Goal: Task Accomplishment & Management: Manage account settings

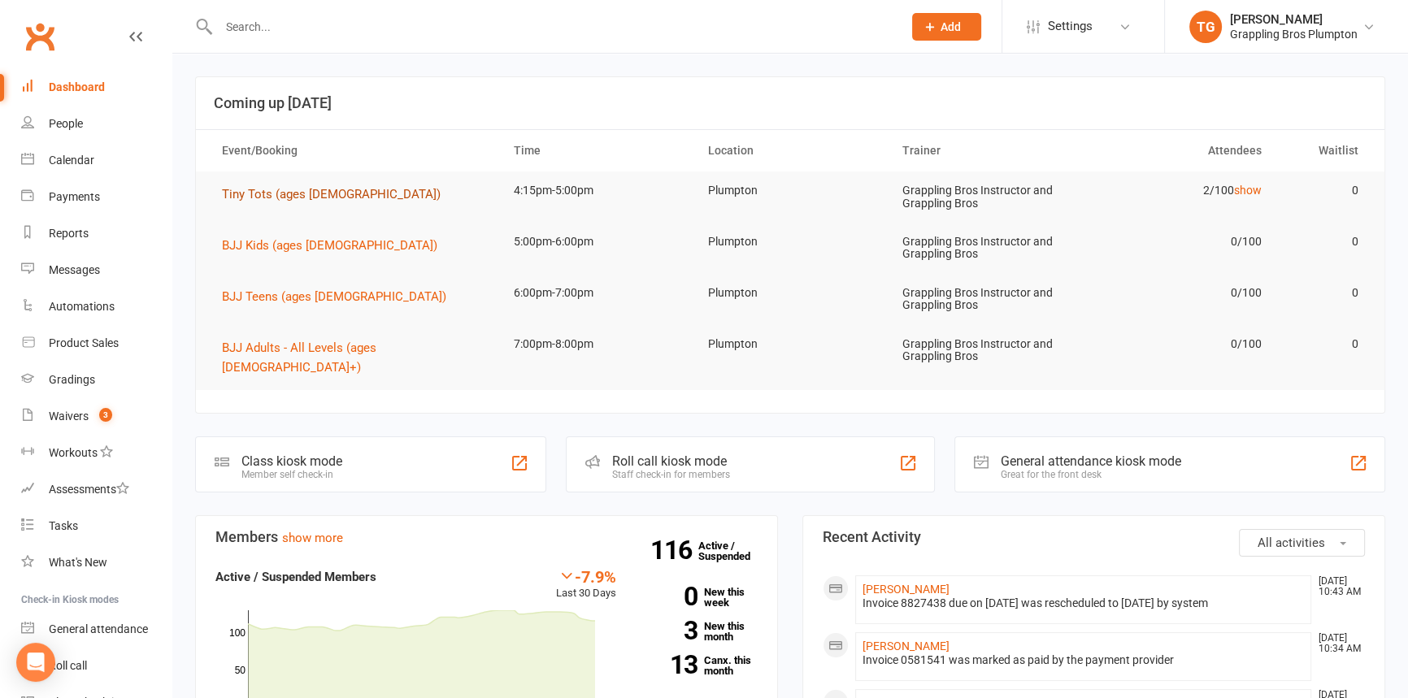
click at [266, 194] on span "Tiny Tots (ages [DEMOGRAPHIC_DATA])" at bounding box center [331, 194] width 219 height 15
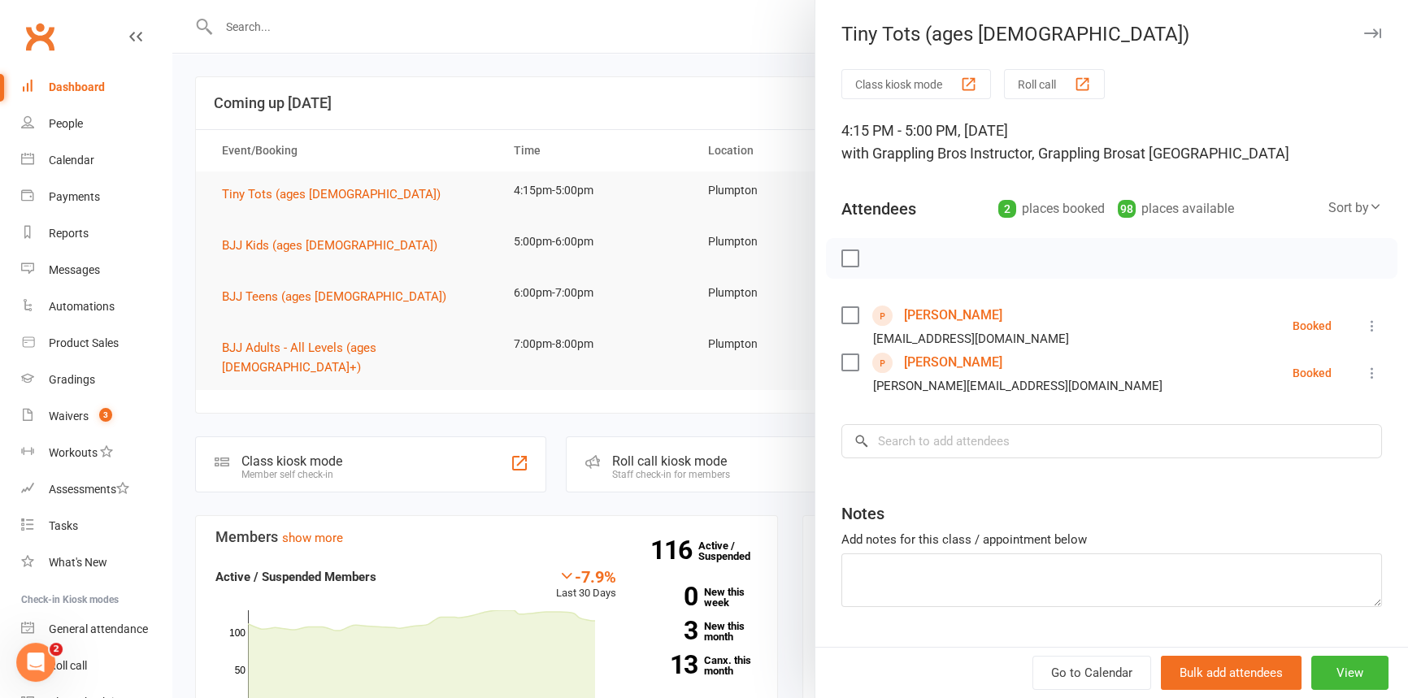
click at [1364, 321] on icon at bounding box center [1372, 326] width 16 height 16
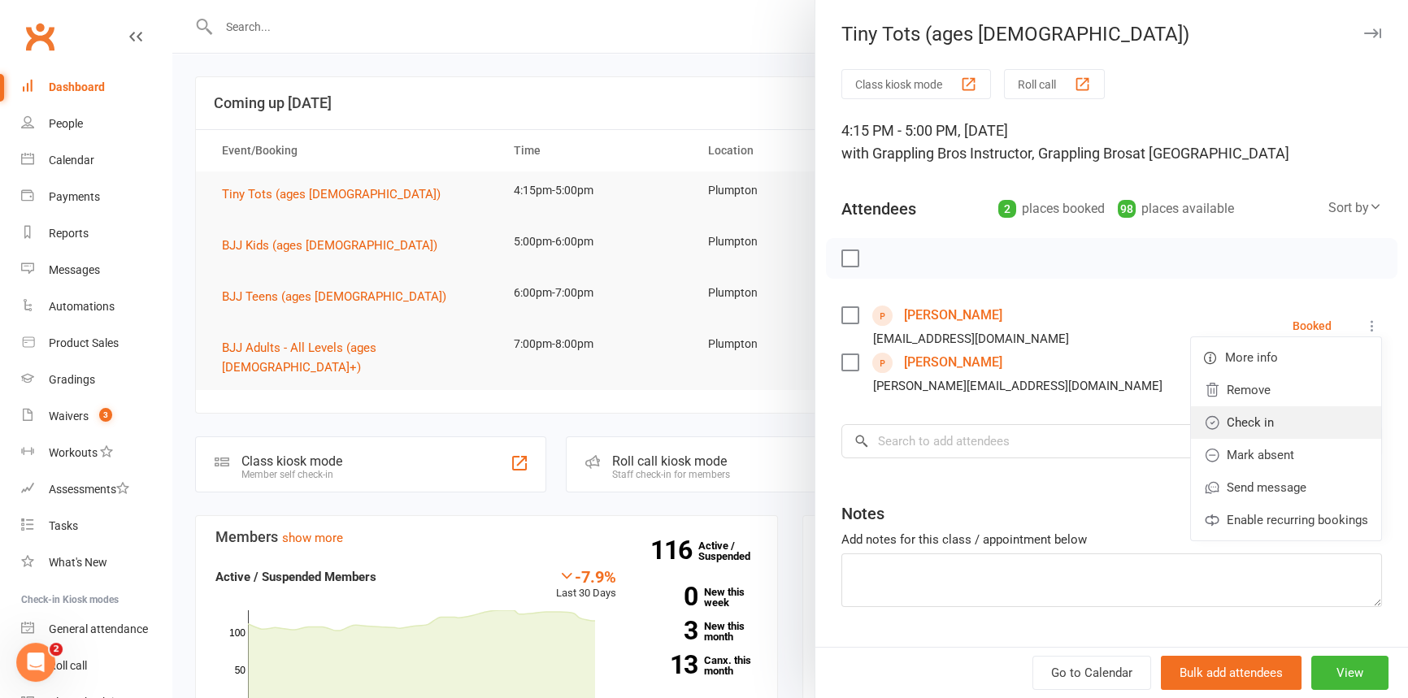
click at [1242, 418] on link "Check in" at bounding box center [1286, 422] width 190 height 33
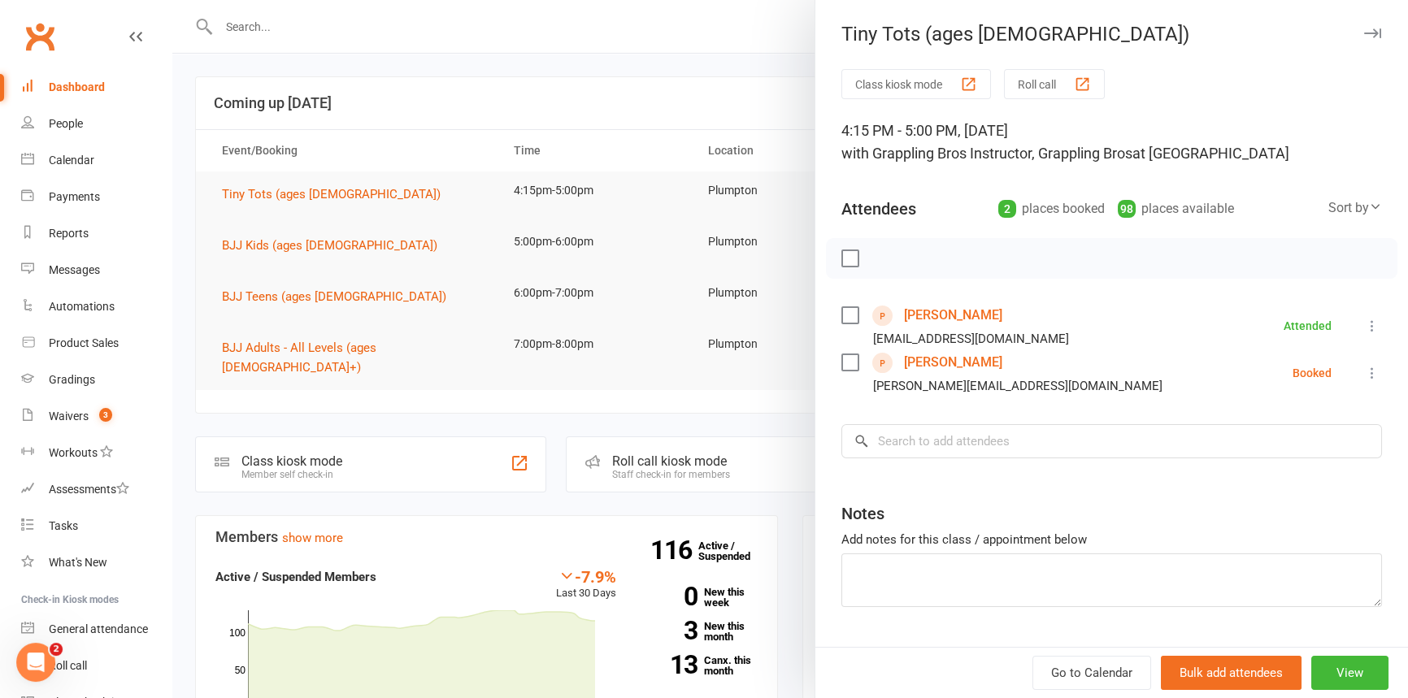
click at [1364, 377] on icon at bounding box center [1372, 373] width 16 height 16
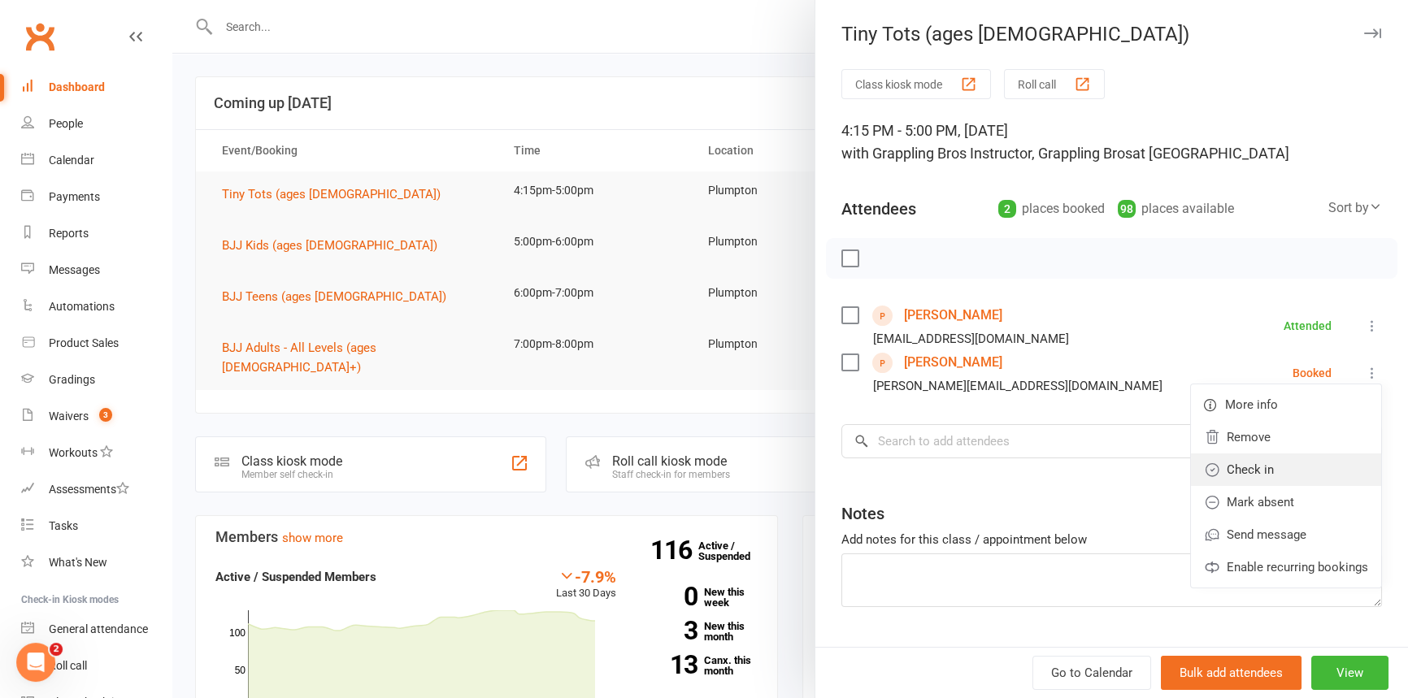
click at [1218, 463] on link "Check in" at bounding box center [1286, 470] width 190 height 33
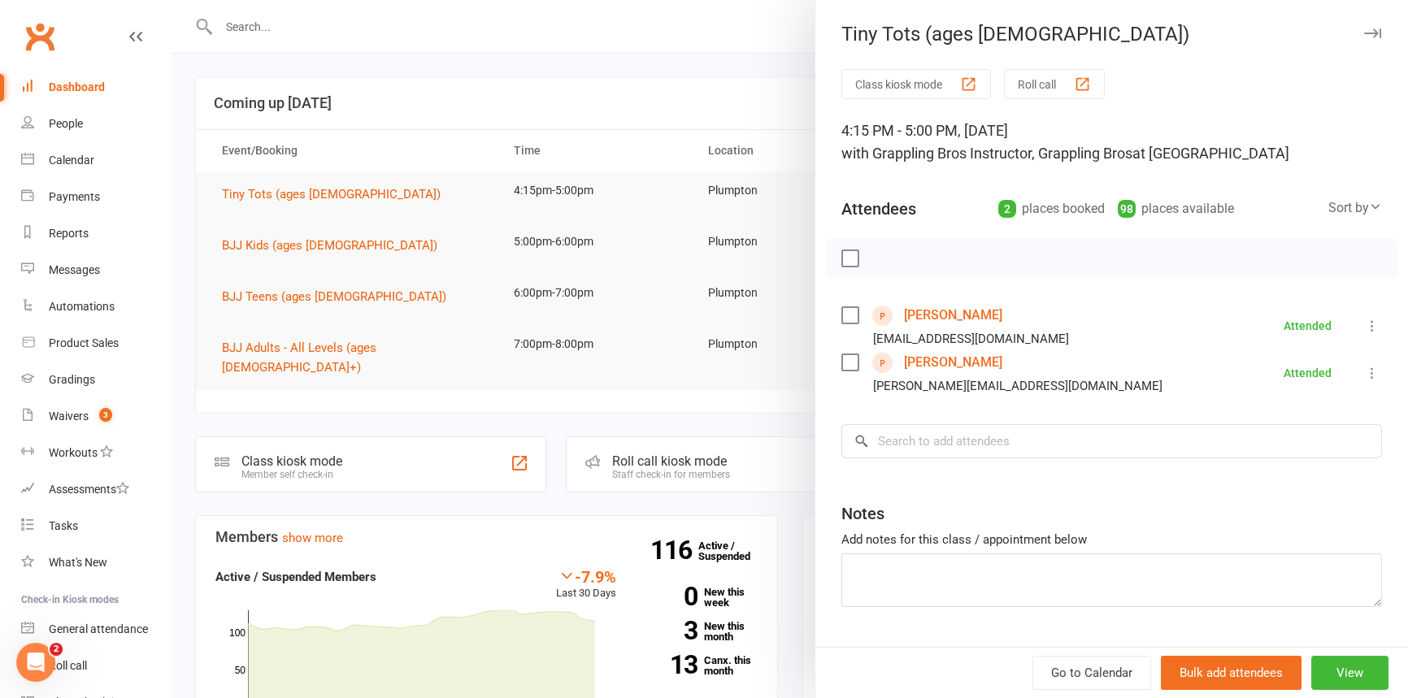
click at [1362, 26] on button "button" at bounding box center [1372, 34] width 20 height 20
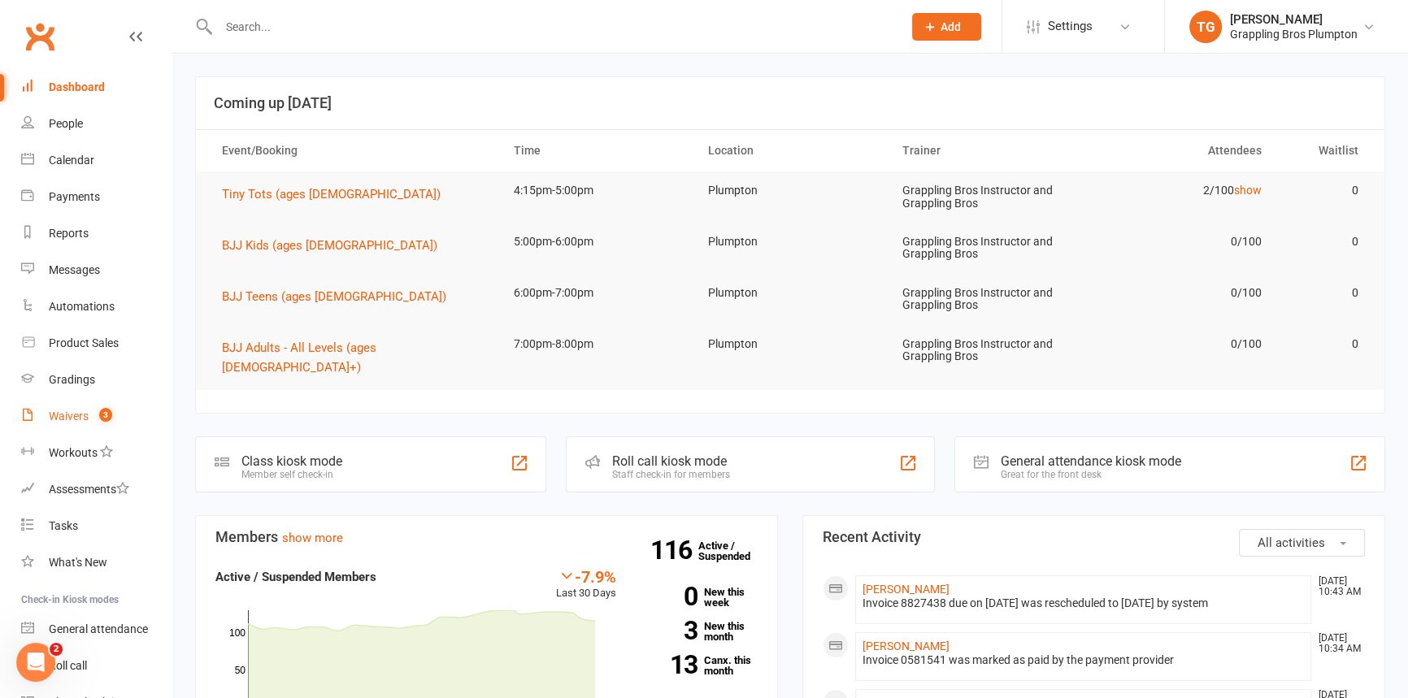
click at [80, 413] on div "Waivers" at bounding box center [69, 416] width 40 height 13
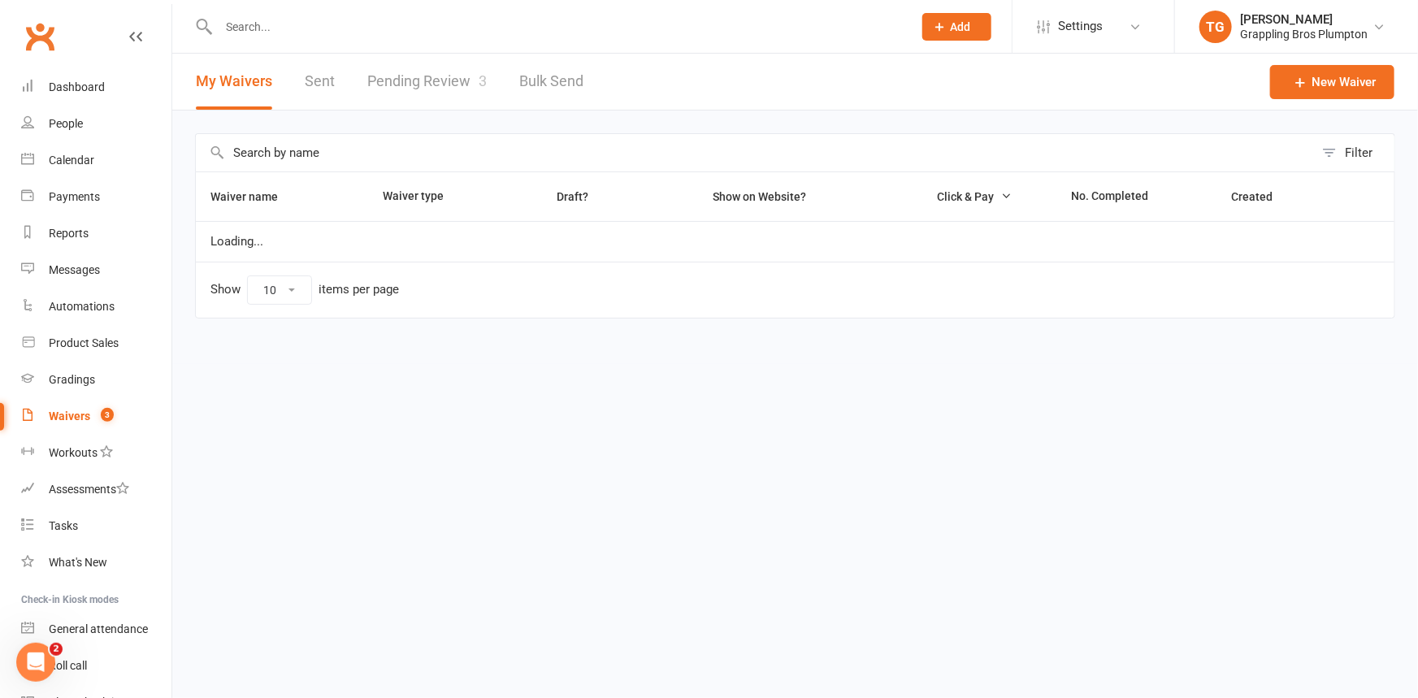
click at [419, 81] on link "Pending Review 3" at bounding box center [426, 82] width 119 height 56
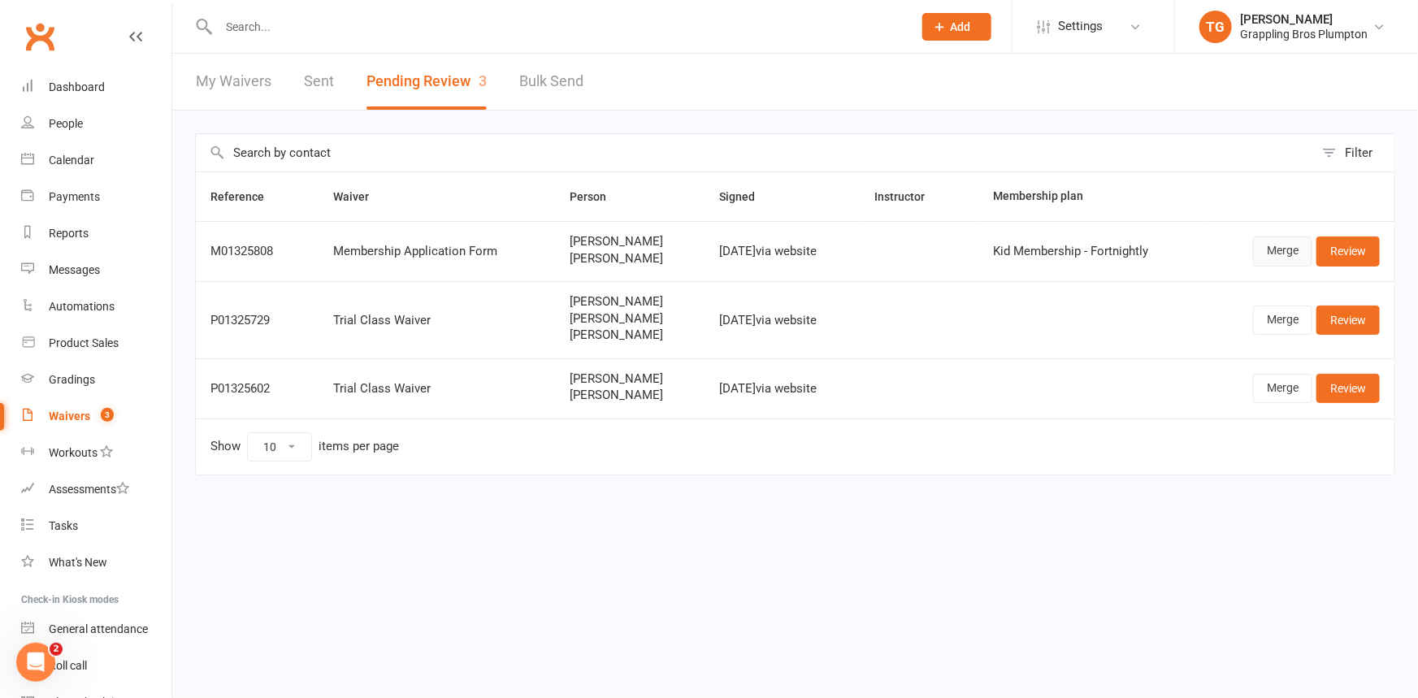
click at [1270, 245] on link "Merge" at bounding box center [1282, 251] width 59 height 29
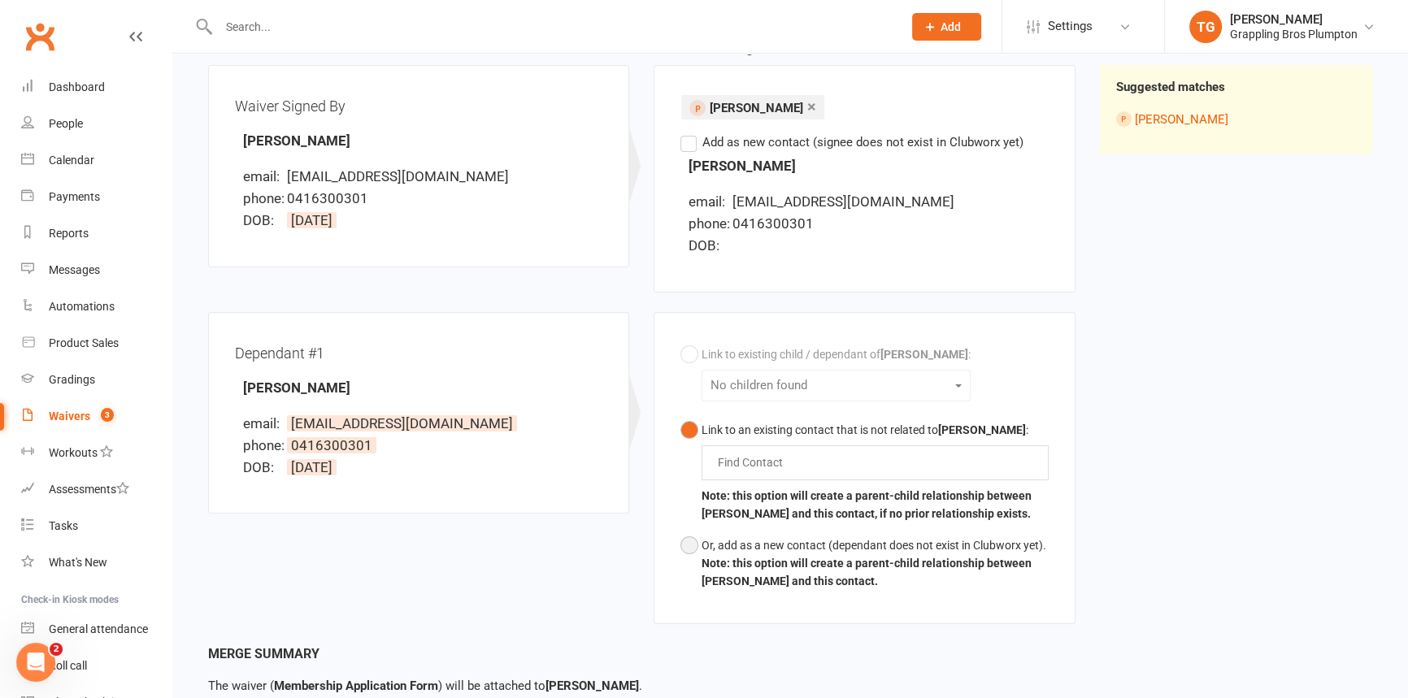
scroll to position [203, 0]
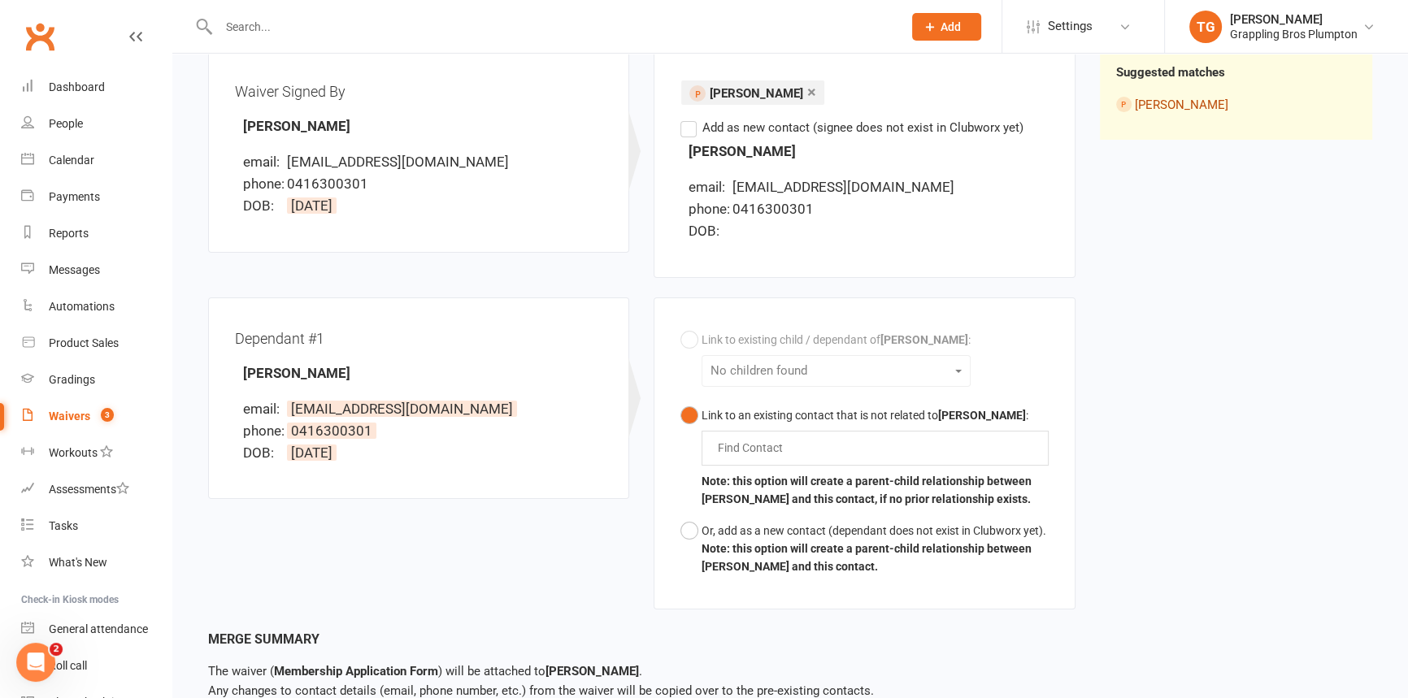
drag, startPoint x: 1164, startPoint y: 104, endPoint x: 1131, endPoint y: 111, distance: 33.3
click at [1165, 105] on link "[PERSON_NAME]" at bounding box center [1181, 105] width 93 height 15
click at [683, 531] on button "Or, add as a new contact (dependant does not exist in Clubworx yet). Note: this…" at bounding box center [863, 548] width 367 height 67
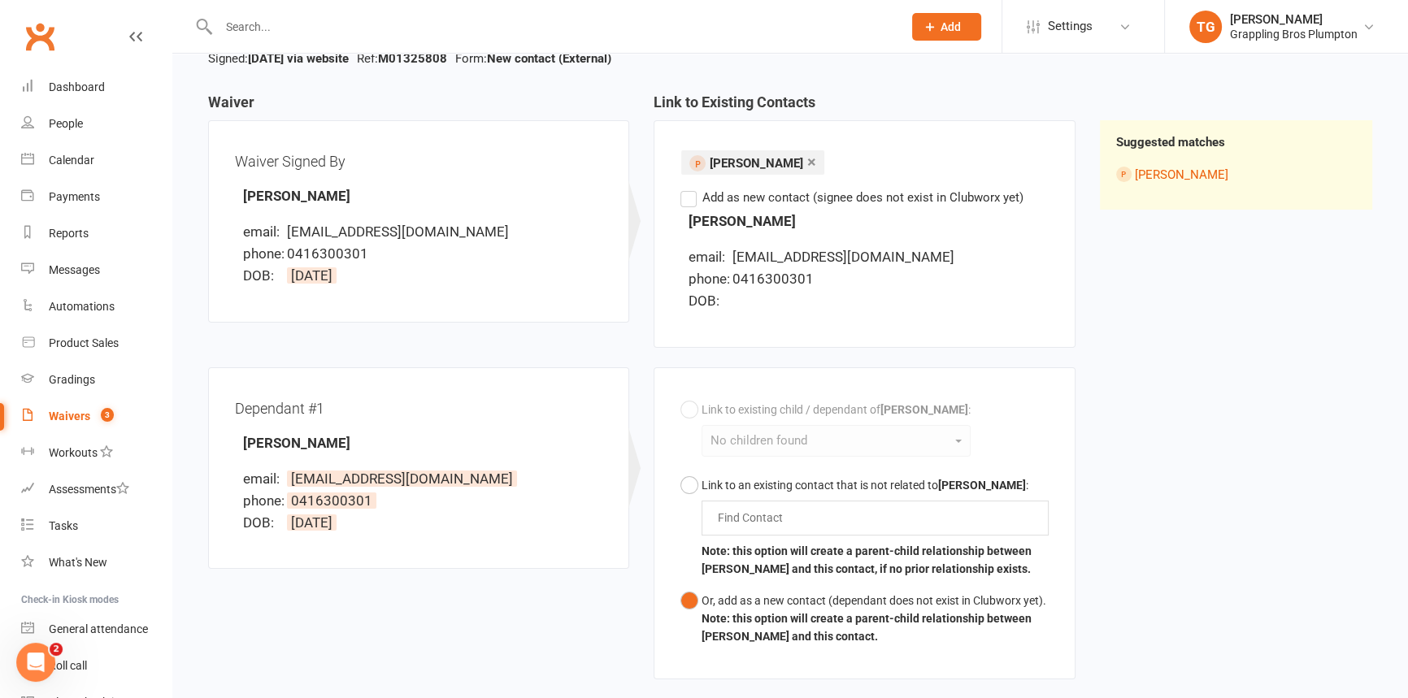
scroll to position [321, 0]
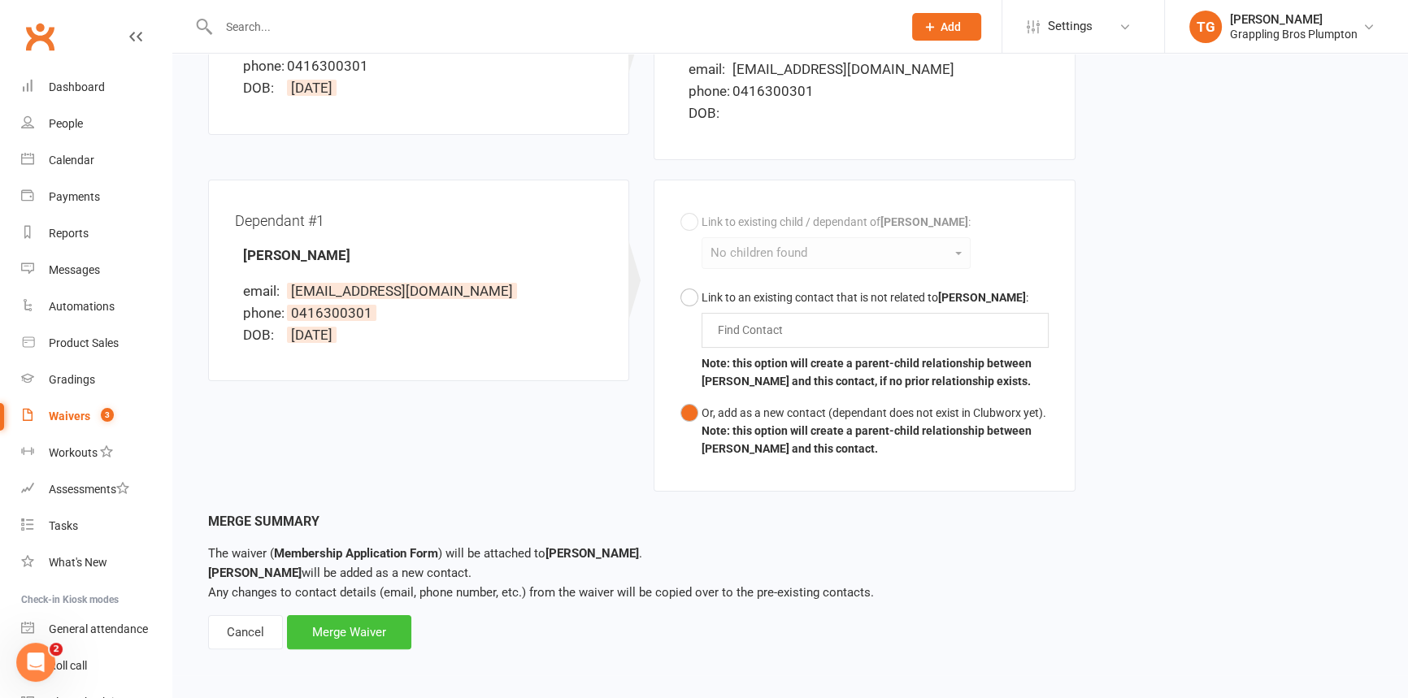
click at [341, 634] on div "Merge Waiver" at bounding box center [349, 632] width 124 height 34
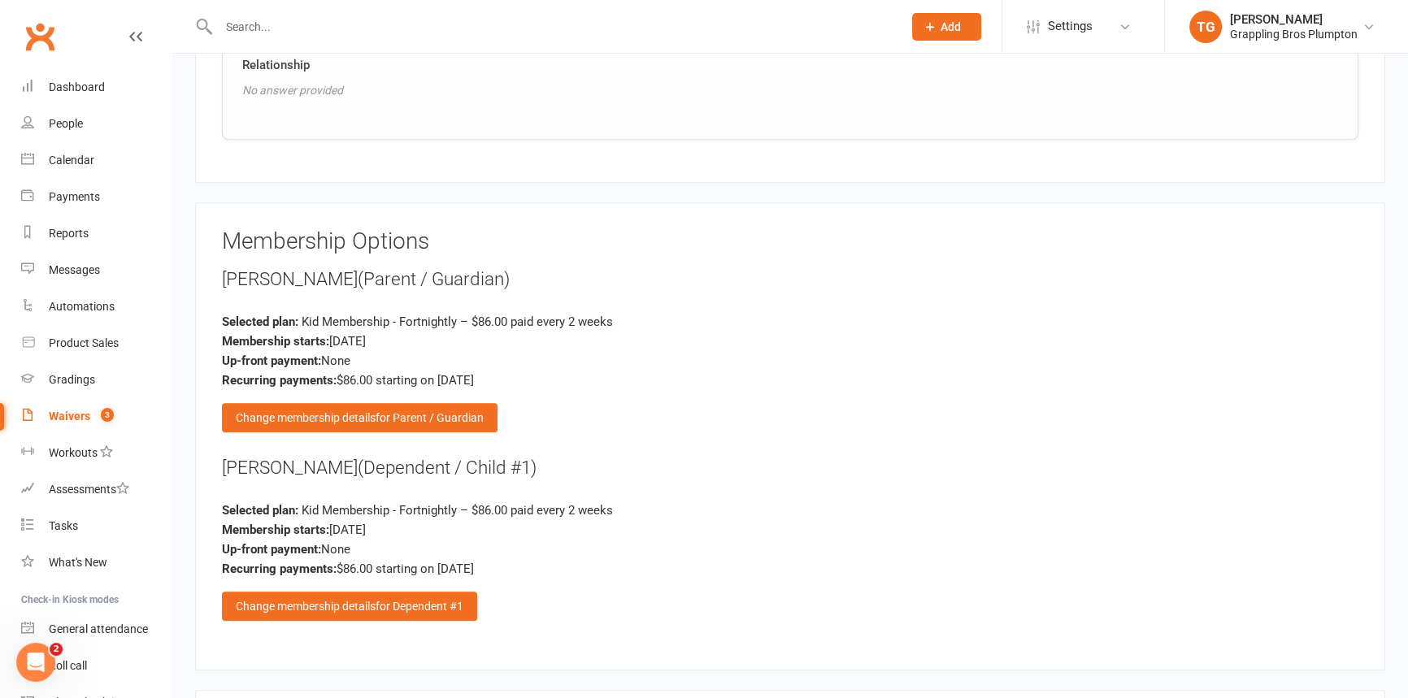
scroll to position [2013, 0]
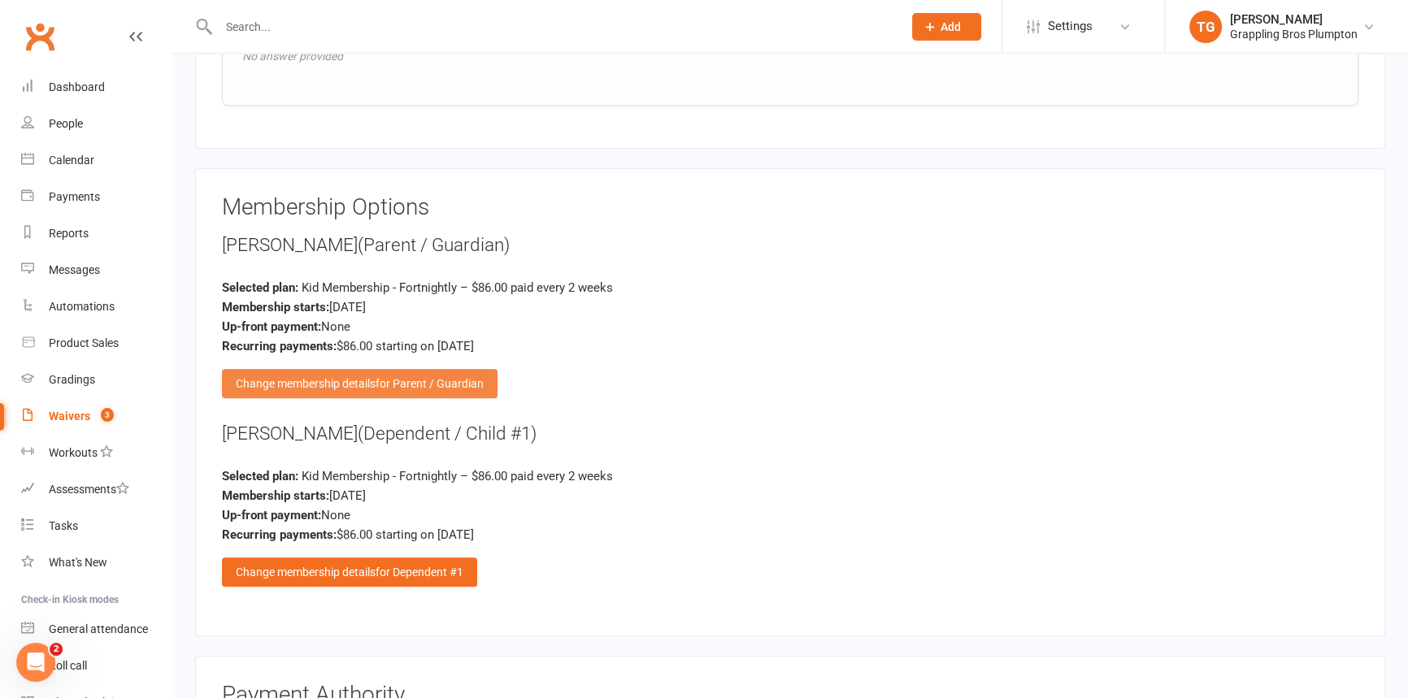
click at [307, 369] on div "Change membership details for Parent / Guardian" at bounding box center [360, 383] width 276 height 29
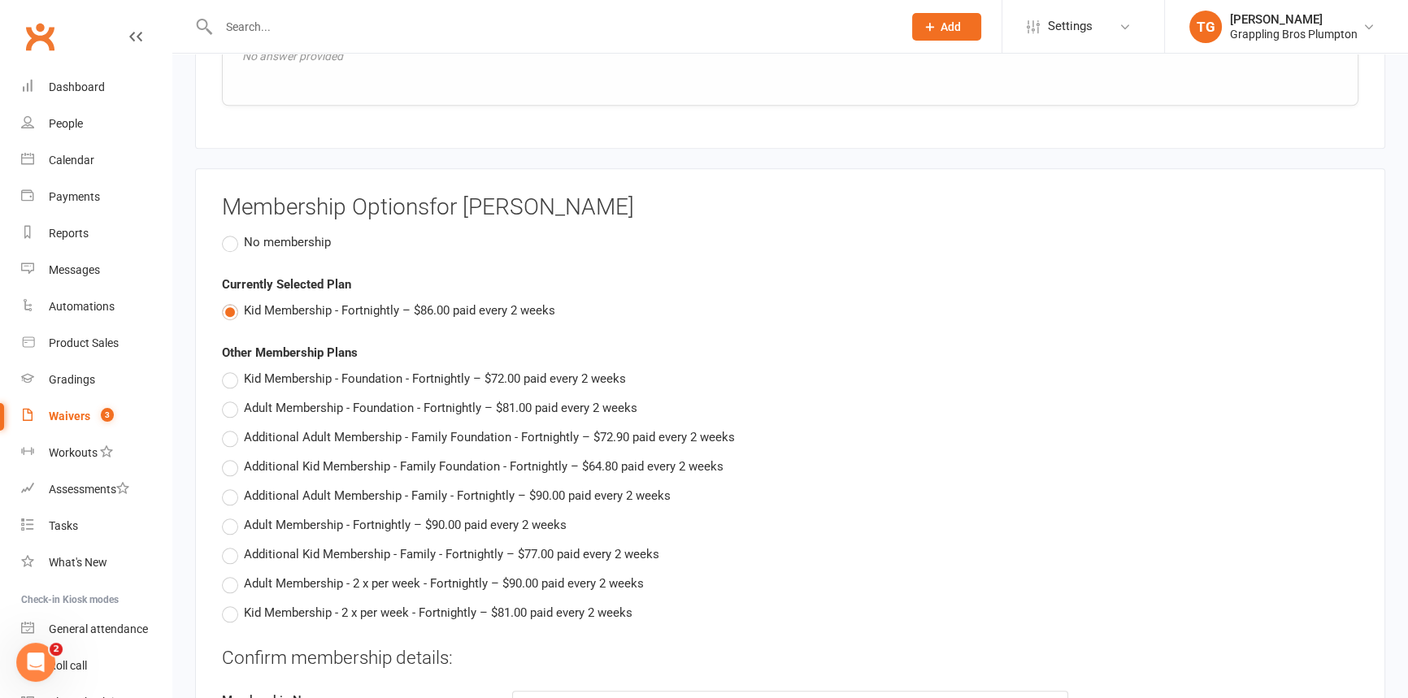
click at [227, 232] on label "No membership" at bounding box center [276, 242] width 109 height 20
click at [227, 232] on input "No membership" at bounding box center [227, 232] width 11 height 0
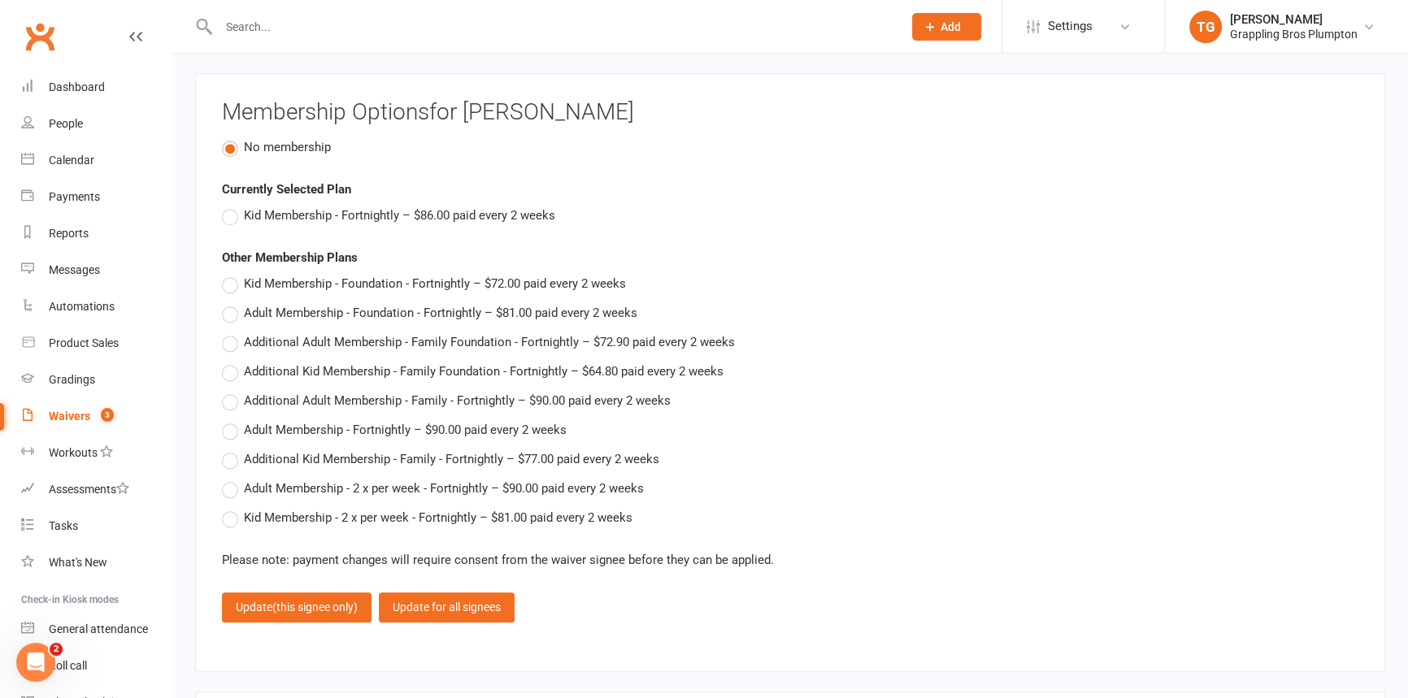
scroll to position [2198, 0]
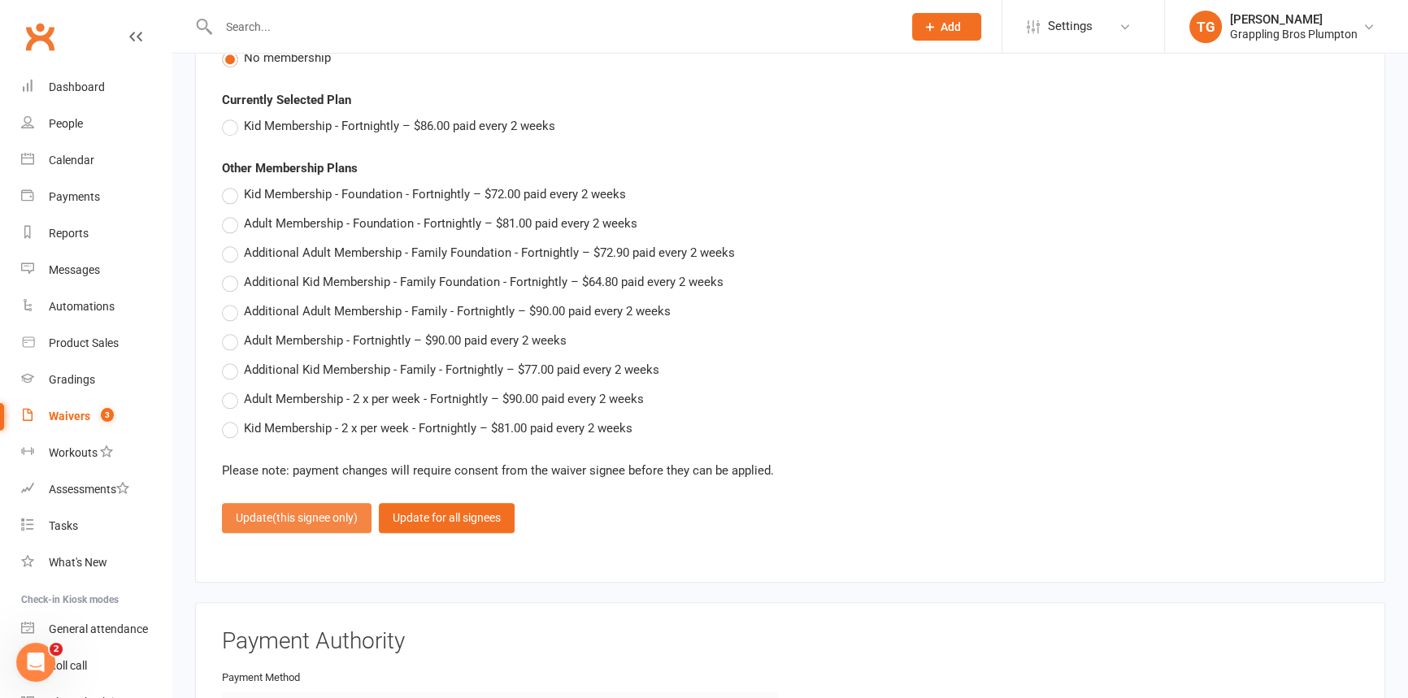
click at [267, 503] on button "Update (this signee only)" at bounding box center [297, 517] width 150 height 29
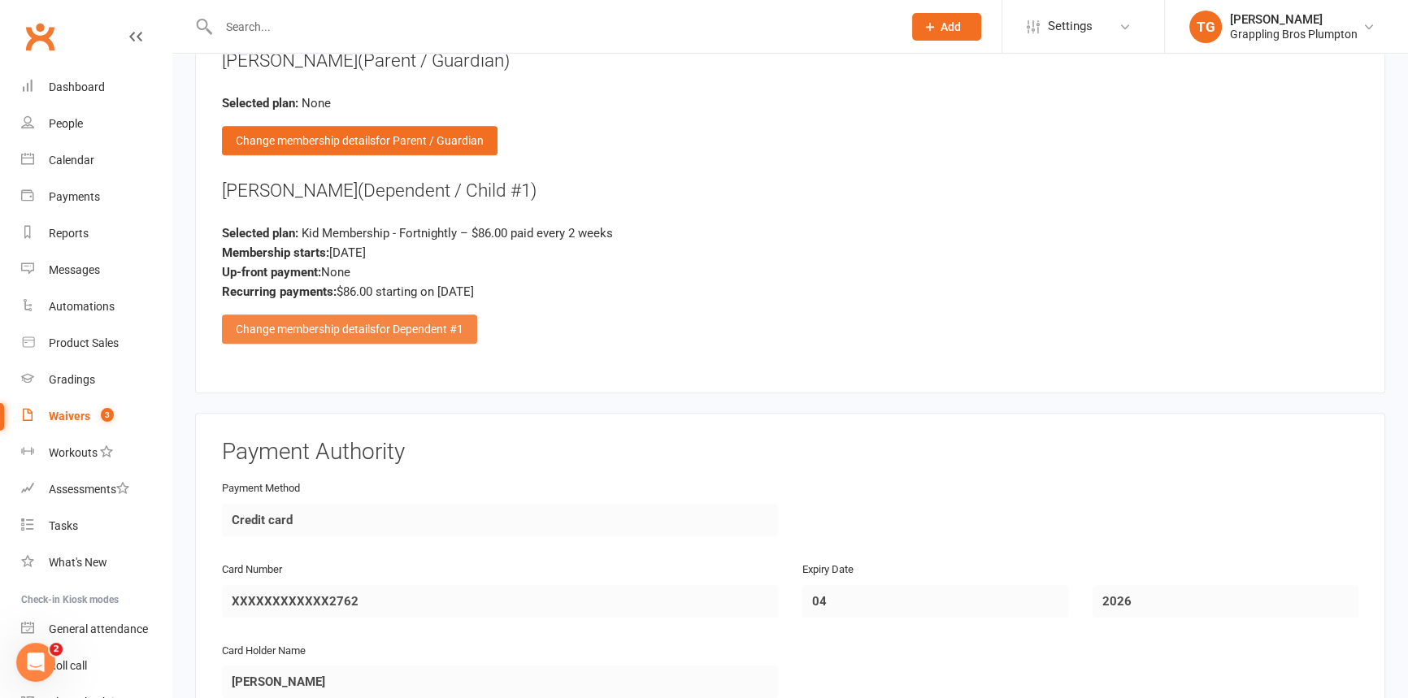
click at [309, 315] on div "Change membership details for Dependent #1" at bounding box center [349, 329] width 255 height 29
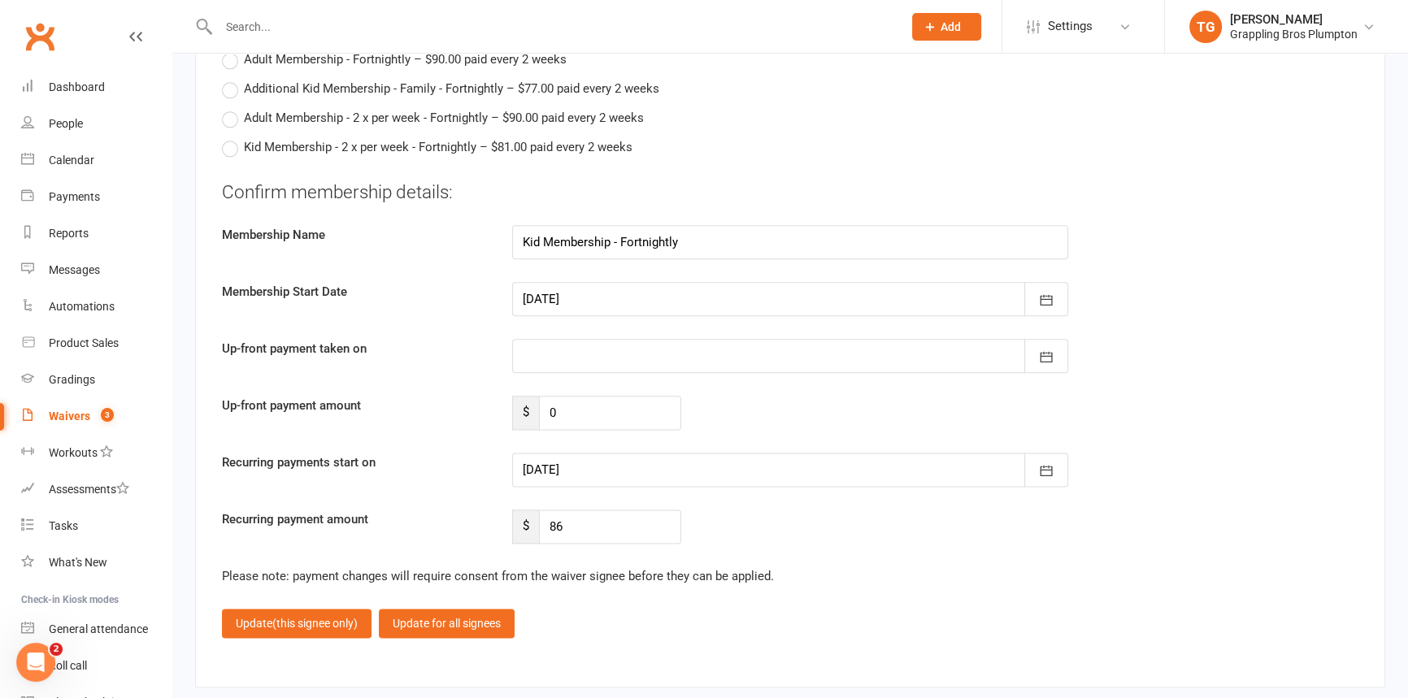
scroll to position [2494, 0]
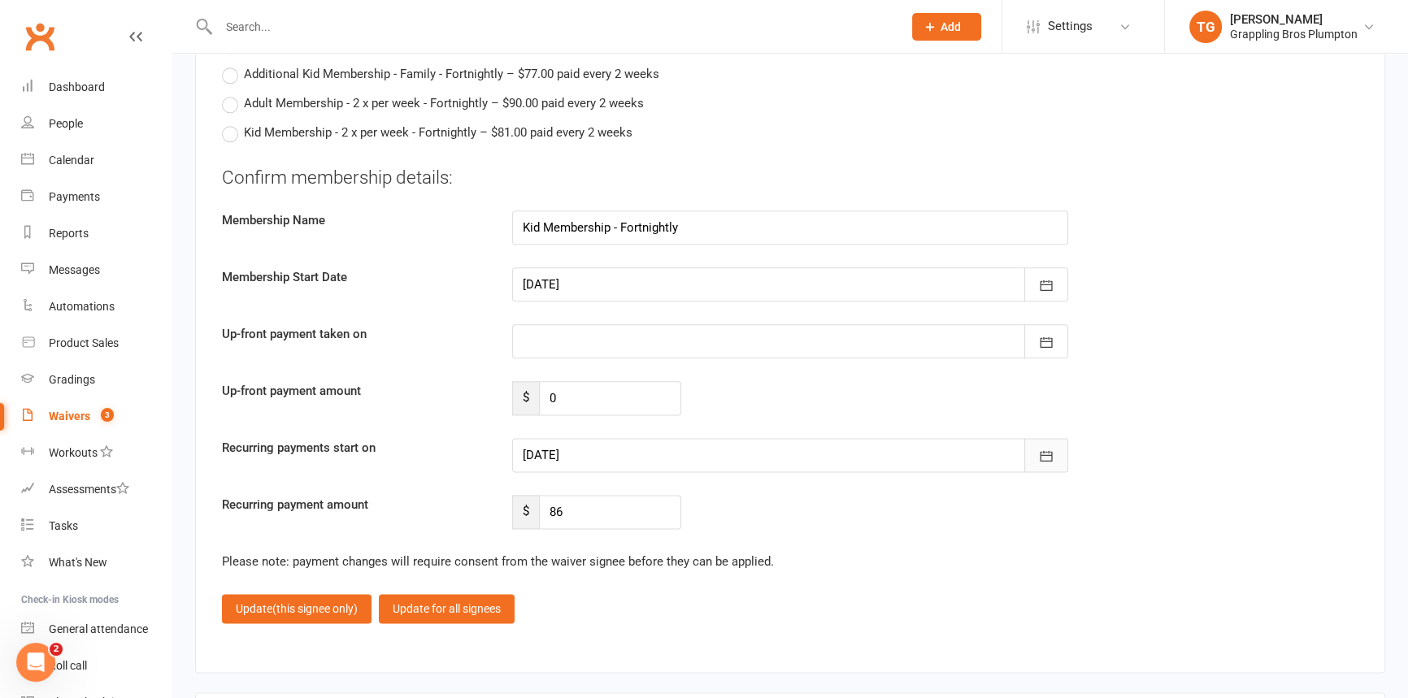
click at [1049, 450] on icon "button" at bounding box center [1046, 455] width 12 height 11
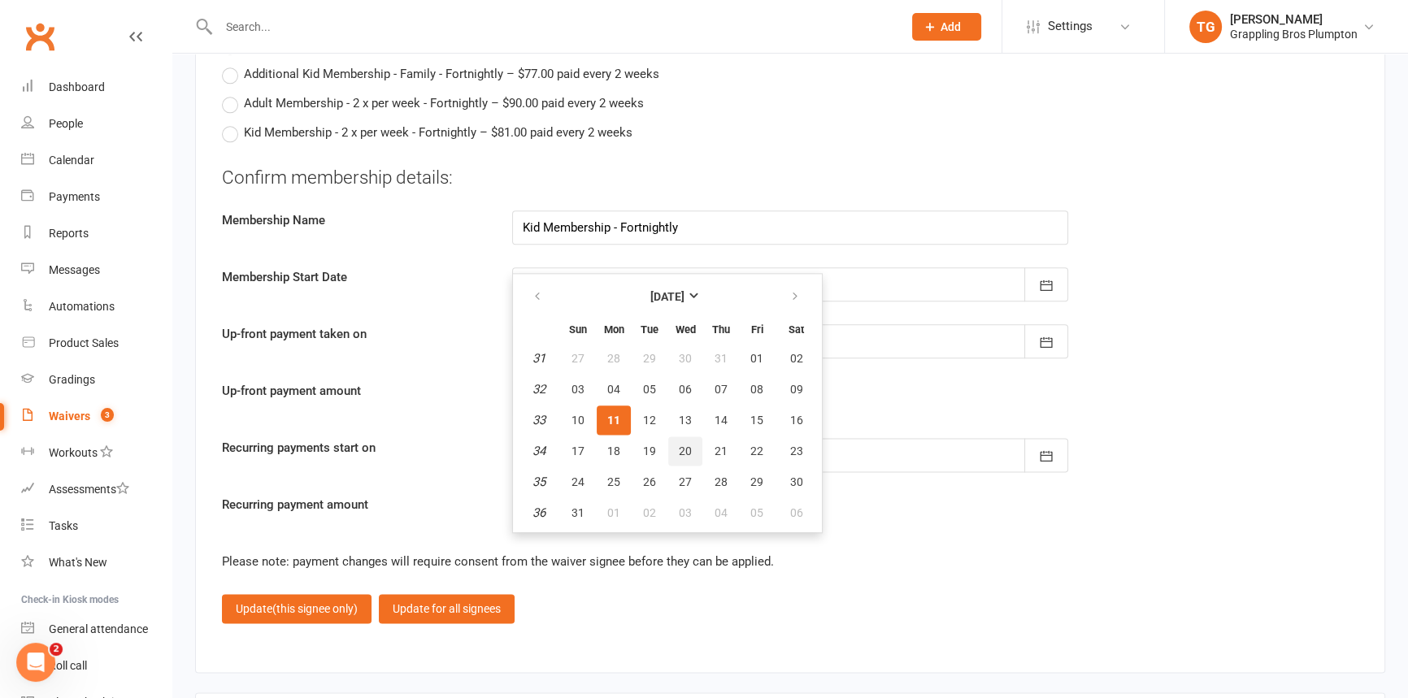
click at [683, 445] on span "20" at bounding box center [685, 451] width 13 height 13
type input "[DATE]"
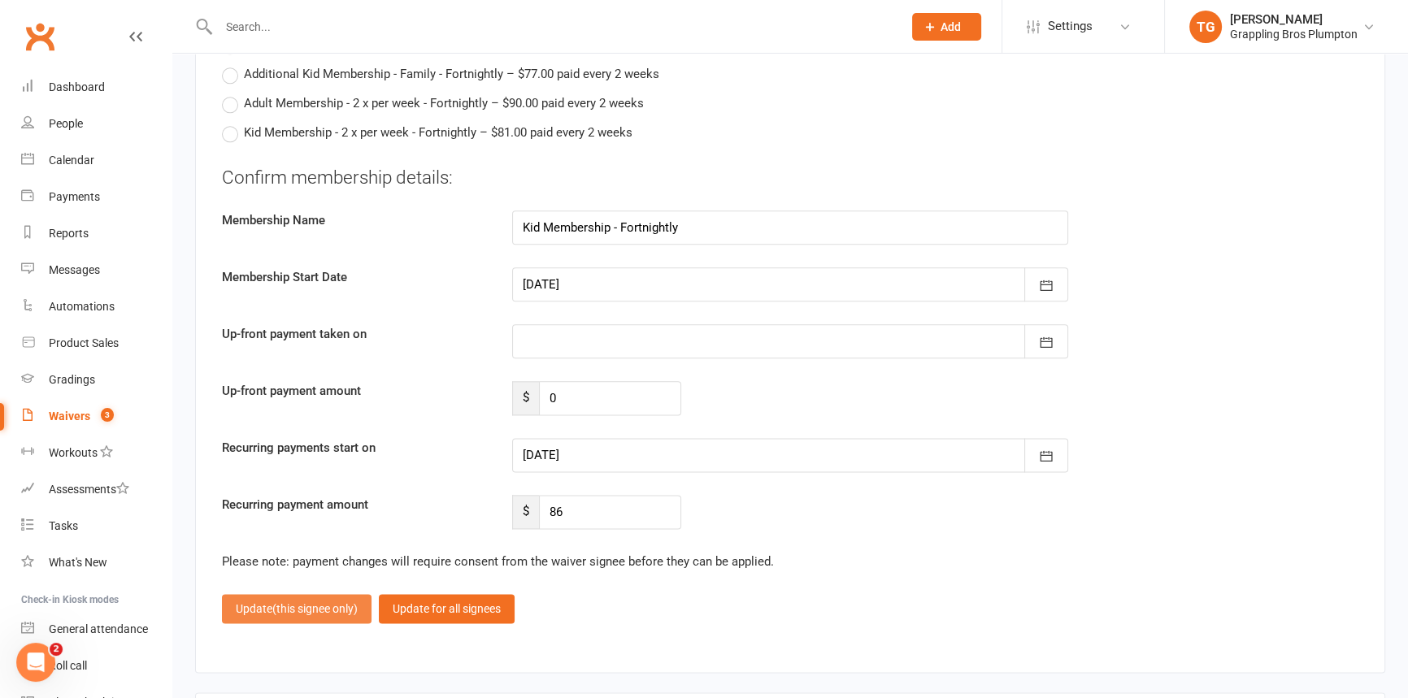
click at [280, 602] on span "(this signee only)" at bounding box center [314, 608] width 85 height 13
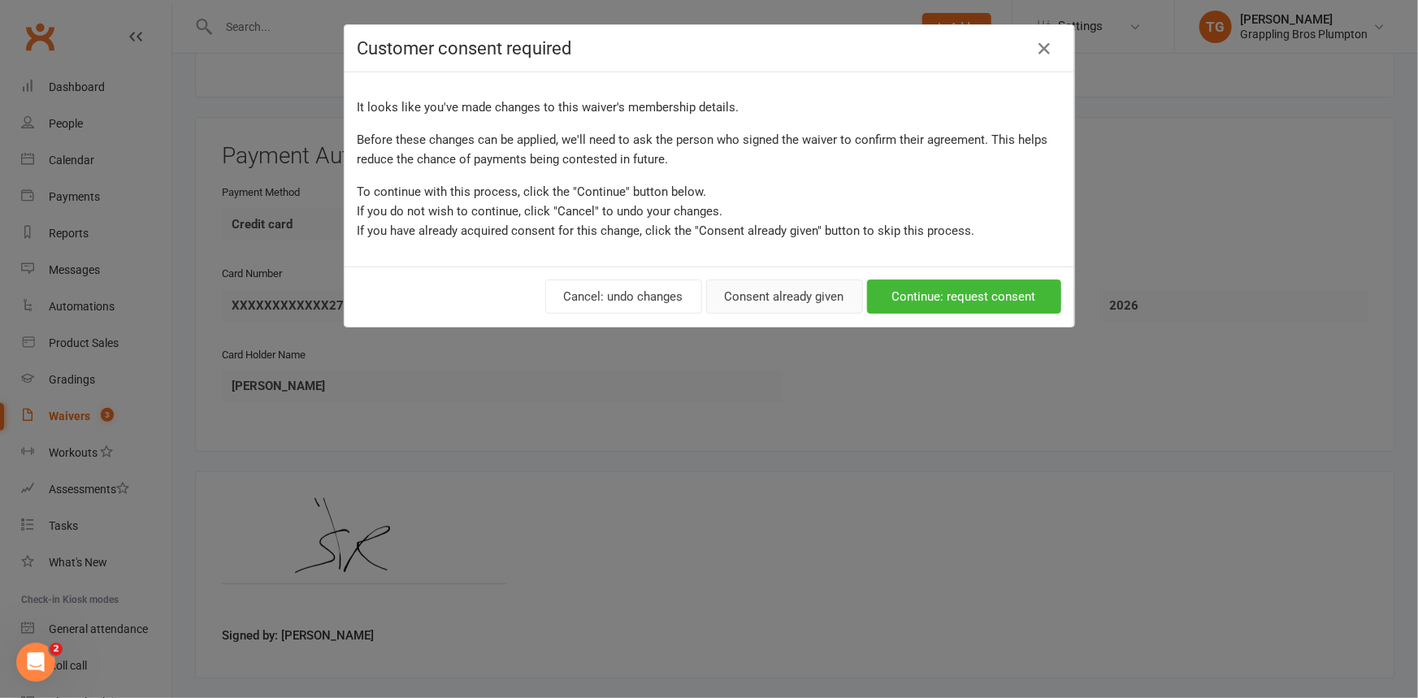
click at [752, 301] on button "Consent already given" at bounding box center [784, 297] width 157 height 34
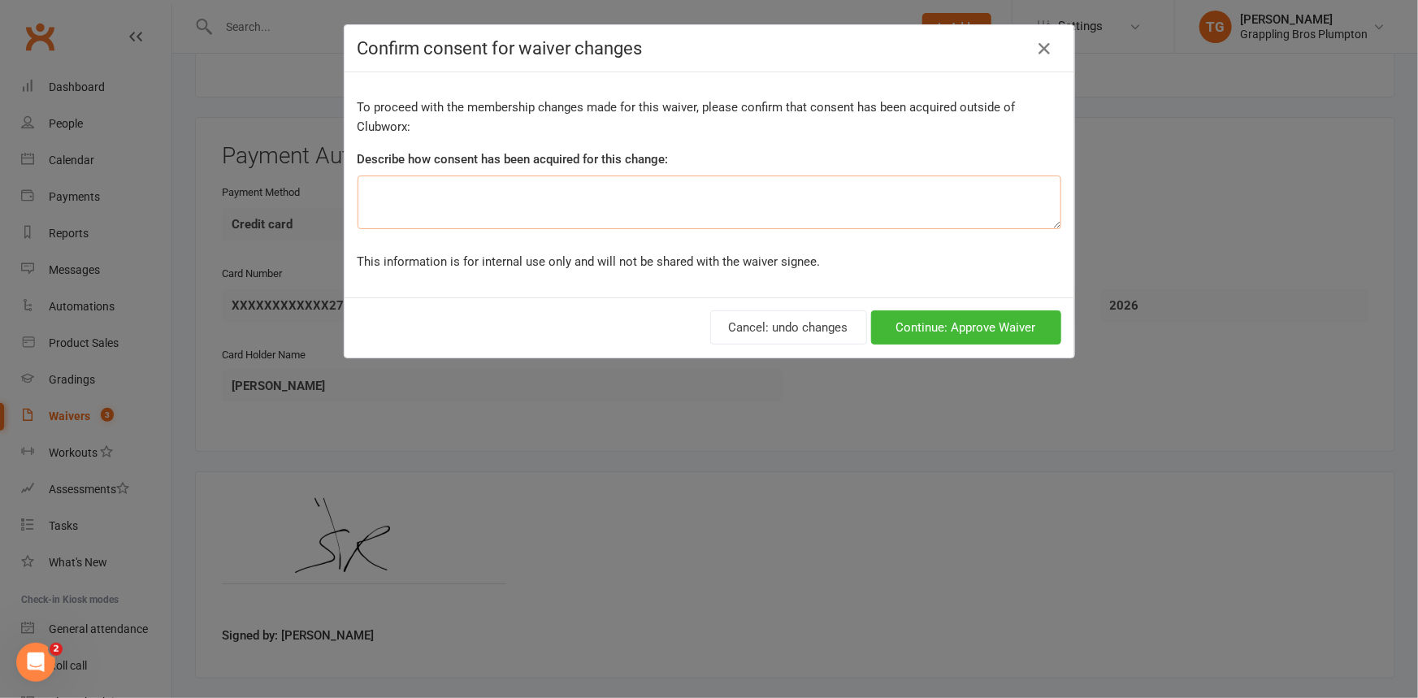
click at [552, 193] on textarea at bounding box center [710, 203] width 704 height 54
type textarea "verbal"
click at [965, 331] on button "Continue: Approve Waiver" at bounding box center [966, 328] width 190 height 34
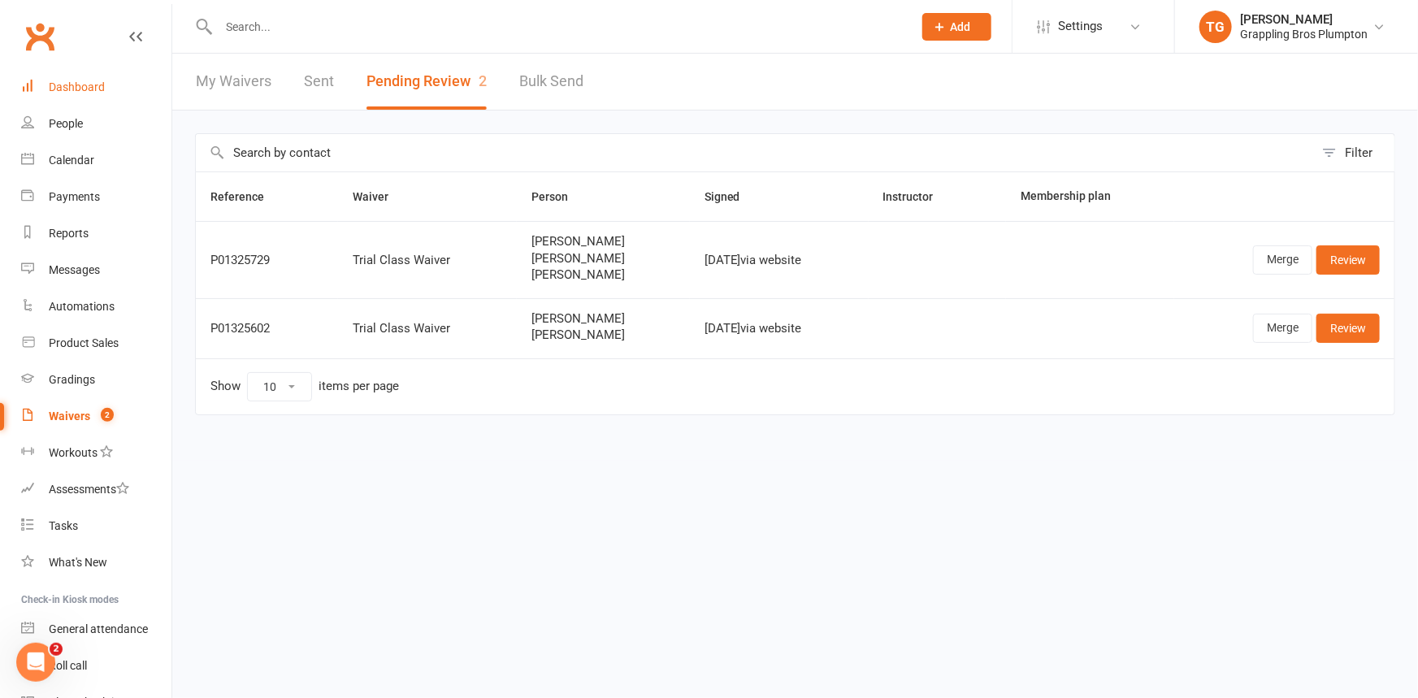
click at [89, 74] on link "Dashboard" at bounding box center [96, 87] width 150 height 37
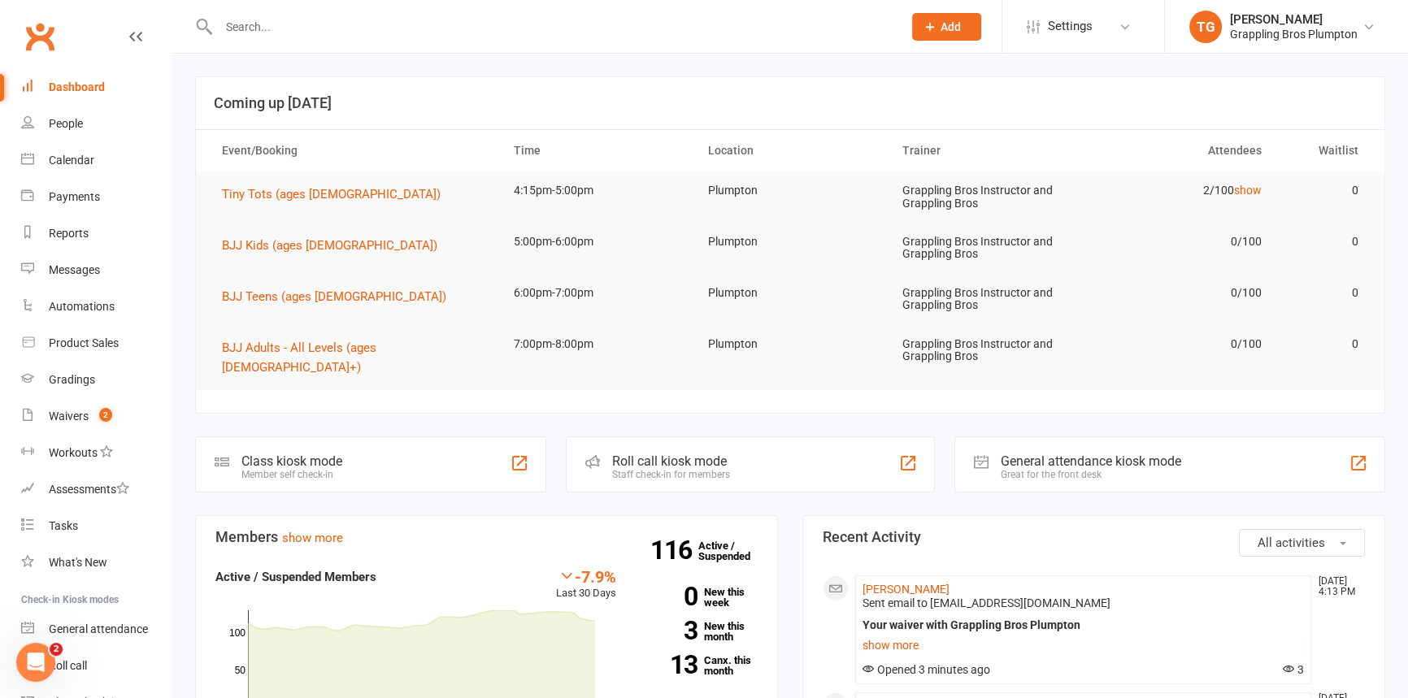
click at [267, 25] on input "text" at bounding box center [552, 26] width 677 height 23
click at [72, 119] on div "People" at bounding box center [66, 123] width 34 height 13
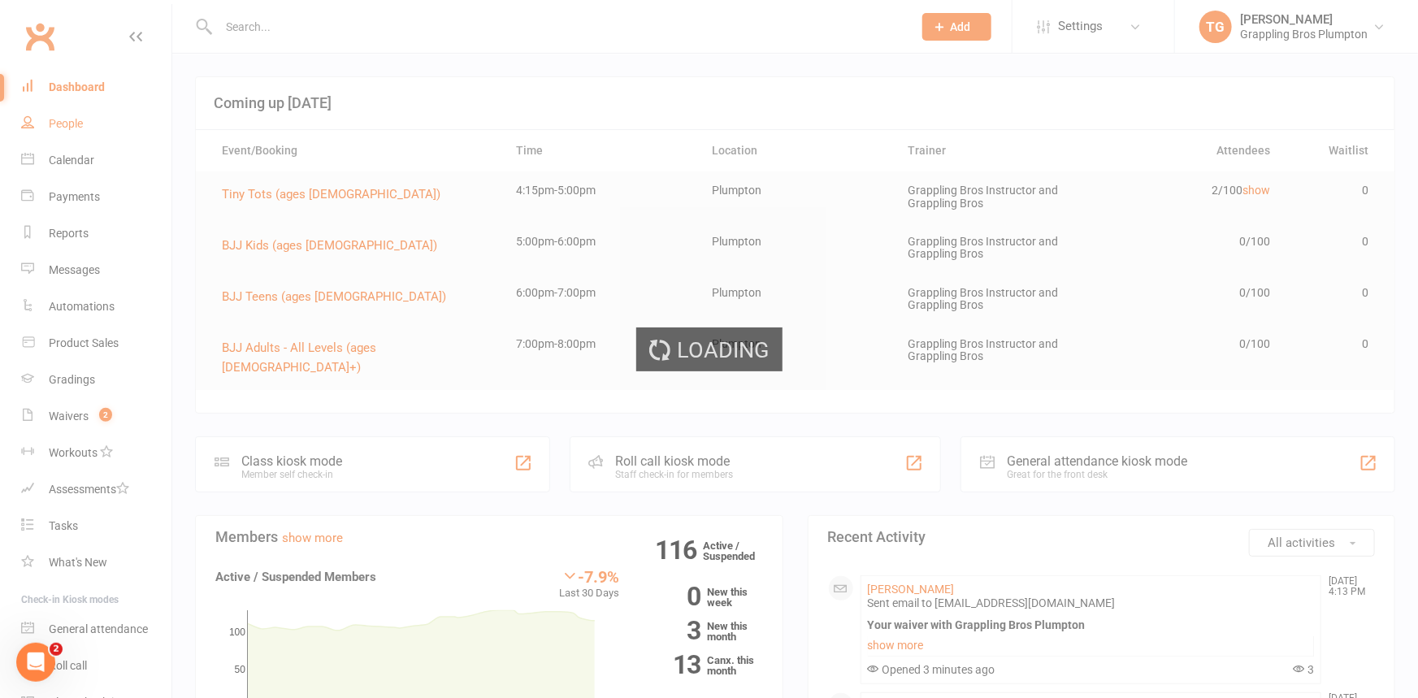
select select "100"
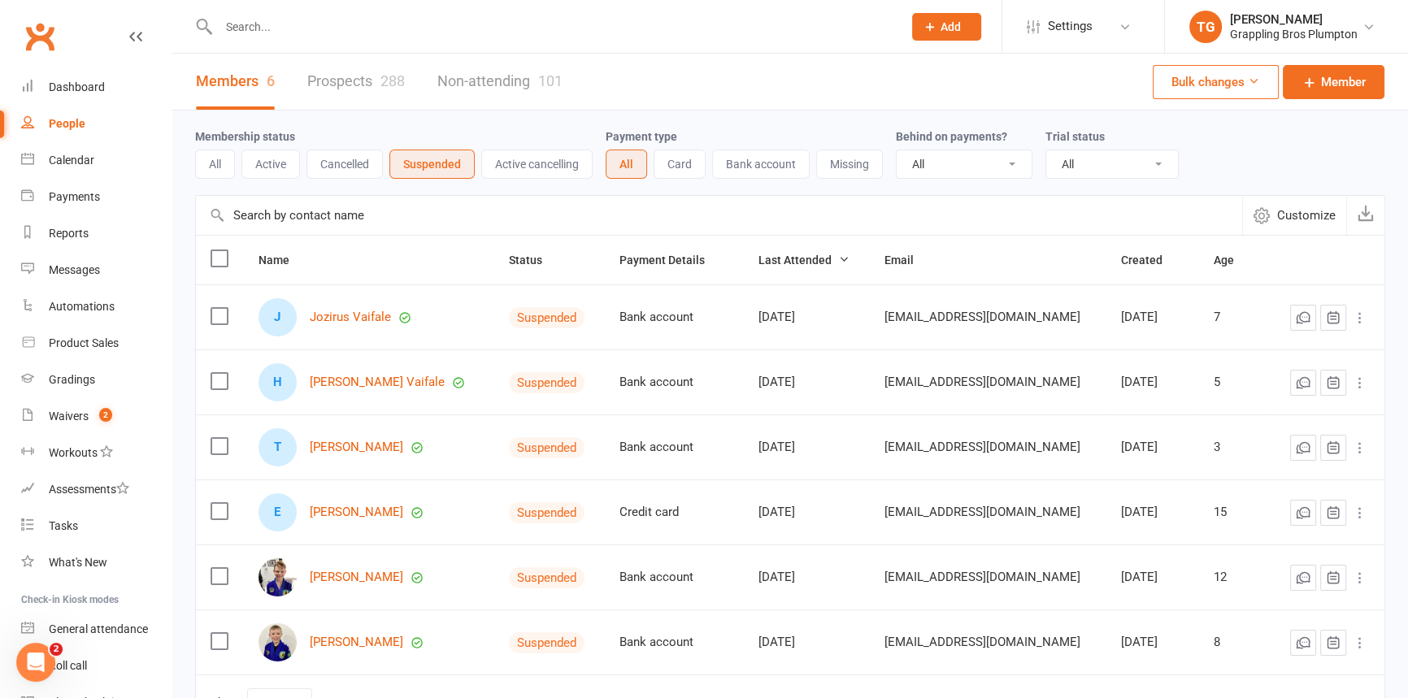
click at [254, 31] on input "text" at bounding box center [552, 26] width 677 height 23
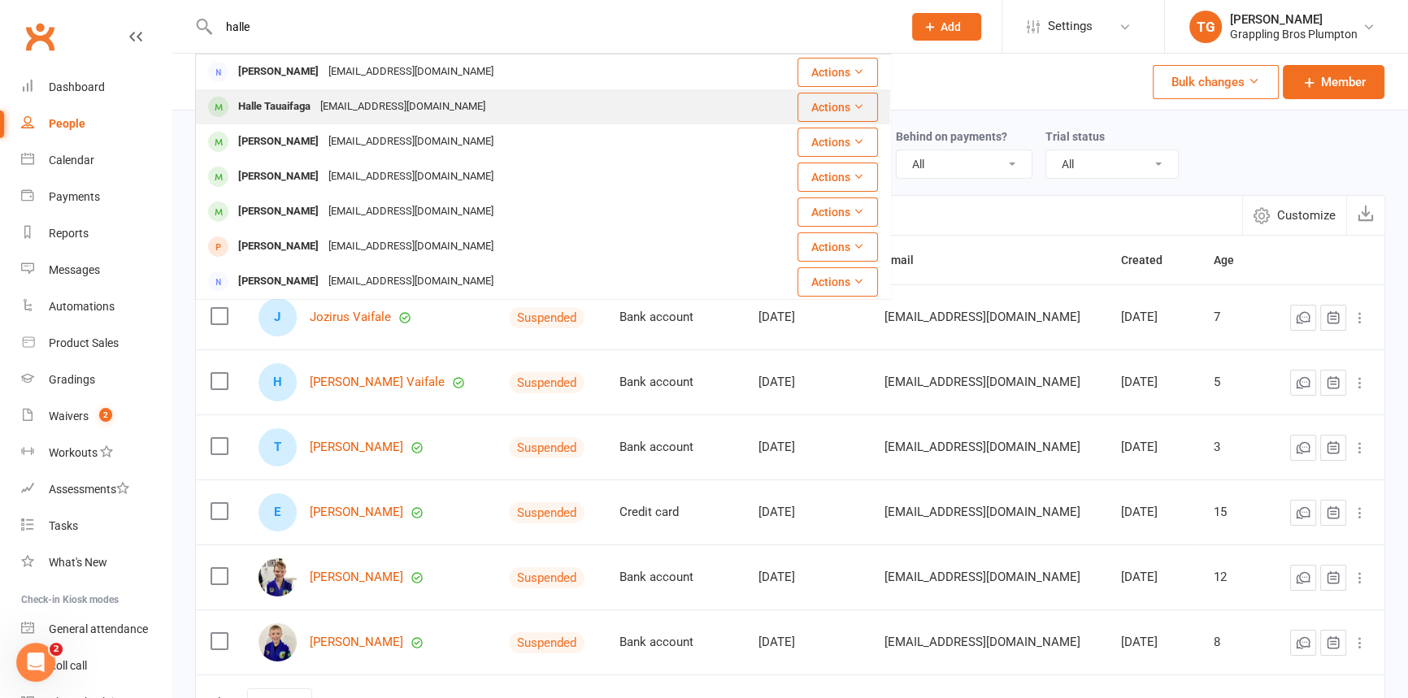
type input "halle"
click at [291, 103] on div "Halle Tauaifaga" at bounding box center [274, 107] width 82 height 24
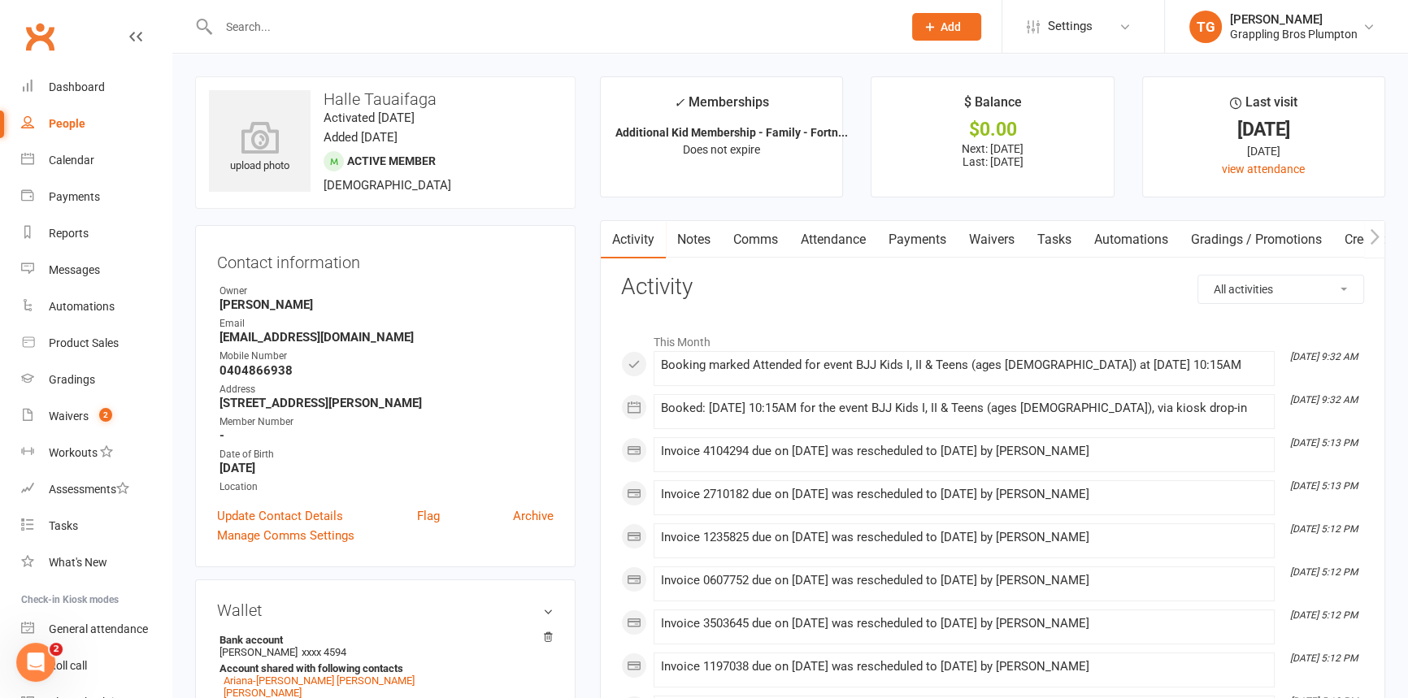
click at [918, 237] on link "Payments" at bounding box center [917, 239] width 80 height 37
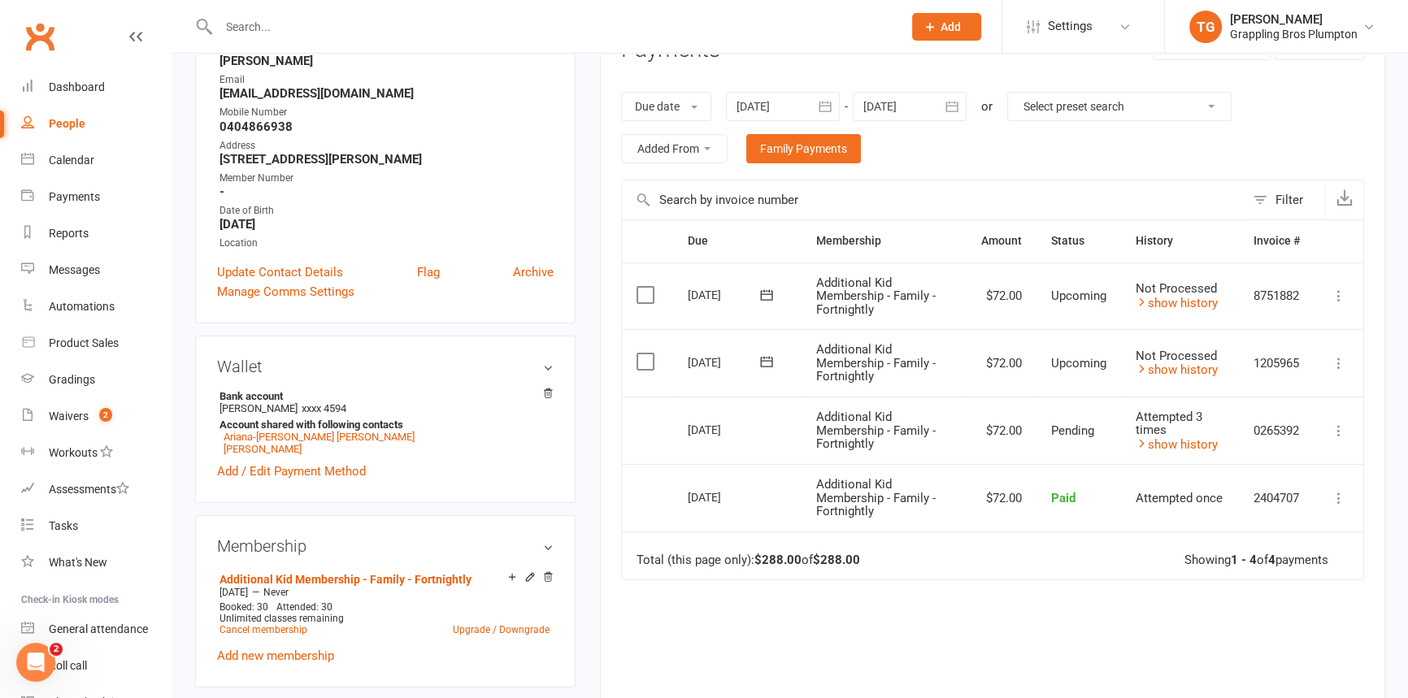
scroll to position [350, 0]
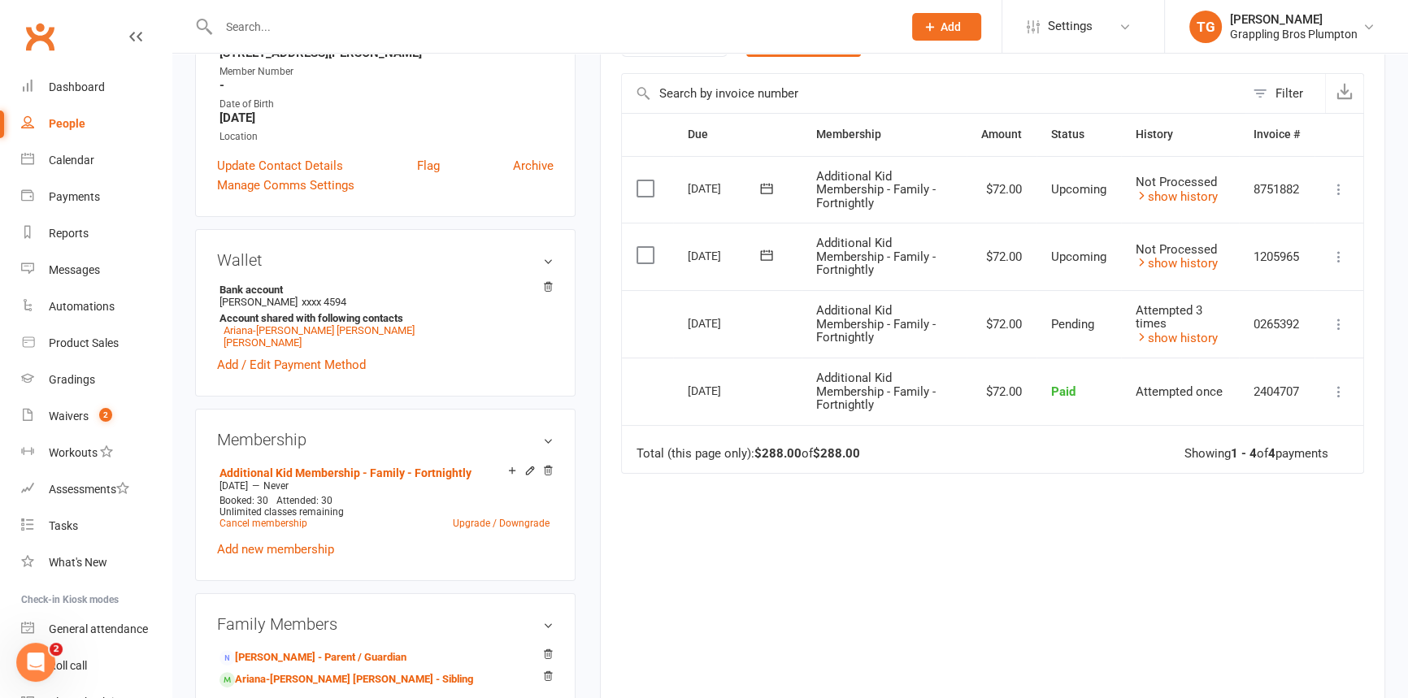
click at [1339, 322] on icon at bounding box center [1339, 324] width 16 height 16
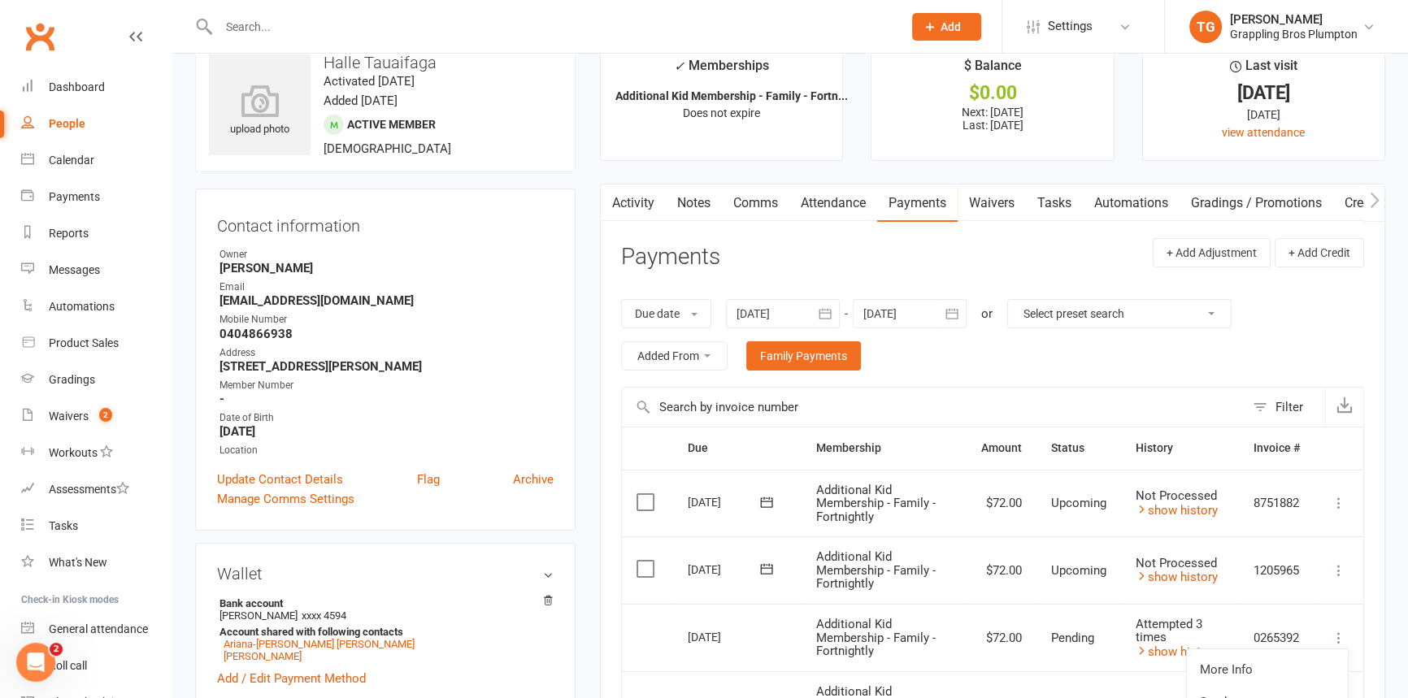
scroll to position [0, 0]
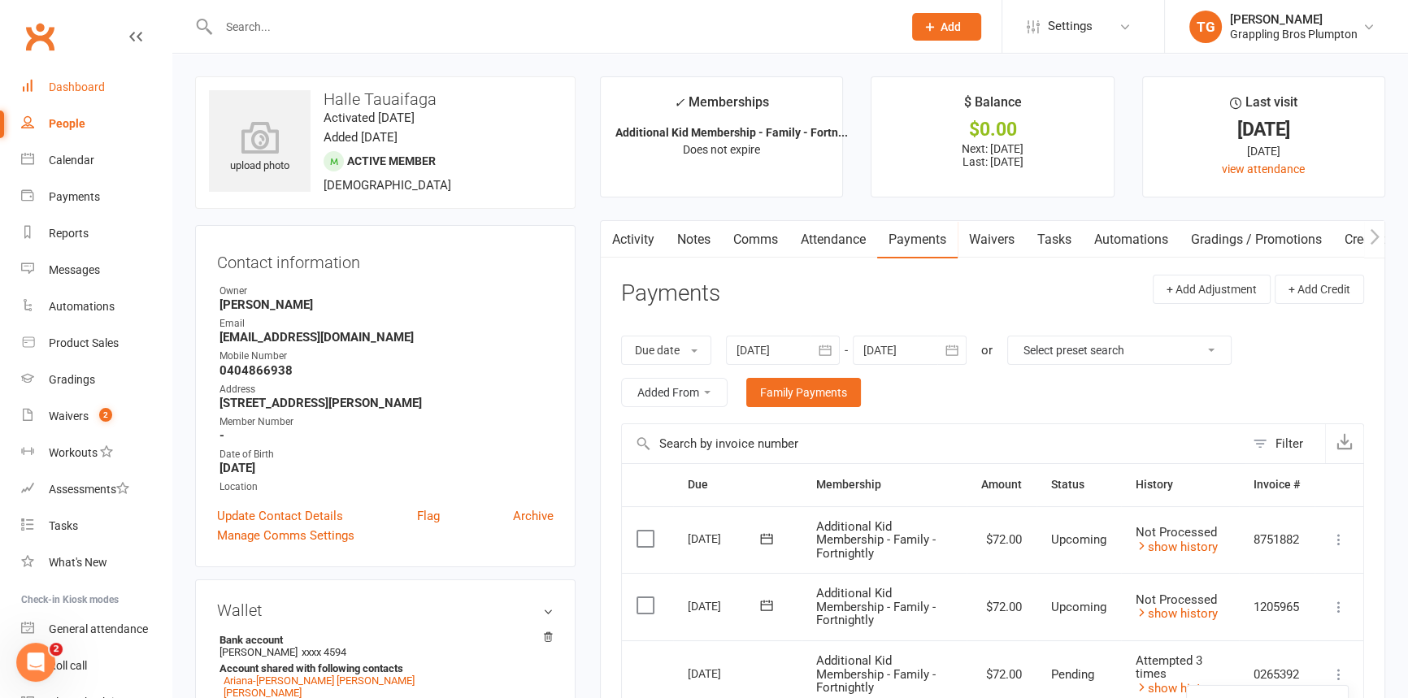
click at [91, 84] on div "Dashboard" at bounding box center [77, 86] width 56 height 13
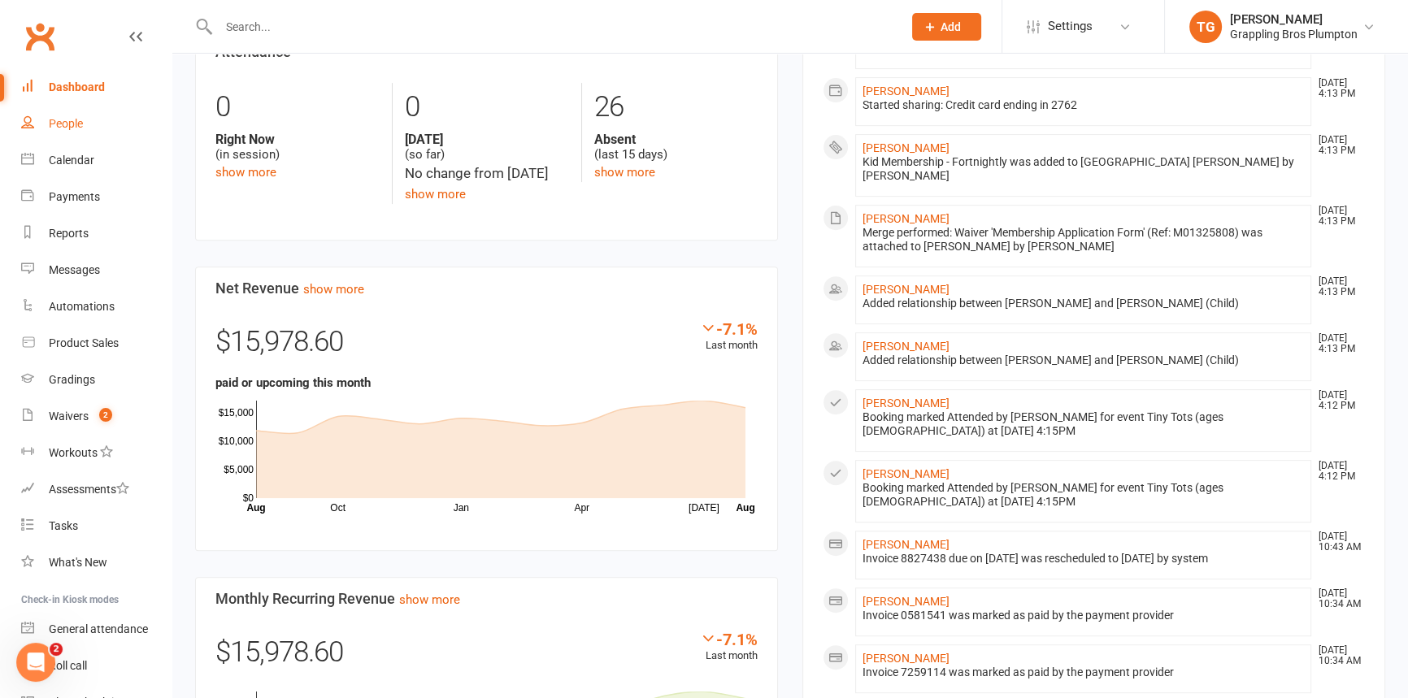
scroll to position [406, 0]
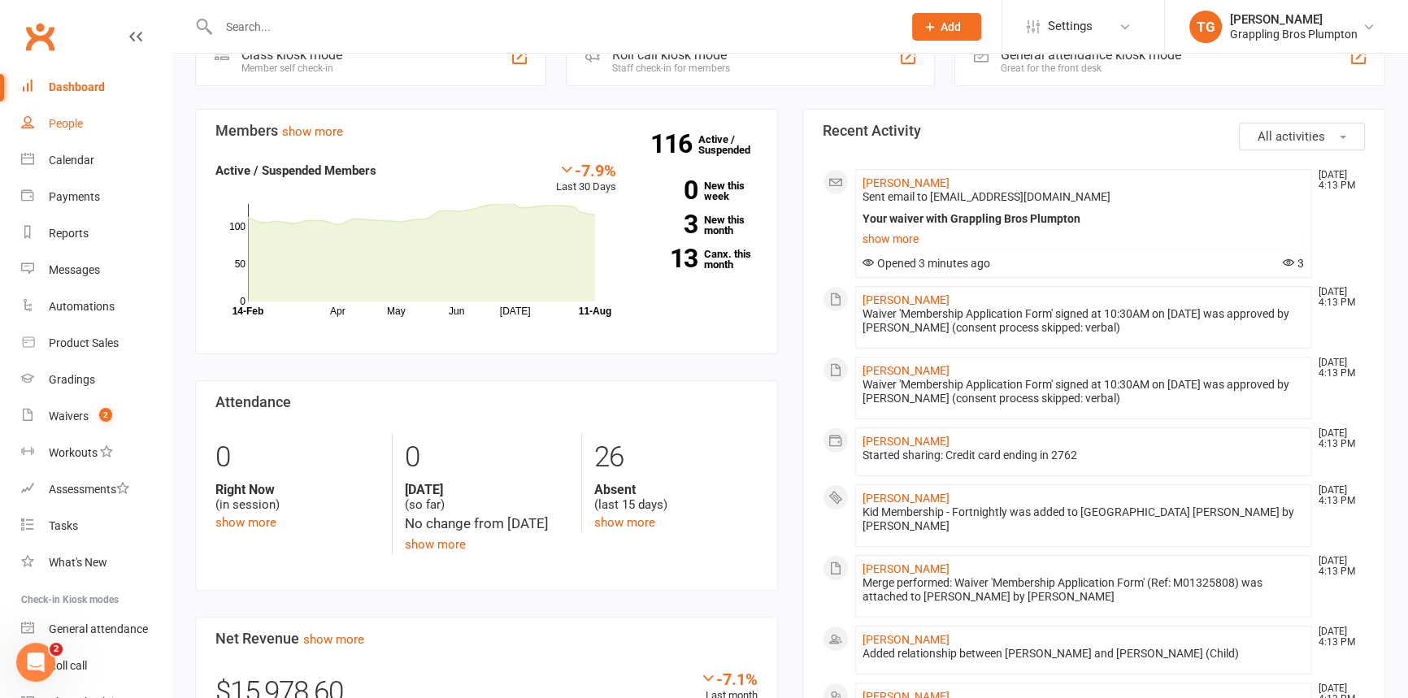
drag, startPoint x: 57, startPoint y: 122, endPoint x: 107, endPoint y: 108, distance: 52.3
click at [57, 122] on div "People" at bounding box center [66, 123] width 34 height 13
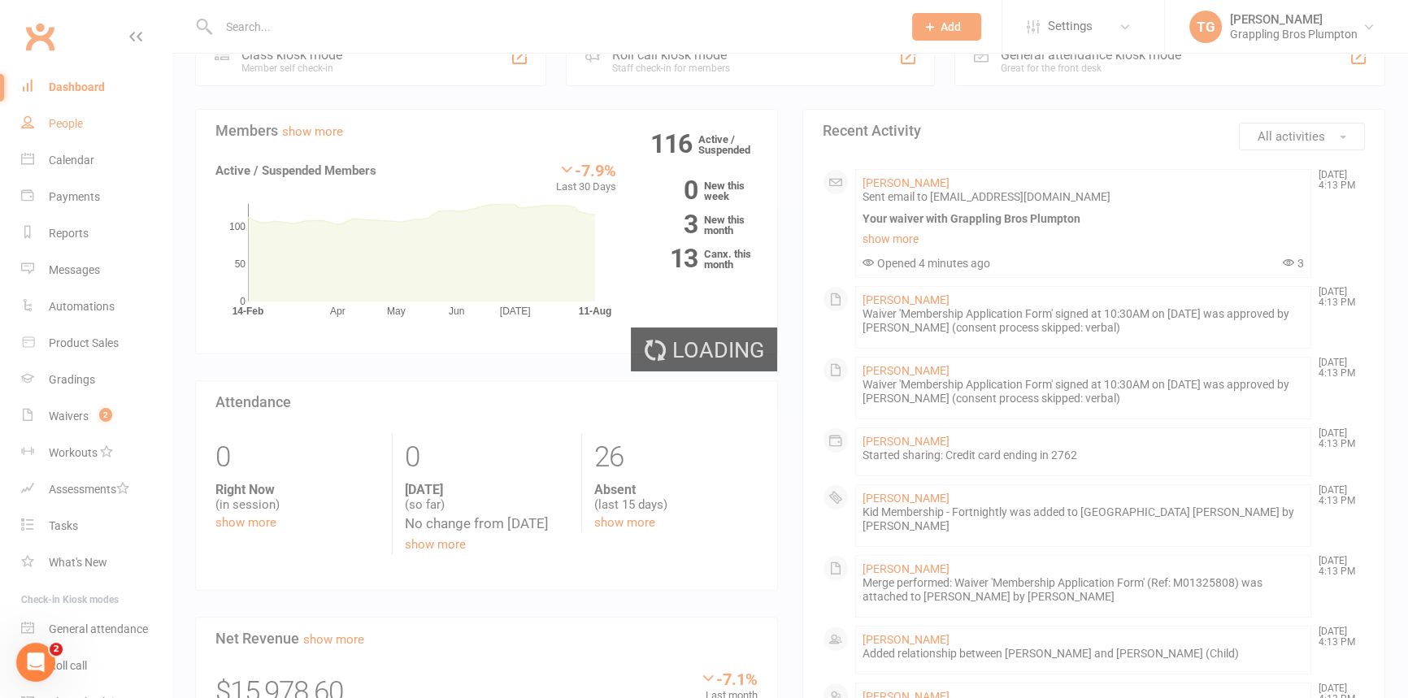
select select "100"
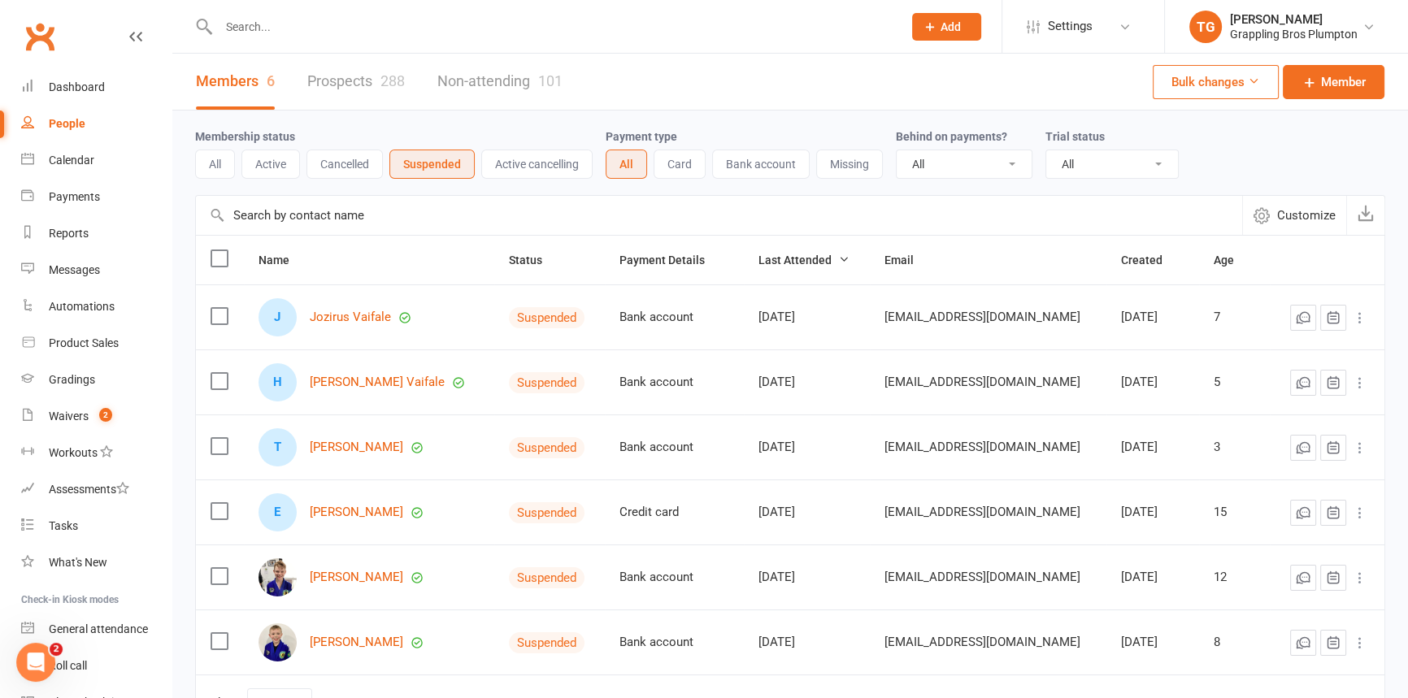
click at [260, 26] on input "text" at bounding box center [552, 26] width 677 height 23
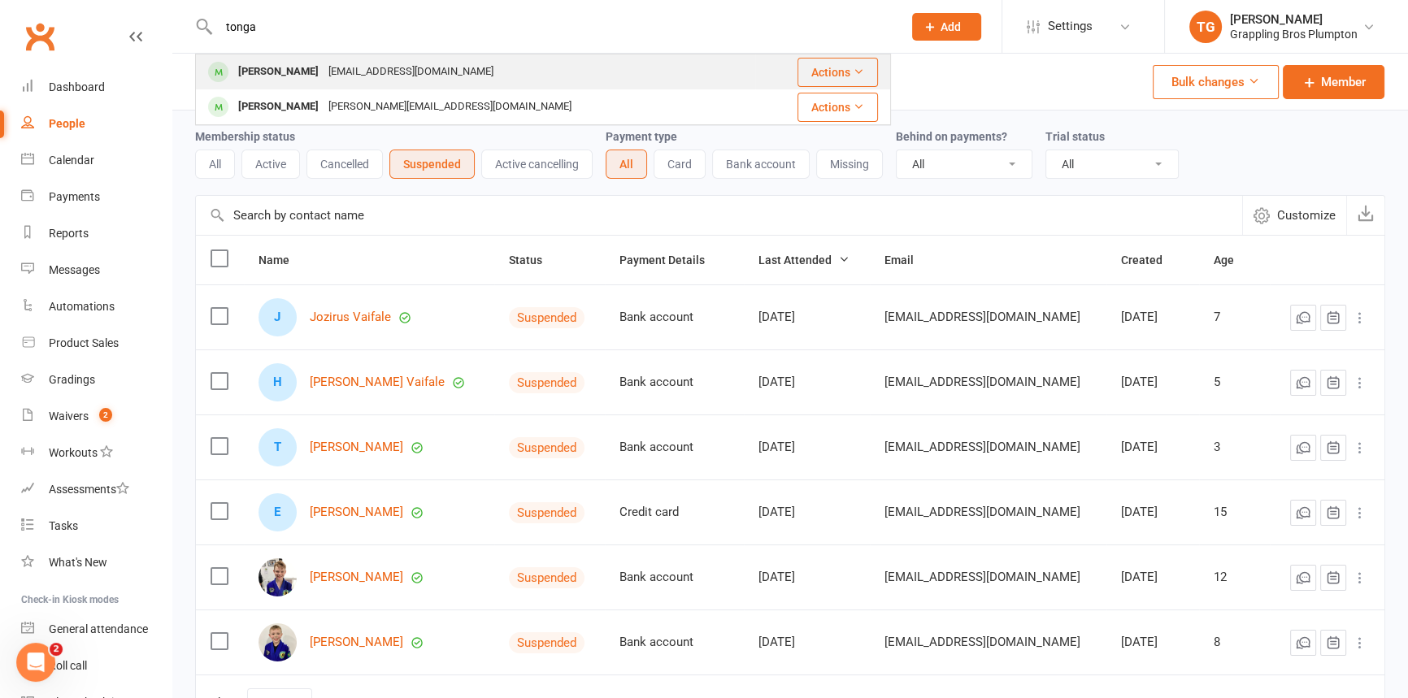
type input "tonga"
click at [268, 72] on div "[PERSON_NAME]" at bounding box center [278, 72] width 90 height 24
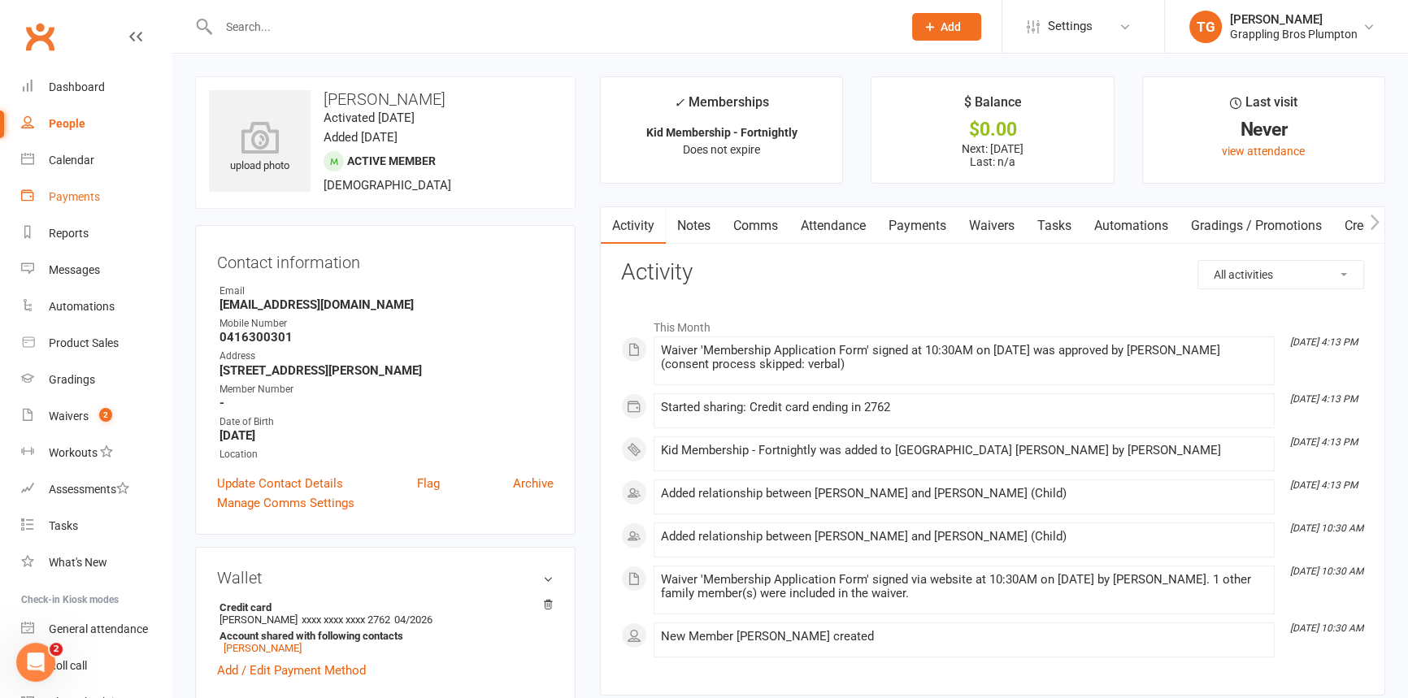
click at [59, 196] on div "Payments" at bounding box center [74, 196] width 51 height 13
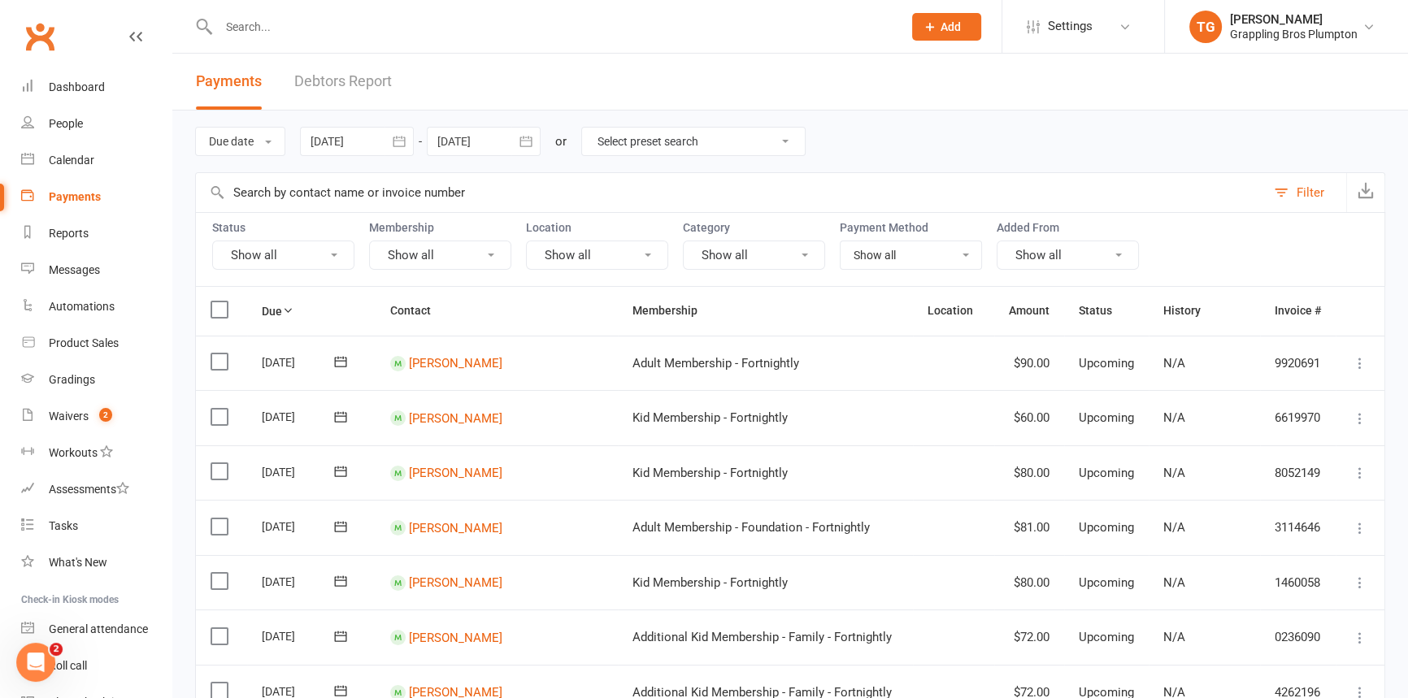
click at [326, 77] on link "Debtors Report" at bounding box center [343, 82] width 98 height 56
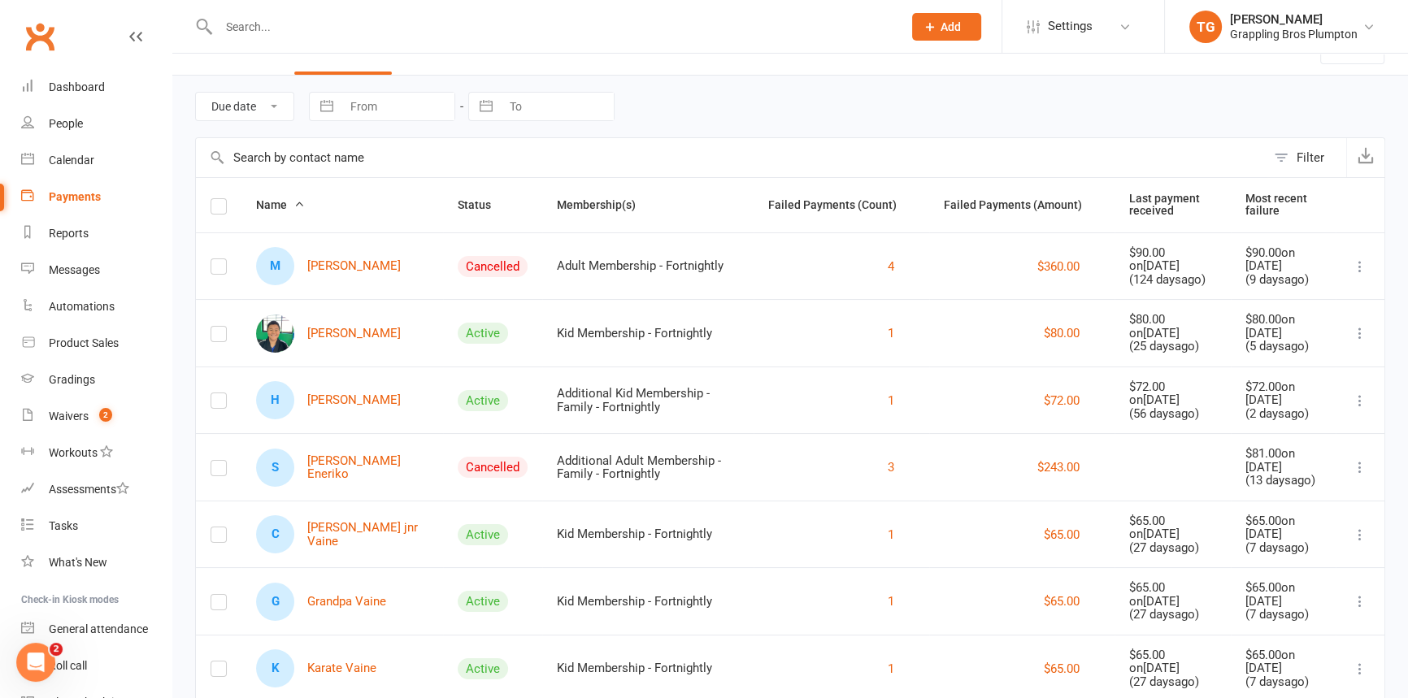
scroll to position [84, 0]
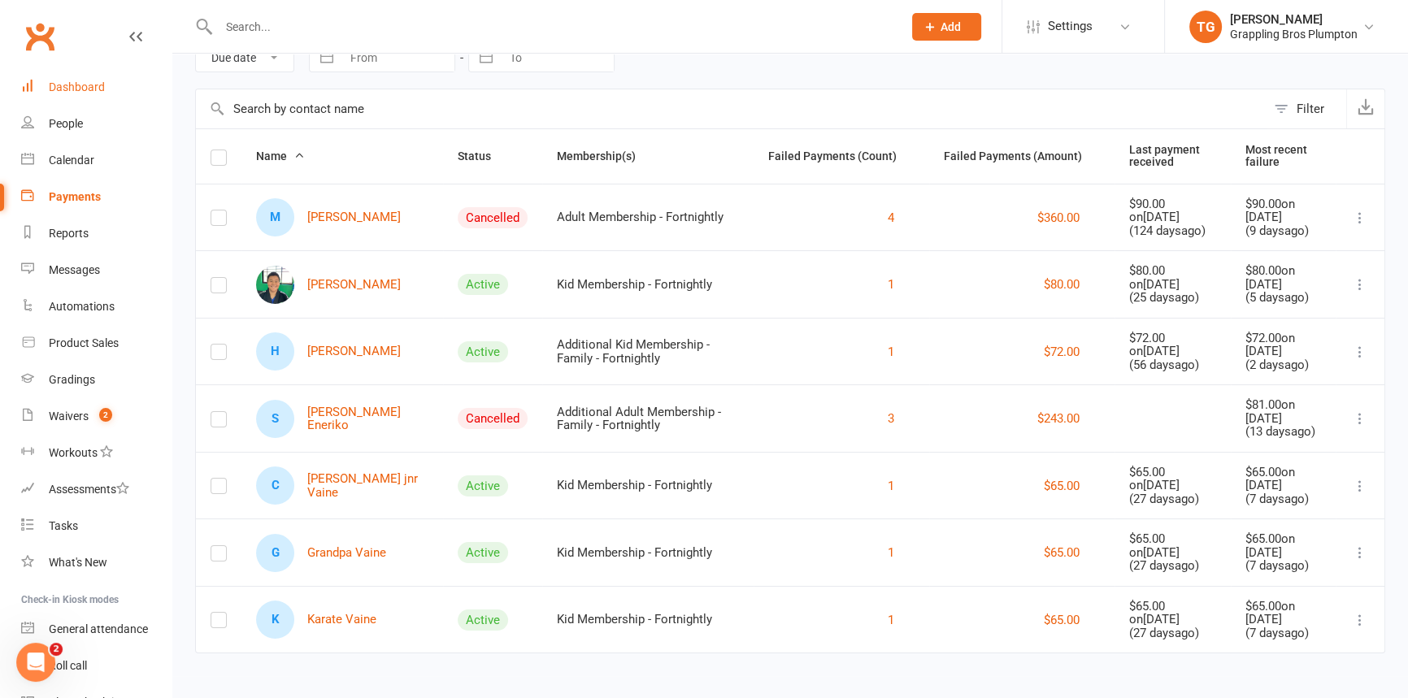
click at [73, 81] on div "Dashboard" at bounding box center [77, 86] width 56 height 13
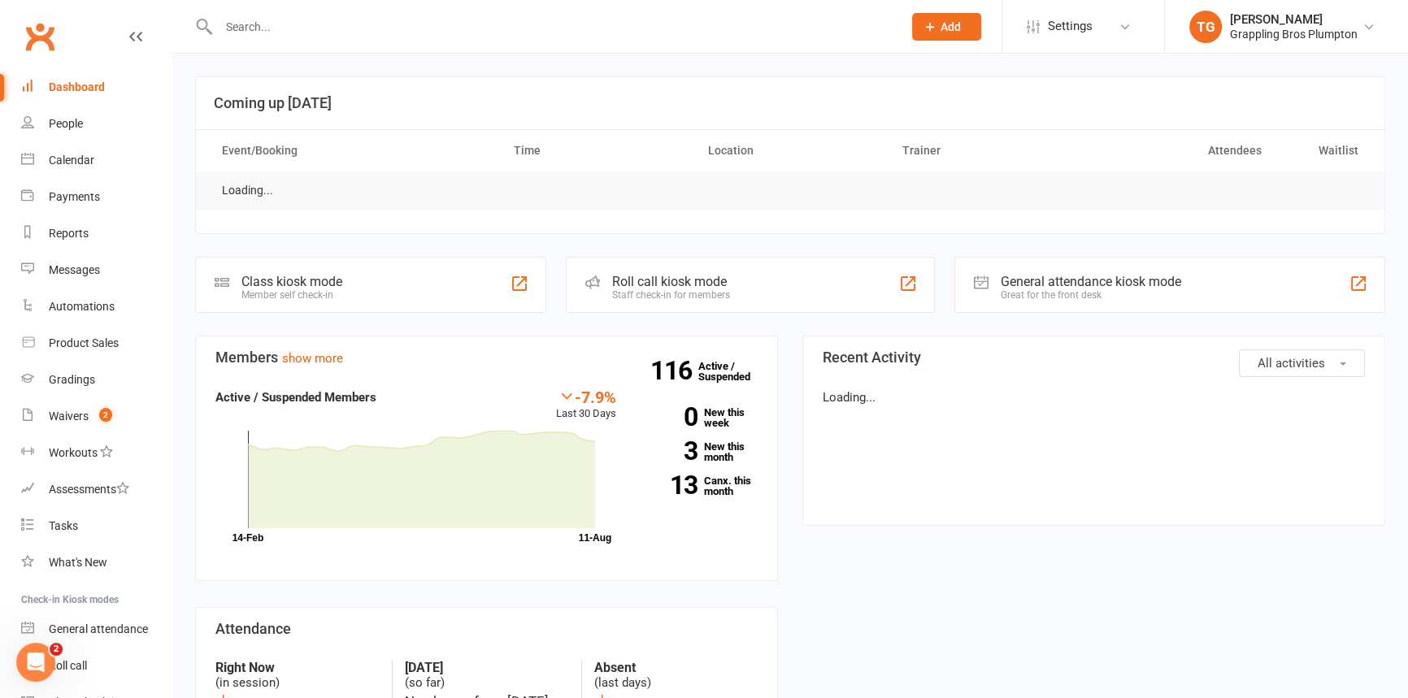
click at [260, 29] on input "text" at bounding box center [552, 26] width 677 height 23
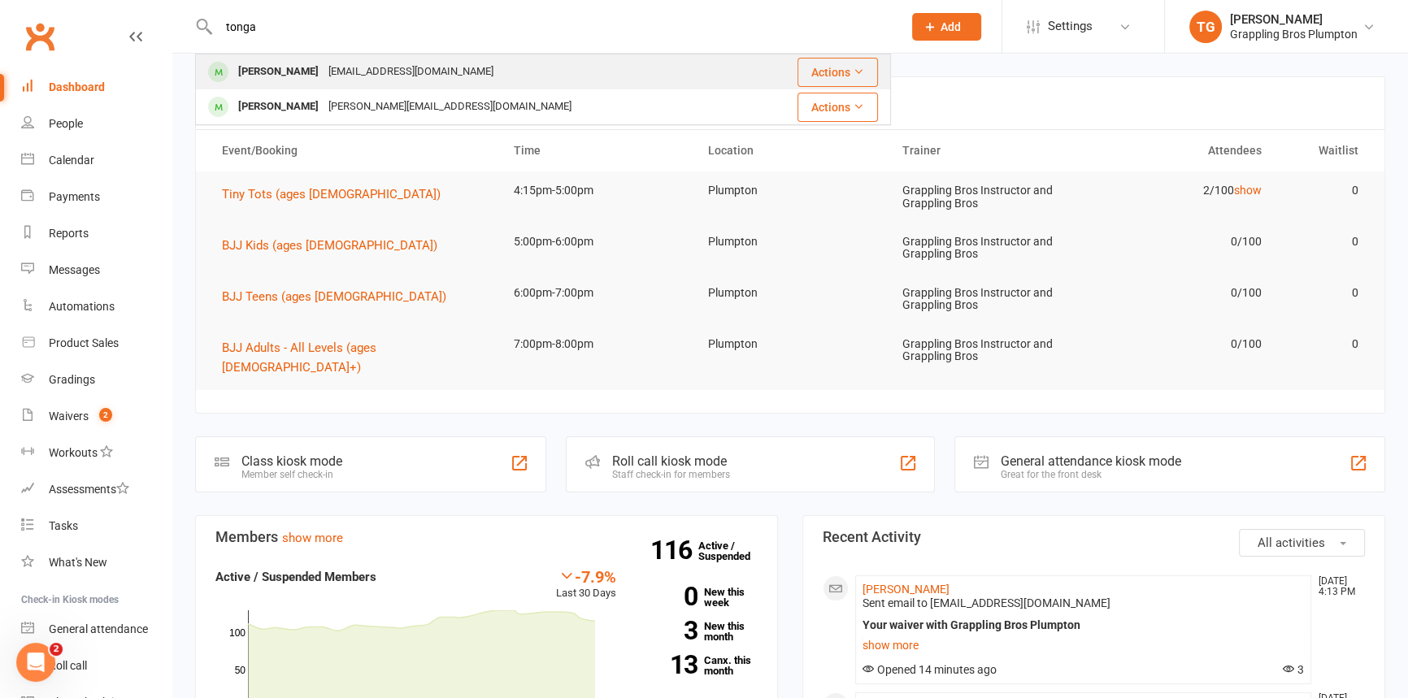
type input "tonga"
click at [289, 71] on div "[PERSON_NAME]" at bounding box center [278, 72] width 90 height 24
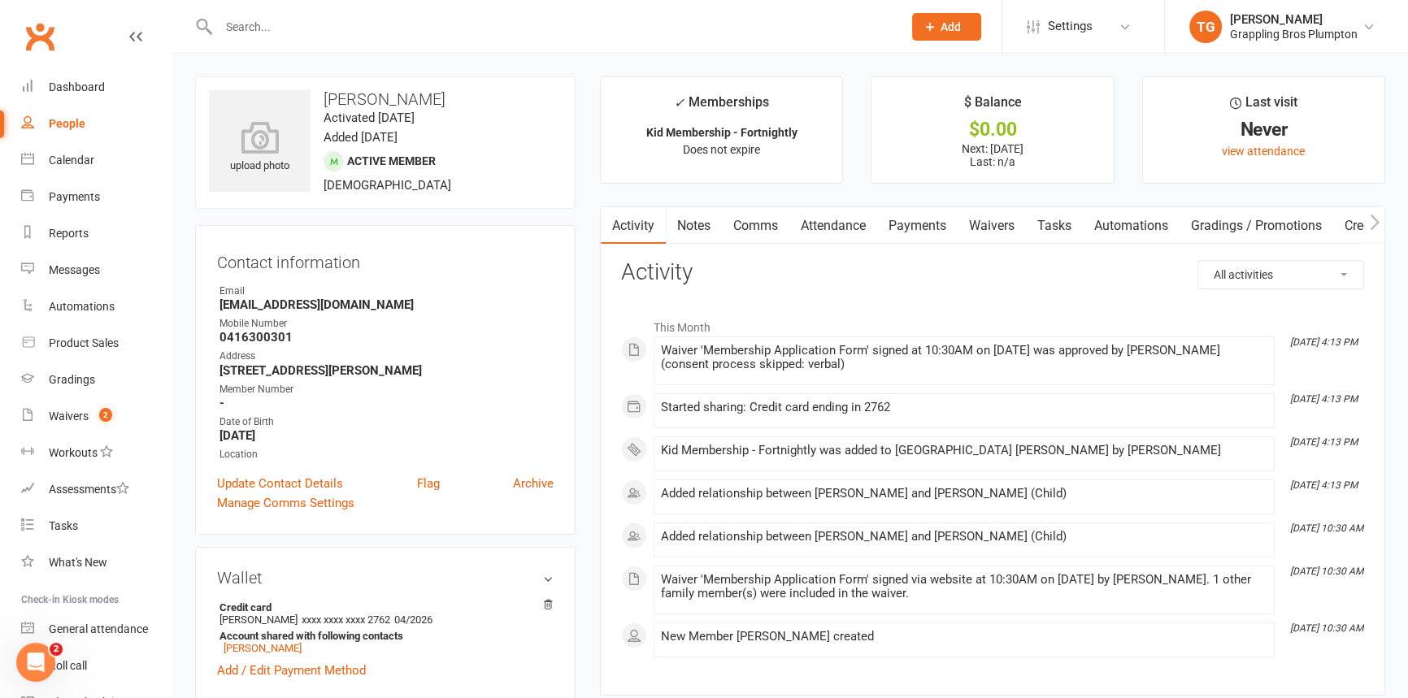
click at [935, 219] on link "Payments" at bounding box center [917, 225] width 80 height 37
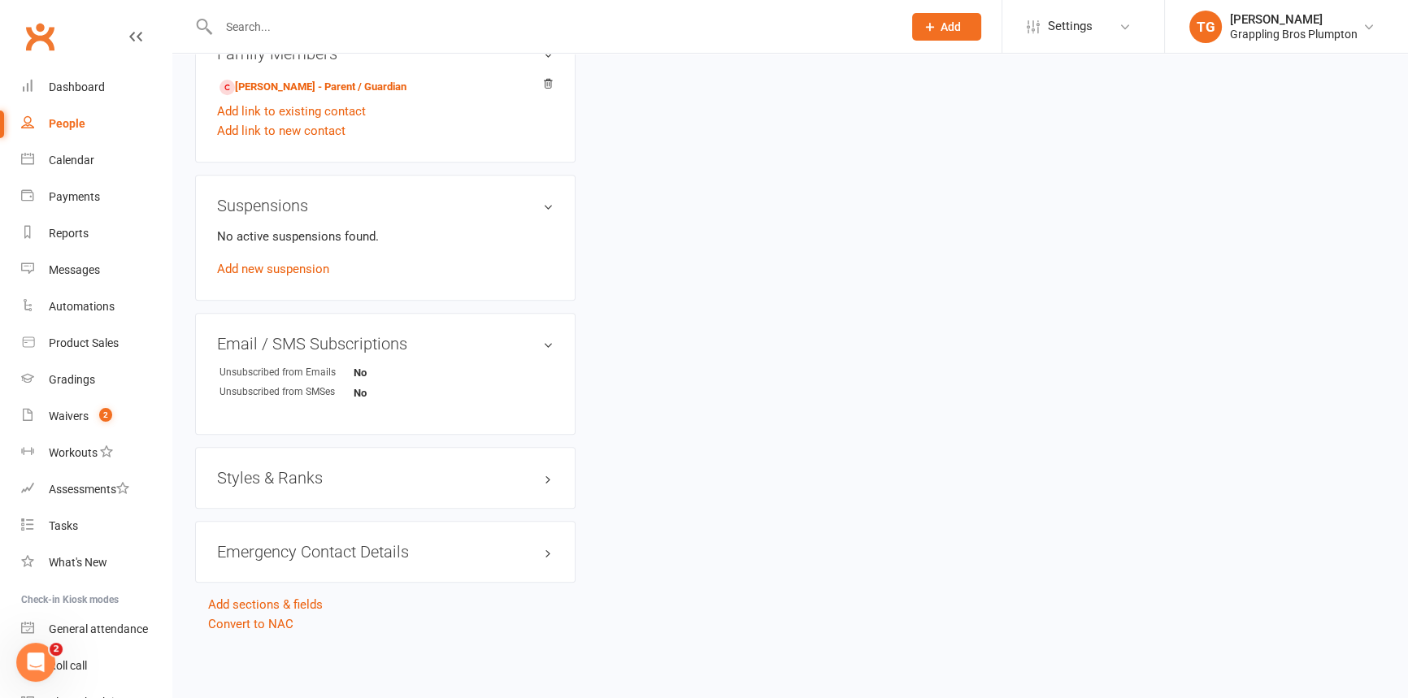
scroll to position [882, 0]
click at [303, 537] on div "Emergency Contact Details edit" at bounding box center [385, 552] width 380 height 62
click at [305, 546] on h3 "Emergency Contact Details edit" at bounding box center [385, 552] width 337 height 18
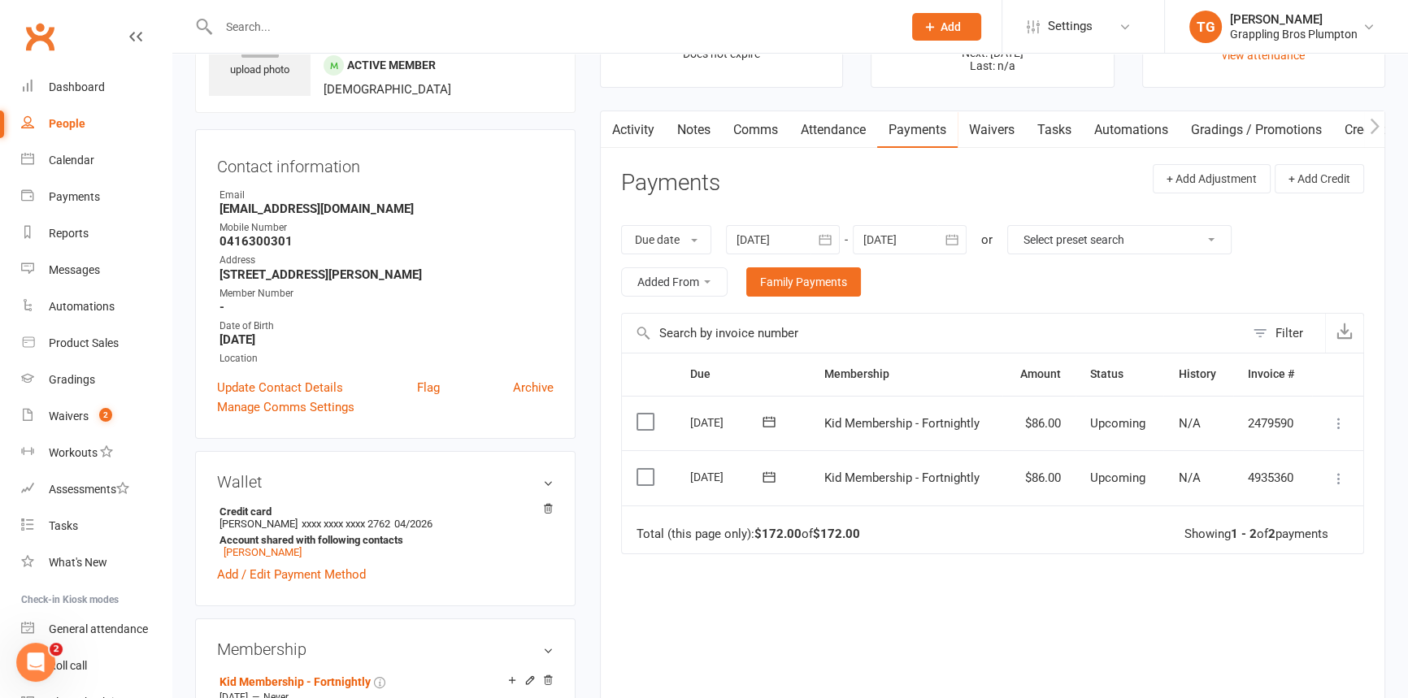
scroll to position [0, 0]
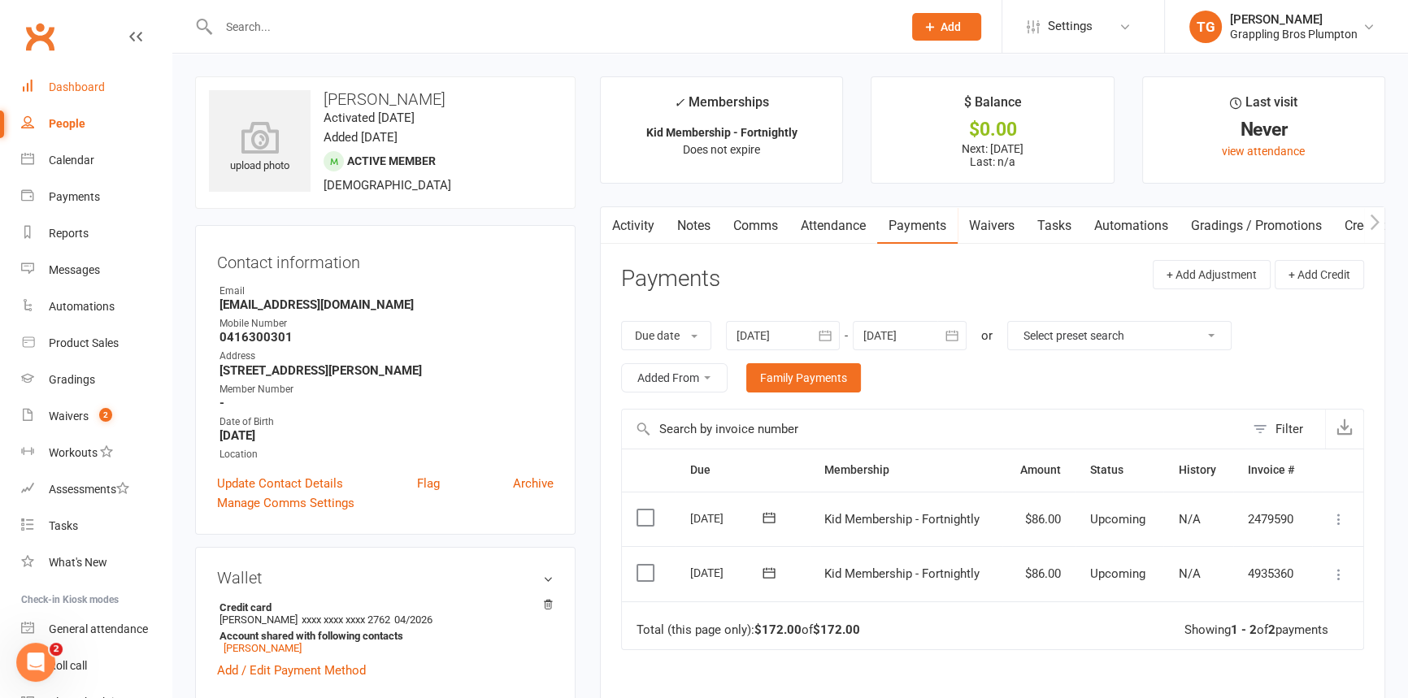
click at [54, 75] on link "Dashboard" at bounding box center [96, 87] width 150 height 37
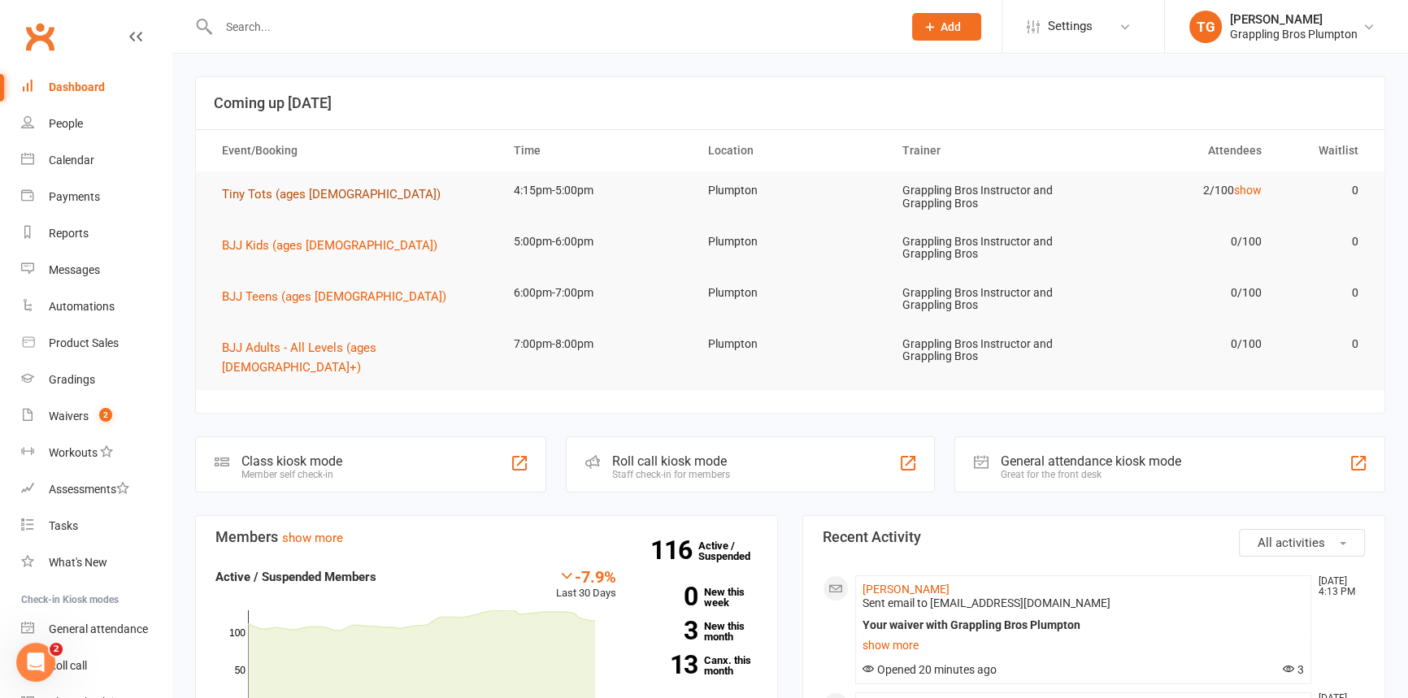
click at [232, 187] on span "Tiny Tots (ages [DEMOGRAPHIC_DATA])" at bounding box center [331, 194] width 219 height 15
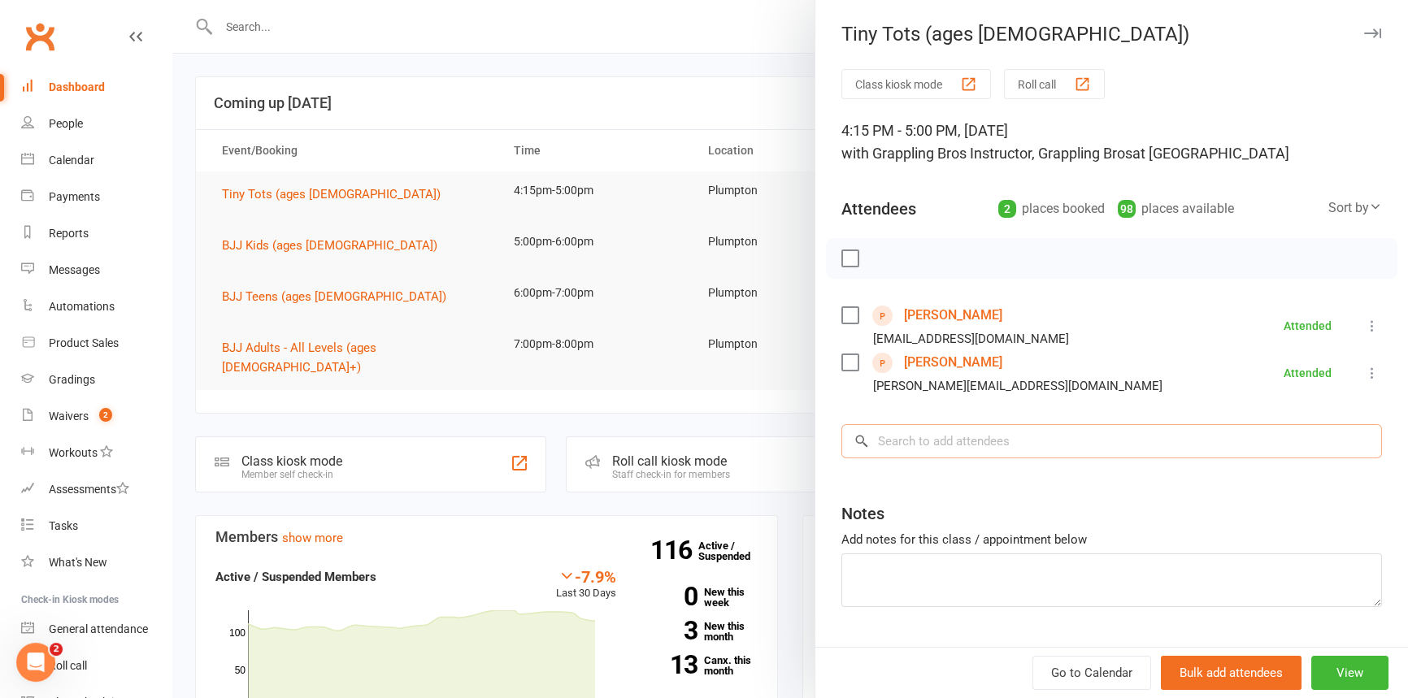
click at [897, 439] on input "search" at bounding box center [1111, 441] width 541 height 34
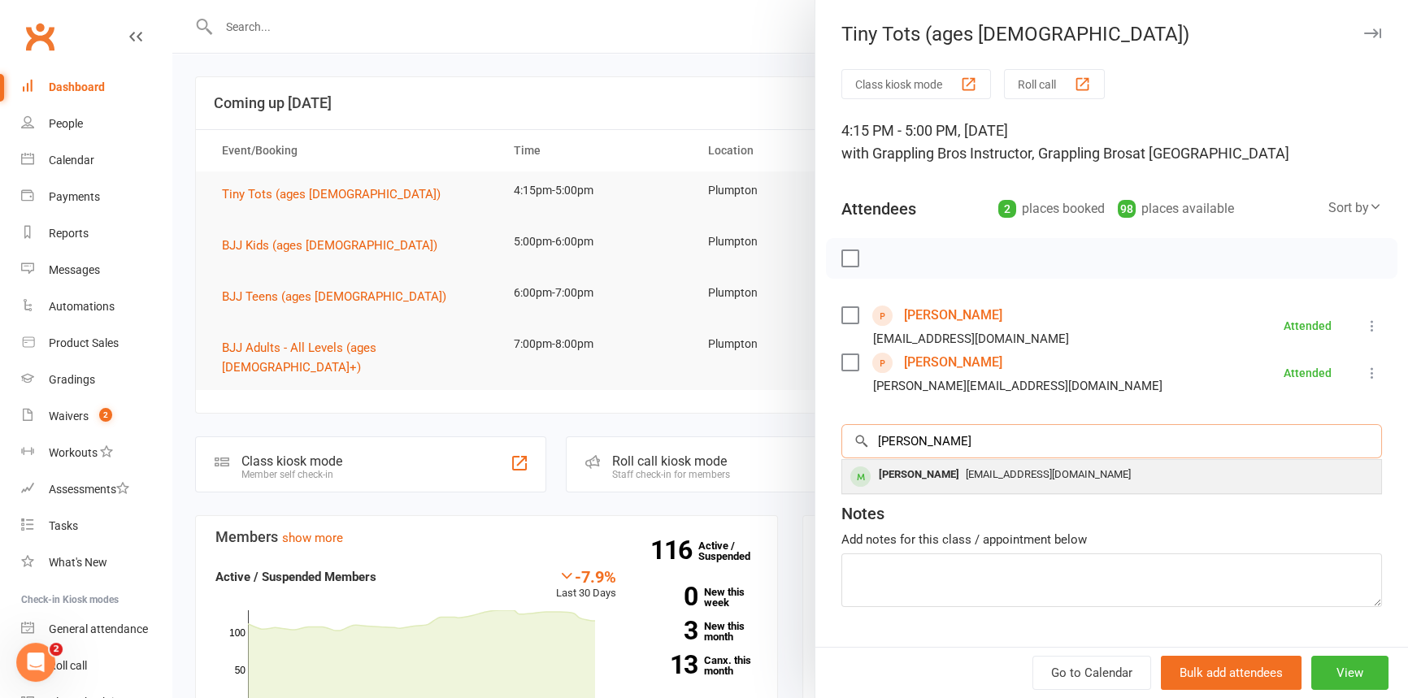
type input "[PERSON_NAME]"
click at [897, 472] on div "[PERSON_NAME]" at bounding box center [918, 475] width 93 height 24
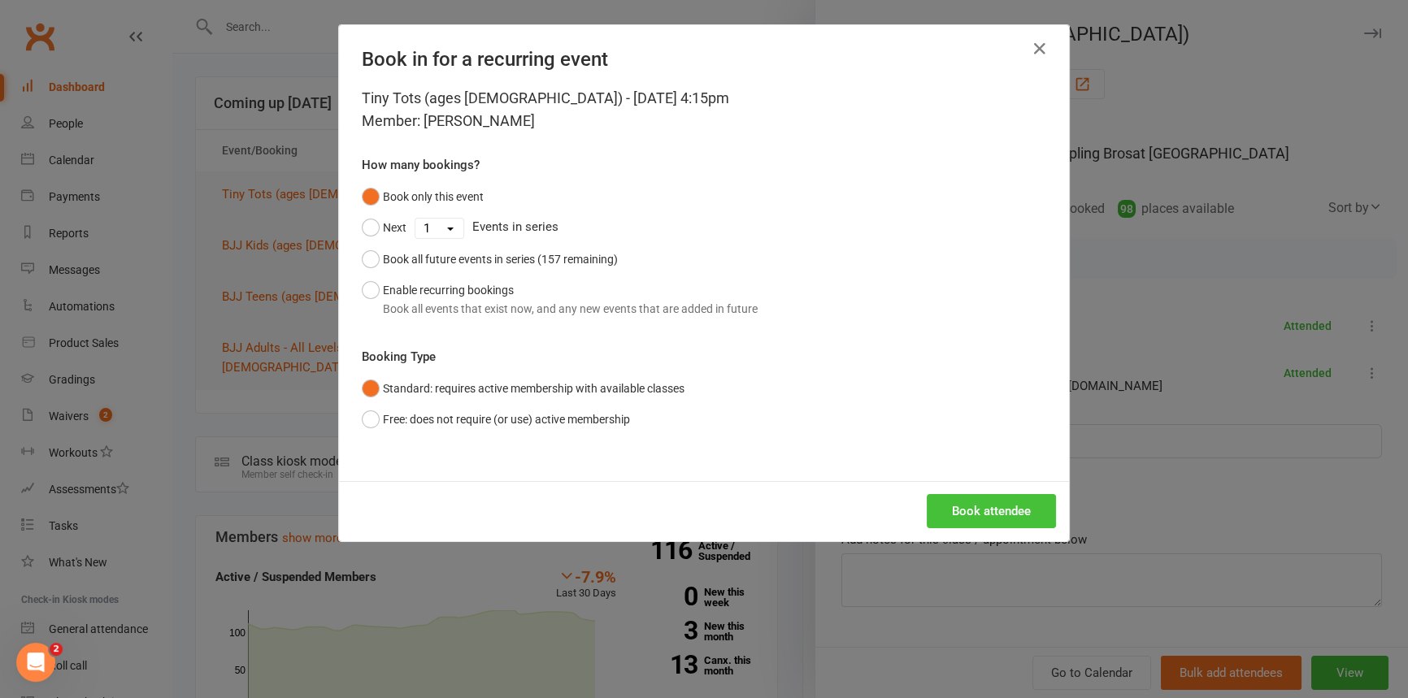
click at [962, 506] on button "Book attendee" at bounding box center [991, 511] width 129 height 34
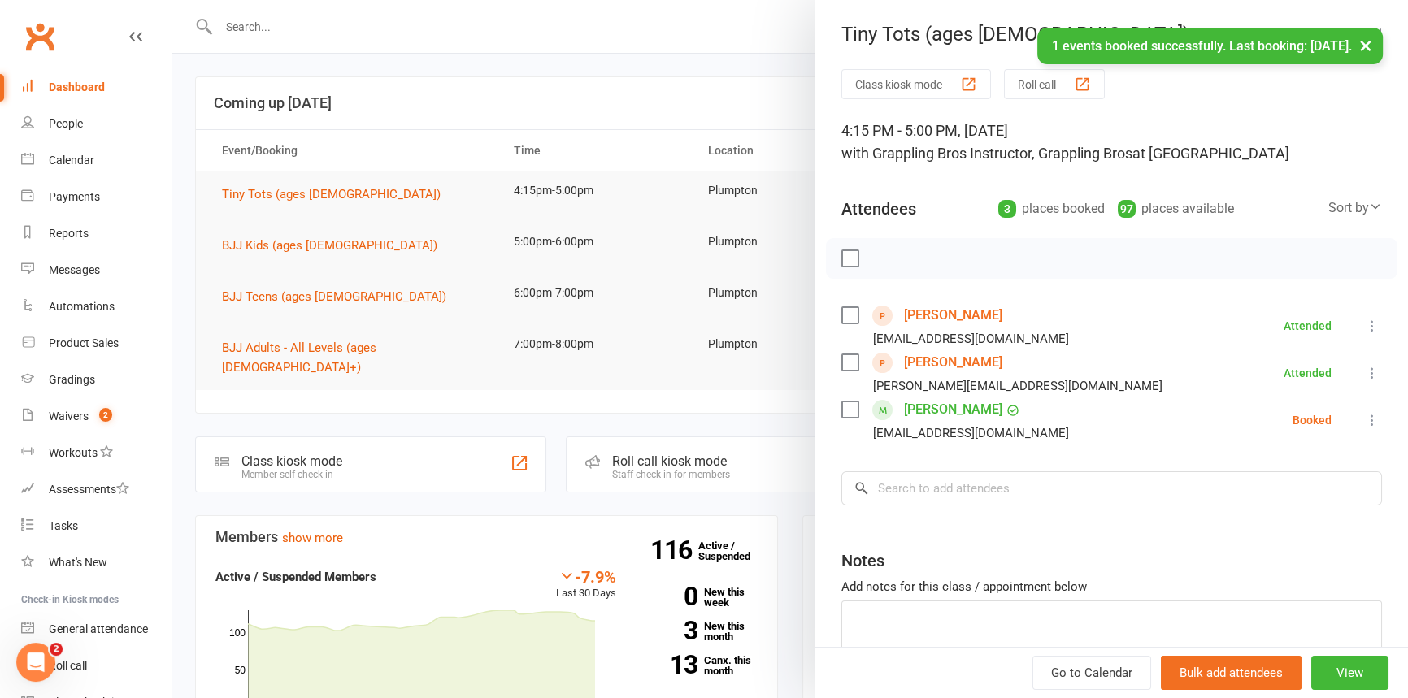
click at [873, 444] on div "Class kiosk mode Roll call 4:15 PM - 5:00 PM, [DATE] with Grappling Bros Instru…" at bounding box center [1111, 402] width 593 height 667
click at [882, 489] on input "search" at bounding box center [1111, 488] width 541 height 34
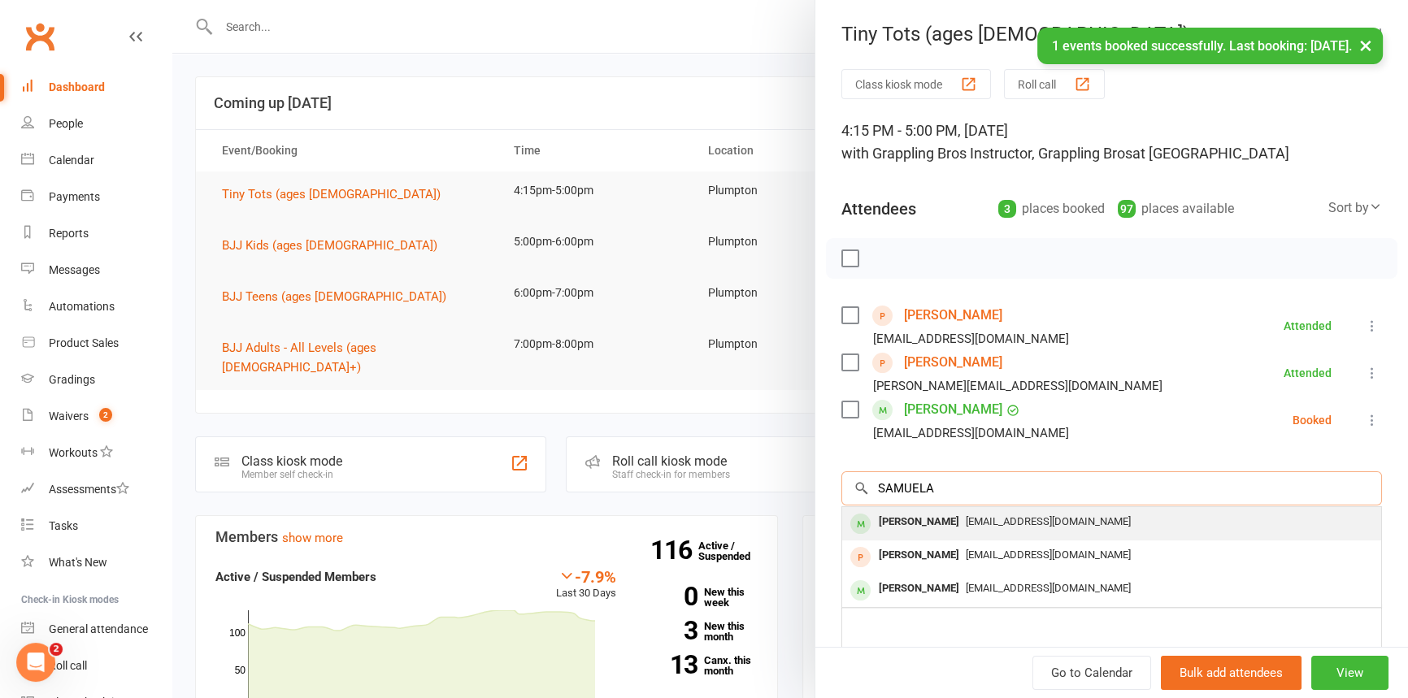
type input "SAMUELA"
click at [901, 520] on div "[PERSON_NAME]" at bounding box center [918, 522] width 93 height 24
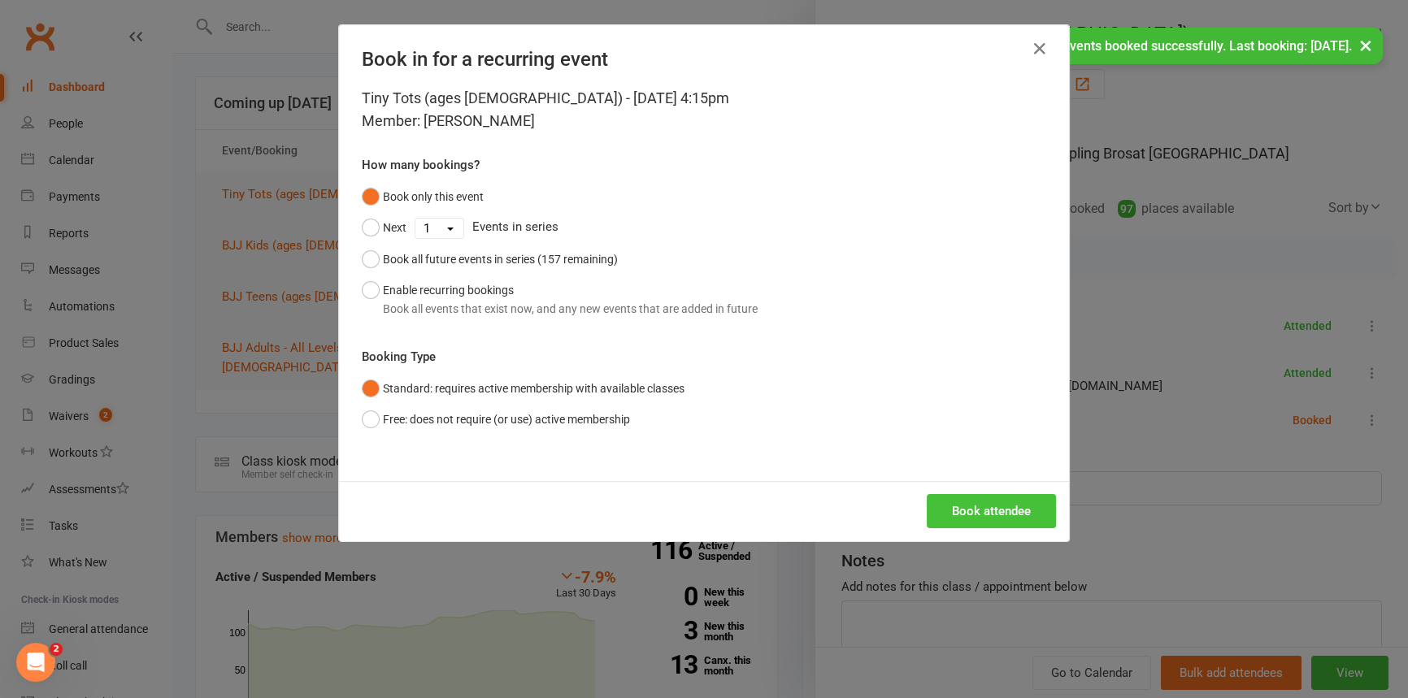
click at [962, 514] on button "Book attendee" at bounding box center [991, 511] width 129 height 34
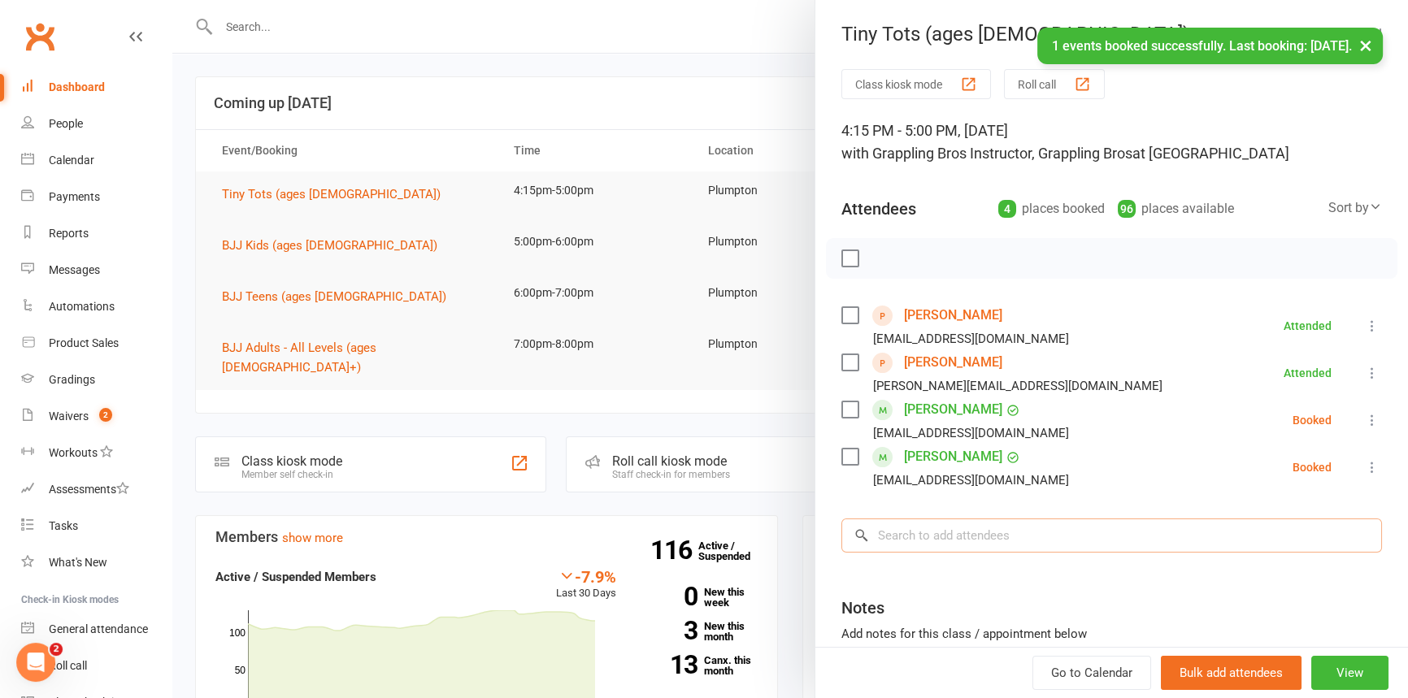
click at [879, 533] on input "search" at bounding box center [1111, 536] width 541 height 34
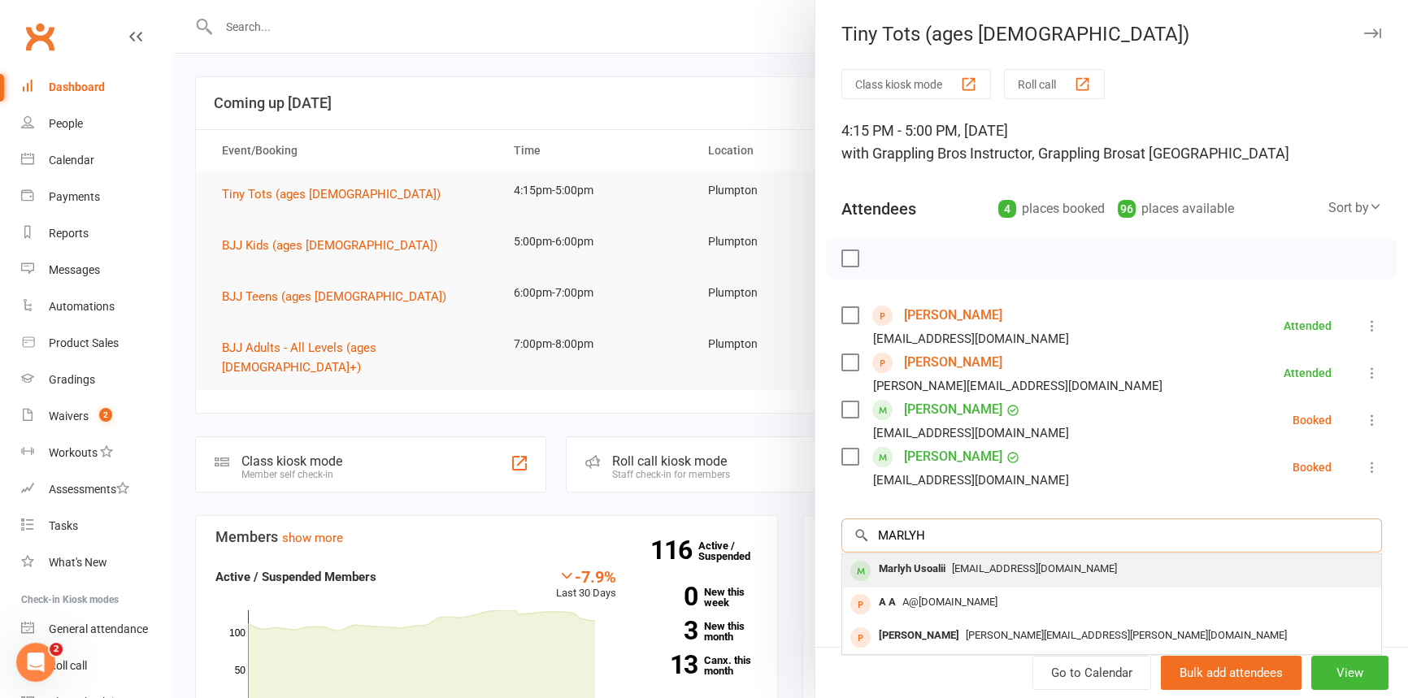
type input "MARLYH"
click at [905, 568] on div "Marlyh Usoalii" at bounding box center [912, 570] width 80 height 24
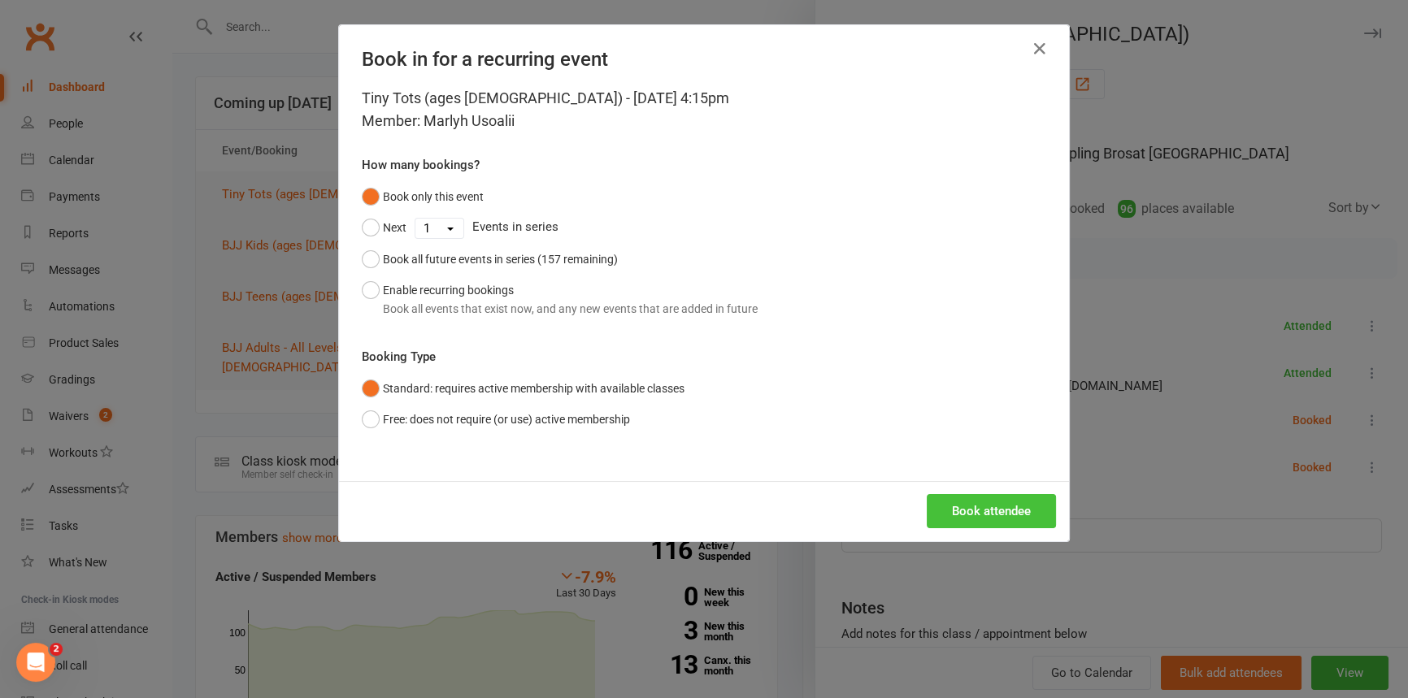
click at [967, 521] on button "Book attendee" at bounding box center [991, 511] width 129 height 34
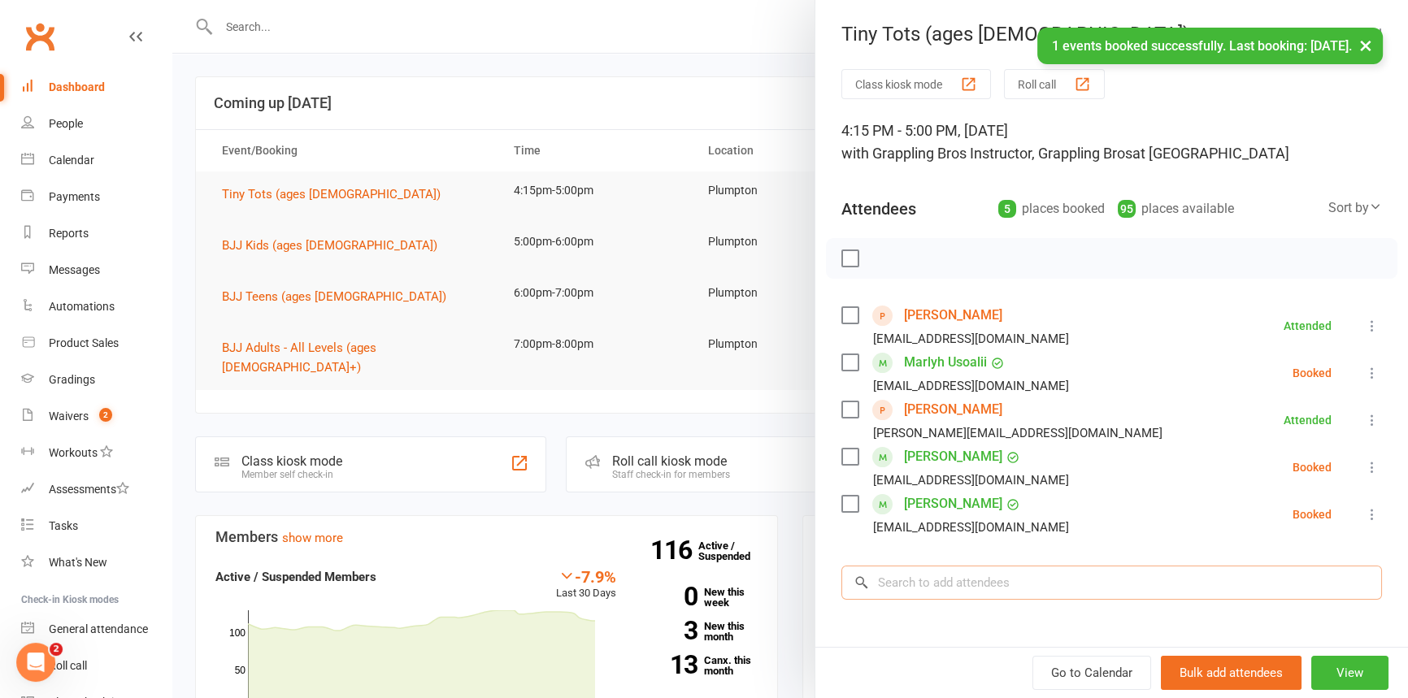
click at [888, 582] on input "search" at bounding box center [1111, 583] width 541 height 34
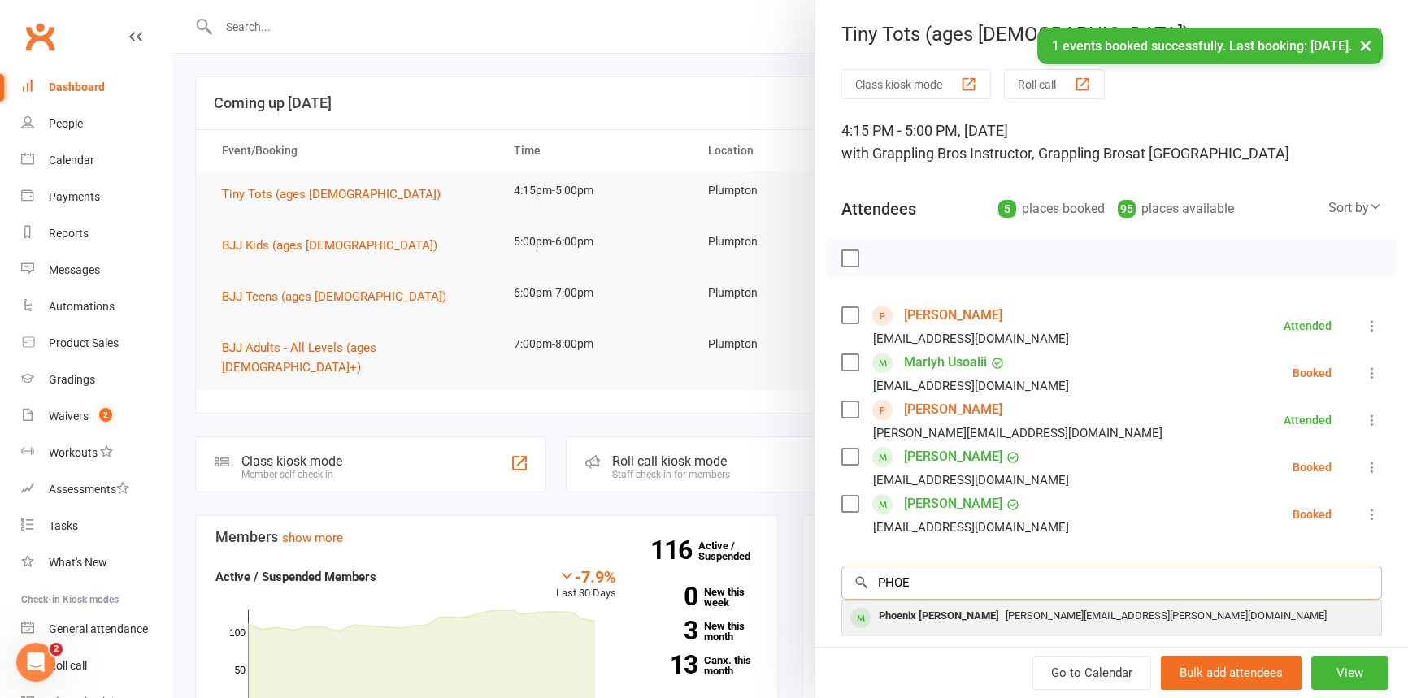
type input "PHOE"
click at [899, 611] on div "Phoenix [PERSON_NAME]" at bounding box center [938, 617] width 133 height 24
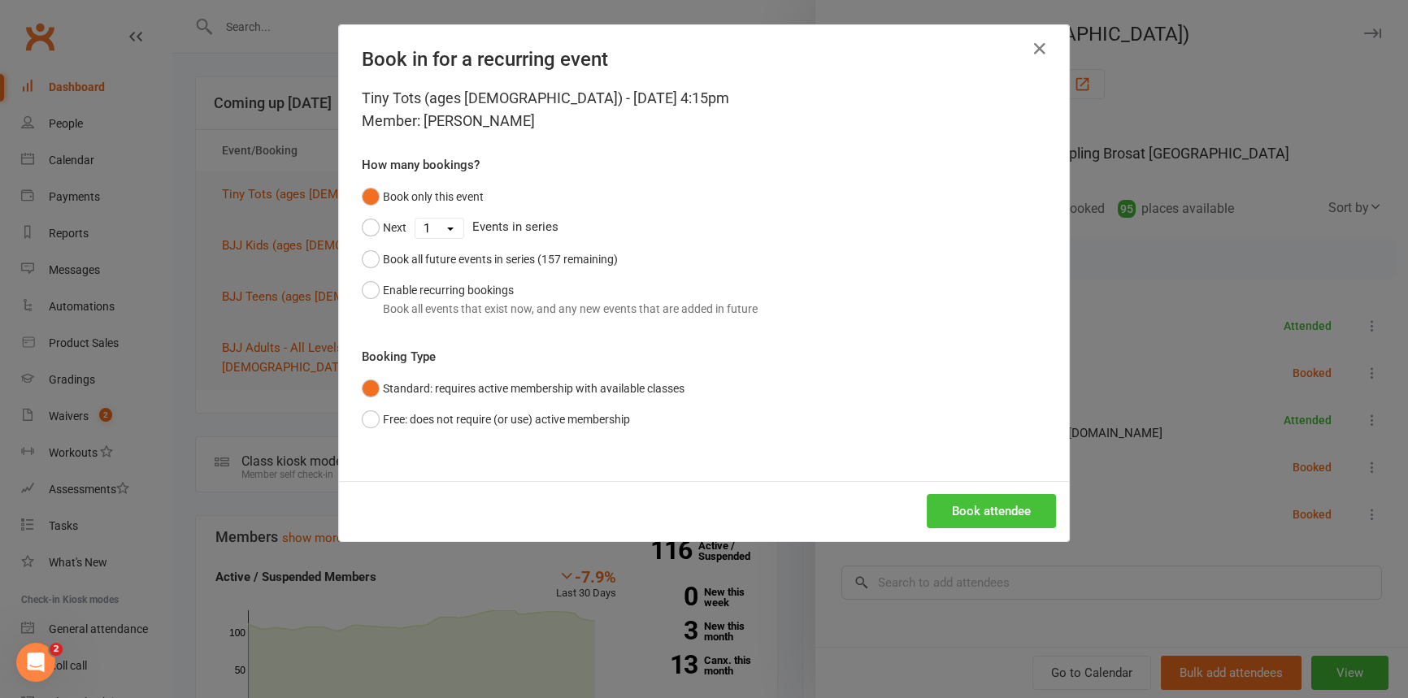
click at [956, 515] on button "Book attendee" at bounding box center [991, 511] width 129 height 34
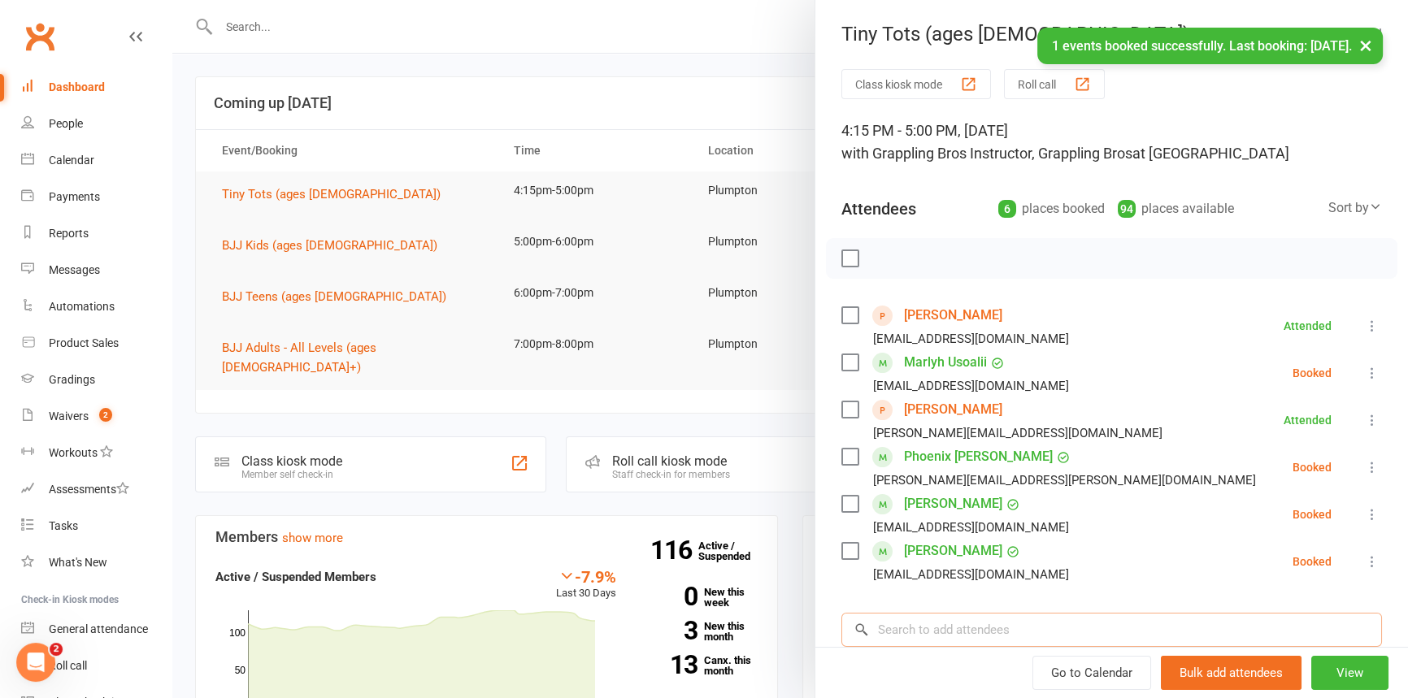
click at [882, 631] on input "search" at bounding box center [1111, 630] width 541 height 34
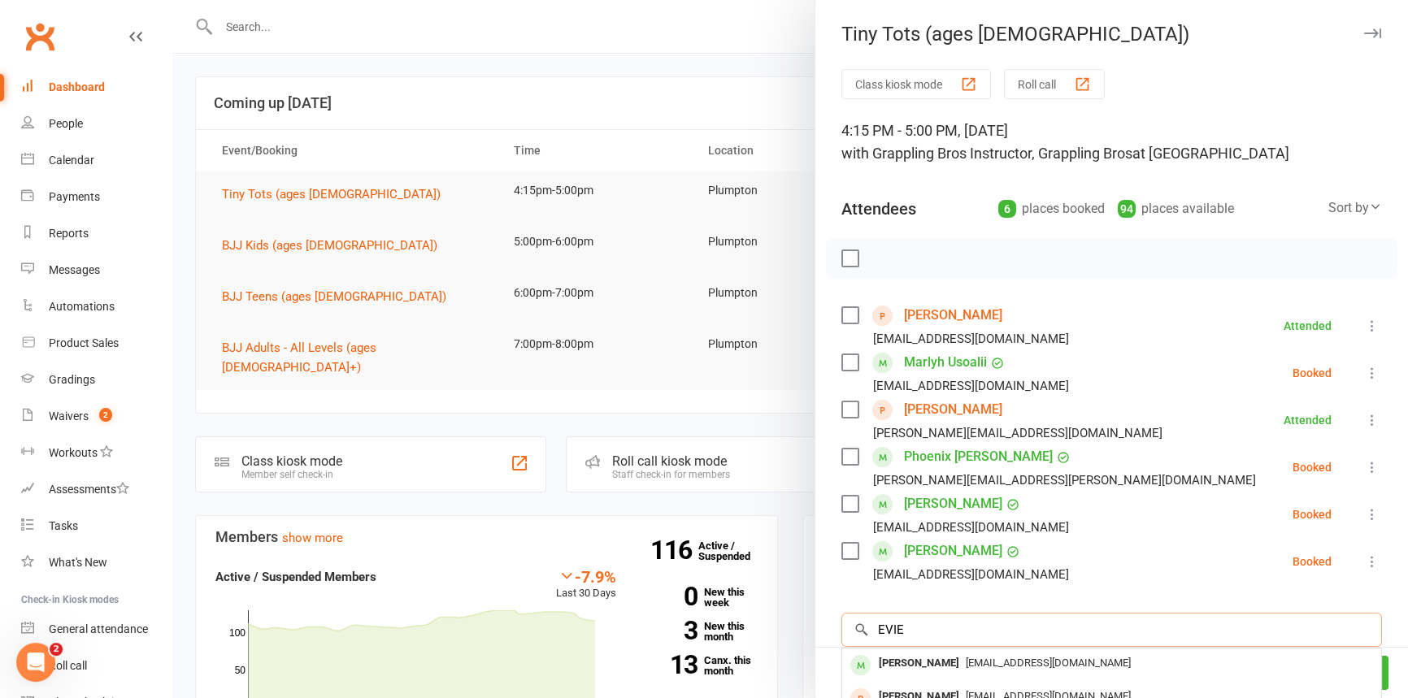
type input "EVIE"
click at [906, 662] on div "[PERSON_NAME]" at bounding box center [918, 664] width 93 height 24
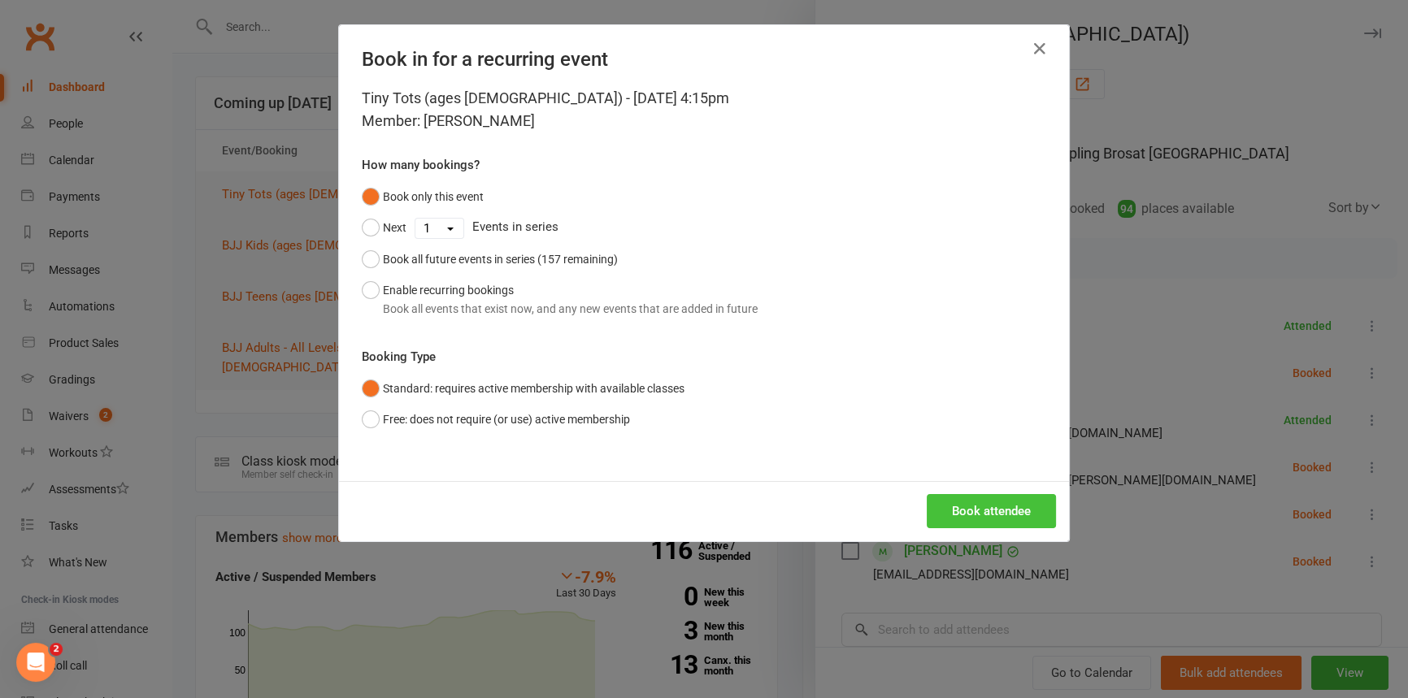
click at [955, 514] on button "Book attendee" at bounding box center [991, 511] width 129 height 34
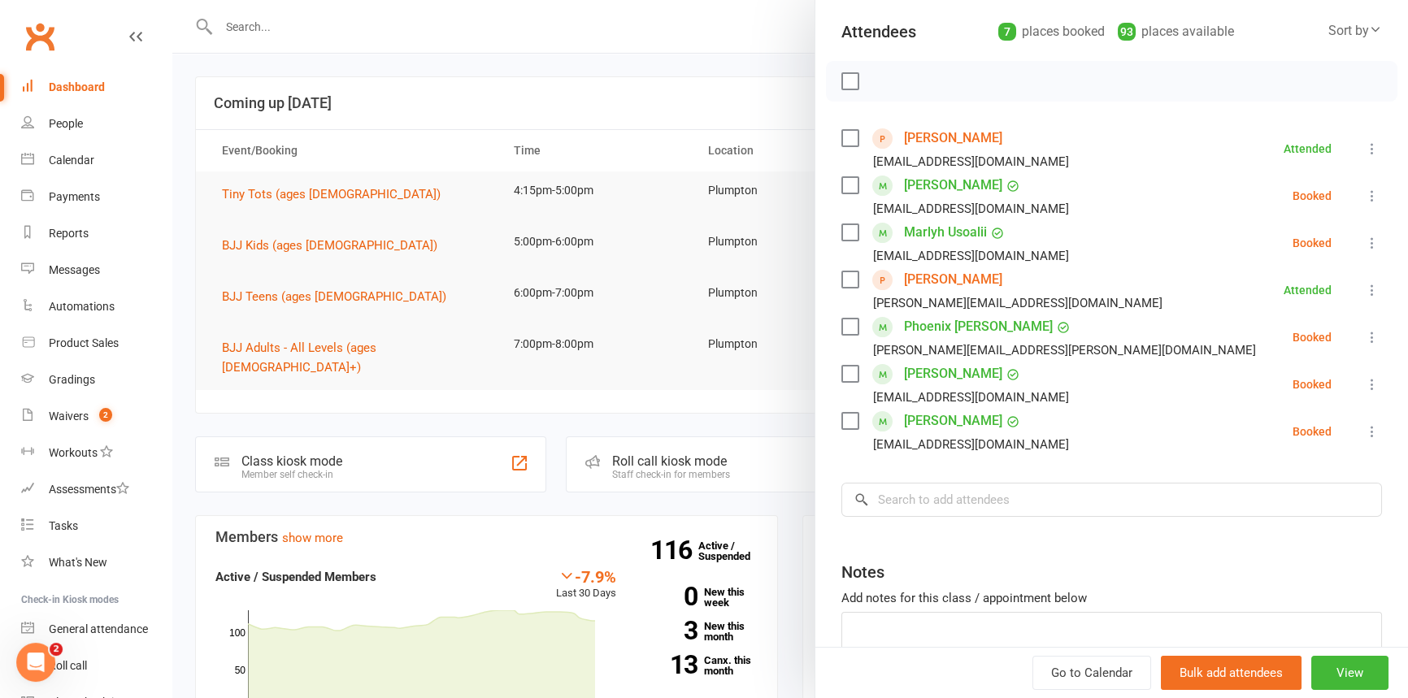
scroll to position [185, 0]
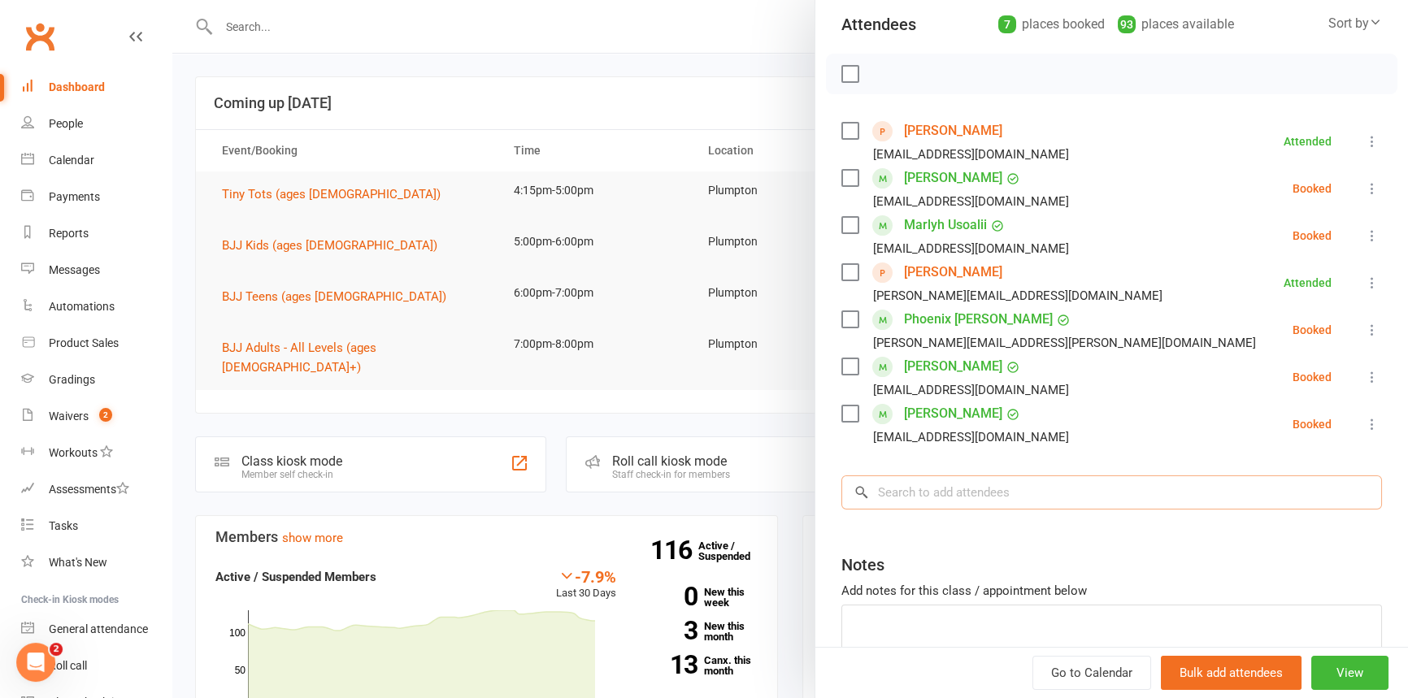
click at [893, 506] on input "search" at bounding box center [1111, 493] width 541 height 34
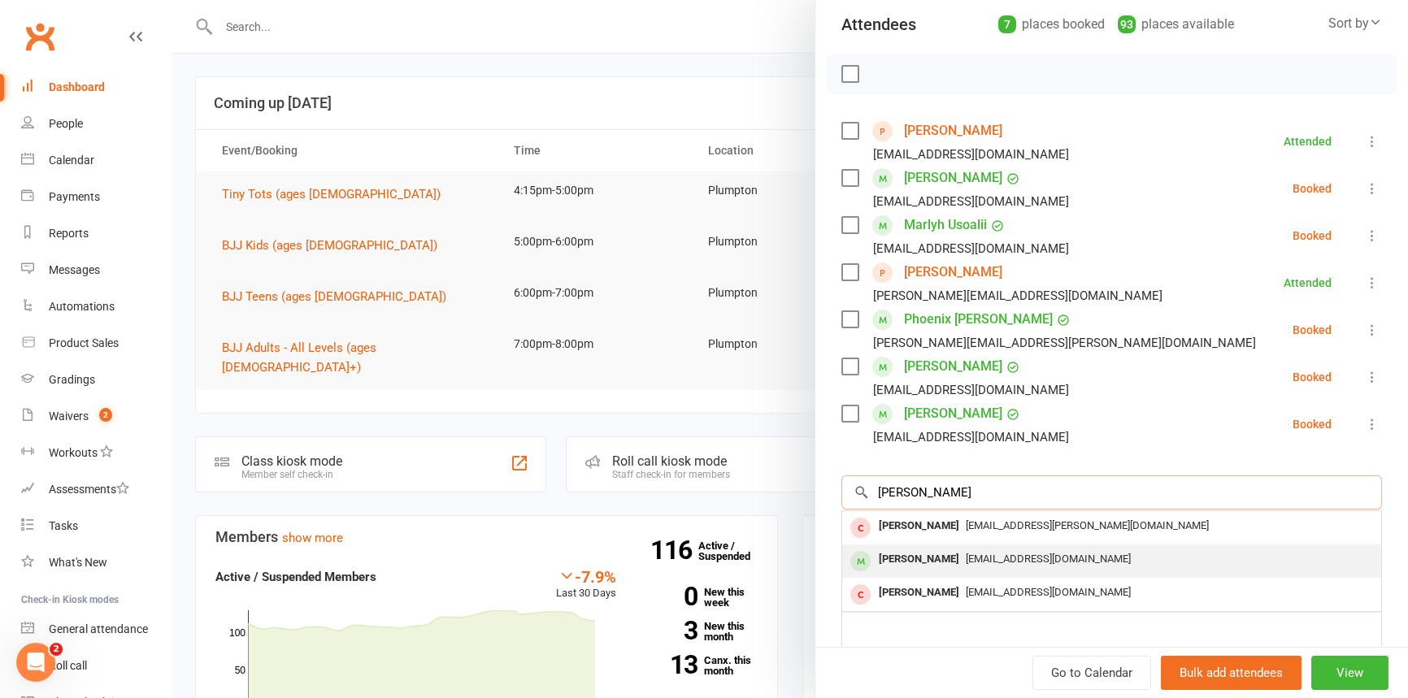
type input "[PERSON_NAME]"
click at [896, 558] on div "[PERSON_NAME]" at bounding box center [918, 560] width 93 height 24
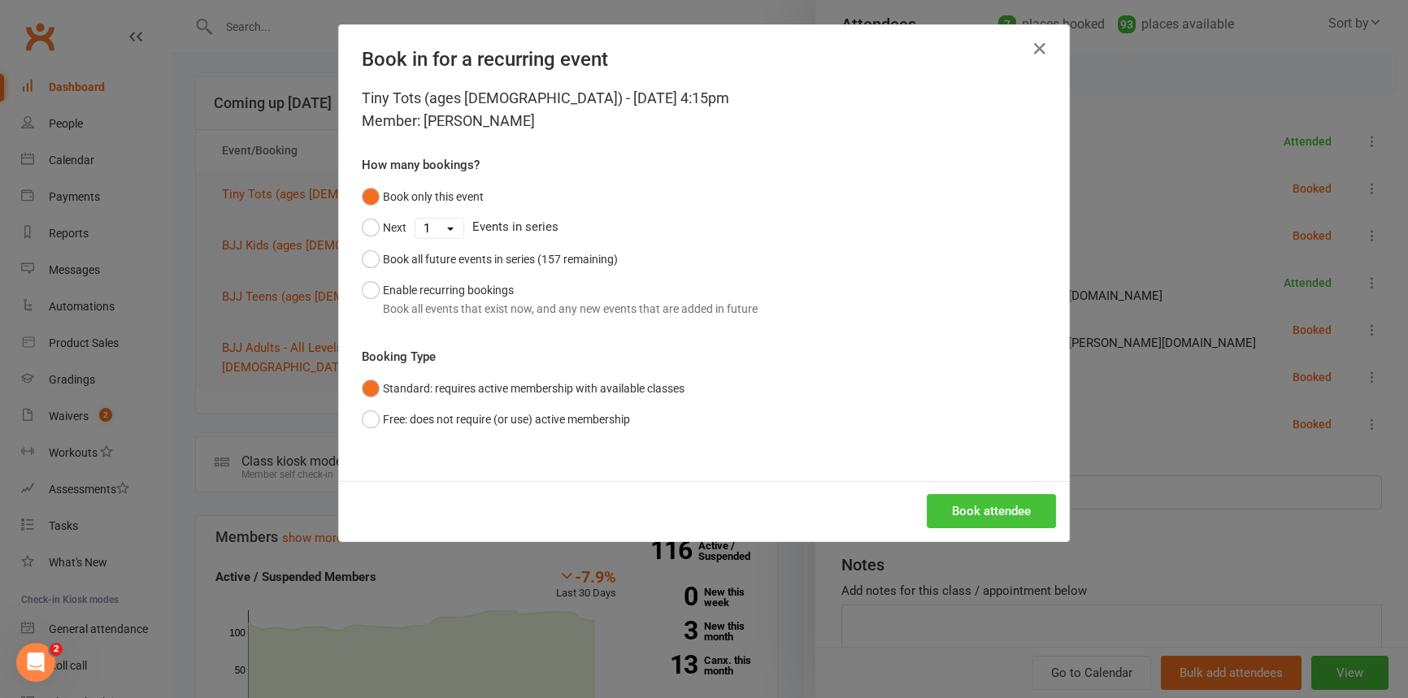
click at [988, 516] on button "Book attendee" at bounding box center [991, 511] width 129 height 34
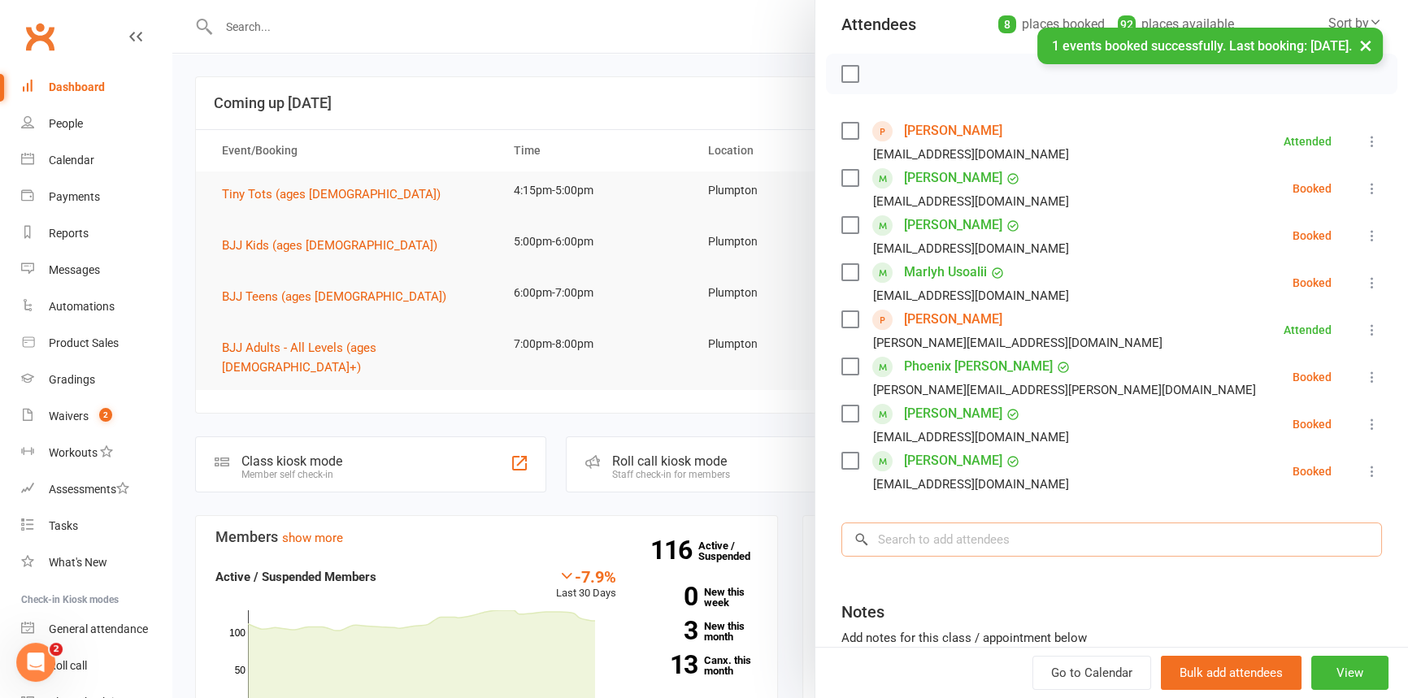
click at [907, 545] on input "search" at bounding box center [1111, 540] width 541 height 34
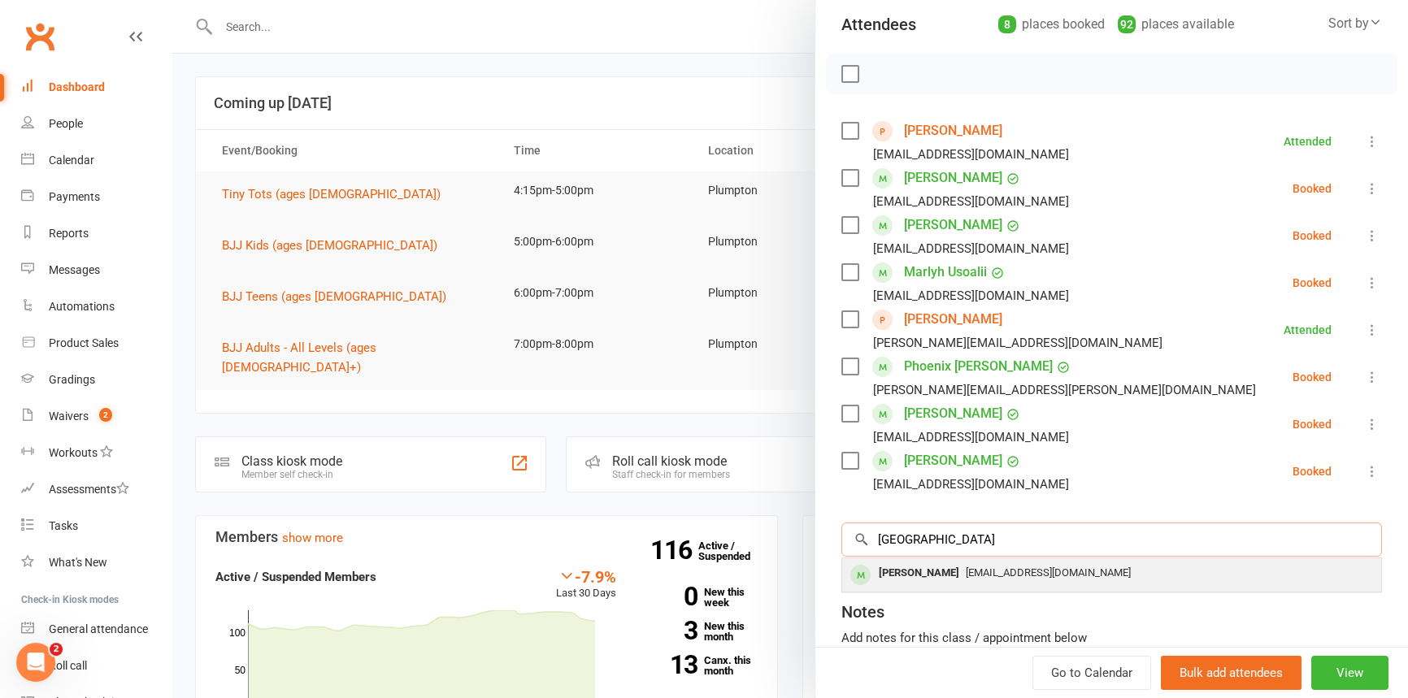
type input "[GEOGRAPHIC_DATA]"
click at [912, 574] on div "[PERSON_NAME]" at bounding box center [918, 574] width 93 height 24
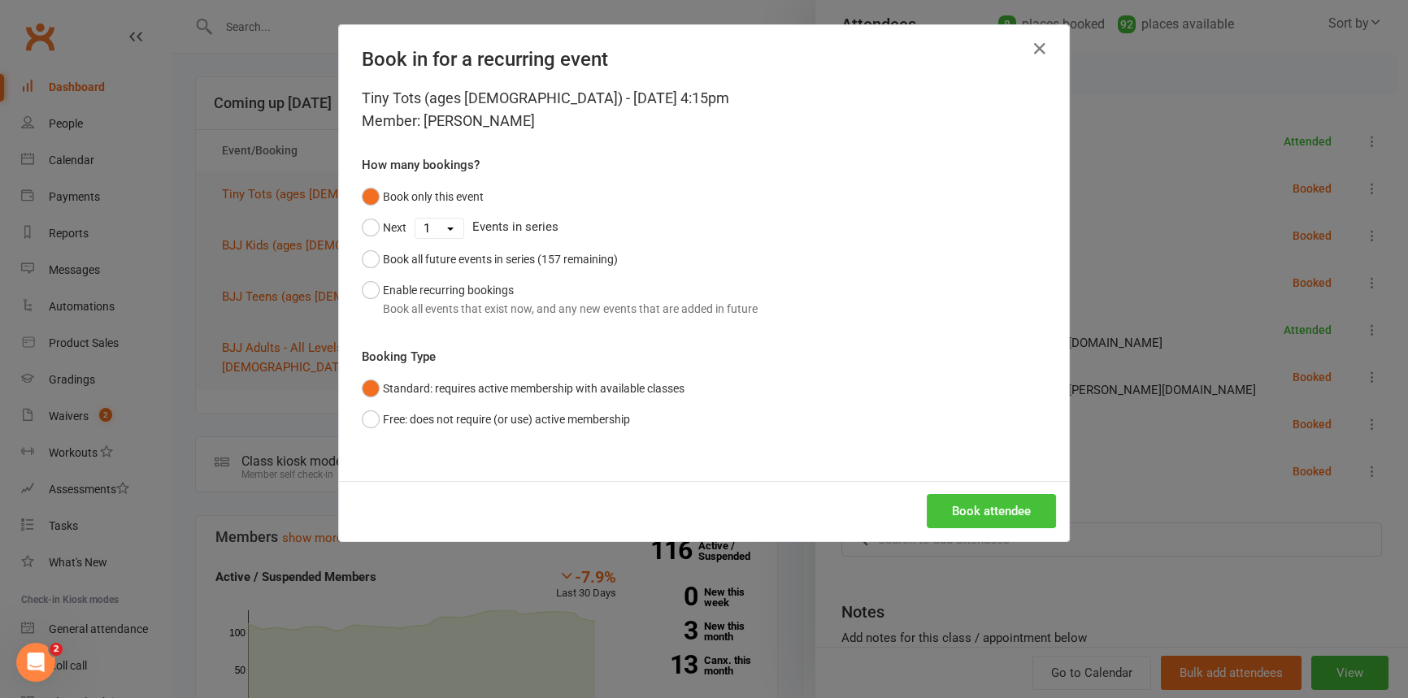
click at [963, 509] on button "Book attendee" at bounding box center [991, 511] width 129 height 34
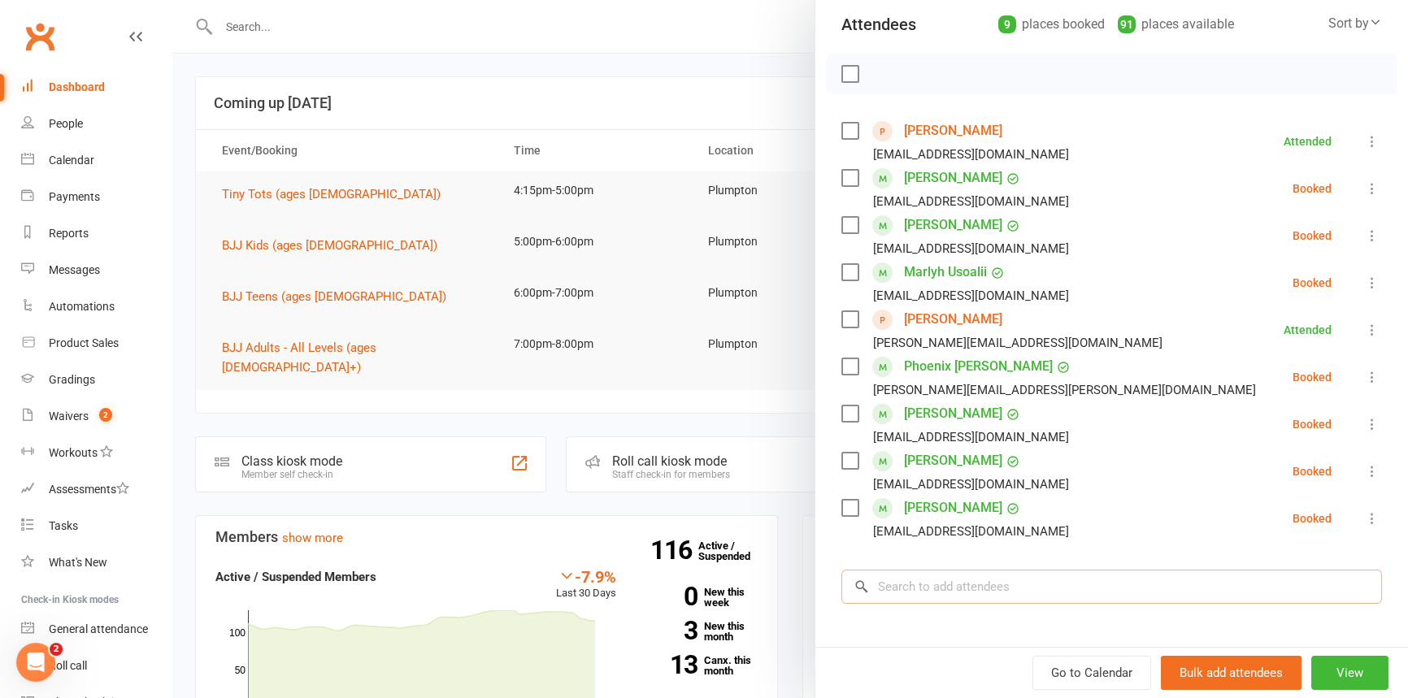
click at [892, 575] on input "search" at bounding box center [1111, 587] width 541 height 34
type input "J"
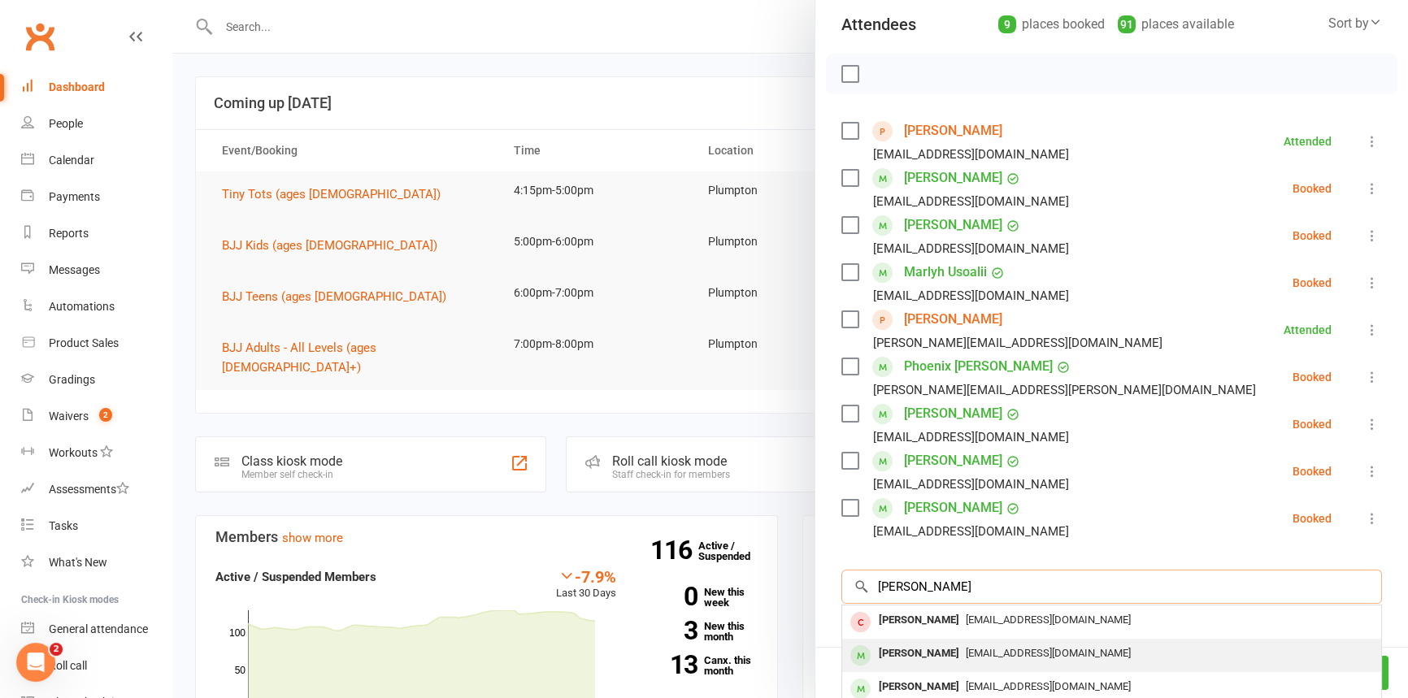
type input "[PERSON_NAME]"
click at [902, 653] on div "[PERSON_NAME]" at bounding box center [918, 654] width 93 height 24
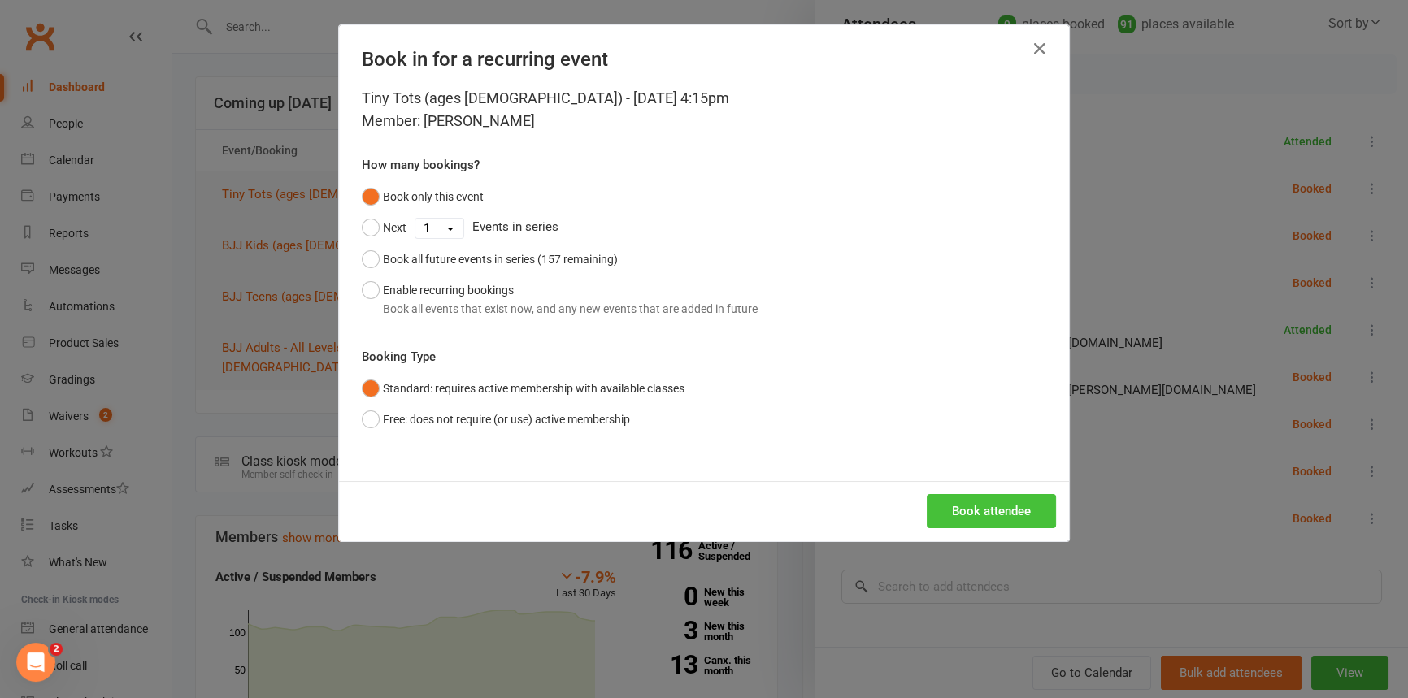
click at [976, 511] on button "Book attendee" at bounding box center [991, 511] width 129 height 34
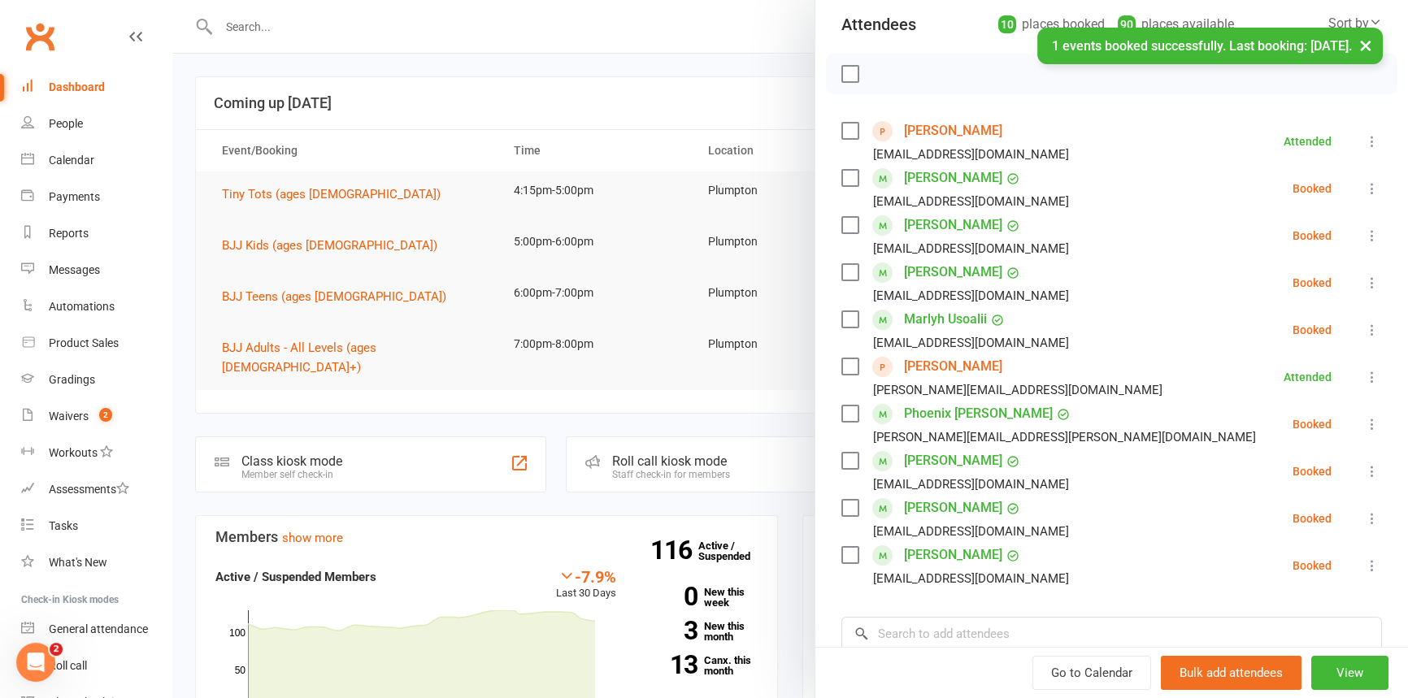
click at [1364, 190] on icon at bounding box center [1372, 188] width 16 height 16
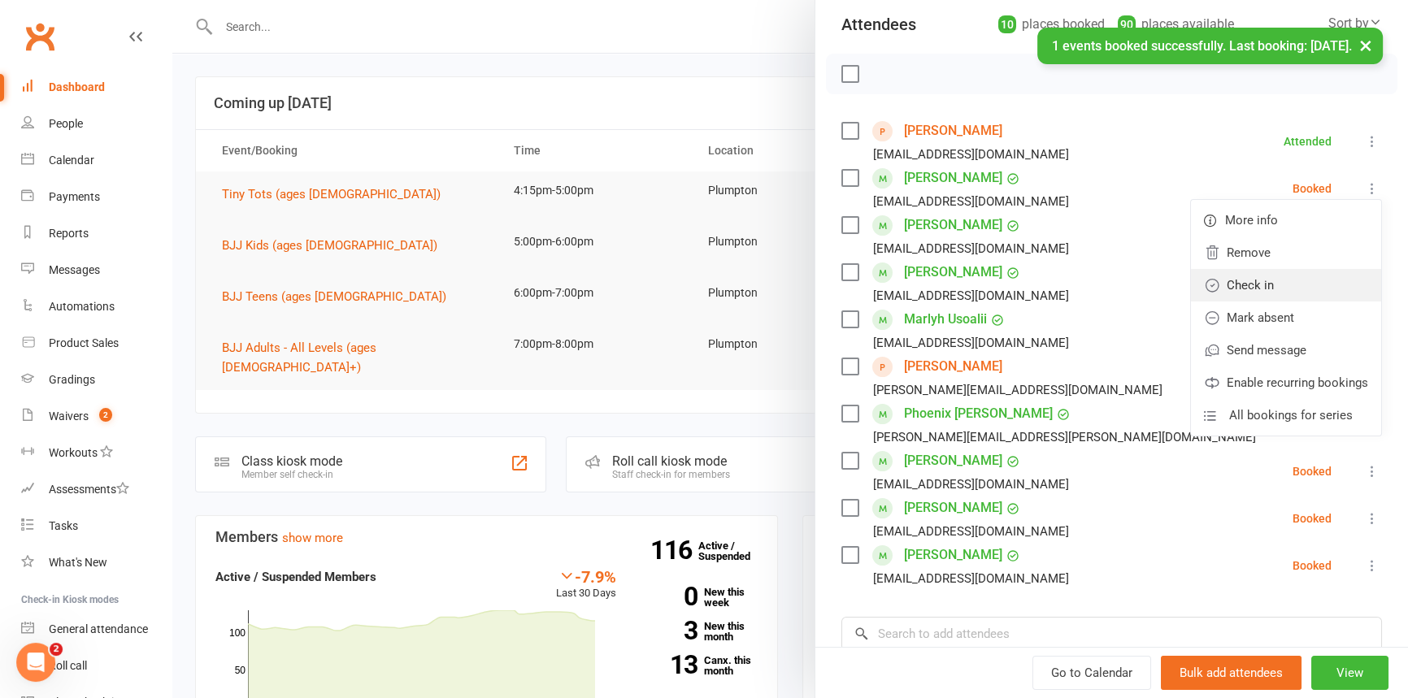
click at [1279, 280] on link "Check in" at bounding box center [1286, 285] width 190 height 33
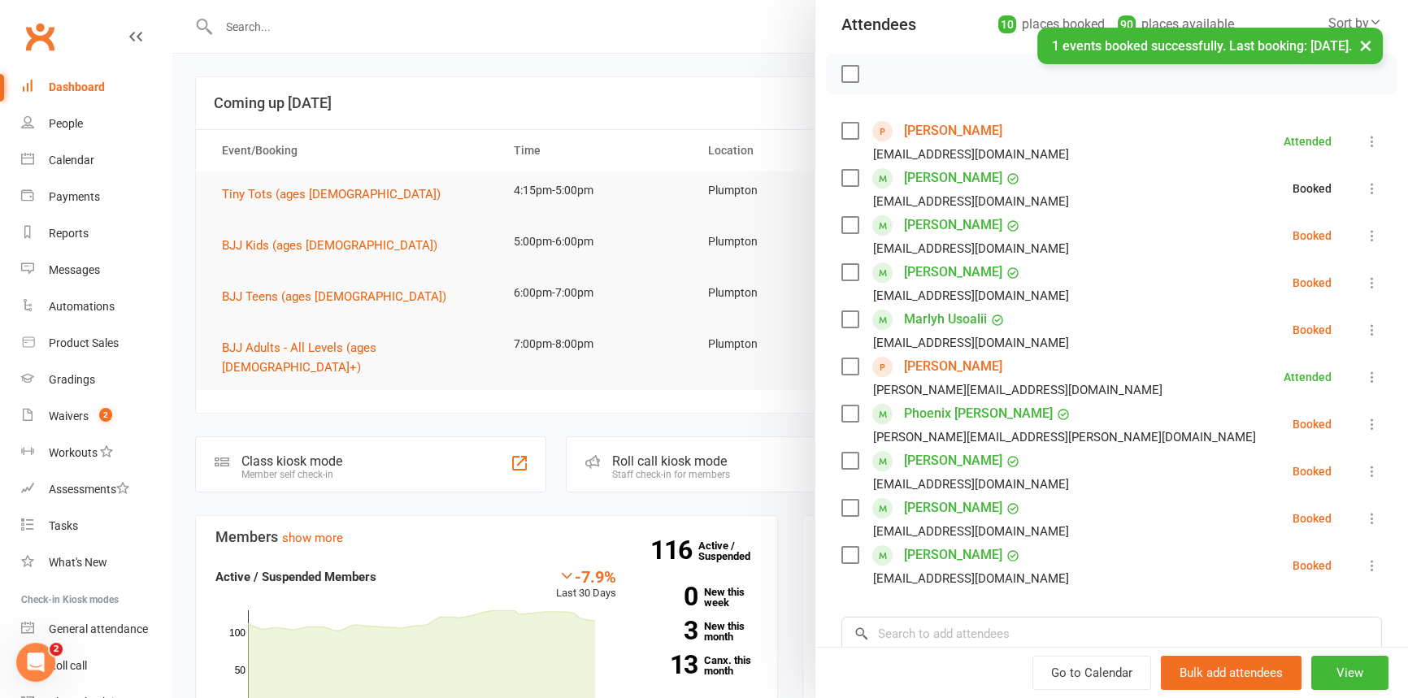
click at [1364, 232] on icon at bounding box center [1372, 236] width 16 height 16
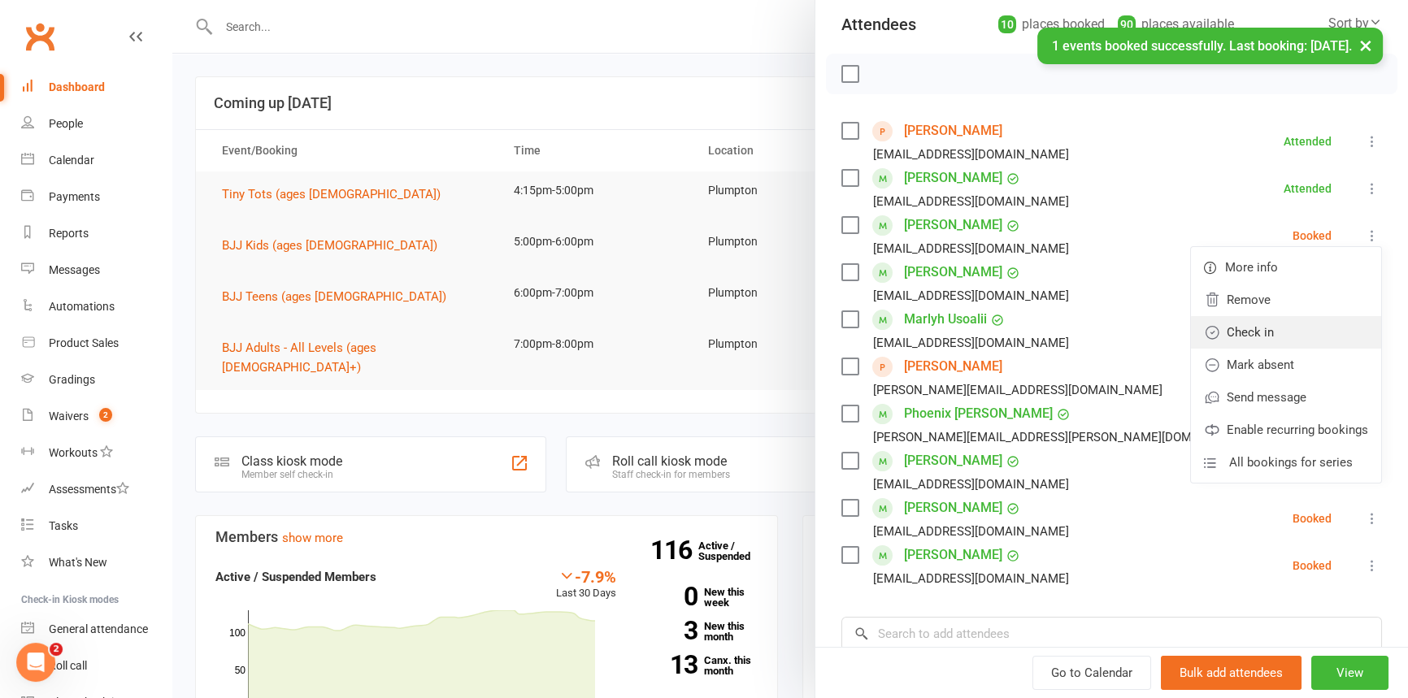
click at [1292, 319] on link "Check in" at bounding box center [1286, 332] width 190 height 33
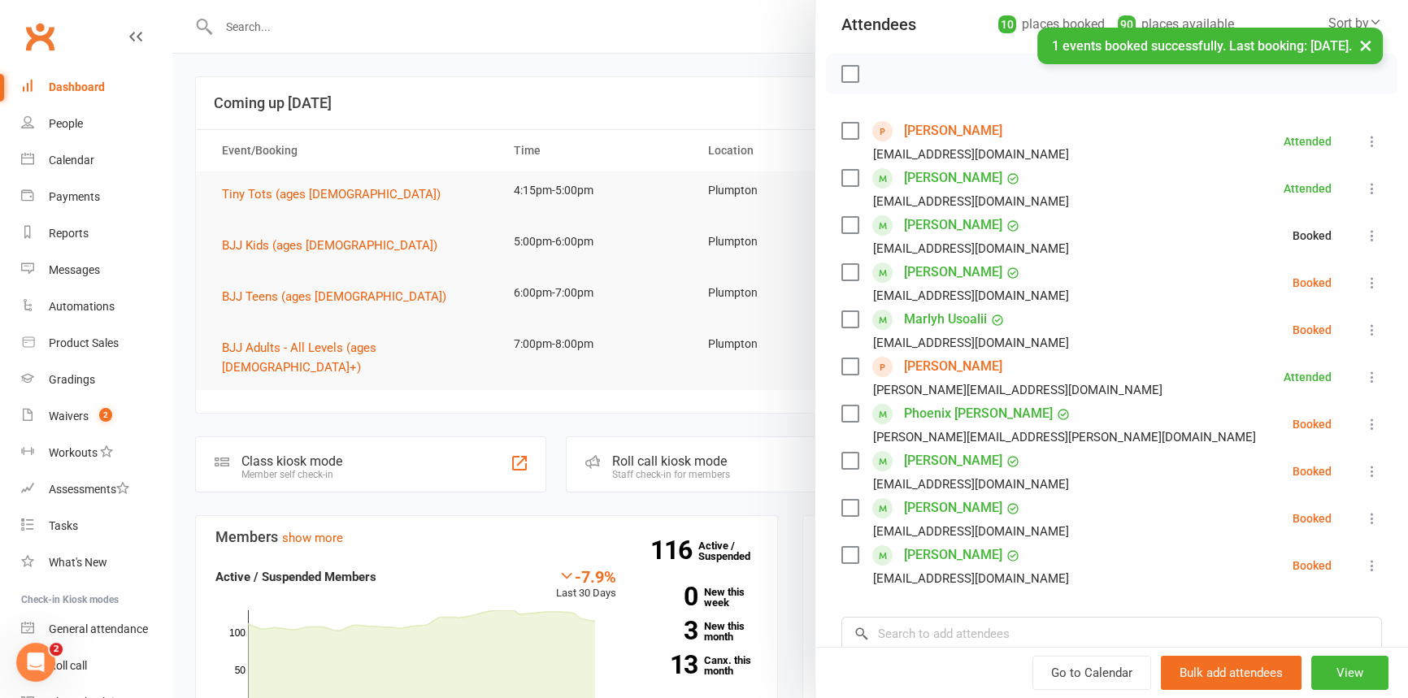
drag, startPoint x: 1350, startPoint y: 275, endPoint x: 1345, endPoint y: 292, distance: 17.8
click at [1364, 275] on icon at bounding box center [1372, 283] width 16 height 16
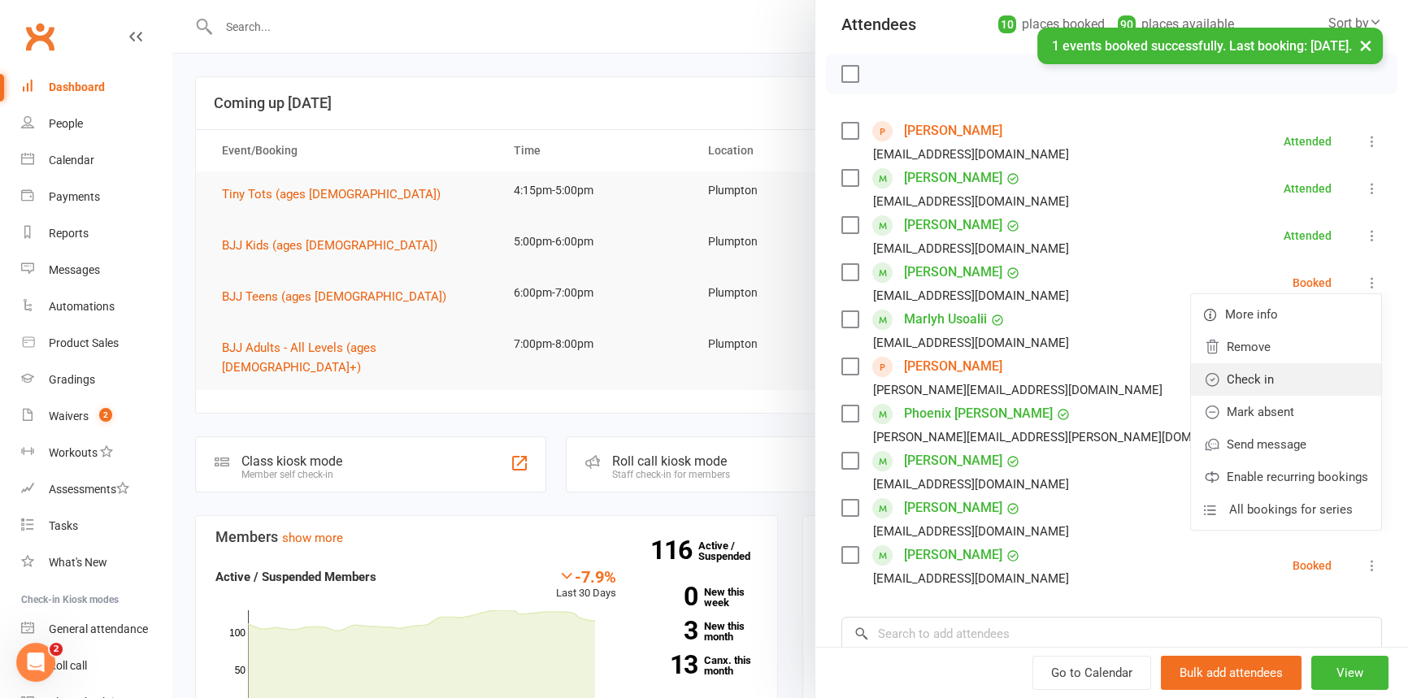
click at [1282, 376] on link "Check in" at bounding box center [1286, 379] width 190 height 33
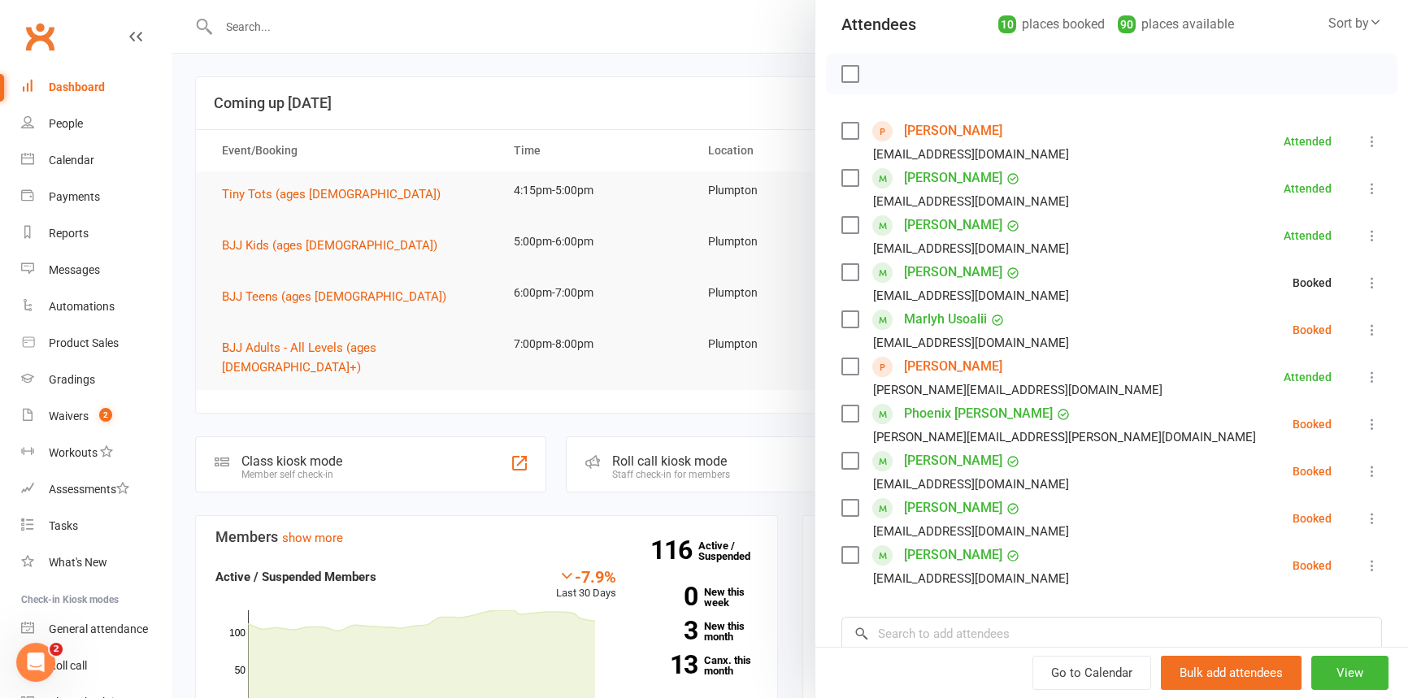
click at [1364, 326] on icon at bounding box center [1372, 330] width 16 height 16
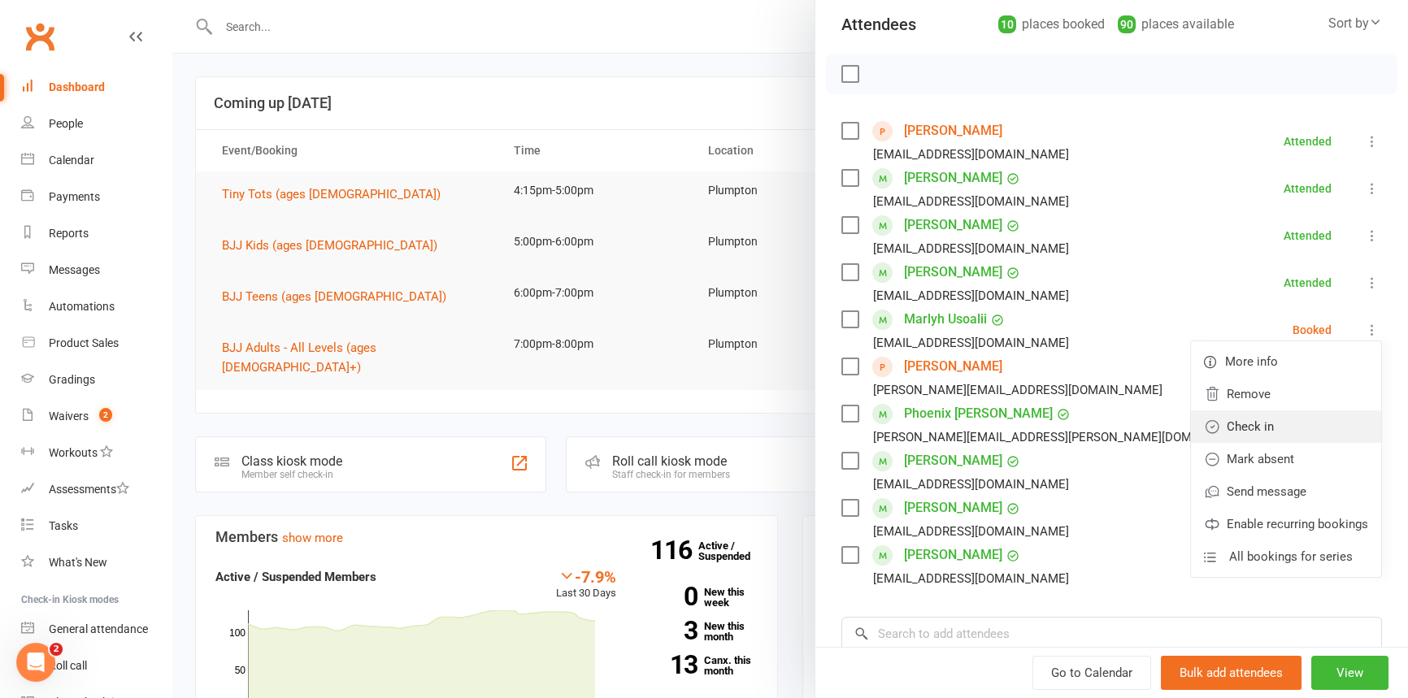
click at [1252, 420] on link "Check in" at bounding box center [1286, 426] width 190 height 33
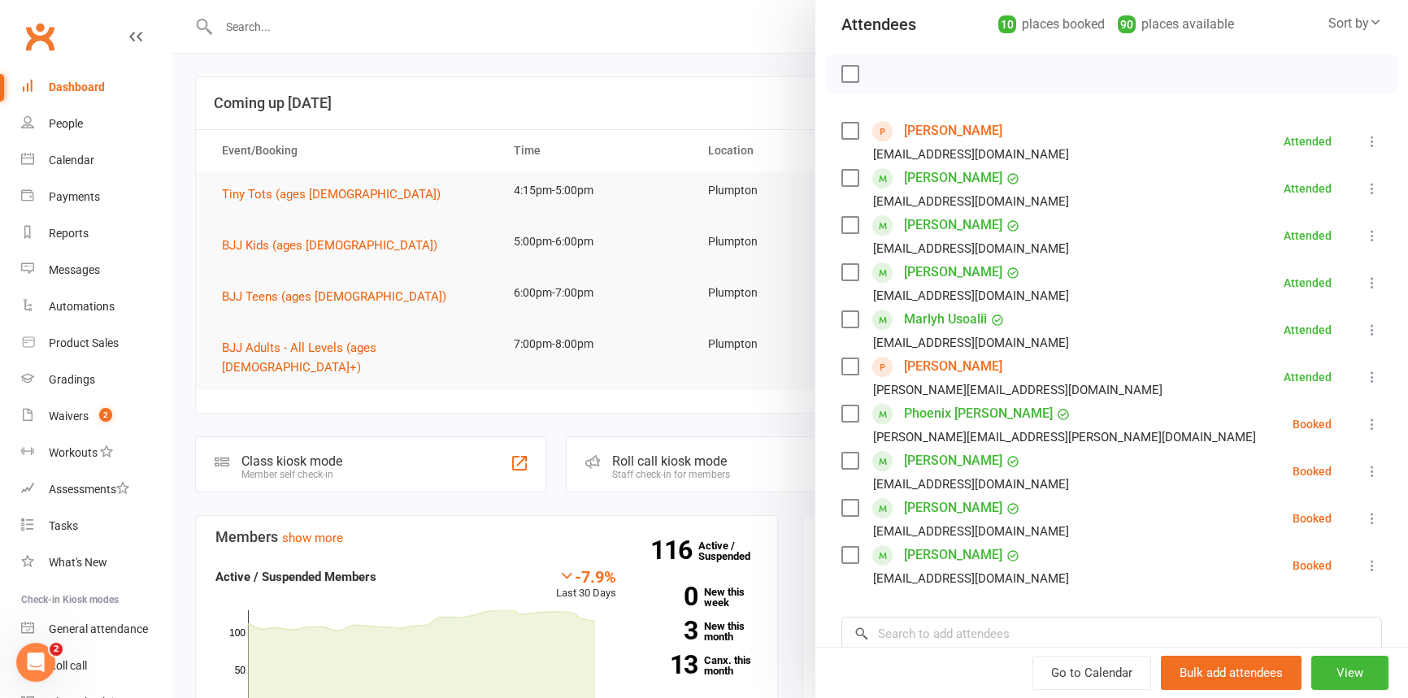
click at [1364, 419] on icon at bounding box center [1372, 424] width 16 height 16
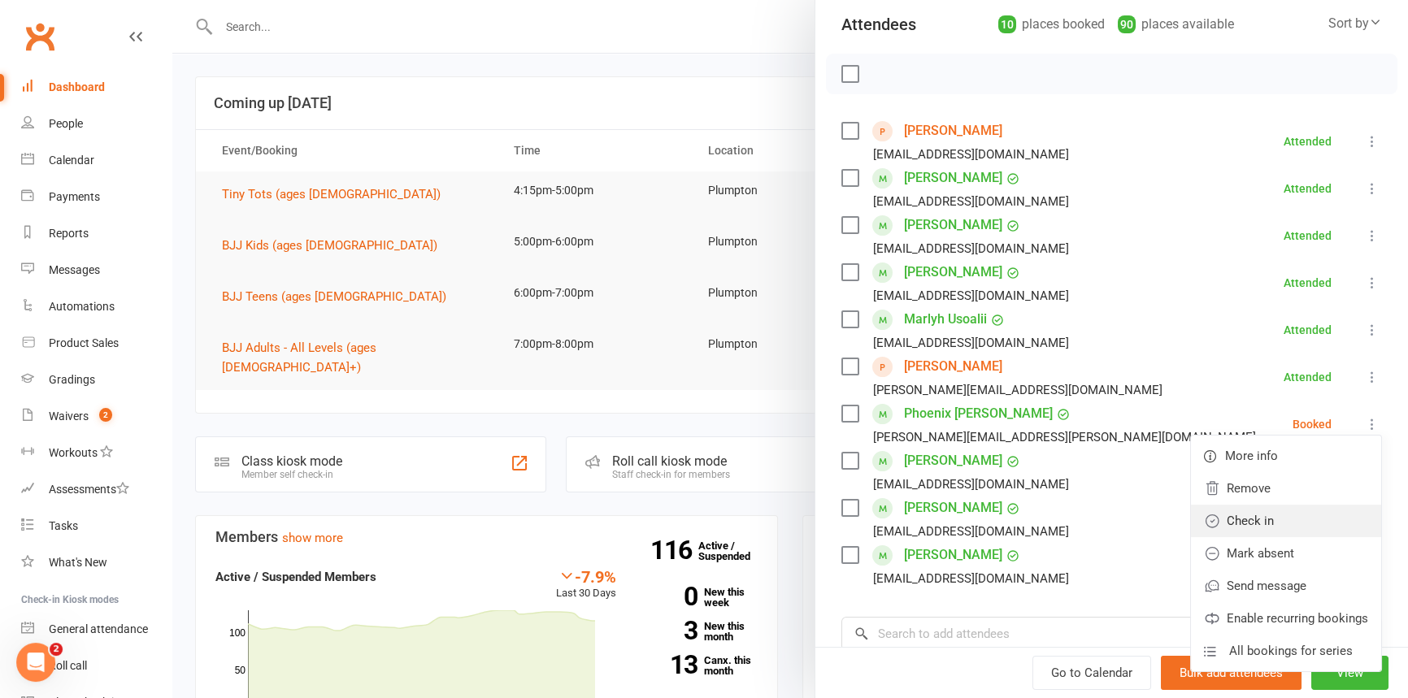
click at [1281, 511] on link "Check in" at bounding box center [1286, 521] width 190 height 33
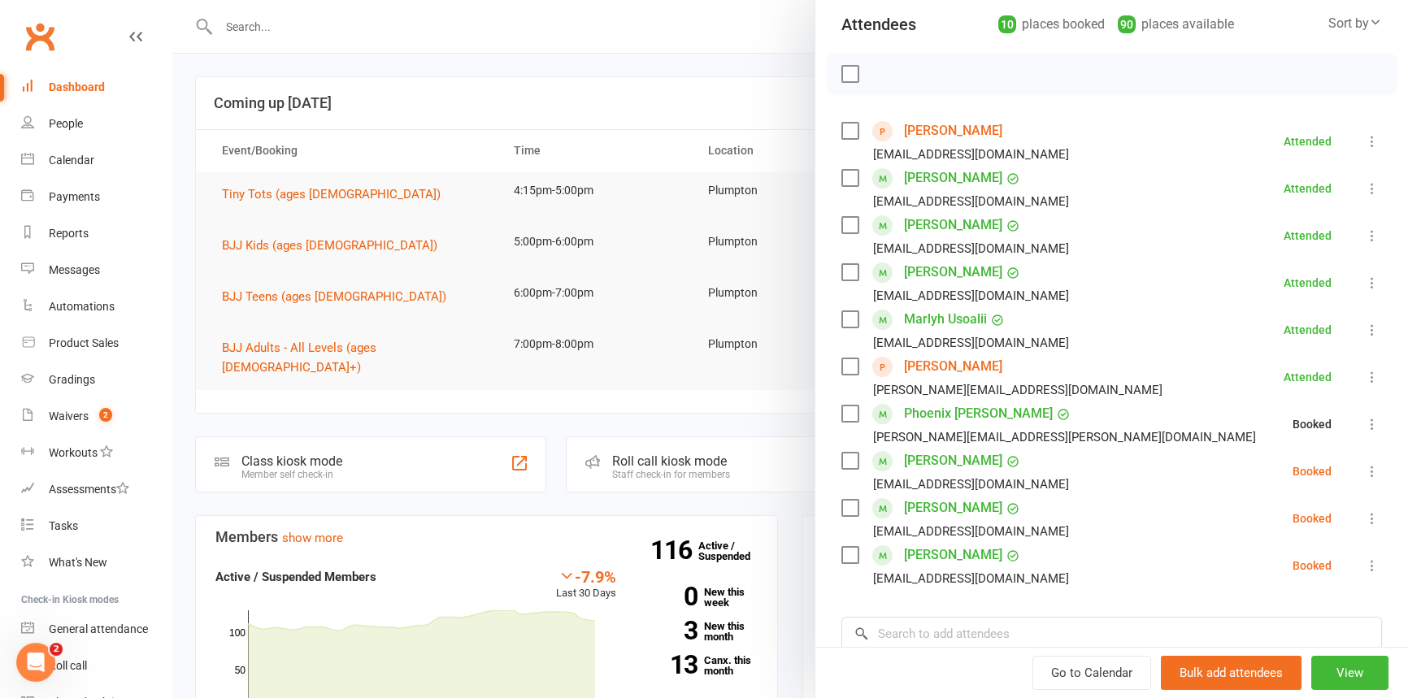
click at [1364, 471] on icon at bounding box center [1372, 471] width 16 height 16
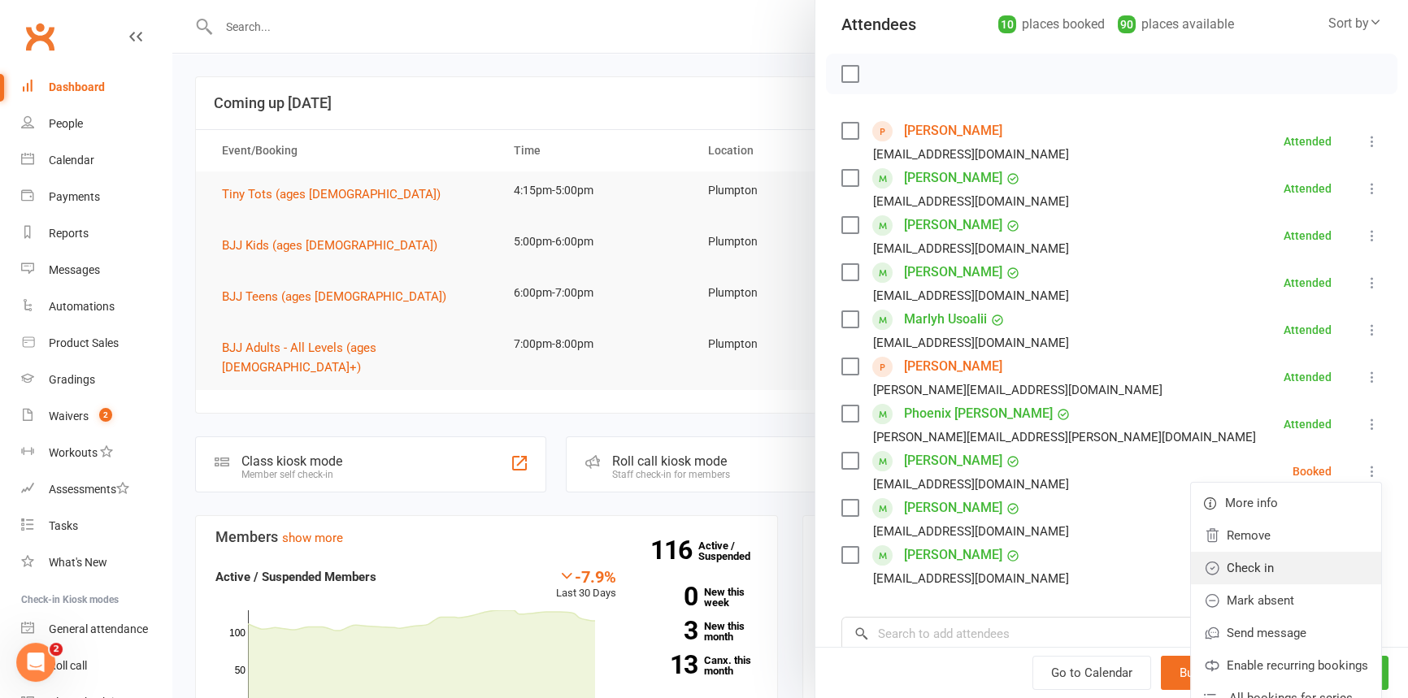
click at [1257, 567] on link "Check in" at bounding box center [1286, 568] width 190 height 33
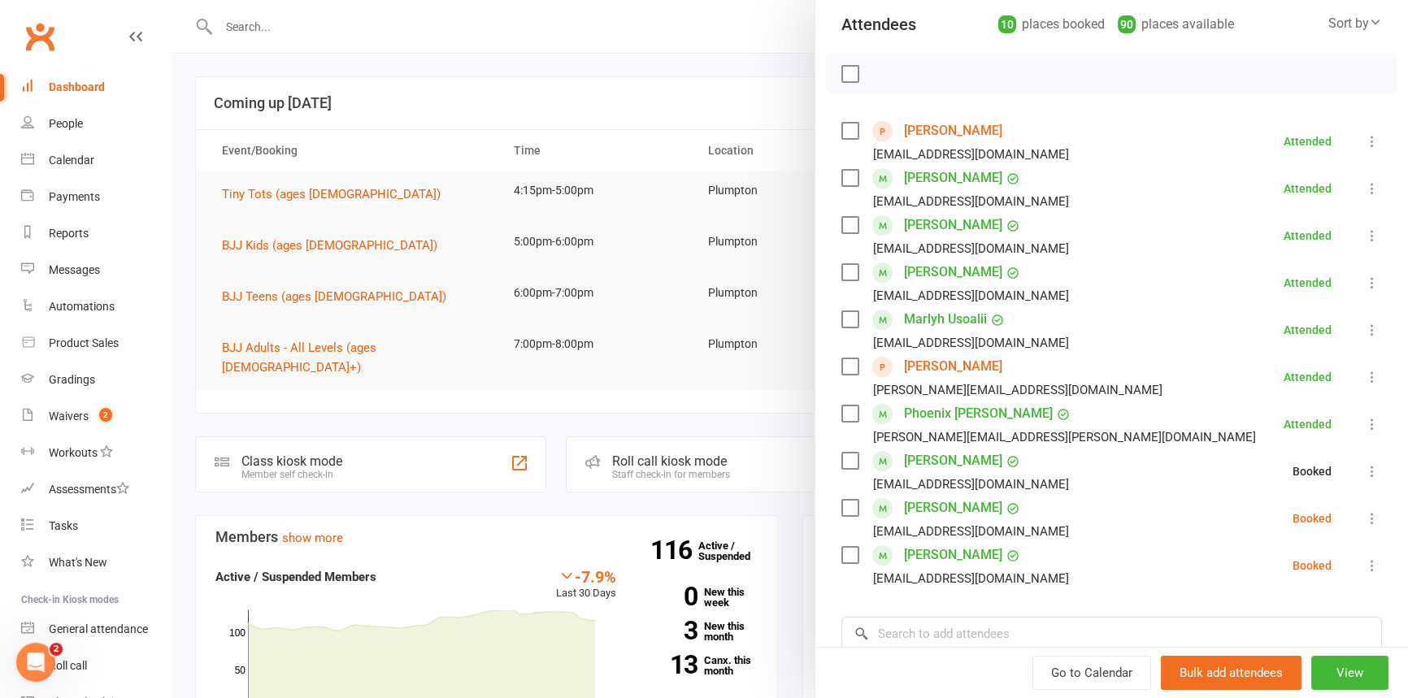
click at [1364, 512] on icon at bounding box center [1372, 518] width 16 height 16
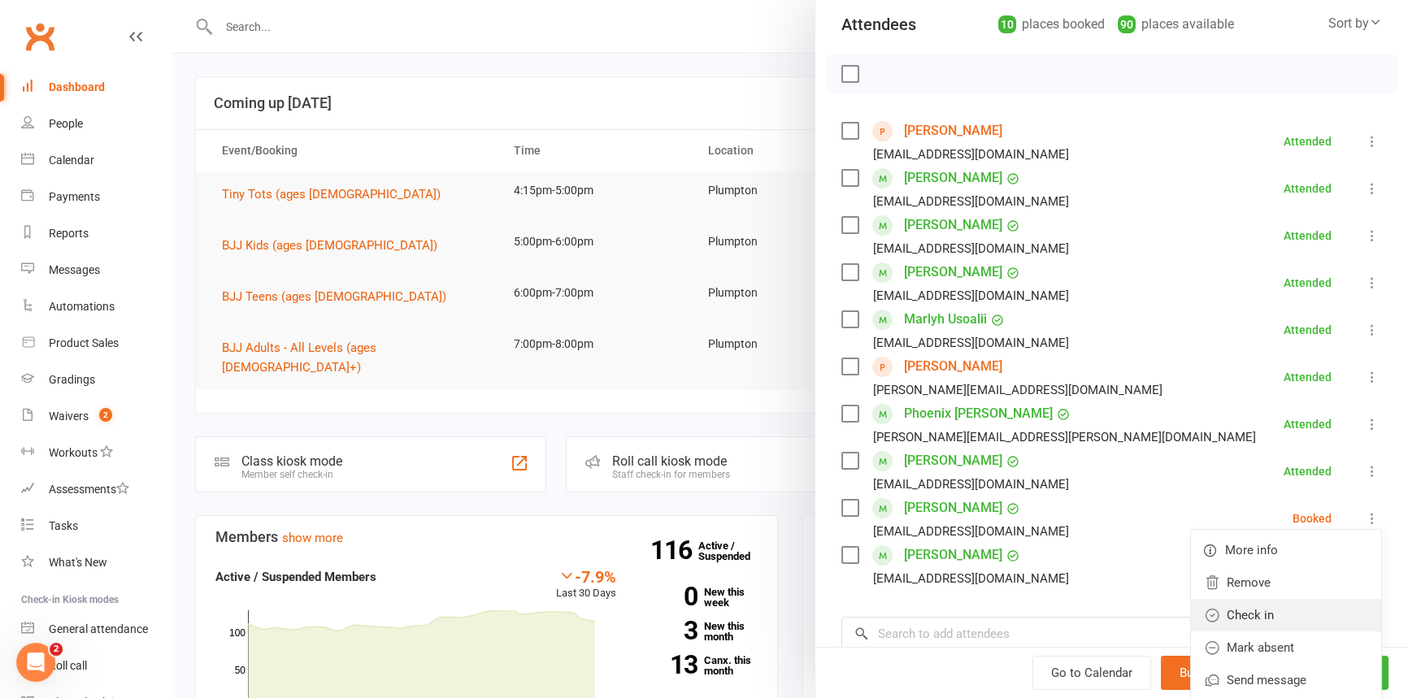
click at [1272, 604] on link "Check in" at bounding box center [1286, 615] width 190 height 33
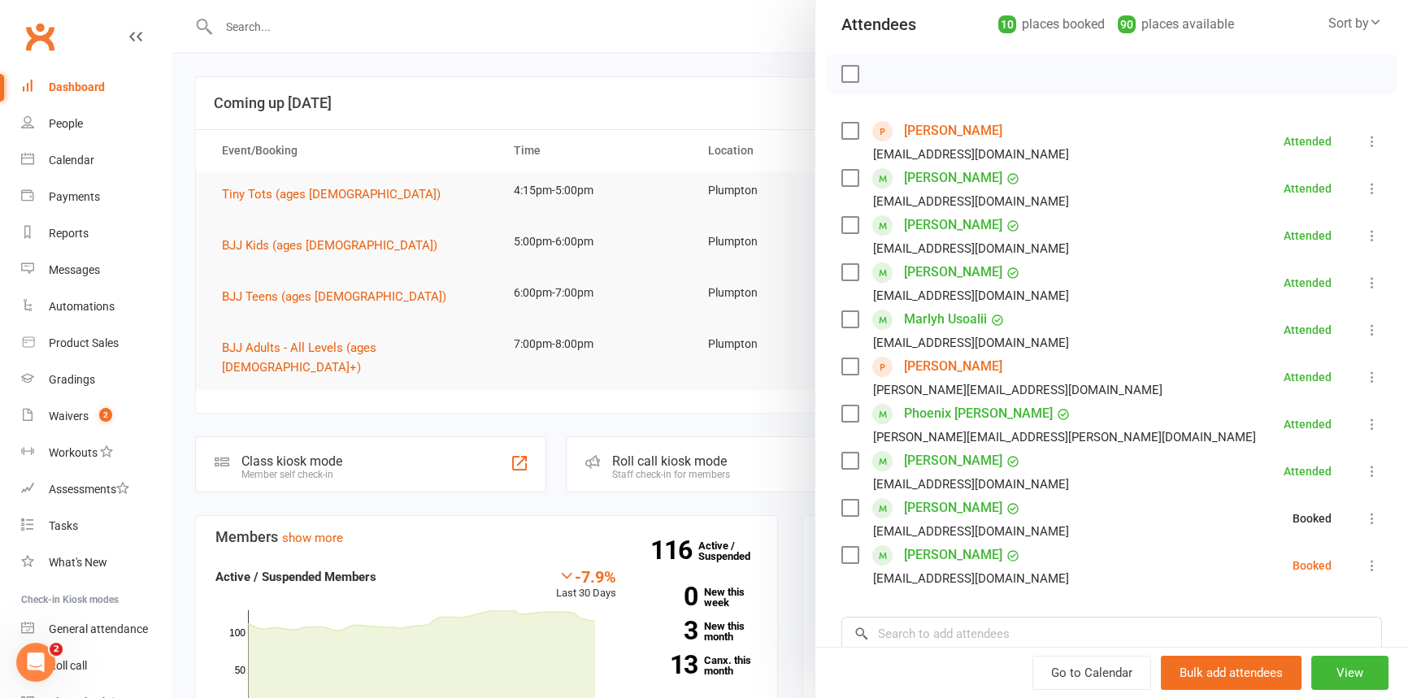
click at [1364, 562] on icon at bounding box center [1372, 566] width 16 height 16
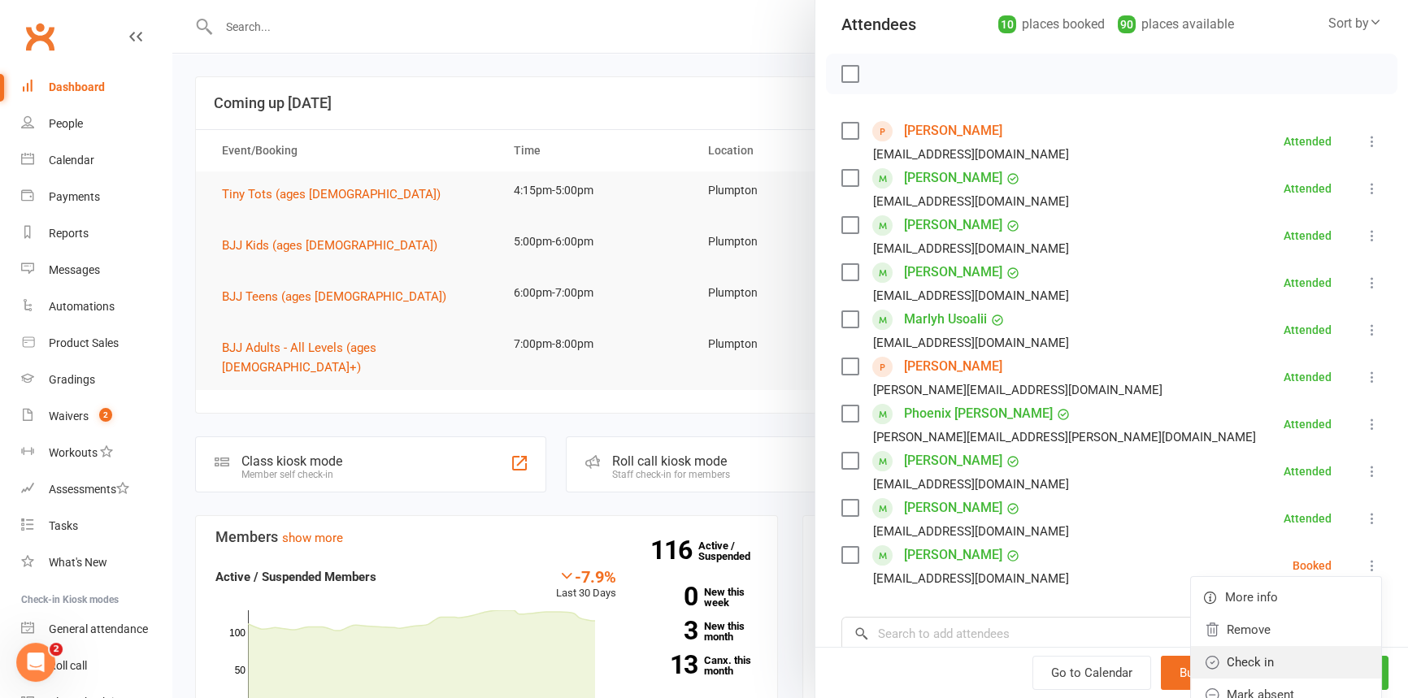
click at [1252, 653] on link "Check in" at bounding box center [1286, 662] width 190 height 33
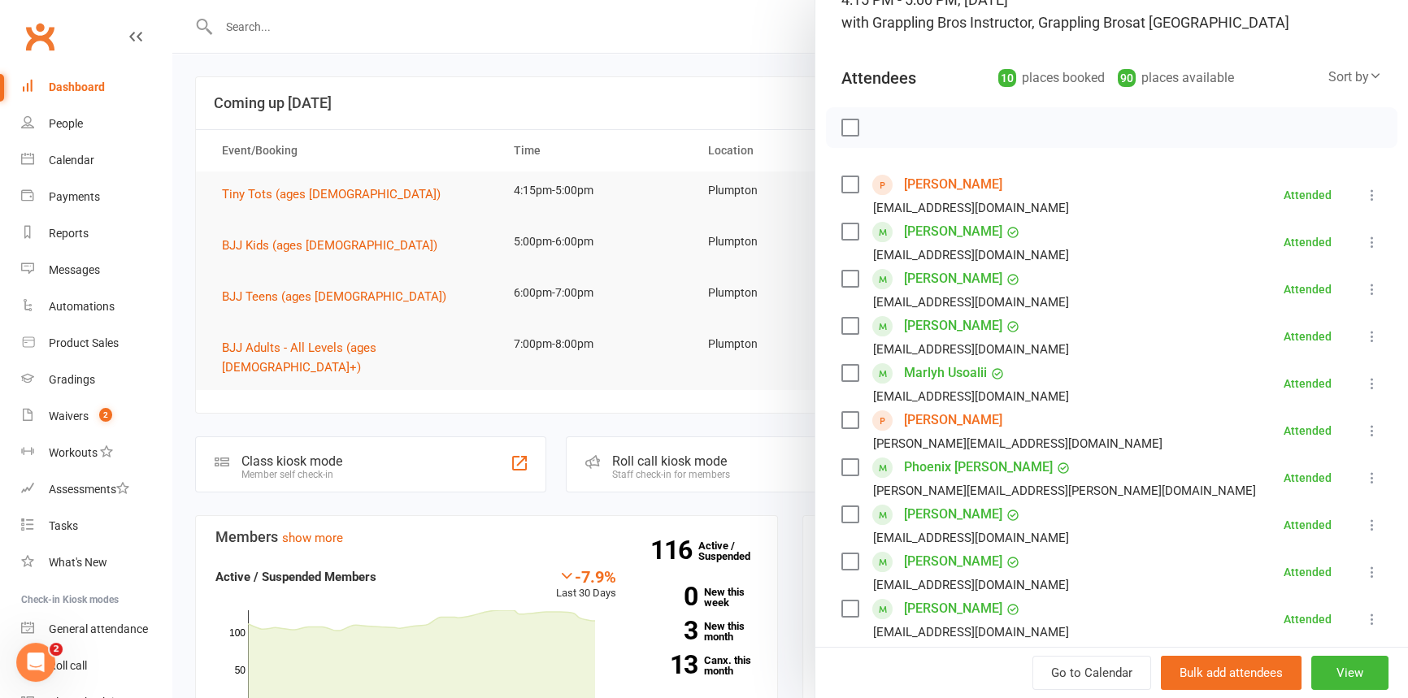
scroll to position [0, 0]
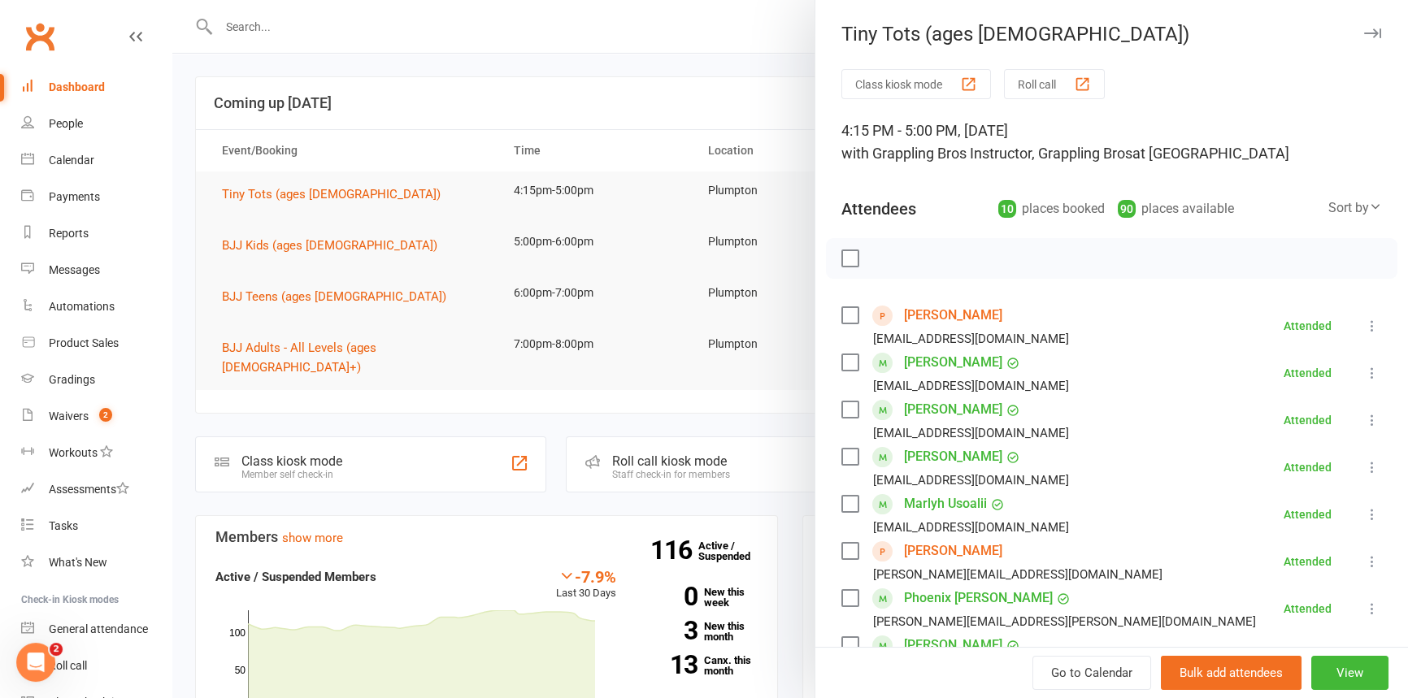
click at [1364, 36] on icon "button" at bounding box center [1372, 33] width 17 height 10
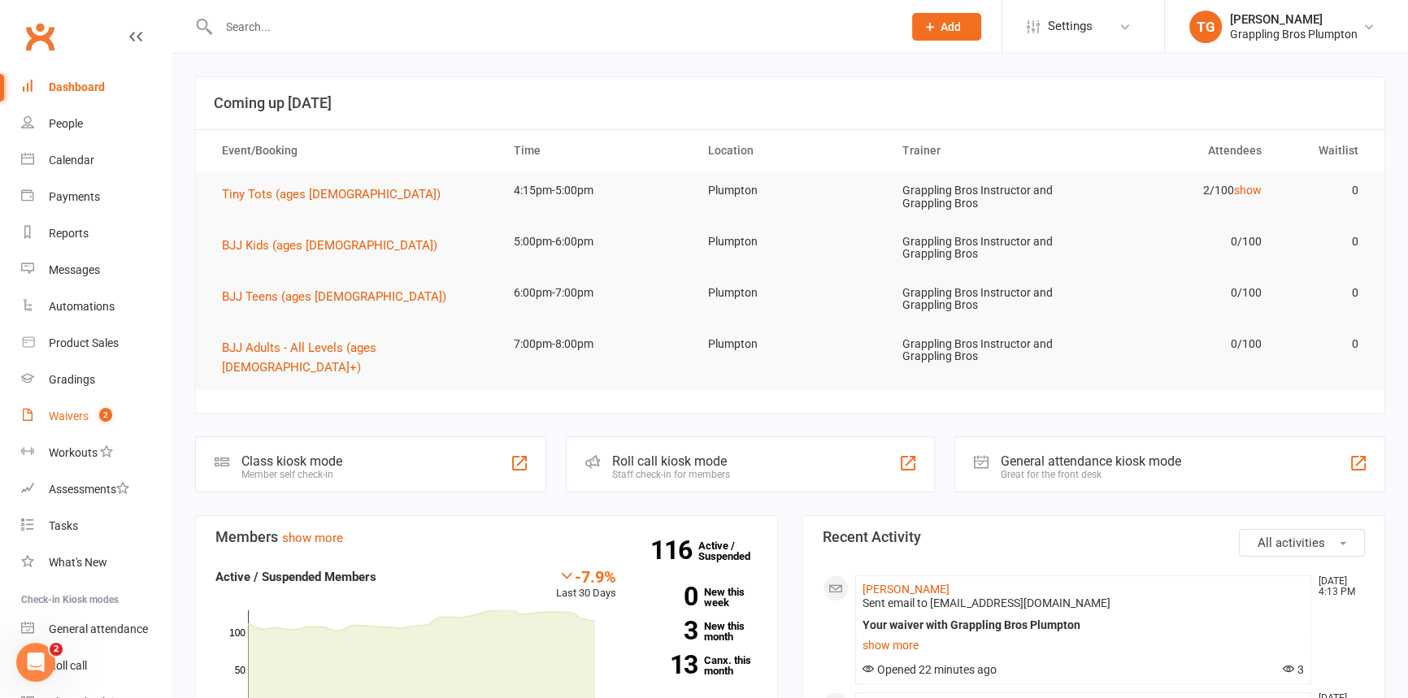
click at [63, 414] on div "Waivers" at bounding box center [69, 416] width 40 height 13
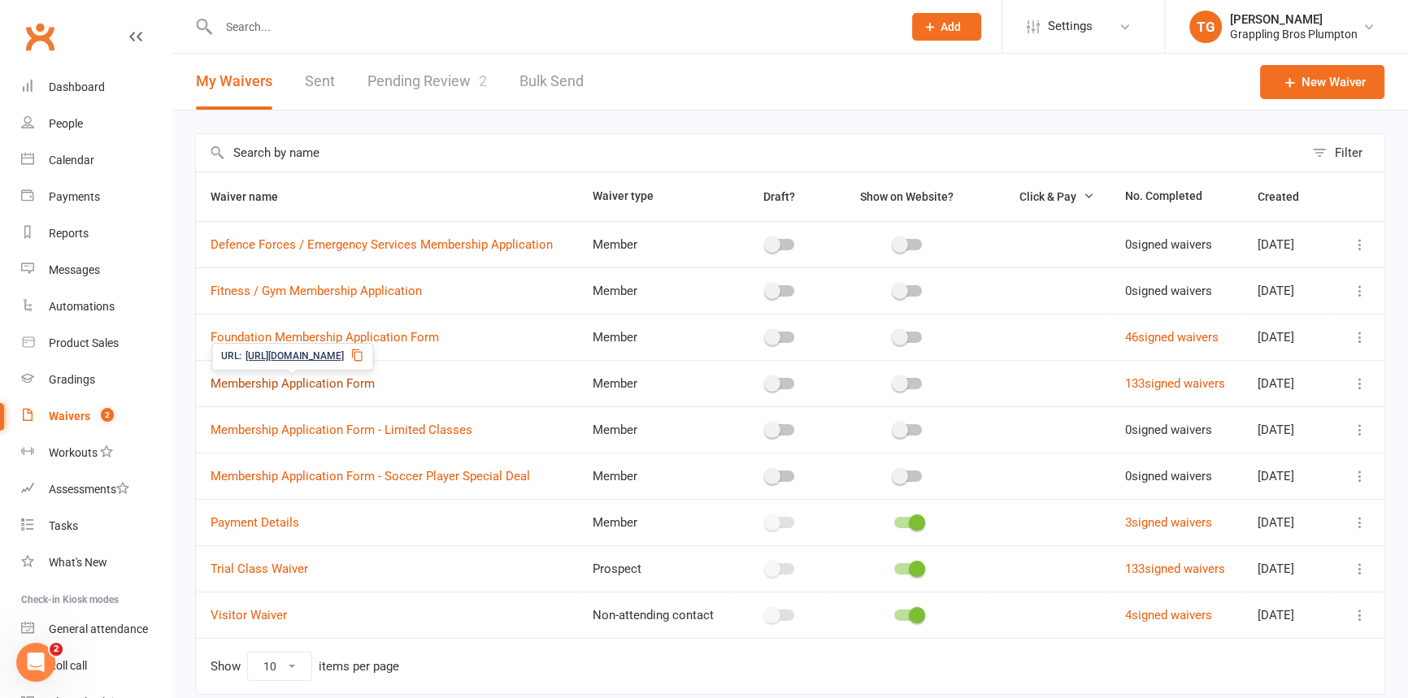
click at [268, 381] on link "Membership Application Form" at bounding box center [293, 383] width 164 height 15
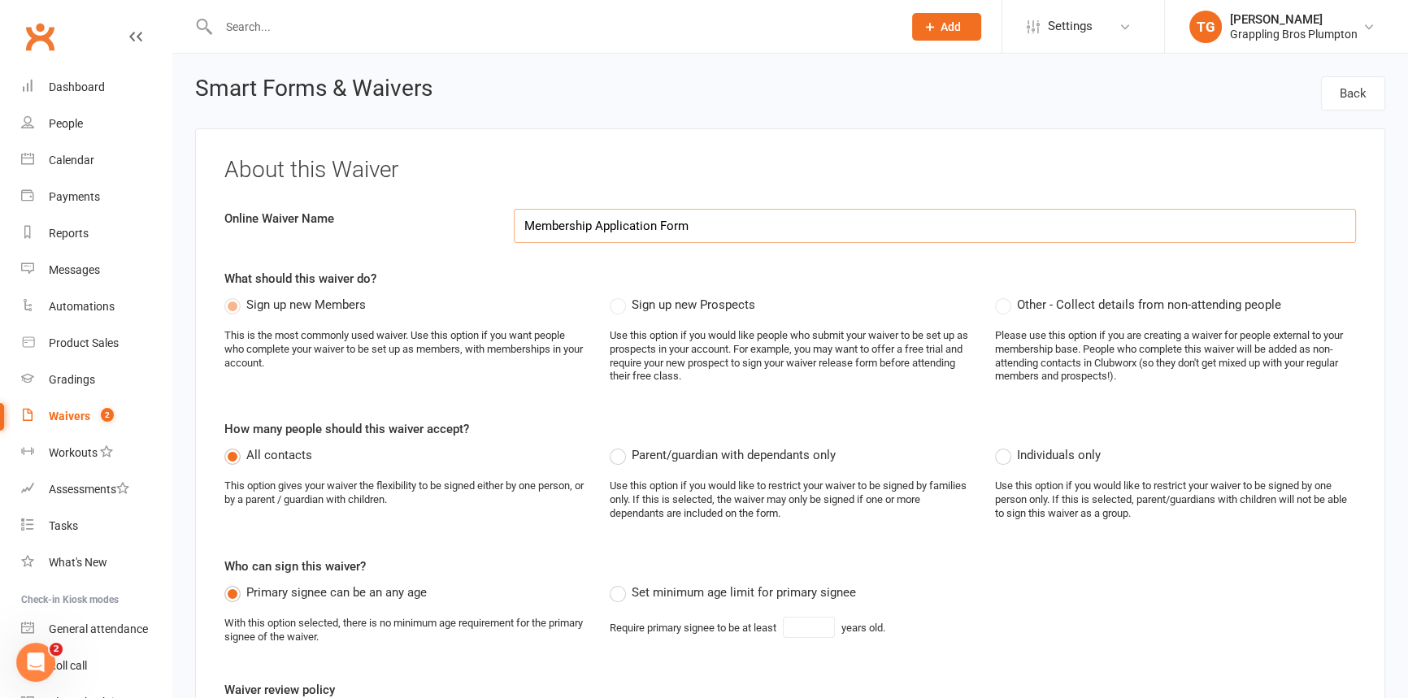
select select "applies_to_all_signees"
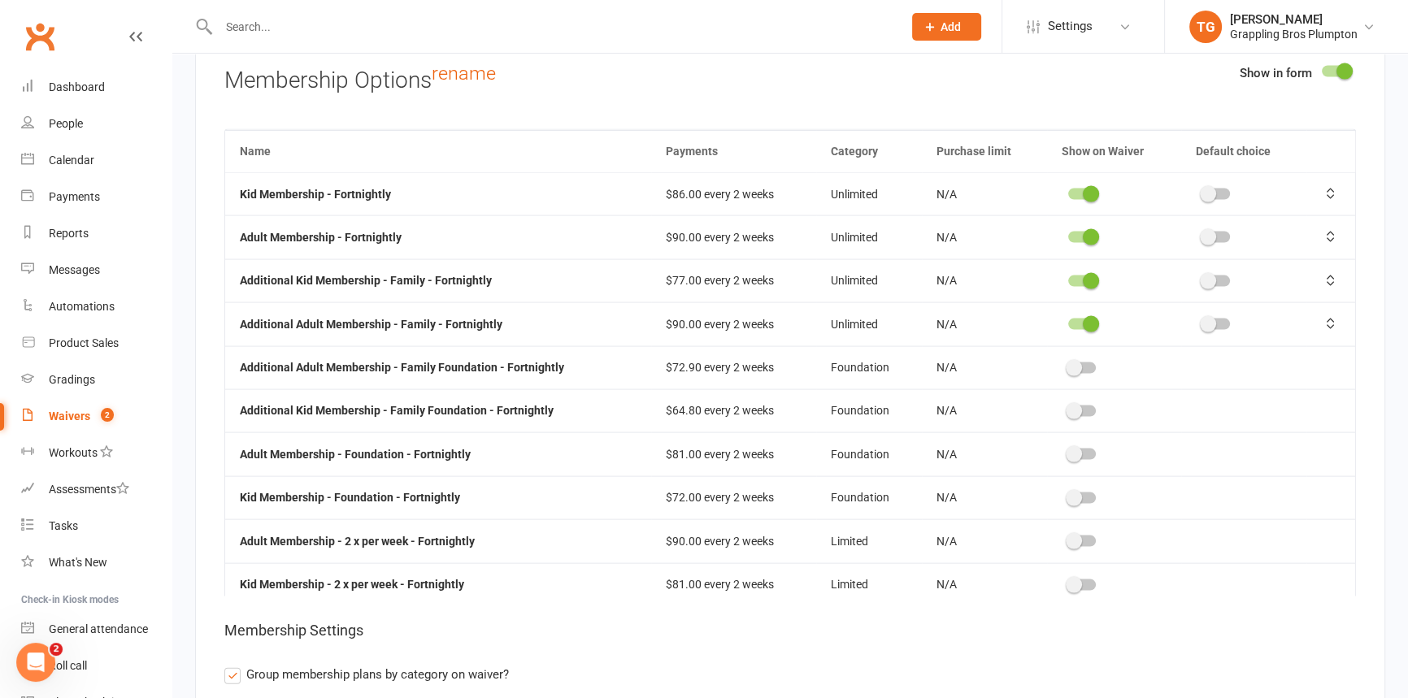
scroll to position [4193, 0]
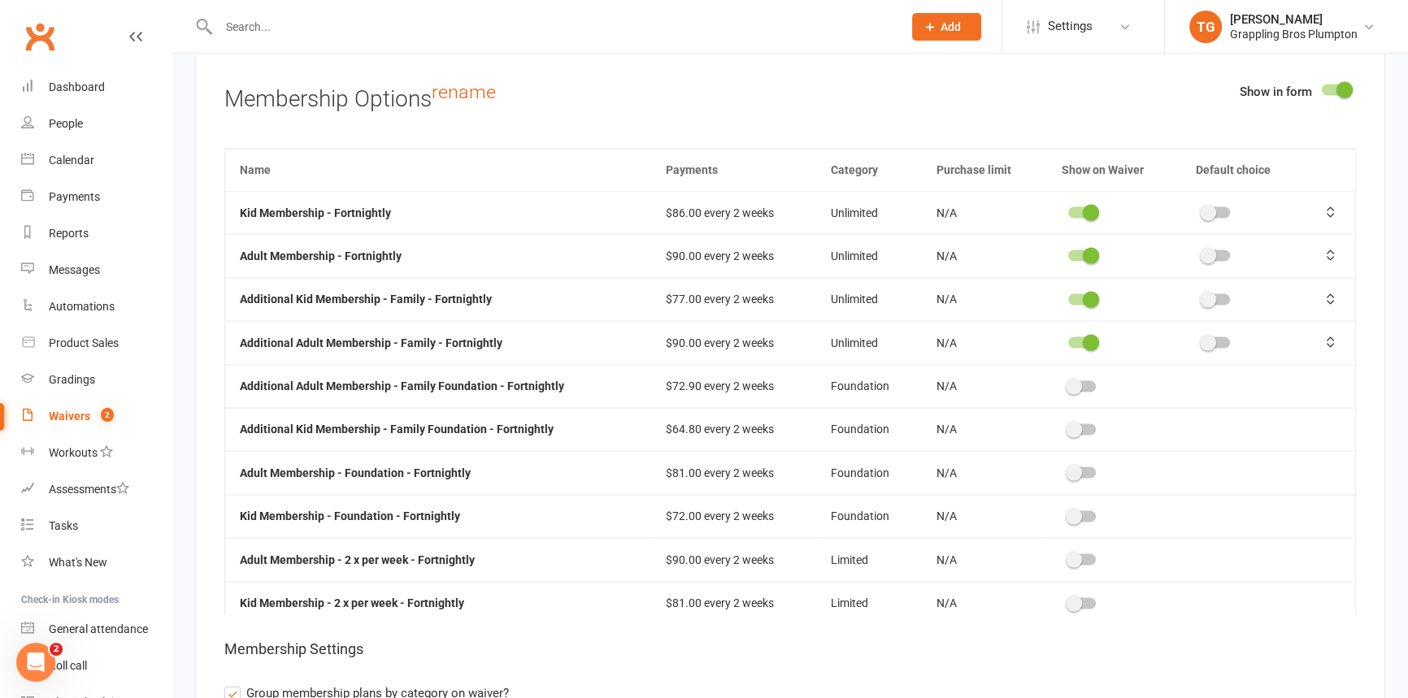
click at [319, 206] on strong "Kid Membership - Fortnightly" at bounding box center [315, 212] width 151 height 13
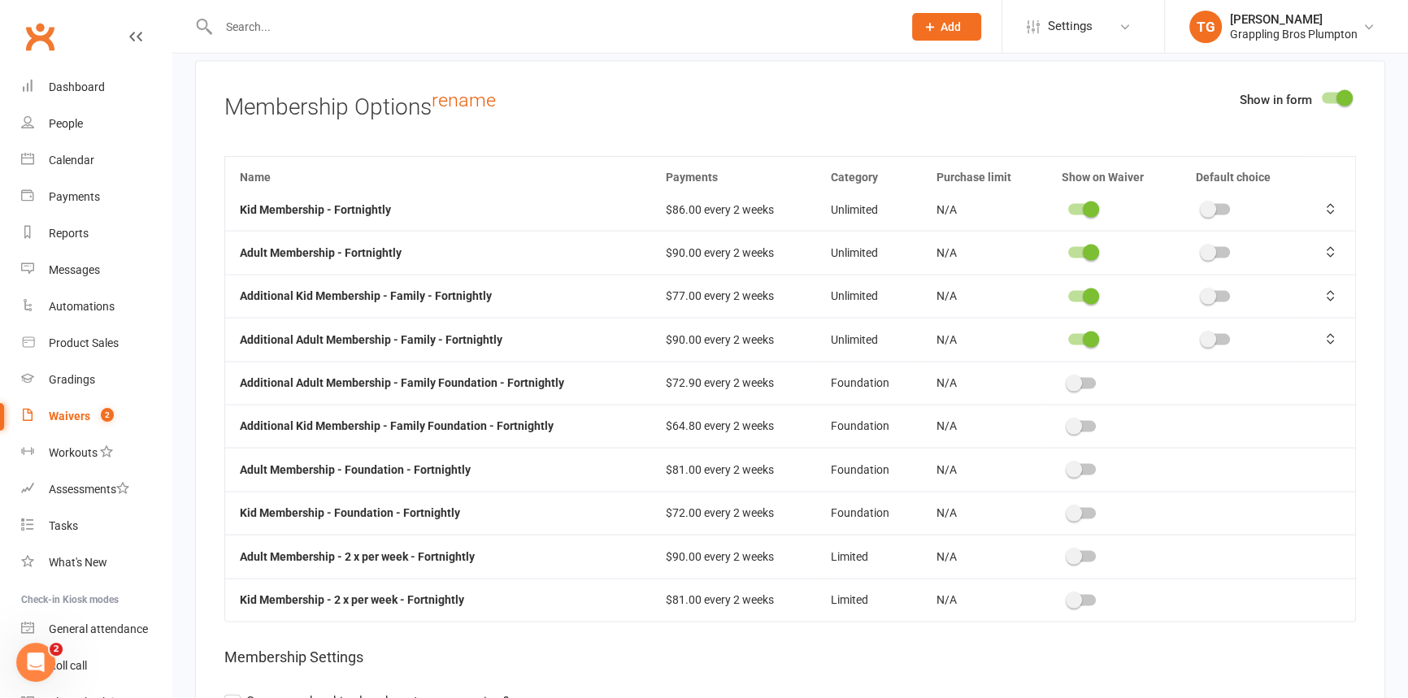
scroll to position [0, 0]
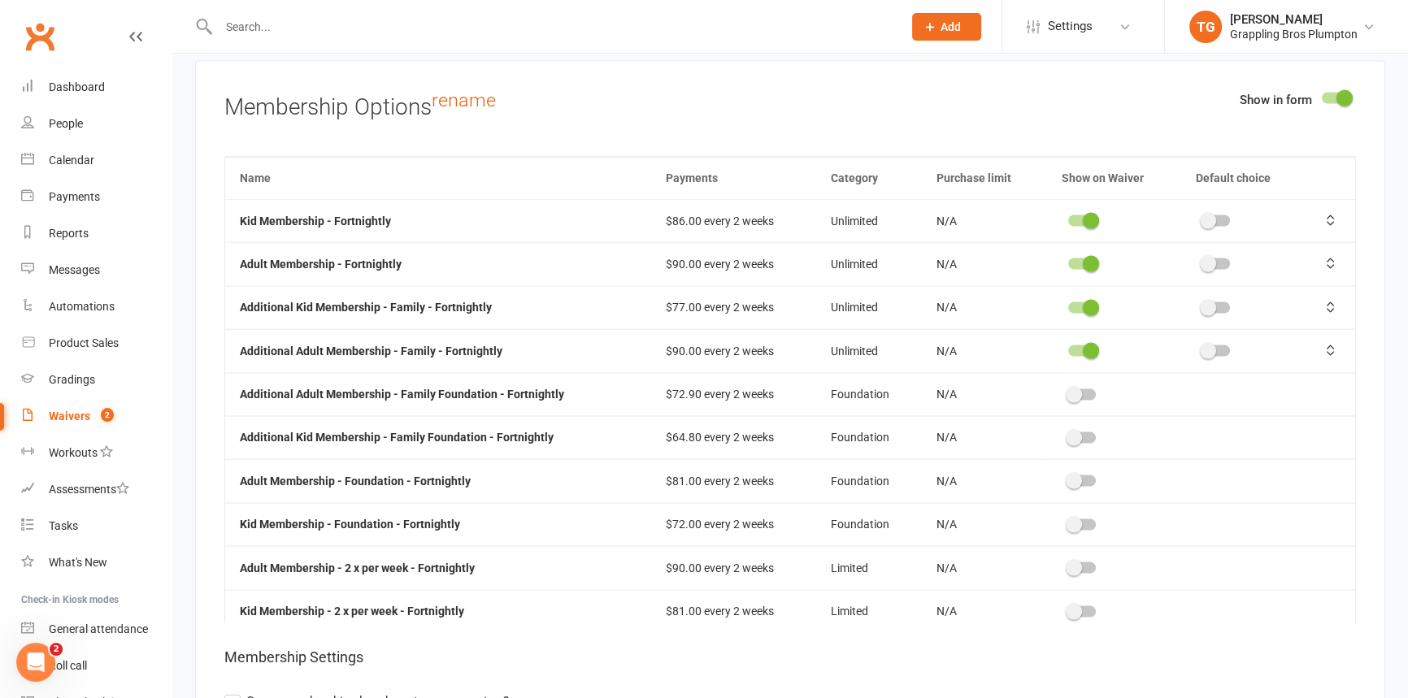
click at [57, 417] on div "Waivers" at bounding box center [69, 416] width 41 height 13
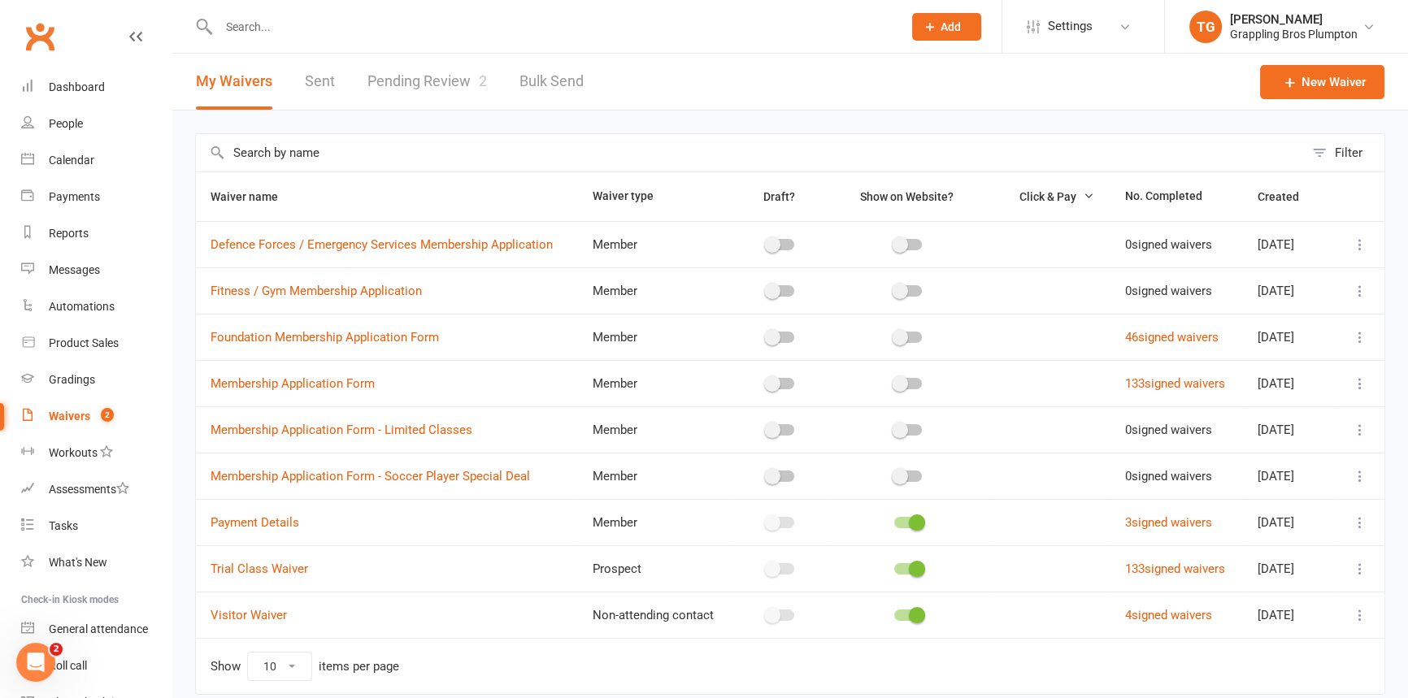
click at [1359, 384] on icon at bounding box center [1360, 384] width 16 height 16
click at [1220, 406] on link "Edit waiver" at bounding box center [1262, 415] width 191 height 33
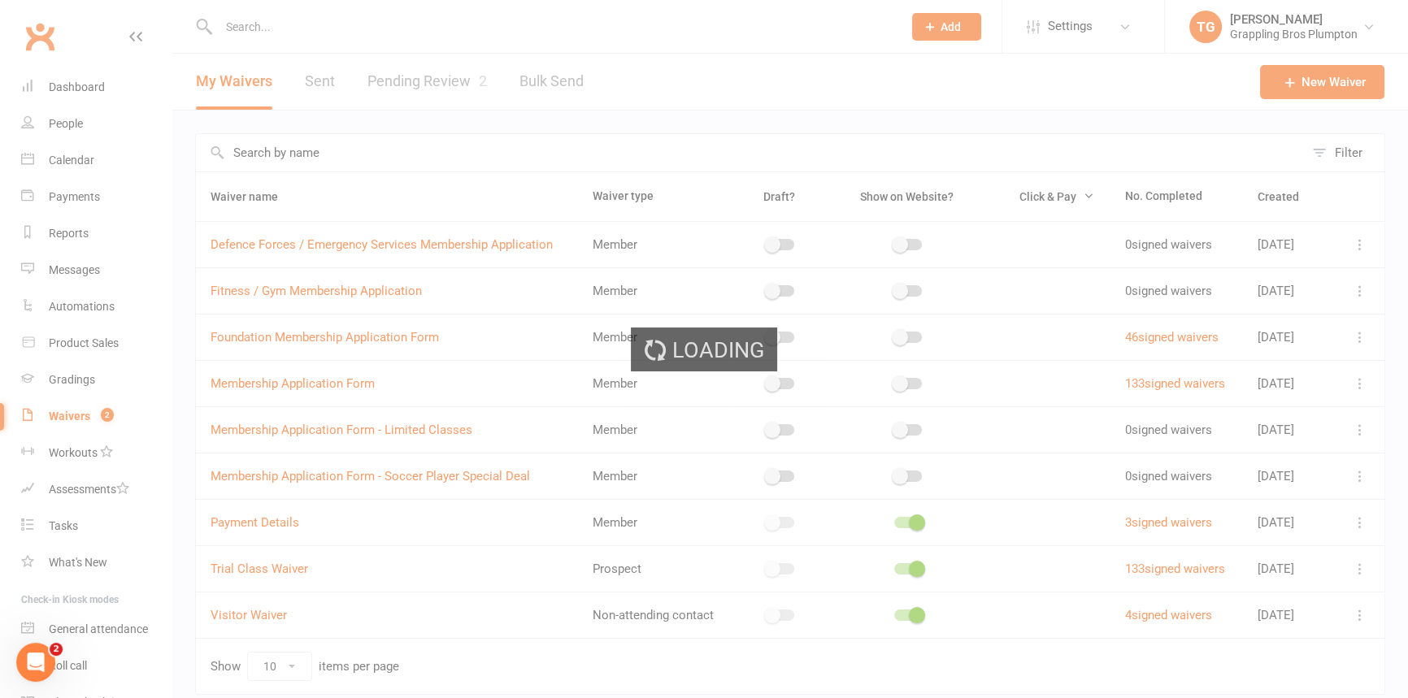
select select "applies_to_all_signees"
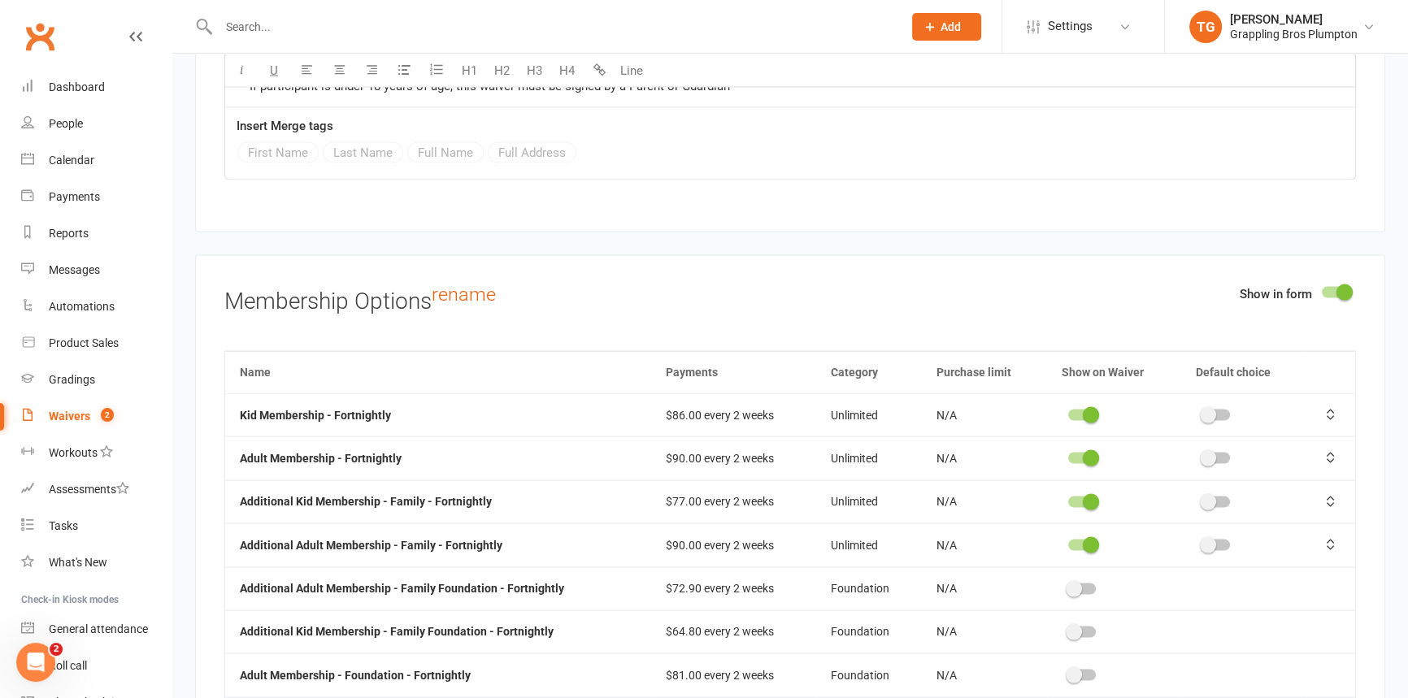
scroll to position [3990, 0]
click at [723, 410] on div "$86.00 every 2 weeks" at bounding box center [734, 416] width 136 height 12
click at [849, 414] on td "Unlimited" at bounding box center [869, 415] width 106 height 43
click at [463, 286] on link "rename" at bounding box center [464, 295] width 64 height 23
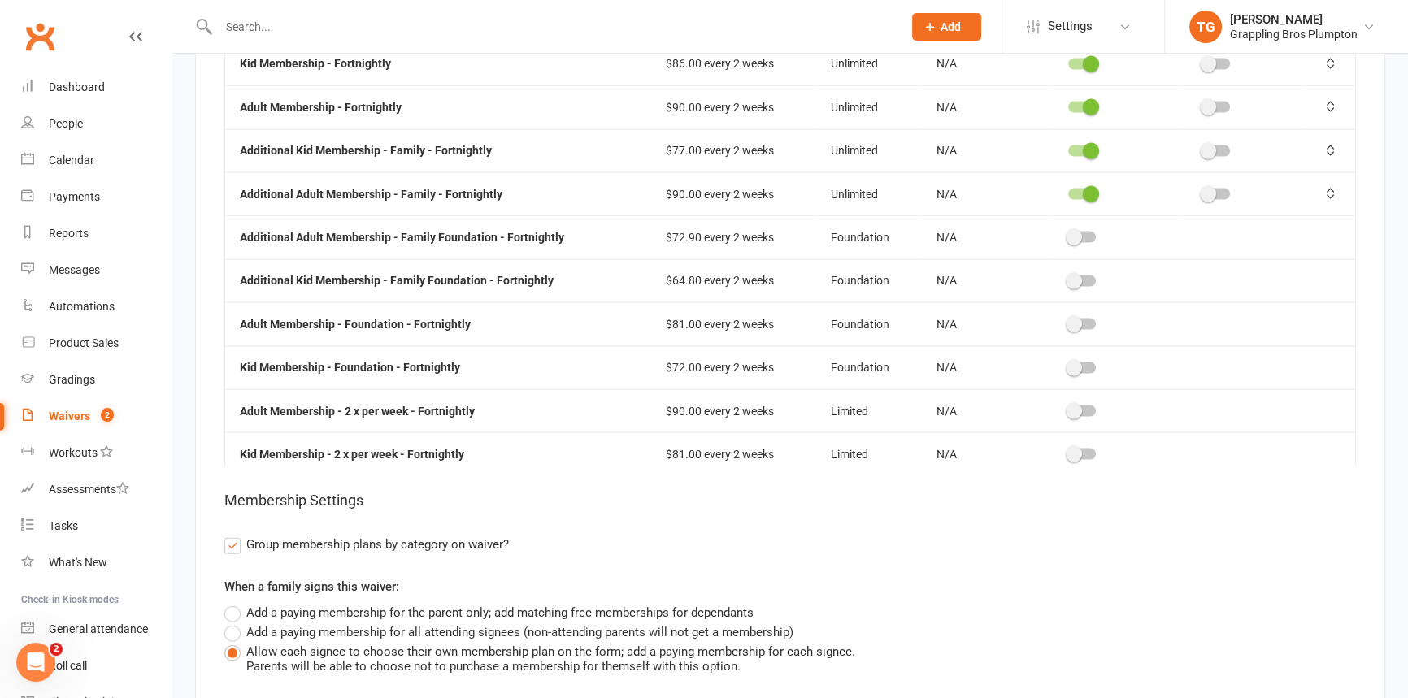
scroll to position [4137, 0]
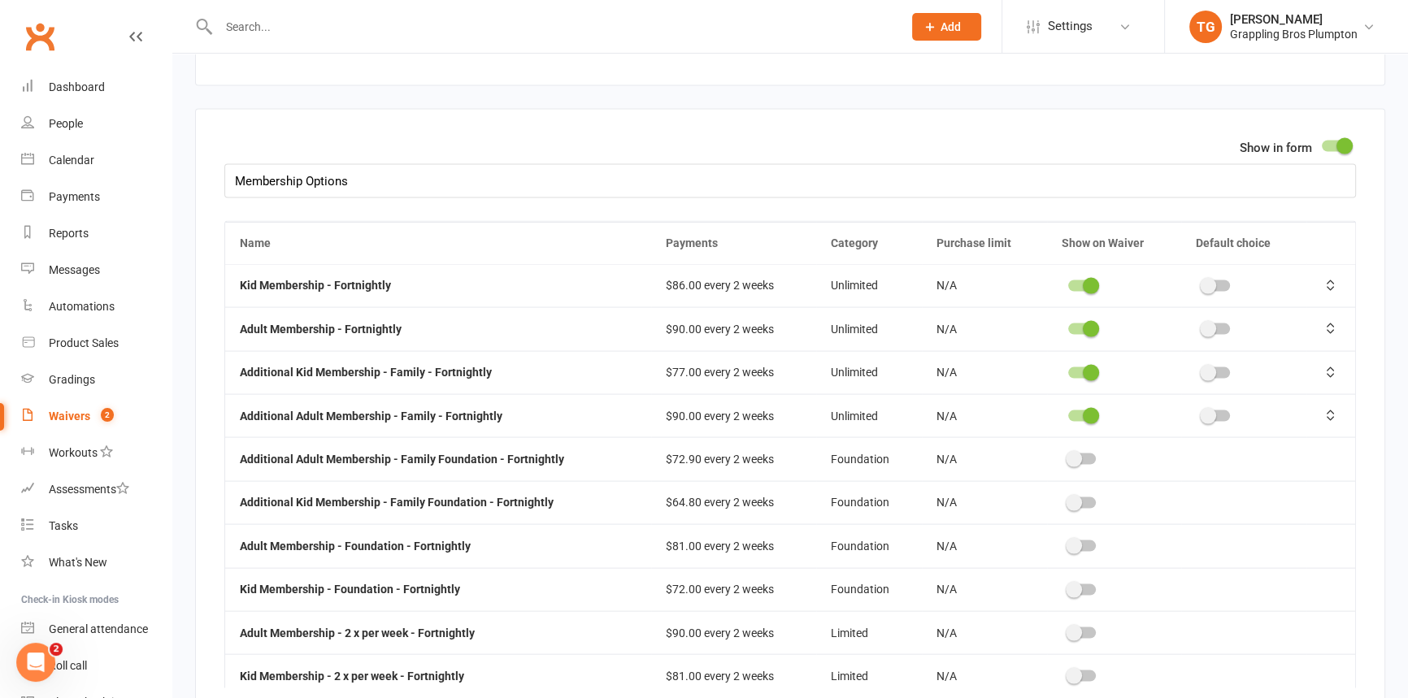
click at [675, 280] on div "$86.00 every 2 weeks" at bounding box center [734, 286] width 136 height 12
click at [324, 279] on strong "Kid Membership - Fortnightly" at bounding box center [315, 285] width 151 height 13
click at [311, 176] on input "Membership Options" at bounding box center [789, 181] width 1131 height 34
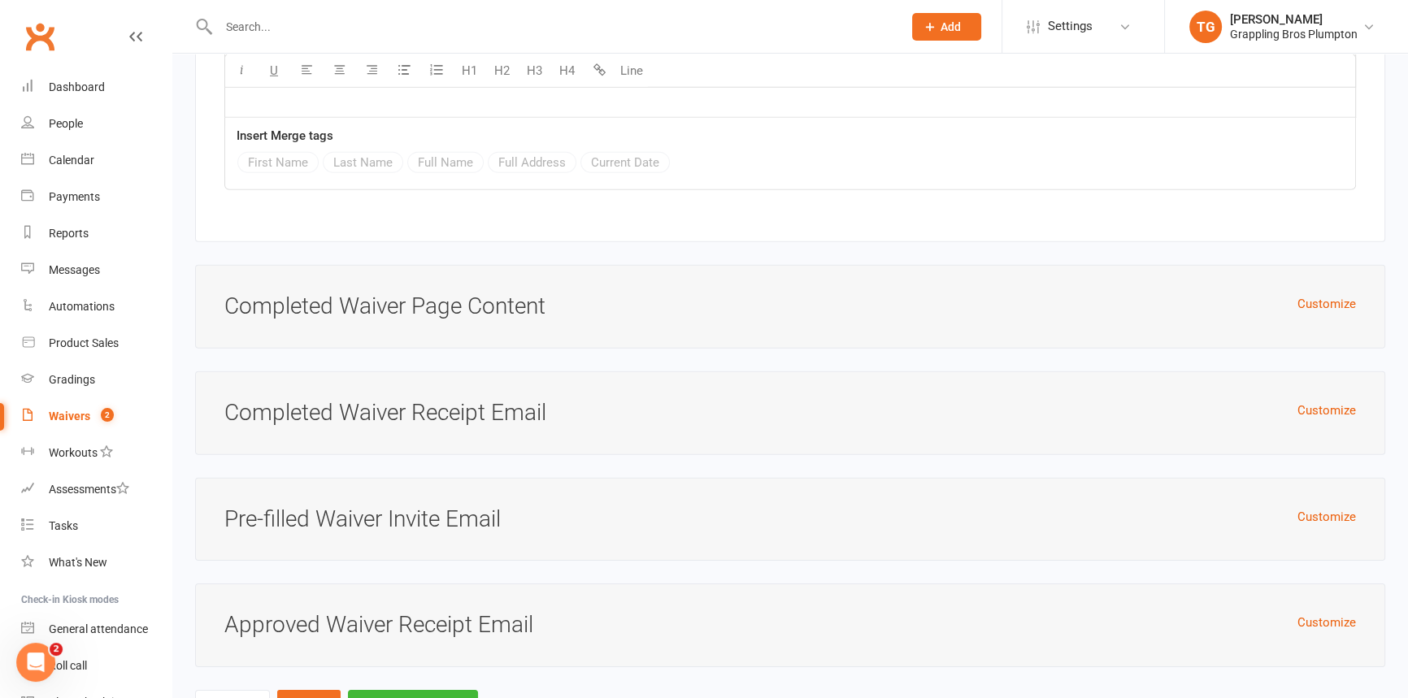
scroll to position [6325, 0]
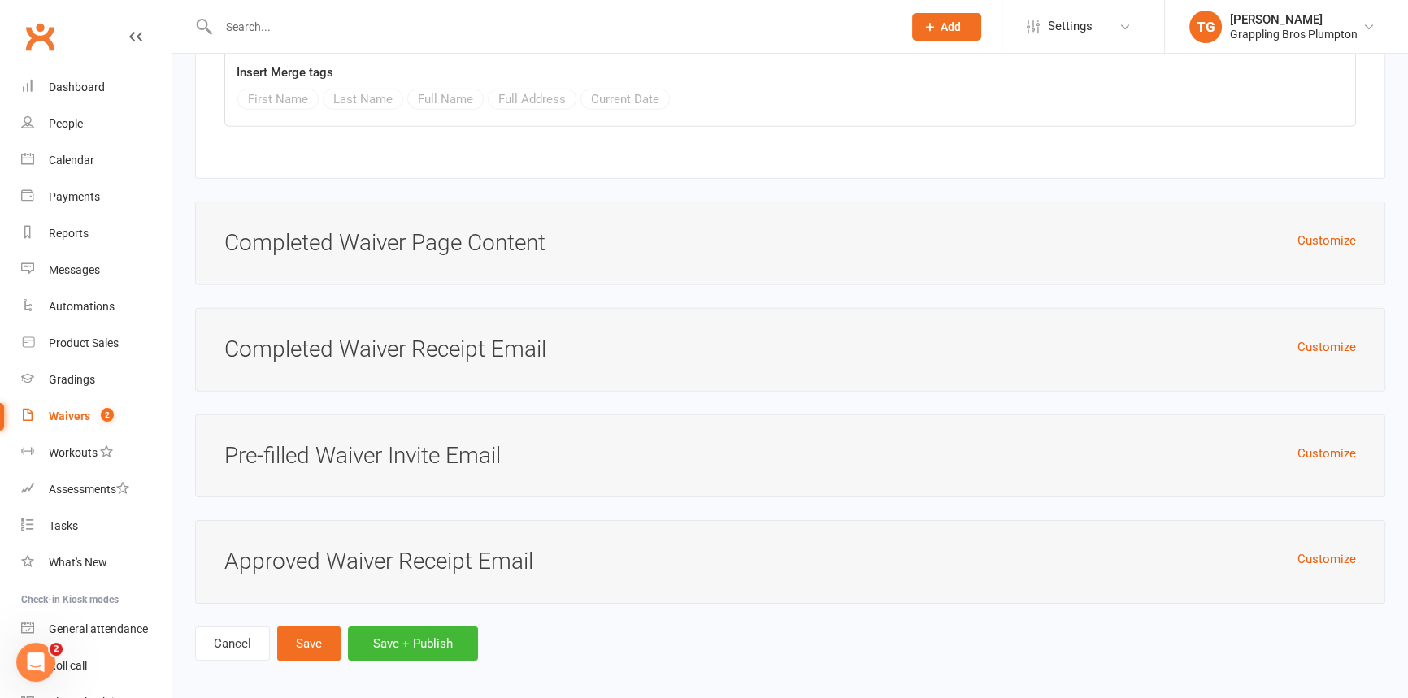
click at [71, 414] on div "Waivers" at bounding box center [69, 416] width 41 height 13
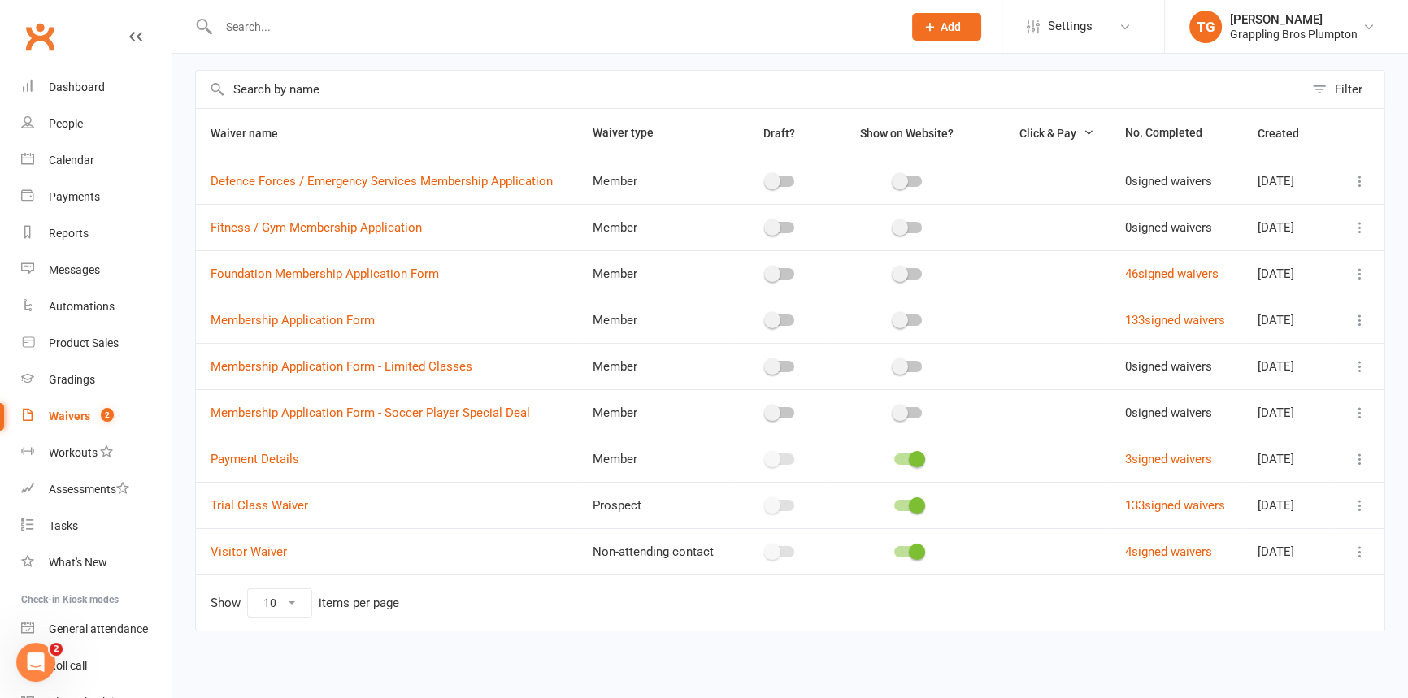
scroll to position [64, 0]
click at [238, 321] on link "Membership Application Form" at bounding box center [293, 319] width 164 height 15
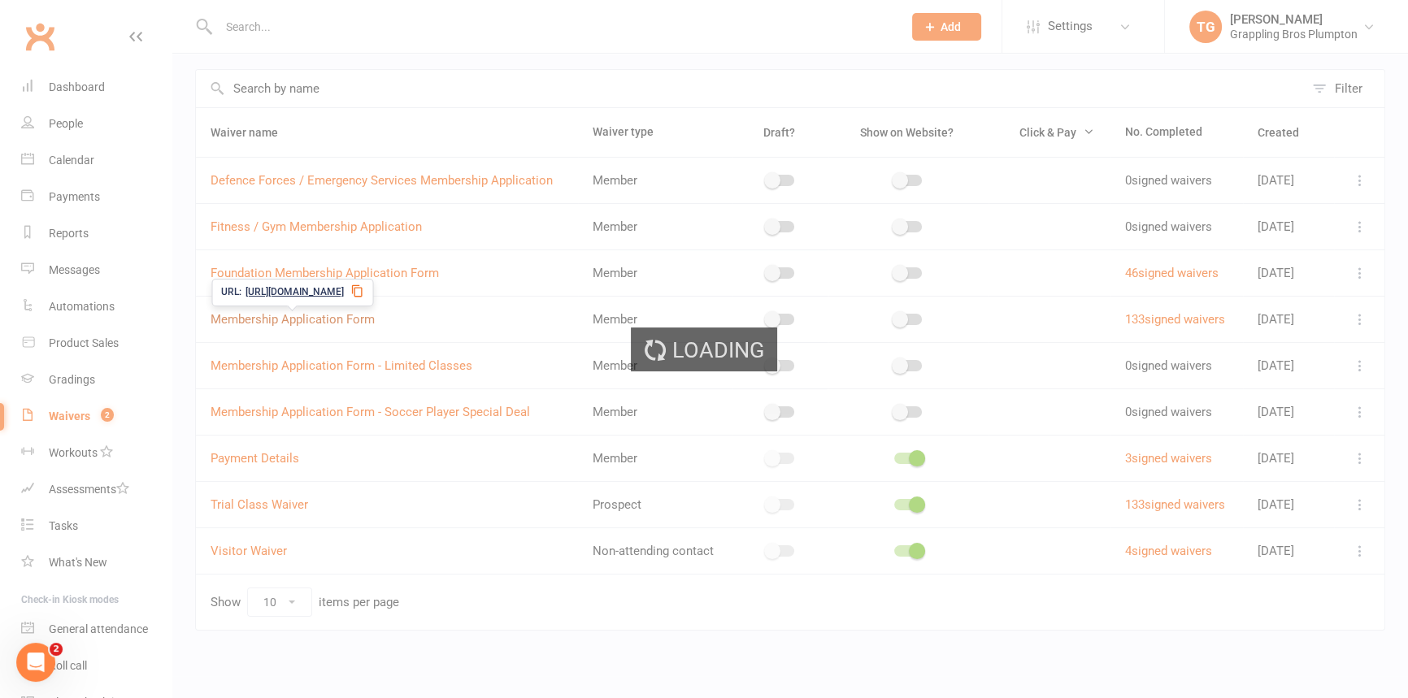
select select "applies_to_all_signees"
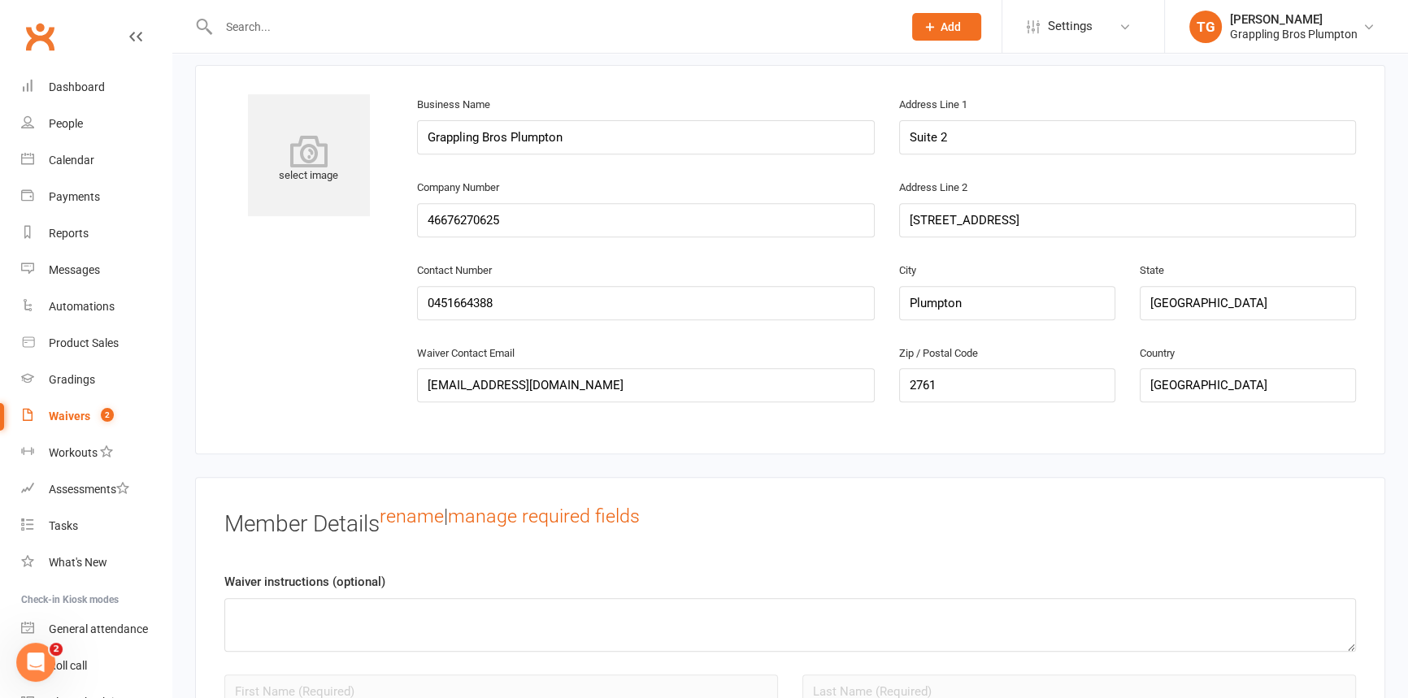
scroll to position [849, 0]
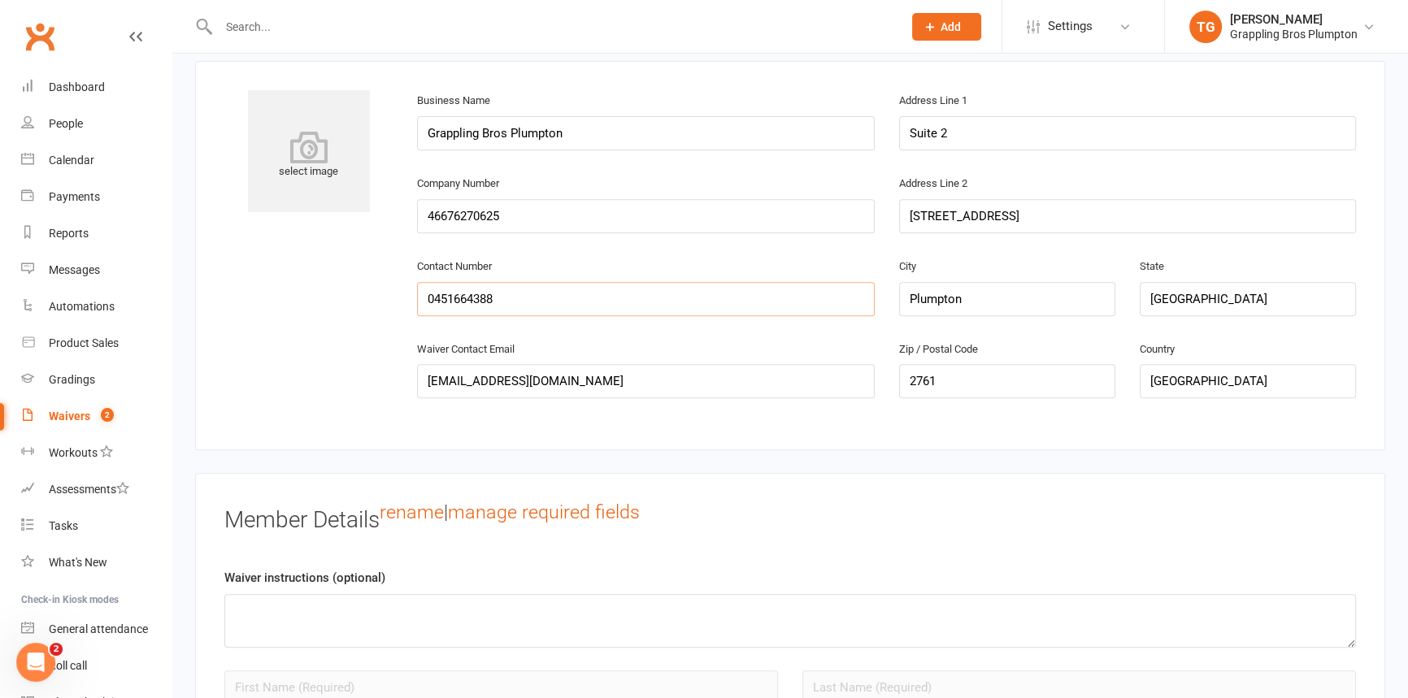
drag, startPoint x: 521, startPoint y: 296, endPoint x: 419, endPoint y: 296, distance: 102.4
click at [419, 296] on input "0451664388" at bounding box center [646, 299] width 458 height 34
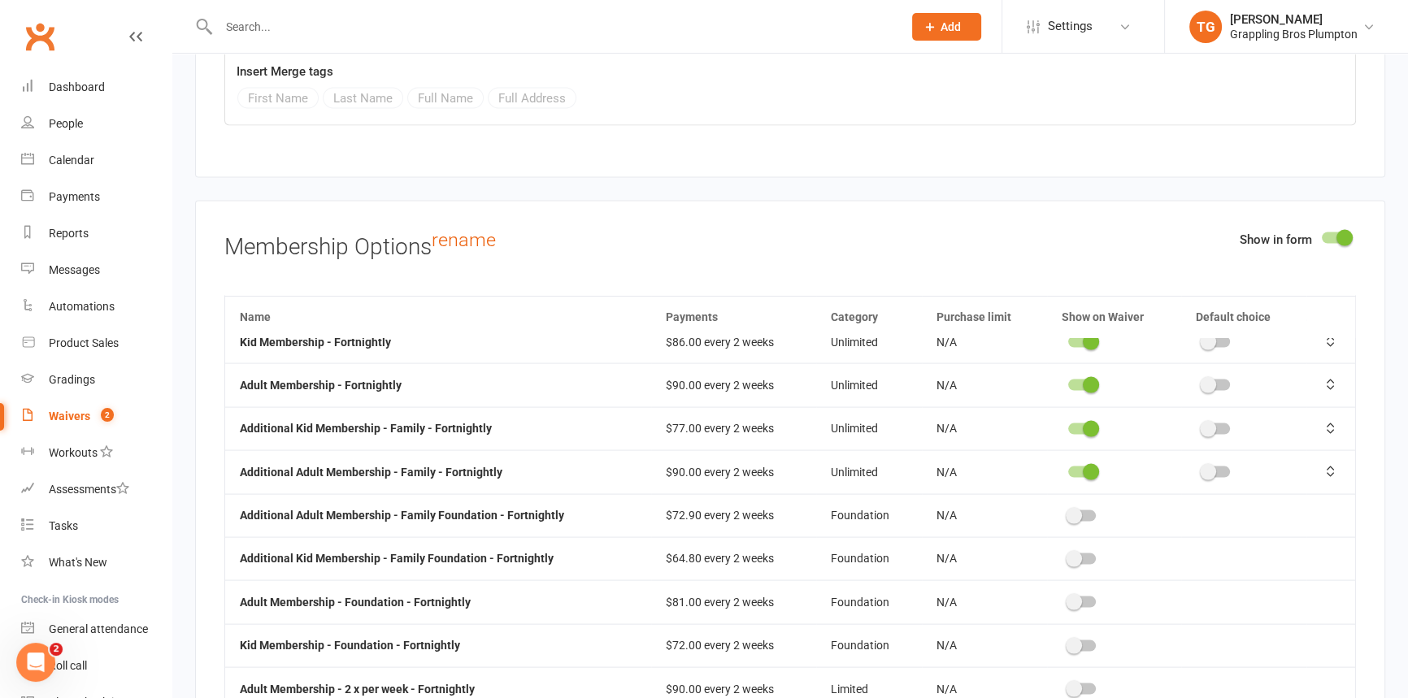
scroll to position [33, 0]
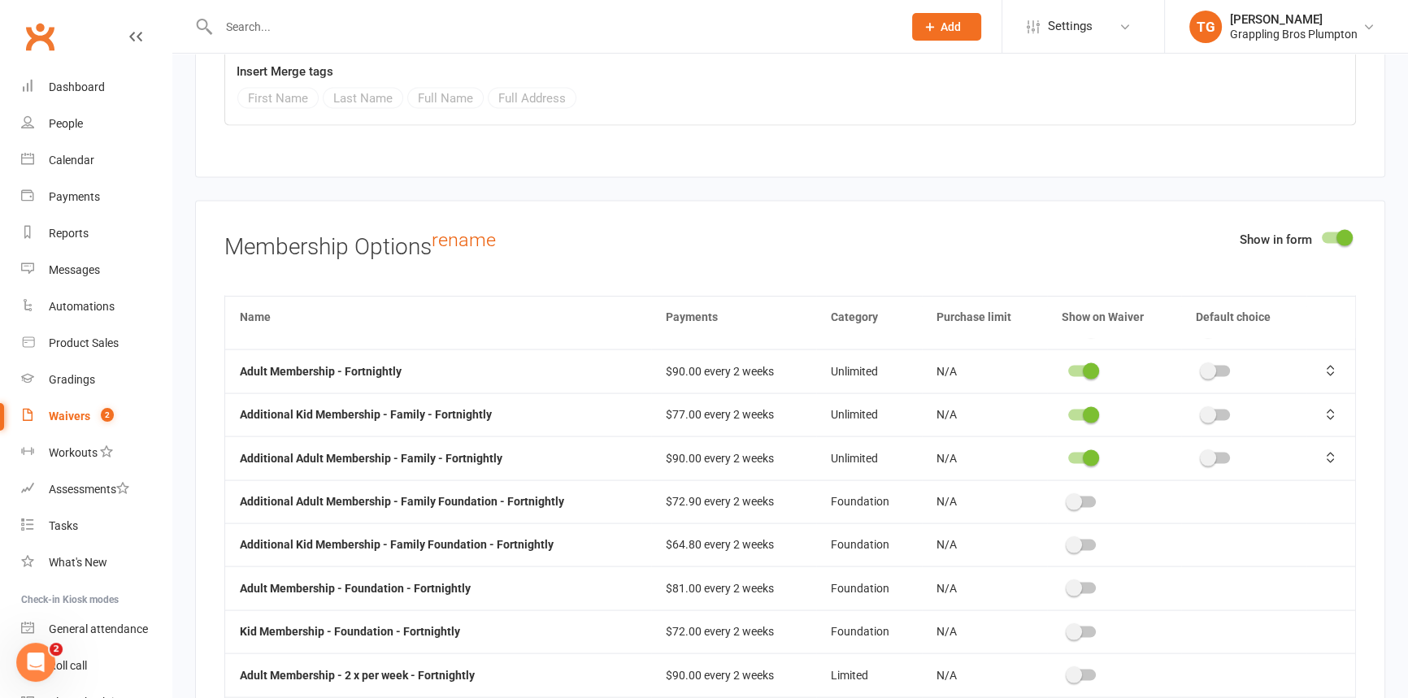
type input "0452239020"
click at [685, 366] on div "$90.00 every 2 weeks" at bounding box center [734, 372] width 136 height 12
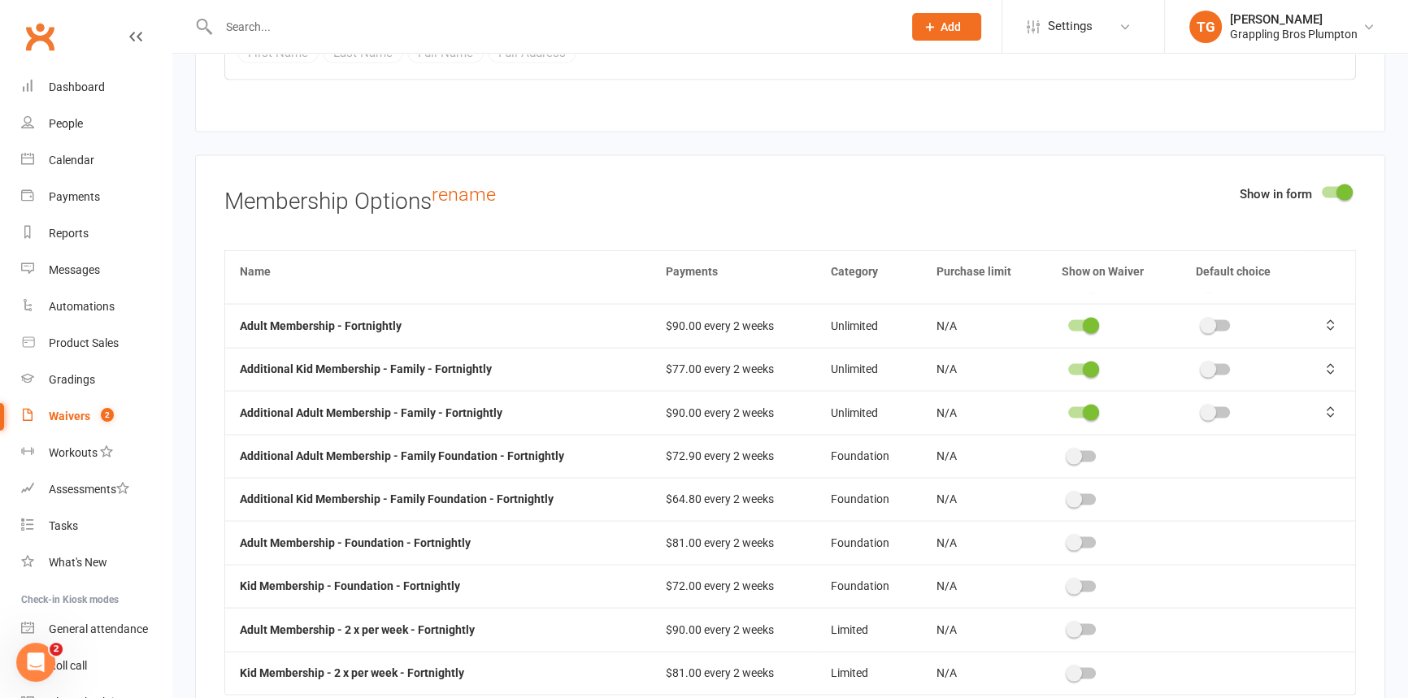
scroll to position [4064, 0]
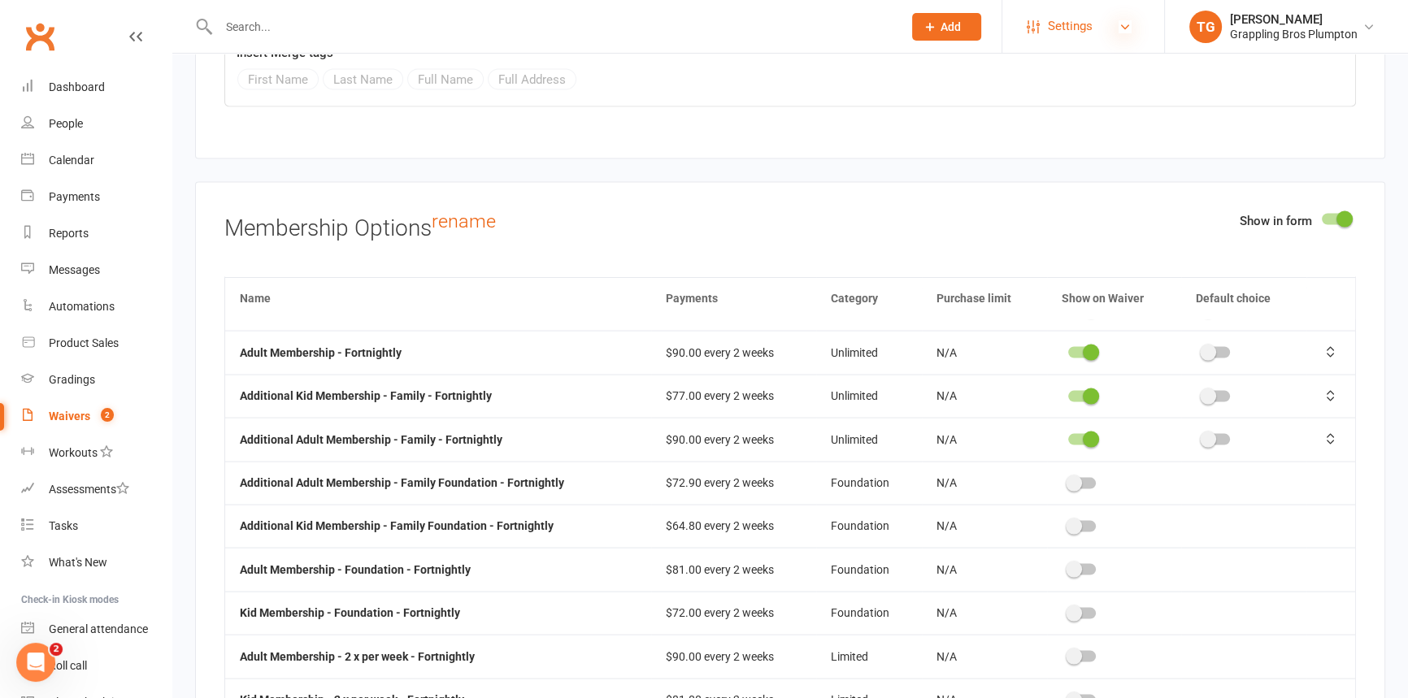
click at [1118, 28] on icon at bounding box center [1124, 26] width 13 height 13
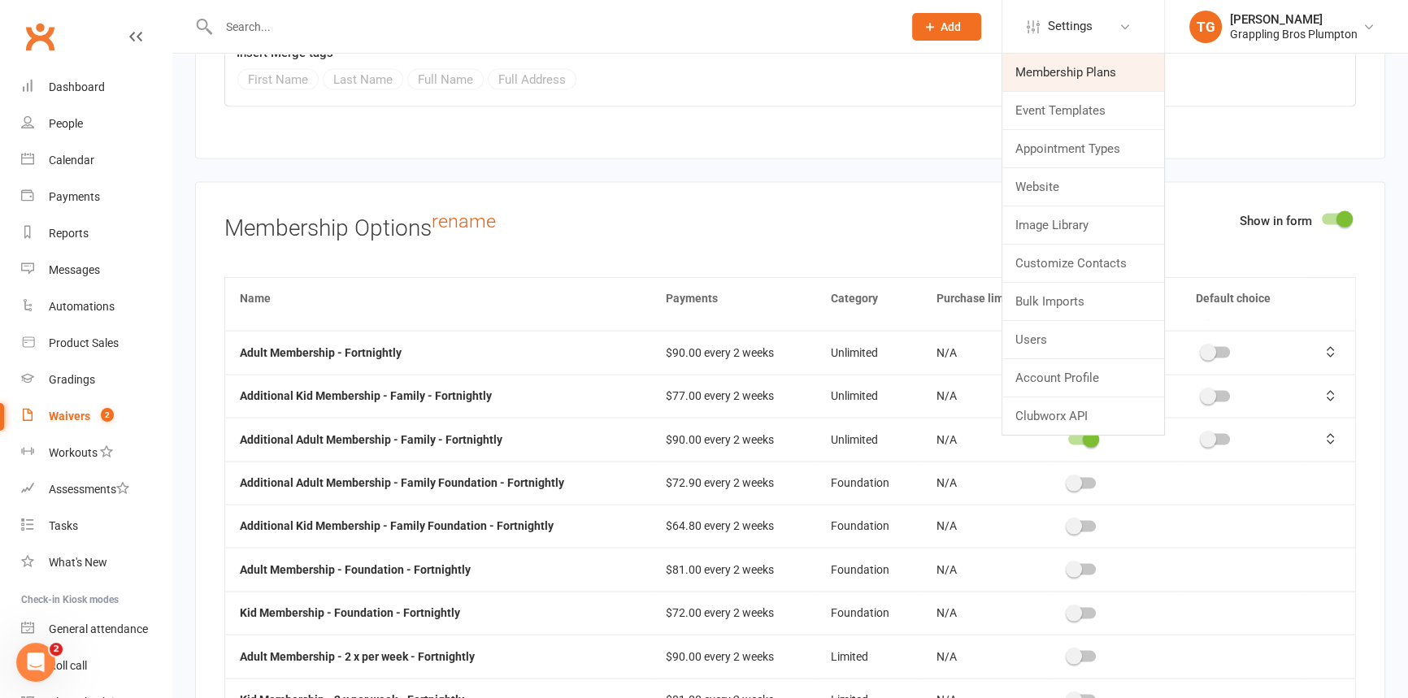
click at [1074, 72] on link "Membership Plans" at bounding box center [1083, 72] width 162 height 37
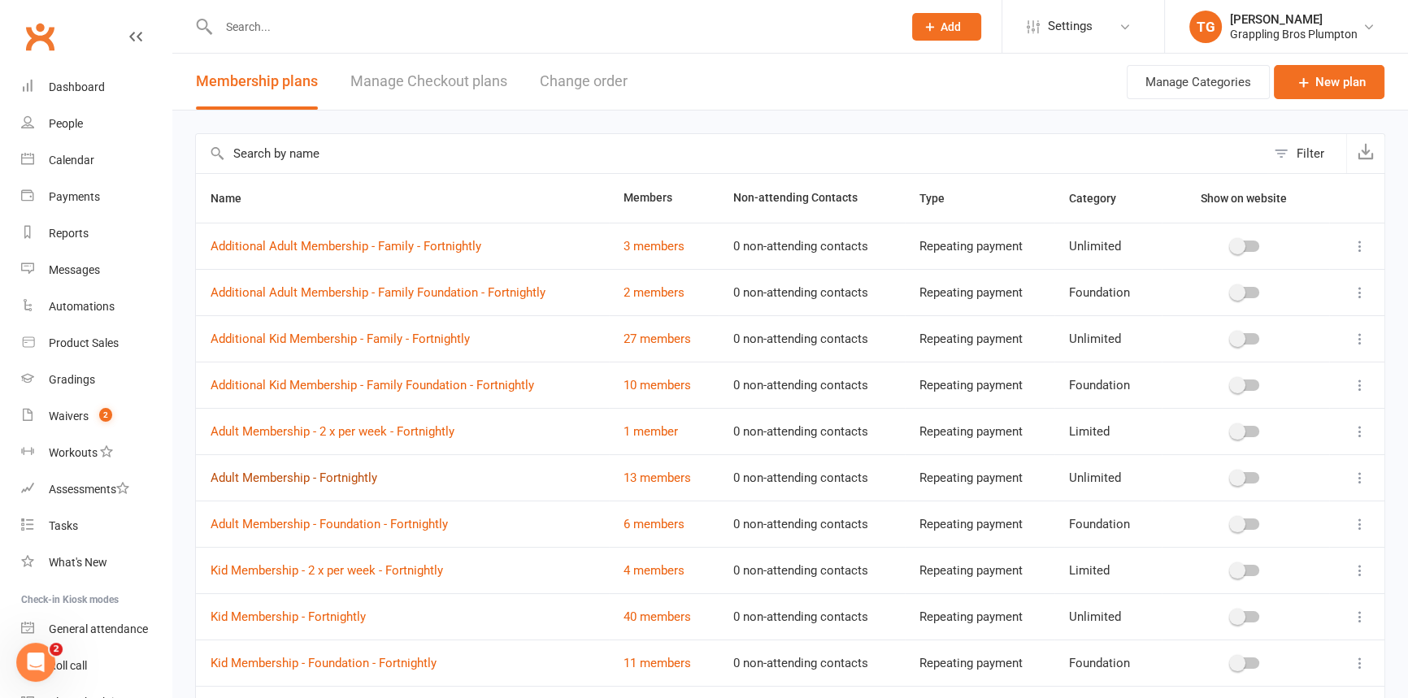
click at [278, 476] on link "Adult Membership - Fortnightly" at bounding box center [294, 478] width 167 height 15
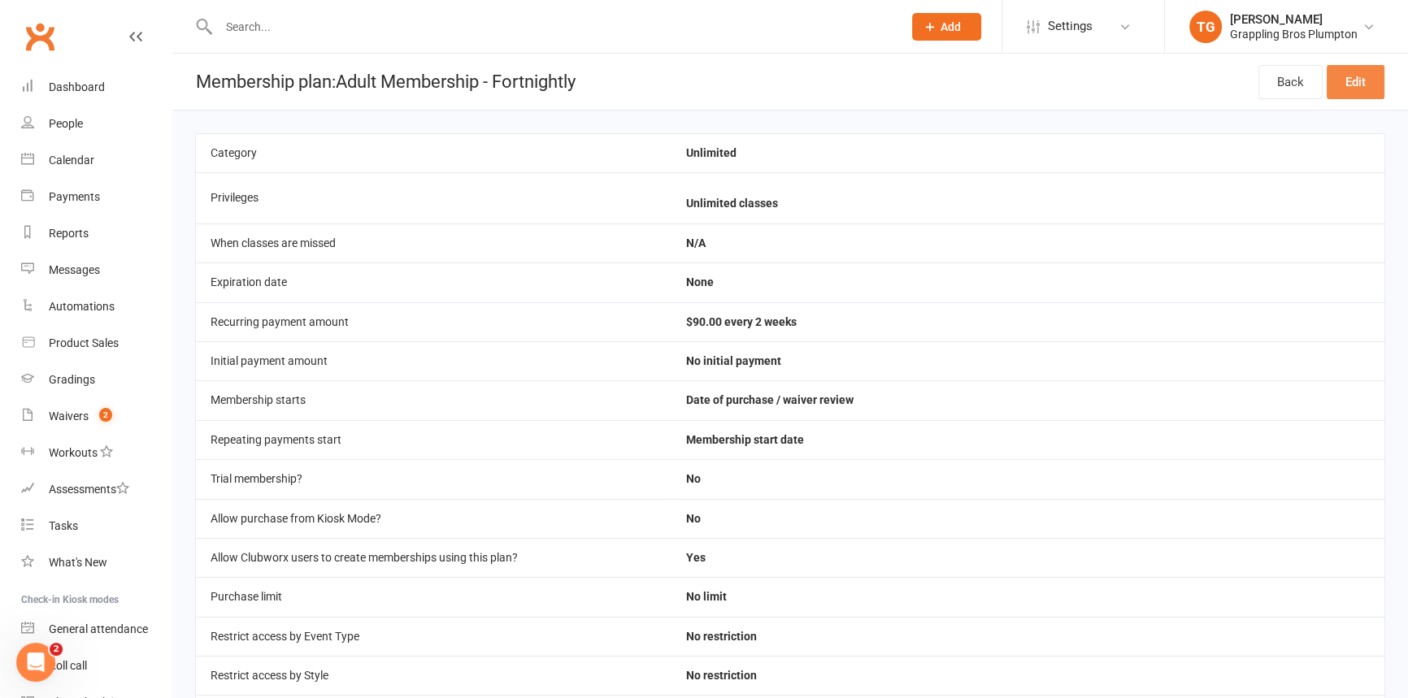
click at [1355, 72] on link "Edit" at bounding box center [1356, 82] width 58 height 34
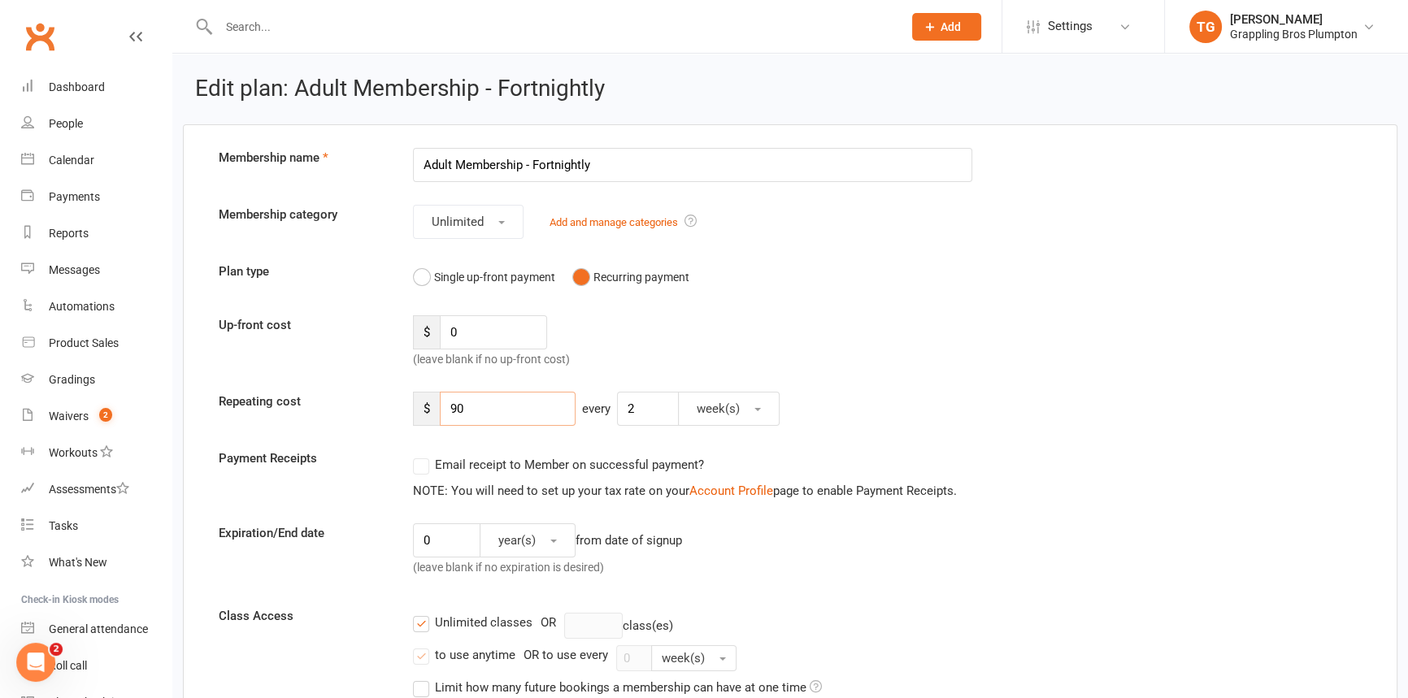
drag, startPoint x: 481, startPoint y: 413, endPoint x: 397, endPoint y: 412, distance: 83.7
click at [397, 412] on div "Repeating cost $ 90 every 2 week(s)" at bounding box center [789, 409] width 1167 height 34
type input "100"
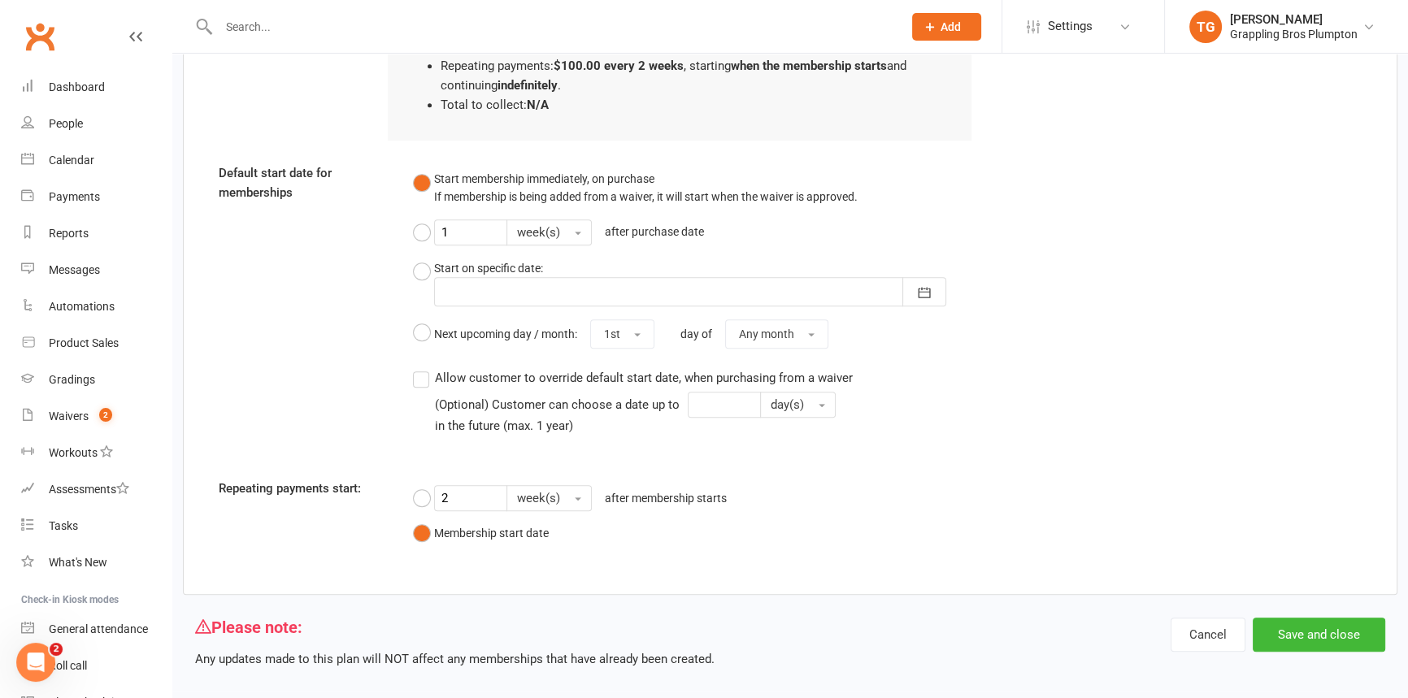
scroll to position [1332, 0]
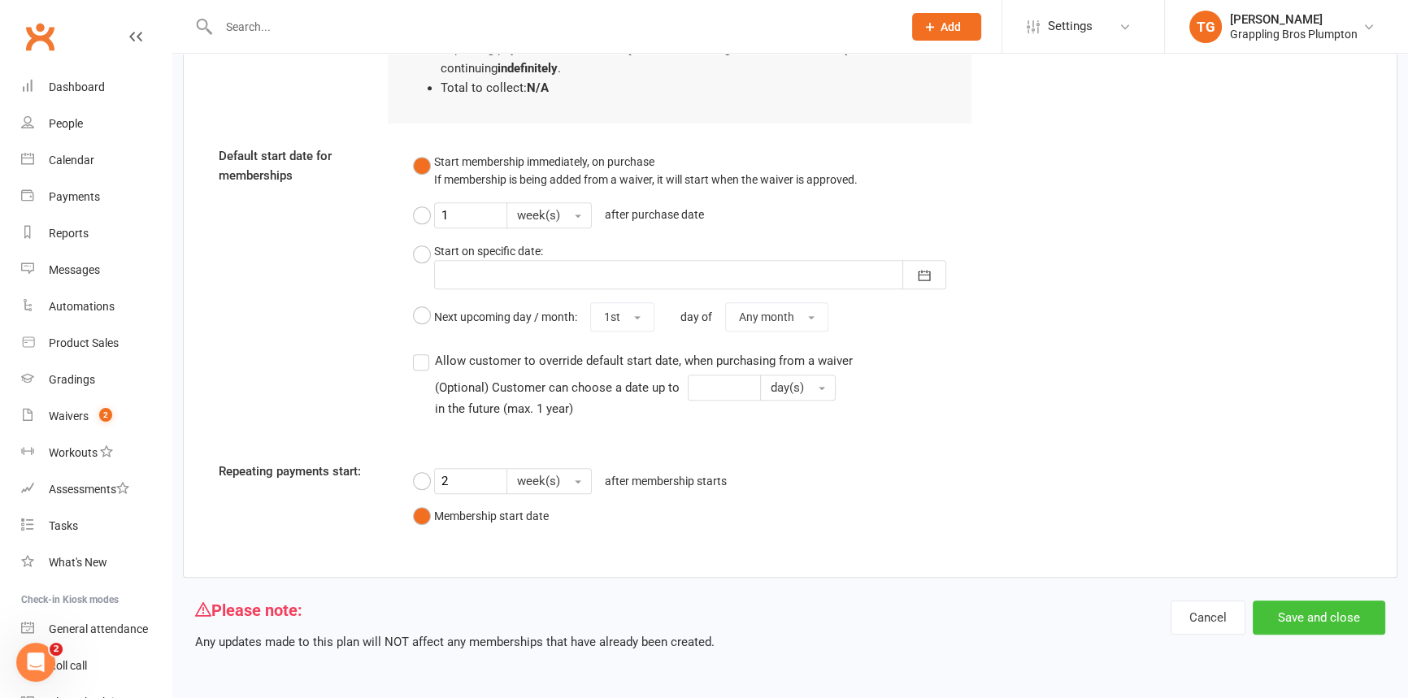
click at [1292, 620] on button "Save and close" at bounding box center [1319, 618] width 132 height 34
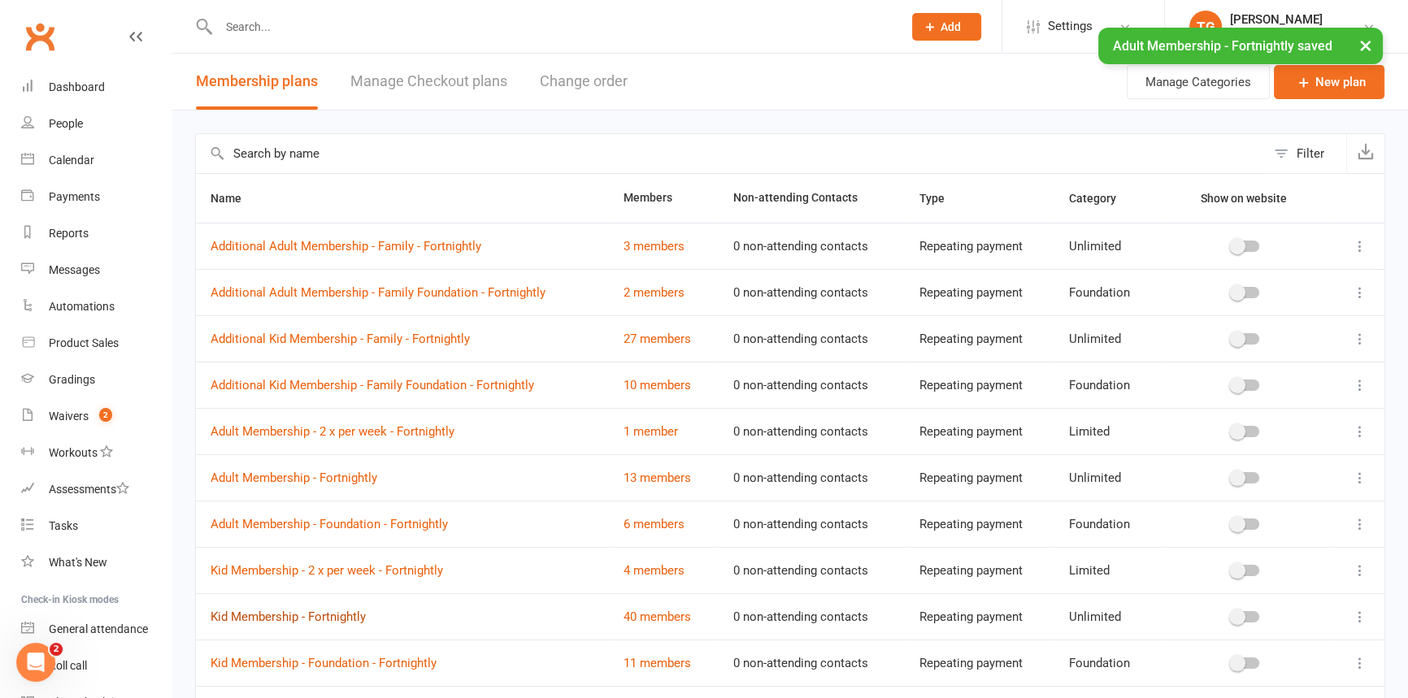
click at [275, 617] on link "Kid Membership - Fortnightly" at bounding box center [288, 617] width 155 height 15
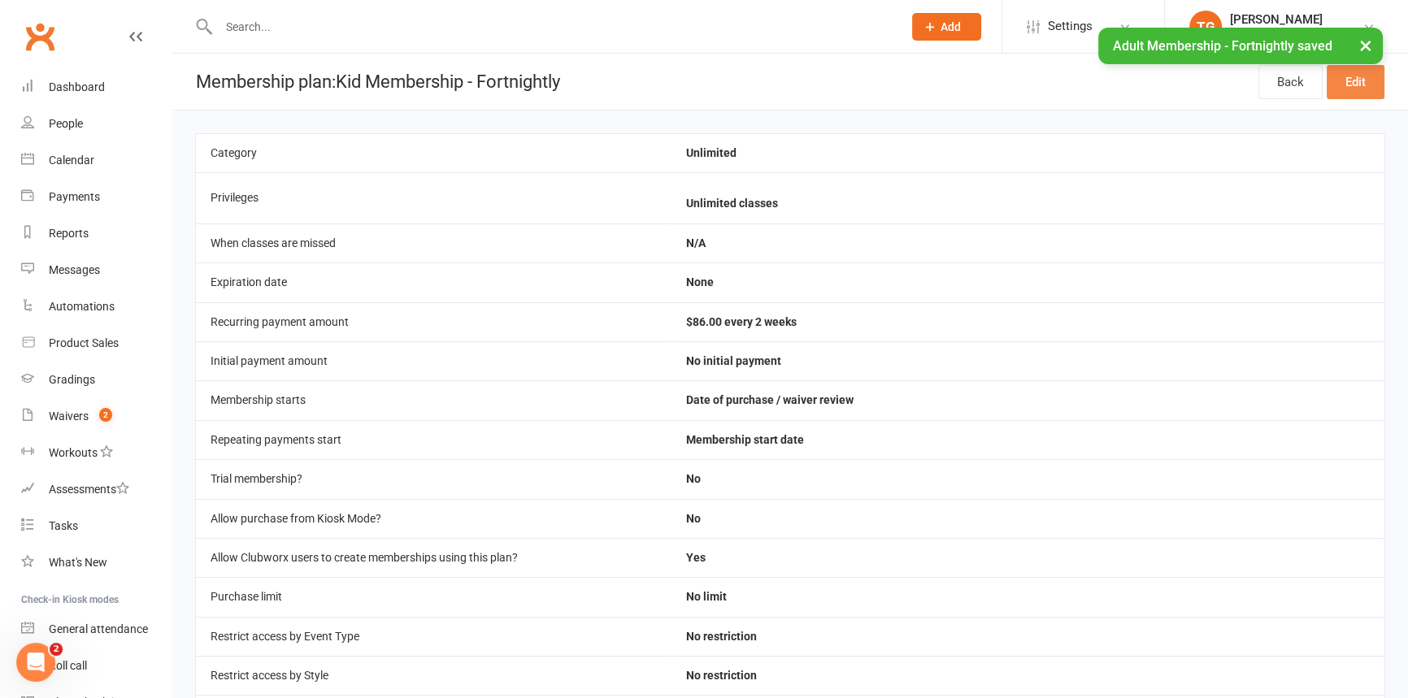
click at [1363, 74] on link "Edit" at bounding box center [1356, 82] width 58 height 34
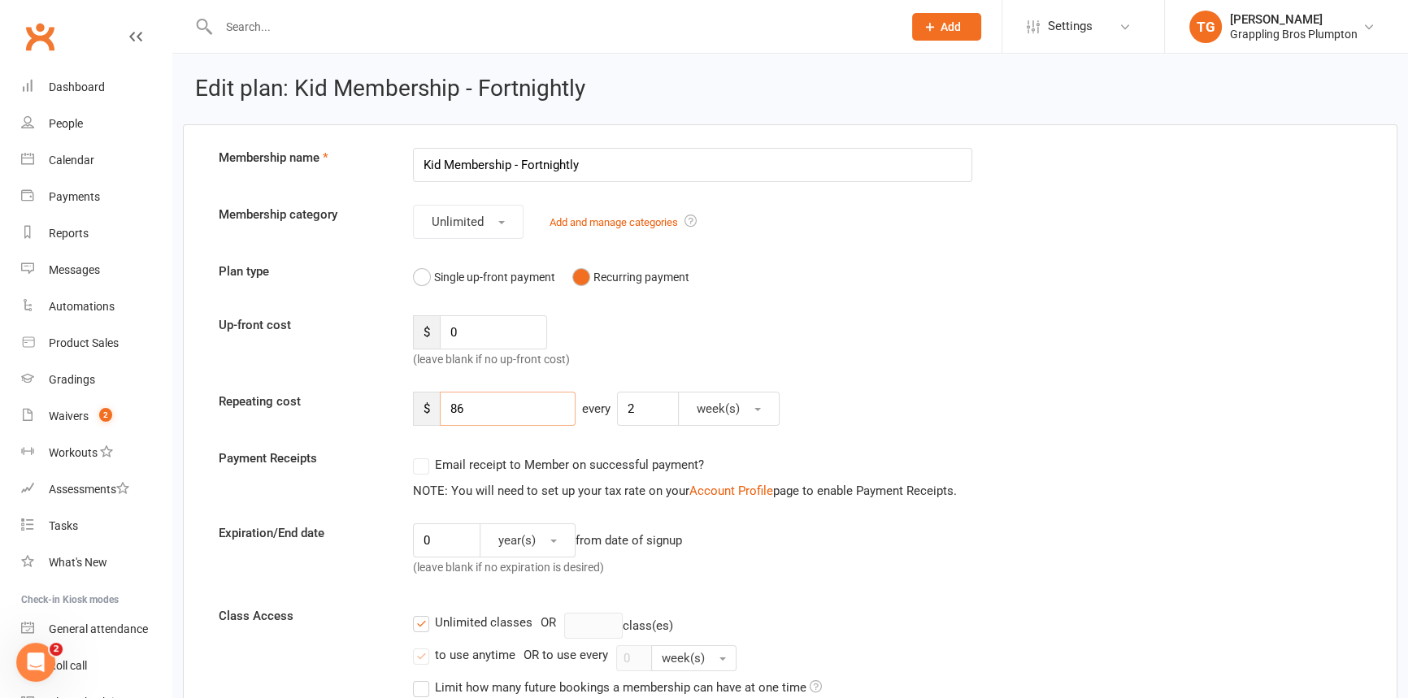
drag, startPoint x: 463, startPoint y: 406, endPoint x: 413, endPoint y: 407, distance: 49.6
click at [413, 407] on div "$ 86" at bounding box center [494, 409] width 163 height 34
type input "90"
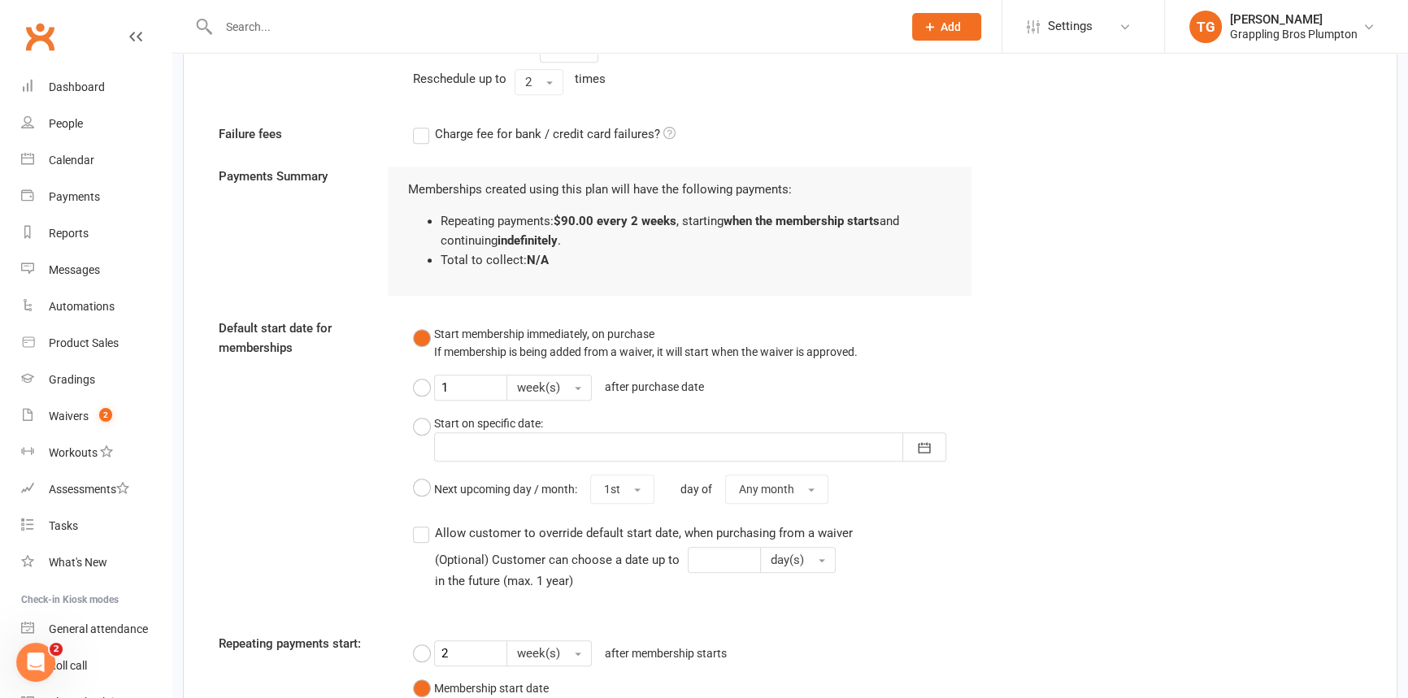
scroll to position [1332, 0]
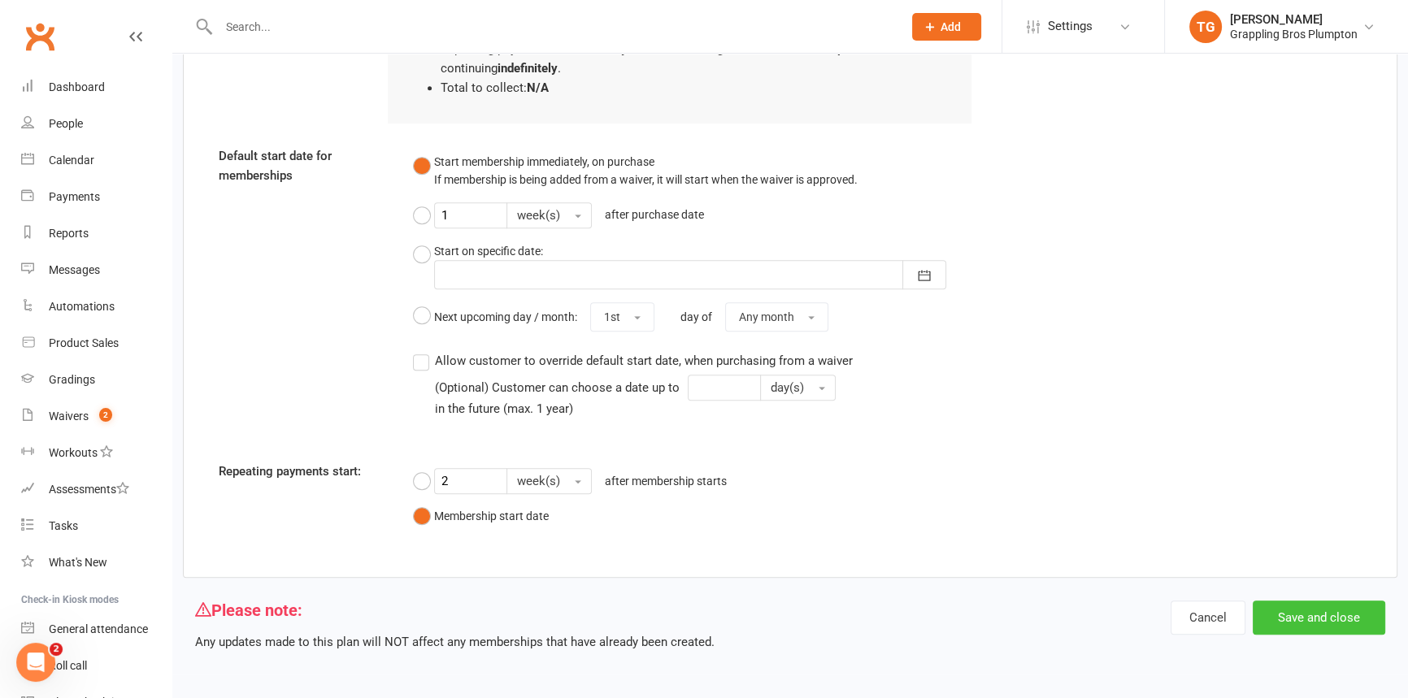
click at [1319, 618] on button "Save and close" at bounding box center [1319, 618] width 132 height 34
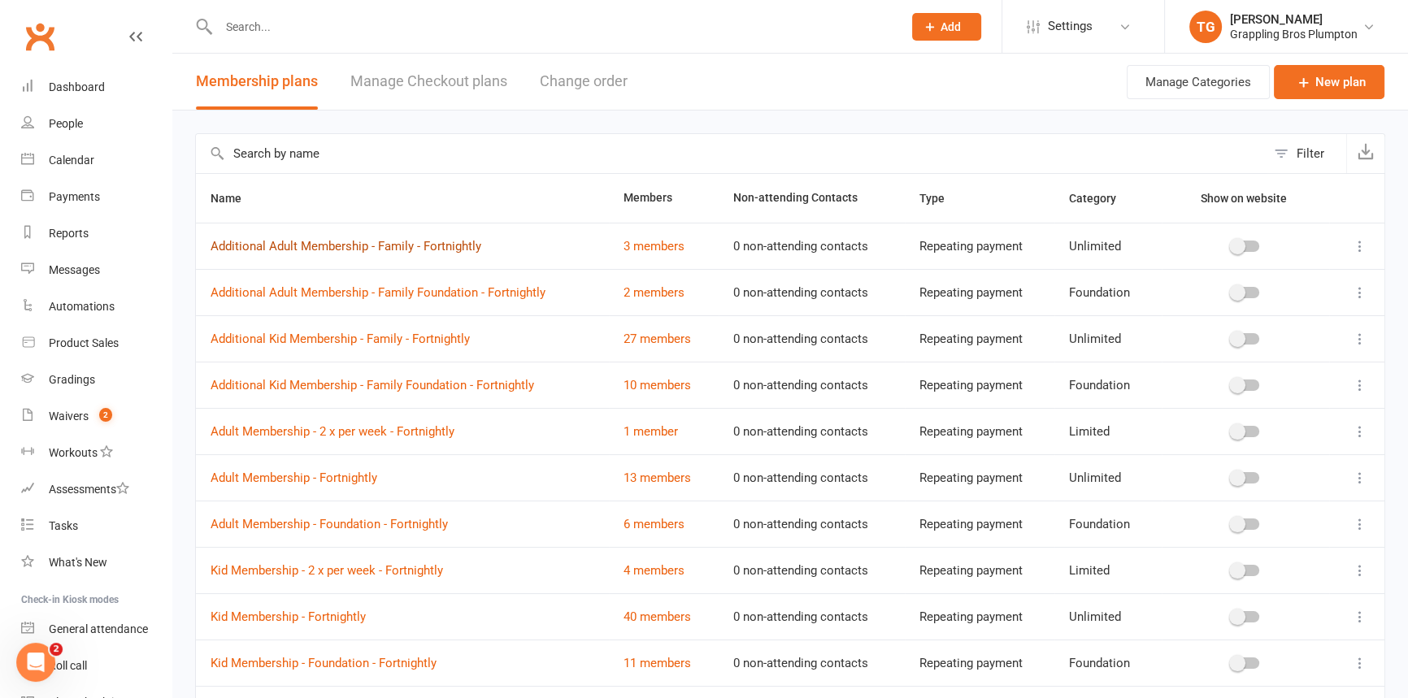
click at [258, 241] on link "Additional Adult Membership - Family - Fortnightly" at bounding box center [346, 246] width 271 height 15
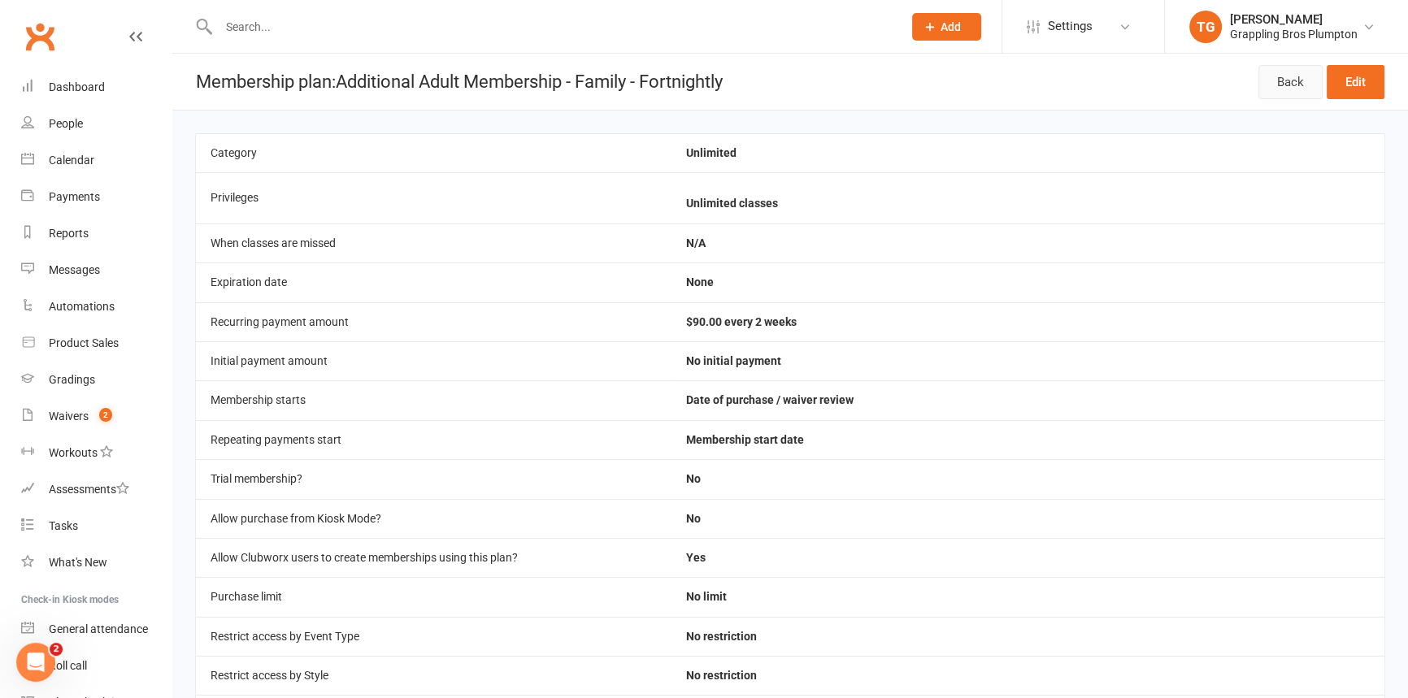
click at [1296, 81] on link "Back" at bounding box center [1290, 82] width 64 height 34
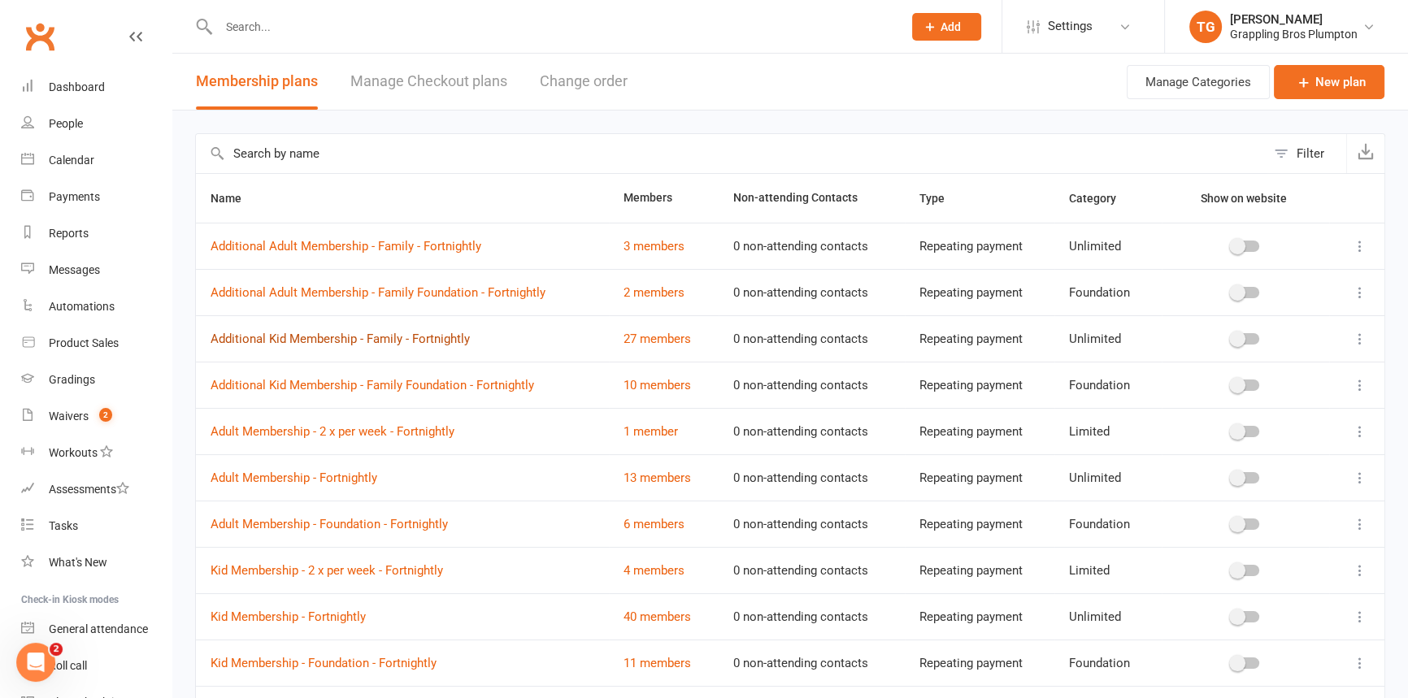
click at [266, 336] on link "Additional Kid Membership - Family - Fortnightly" at bounding box center [340, 339] width 259 height 15
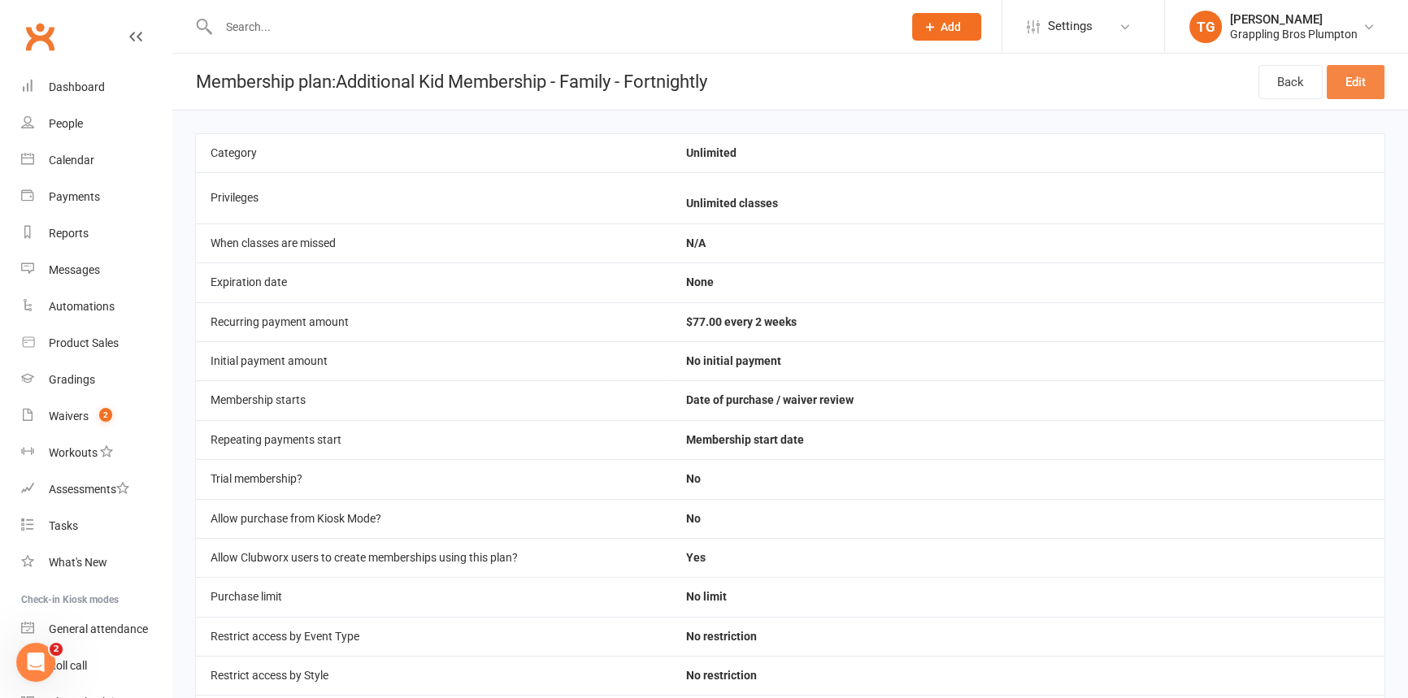
click at [1341, 76] on link "Edit" at bounding box center [1356, 82] width 58 height 34
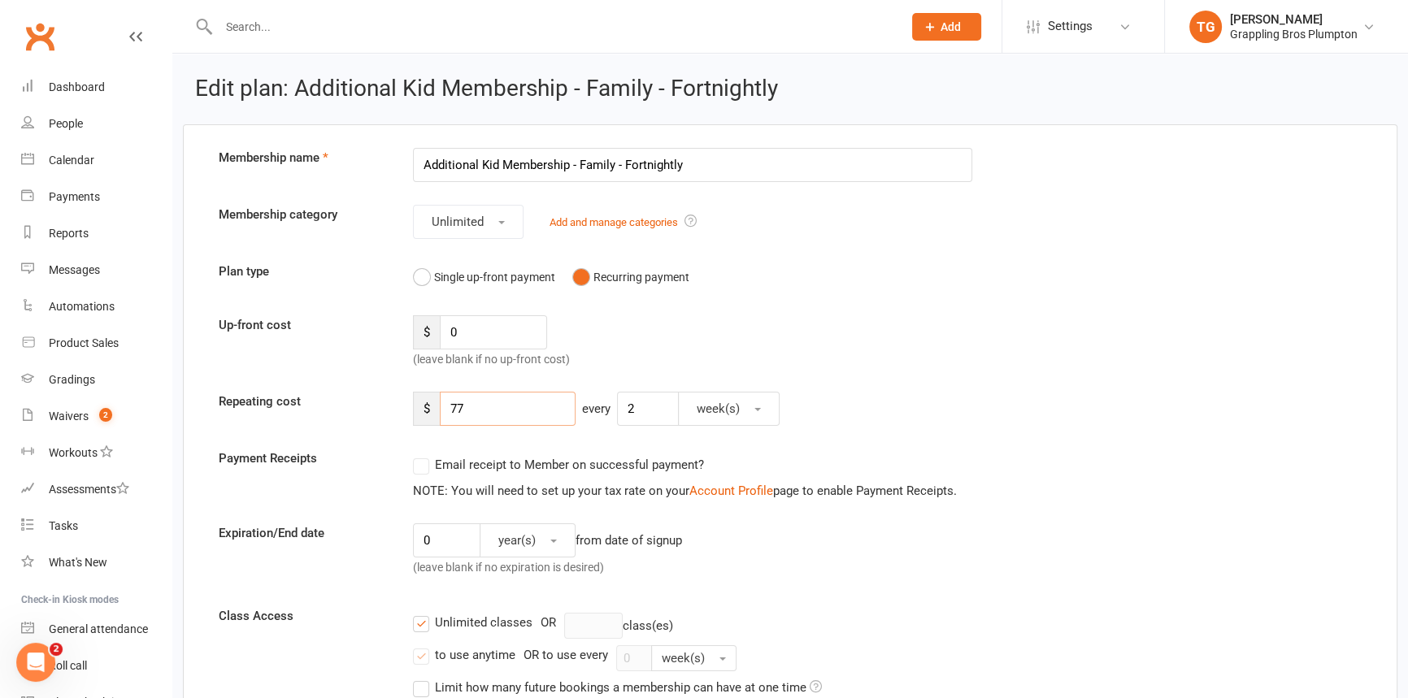
drag, startPoint x: 486, startPoint y: 409, endPoint x: 416, endPoint y: 412, distance: 70.0
click at [416, 412] on div "$ 77" at bounding box center [494, 409] width 163 height 34
type input "81"
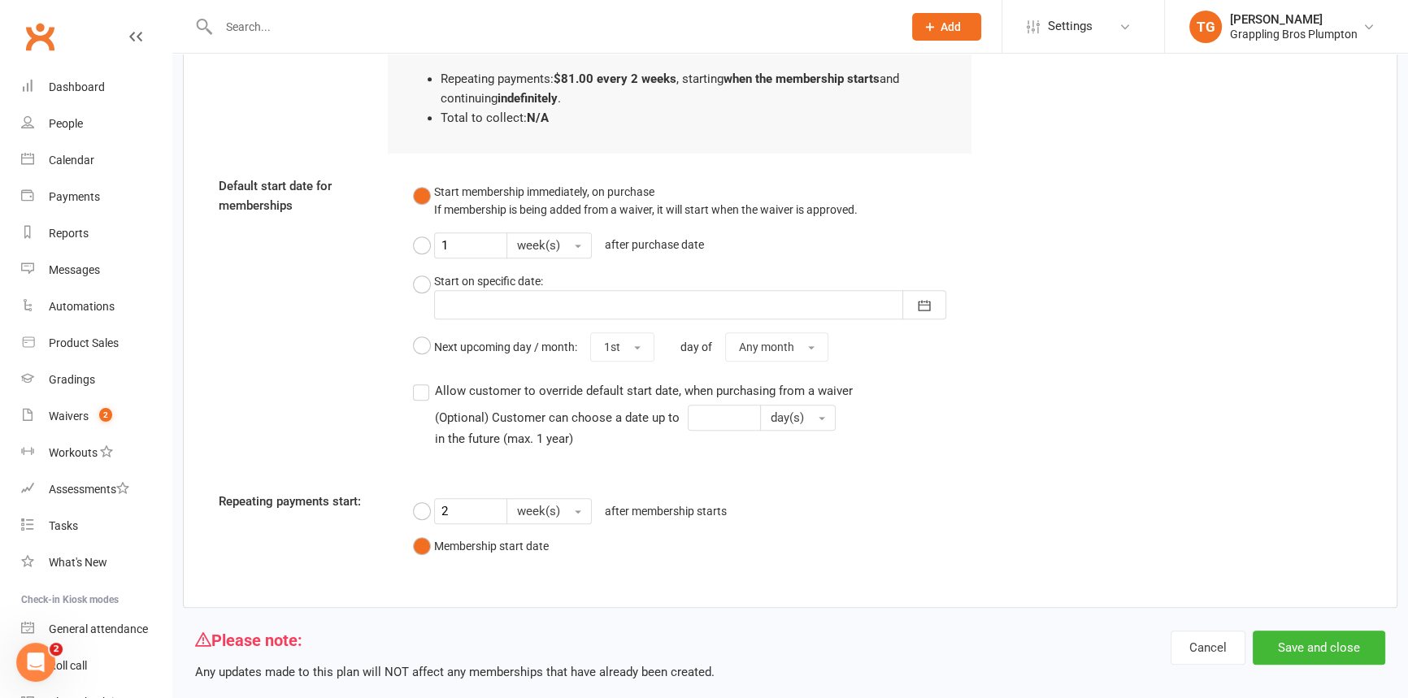
scroll to position [1332, 0]
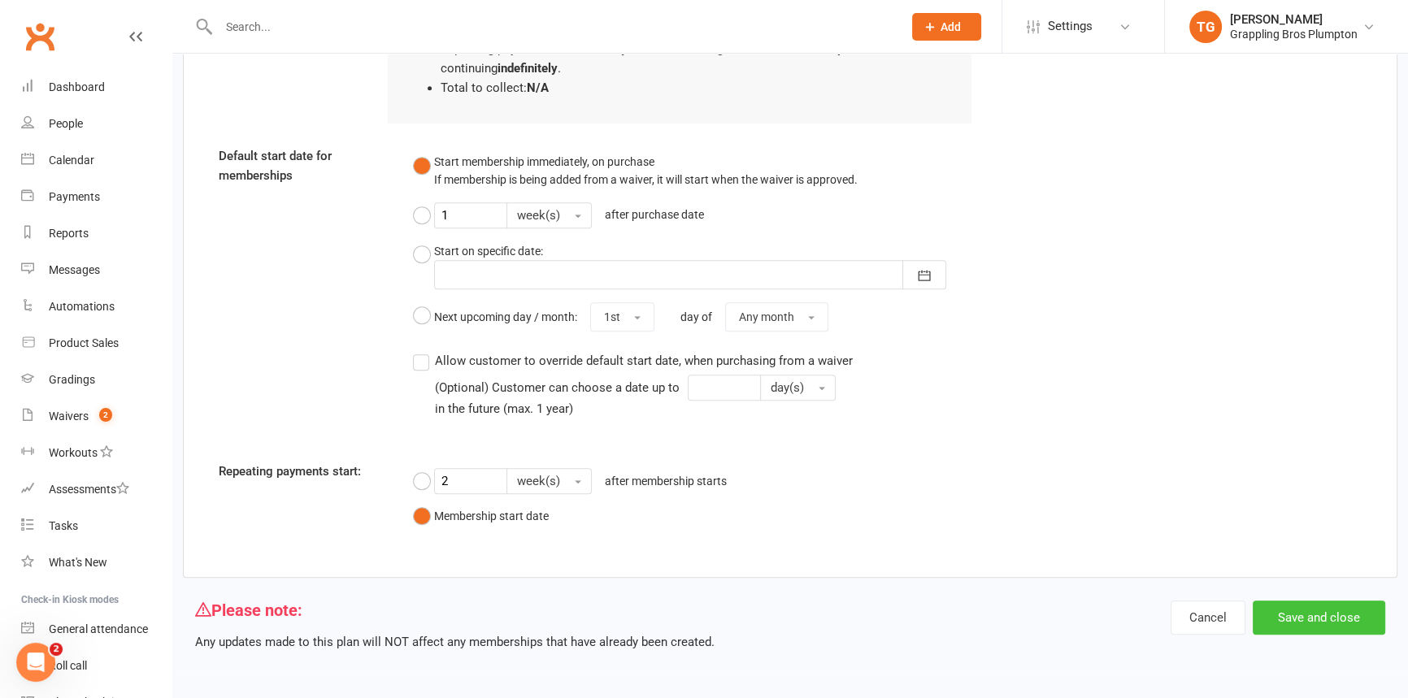
click at [1314, 627] on button "Save and close" at bounding box center [1319, 618] width 132 height 34
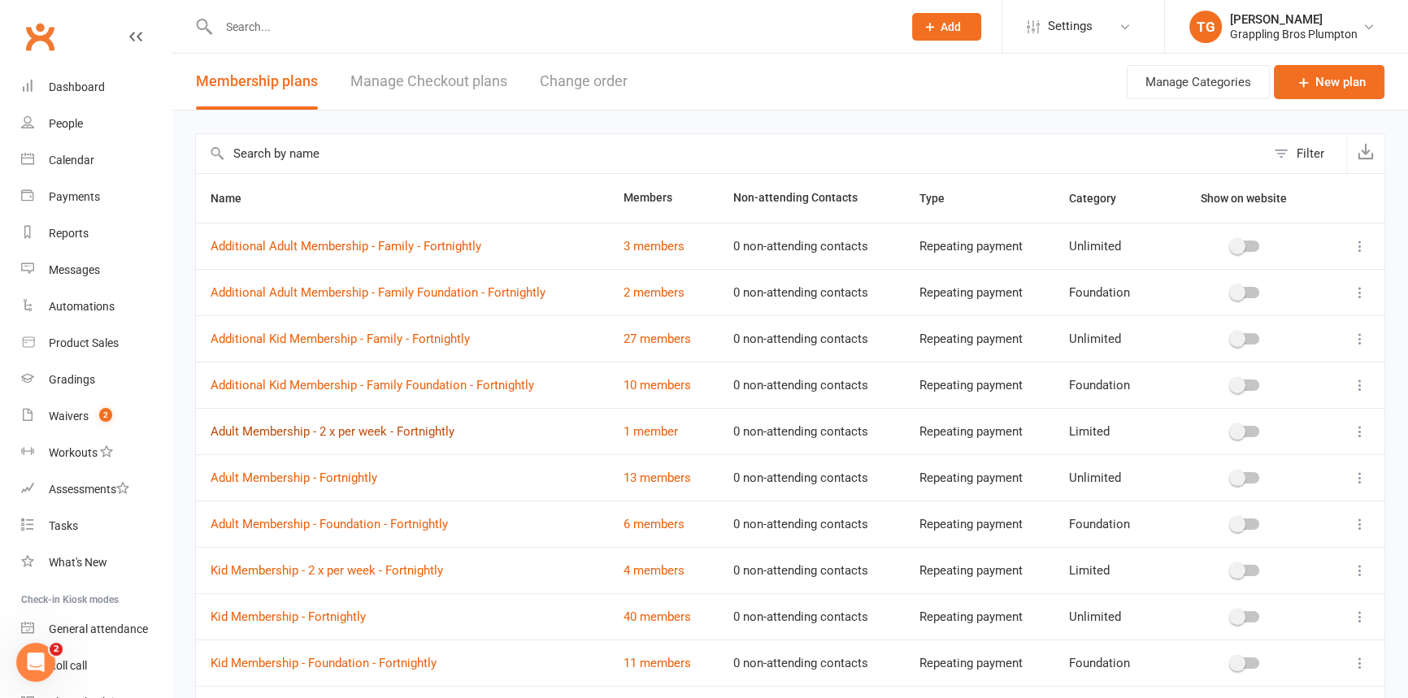
click at [263, 426] on link "Adult Membership - 2 x per week - Fortnightly" at bounding box center [333, 431] width 244 height 15
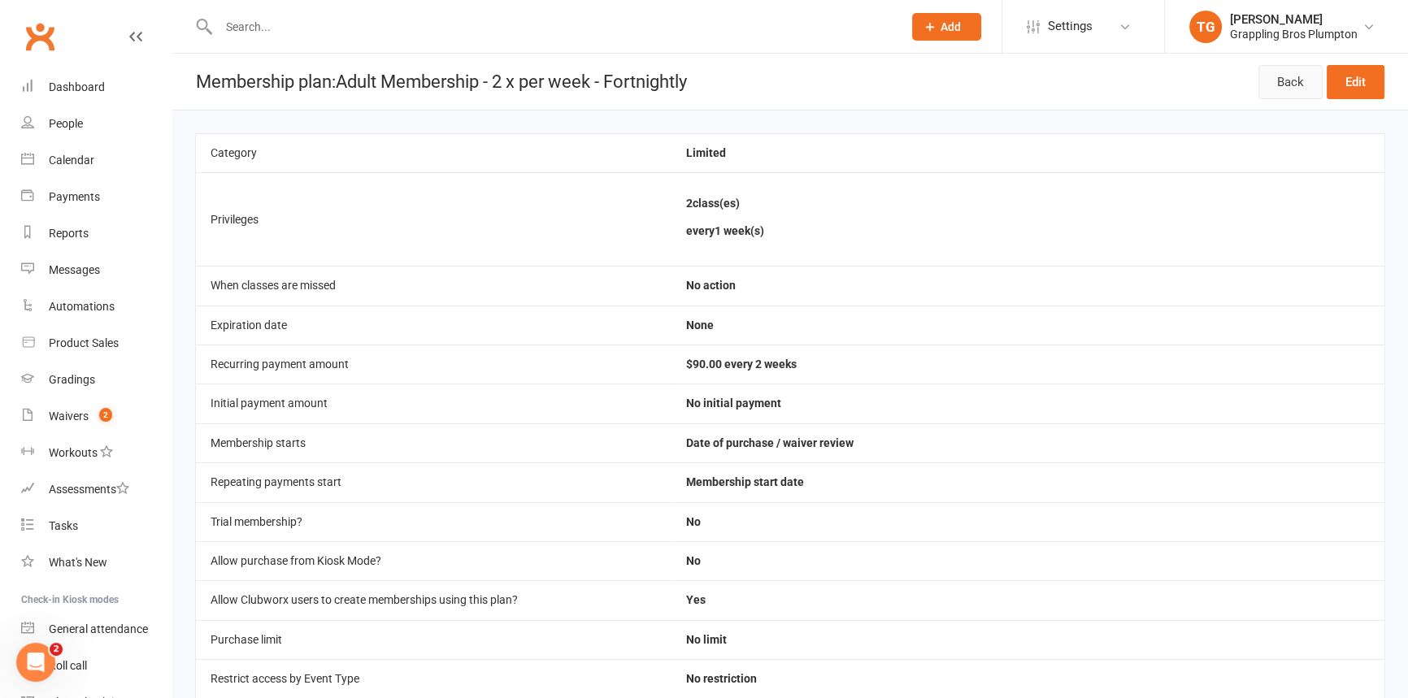
click at [1283, 76] on link "Back" at bounding box center [1290, 82] width 64 height 34
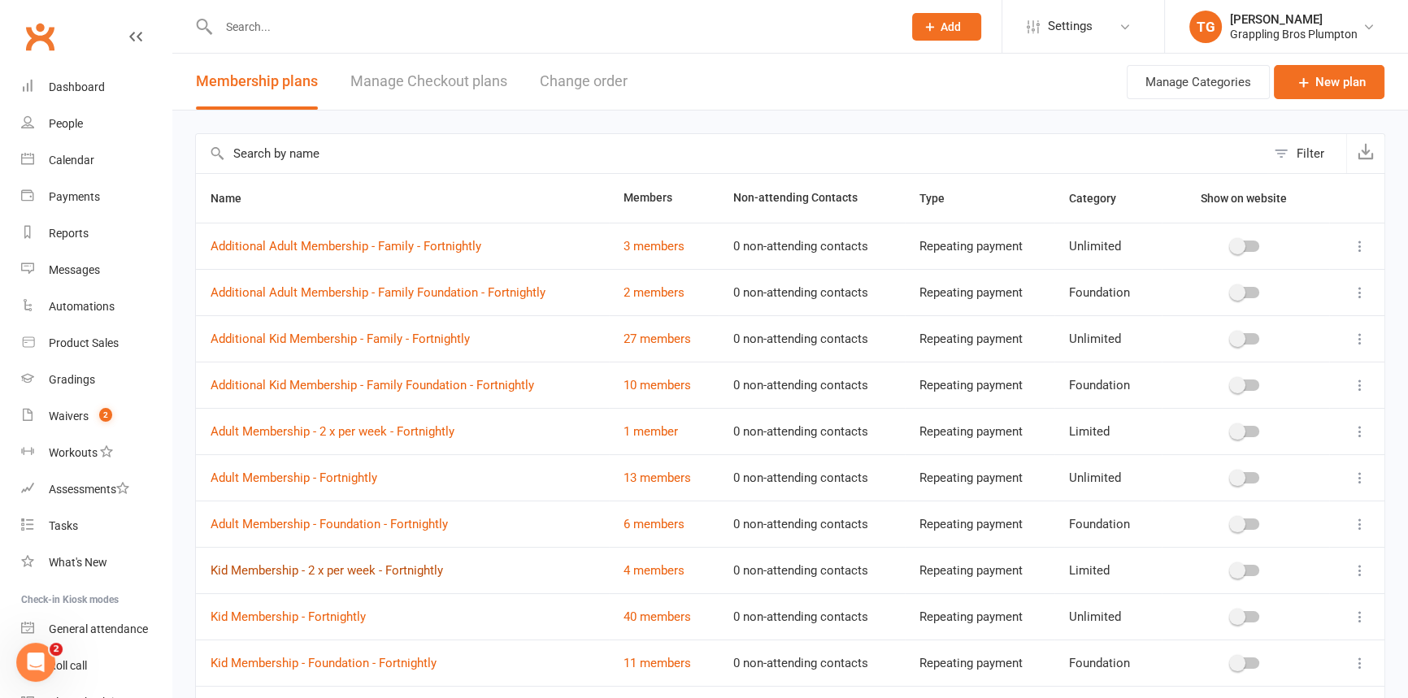
click at [293, 568] on link "Kid Membership - 2 x per week - Fortnightly" at bounding box center [327, 570] width 232 height 15
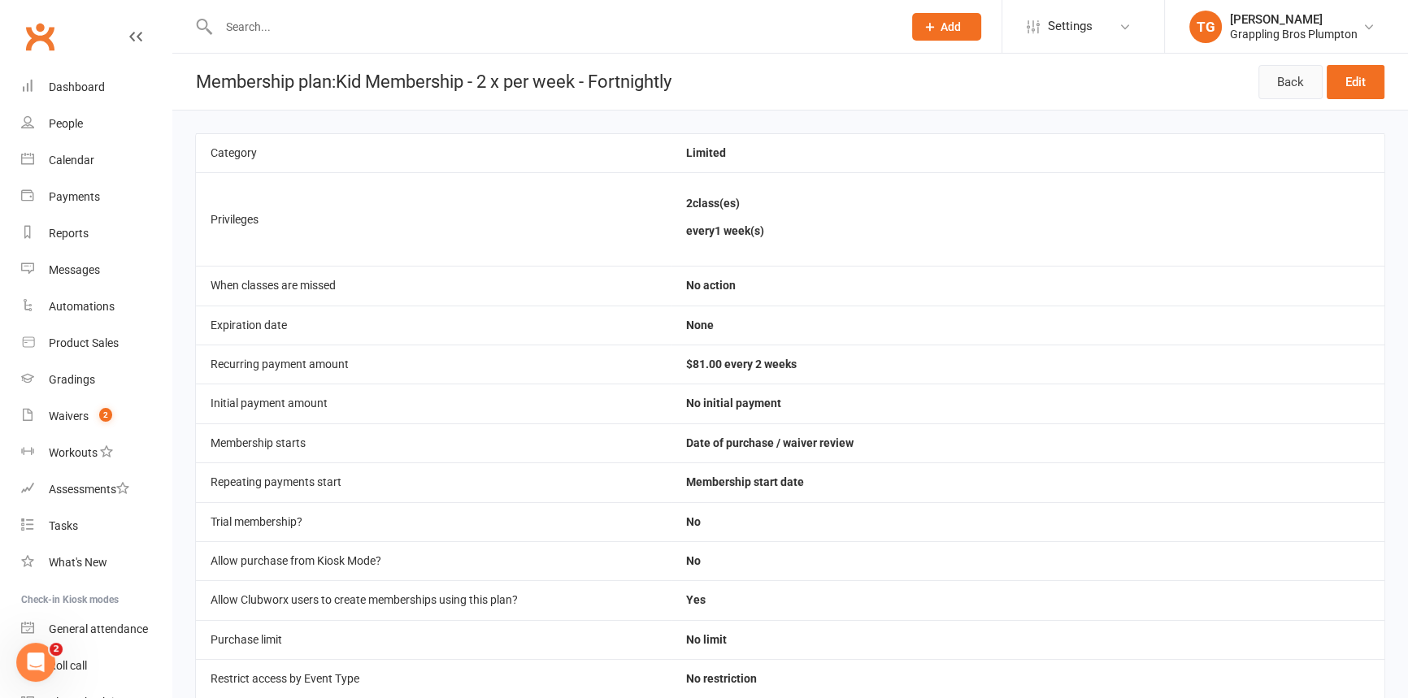
click at [1299, 80] on link "Back" at bounding box center [1290, 82] width 64 height 34
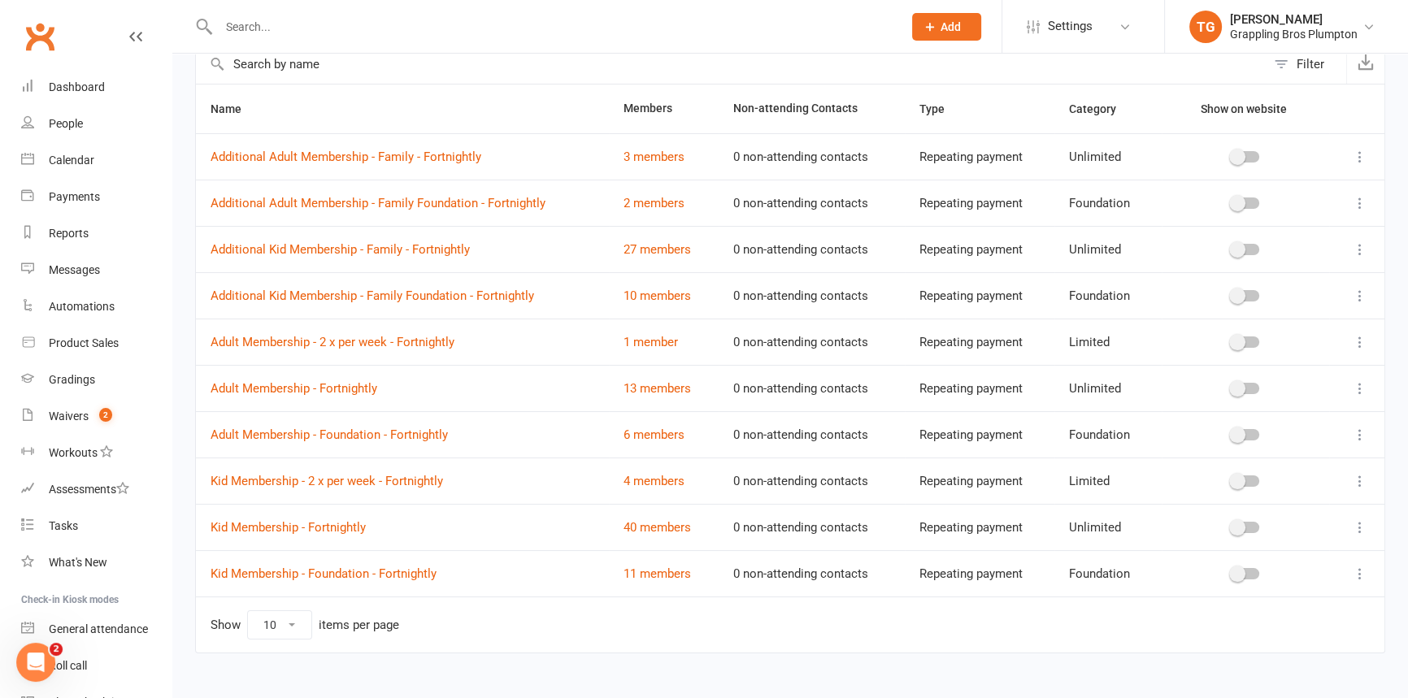
scroll to position [112, 0]
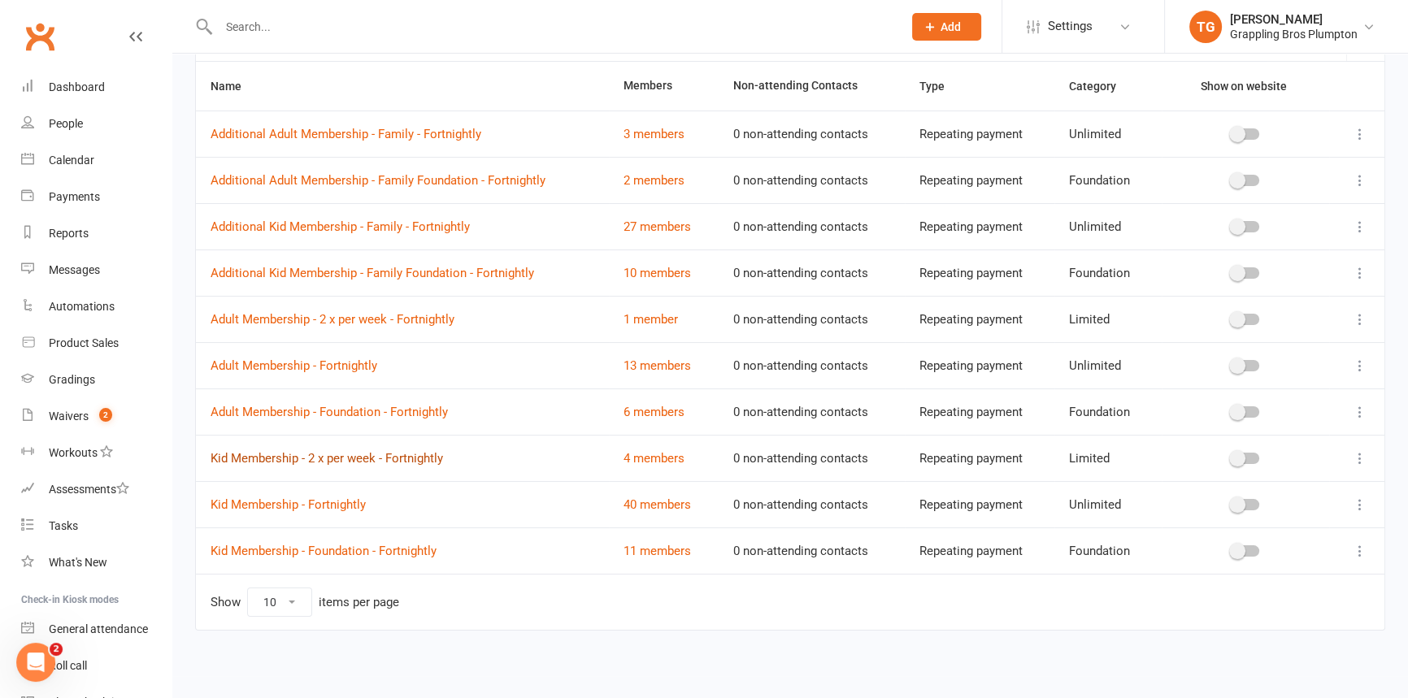
click at [276, 458] on link "Kid Membership - 2 x per week - Fortnightly" at bounding box center [327, 458] width 232 height 15
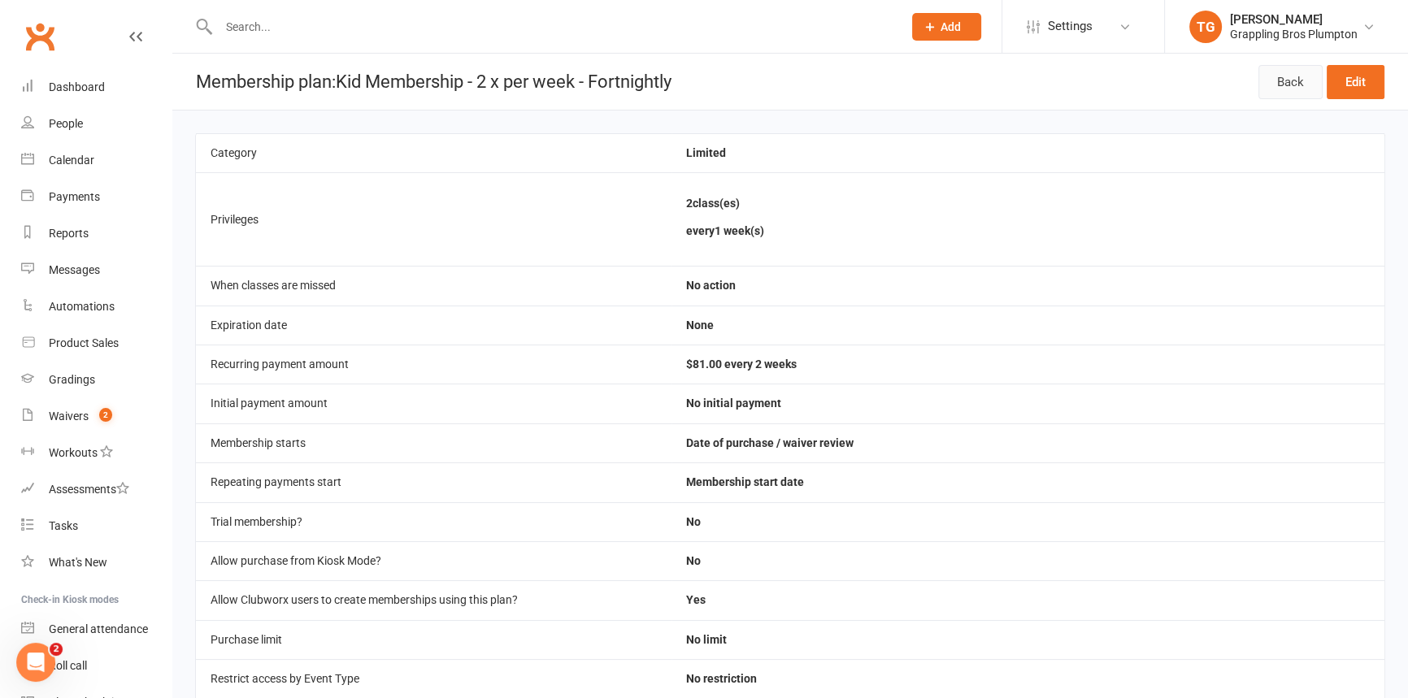
click at [1297, 77] on link "Back" at bounding box center [1290, 82] width 64 height 34
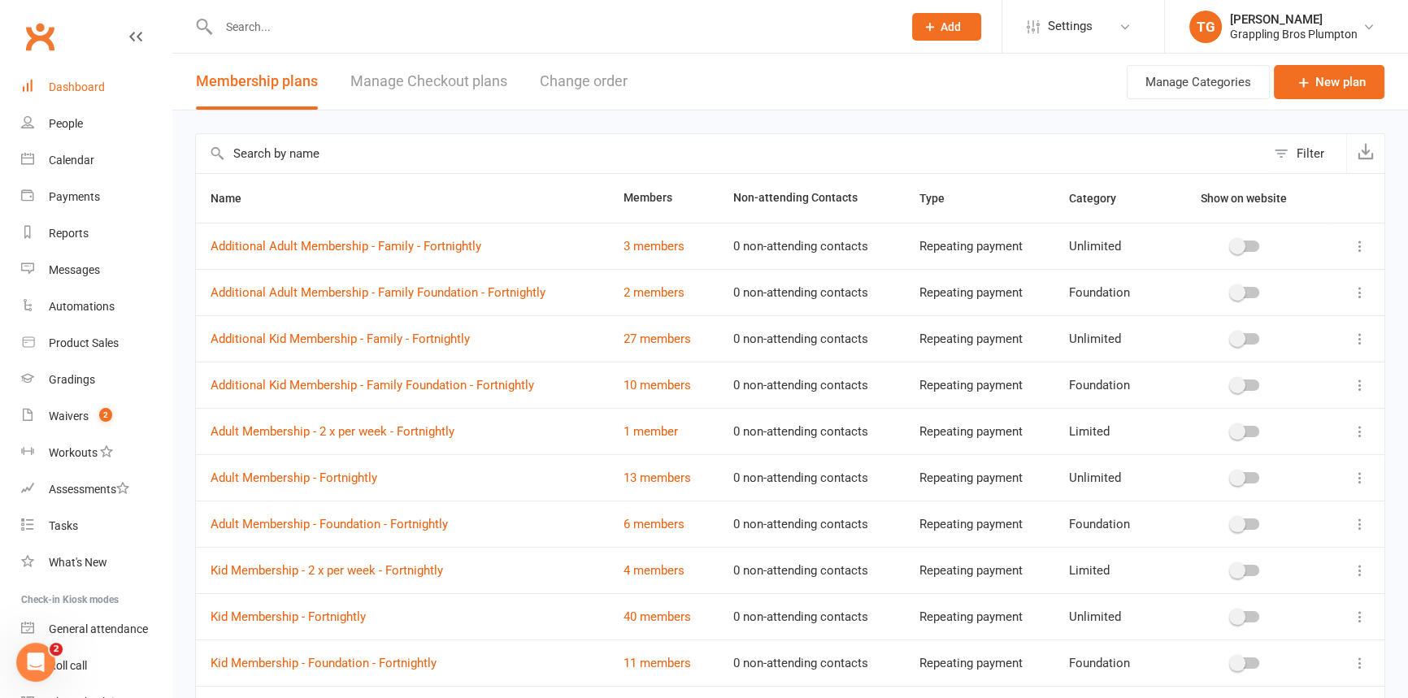
click at [78, 89] on div "Dashboard" at bounding box center [77, 86] width 56 height 13
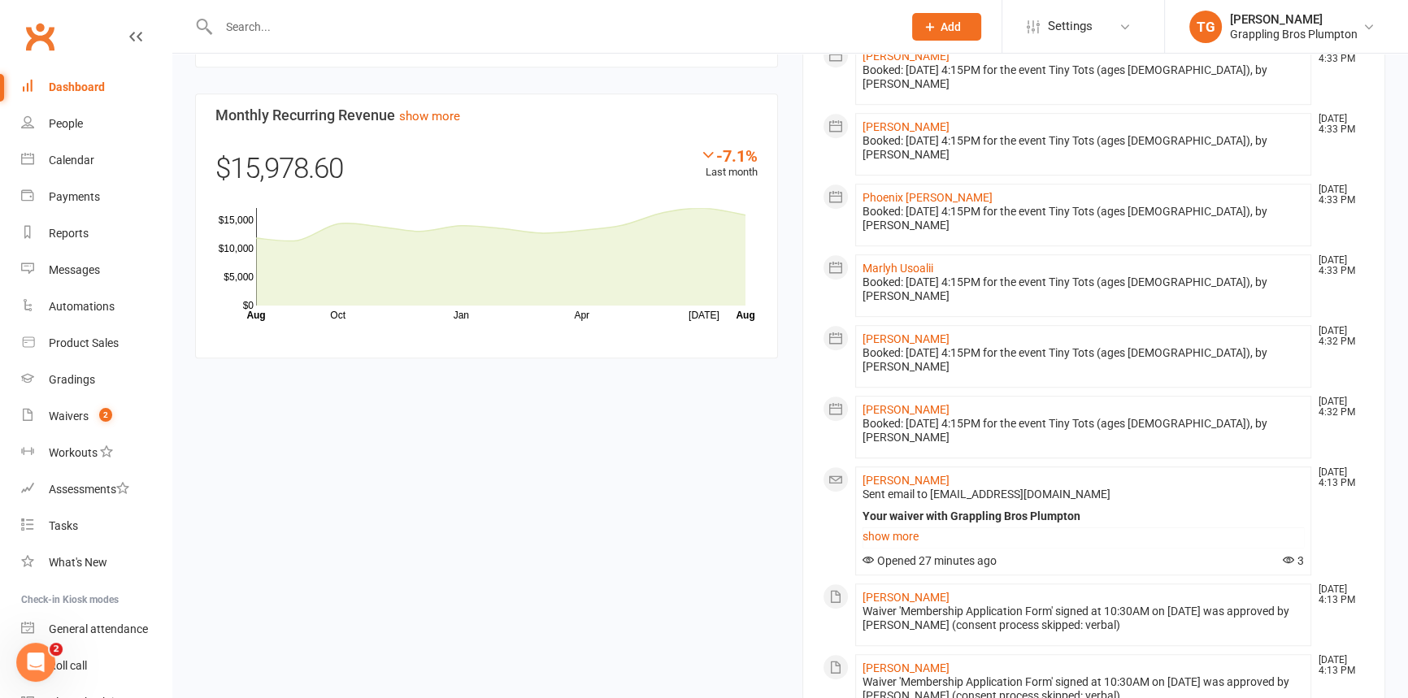
scroll to position [1318, 0]
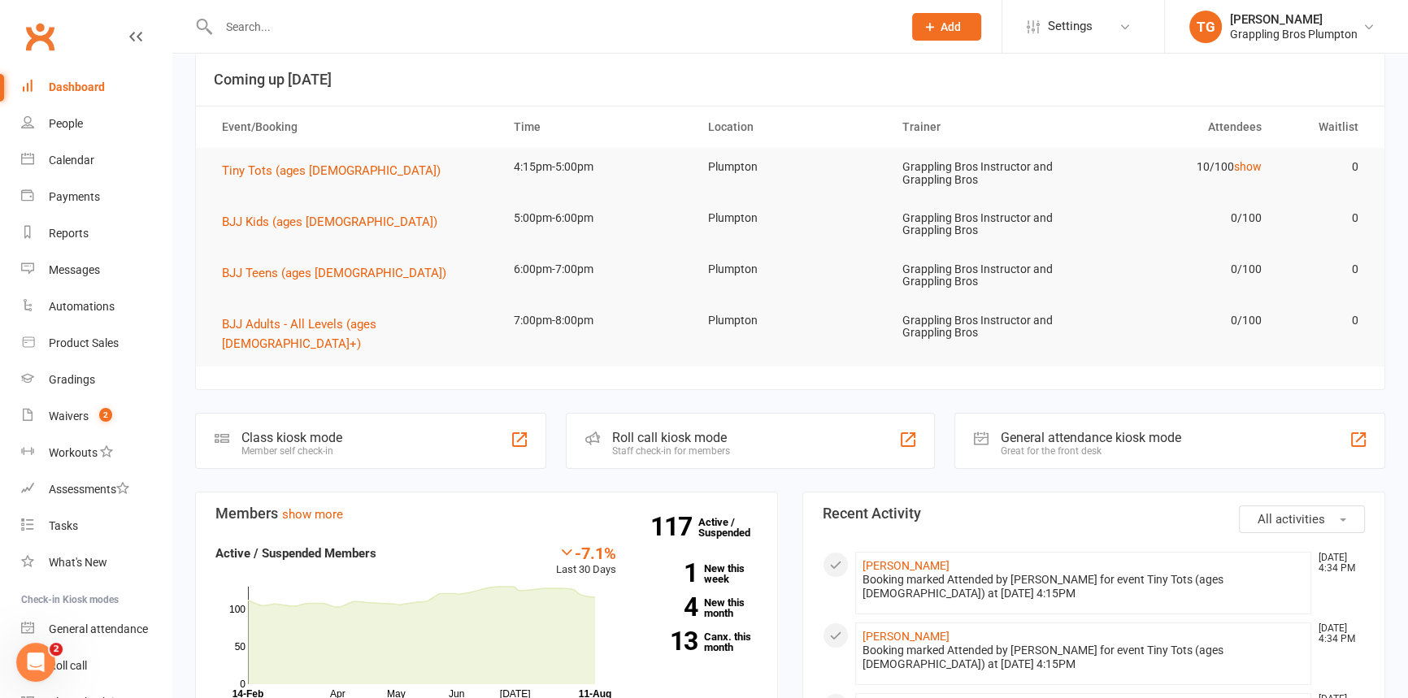
scroll to position [0, 0]
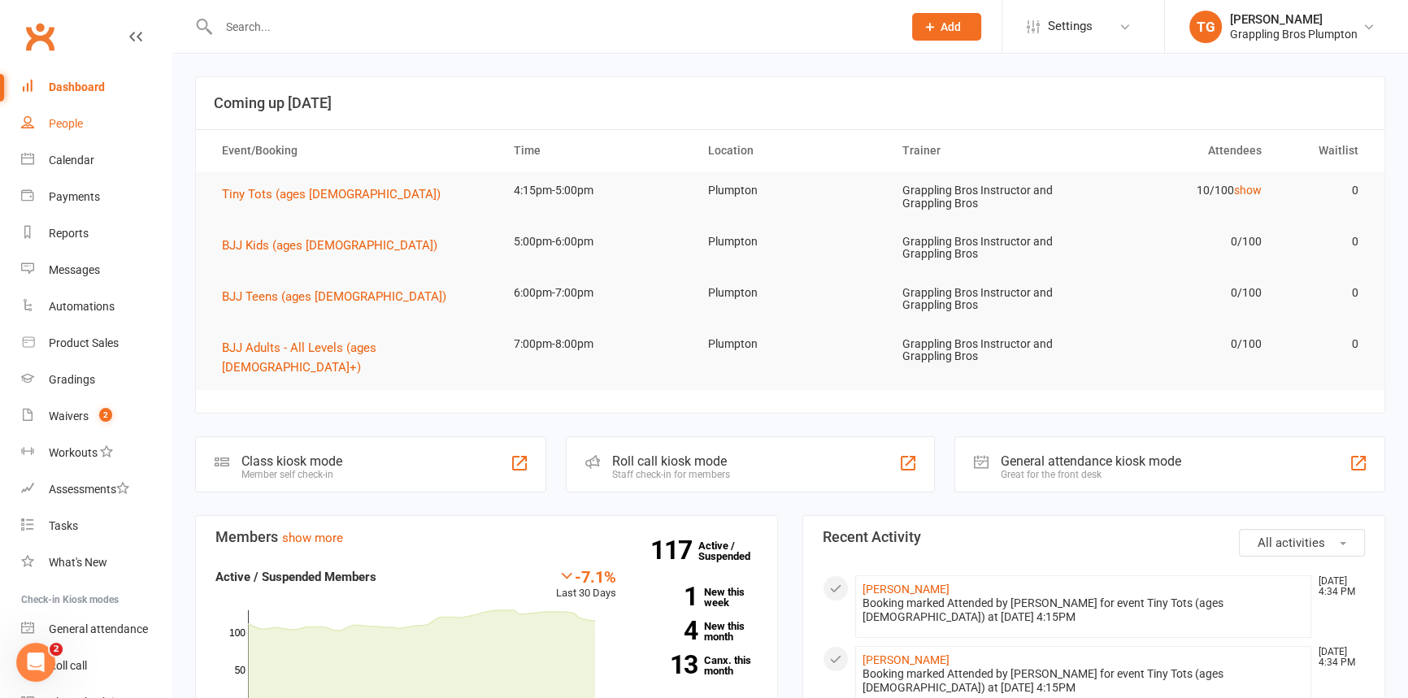
click at [53, 118] on div "People" at bounding box center [66, 123] width 34 height 13
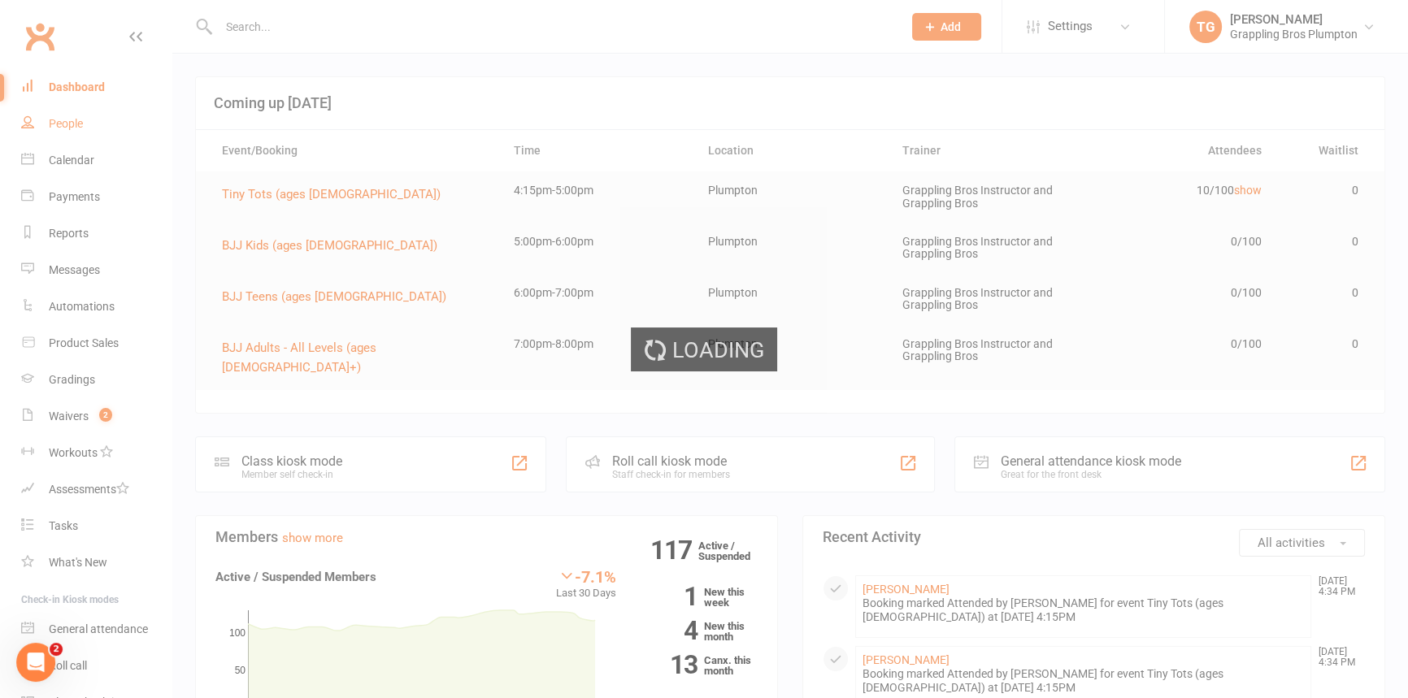
select select "100"
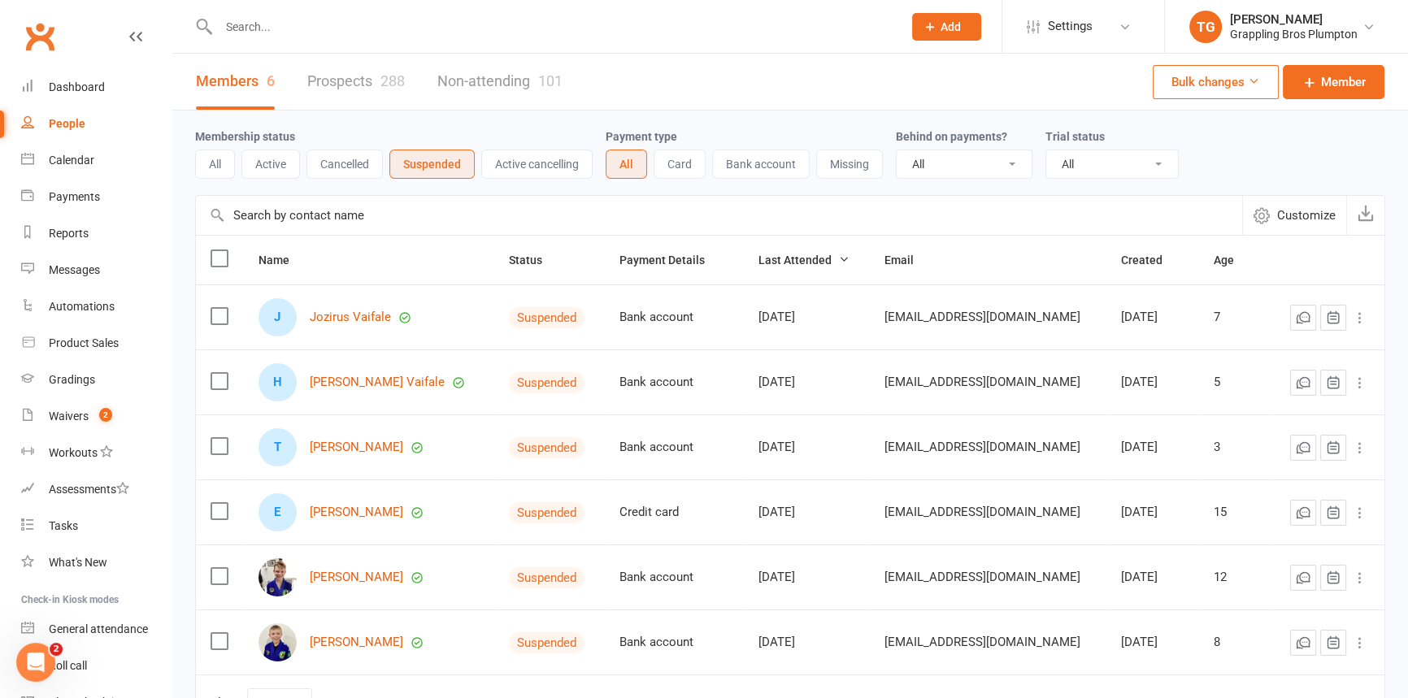
click at [530, 155] on button "Active cancelling" at bounding box center [536, 164] width 111 height 29
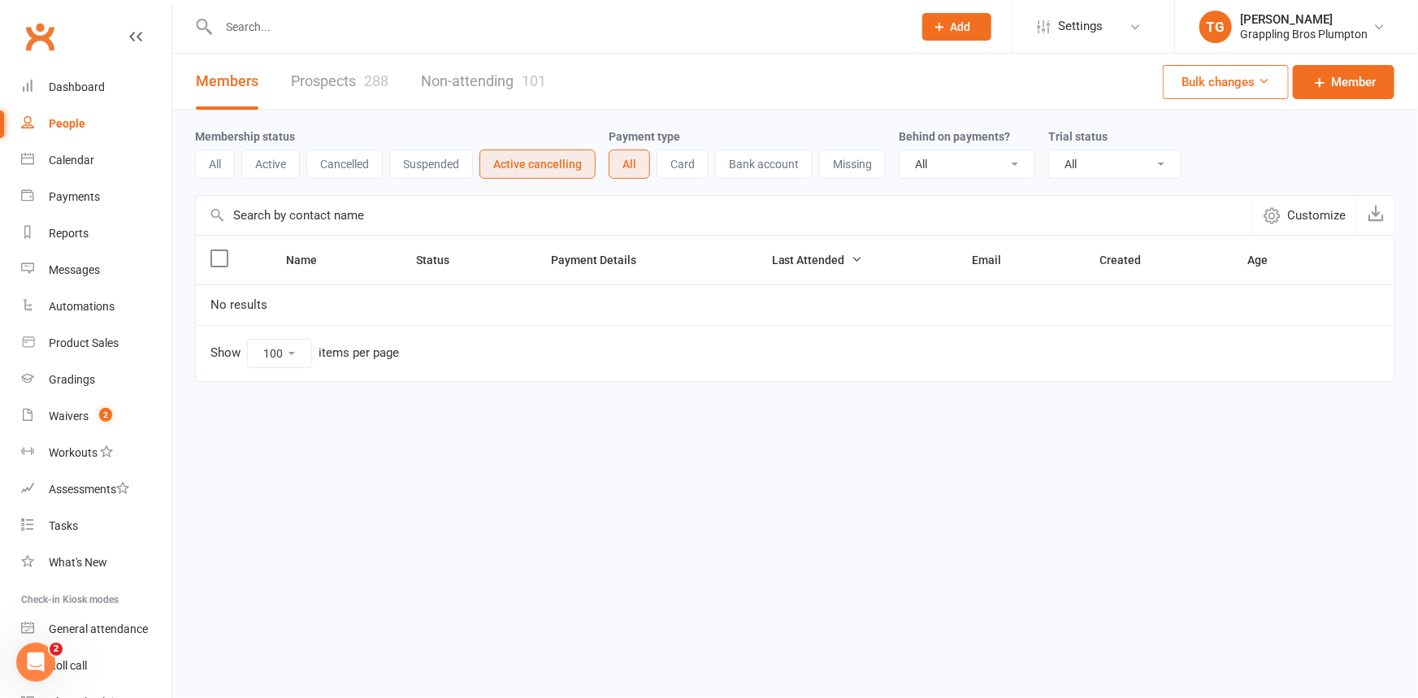
click at [423, 171] on button "Suspended" at bounding box center [431, 164] width 84 height 29
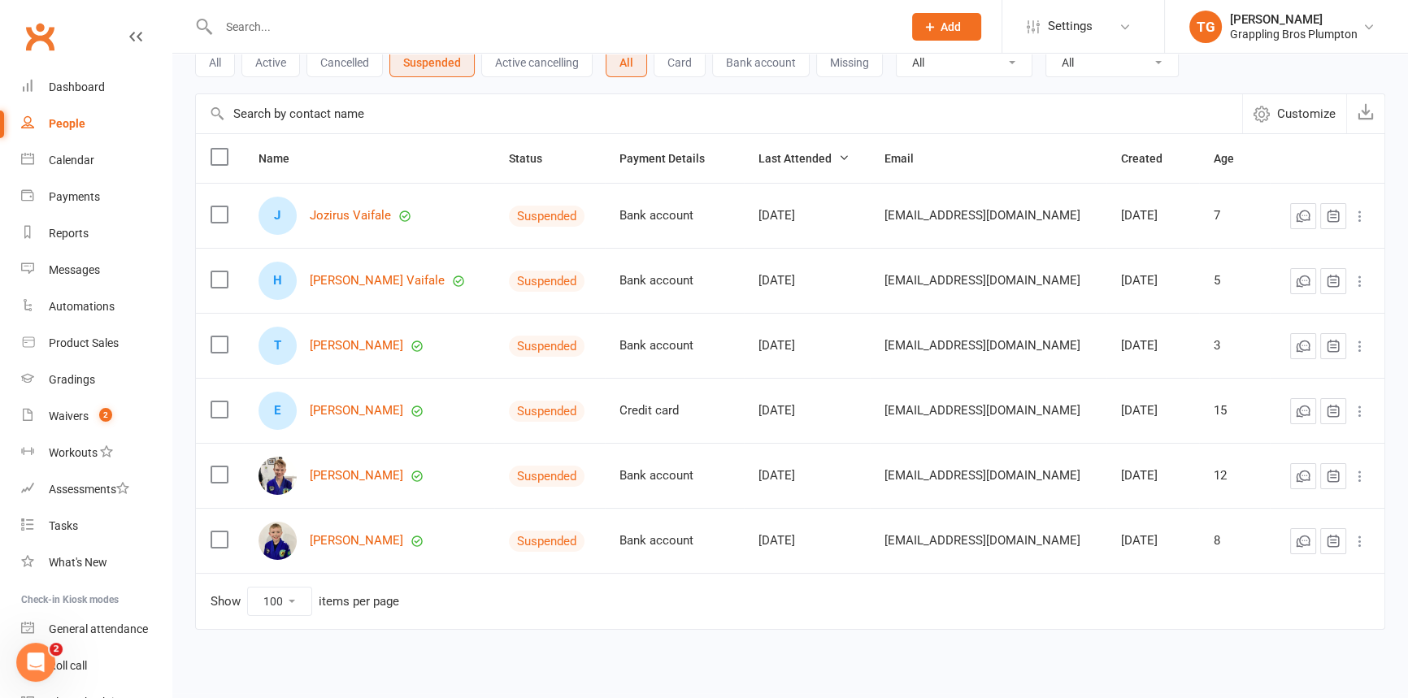
scroll to position [119, 0]
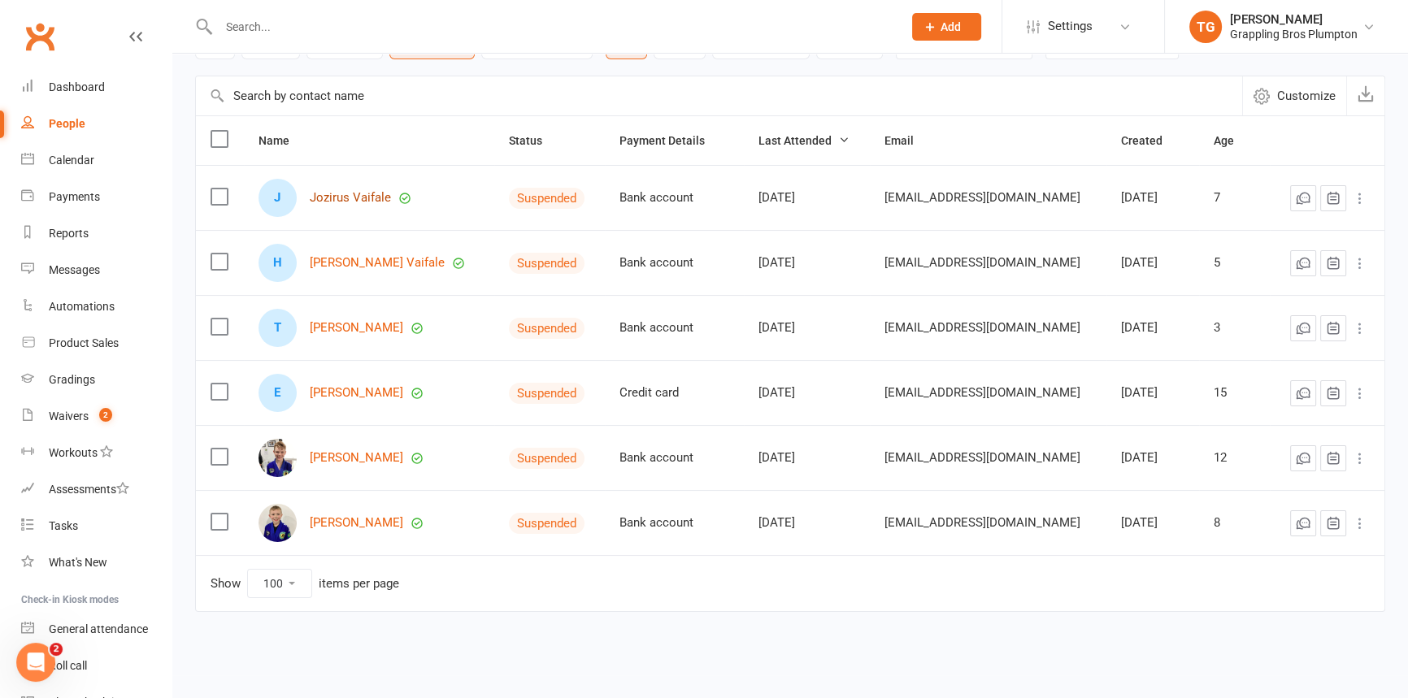
click at [342, 196] on link "Jozirus Vaifale" at bounding box center [350, 198] width 81 height 14
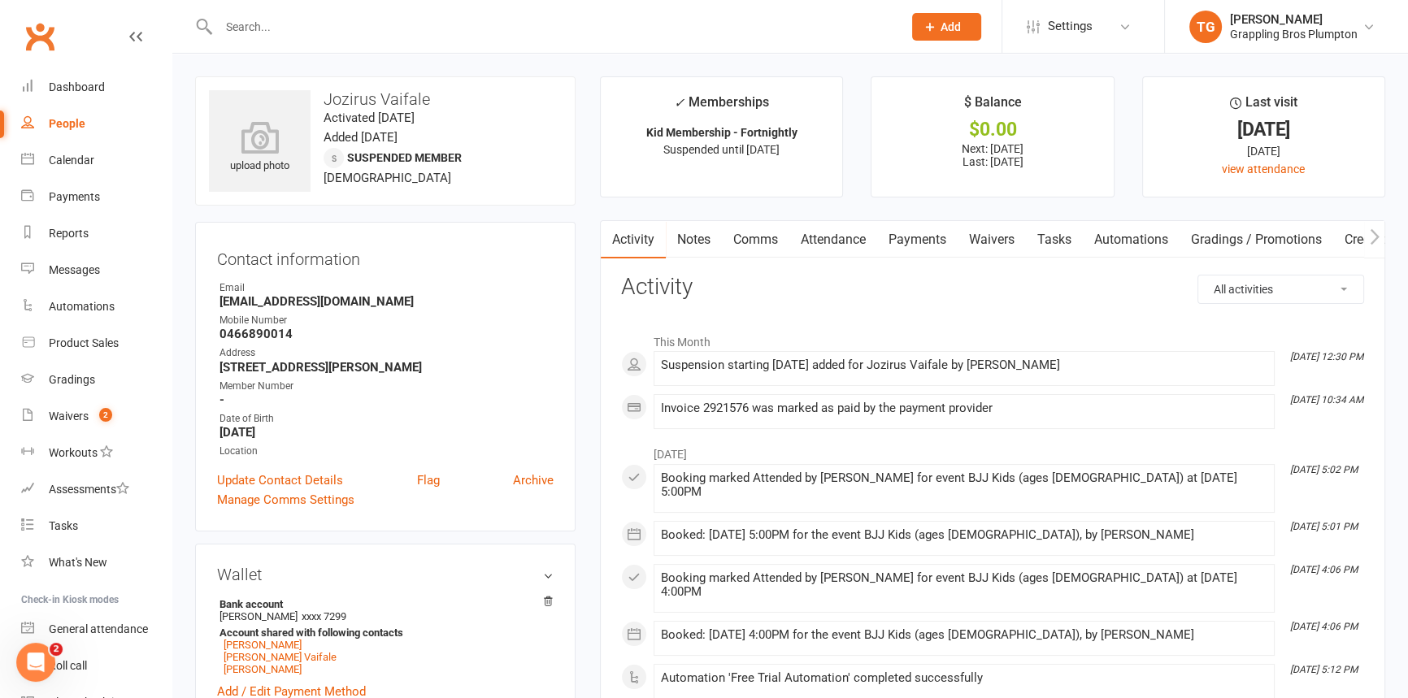
click at [935, 240] on link "Payments" at bounding box center [917, 239] width 80 height 37
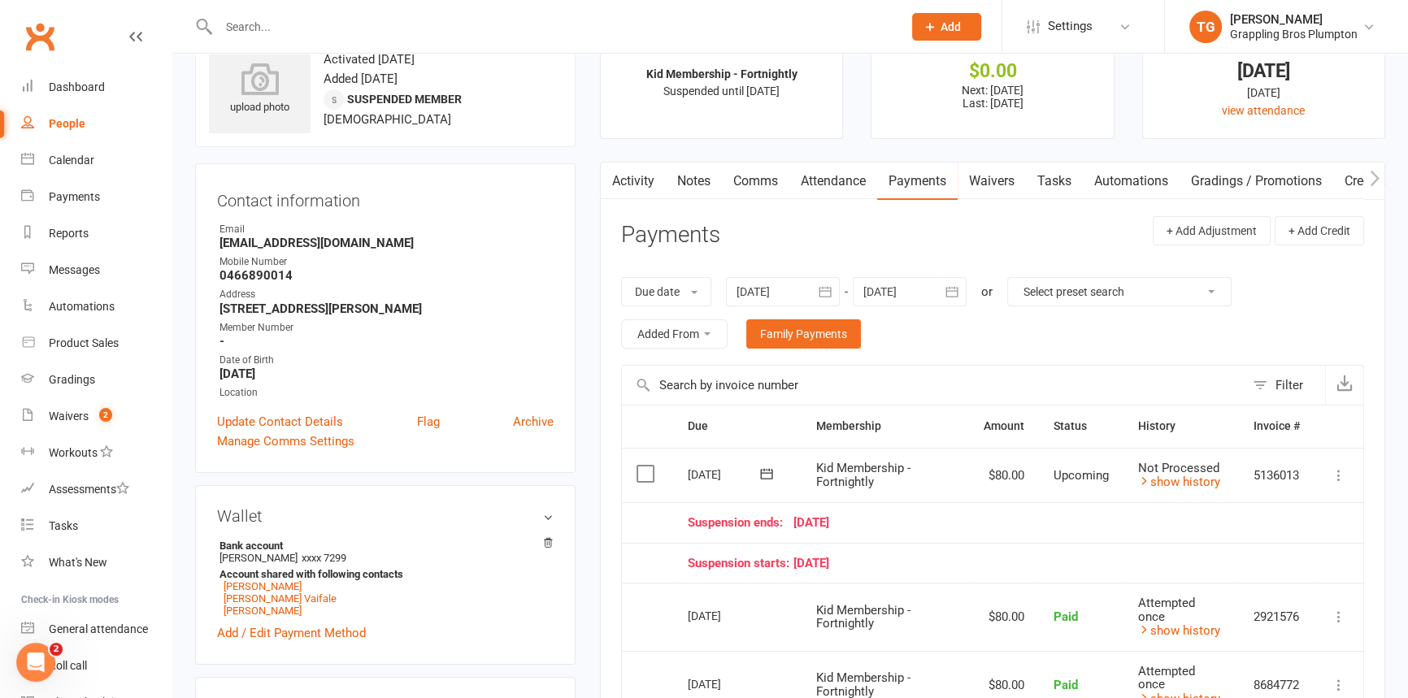
scroll to position [147, 0]
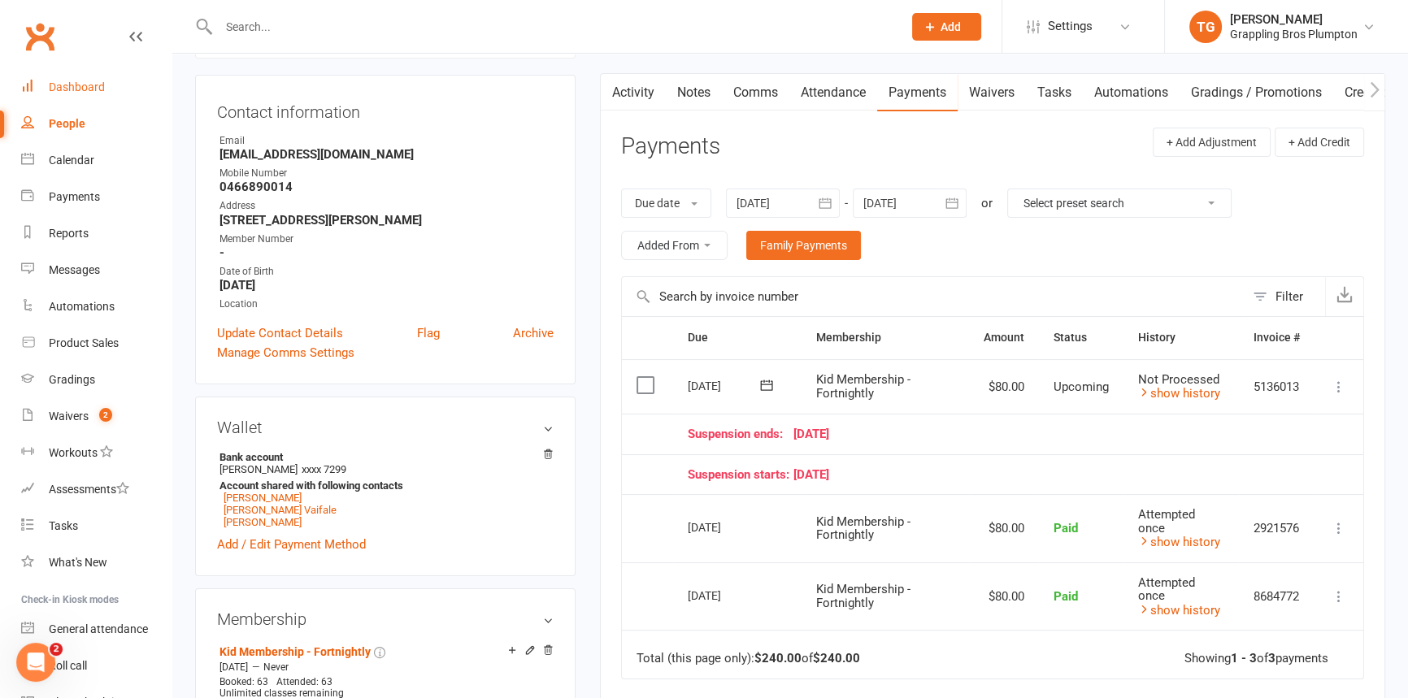
click at [63, 93] on div "Dashboard" at bounding box center [77, 86] width 56 height 13
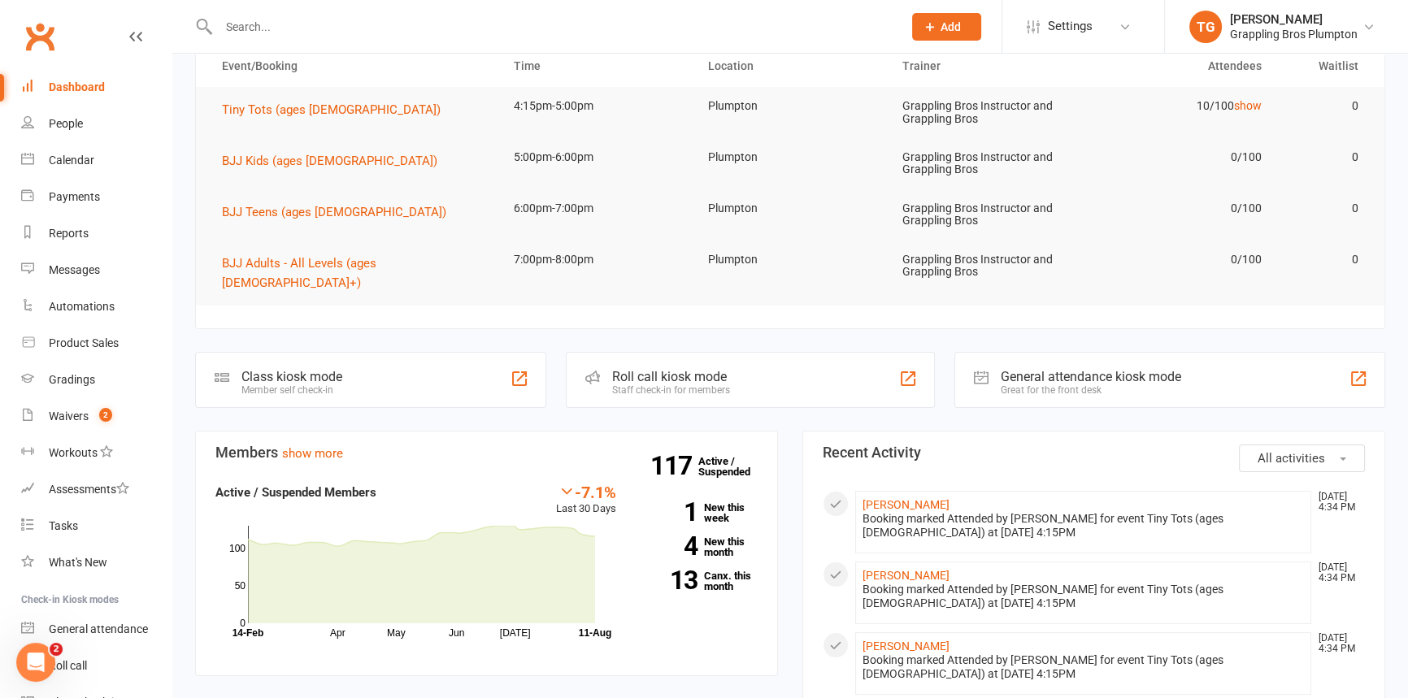
scroll to position [111, 0]
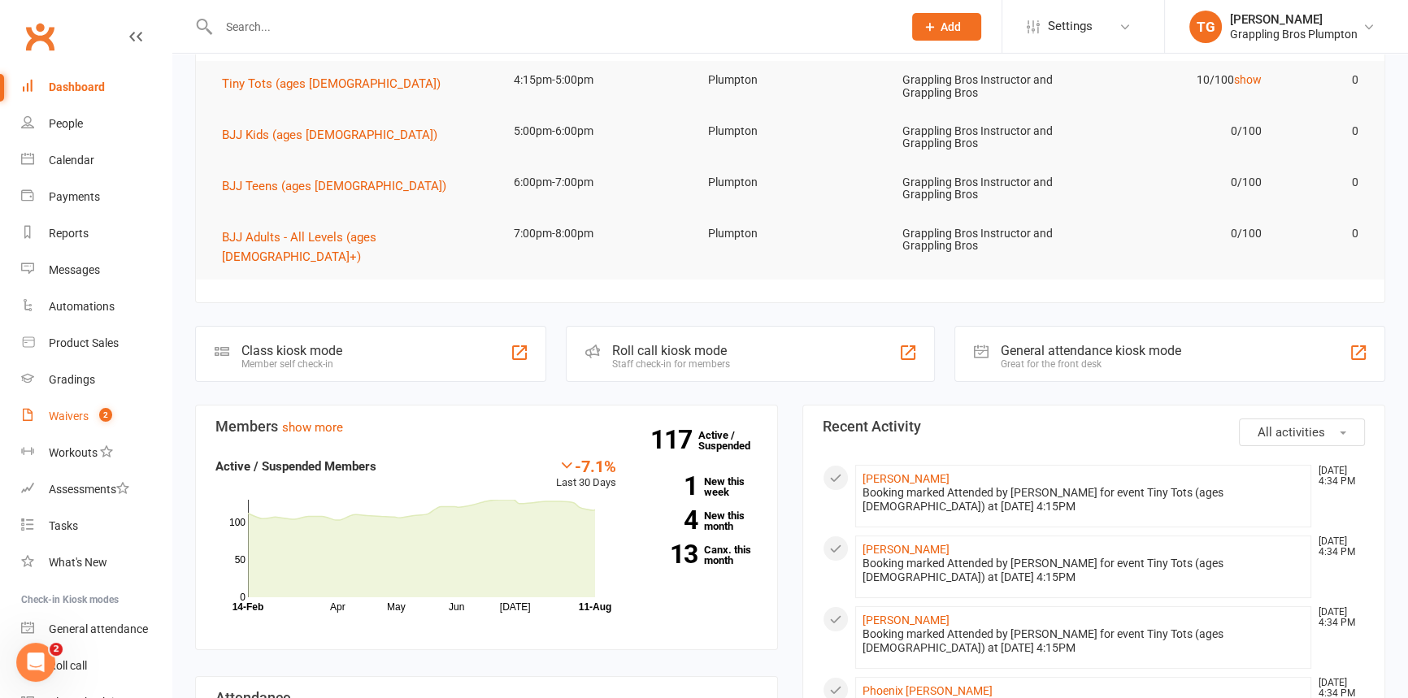
click at [61, 415] on div "Waivers" at bounding box center [69, 416] width 40 height 13
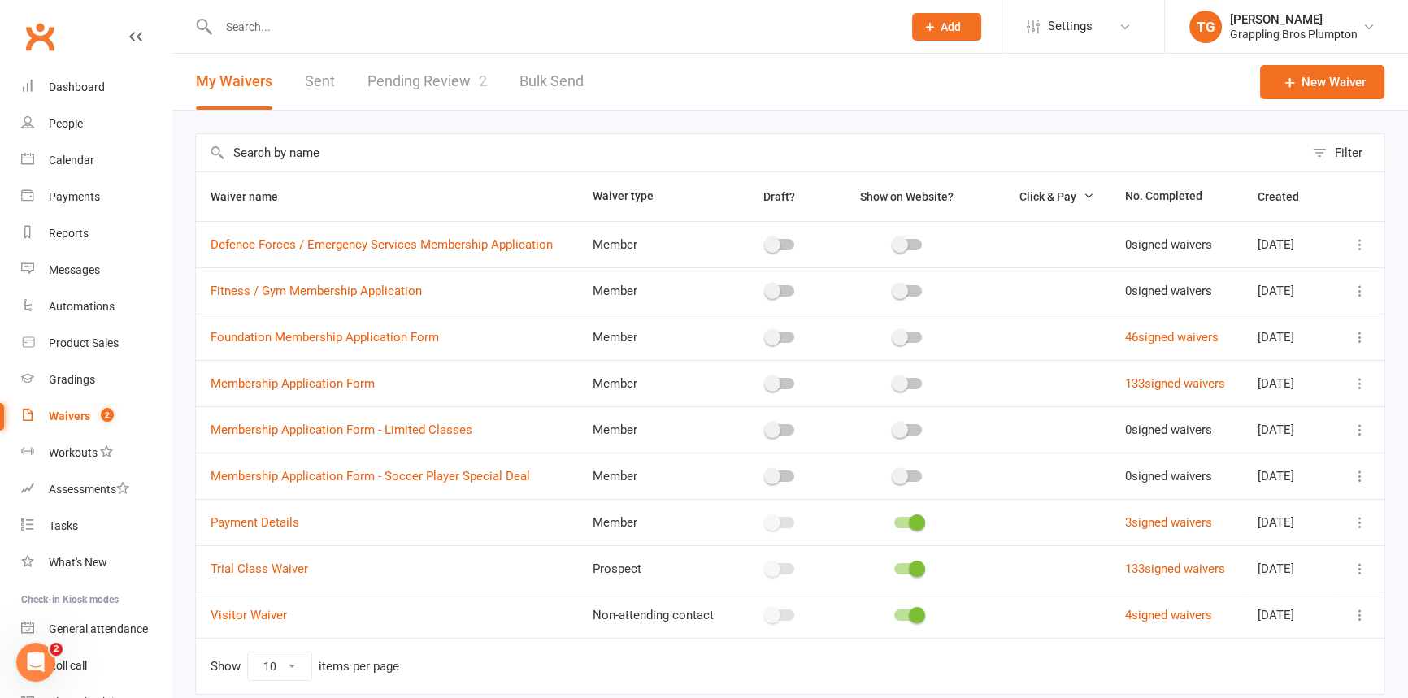
click at [397, 74] on link "Pending Review 2" at bounding box center [426, 82] width 119 height 56
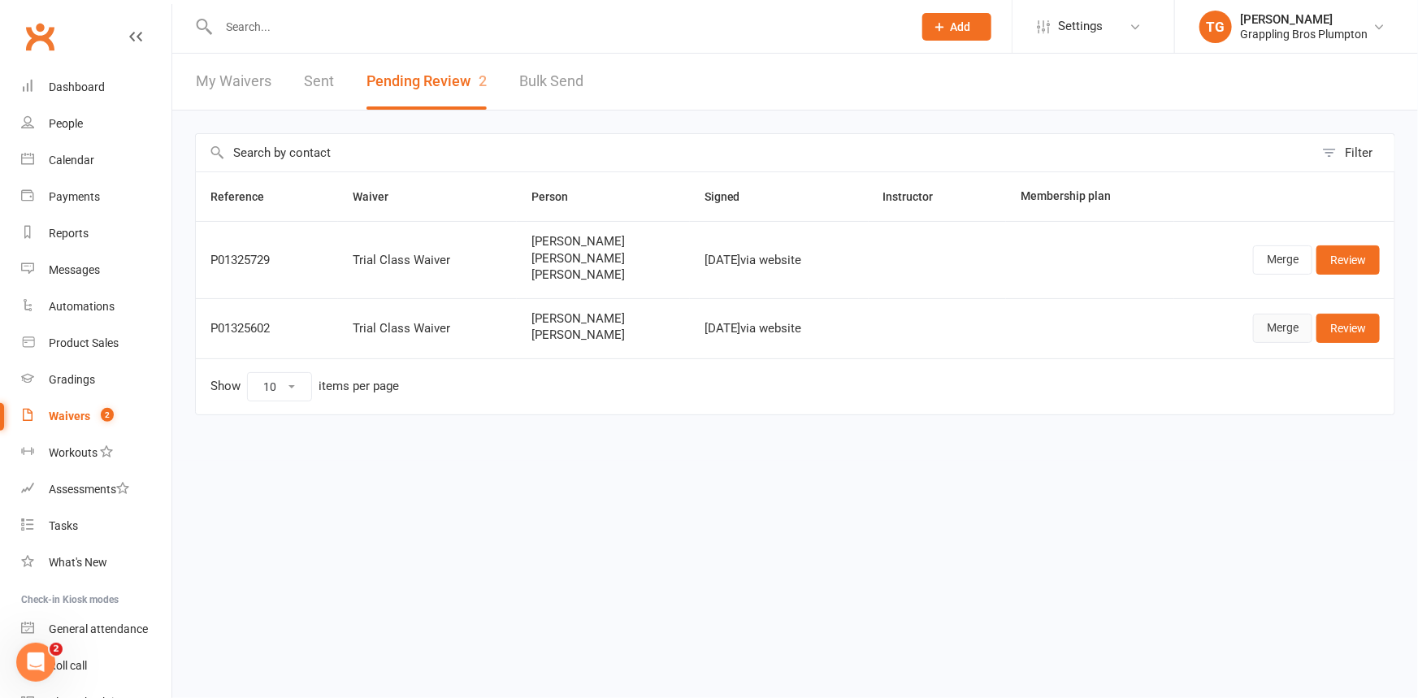
click at [1284, 330] on link "Merge" at bounding box center [1282, 328] width 59 height 29
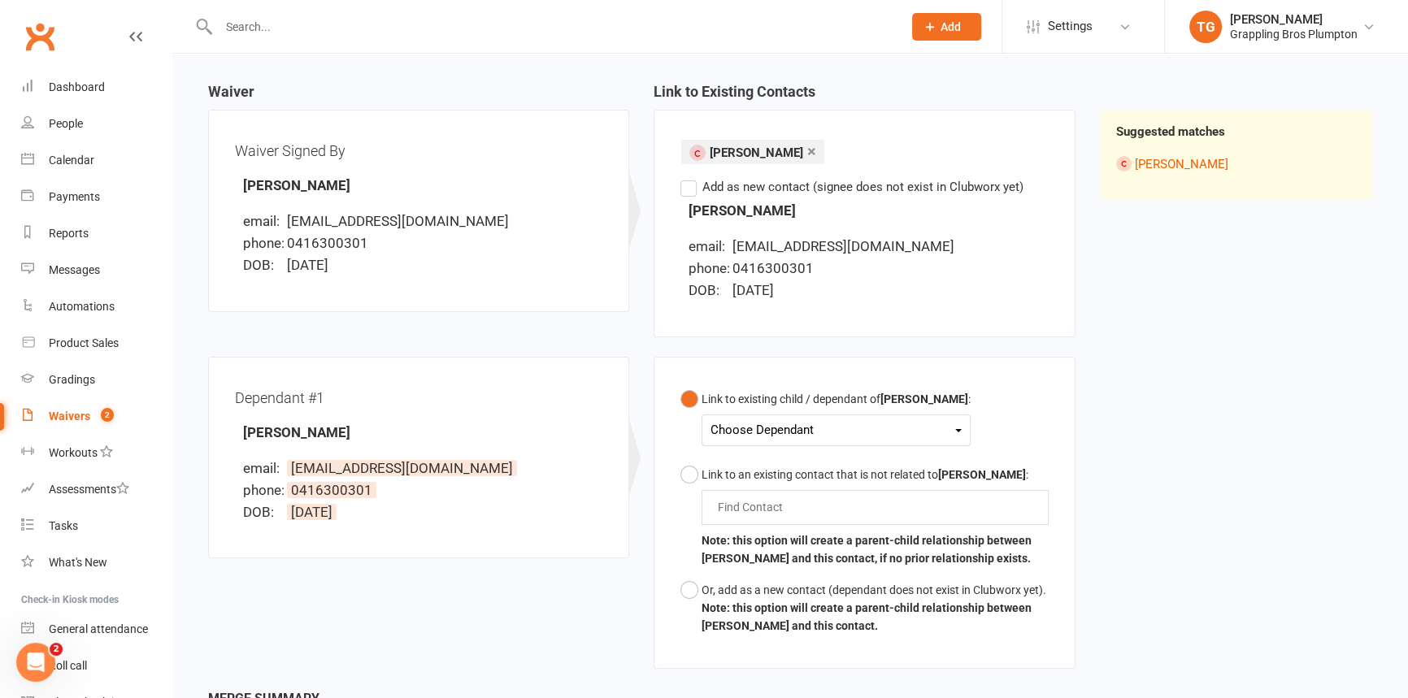
scroll to position [301, 0]
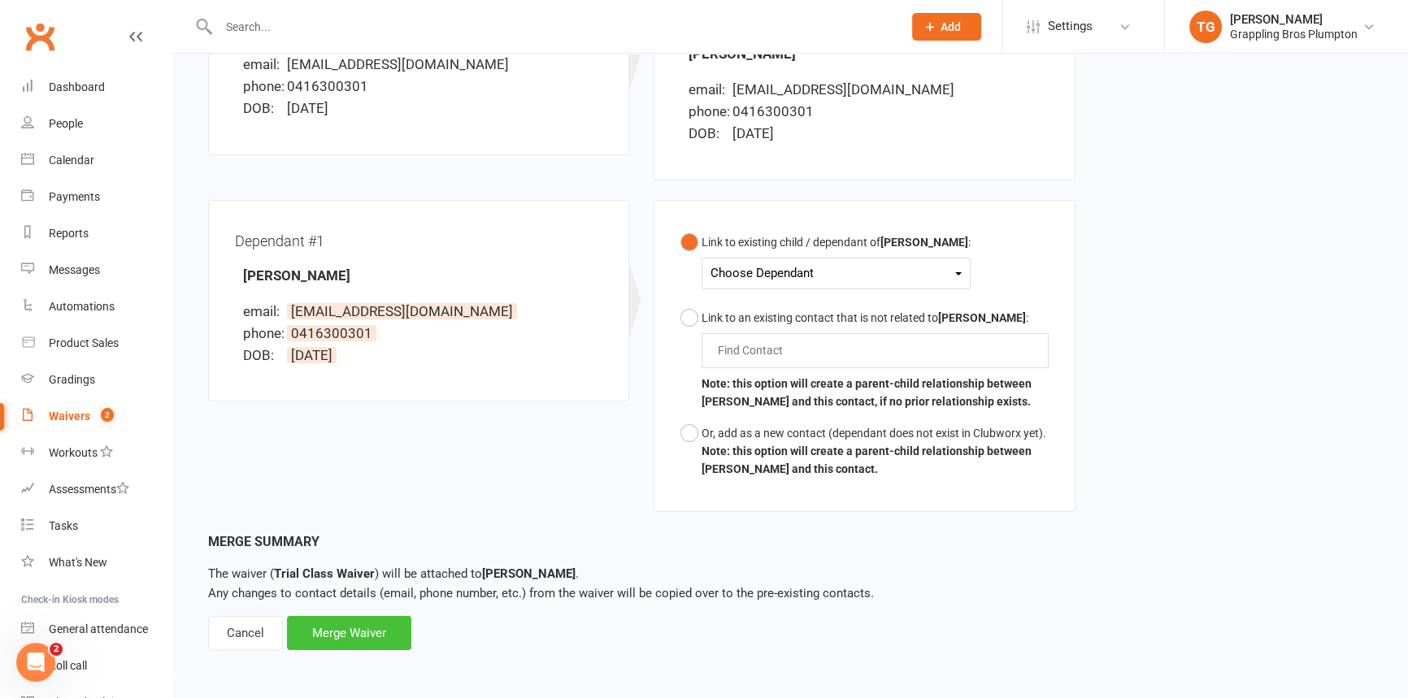
click at [342, 628] on div "Merge Waiver" at bounding box center [349, 633] width 124 height 34
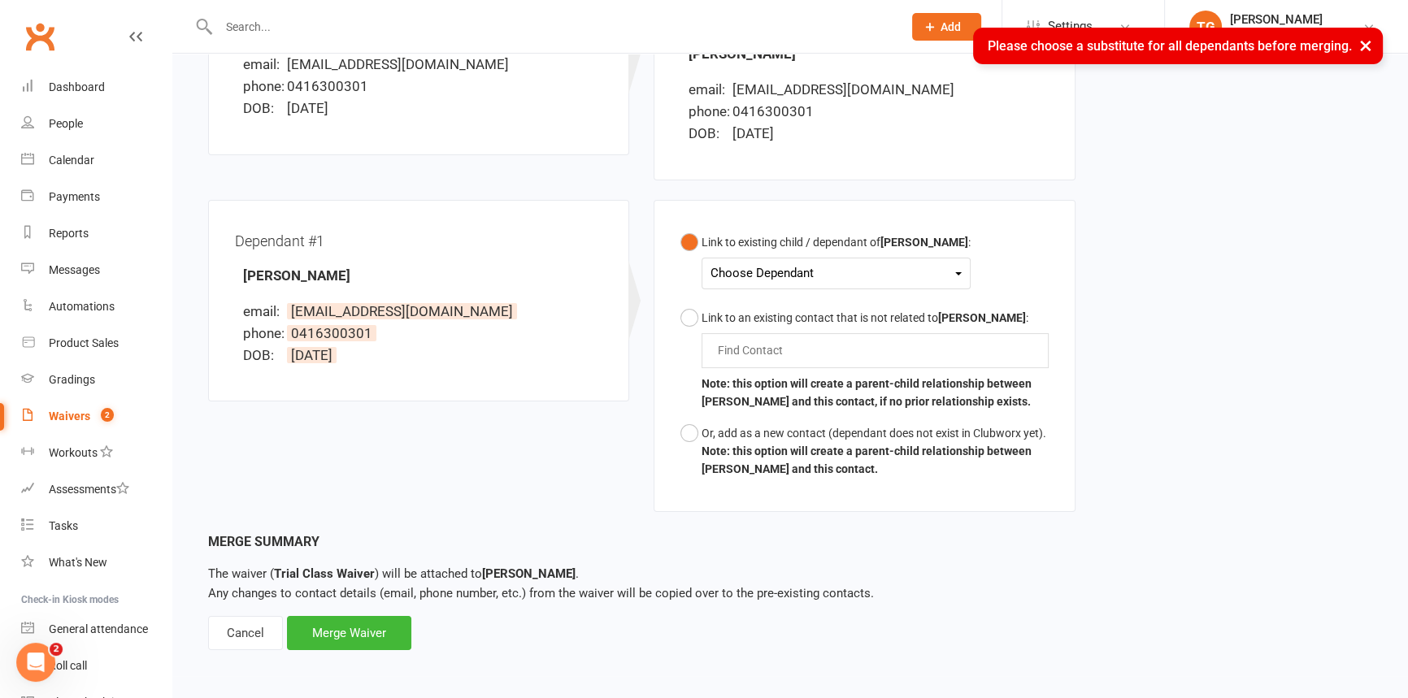
click at [1224, 178] on div "Waiver Waiver Signed By [PERSON_NAME] email: [EMAIL_ADDRESS][DOMAIN_NAME] phone…" at bounding box center [790, 229] width 1188 height 605
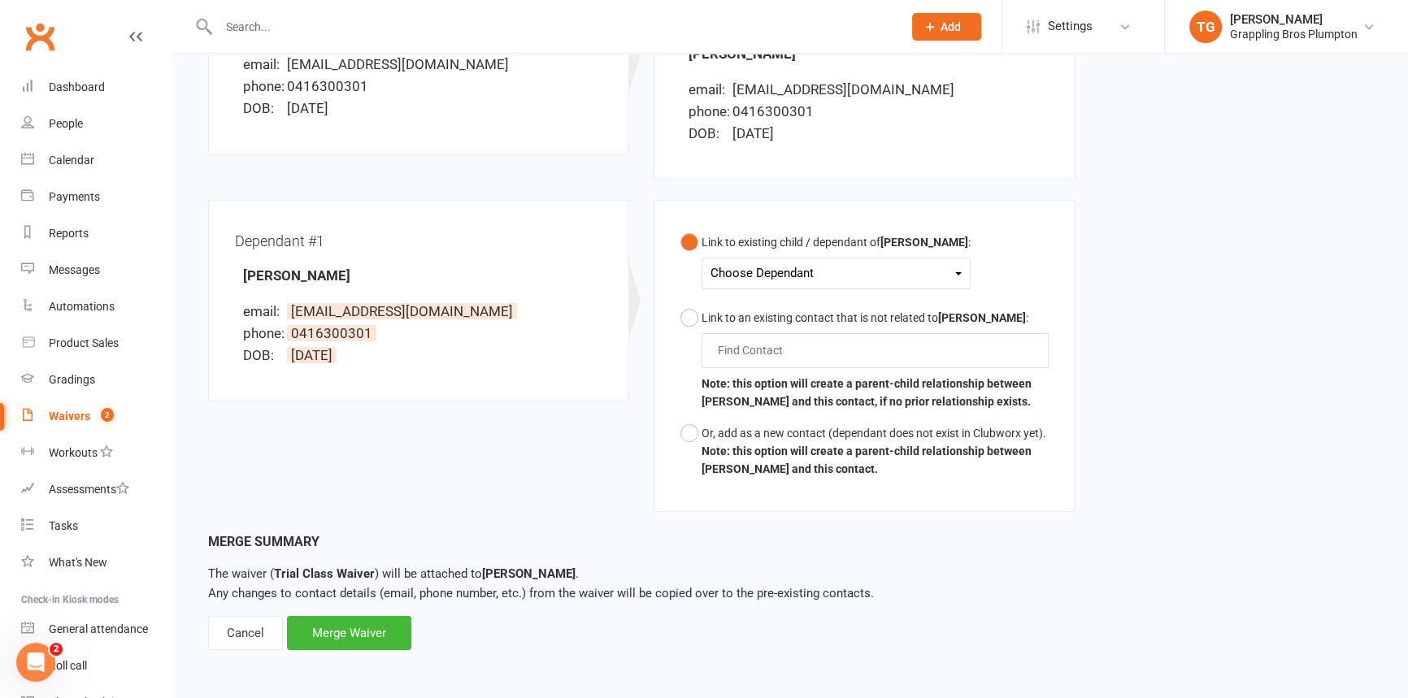
click at [745, 267] on div "Choose Dependant" at bounding box center [835, 274] width 251 height 22
drag, startPoint x: 753, startPoint y: 311, endPoint x: 765, endPoint y: 328, distance: 21.2
click at [754, 311] on link "[PERSON_NAME]" at bounding box center [791, 311] width 161 height 35
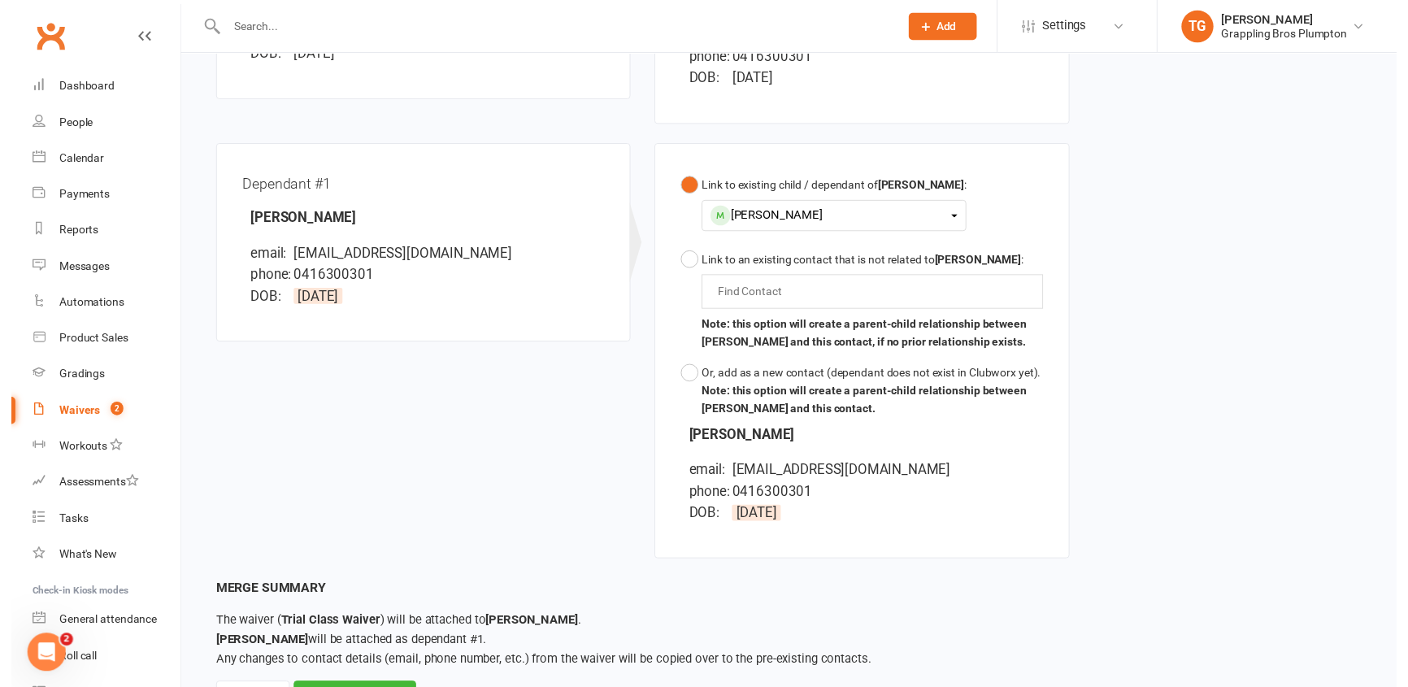
scroll to position [431, 0]
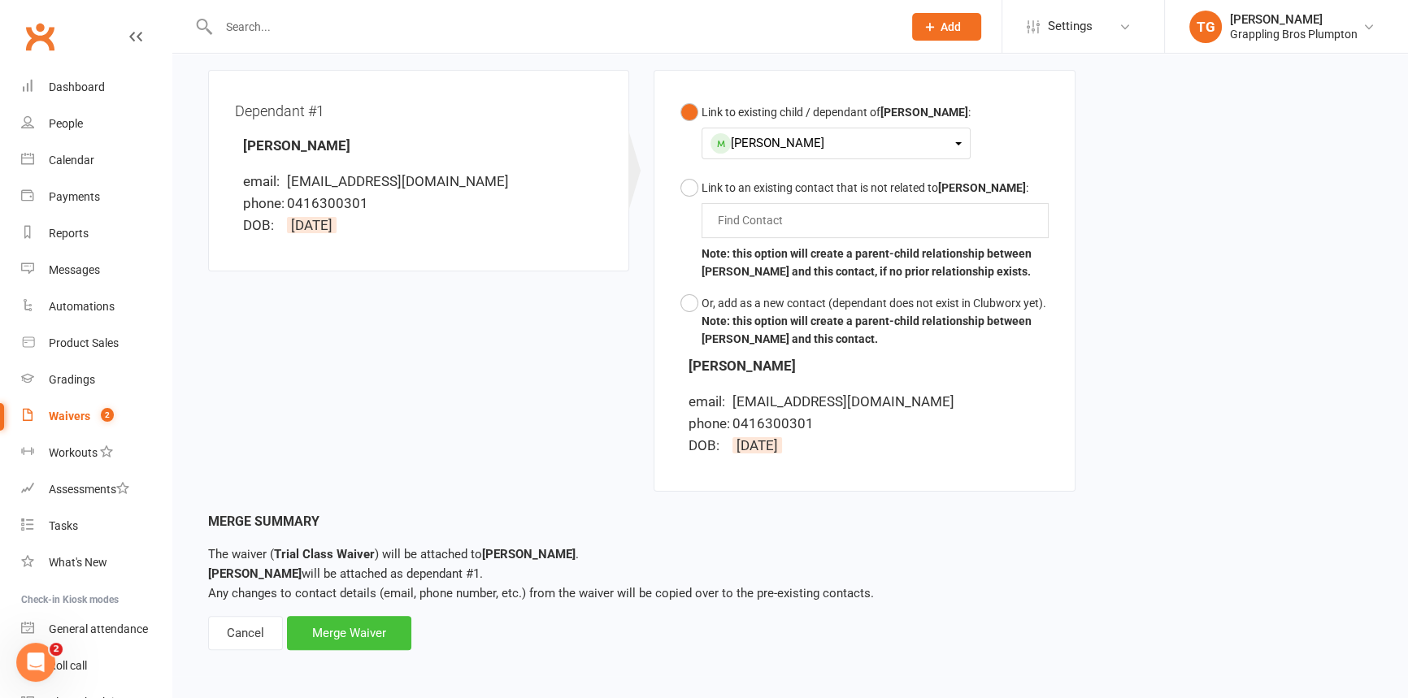
click at [334, 628] on div "Merge Waiver" at bounding box center [349, 633] width 124 height 34
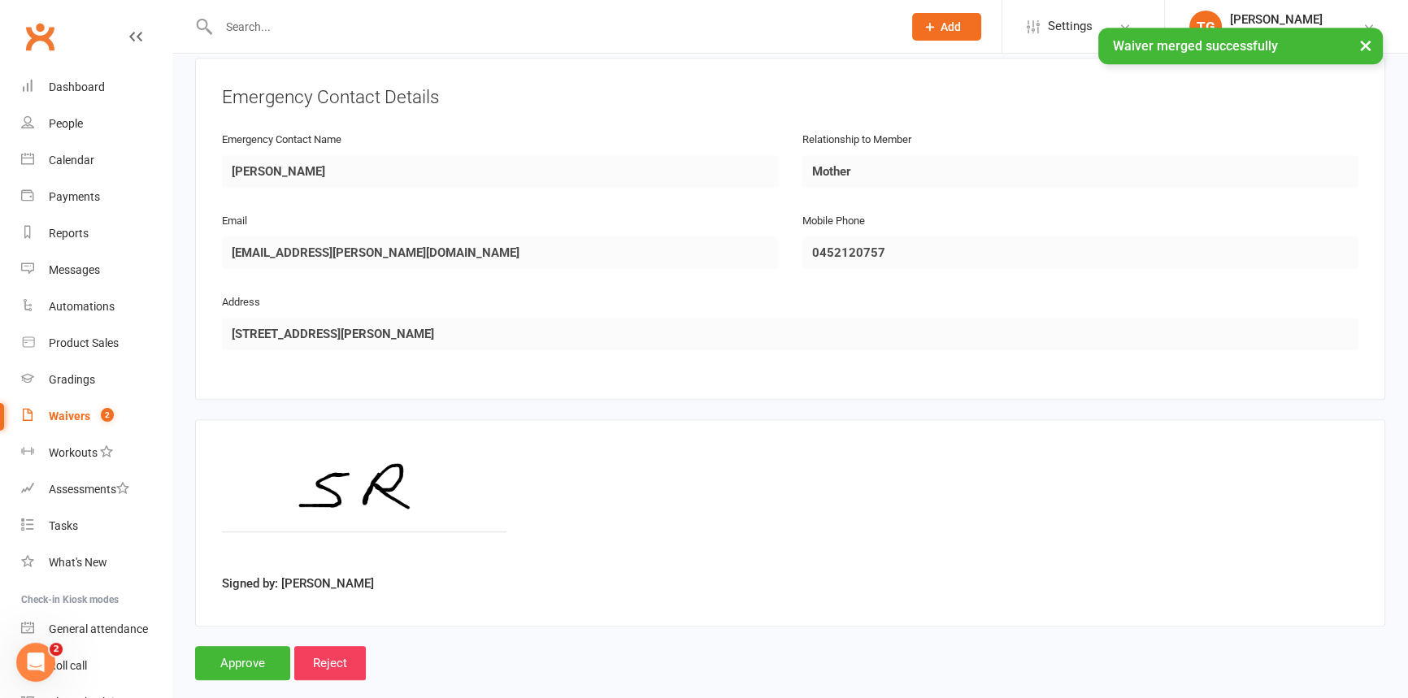
scroll to position [1384, 0]
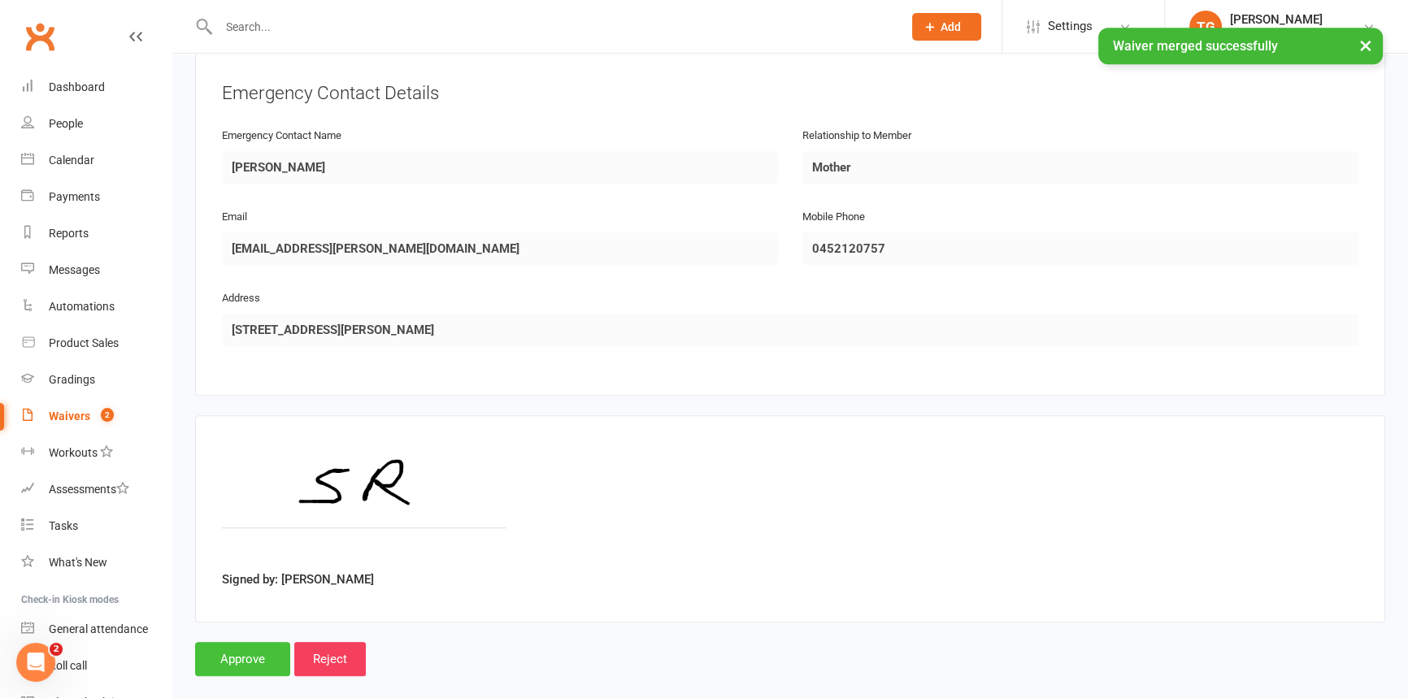
click at [230, 642] on input "Approve" at bounding box center [242, 659] width 95 height 34
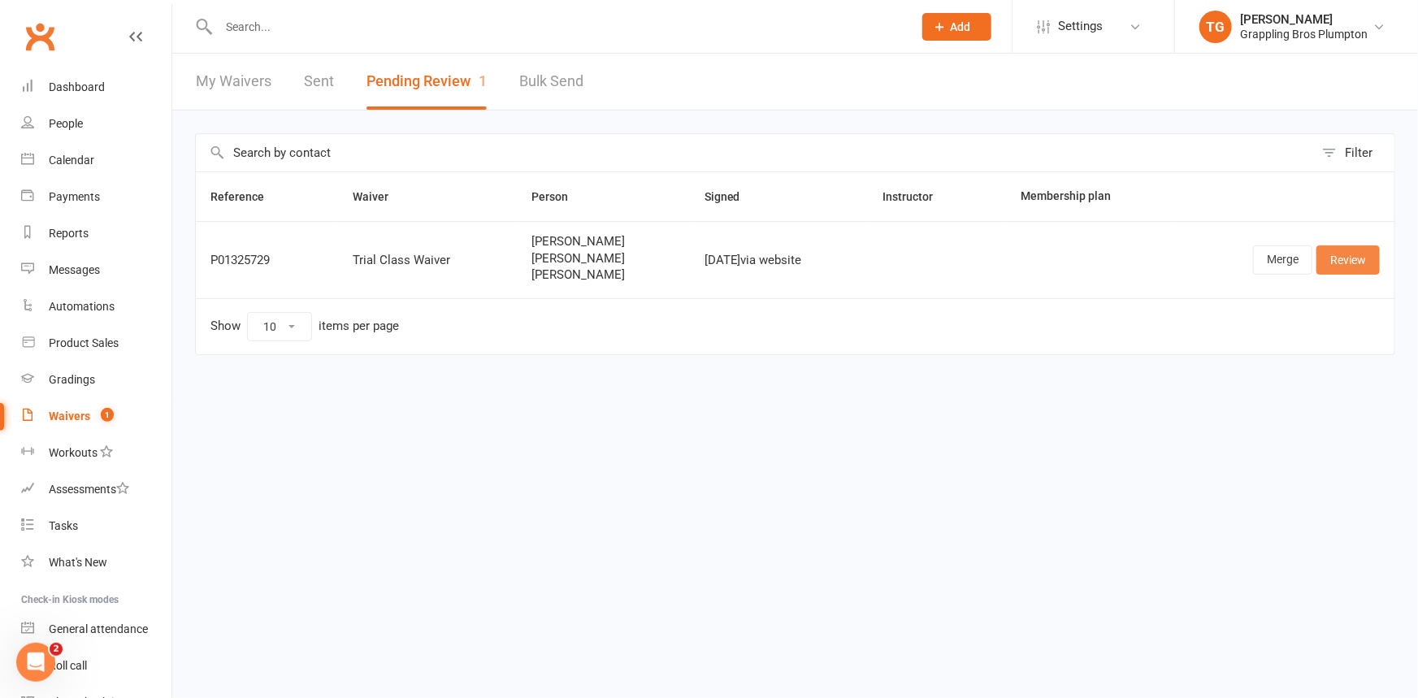
click at [1337, 260] on link "Review" at bounding box center [1348, 259] width 63 height 29
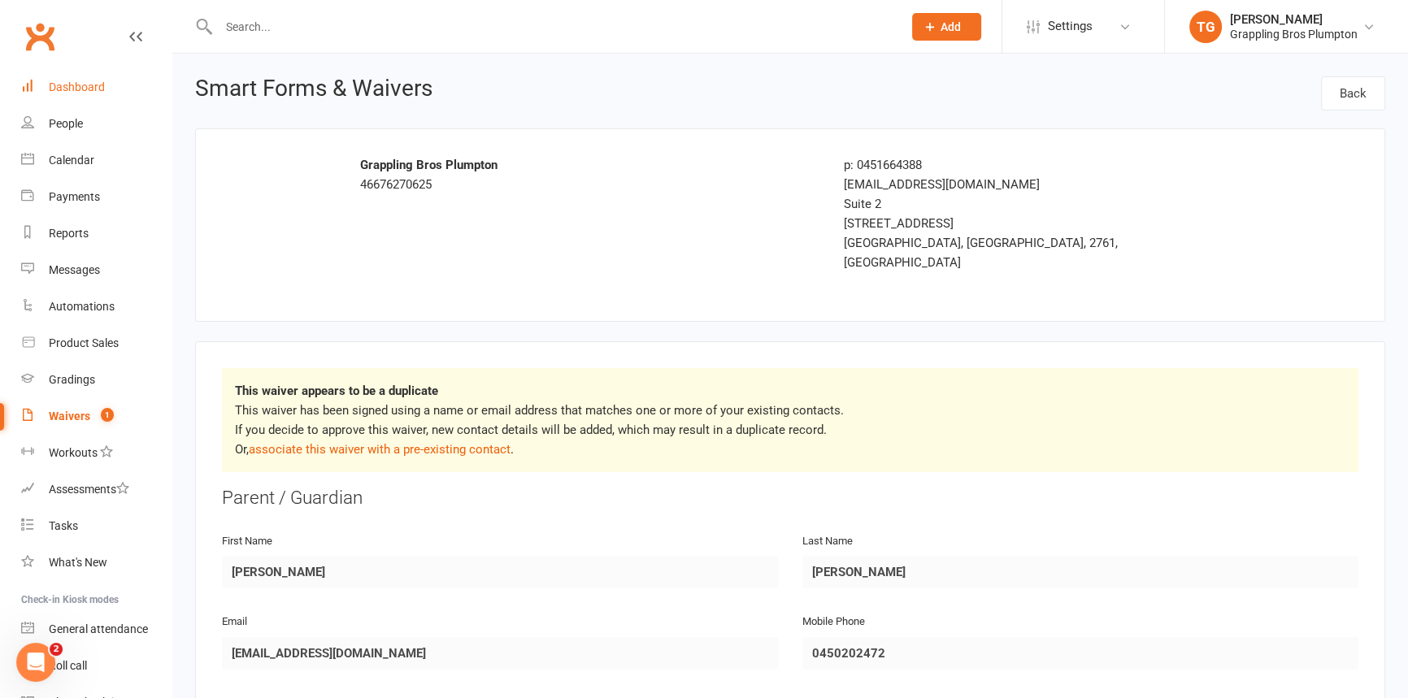
click at [65, 86] on div "Dashboard" at bounding box center [77, 86] width 56 height 13
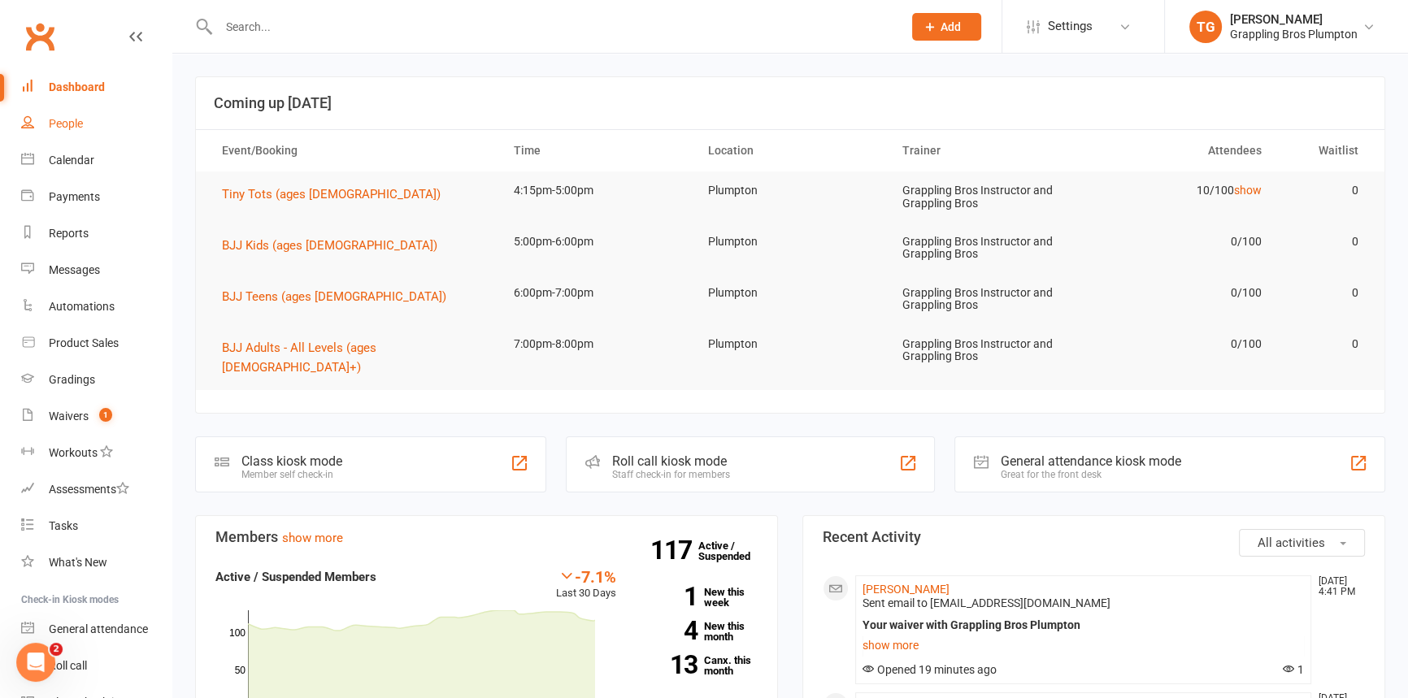
click at [70, 122] on div "People" at bounding box center [66, 123] width 34 height 13
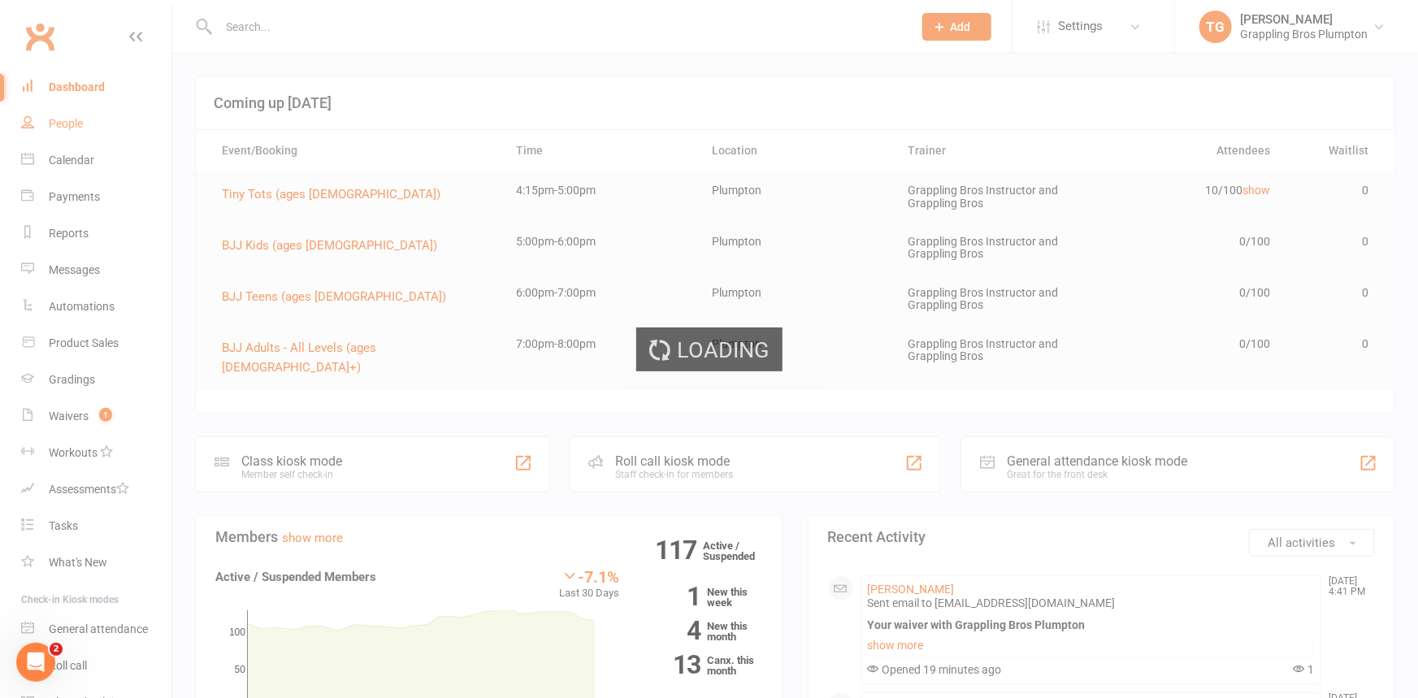
select select "100"
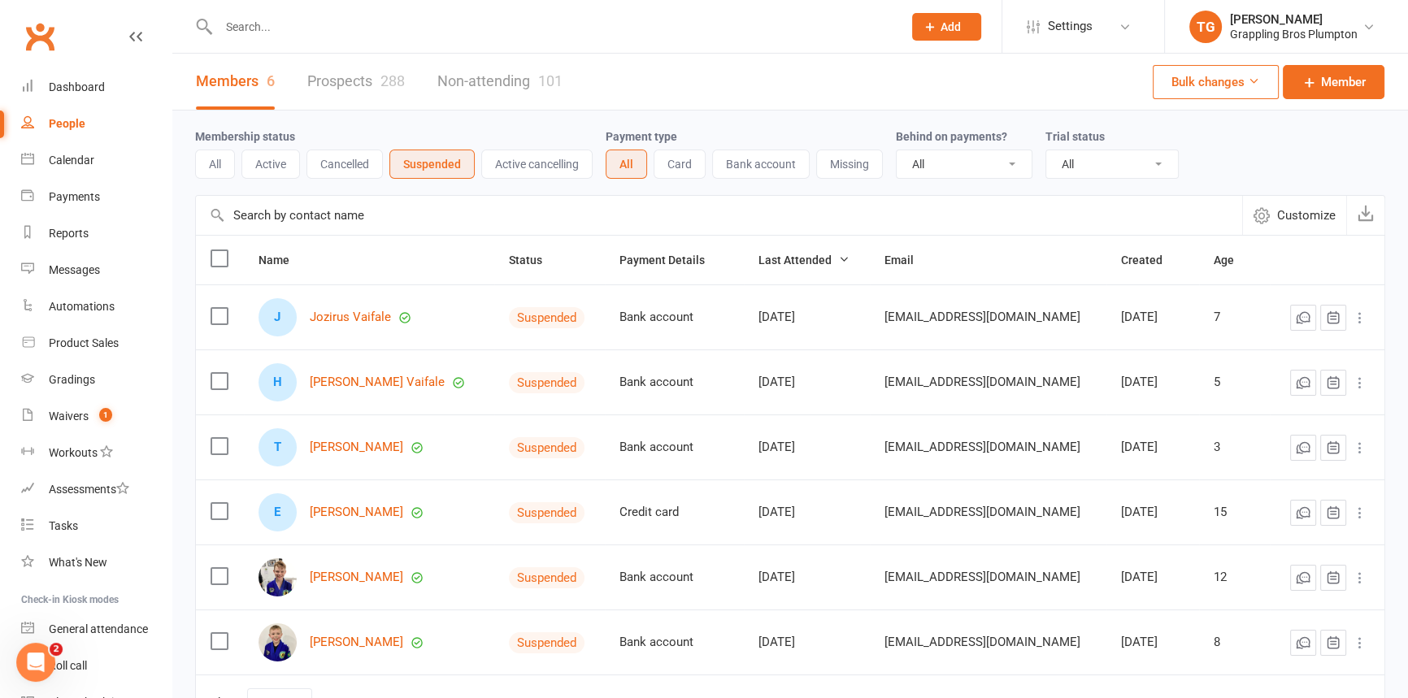
click at [246, 24] on input "text" at bounding box center [552, 26] width 677 height 23
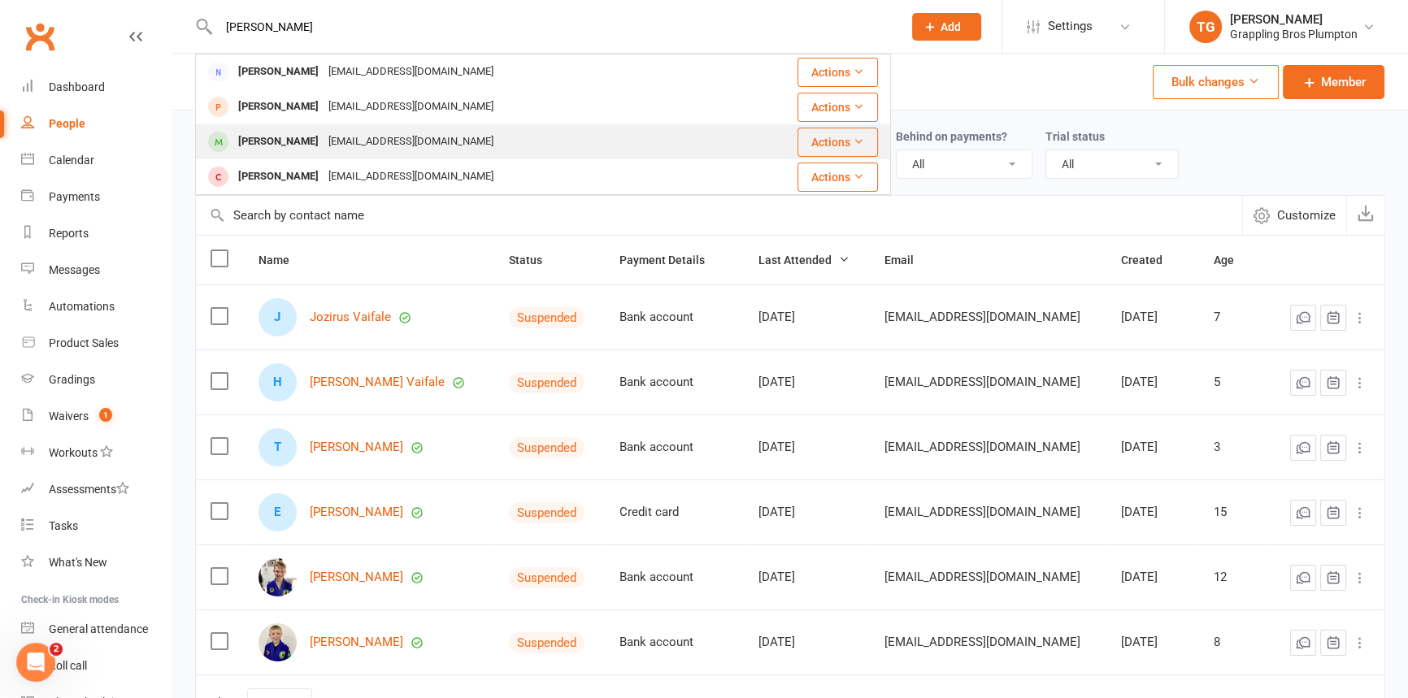
type input "[PERSON_NAME]"
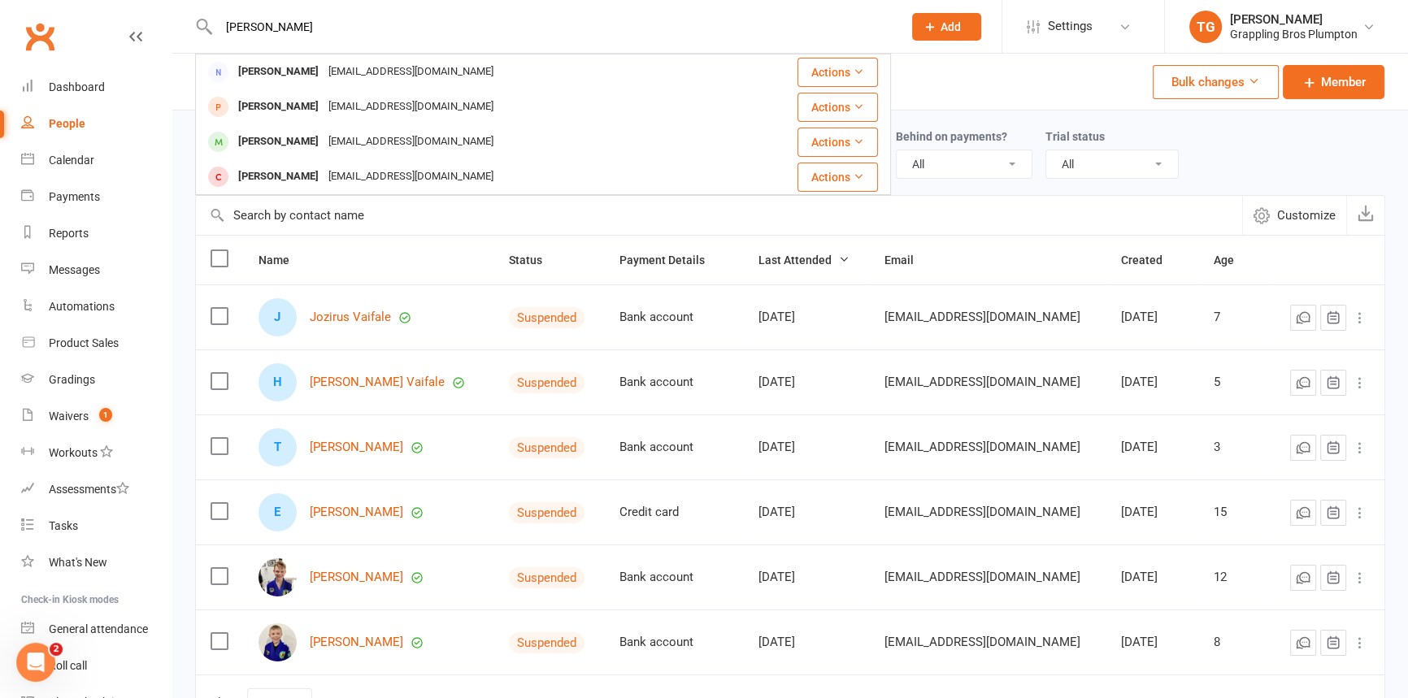
click at [252, 144] on div "[PERSON_NAME]" at bounding box center [278, 142] width 90 height 24
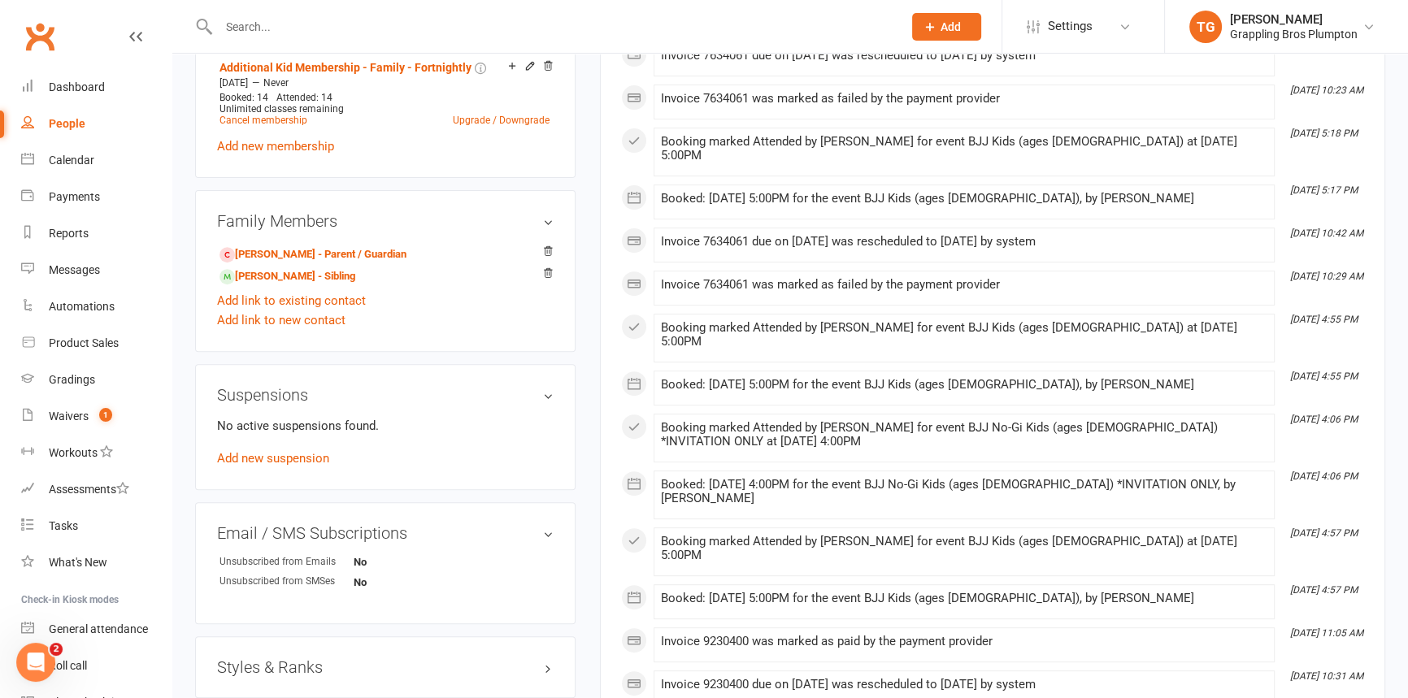
scroll to position [997, 0]
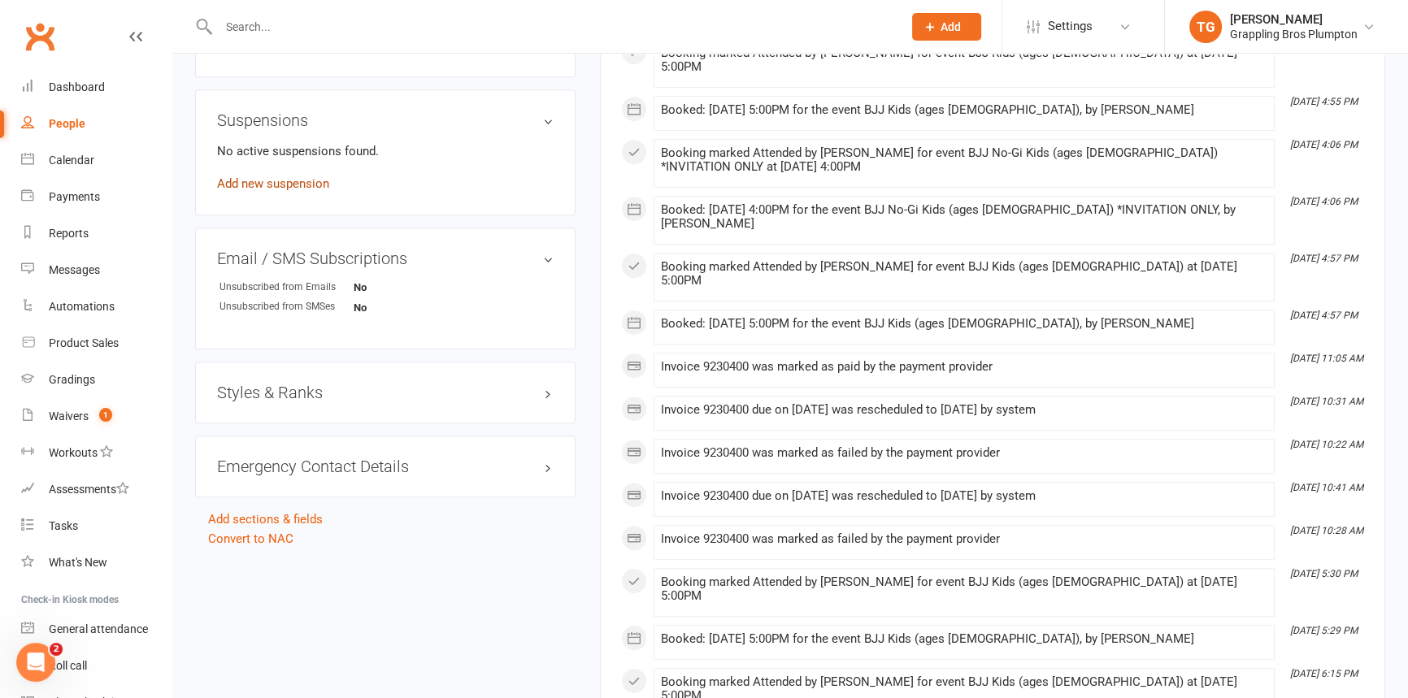
click at [267, 186] on link "Add new suspension" at bounding box center [273, 183] width 112 height 15
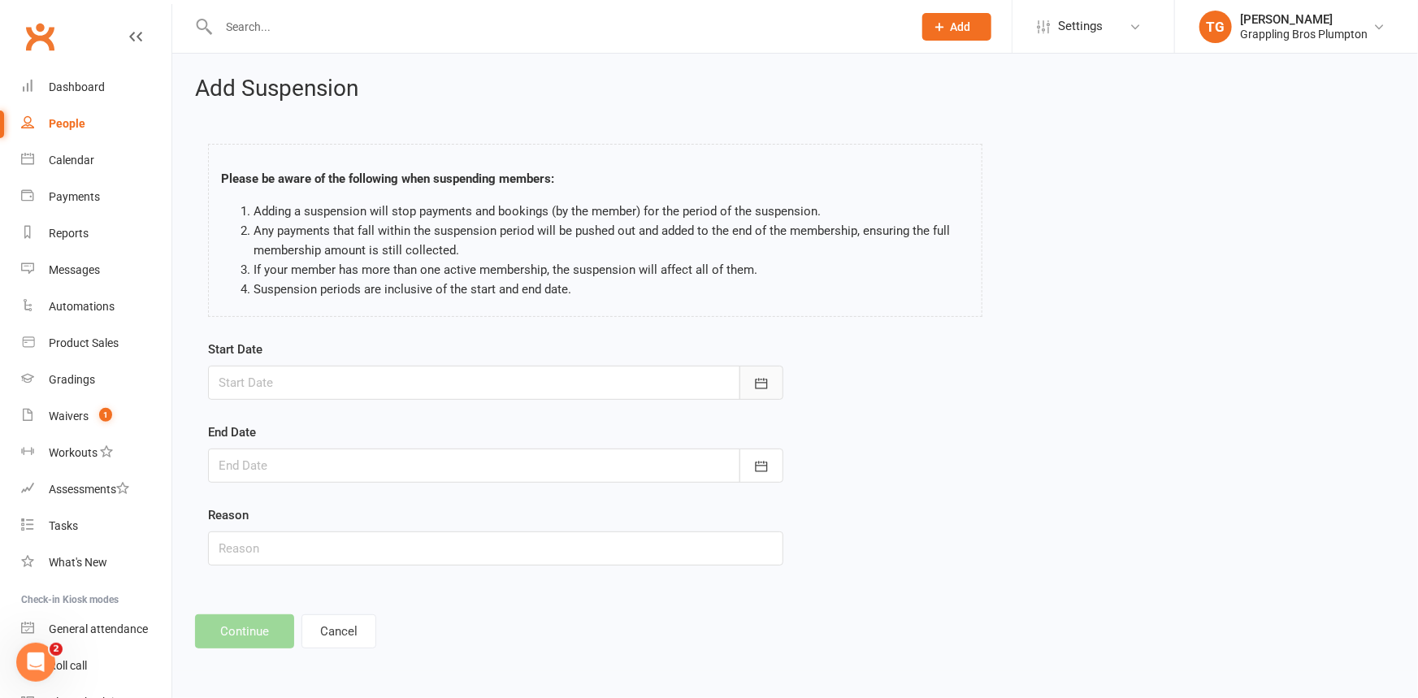
drag, startPoint x: 760, startPoint y: 388, endPoint x: 722, endPoint y: 389, distance: 38.2
click at [760, 389] on icon "button" at bounding box center [761, 383] width 12 height 11
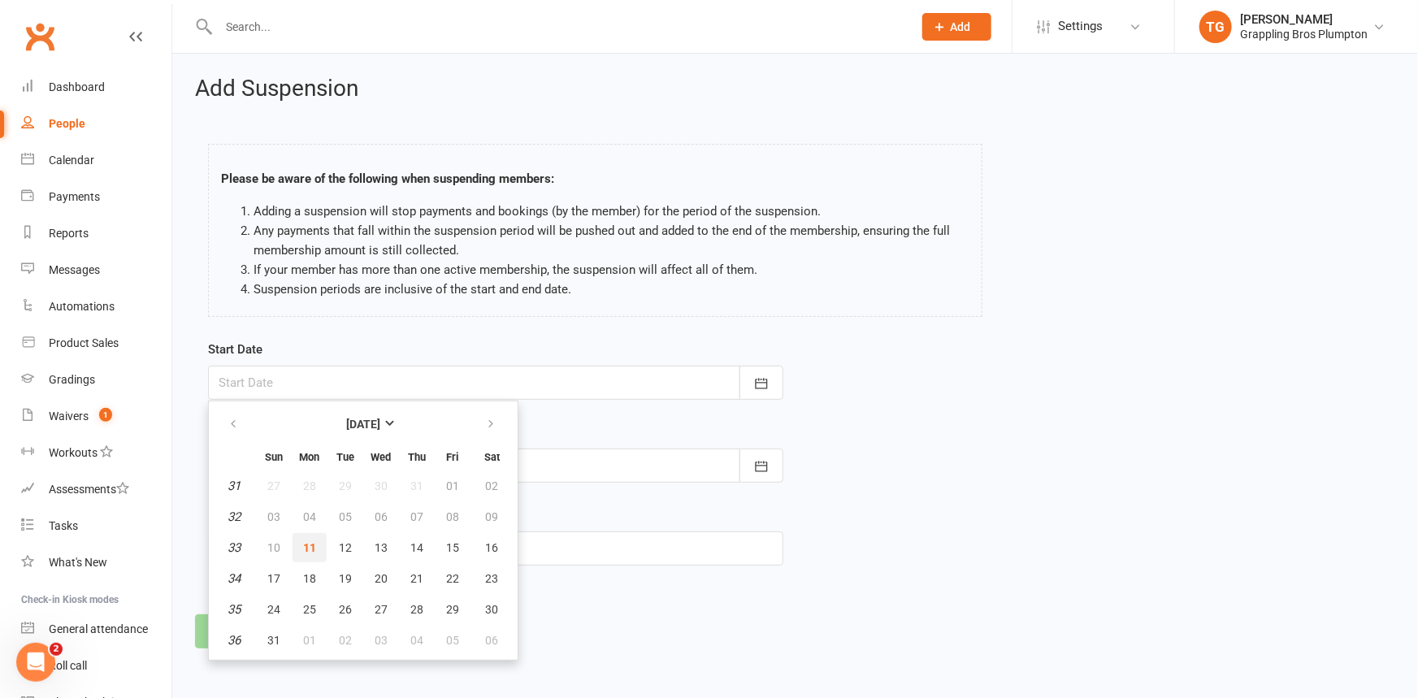
click at [303, 554] on button "11" at bounding box center [310, 547] width 34 height 29
type input "[DATE]"
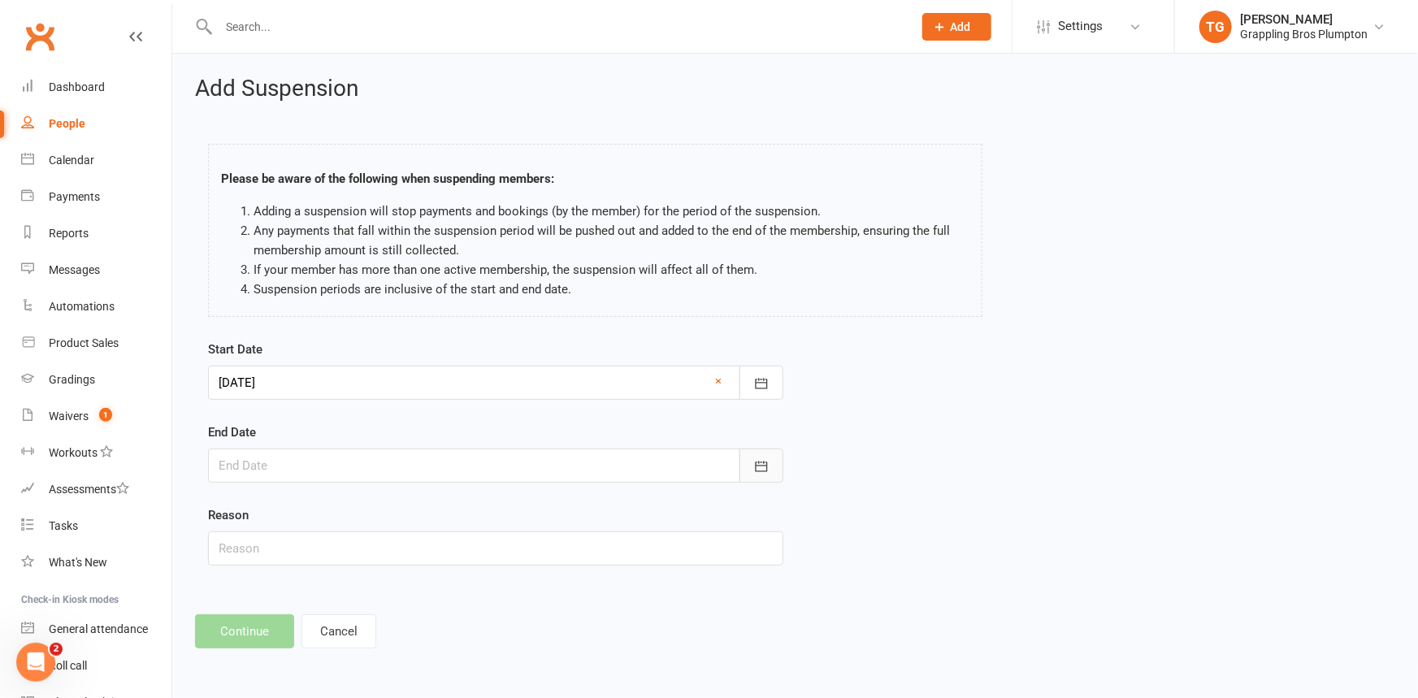
click at [763, 463] on icon "button" at bounding box center [761, 466] width 16 height 16
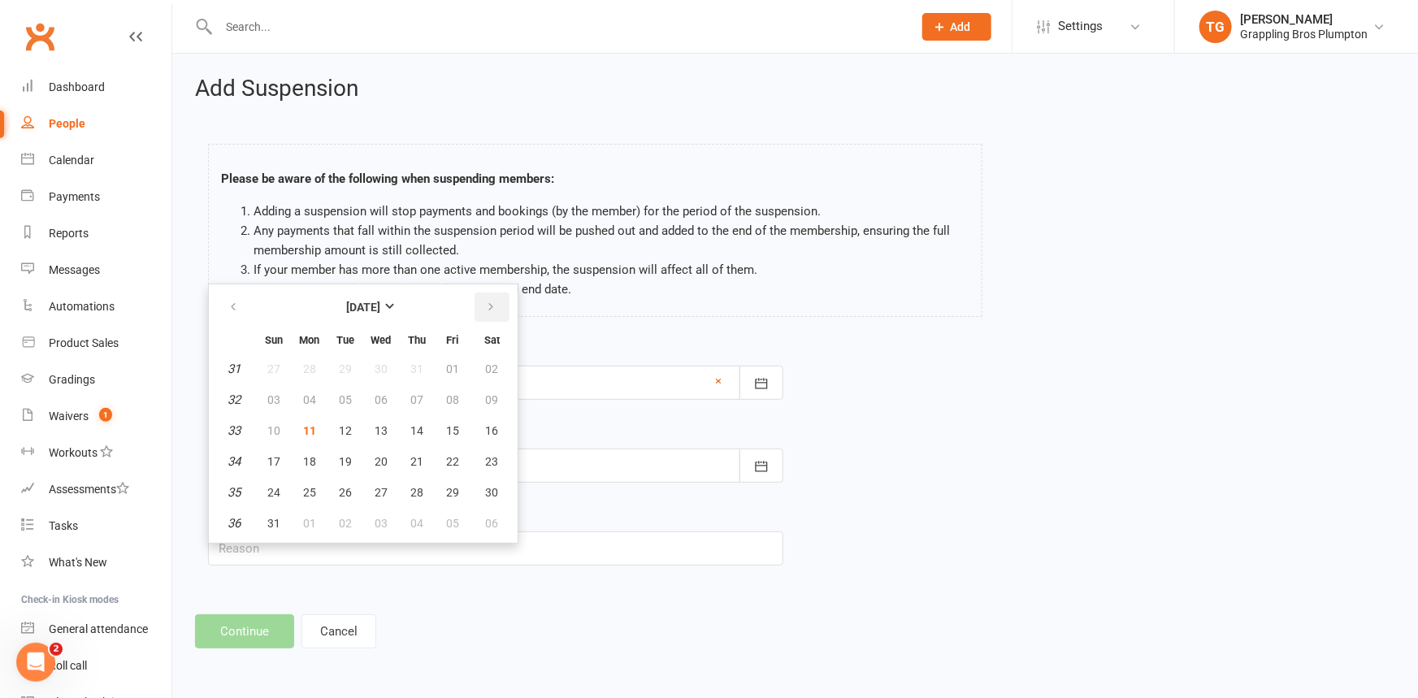
click at [490, 301] on icon "button" at bounding box center [490, 307] width 11 height 13
click at [233, 293] on button "button" at bounding box center [234, 307] width 35 height 29
click at [488, 311] on icon "button" at bounding box center [490, 307] width 11 height 13
click at [267, 465] on span "21" at bounding box center [273, 461] width 13 height 13
type input "[DATE]"
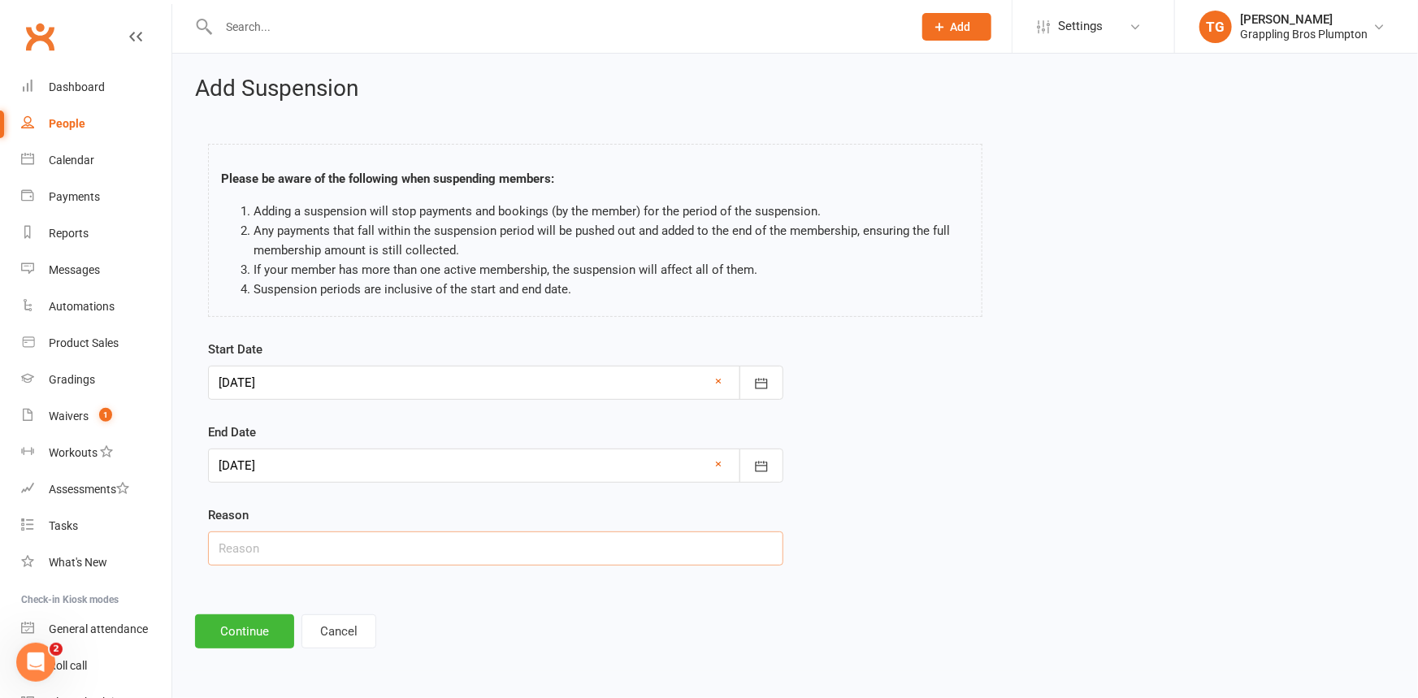
click at [254, 541] on input "text" at bounding box center [495, 549] width 575 height 34
drag, startPoint x: 276, startPoint y: 546, endPoint x: 220, endPoint y: 546, distance: 55.3
click at [220, 546] on input "iNJURY" at bounding box center [495, 549] width 575 height 34
type input "i"
type input "Injury"
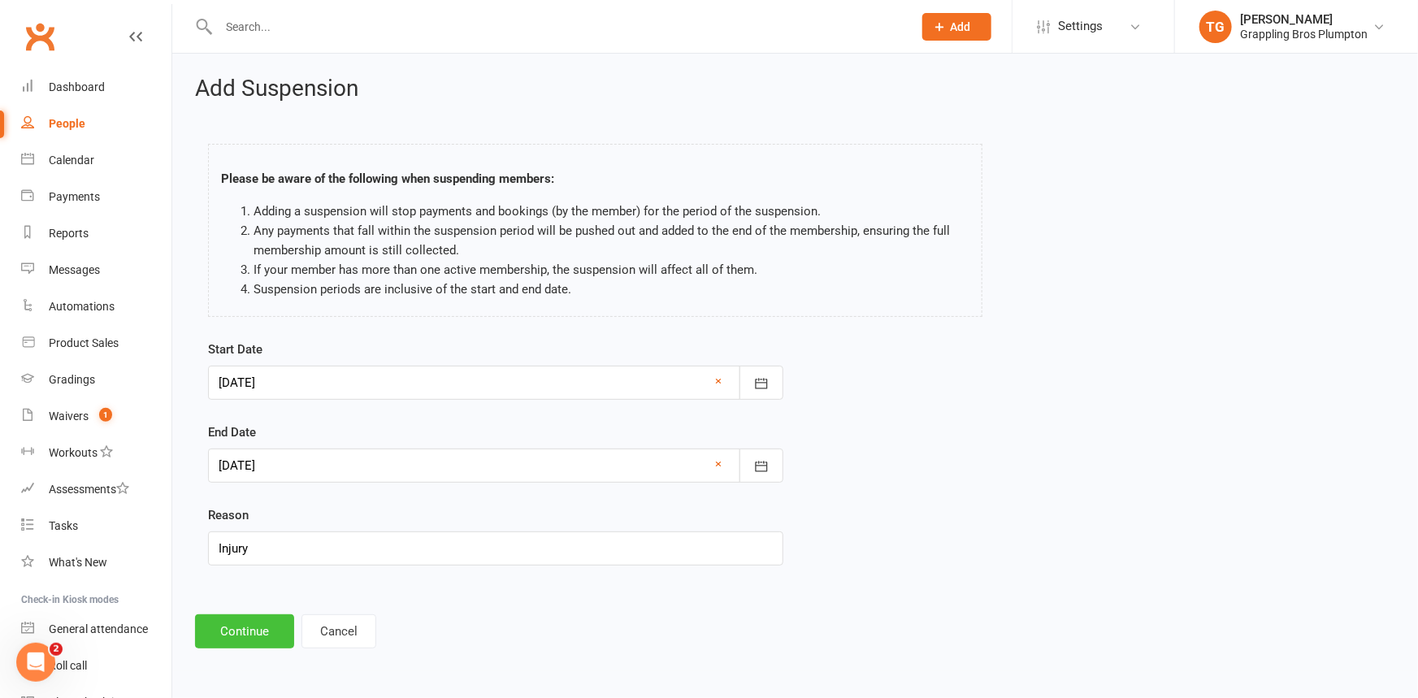
click at [252, 627] on button "Continue" at bounding box center [244, 631] width 99 height 34
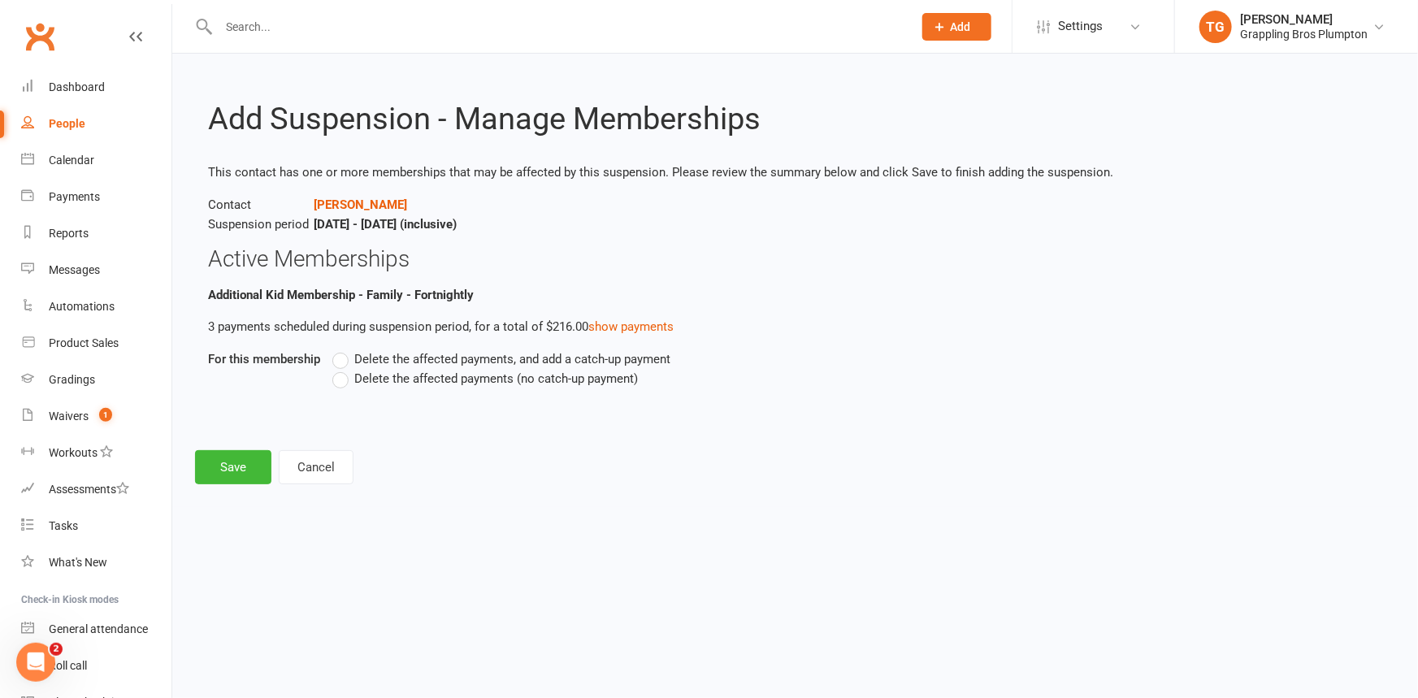
click at [341, 373] on label "Delete the affected payments (no catch-up payment)" at bounding box center [485, 379] width 306 height 20
click at [341, 369] on input "Delete the affected payments (no catch-up payment)" at bounding box center [337, 369] width 11 height 0
click at [238, 468] on button "Save" at bounding box center [233, 467] width 76 height 34
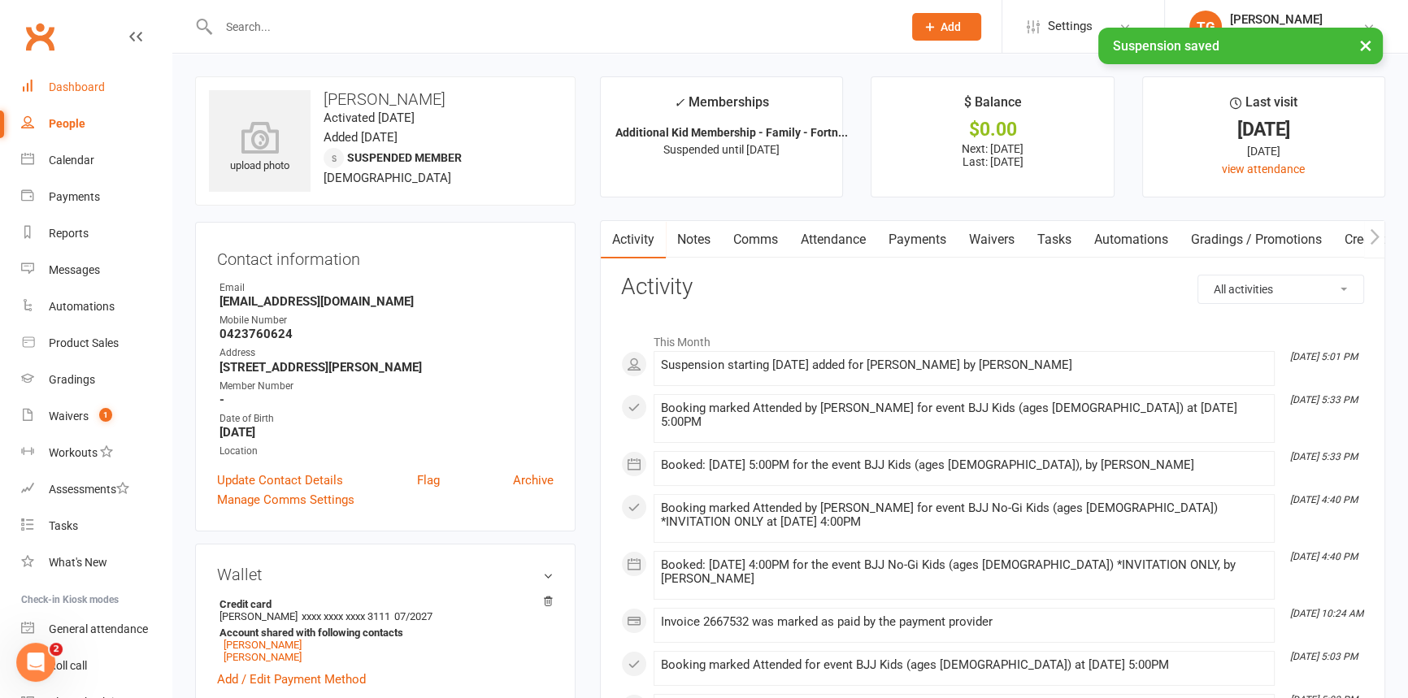
click at [61, 90] on div "Dashboard" at bounding box center [77, 86] width 56 height 13
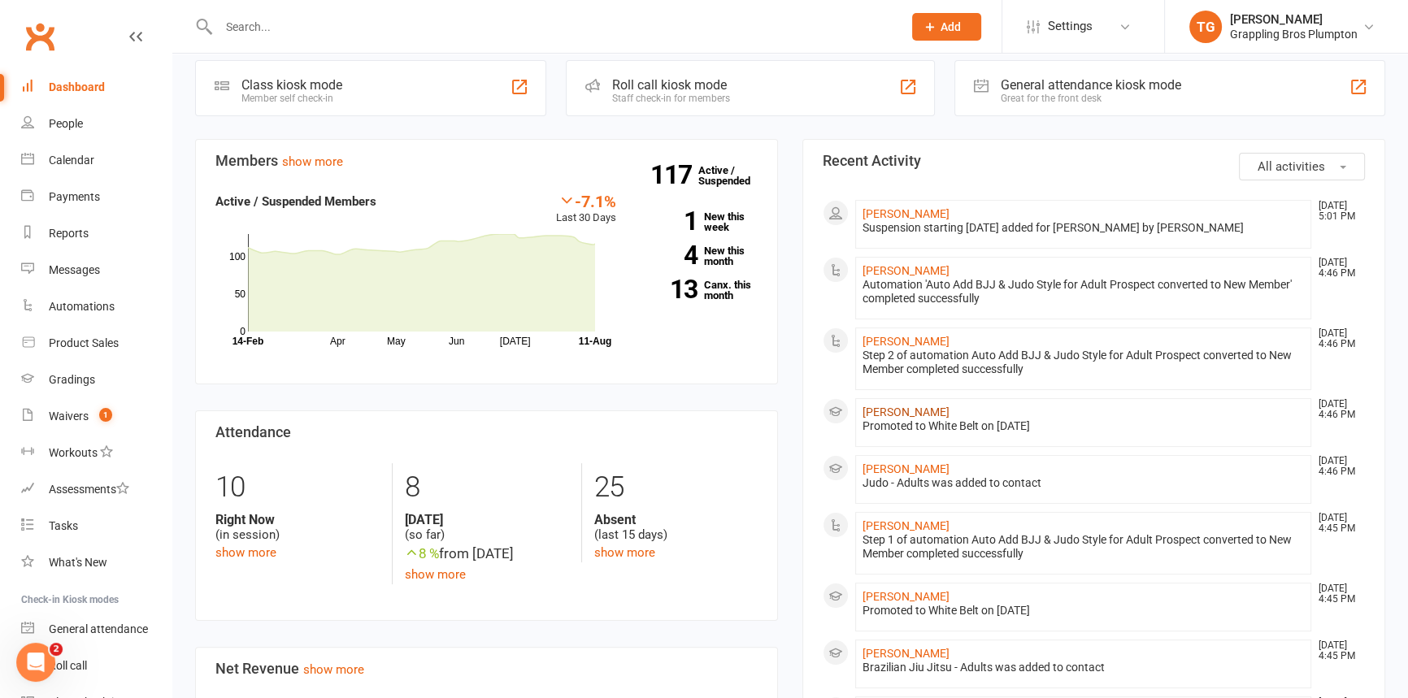
scroll to position [332, 0]
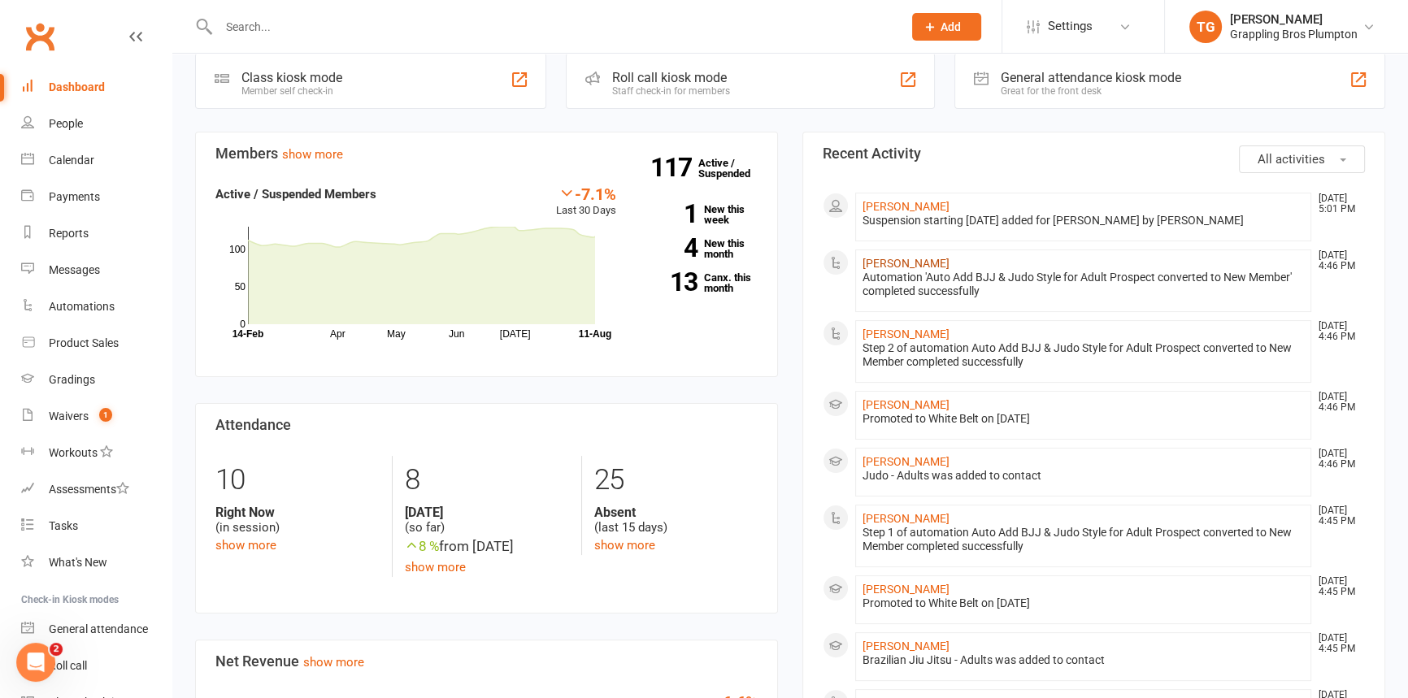
click at [886, 257] on link "[PERSON_NAME]" at bounding box center [905, 263] width 87 height 13
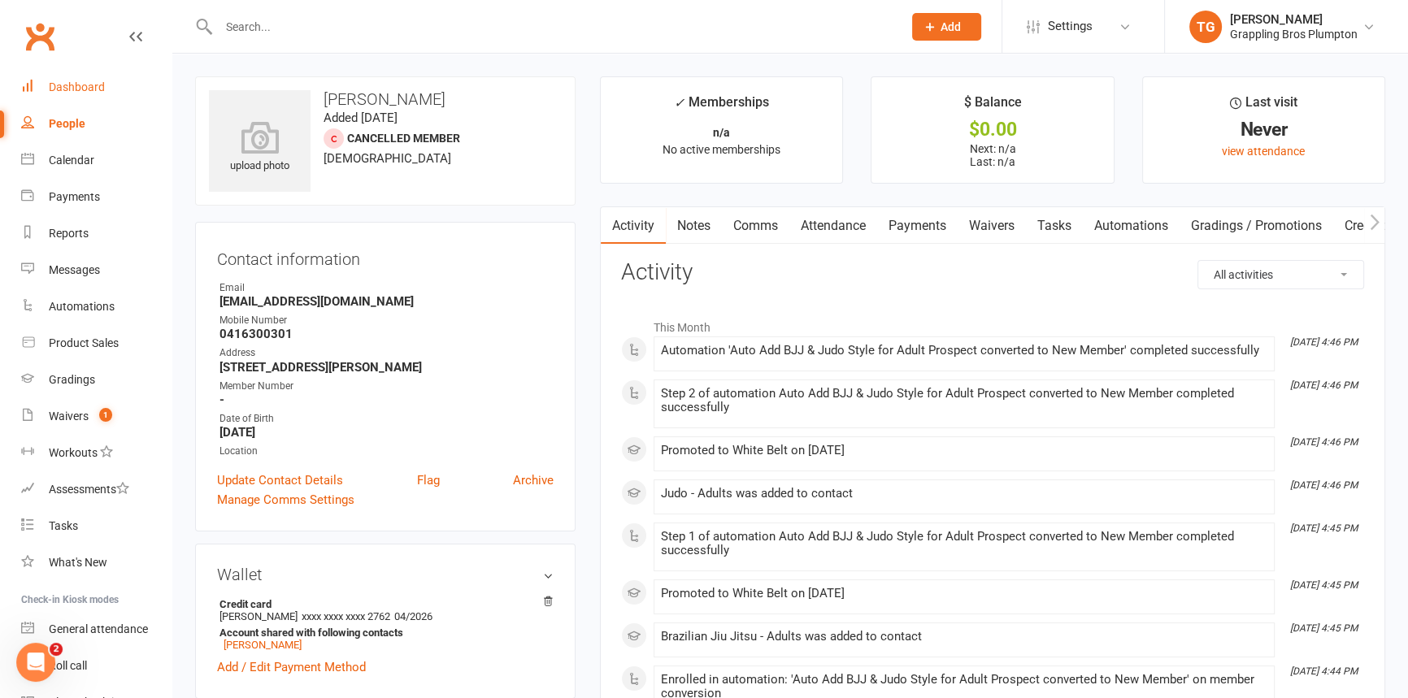
click at [73, 90] on div "Dashboard" at bounding box center [77, 86] width 56 height 13
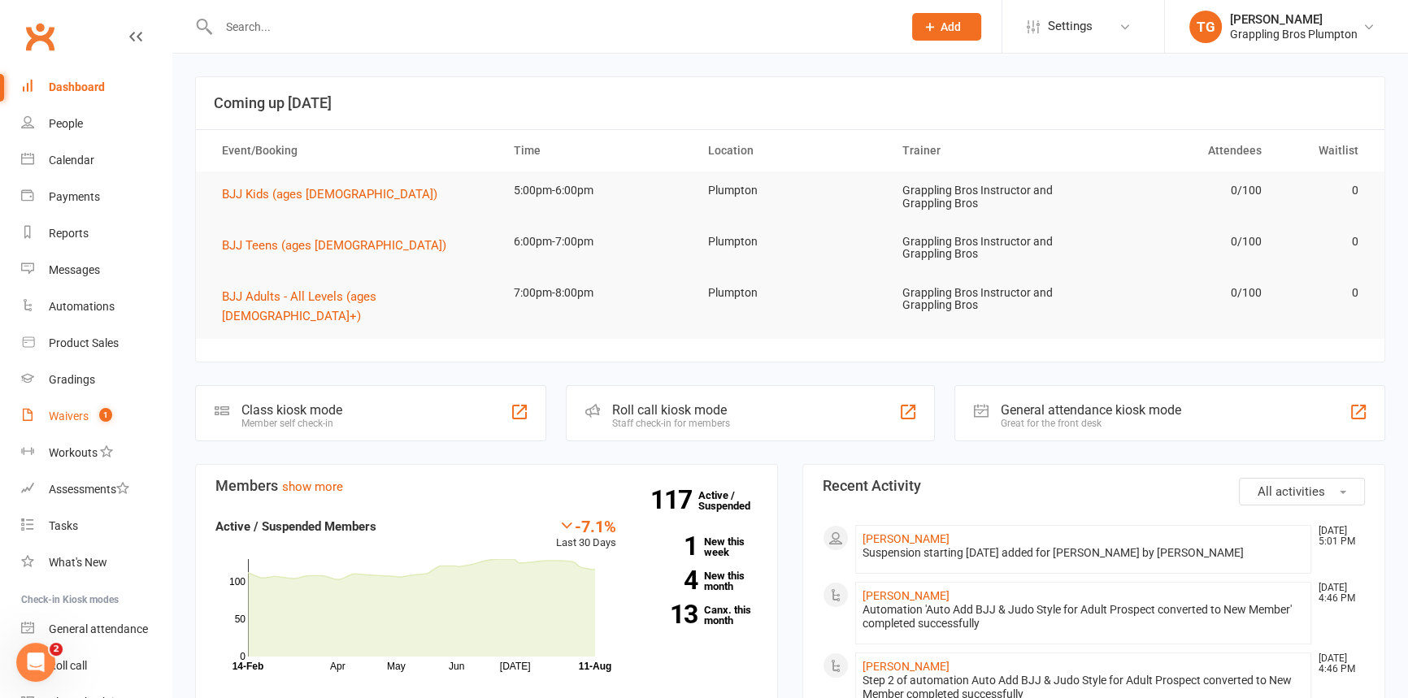
click at [80, 414] on div "Waivers" at bounding box center [69, 416] width 40 height 13
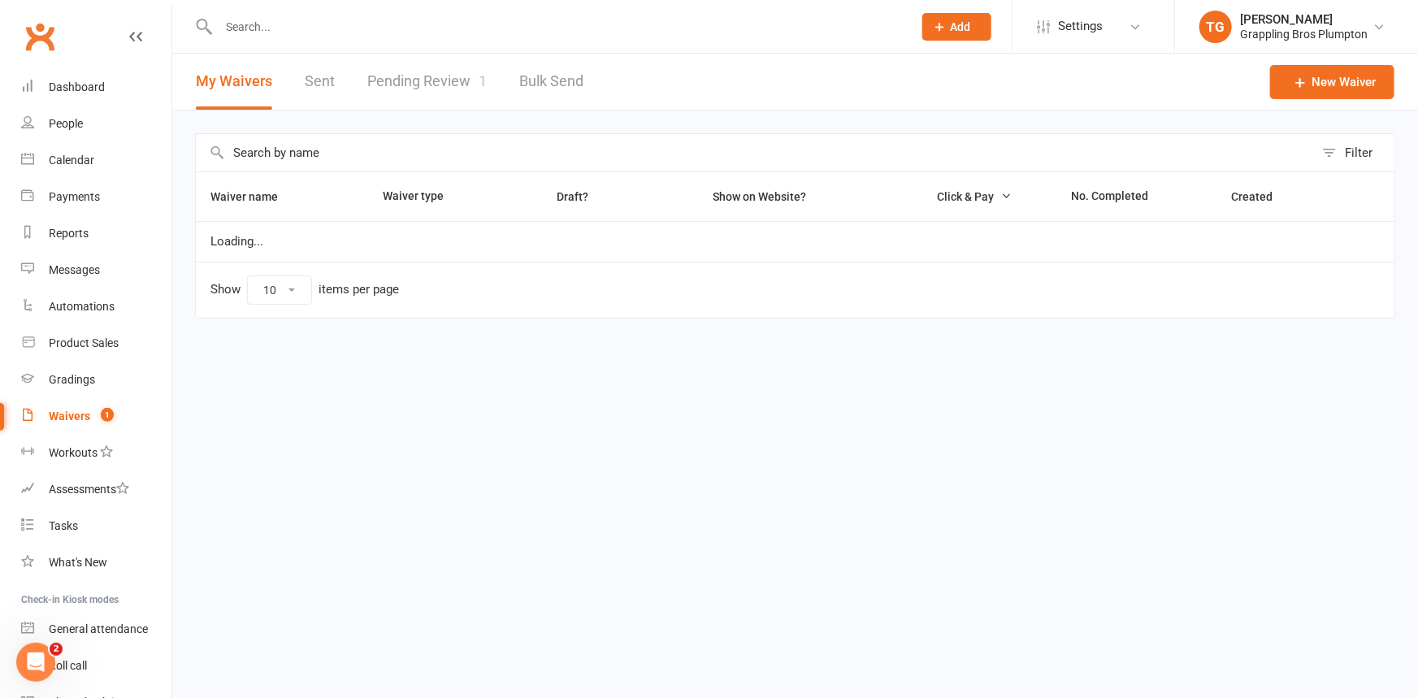
click at [423, 85] on link "Pending Review 1" at bounding box center [426, 82] width 119 height 56
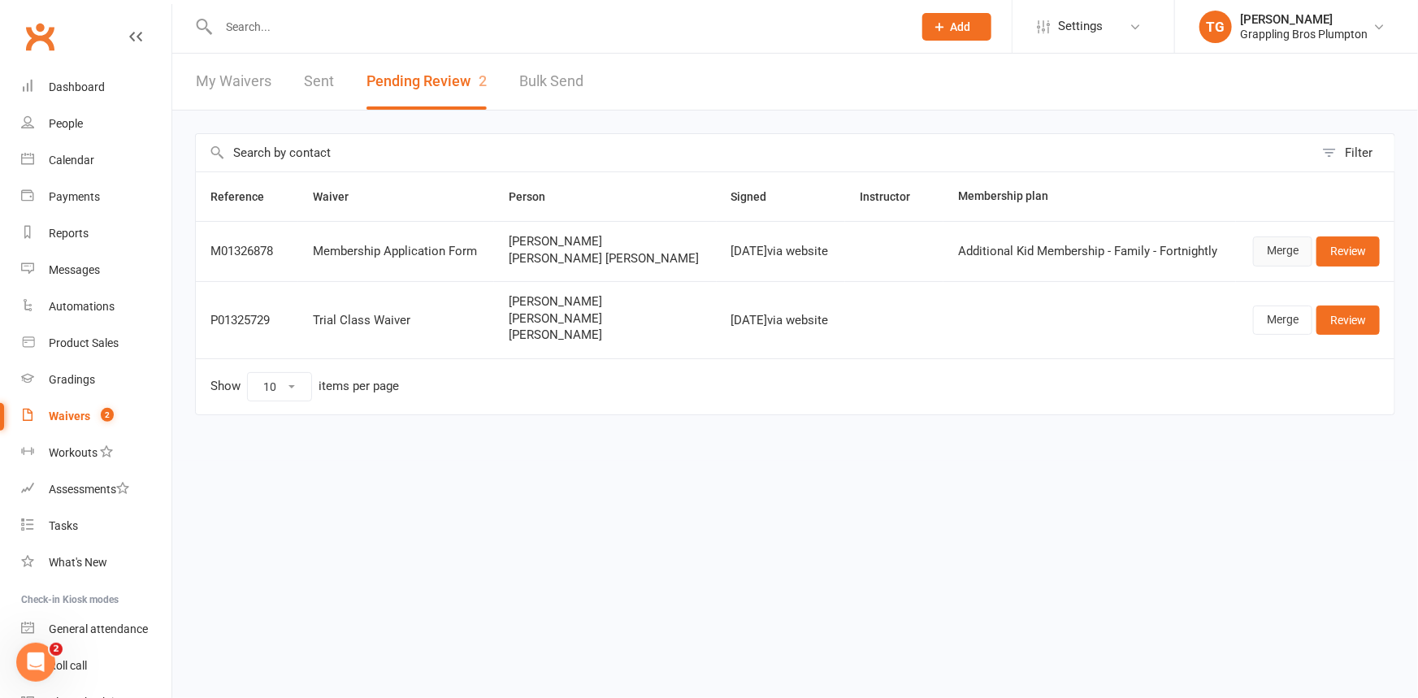
click at [1283, 247] on link "Merge" at bounding box center [1282, 251] width 59 height 29
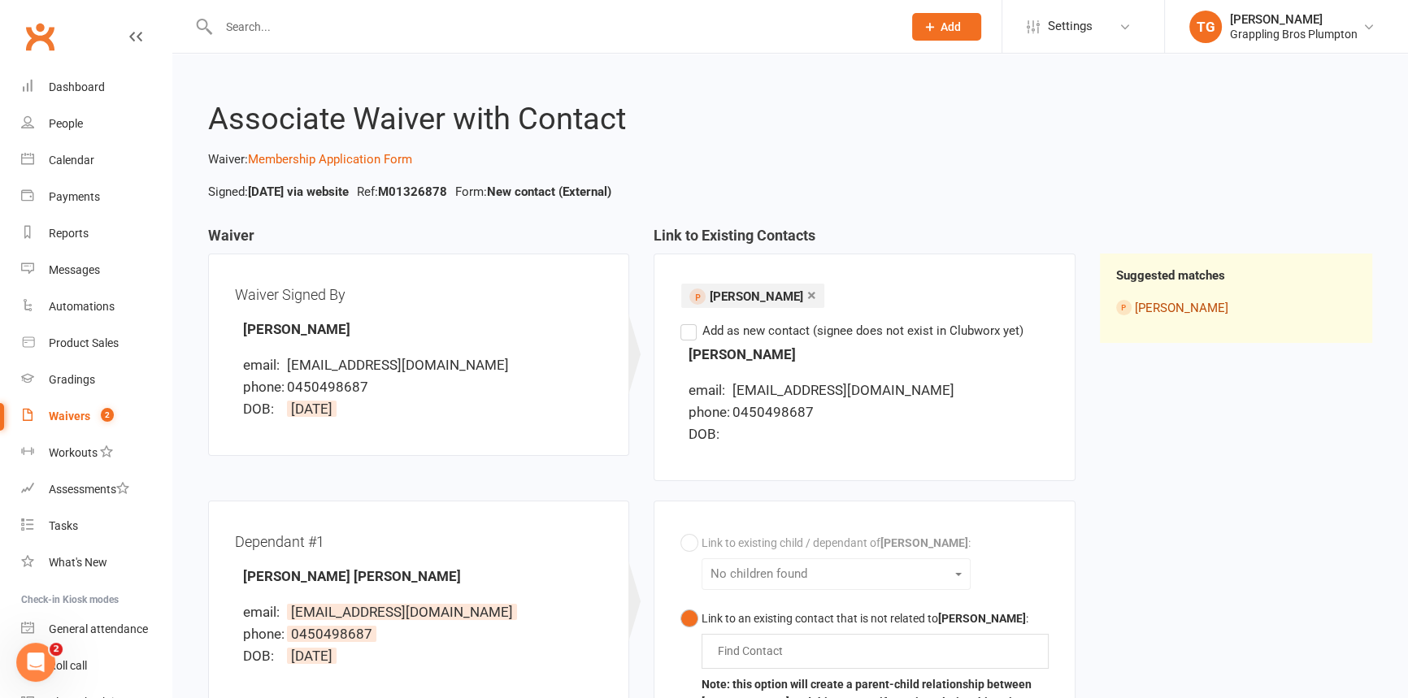
click at [1150, 310] on link "[PERSON_NAME]" at bounding box center [1181, 308] width 93 height 15
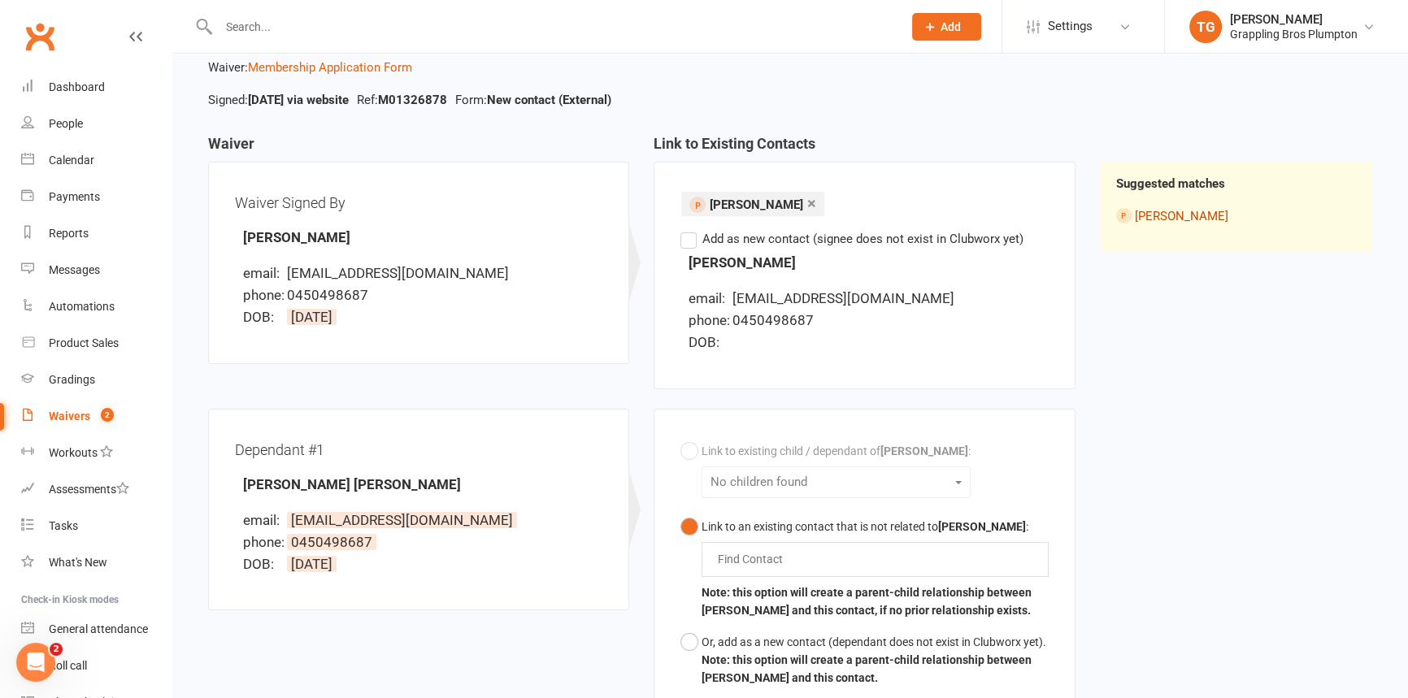
scroll to position [301, 0]
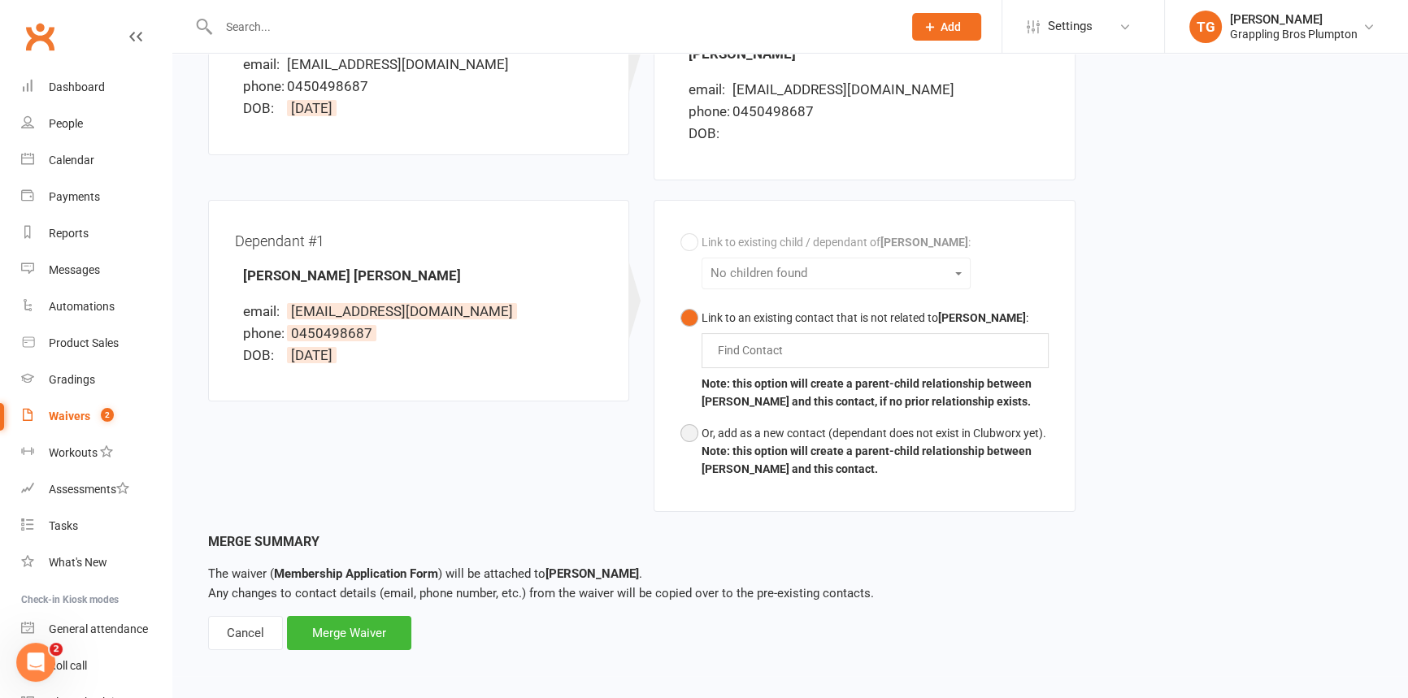
click at [685, 431] on button "Or, add as a new contact (dependant does not exist in Clubworx yet). Note: this…" at bounding box center [863, 451] width 367 height 67
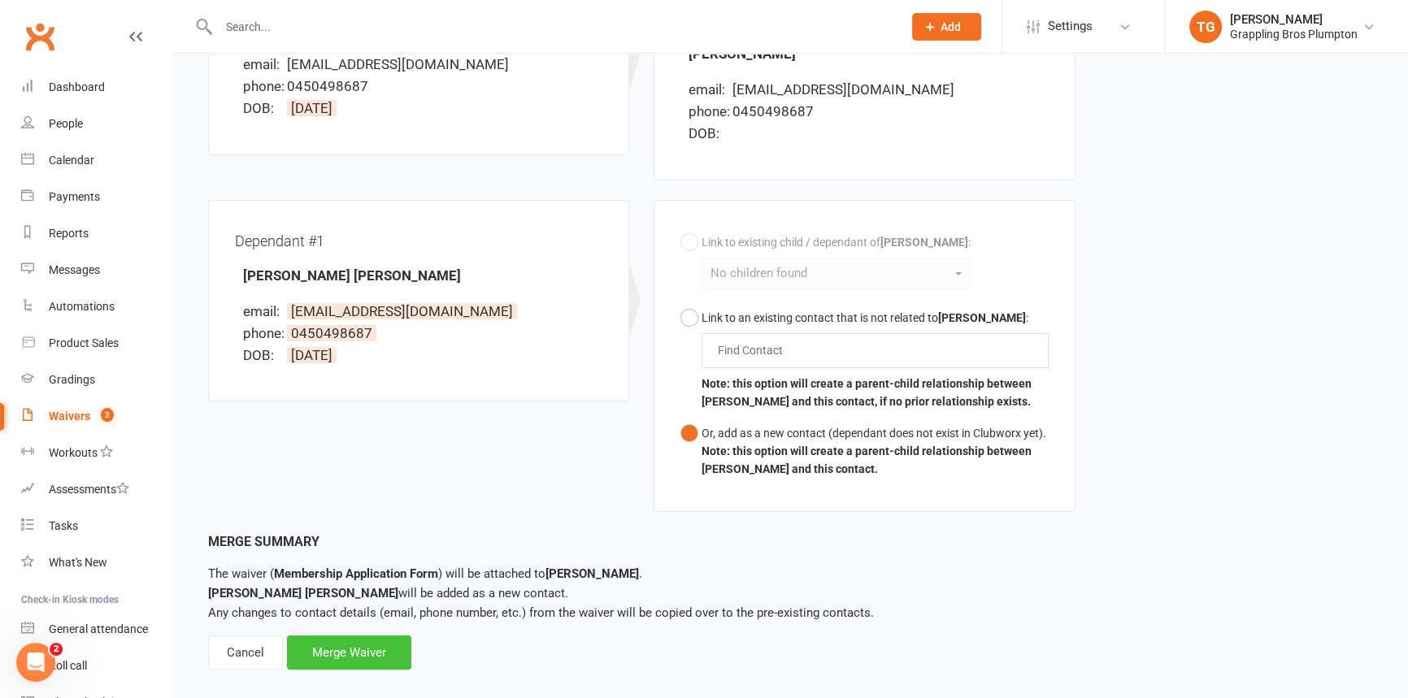
click at [344, 651] on div "Merge Waiver" at bounding box center [349, 653] width 124 height 34
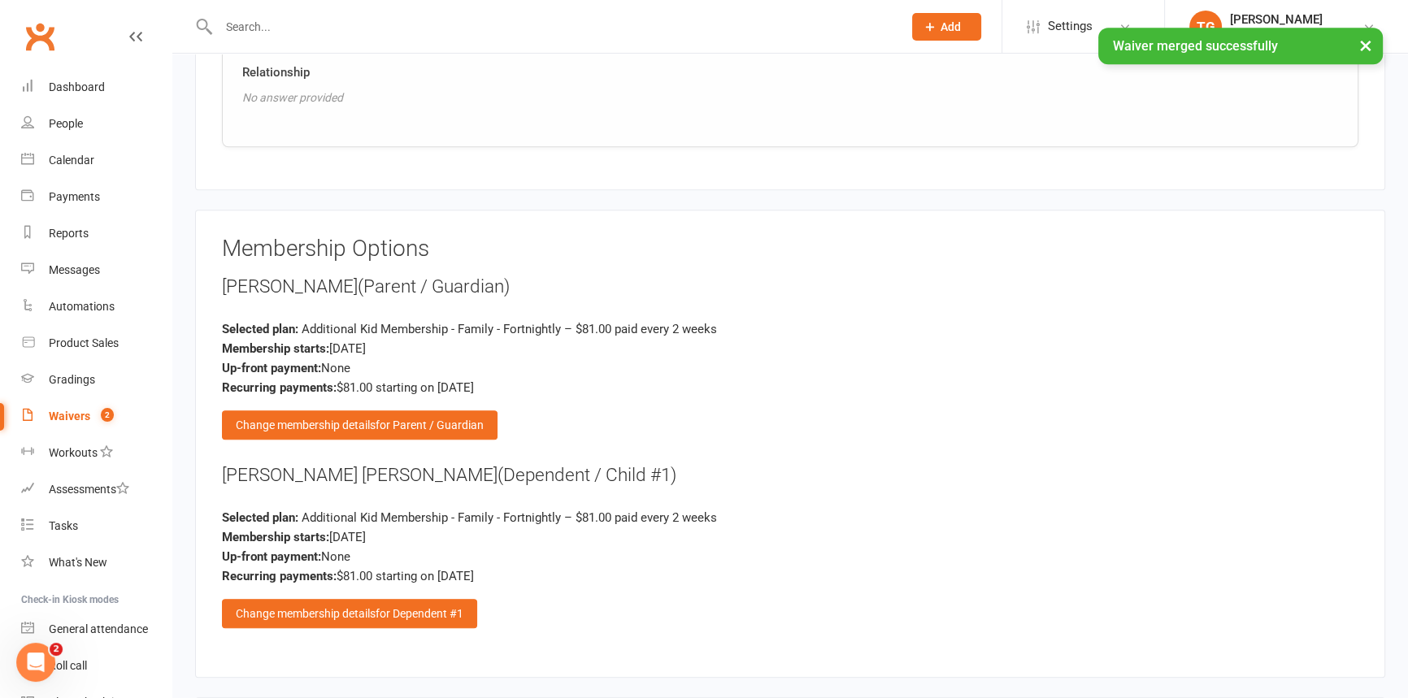
scroll to position [1976, 0]
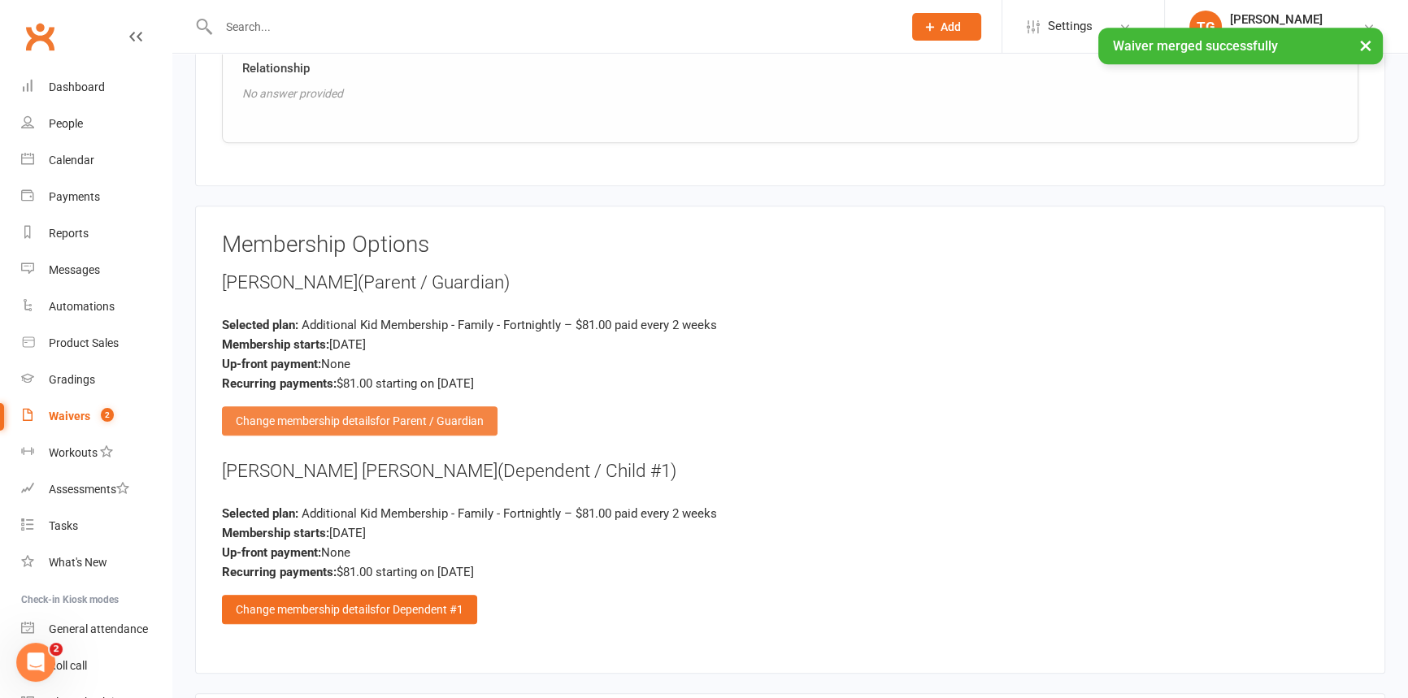
click at [308, 406] on div "Change membership details for Parent / Guardian" at bounding box center [360, 420] width 276 height 29
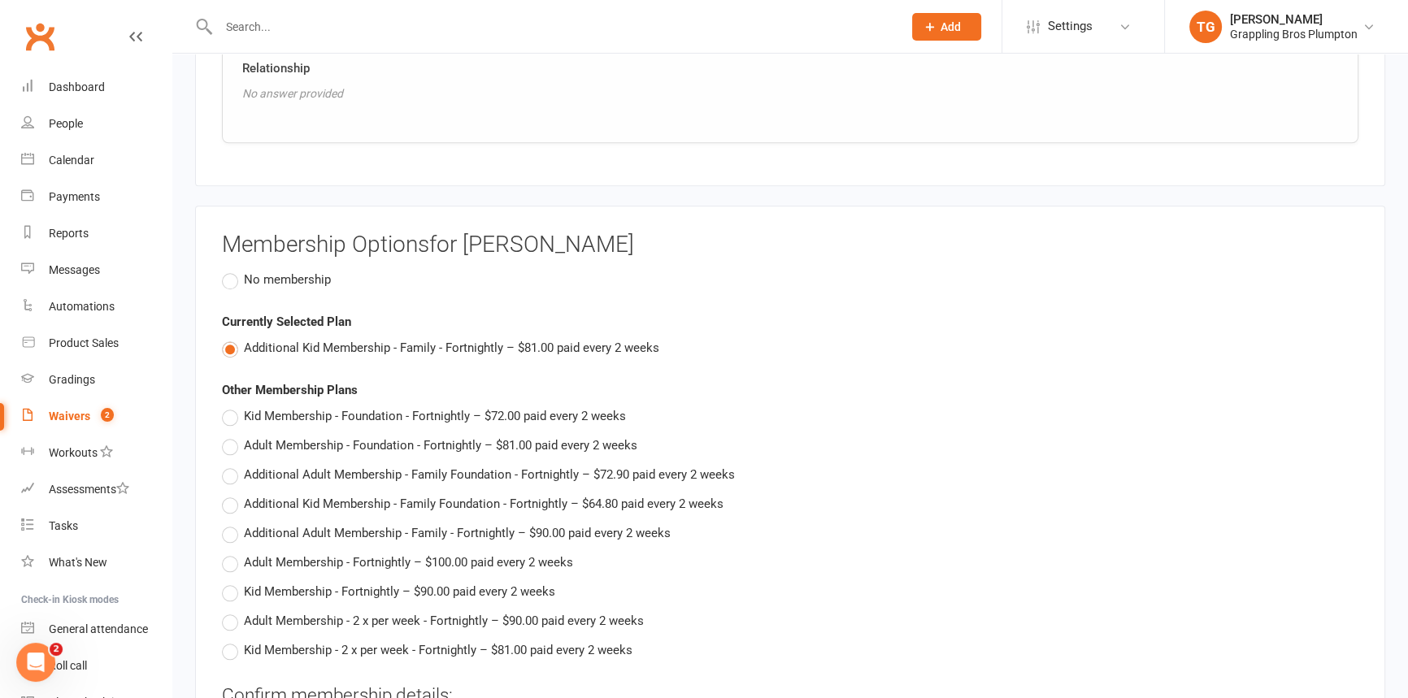
click at [226, 270] on label "No membership" at bounding box center [276, 280] width 109 height 20
click at [226, 270] on input "No membership" at bounding box center [227, 270] width 11 height 0
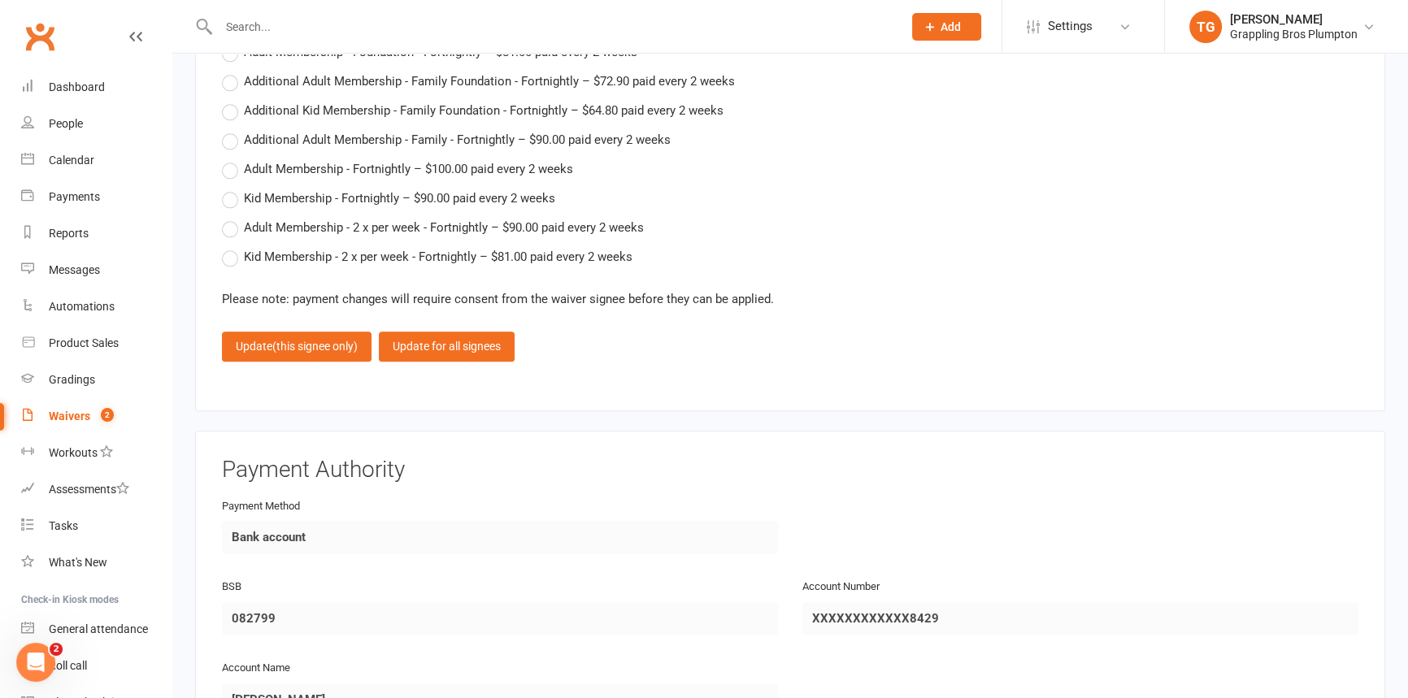
scroll to position [2365, 0]
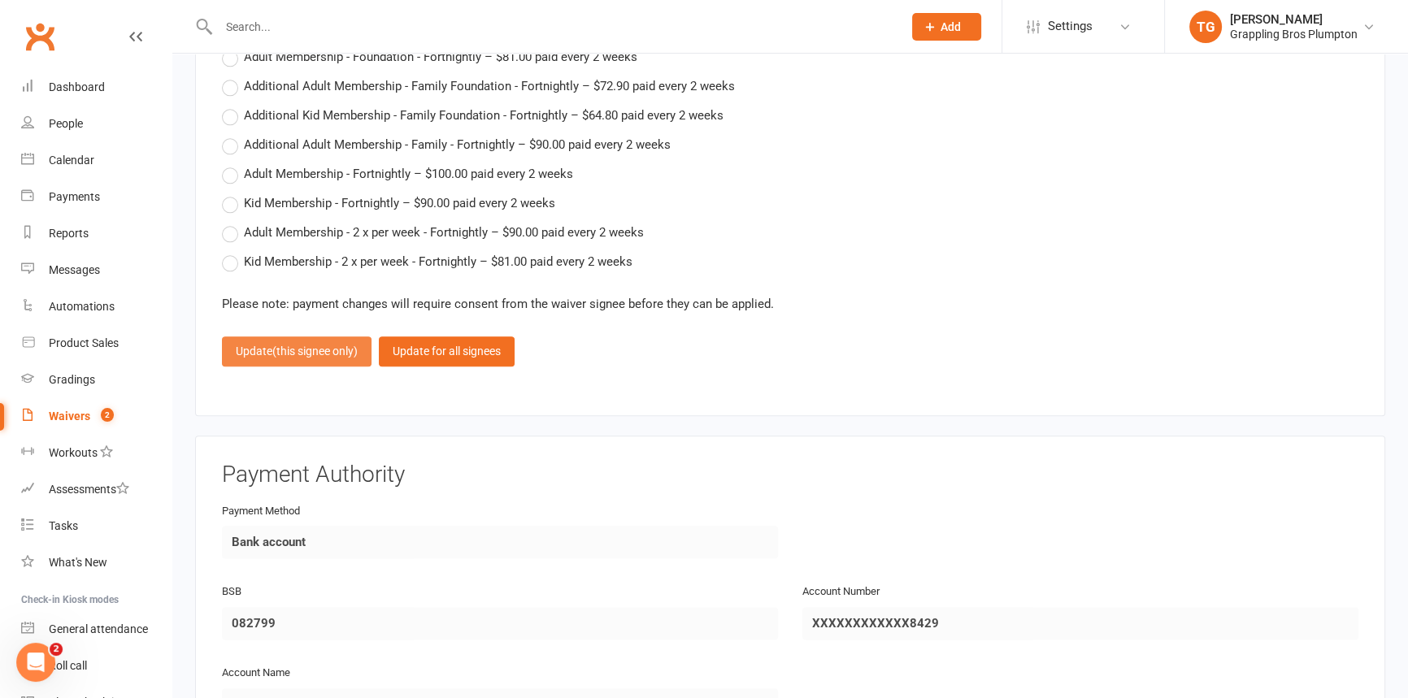
click at [274, 345] on span "(this signee only)" at bounding box center [314, 351] width 85 height 13
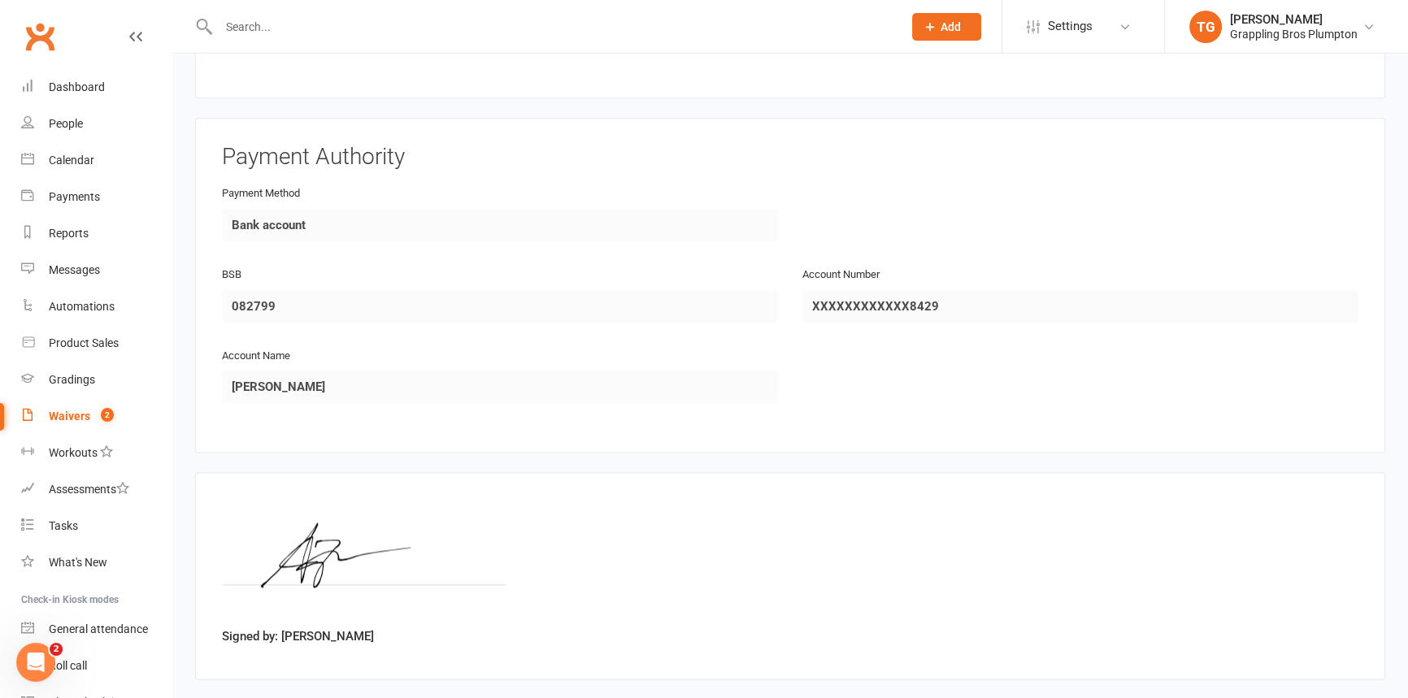
scroll to position [2548, 0]
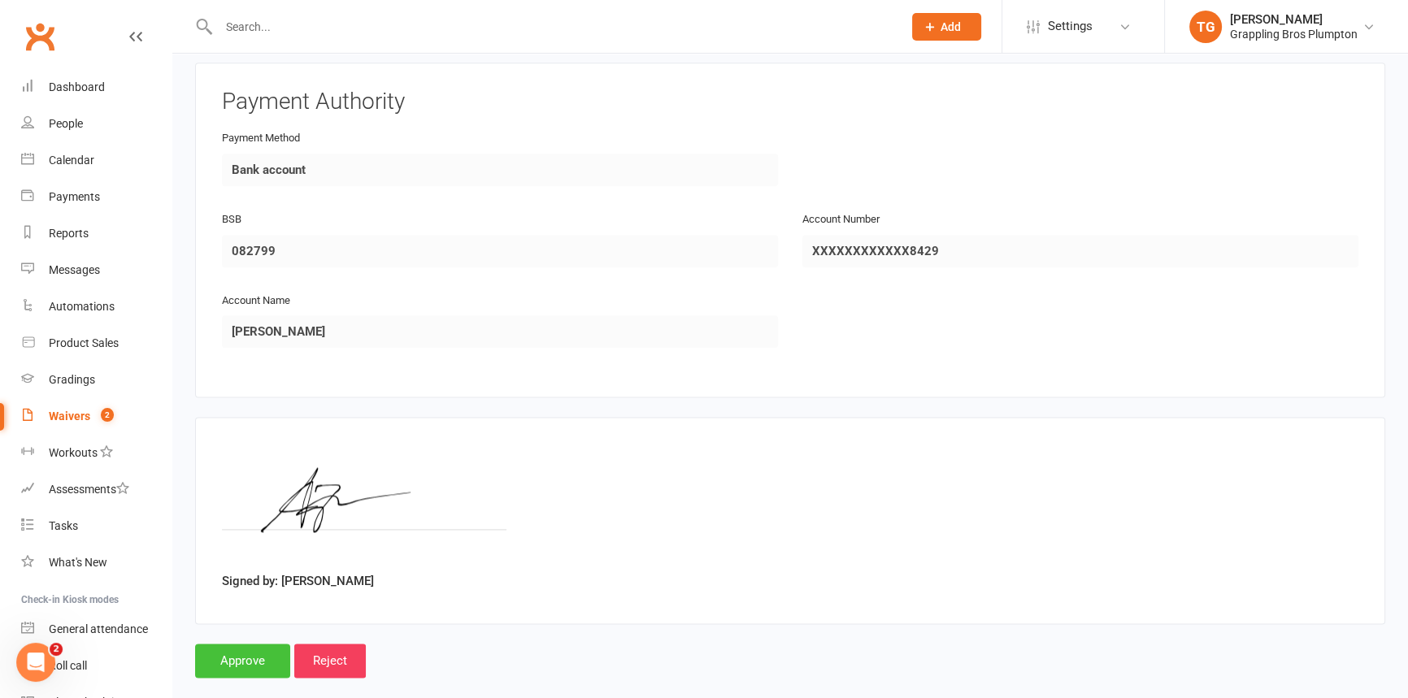
click at [233, 644] on input "Approve" at bounding box center [242, 661] width 95 height 34
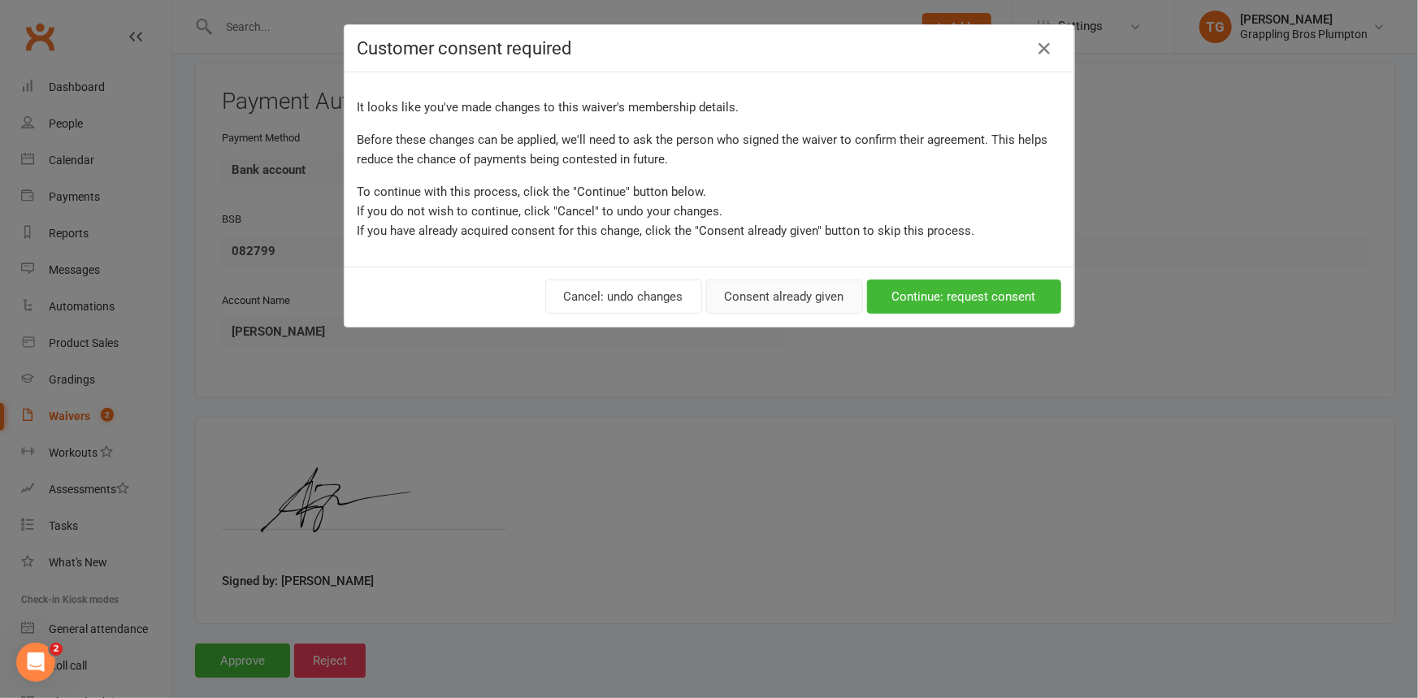
click at [755, 297] on button "Consent already given" at bounding box center [784, 297] width 157 height 34
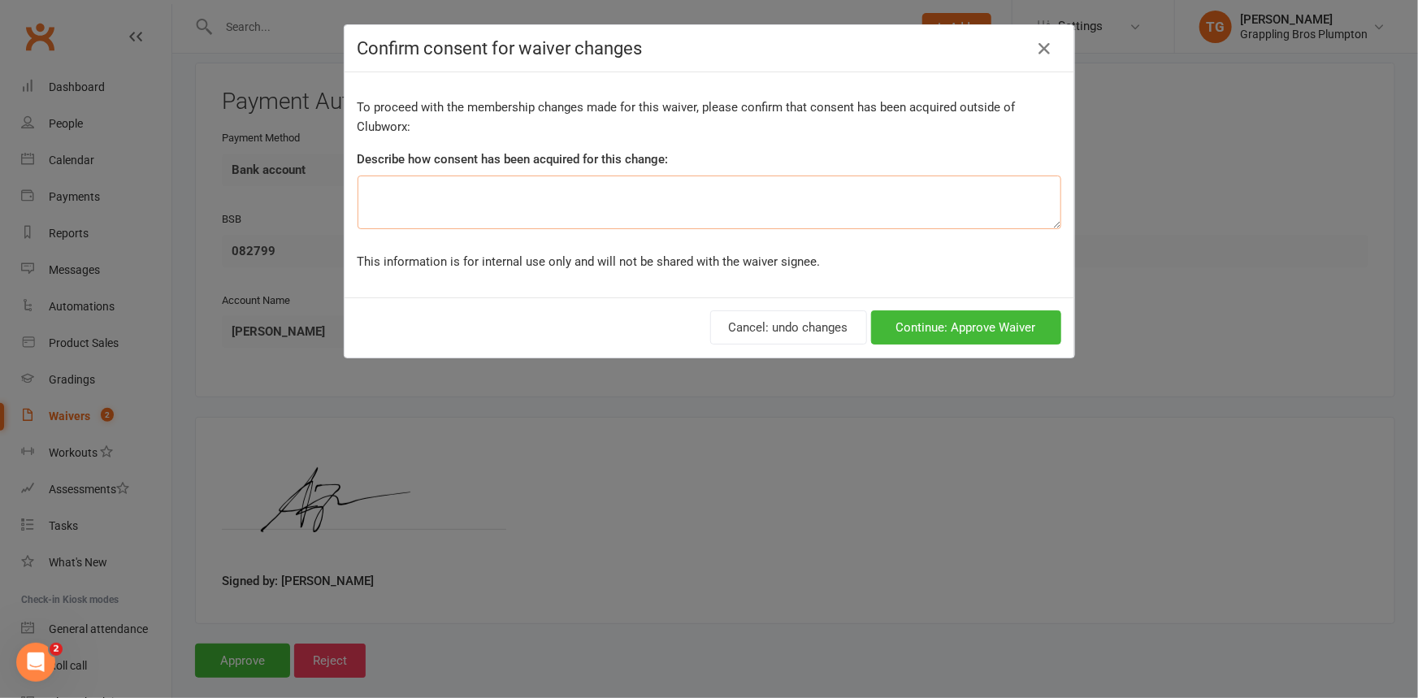
click at [467, 181] on textarea at bounding box center [710, 203] width 704 height 54
type textarea "verbal"
click at [962, 318] on button "Continue: Approve Waiver" at bounding box center [966, 328] width 190 height 34
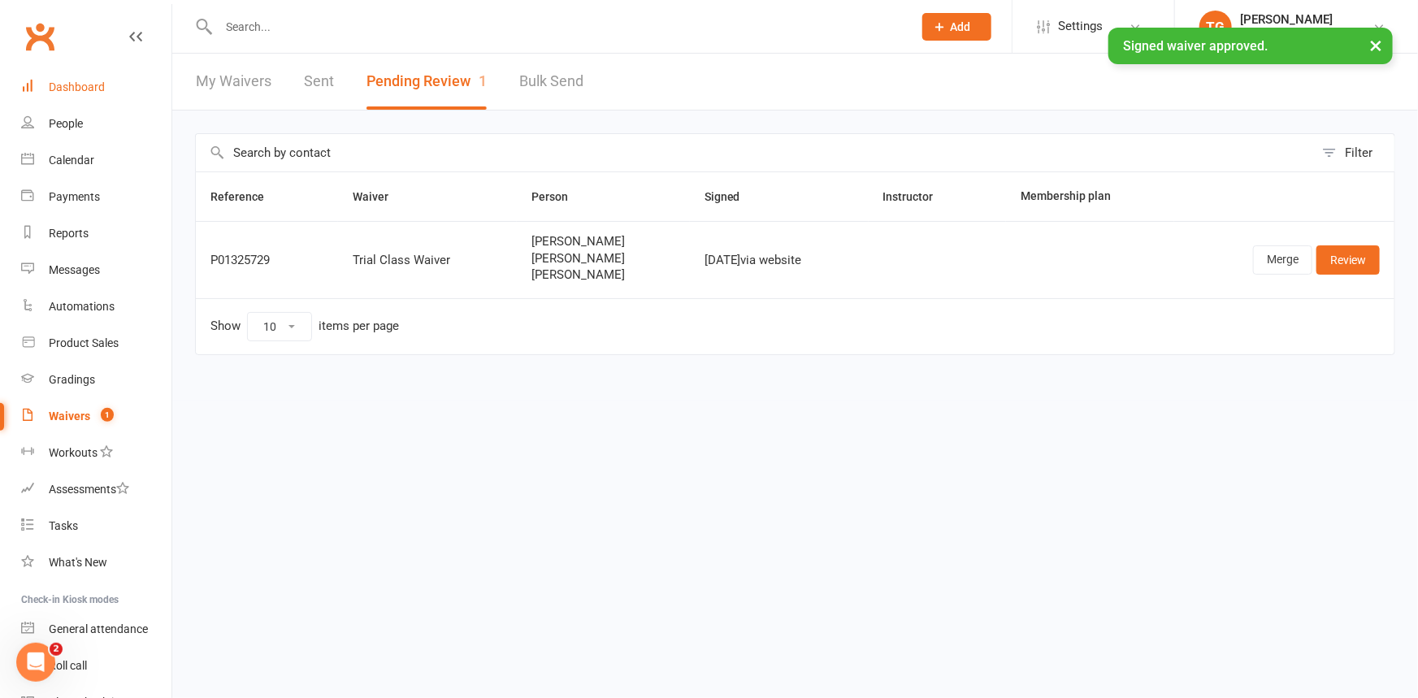
click at [74, 88] on div "Dashboard" at bounding box center [77, 86] width 56 height 13
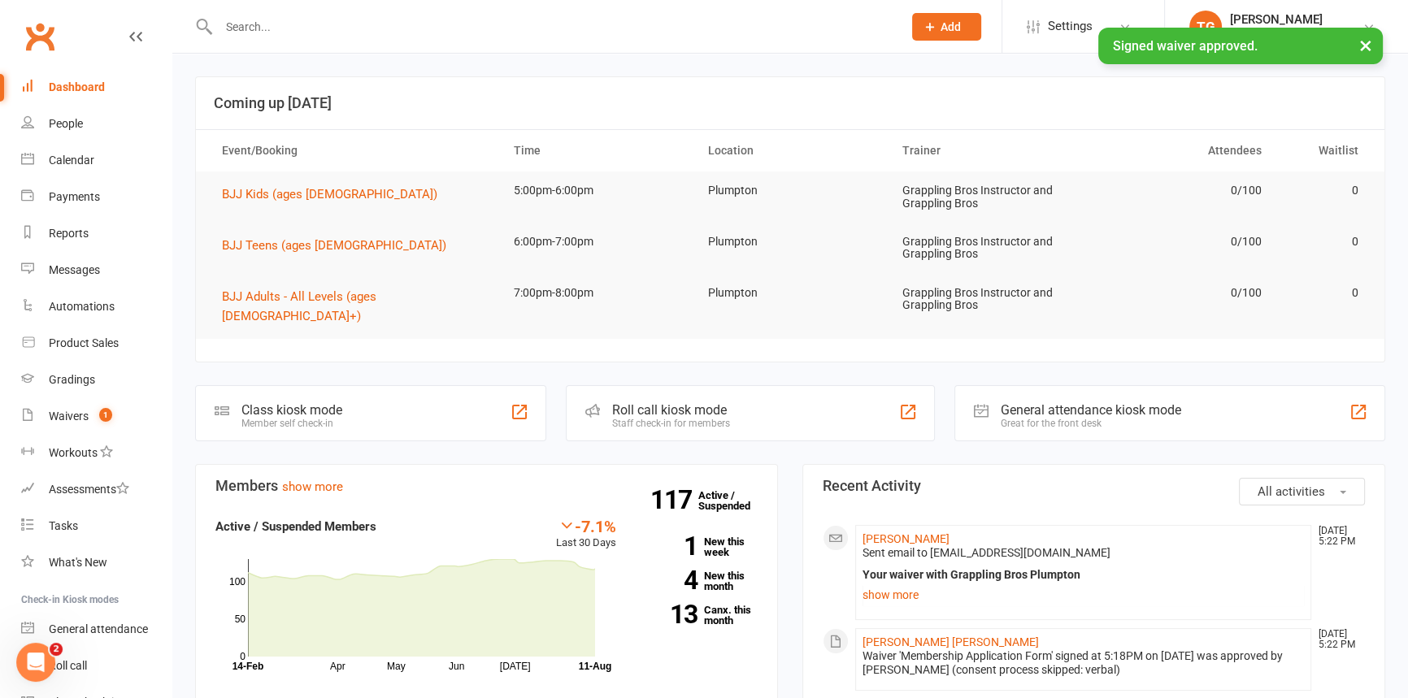
click at [250, 28] on div "× Signed waiver approved." at bounding box center [693, 28] width 1387 height 0
click at [77, 121] on div "People" at bounding box center [66, 123] width 34 height 13
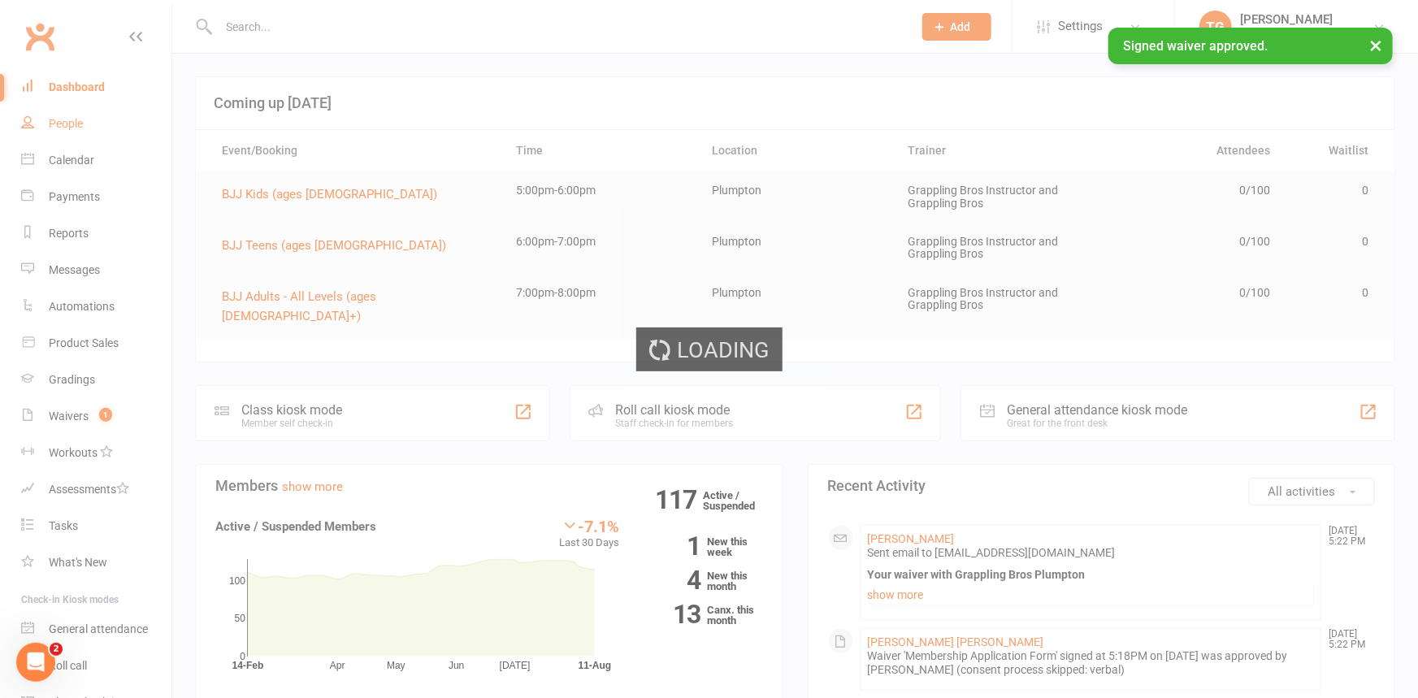
select select "100"
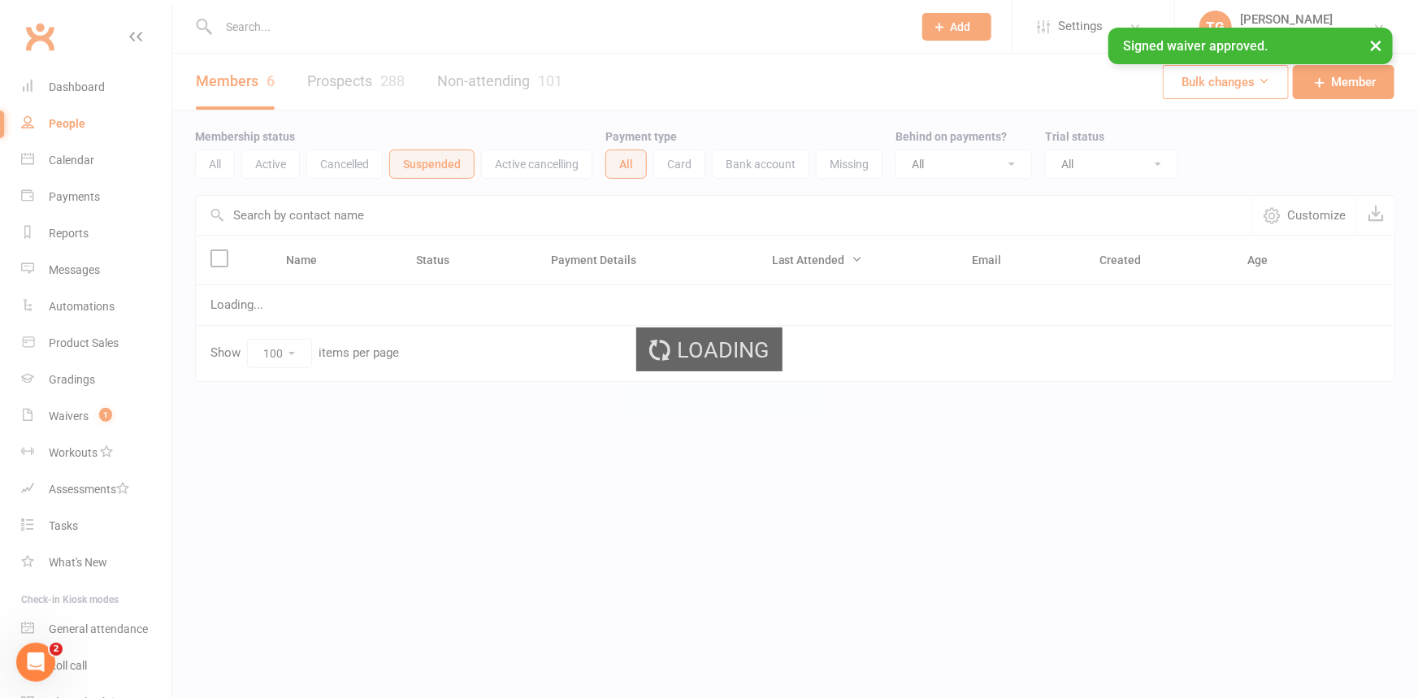
click at [267, 23] on div "Loading" at bounding box center [709, 349] width 1418 height 698
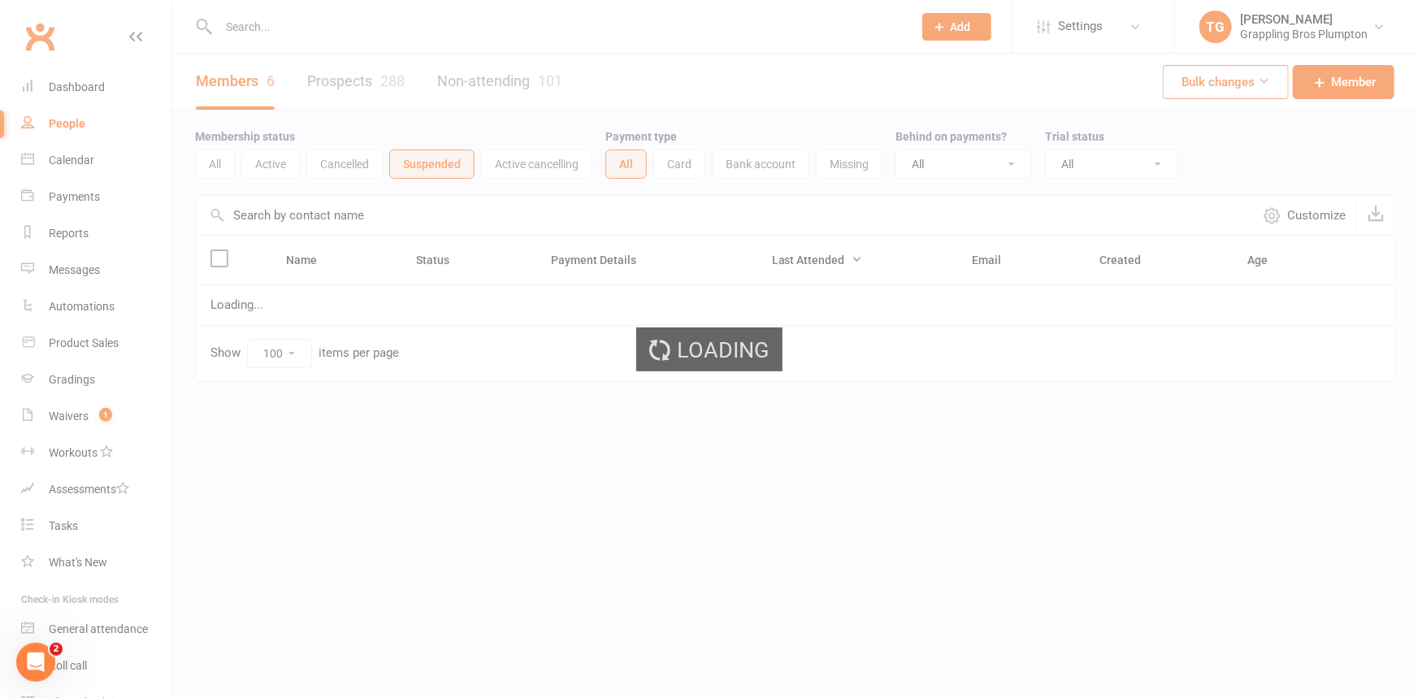
click at [254, 26] on div "Loading" at bounding box center [709, 349] width 1418 height 698
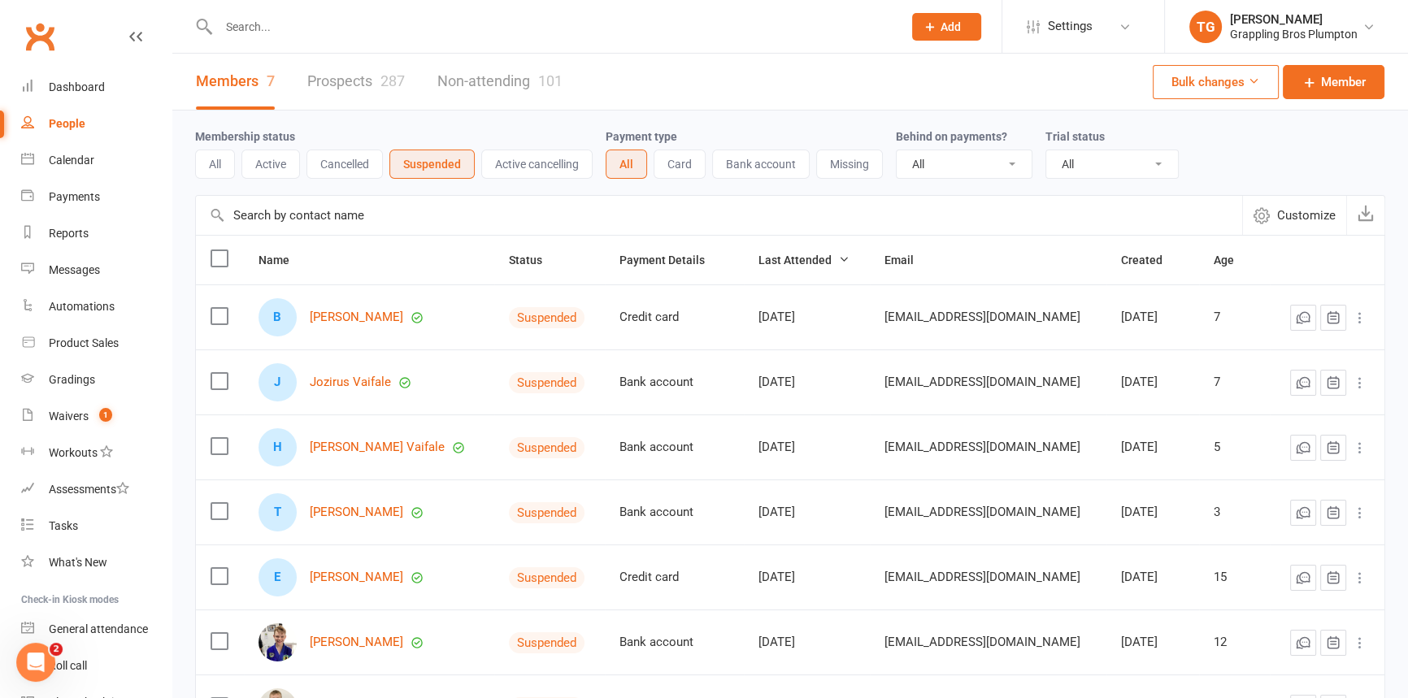
click at [251, 12] on div at bounding box center [543, 26] width 696 height 53
click at [252, 33] on input "text" at bounding box center [552, 26] width 677 height 23
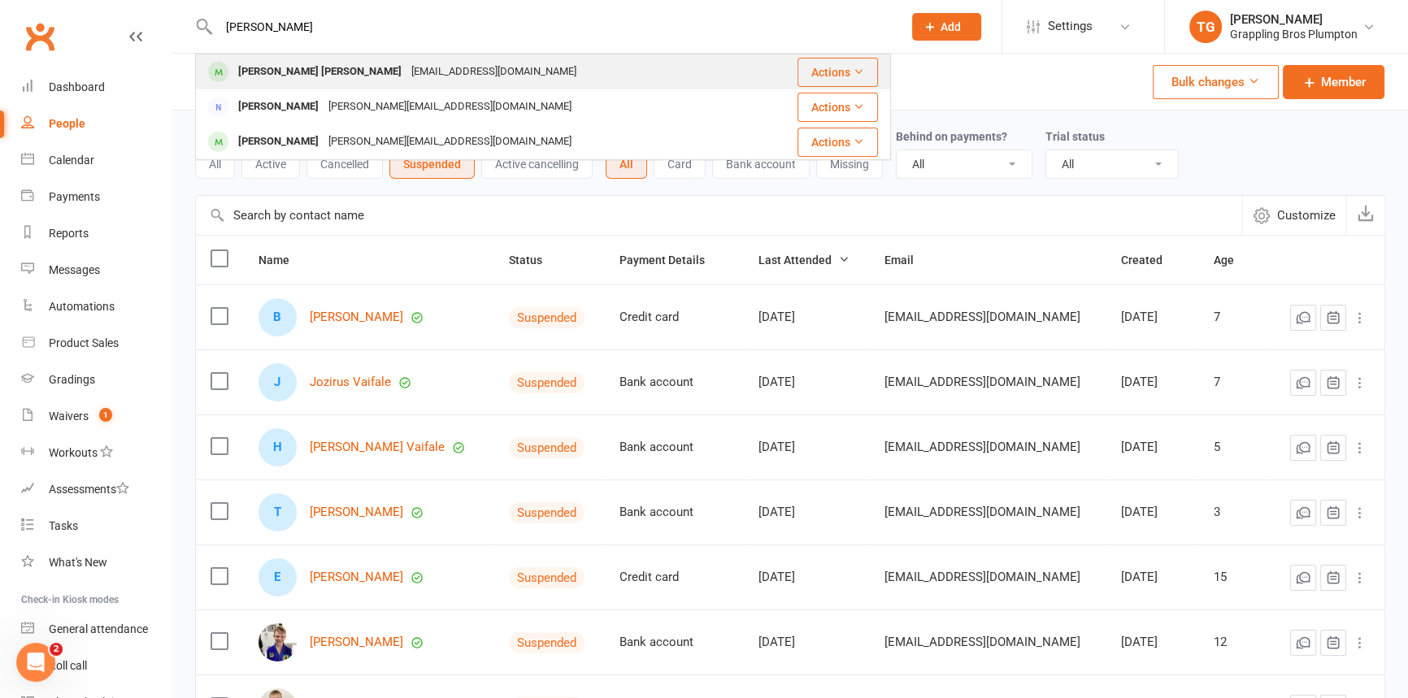
type input "[PERSON_NAME]"
click at [277, 72] on div "[PERSON_NAME] [PERSON_NAME]" at bounding box center [319, 72] width 173 height 24
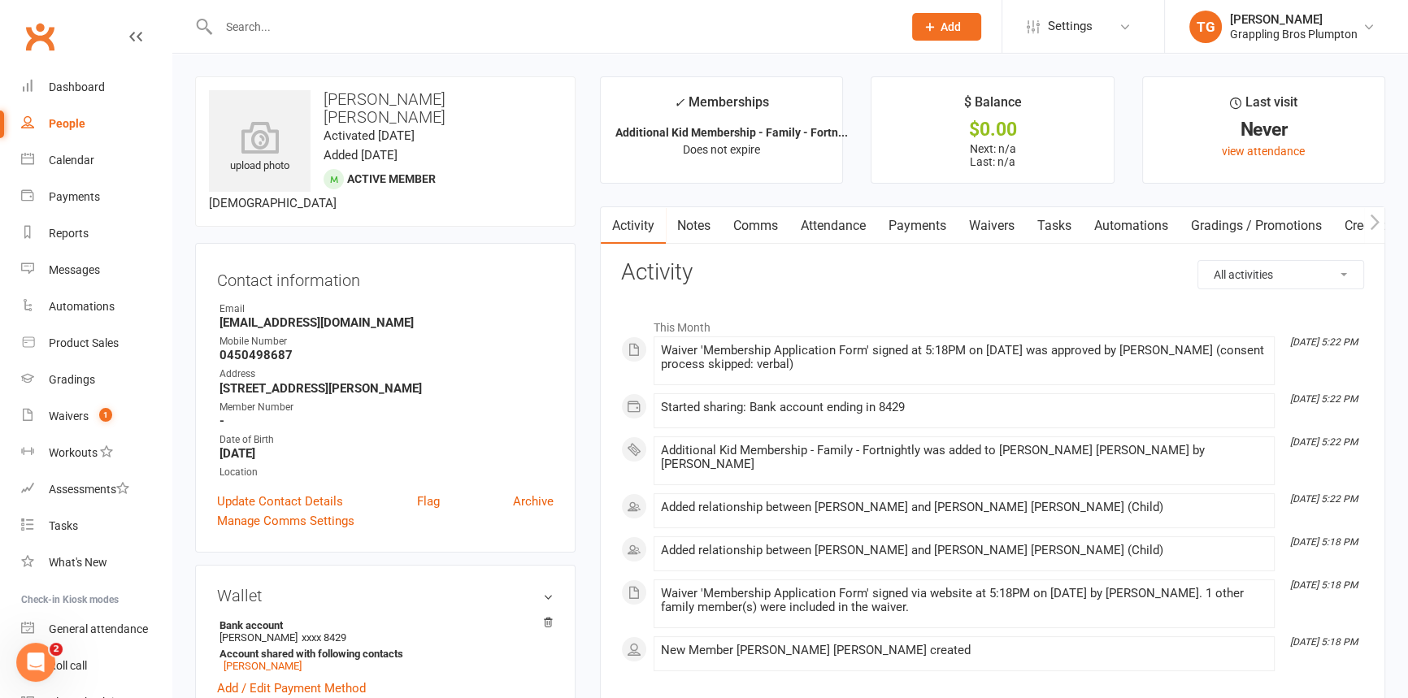
drag, startPoint x: 910, startPoint y: 223, endPoint x: 1008, endPoint y: 493, distance: 288.0
click at [910, 223] on link "Payments" at bounding box center [917, 225] width 80 height 37
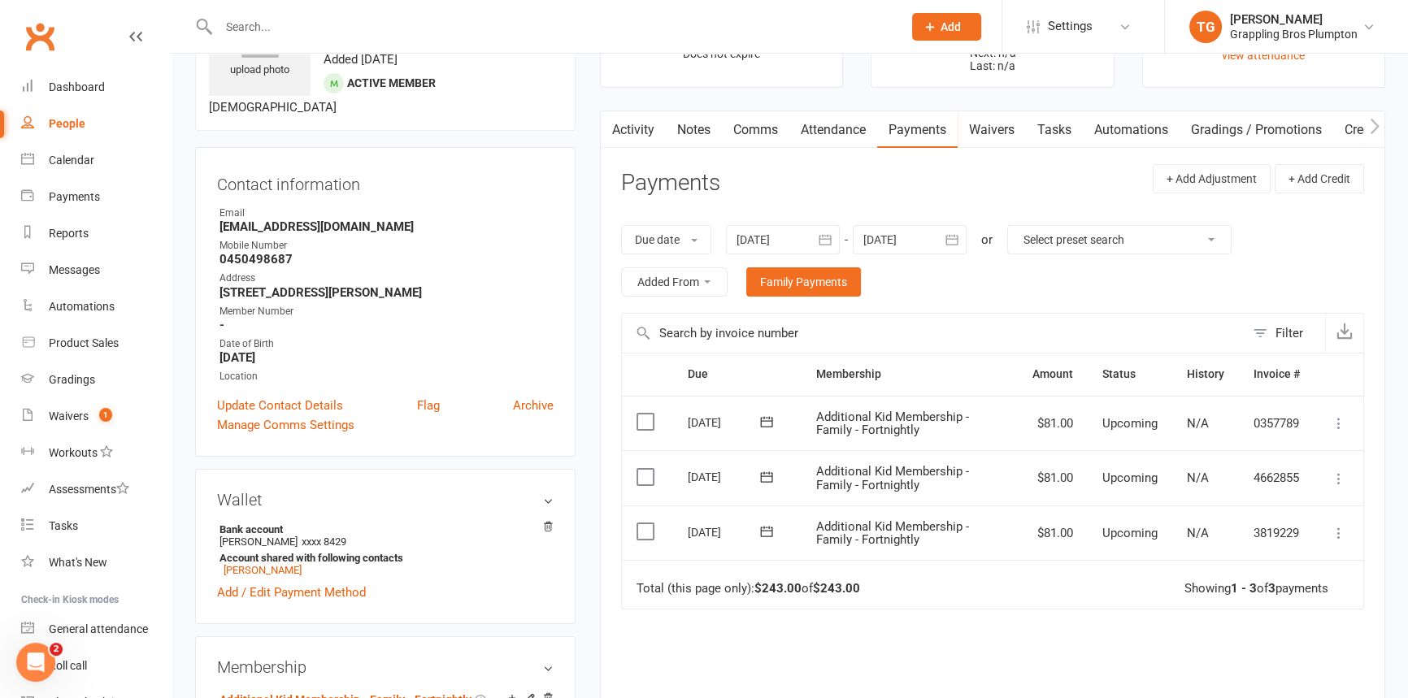
scroll to position [111, 0]
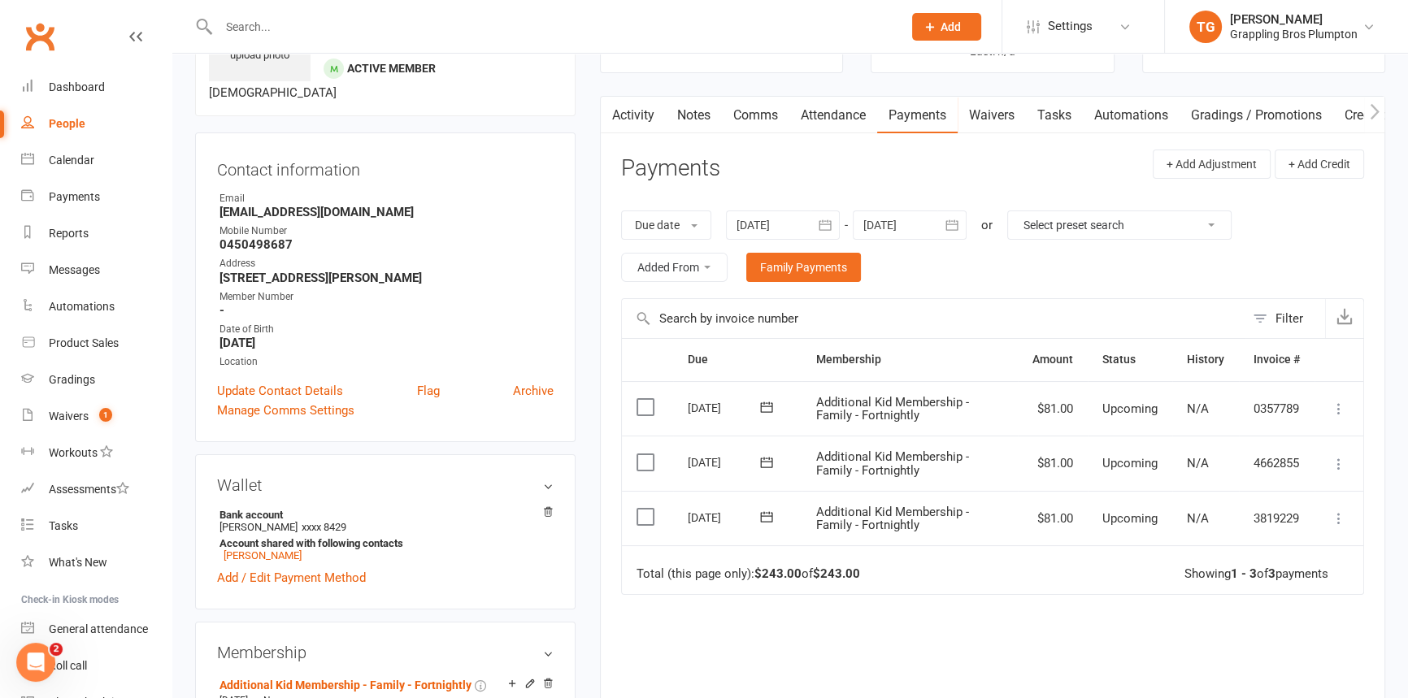
click at [768, 512] on icon at bounding box center [767, 517] width 12 height 11
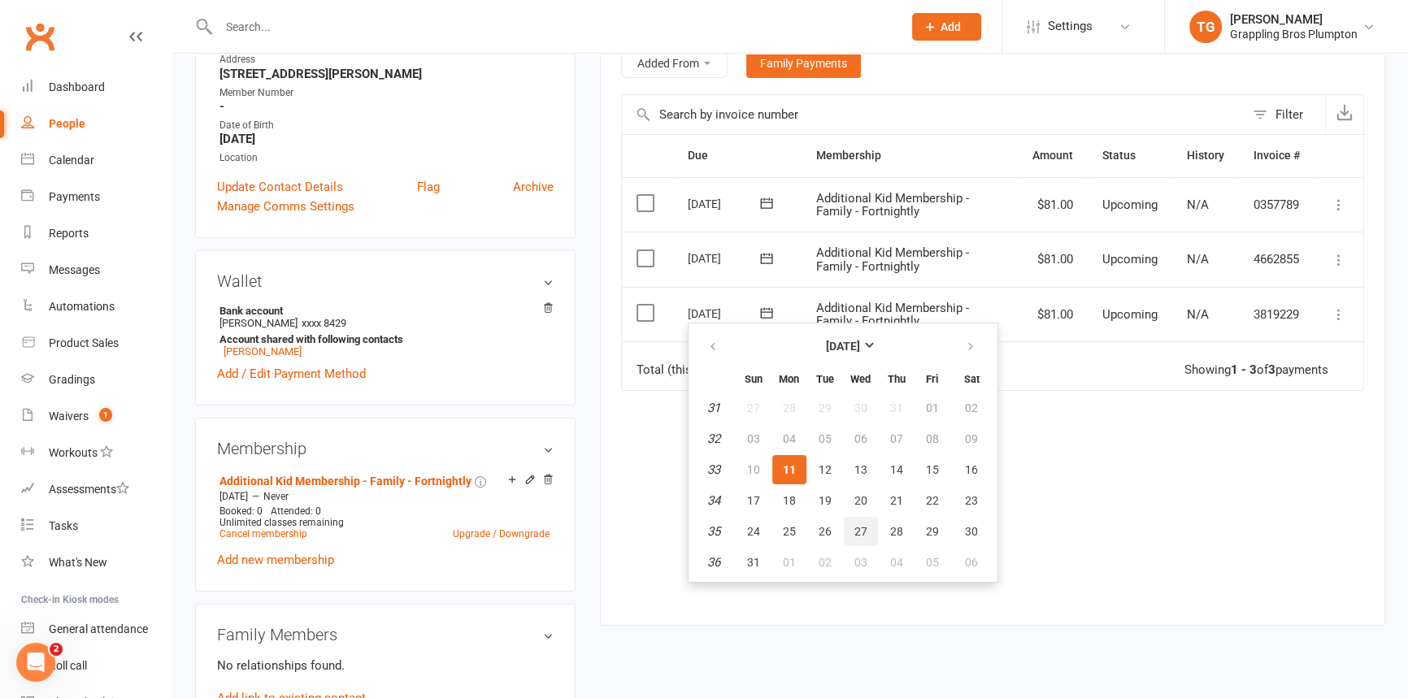
scroll to position [332, 0]
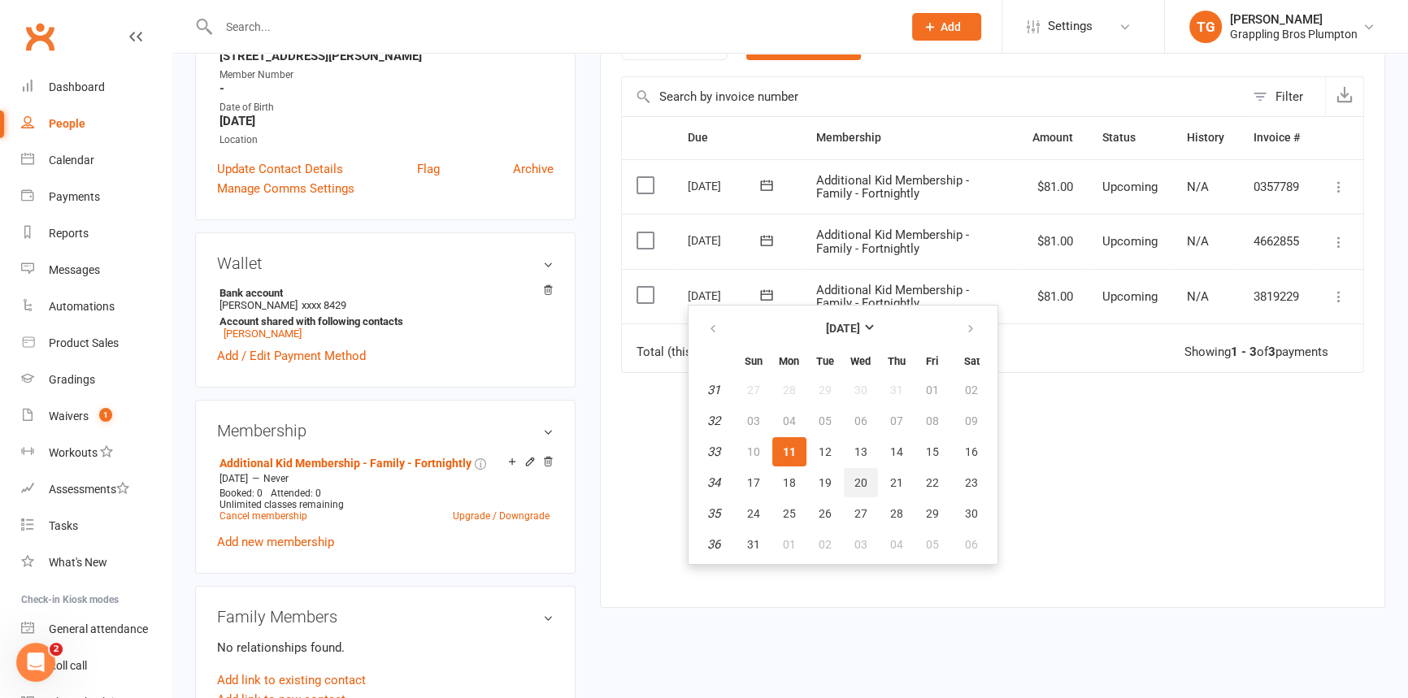
click at [854, 480] on span "20" at bounding box center [860, 482] width 13 height 13
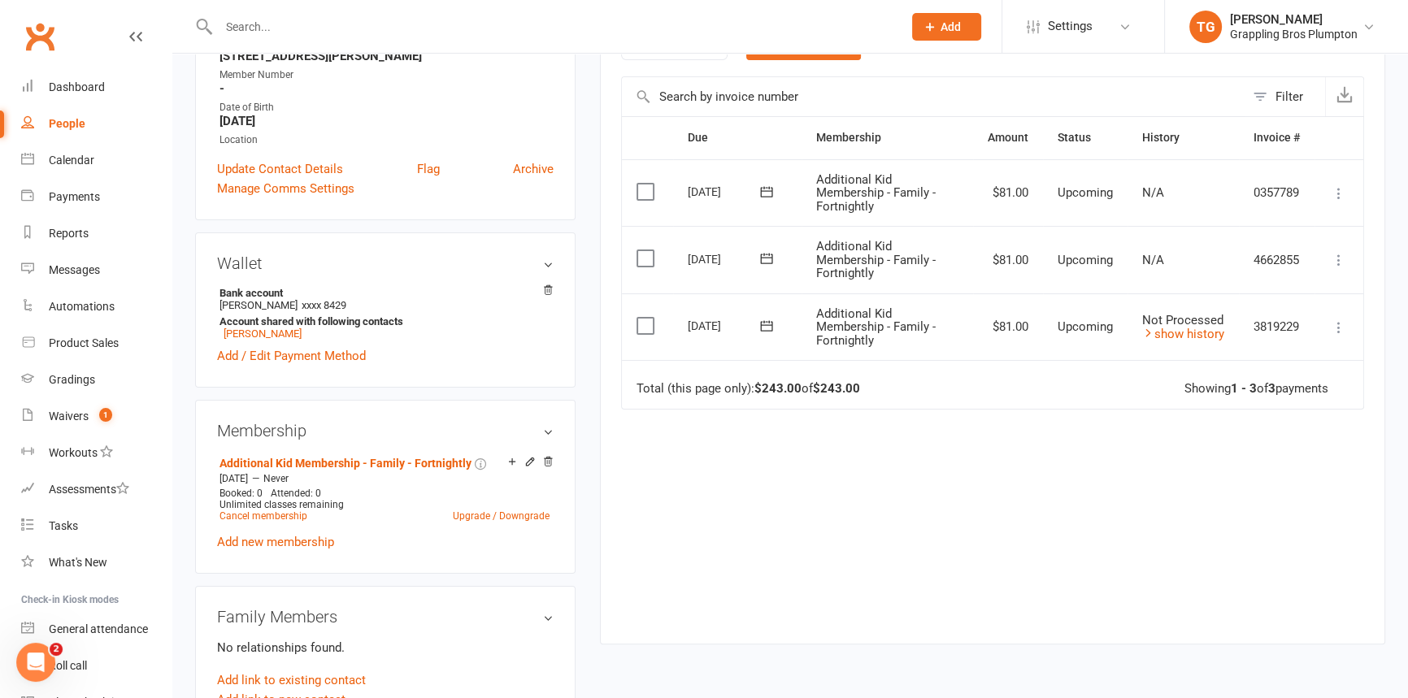
click at [771, 252] on icon at bounding box center [766, 258] width 16 height 16
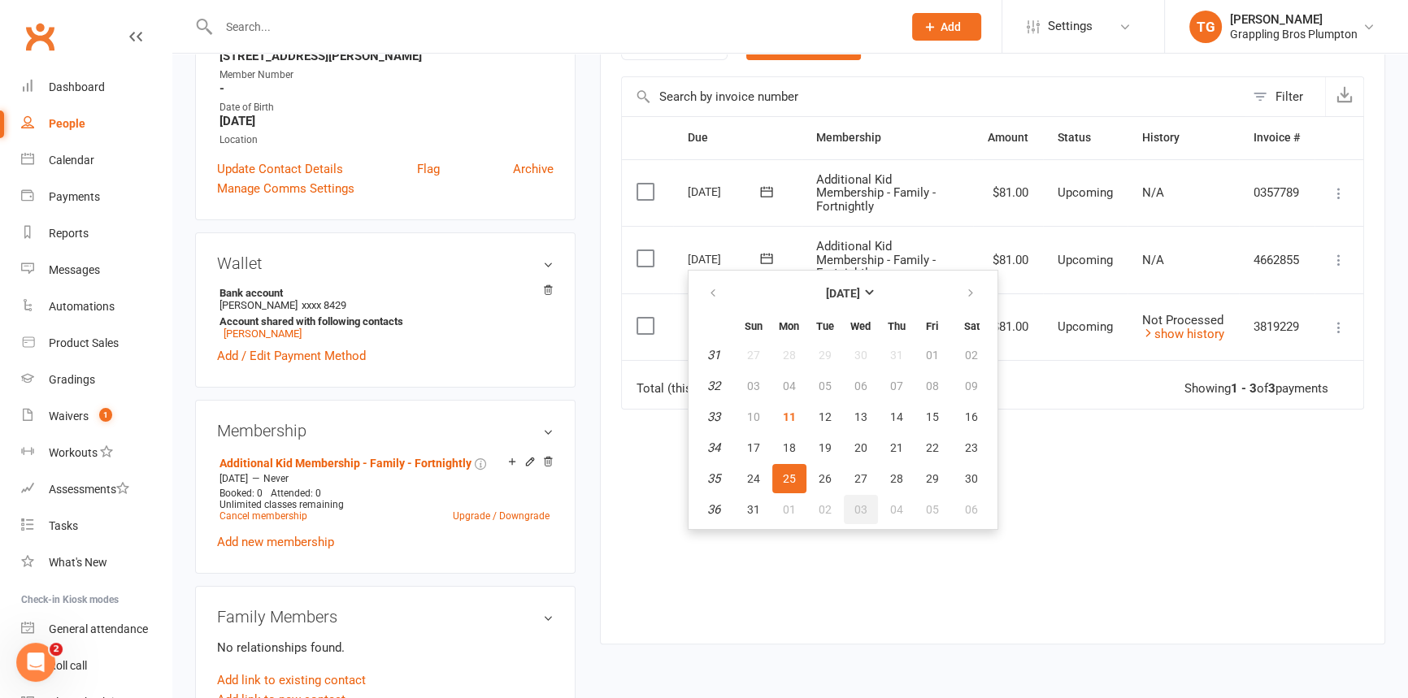
click at [861, 507] on span "03" at bounding box center [860, 509] width 13 height 13
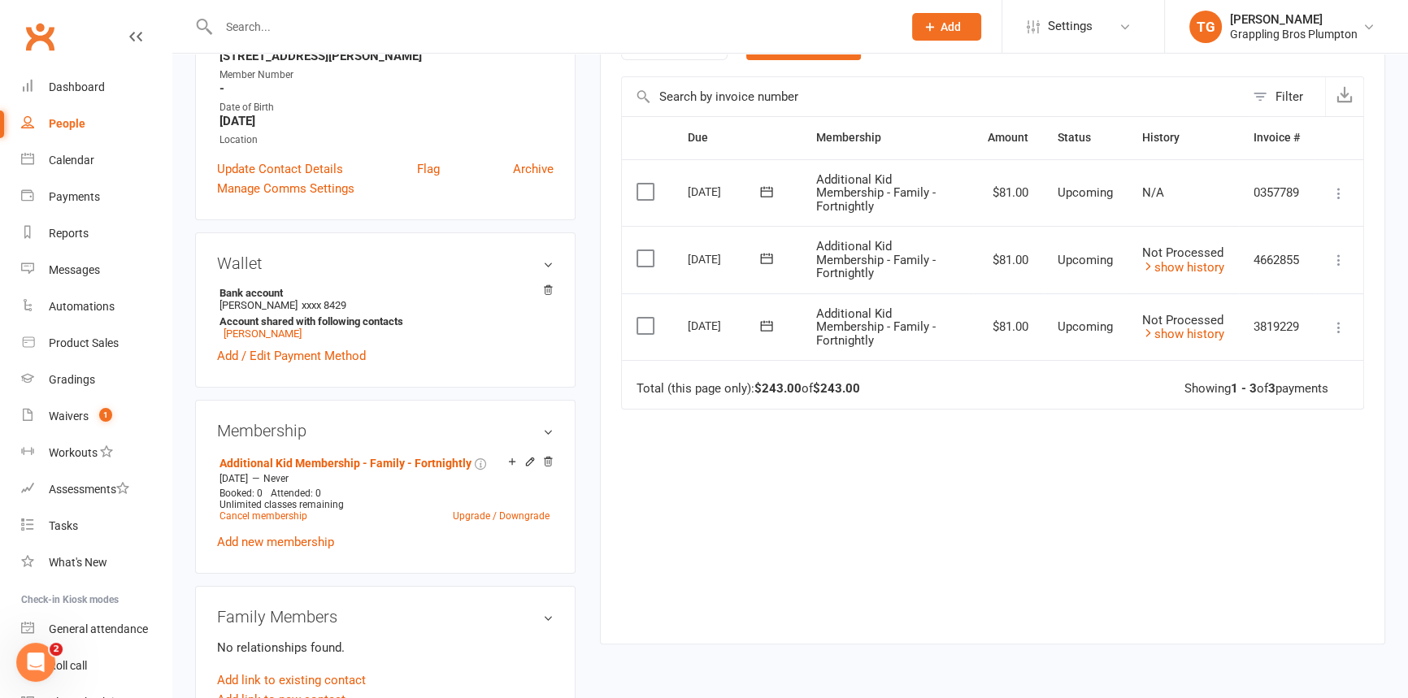
click at [762, 190] on icon at bounding box center [767, 191] width 12 height 11
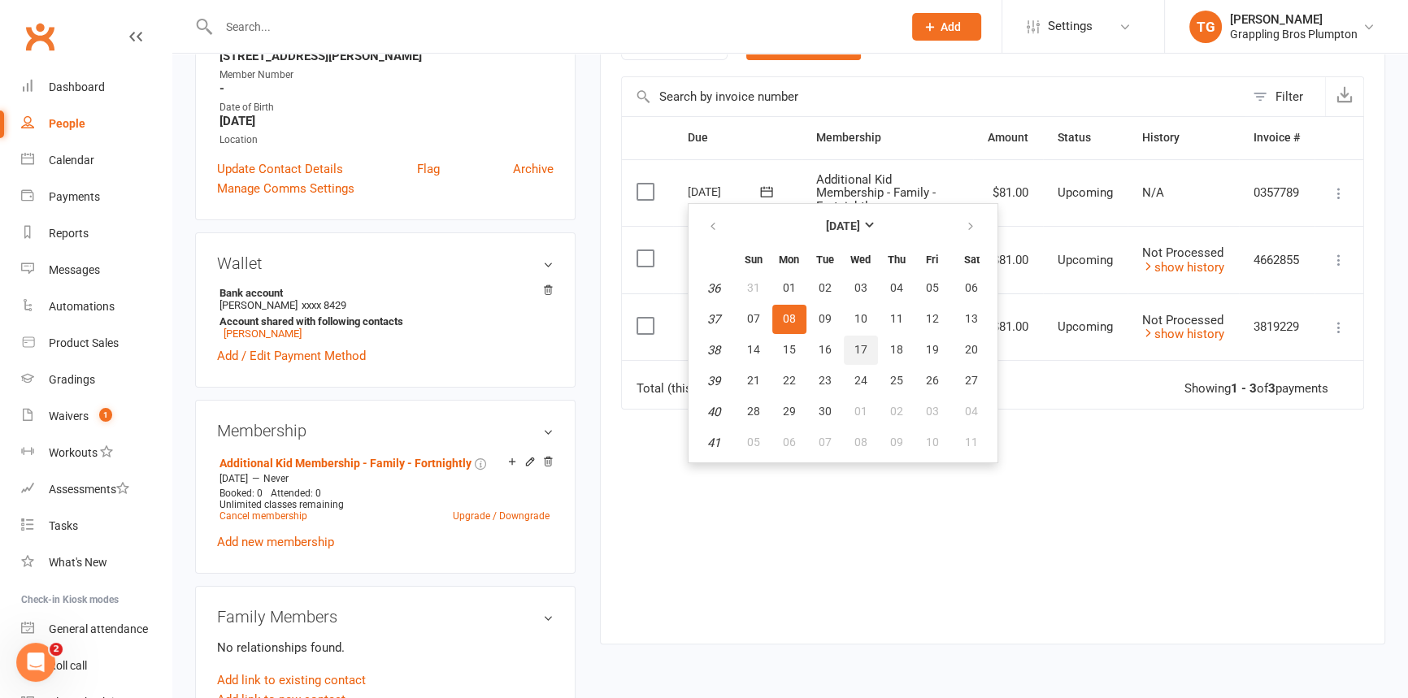
click at [857, 343] on span "17" at bounding box center [860, 349] width 13 height 13
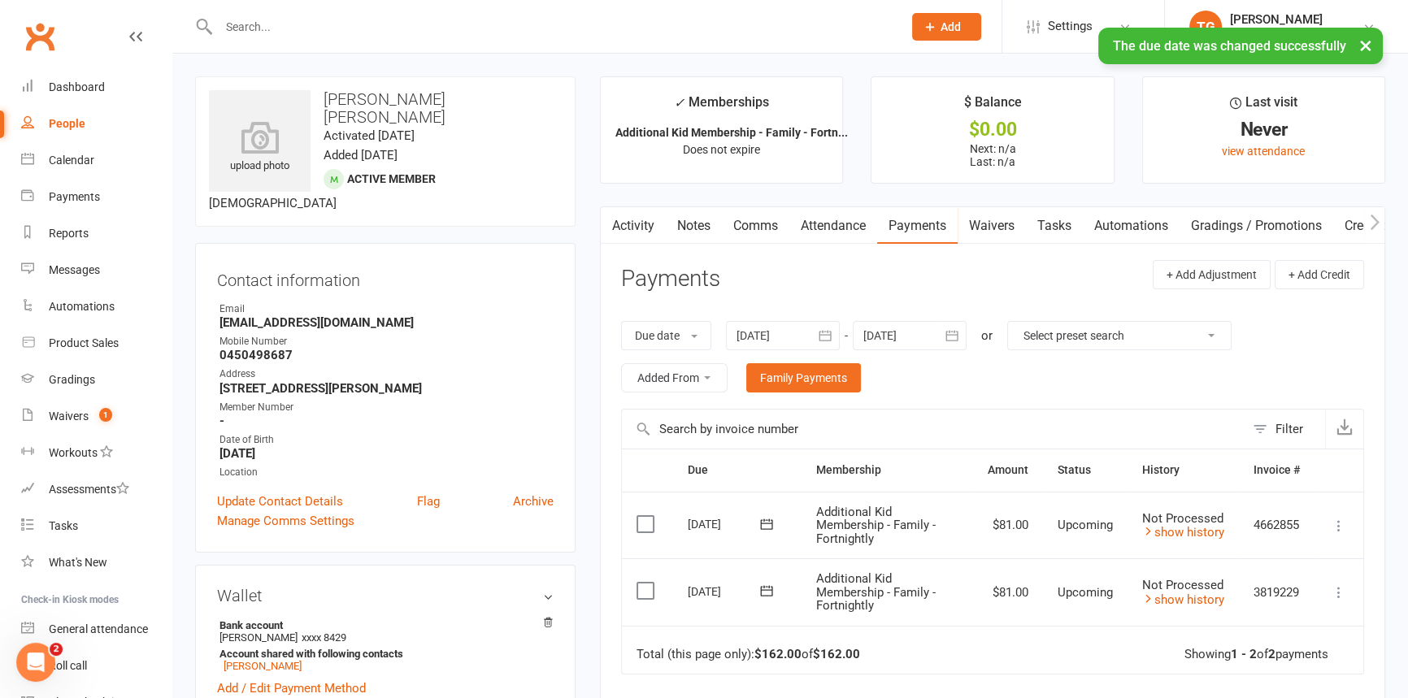
scroll to position [62, 0]
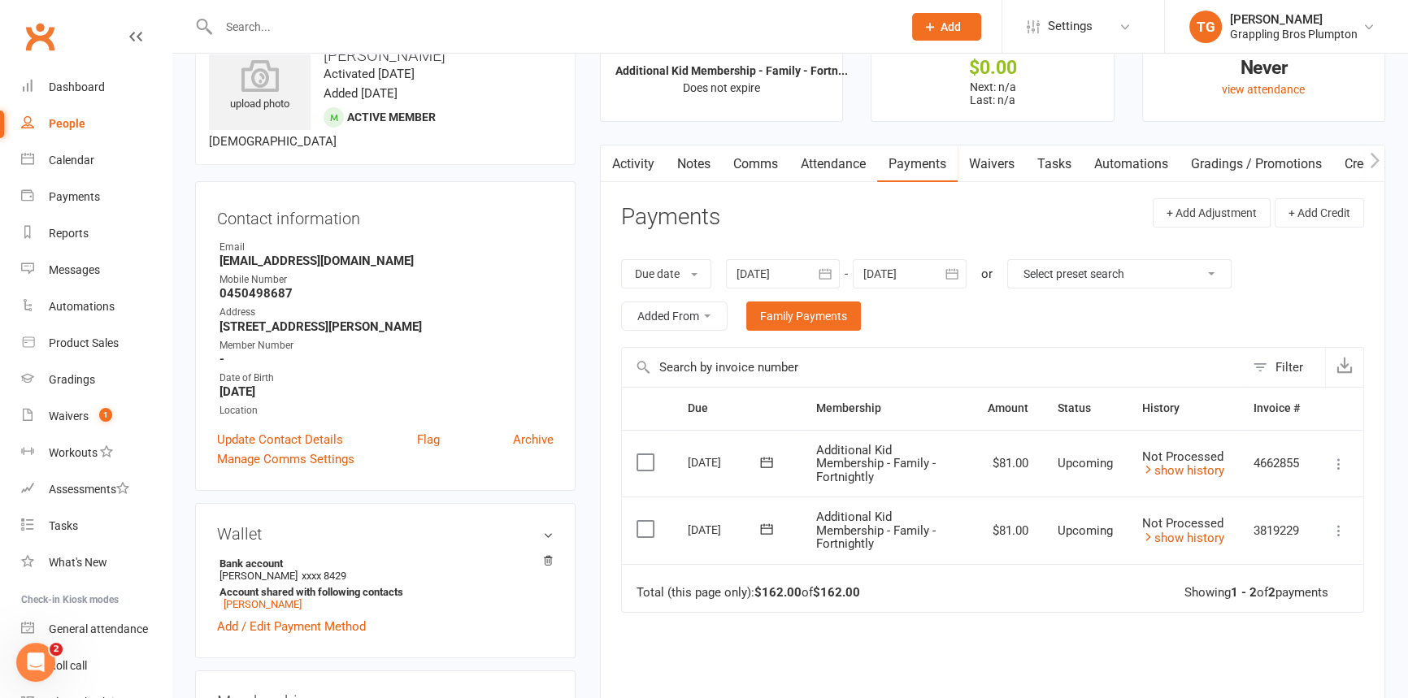
click at [960, 268] on icon "button" at bounding box center [952, 274] width 16 height 16
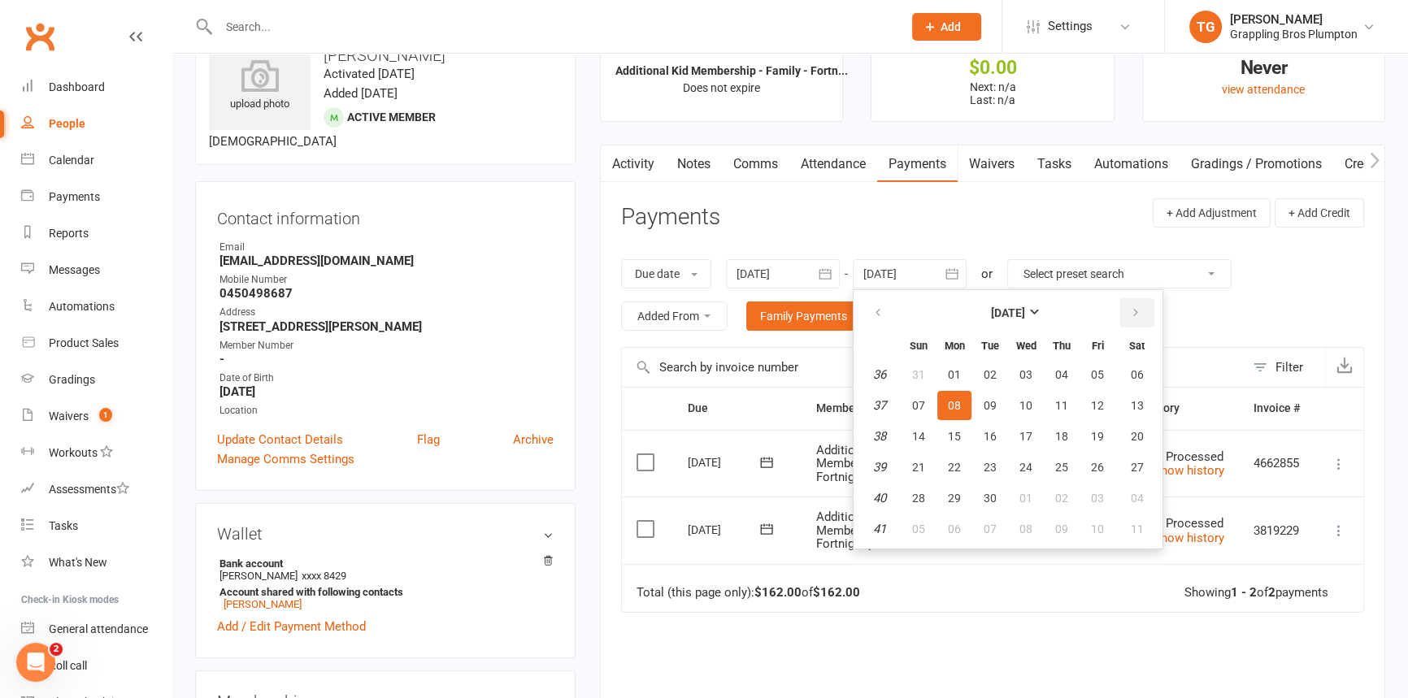
click at [1134, 315] on icon "button" at bounding box center [1135, 312] width 11 height 13
click at [1057, 526] on span "05" at bounding box center [1061, 529] width 13 height 13
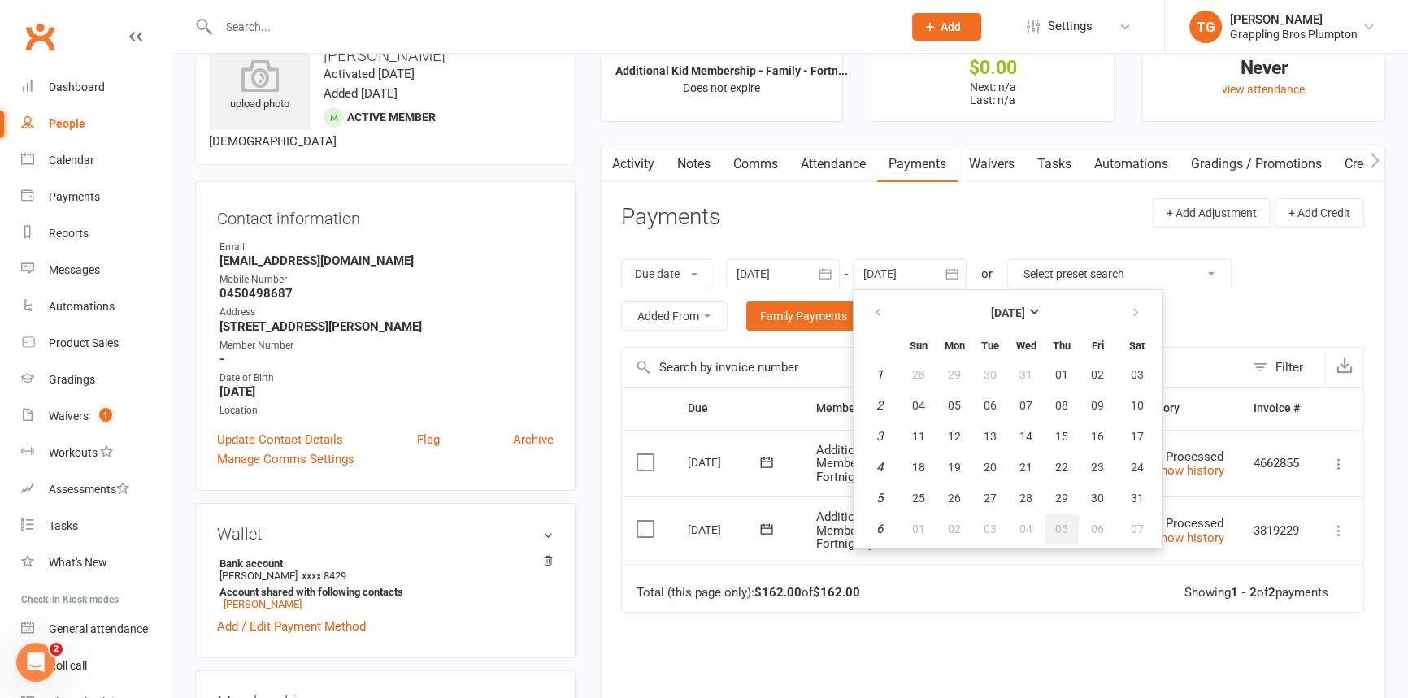
type input "[DATE]"
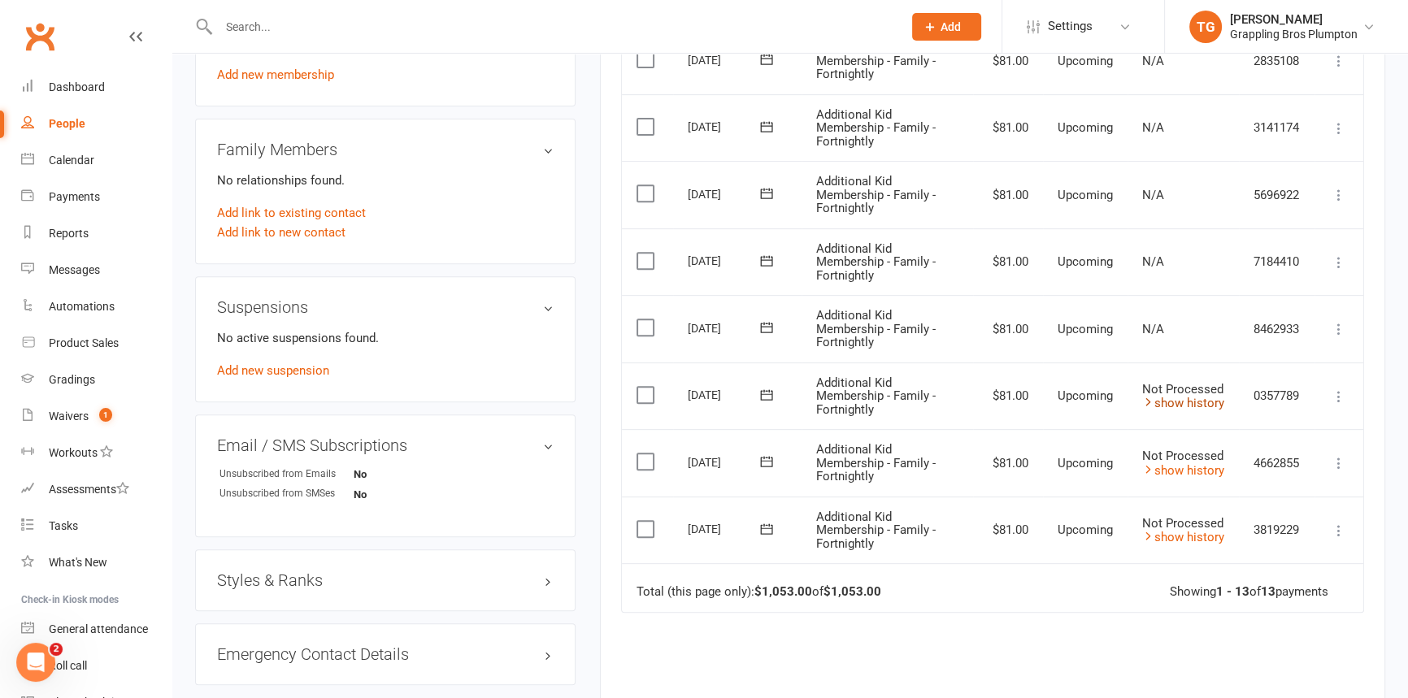
scroll to position [856, 0]
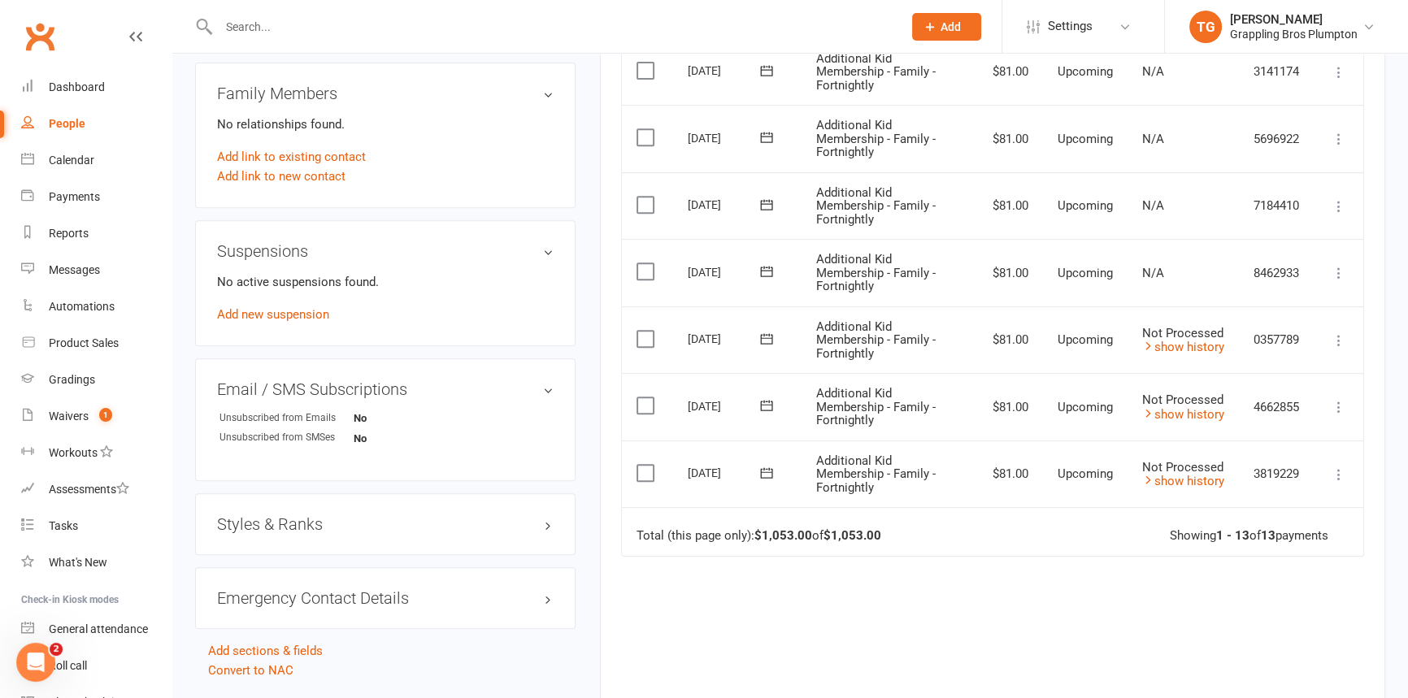
click at [766, 268] on icon at bounding box center [766, 271] width 16 height 16
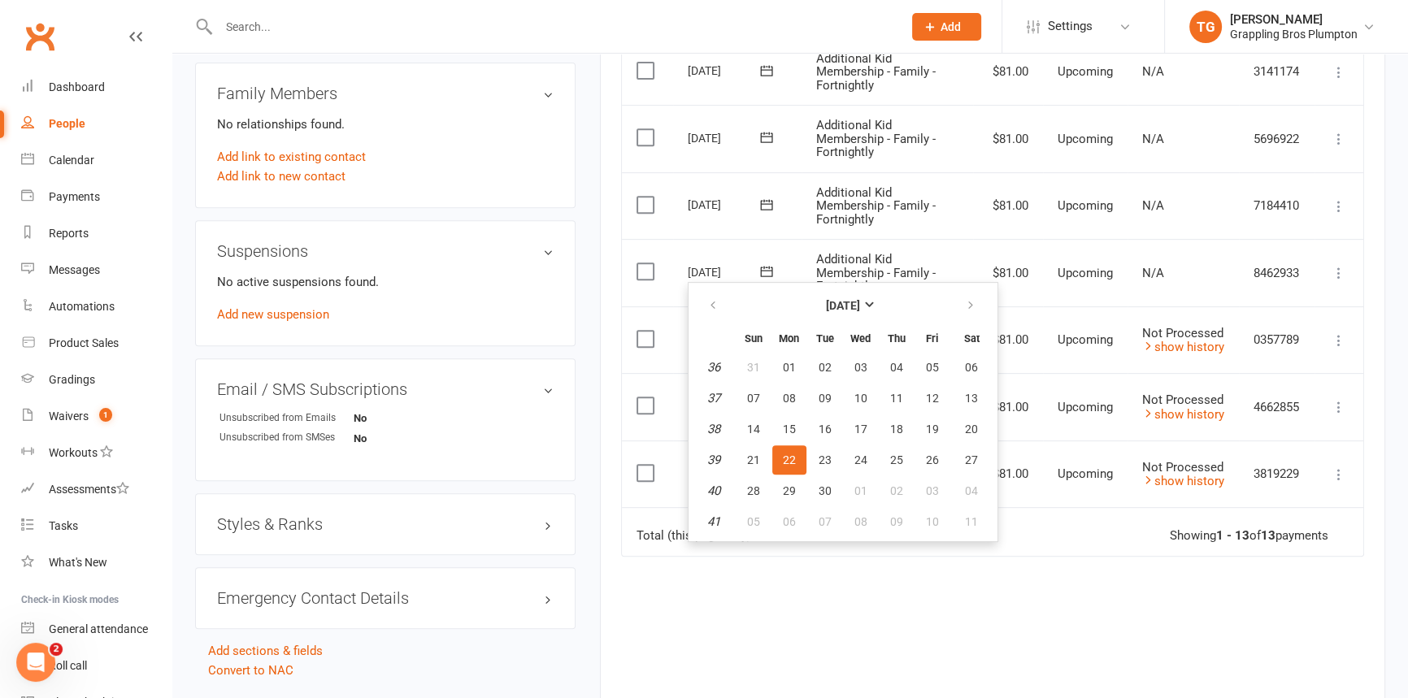
click at [1013, 661] on div "Due Contact Membership Amount Status History Invoice # Select this [DATE] [PERS…" at bounding box center [992, 179] width 743 height 1173
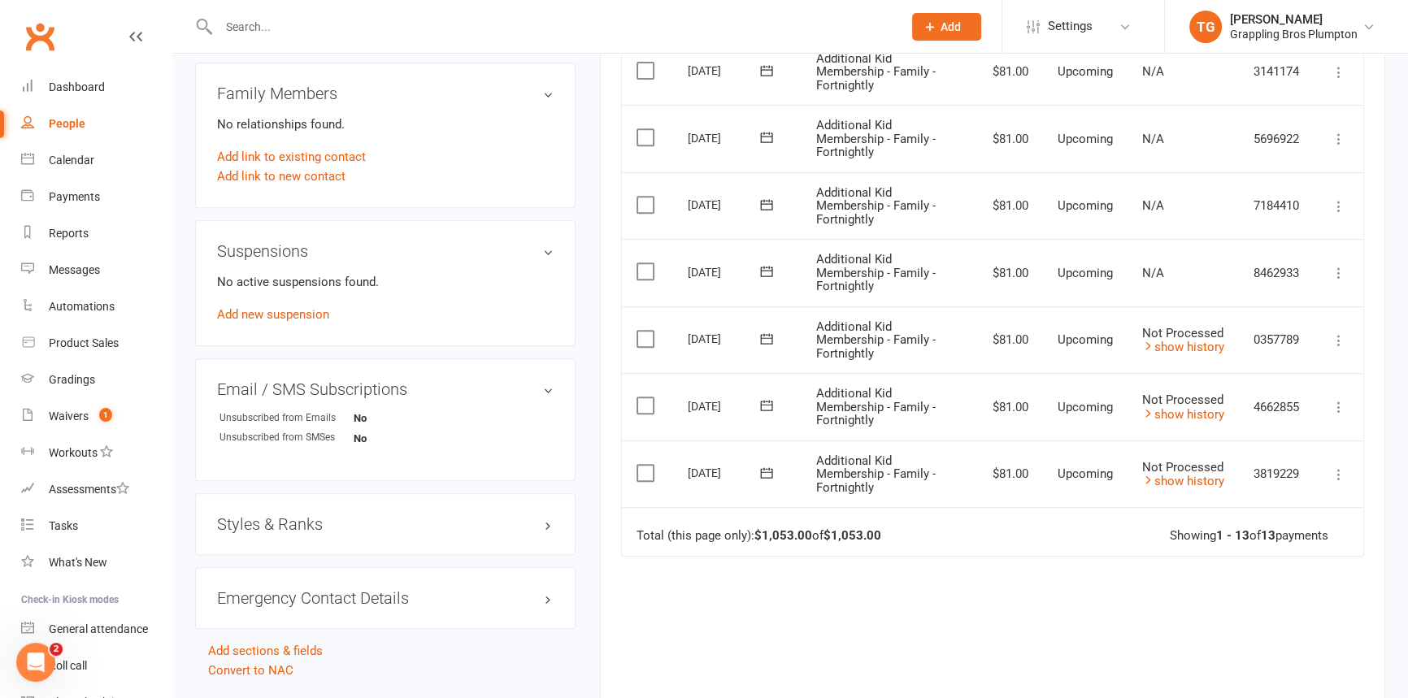
click at [771, 265] on icon at bounding box center [766, 271] width 16 height 16
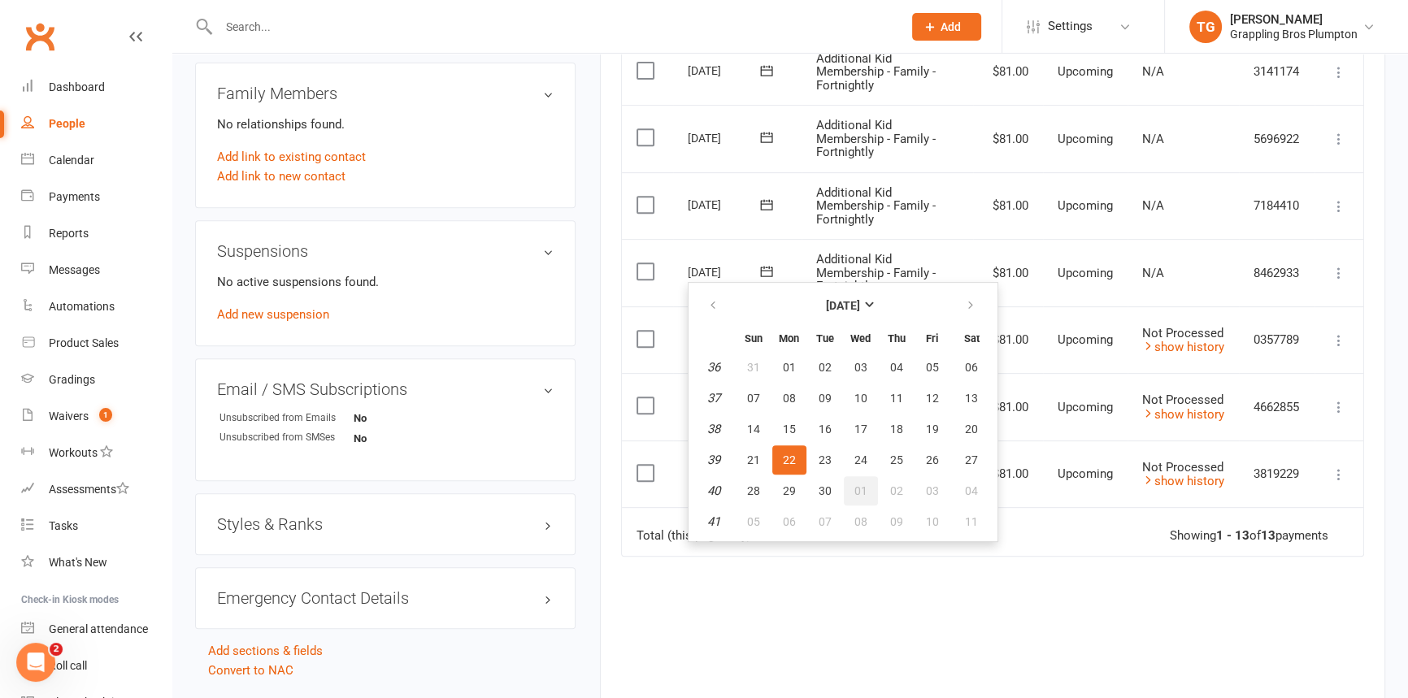
click at [854, 488] on span "01" at bounding box center [860, 490] width 13 height 13
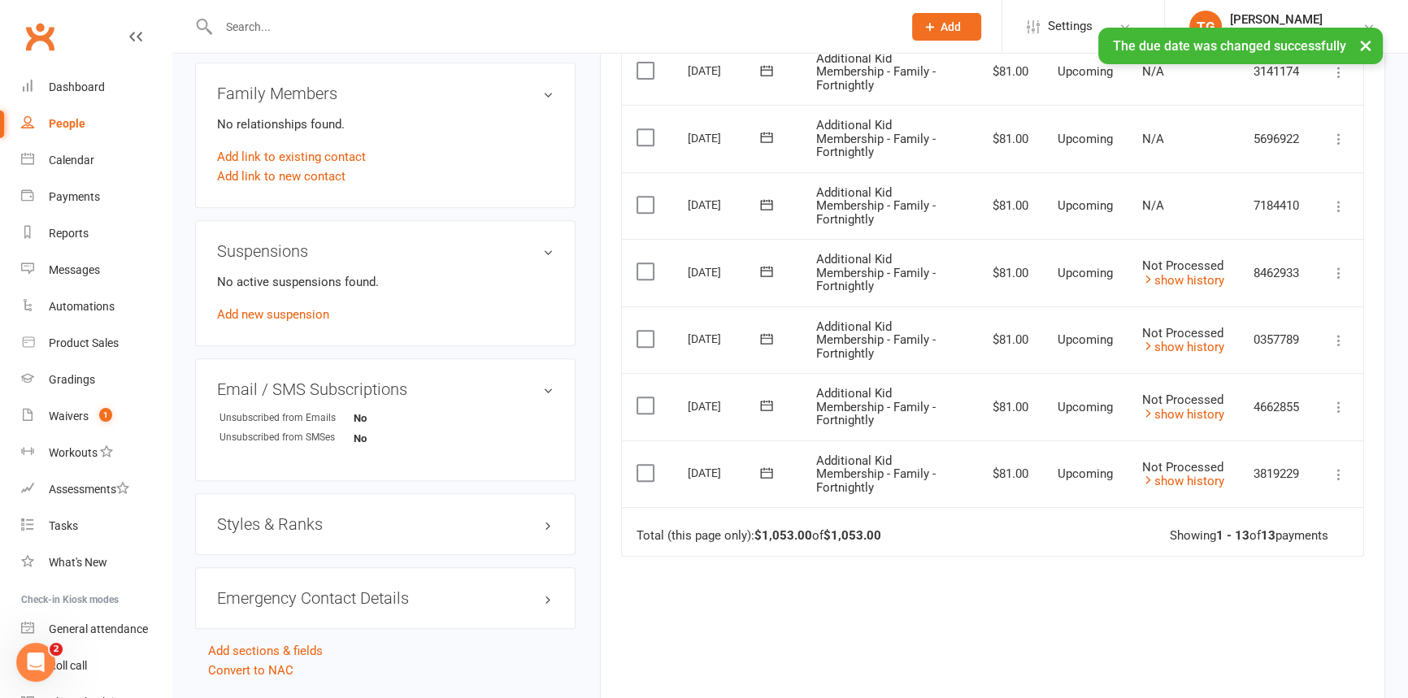
click at [771, 203] on icon at bounding box center [767, 204] width 12 height 11
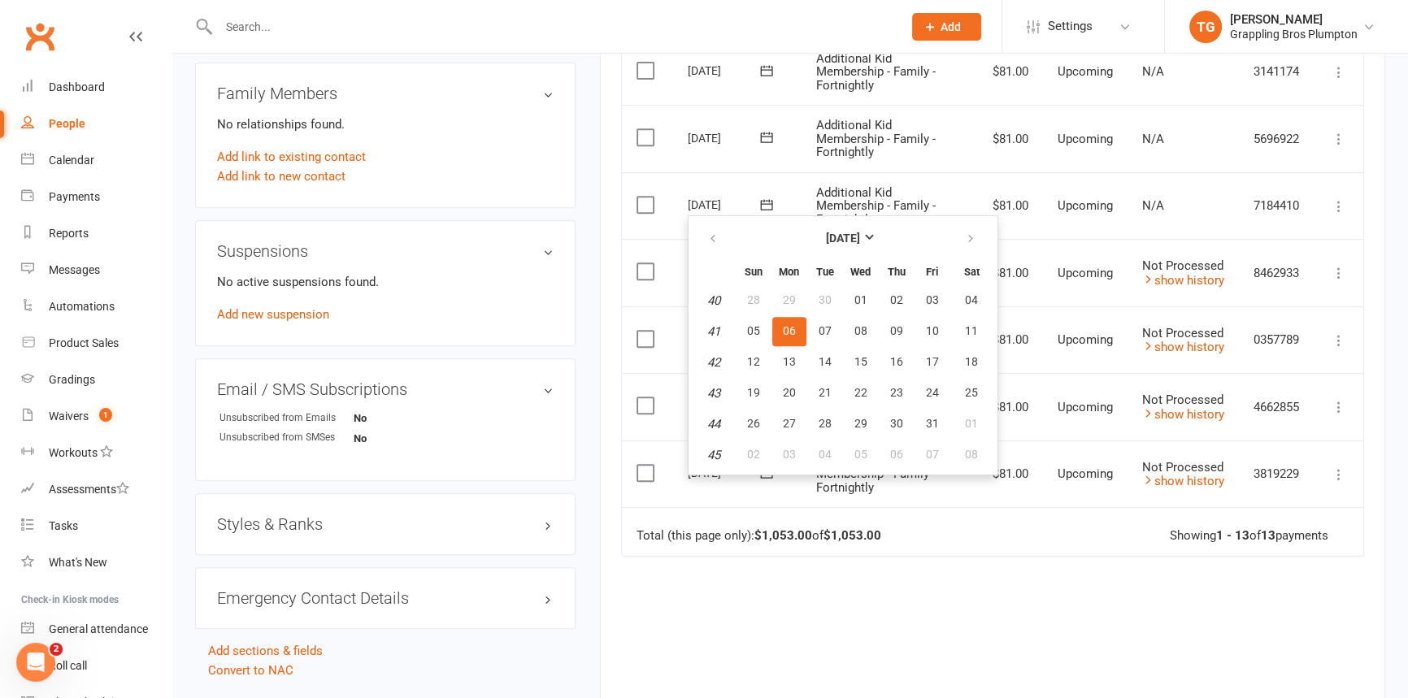
click at [967, 549] on td "Total (this page only): $1,053.00 of $1,053.00 Showing 1 - 13 of 13 payments" at bounding box center [992, 531] width 741 height 49
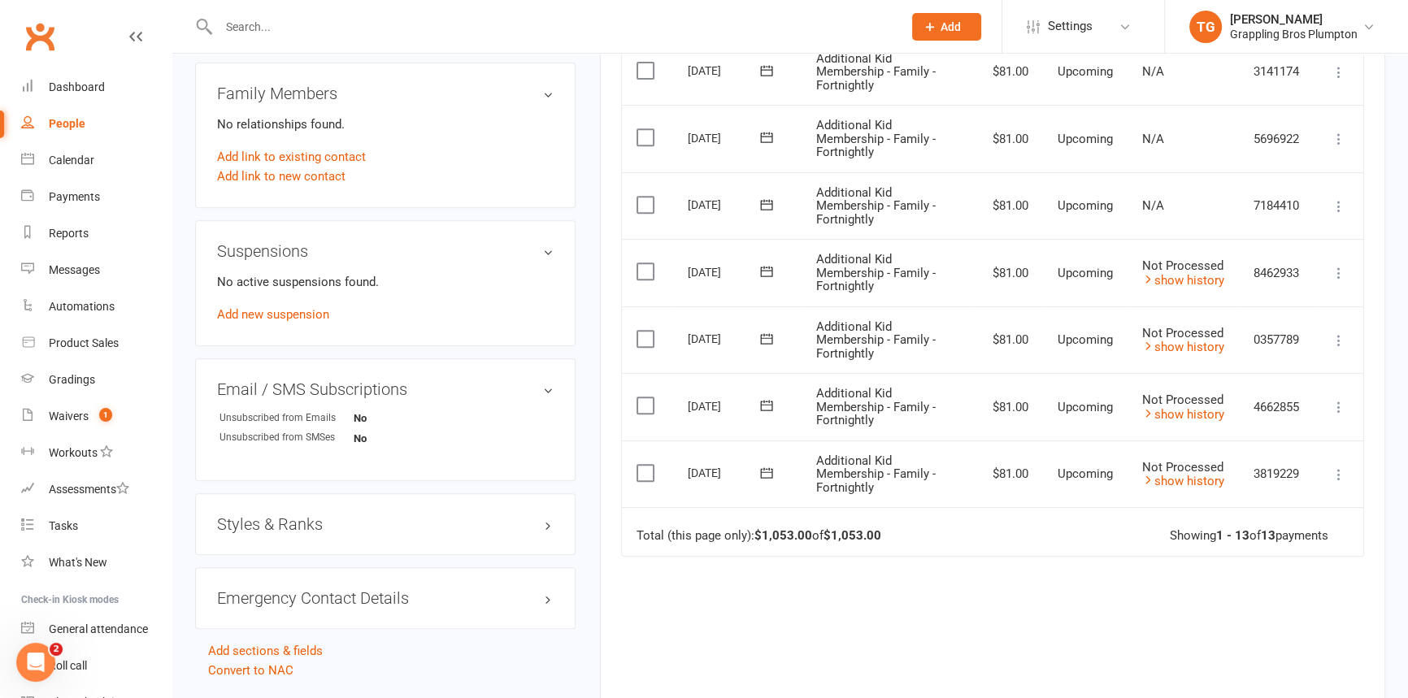
click at [769, 202] on icon at bounding box center [767, 204] width 12 height 11
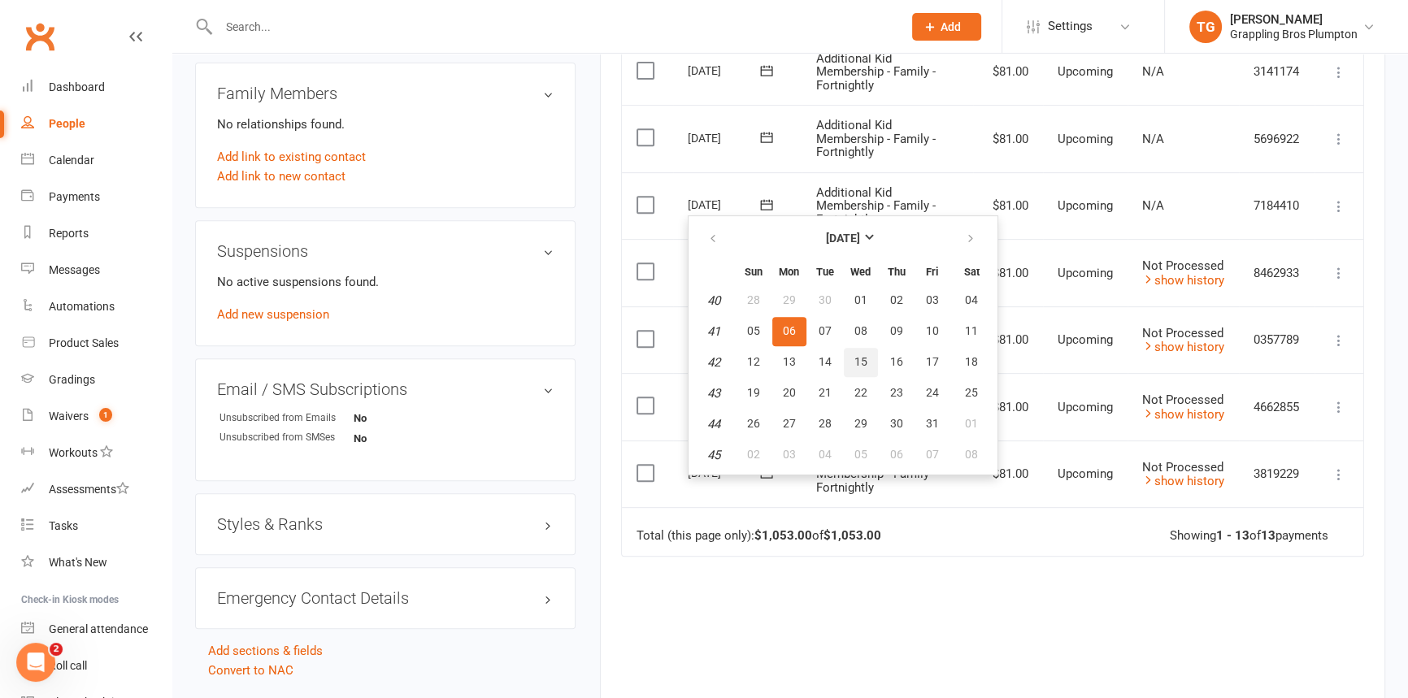
click at [862, 360] on span "15" at bounding box center [860, 361] width 13 height 13
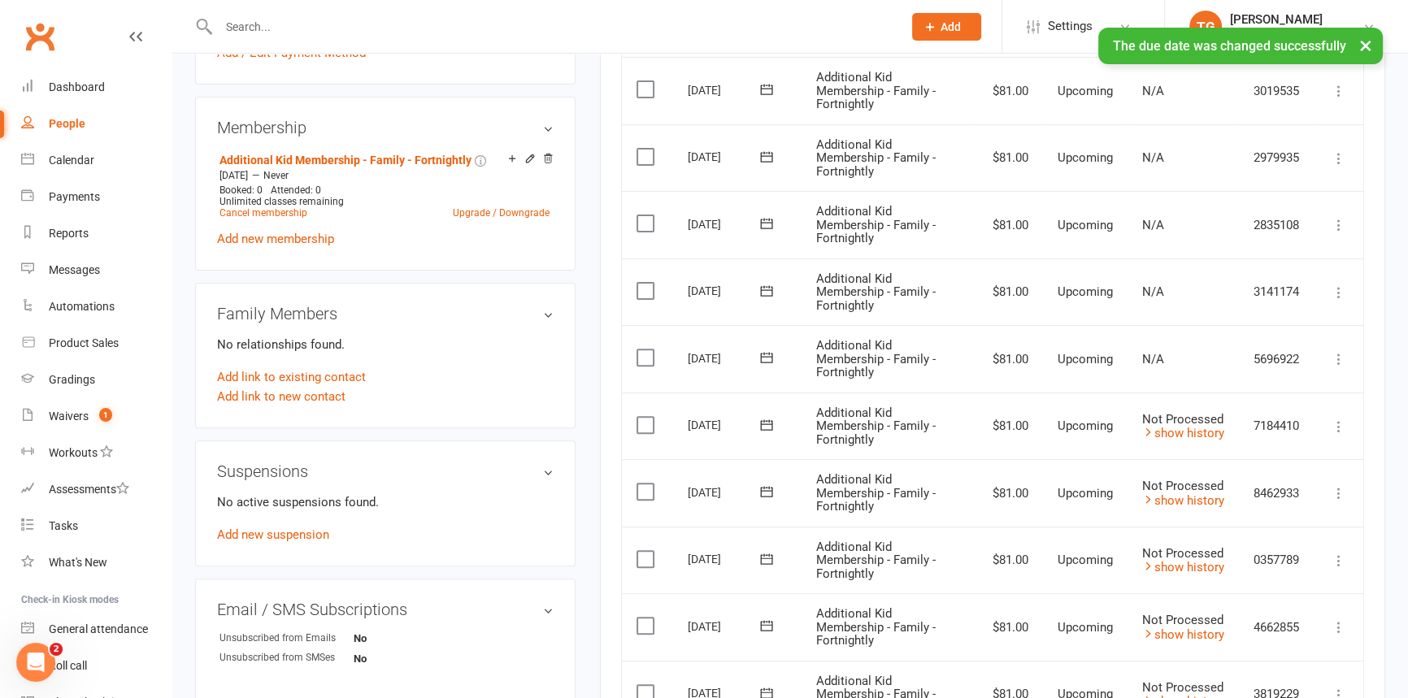
scroll to position [597, 0]
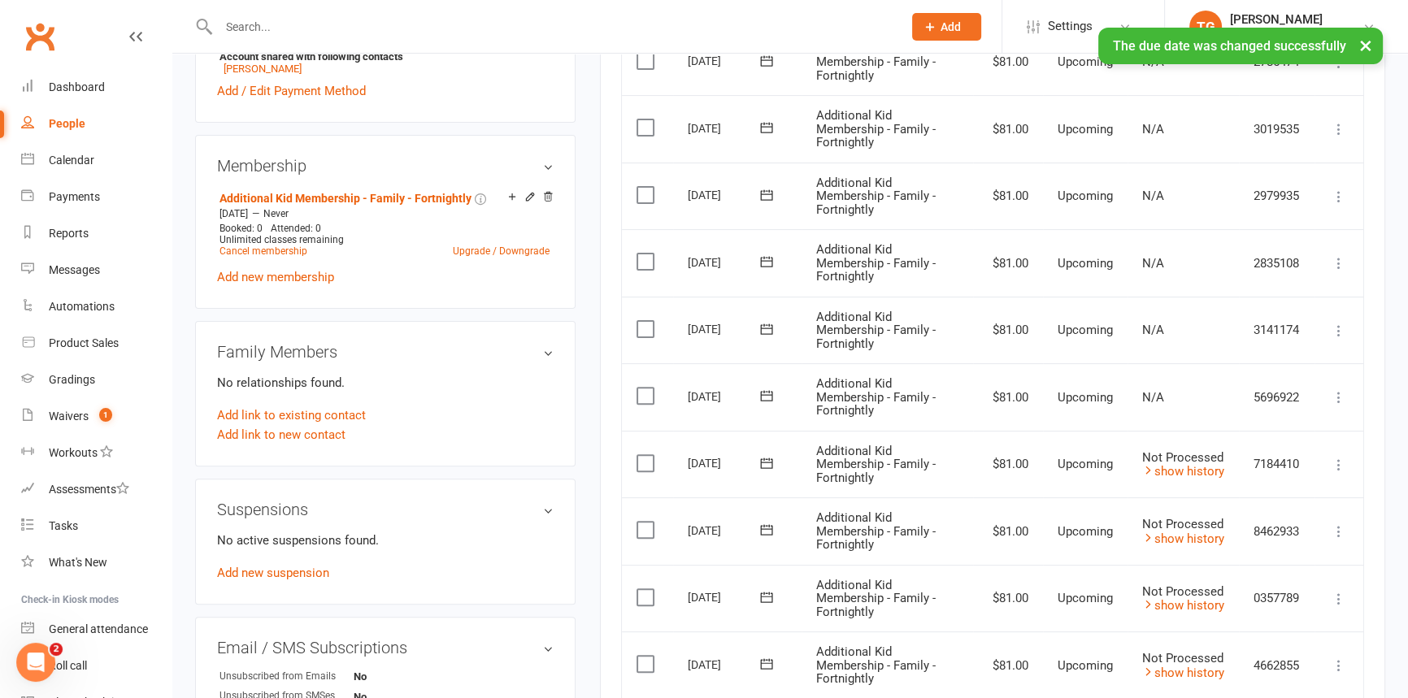
click at [762, 394] on icon at bounding box center [766, 396] width 16 height 16
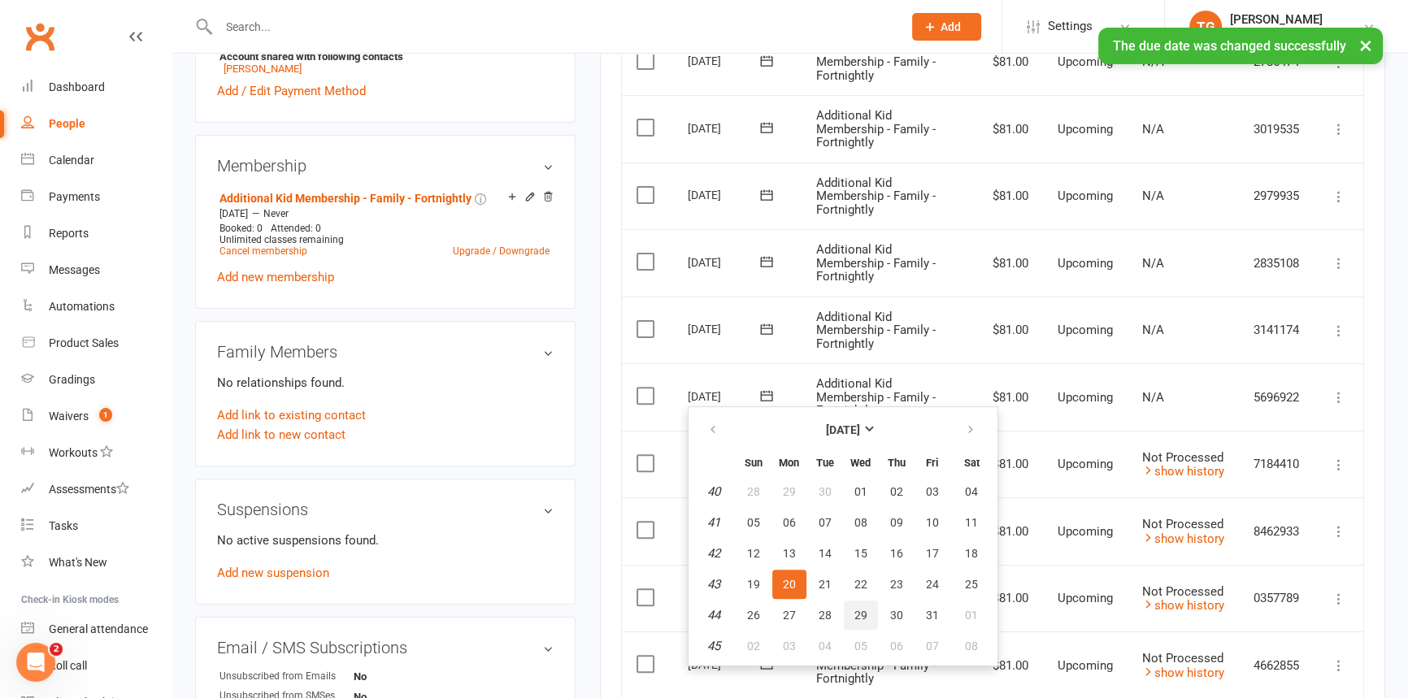
click at [858, 616] on span "29" at bounding box center [860, 615] width 13 height 13
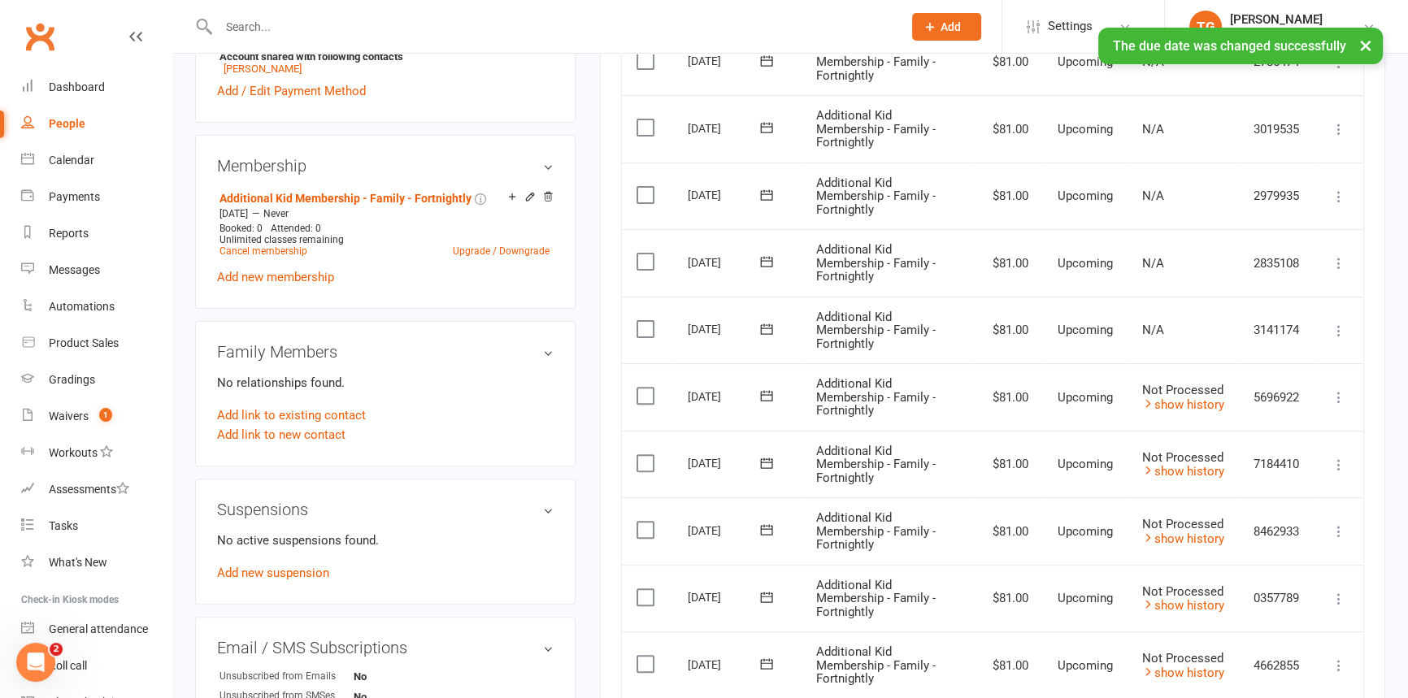
click at [762, 328] on icon at bounding box center [766, 329] width 16 height 16
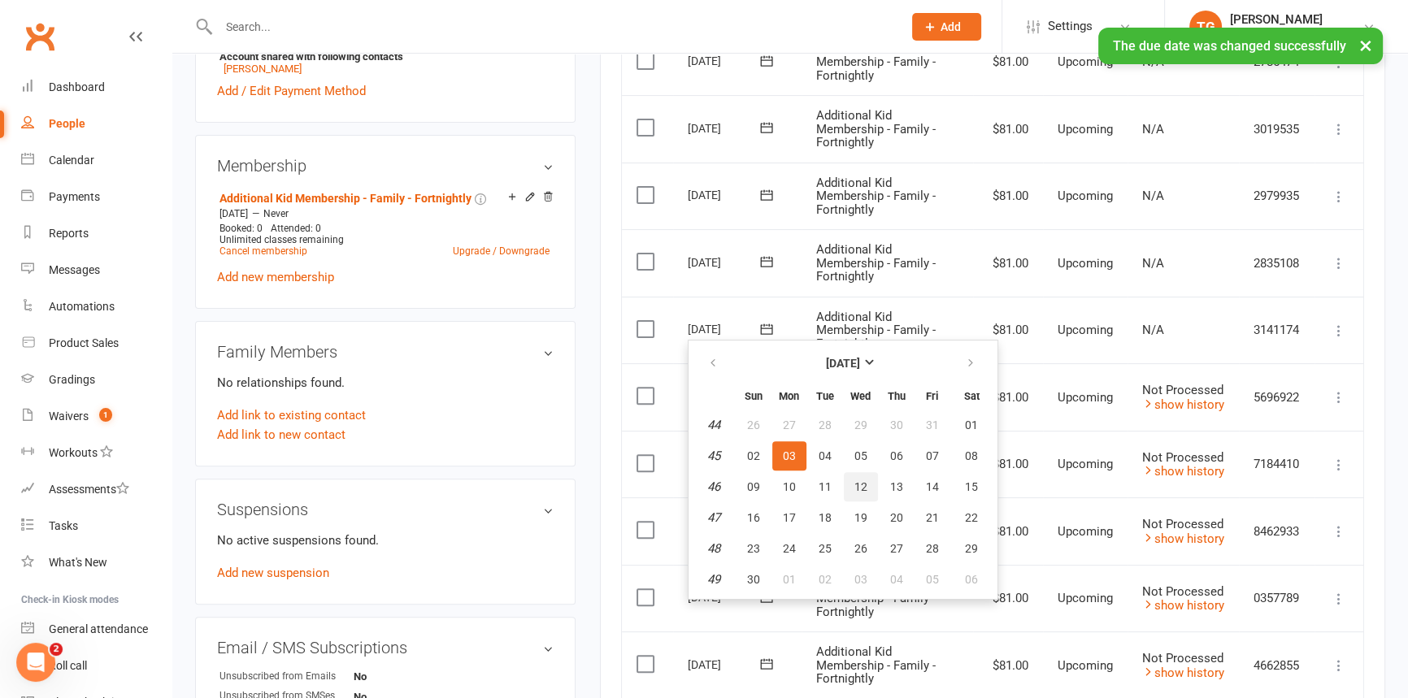
click at [862, 484] on span "12" at bounding box center [860, 486] width 13 height 13
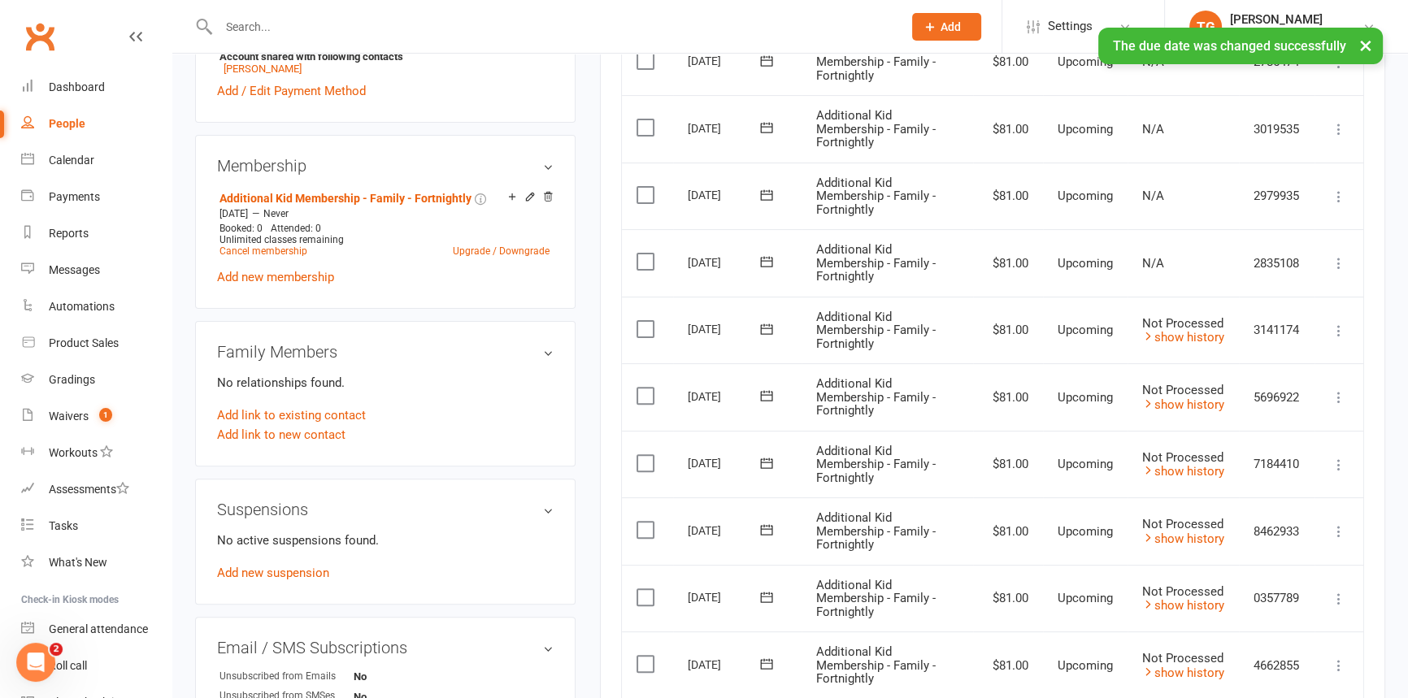
click at [763, 257] on icon at bounding box center [767, 262] width 12 height 11
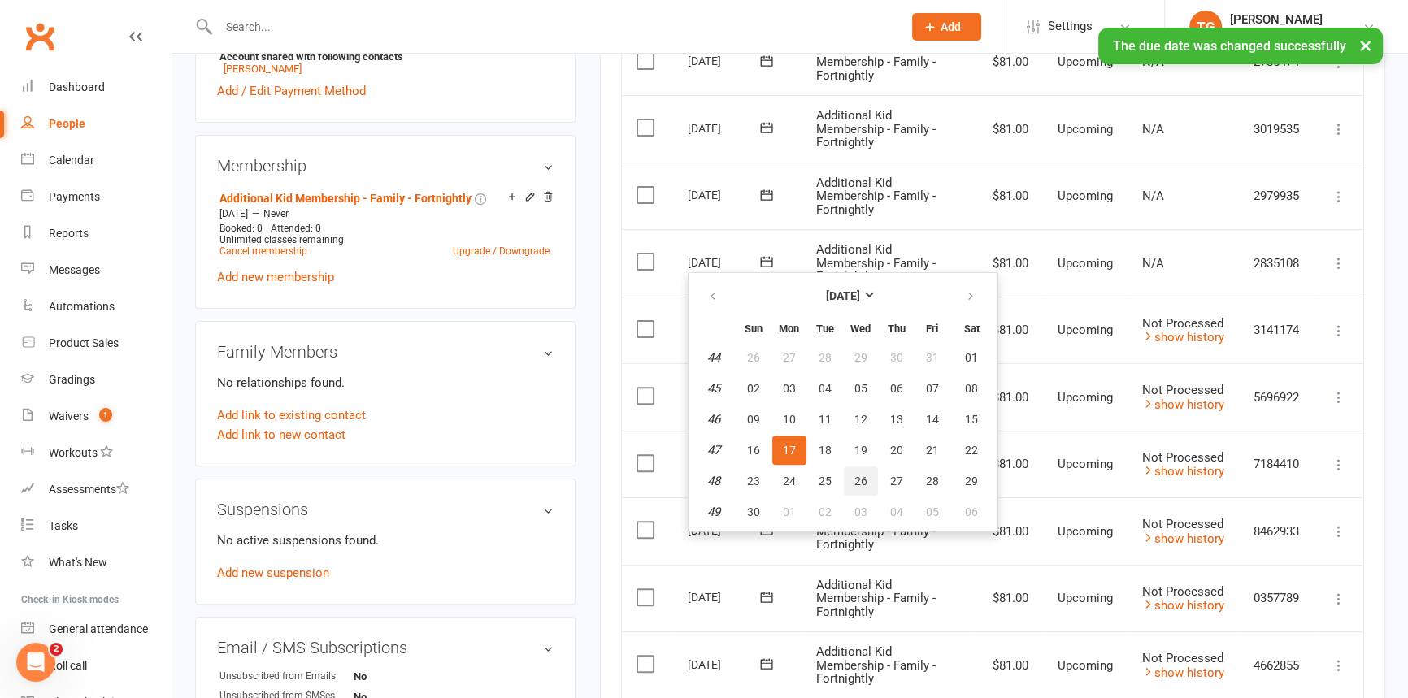
click at [857, 480] on span "26" at bounding box center [860, 481] width 13 height 13
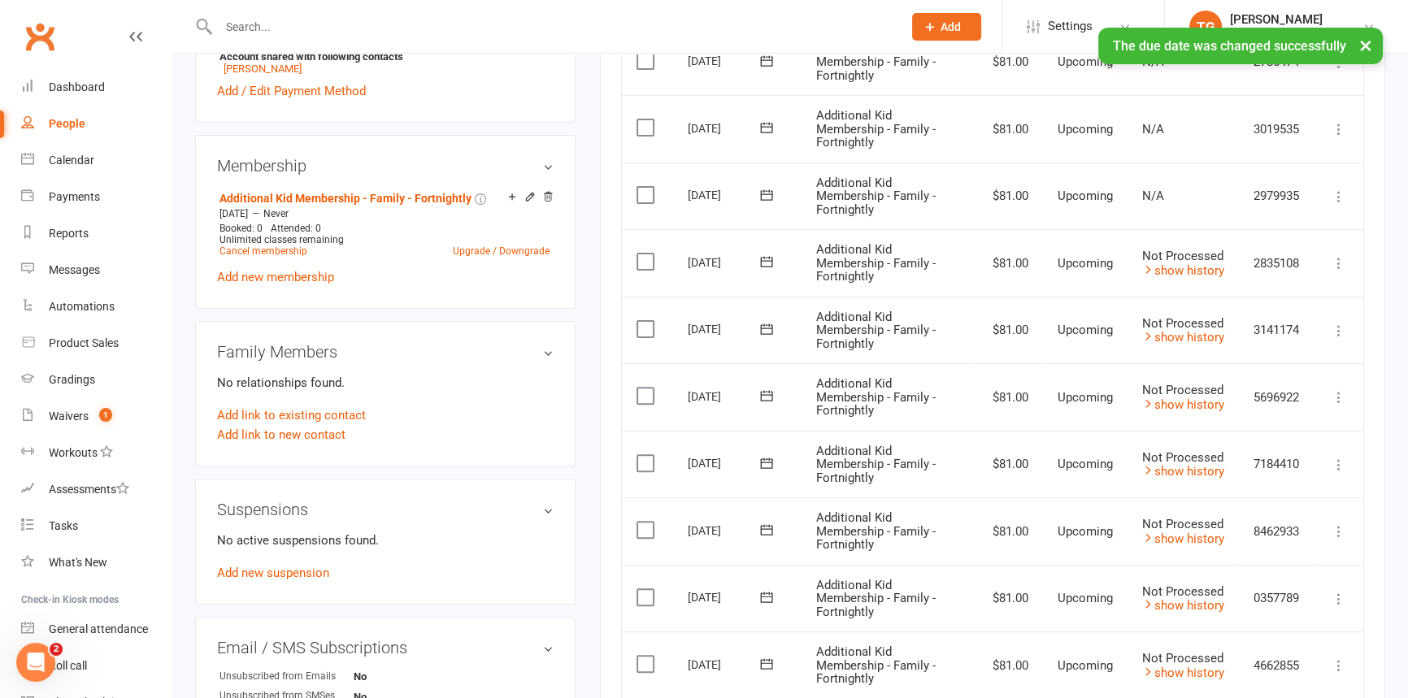
click at [769, 191] on icon at bounding box center [767, 194] width 12 height 11
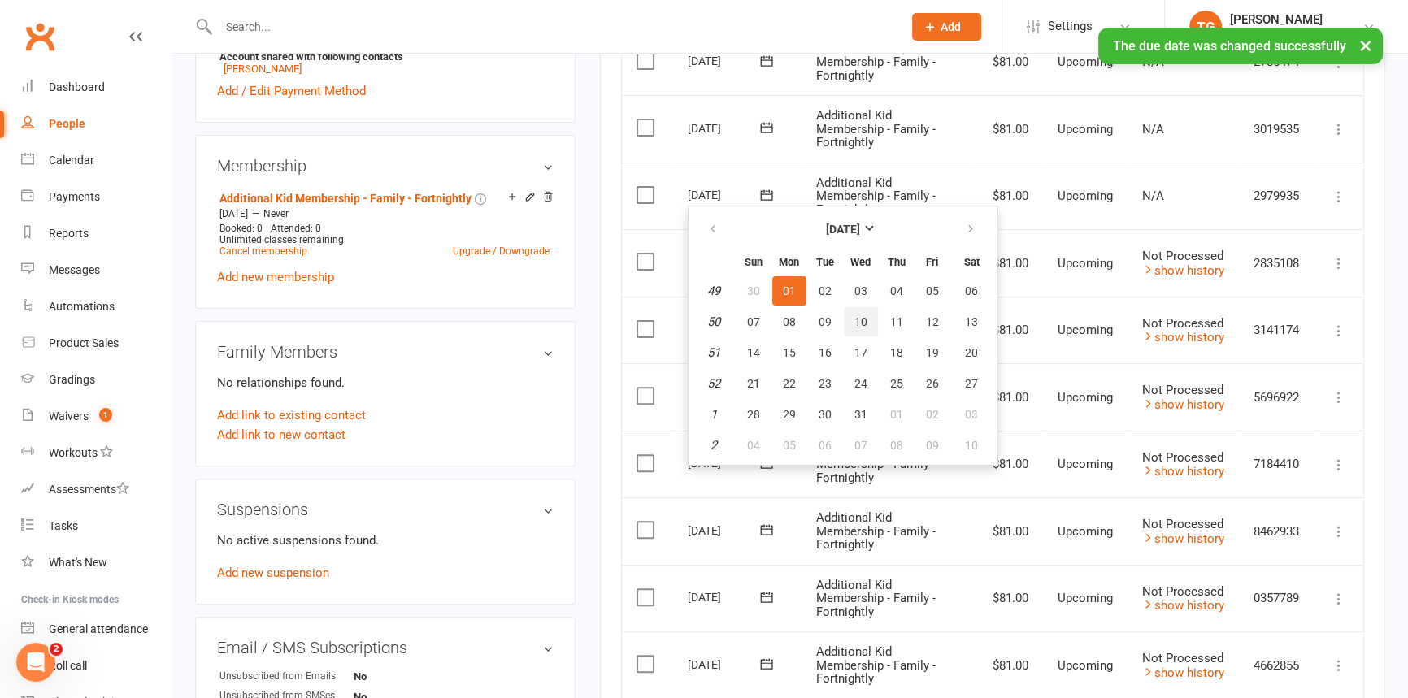
click at [863, 324] on span "10" at bounding box center [860, 321] width 13 height 13
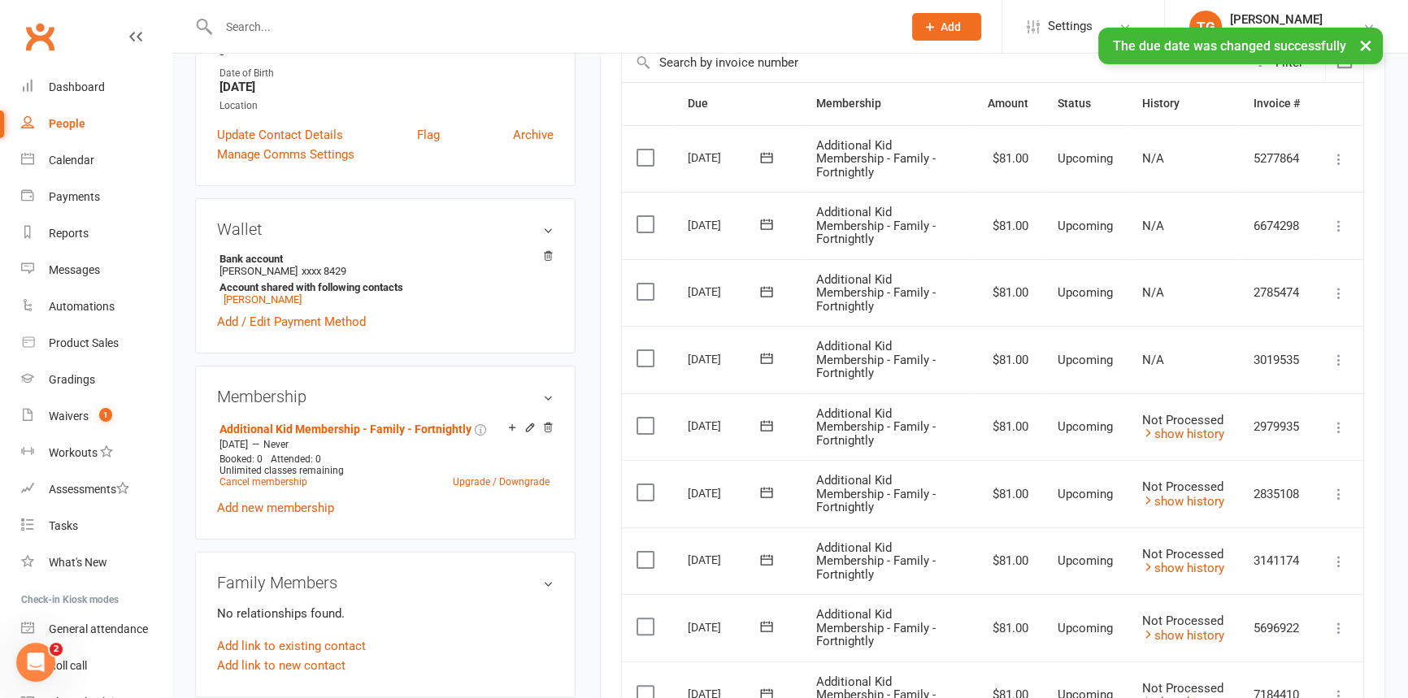
scroll to position [358, 0]
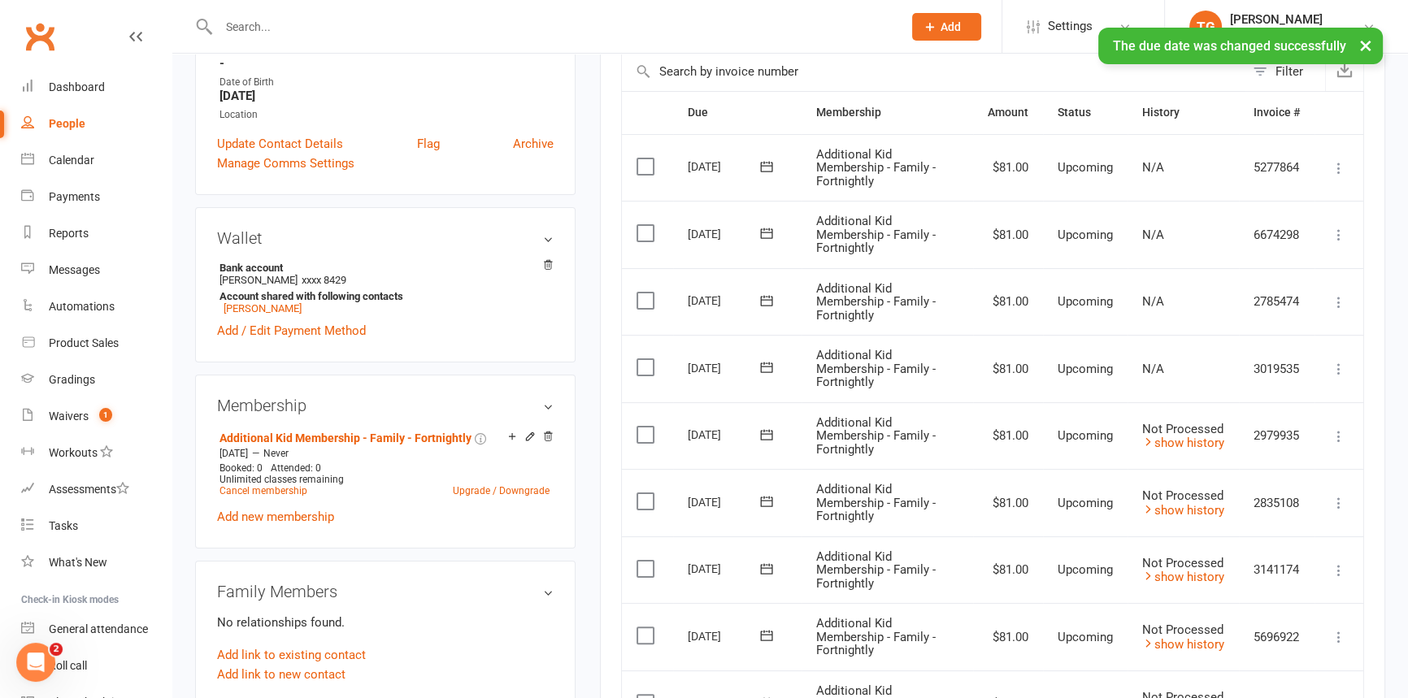
click at [759, 368] on icon at bounding box center [766, 367] width 16 height 16
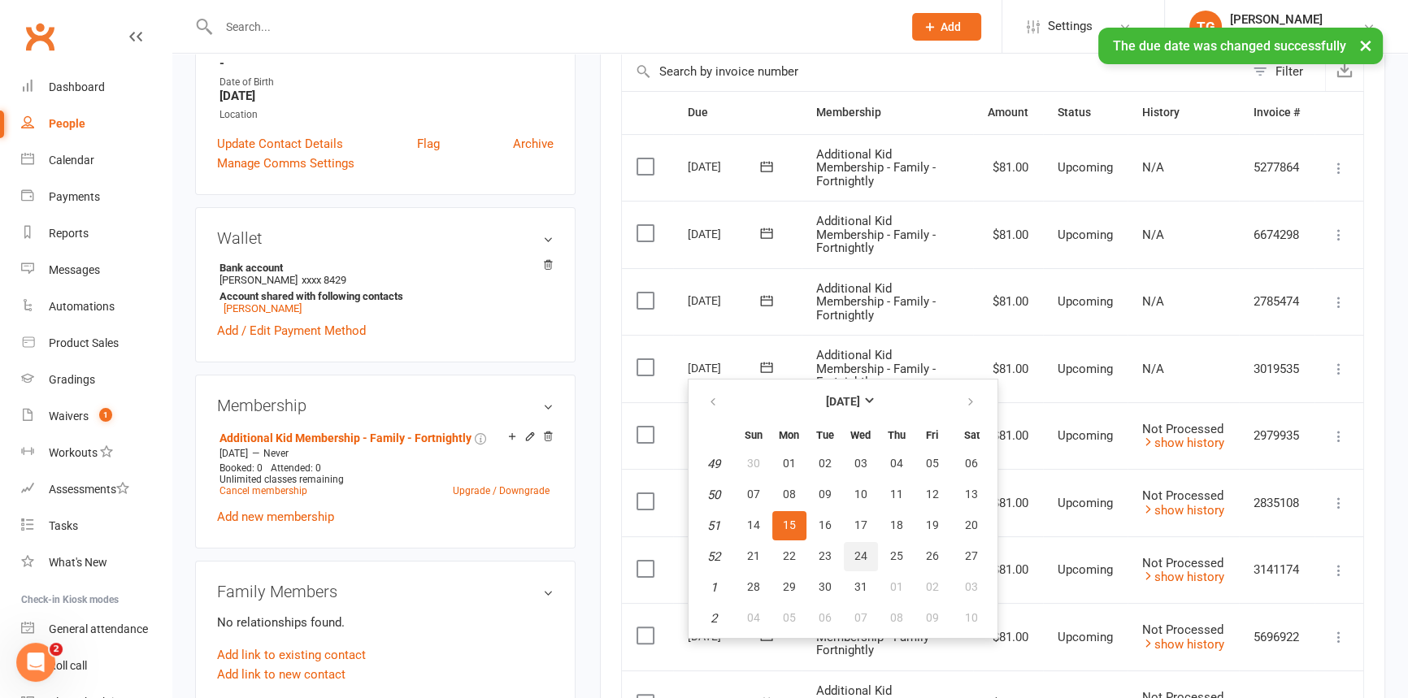
click at [857, 559] on span "24" at bounding box center [860, 555] width 13 height 13
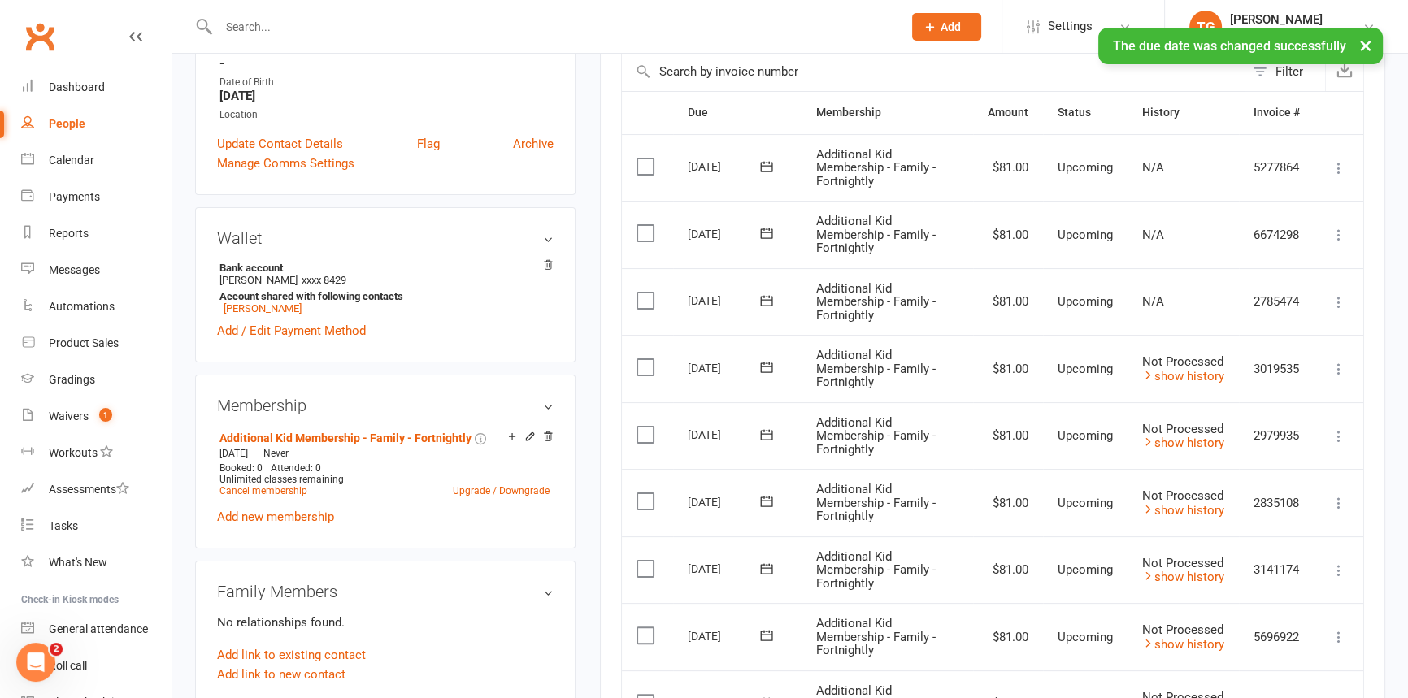
click at [773, 301] on icon at bounding box center [766, 301] width 16 height 16
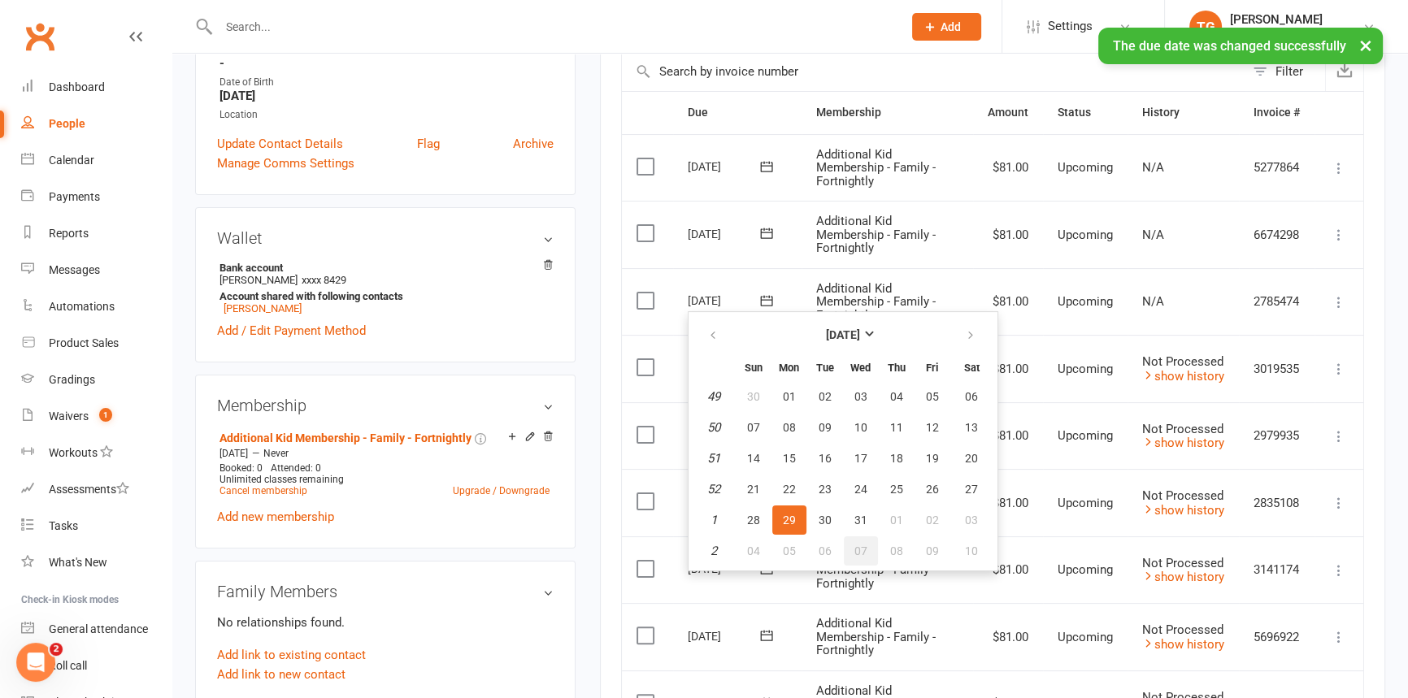
drag, startPoint x: 856, startPoint y: 549, endPoint x: 776, endPoint y: 93, distance: 462.9
click at [856, 549] on span "07" at bounding box center [860, 551] width 13 height 13
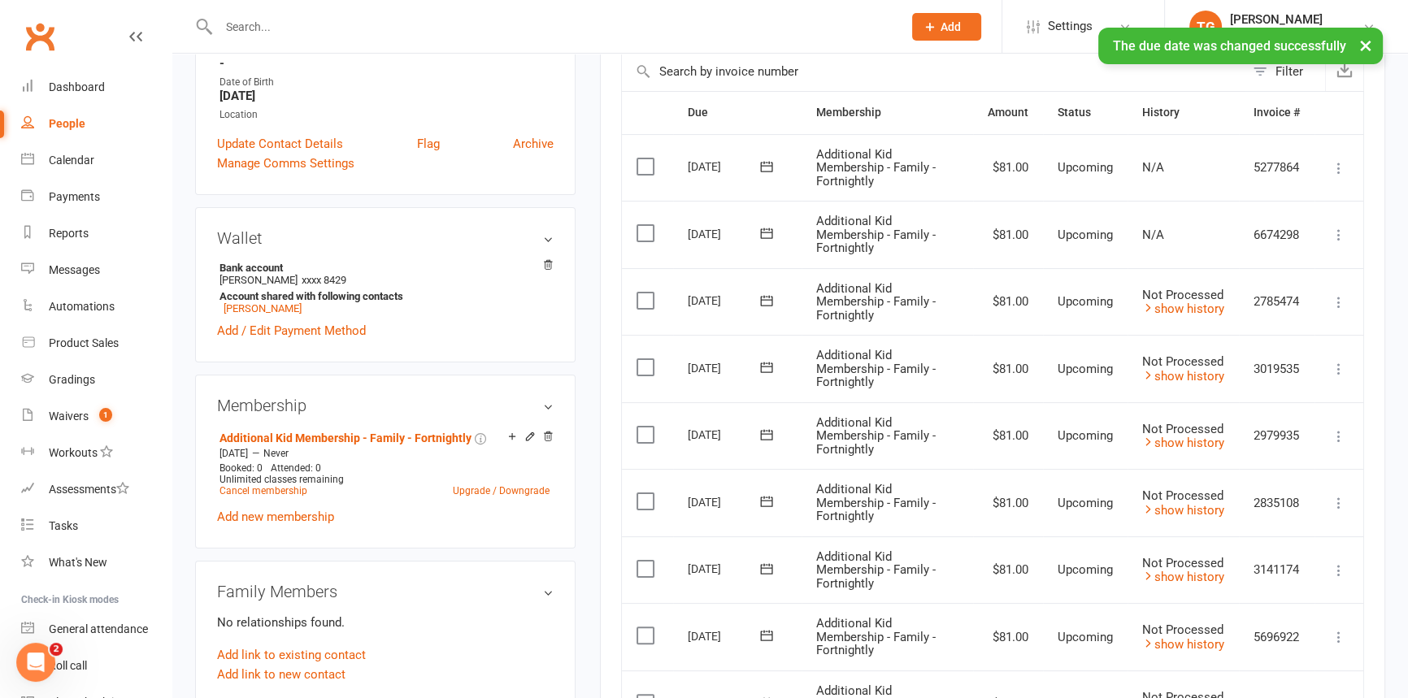
click at [761, 230] on icon at bounding box center [767, 233] width 12 height 11
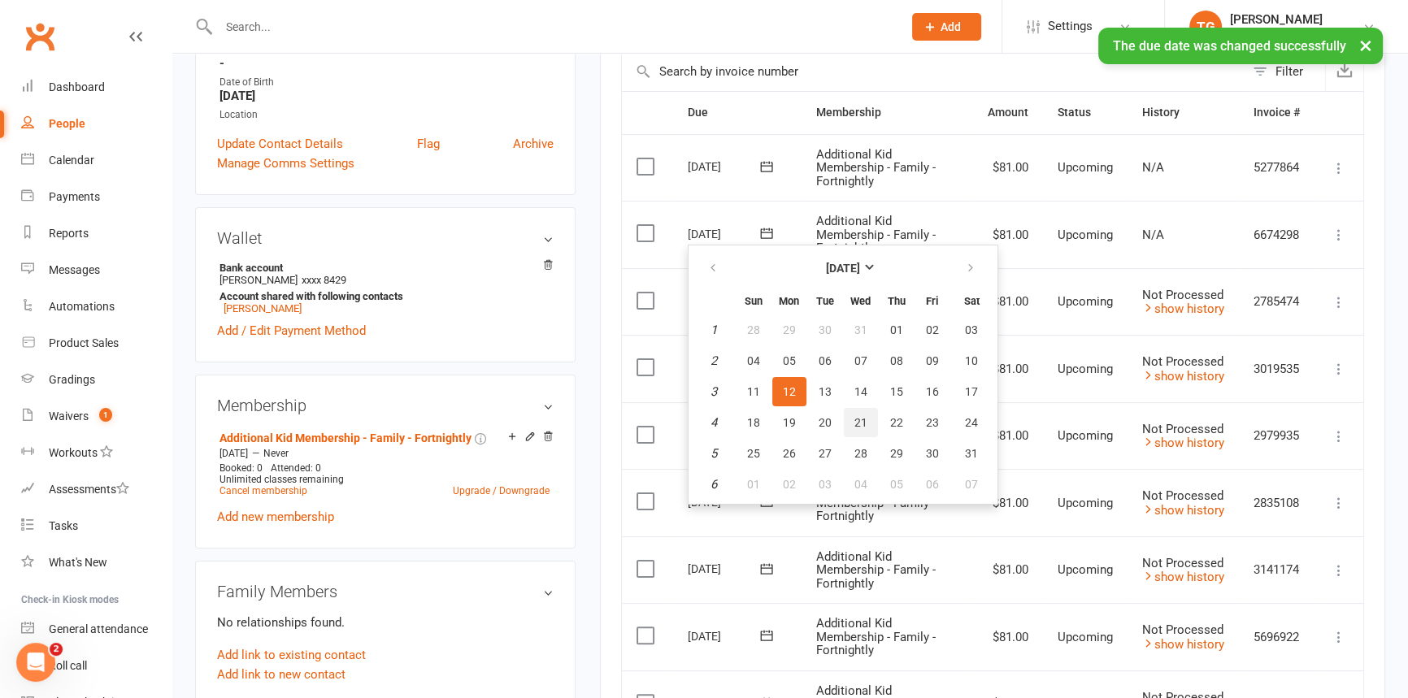
click at [860, 418] on span "21" at bounding box center [860, 422] width 13 height 13
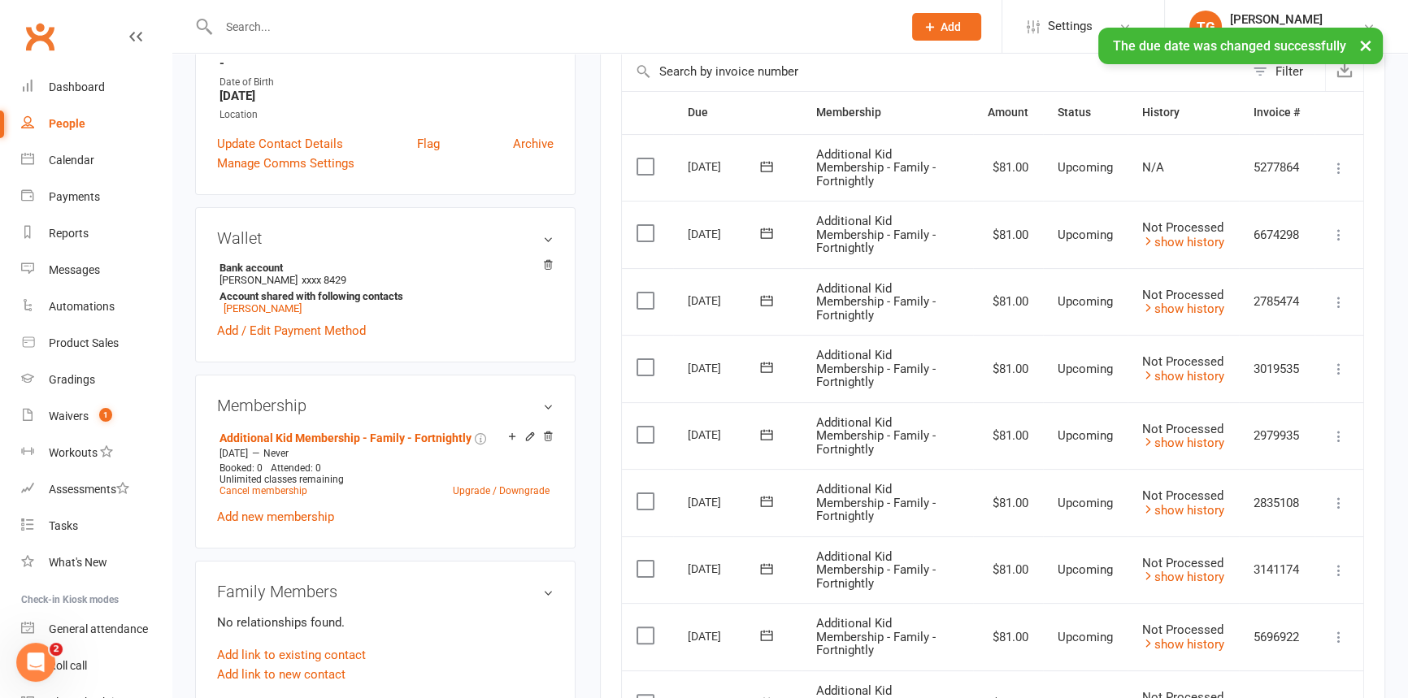
click at [766, 167] on icon at bounding box center [766, 167] width 16 height 16
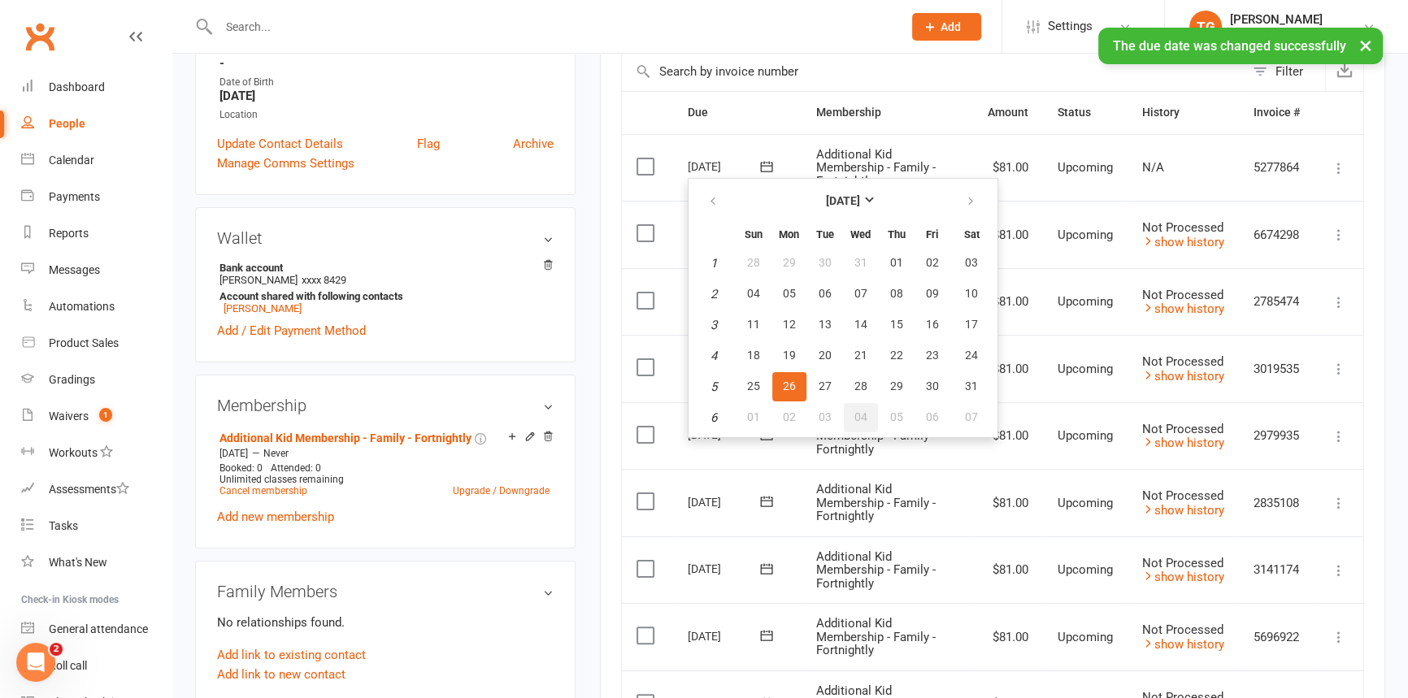
click at [856, 414] on span "04" at bounding box center [860, 416] width 13 height 13
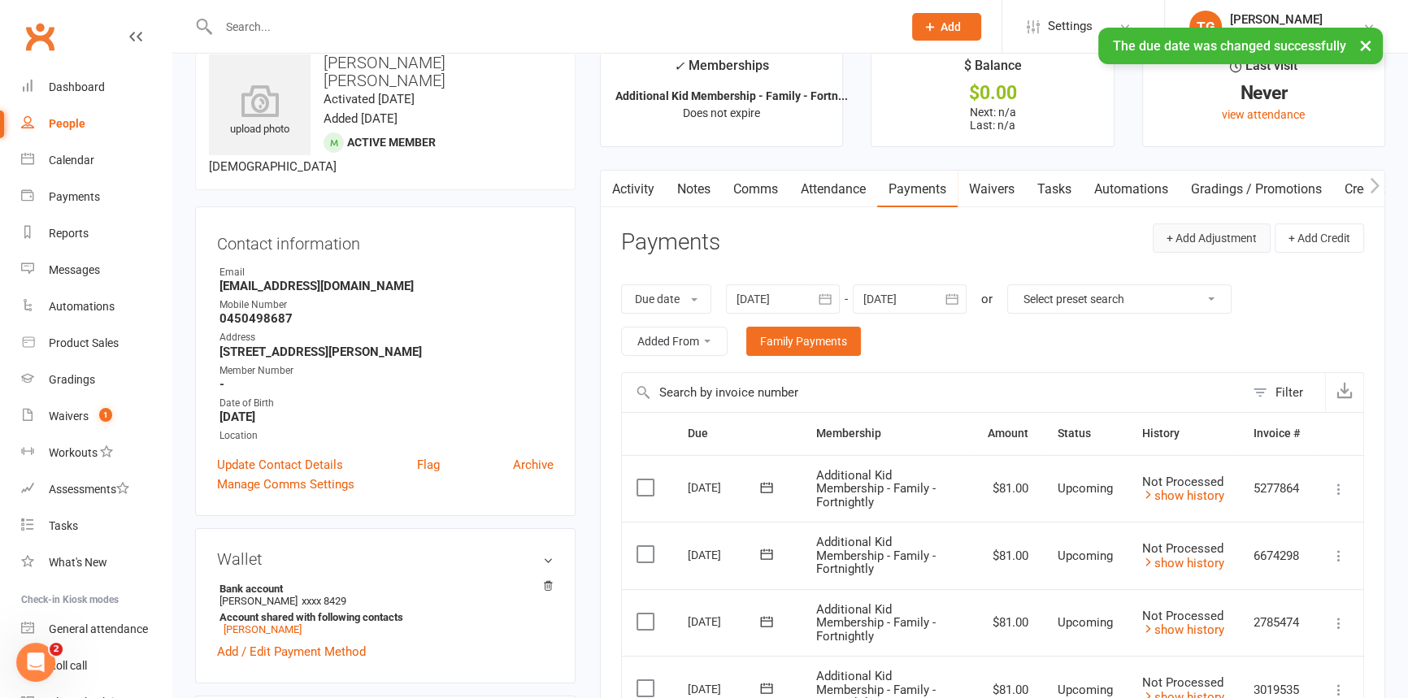
scroll to position [0, 0]
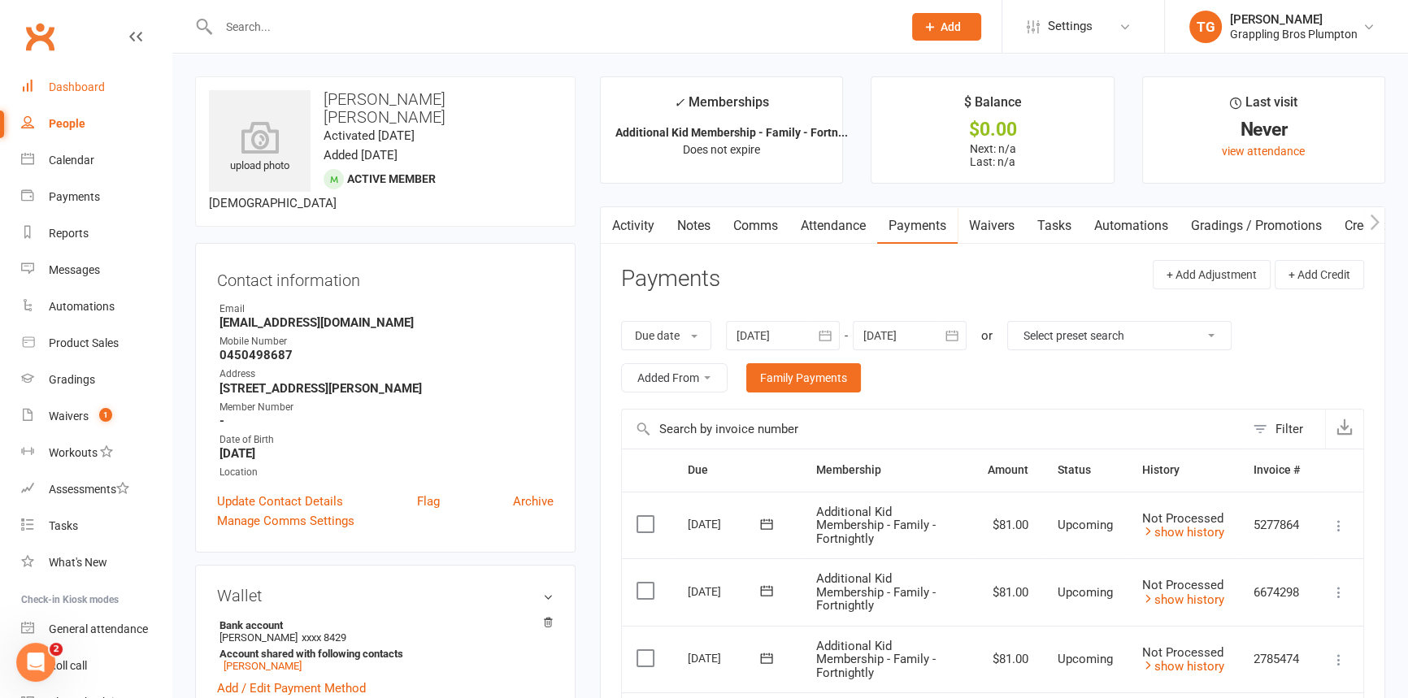
click at [89, 89] on div "Dashboard" at bounding box center [77, 86] width 56 height 13
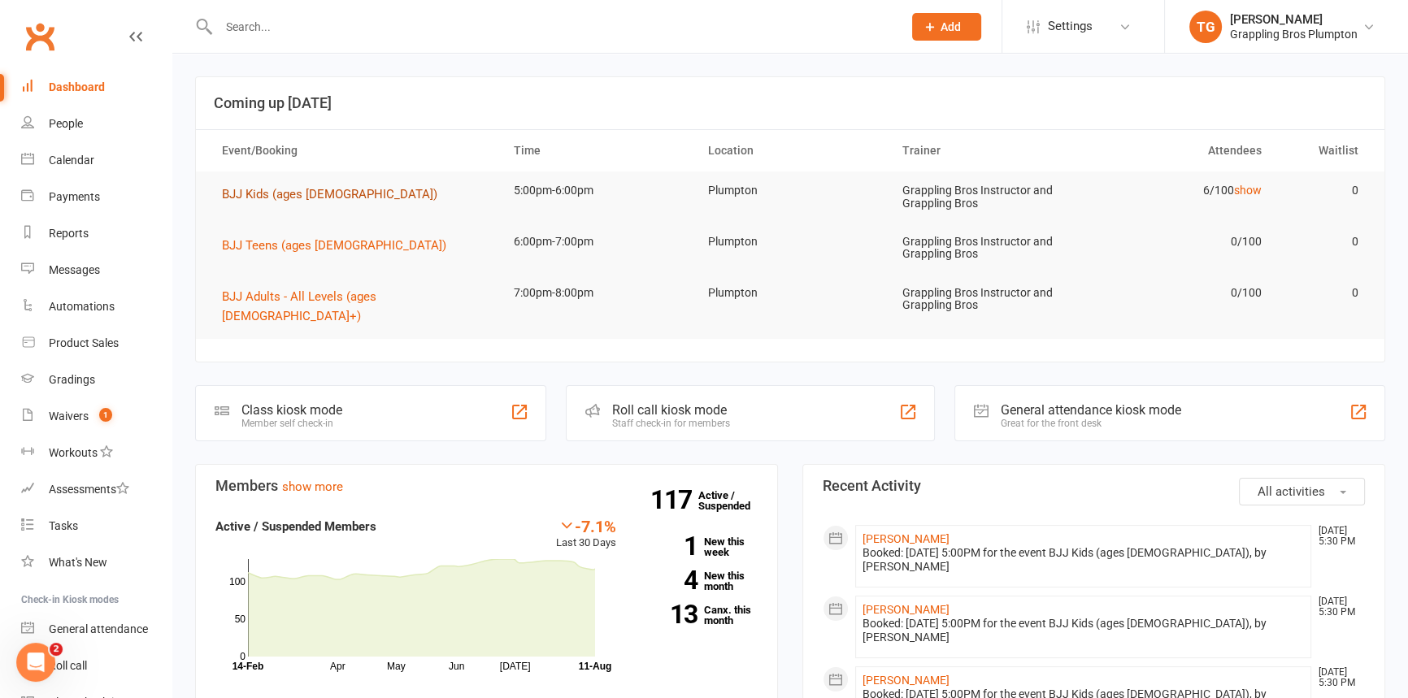
click at [224, 194] on span "BJJ Kids (ages [DEMOGRAPHIC_DATA])" at bounding box center [329, 194] width 215 height 15
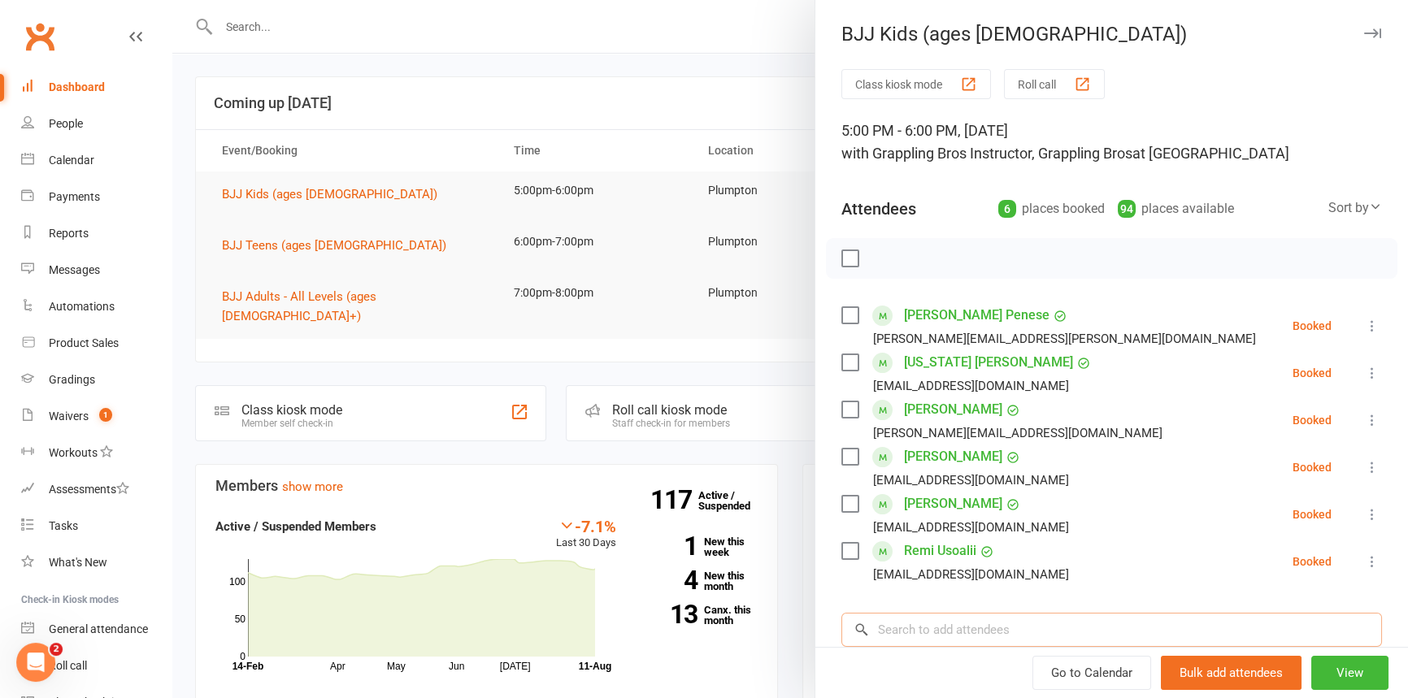
click at [901, 618] on input "search" at bounding box center [1111, 630] width 541 height 34
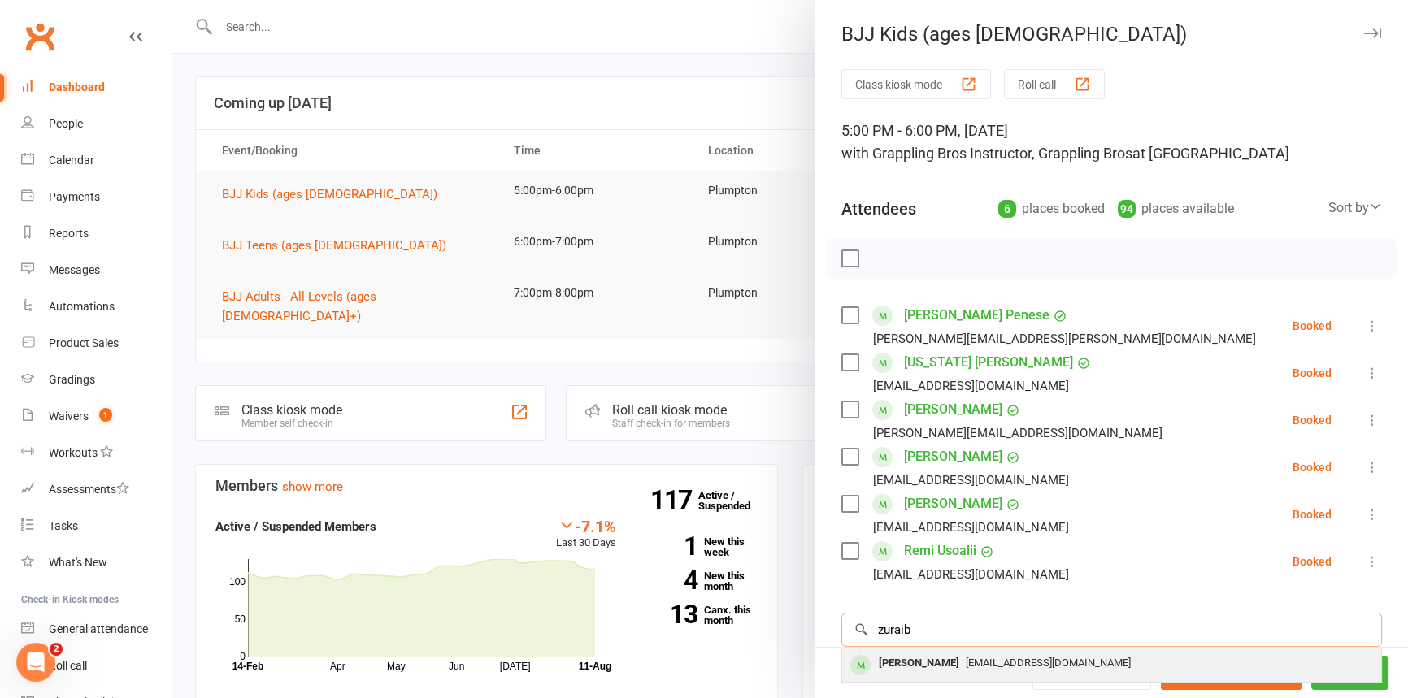
type input "zuraib"
click at [903, 667] on div "[PERSON_NAME]" at bounding box center [918, 664] width 93 height 24
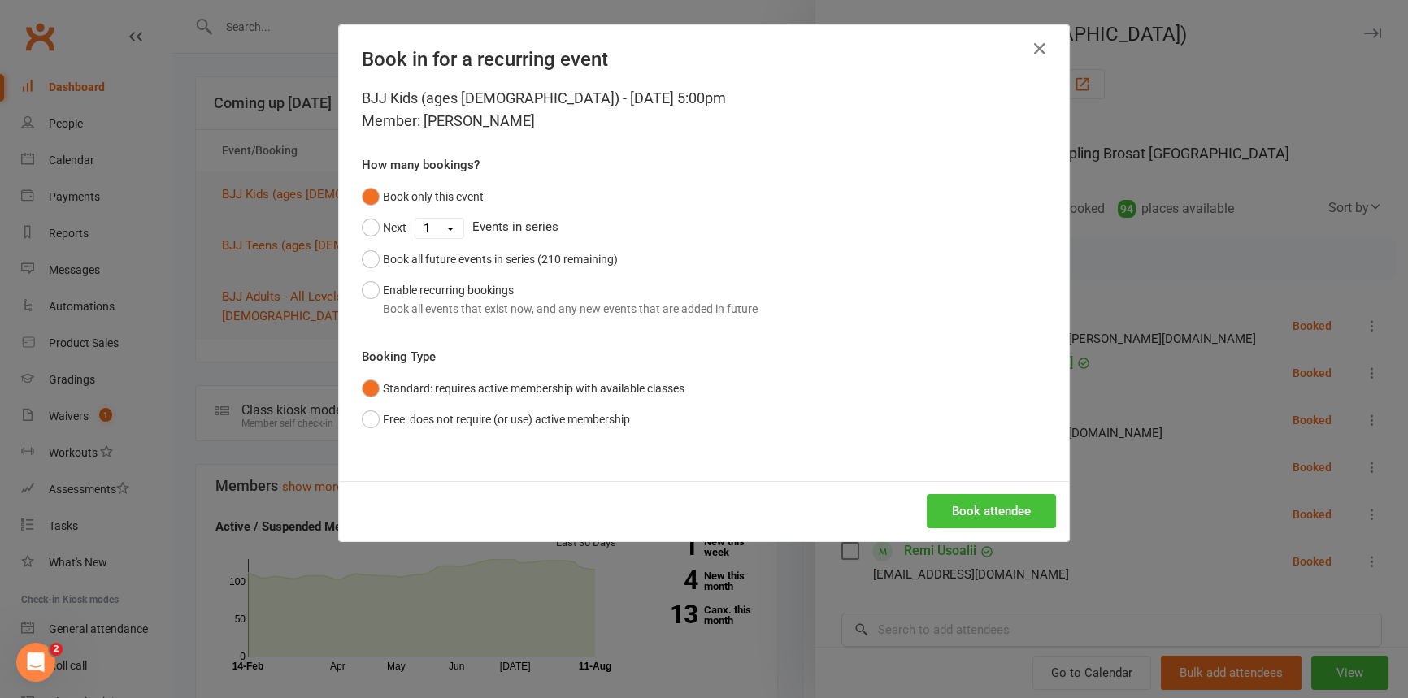
click at [975, 512] on button "Book attendee" at bounding box center [991, 511] width 129 height 34
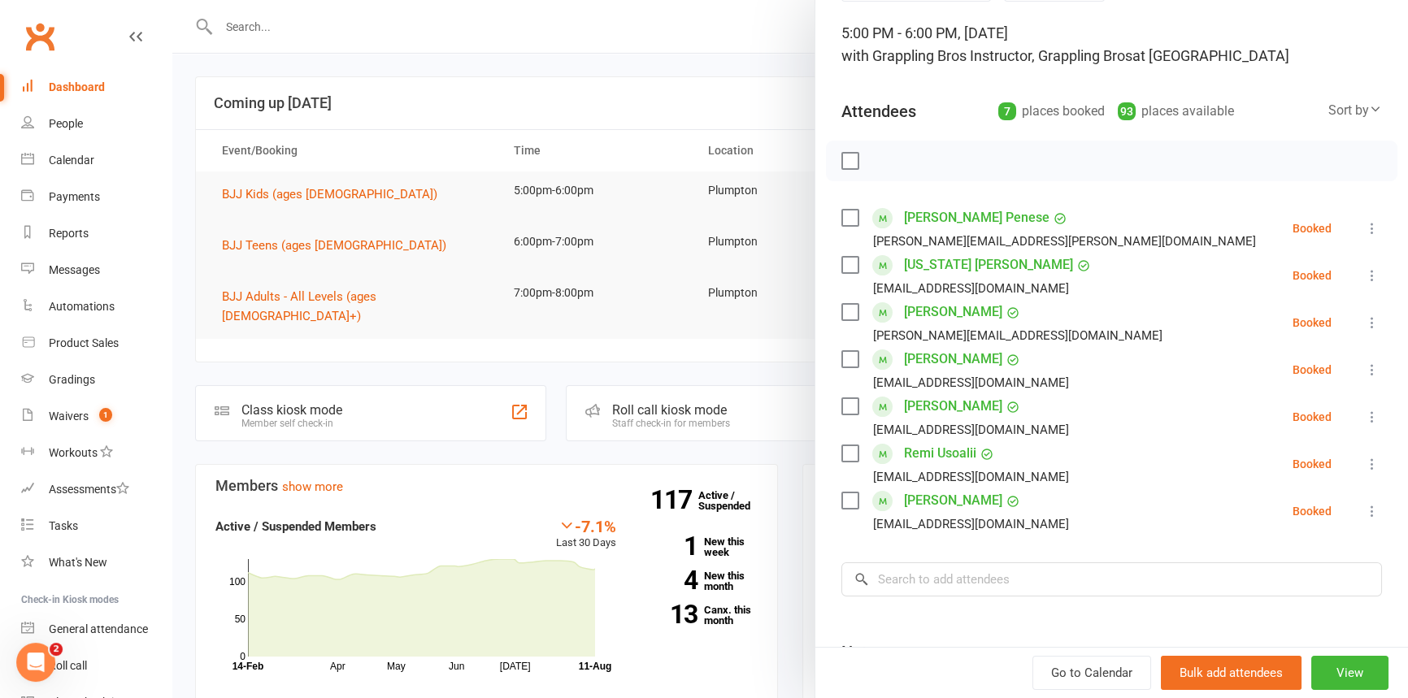
scroll to position [147, 0]
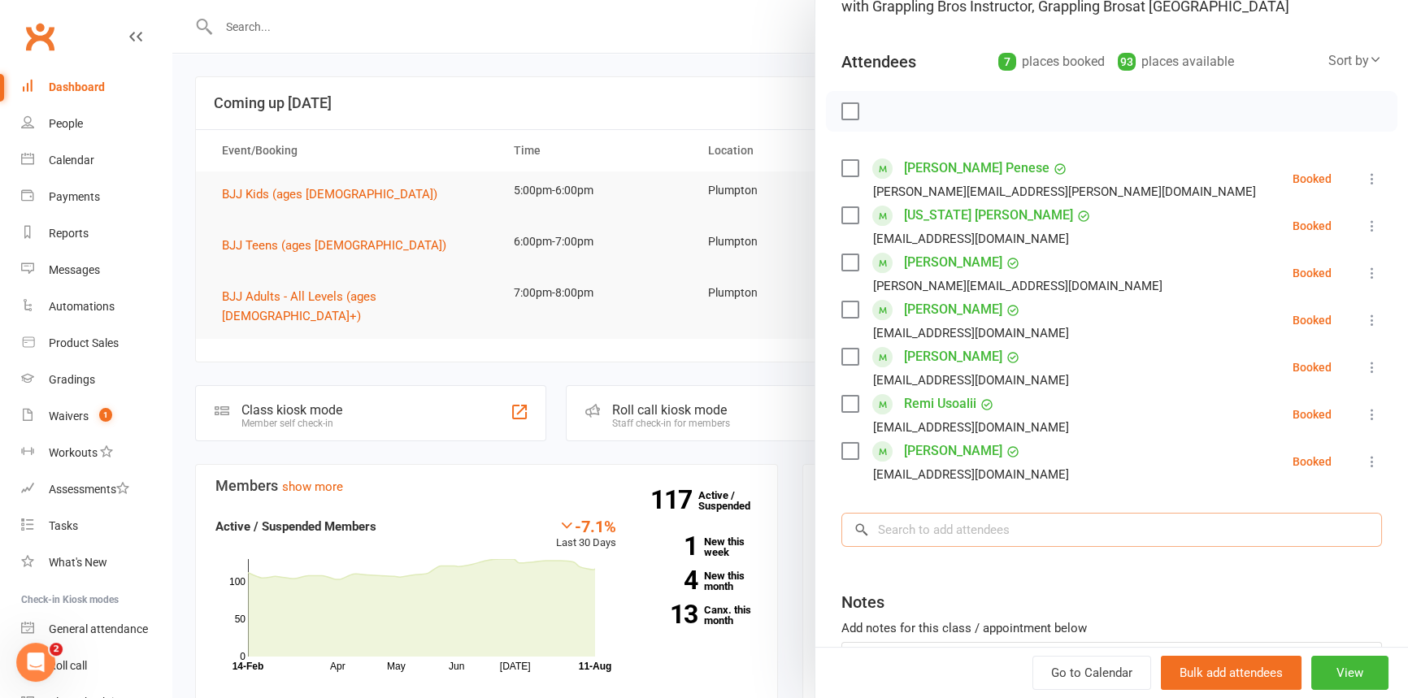
click at [886, 532] on input "search" at bounding box center [1111, 530] width 541 height 34
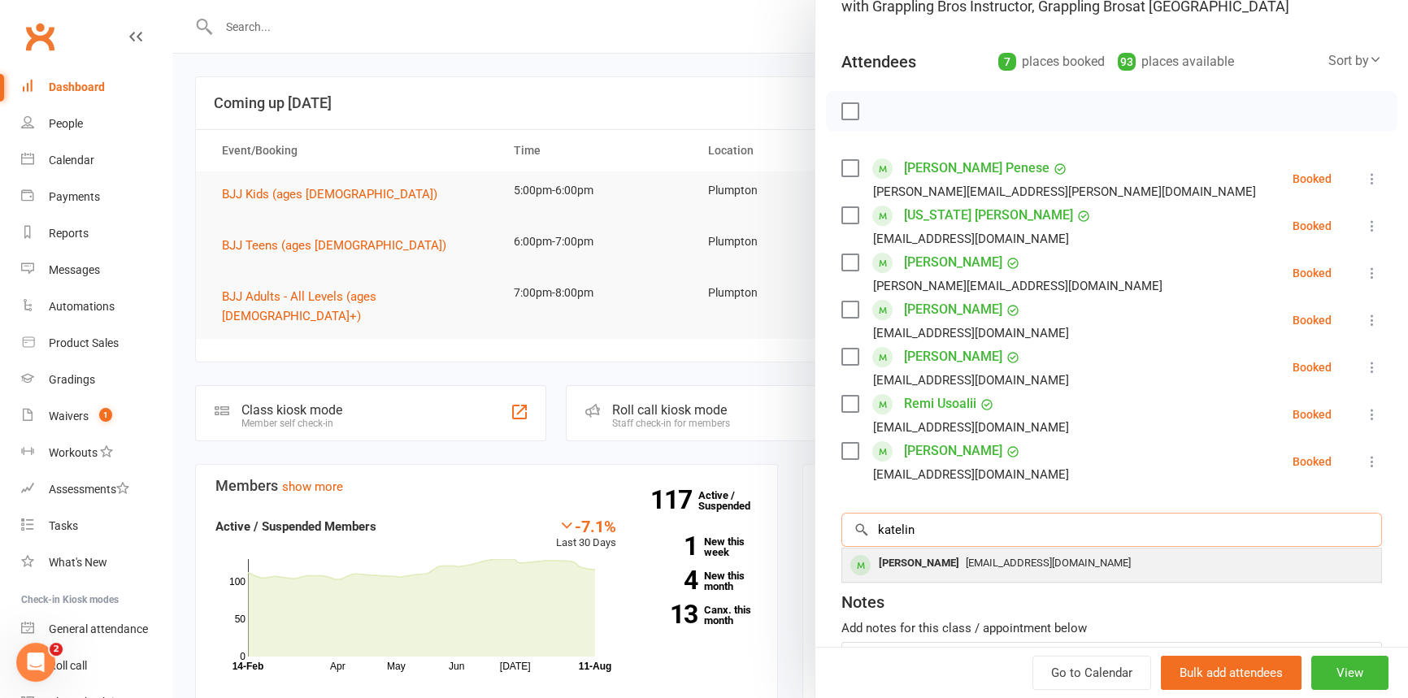
type input "katelin"
click at [927, 558] on div "[PERSON_NAME]" at bounding box center [918, 564] width 93 height 24
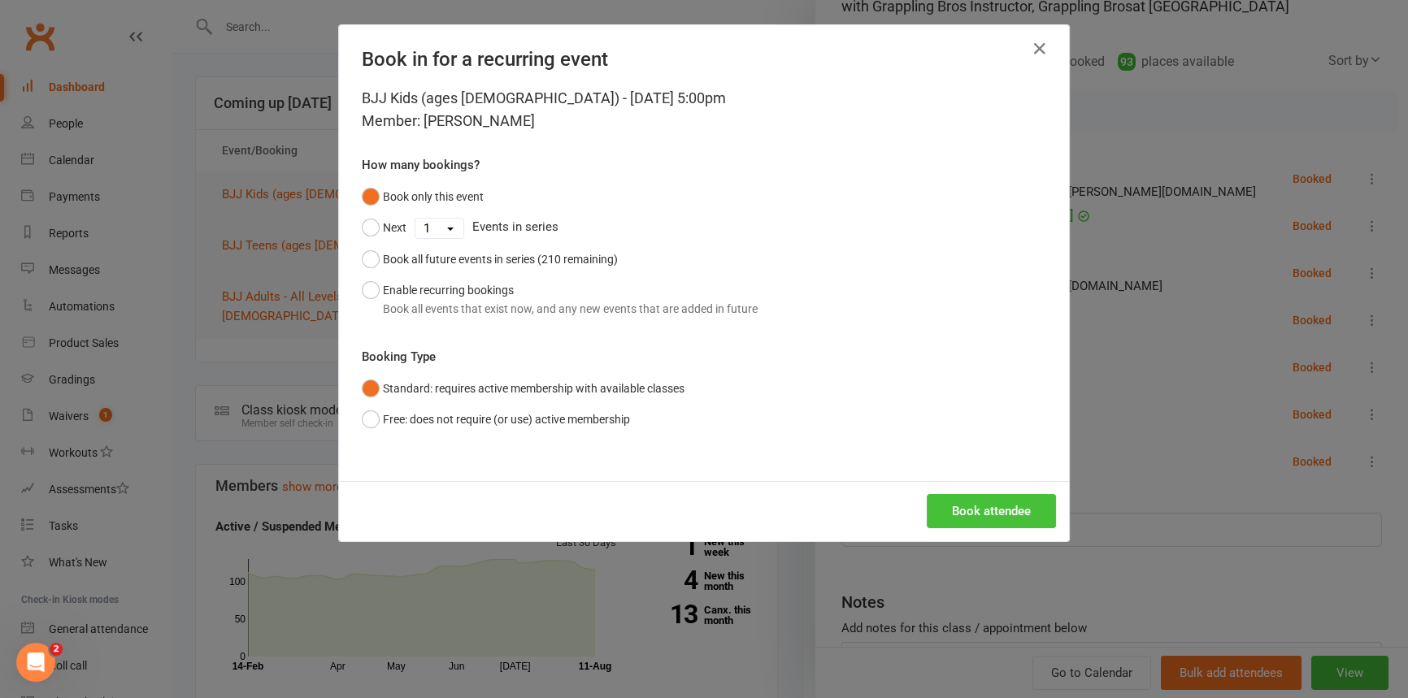
click at [977, 510] on button "Book attendee" at bounding box center [991, 511] width 129 height 34
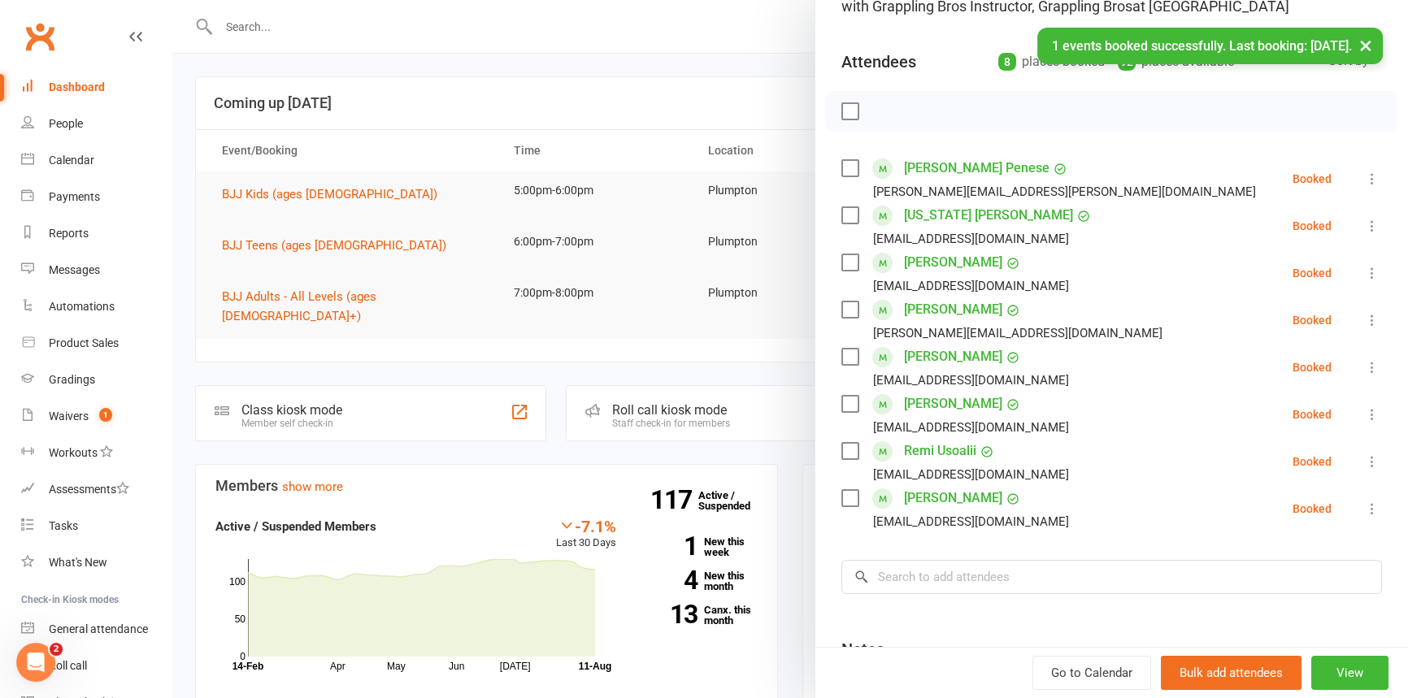
click at [1364, 174] on icon at bounding box center [1372, 179] width 16 height 16
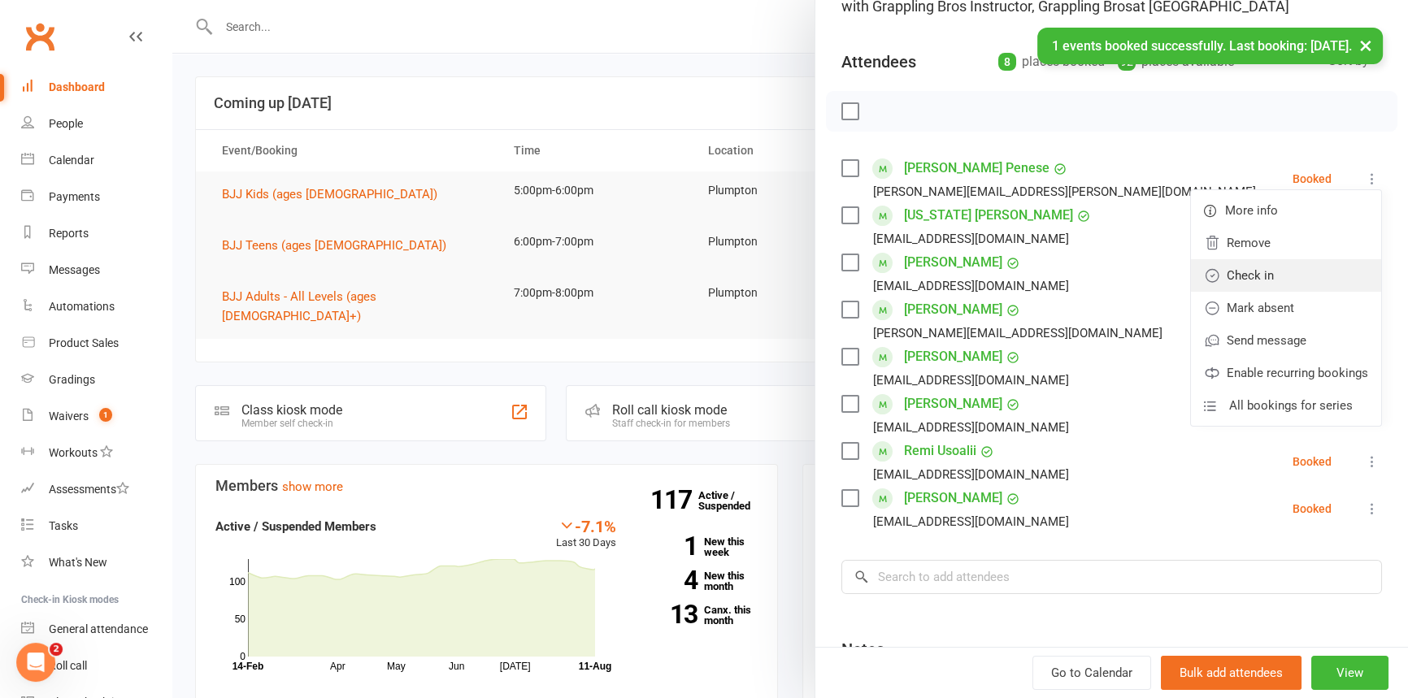
click at [1290, 268] on link "Check in" at bounding box center [1286, 275] width 190 height 33
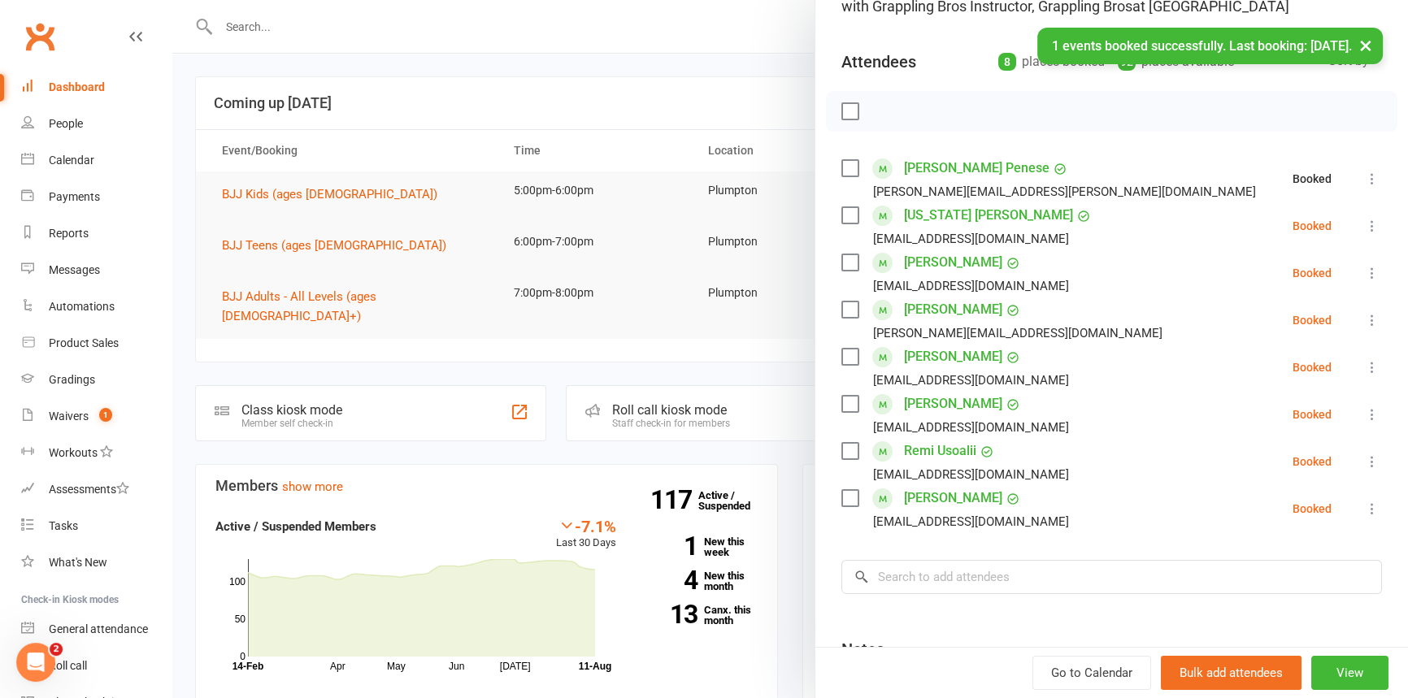
click at [1364, 224] on icon at bounding box center [1372, 226] width 16 height 16
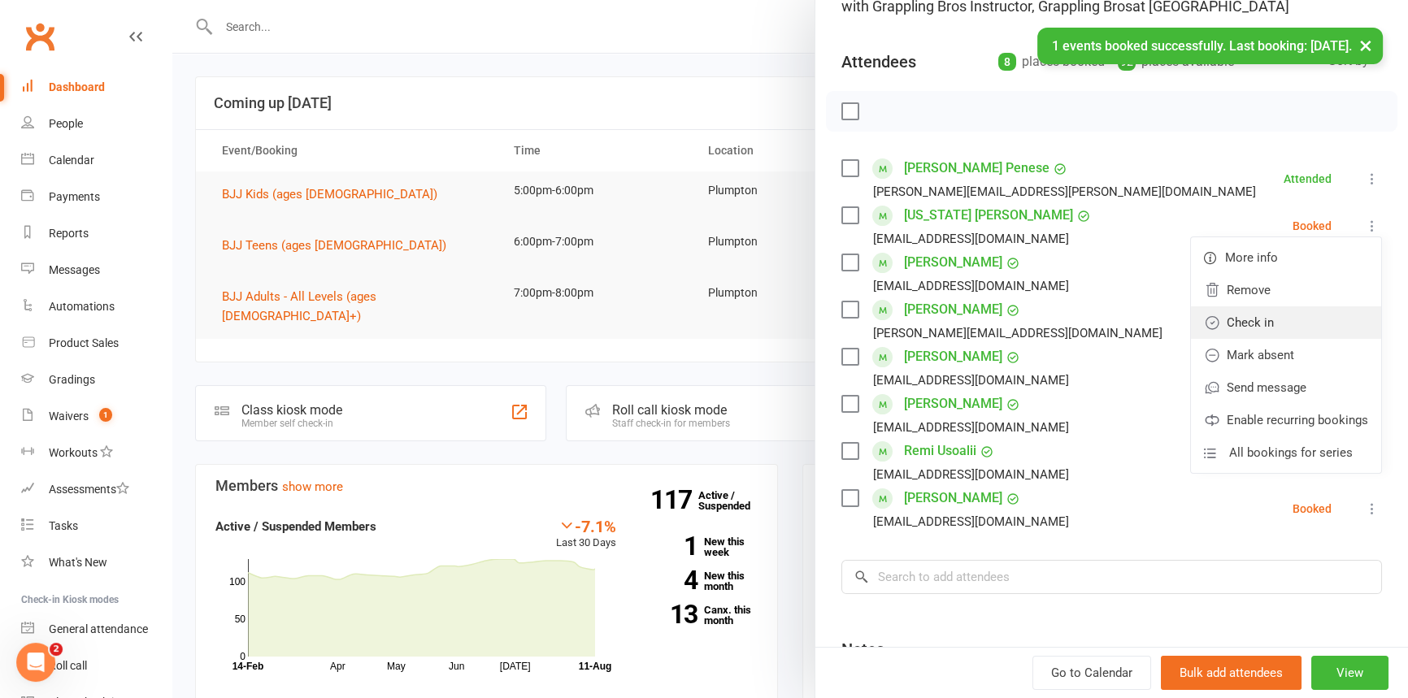
click at [1246, 317] on link "Check in" at bounding box center [1286, 322] width 190 height 33
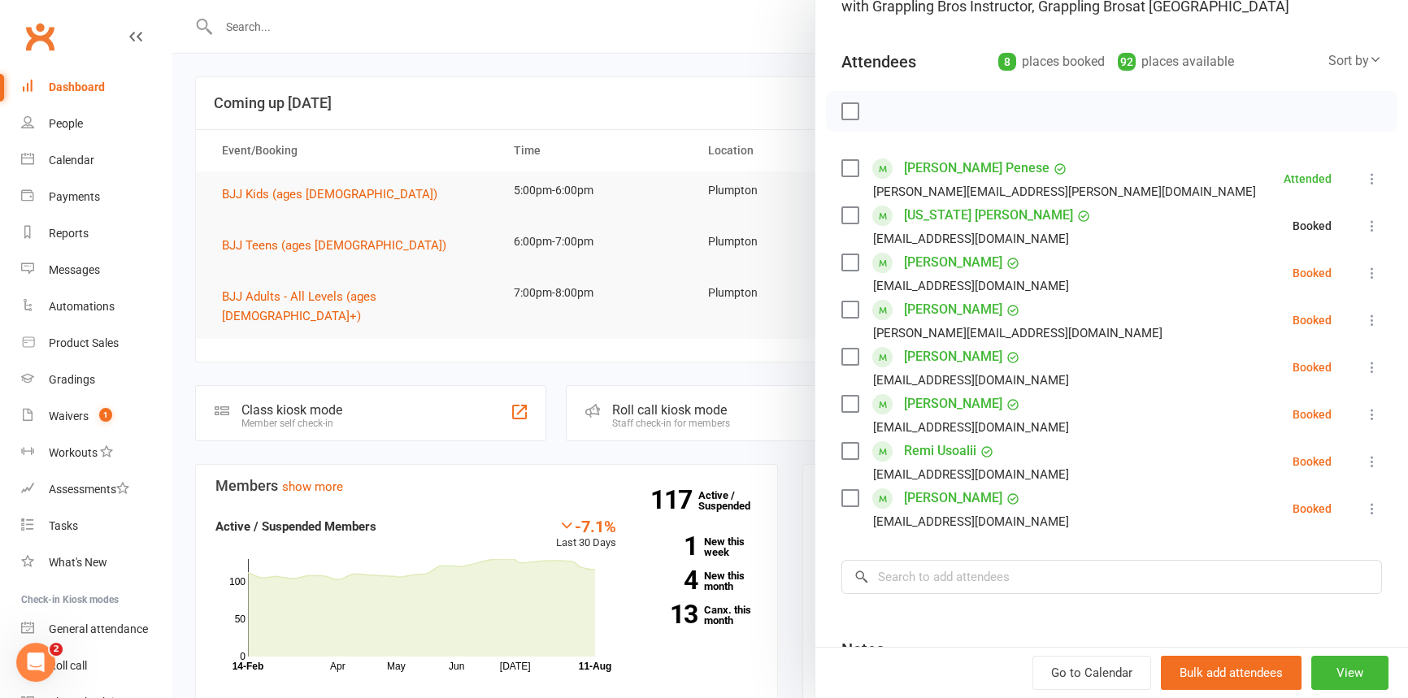
click at [1364, 271] on icon at bounding box center [1372, 273] width 16 height 16
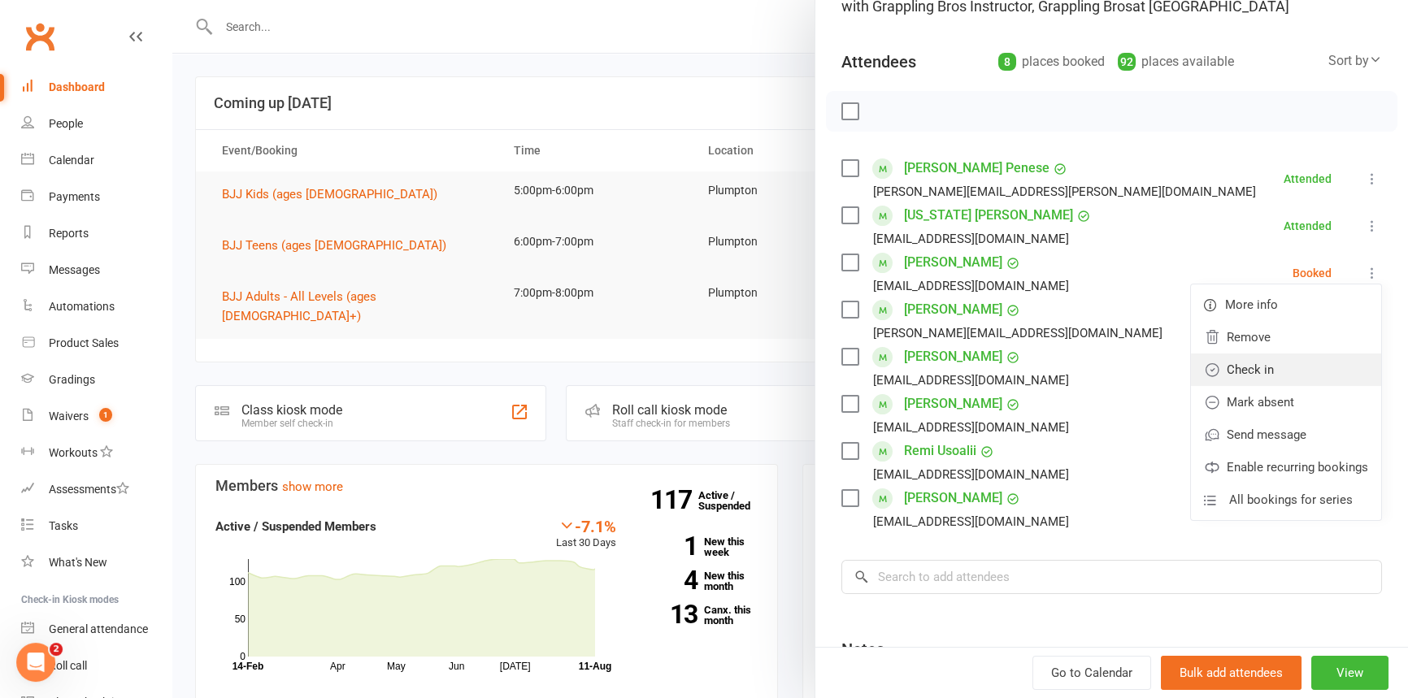
click at [1259, 359] on link "Check in" at bounding box center [1286, 370] width 190 height 33
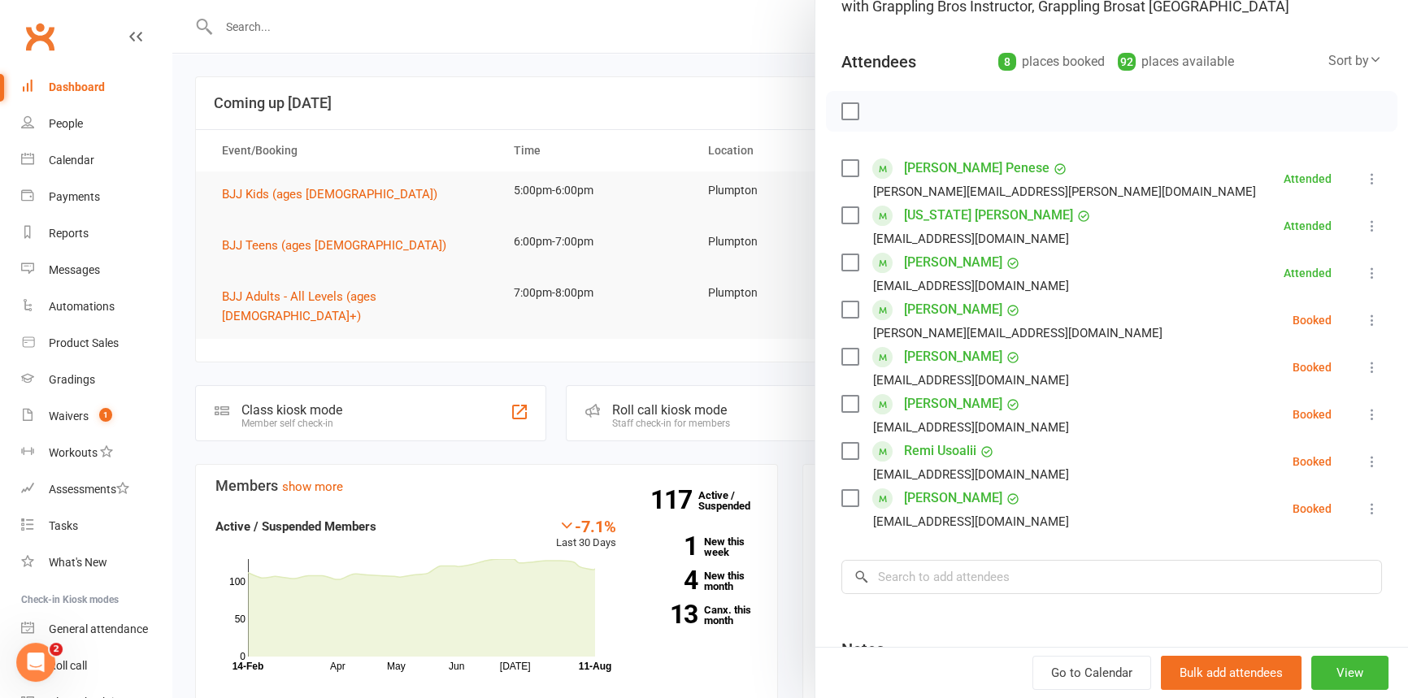
click at [1364, 312] on icon at bounding box center [1372, 320] width 16 height 16
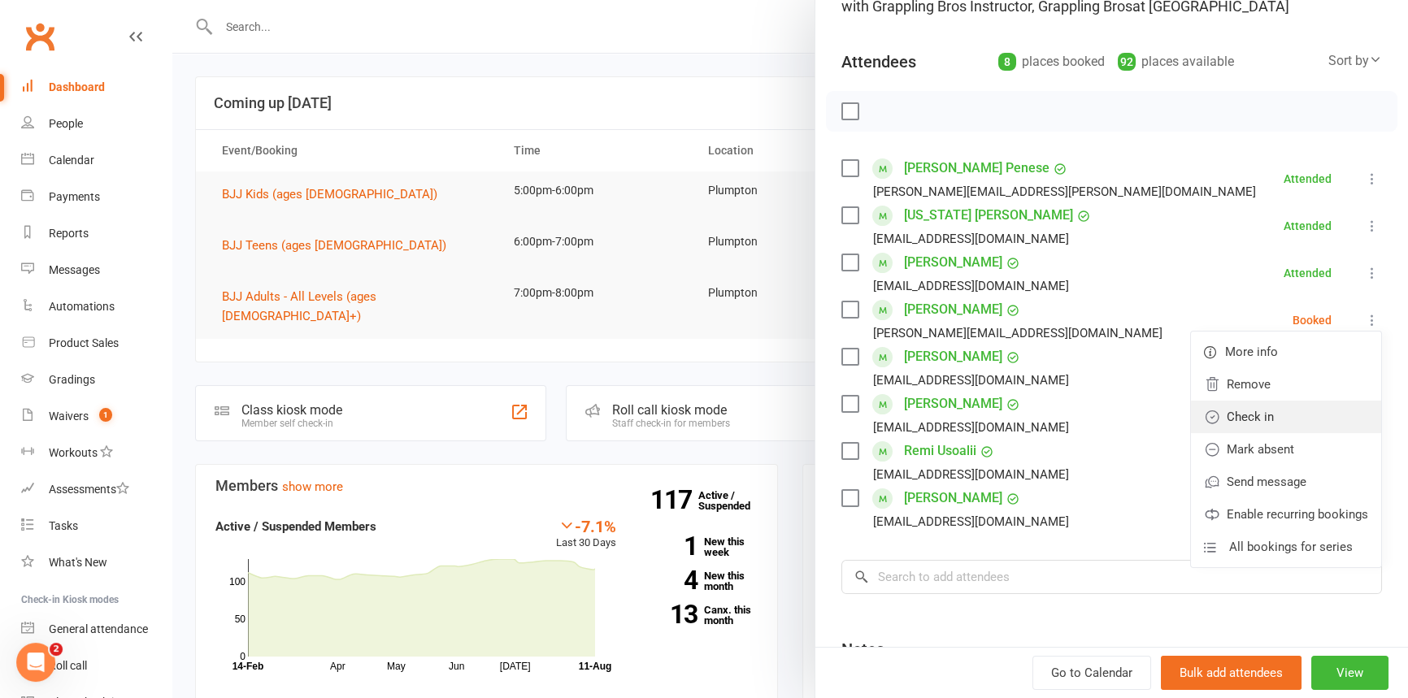
click at [1283, 415] on link "Check in" at bounding box center [1286, 417] width 190 height 33
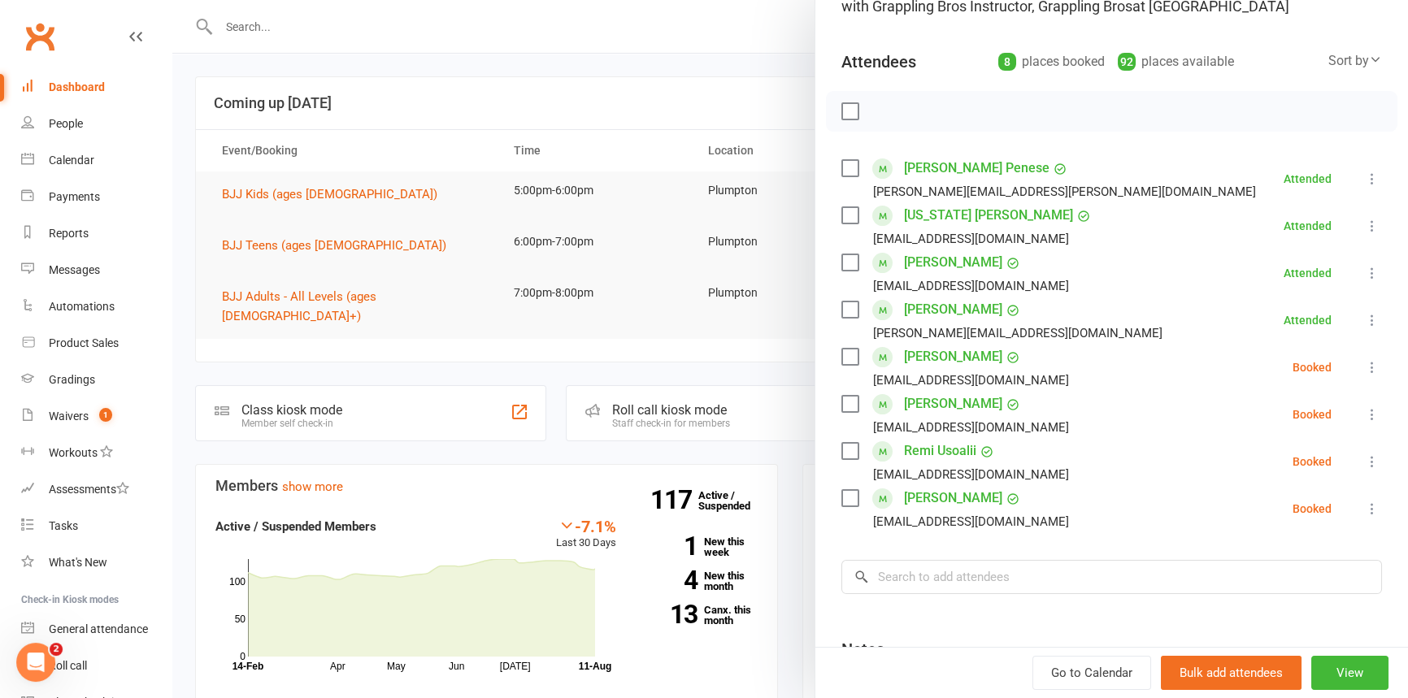
click at [1364, 359] on icon at bounding box center [1372, 367] width 16 height 16
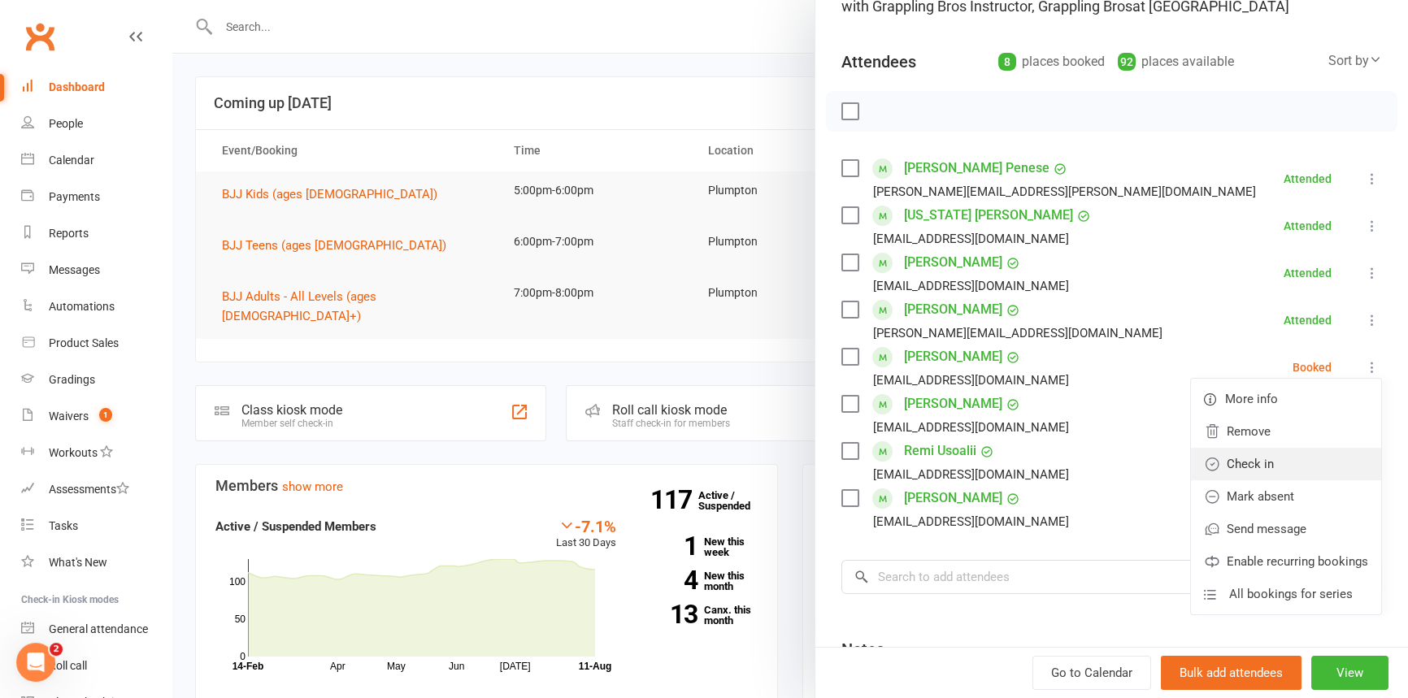
click at [1258, 455] on link "Check in" at bounding box center [1286, 464] width 190 height 33
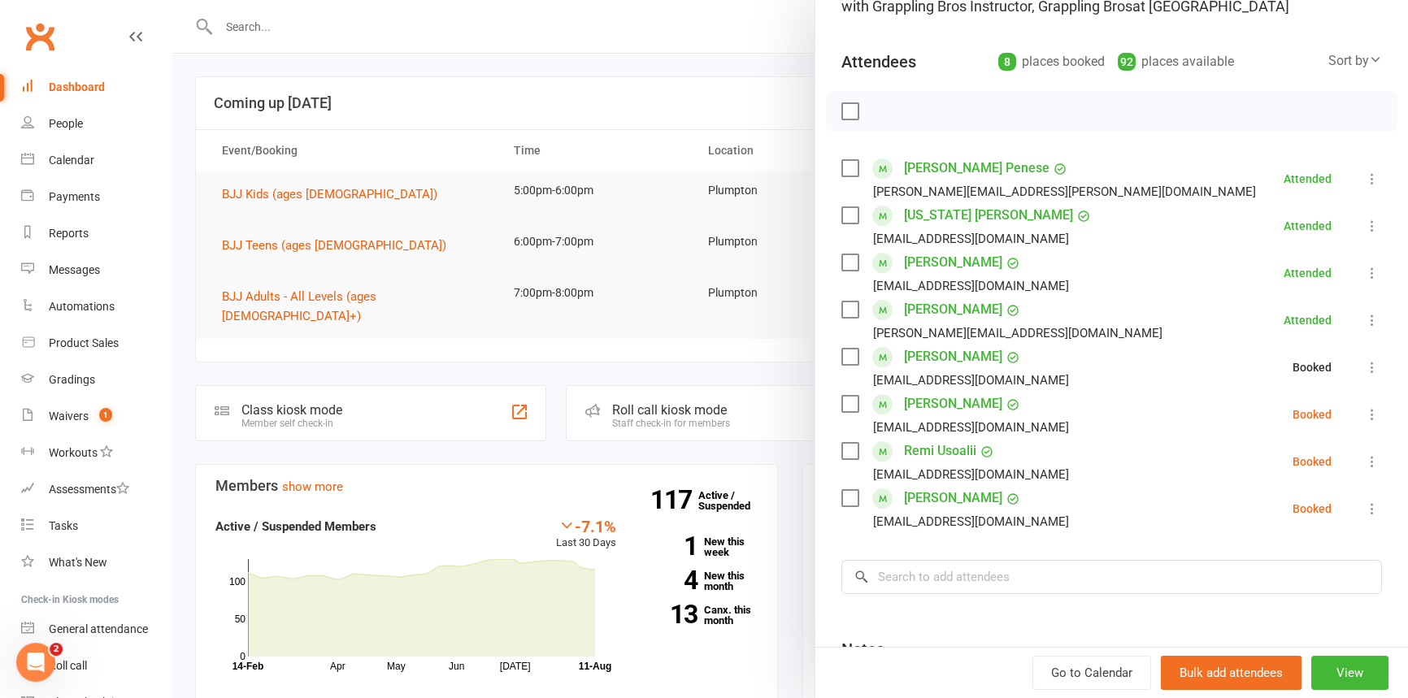
click at [1364, 410] on icon at bounding box center [1372, 414] width 16 height 16
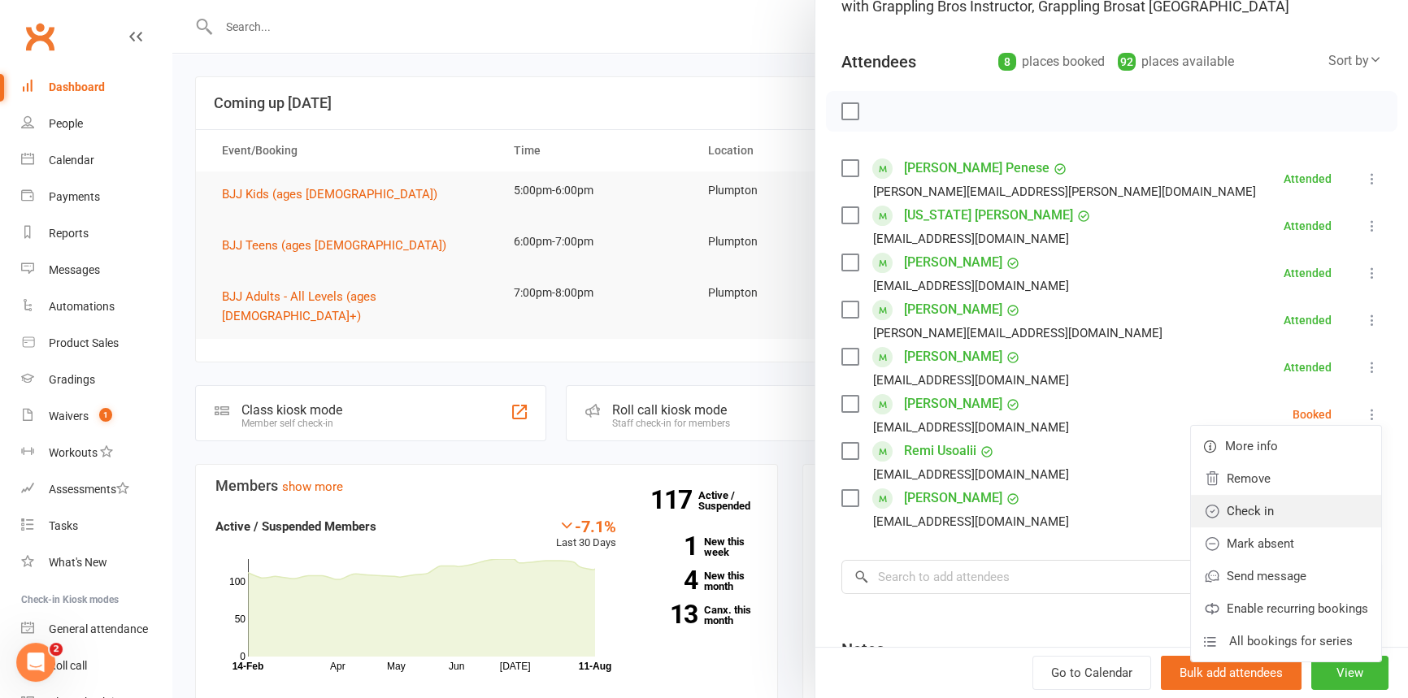
click at [1266, 509] on link "Check in" at bounding box center [1286, 511] width 190 height 33
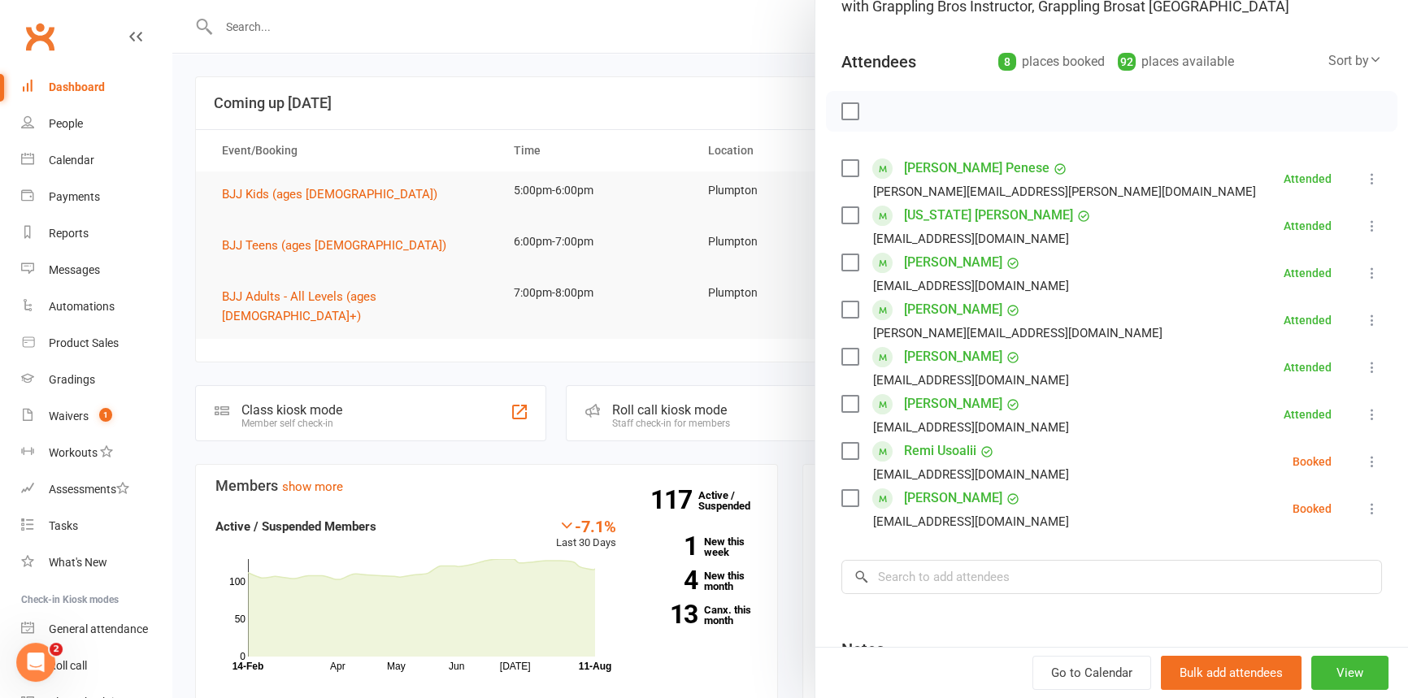
click at [1364, 459] on icon at bounding box center [1372, 462] width 16 height 16
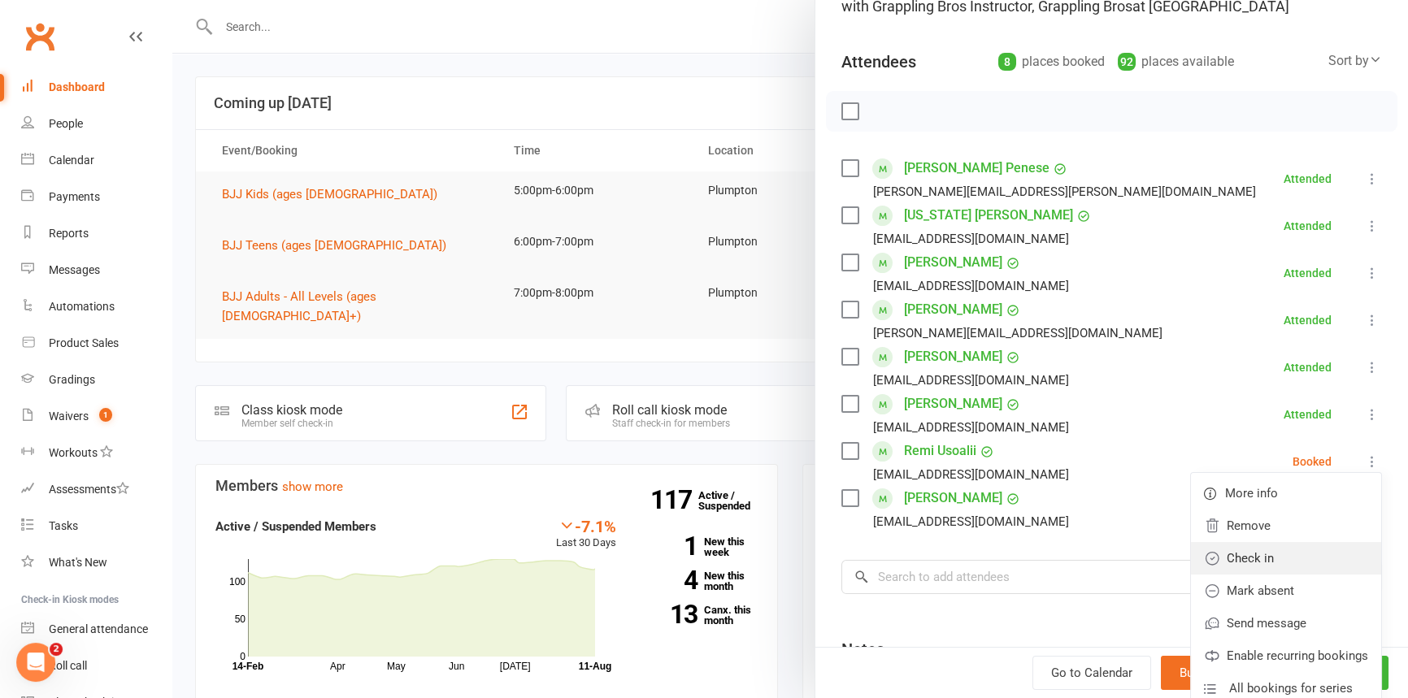
click at [1226, 555] on link "Check in" at bounding box center [1286, 558] width 190 height 33
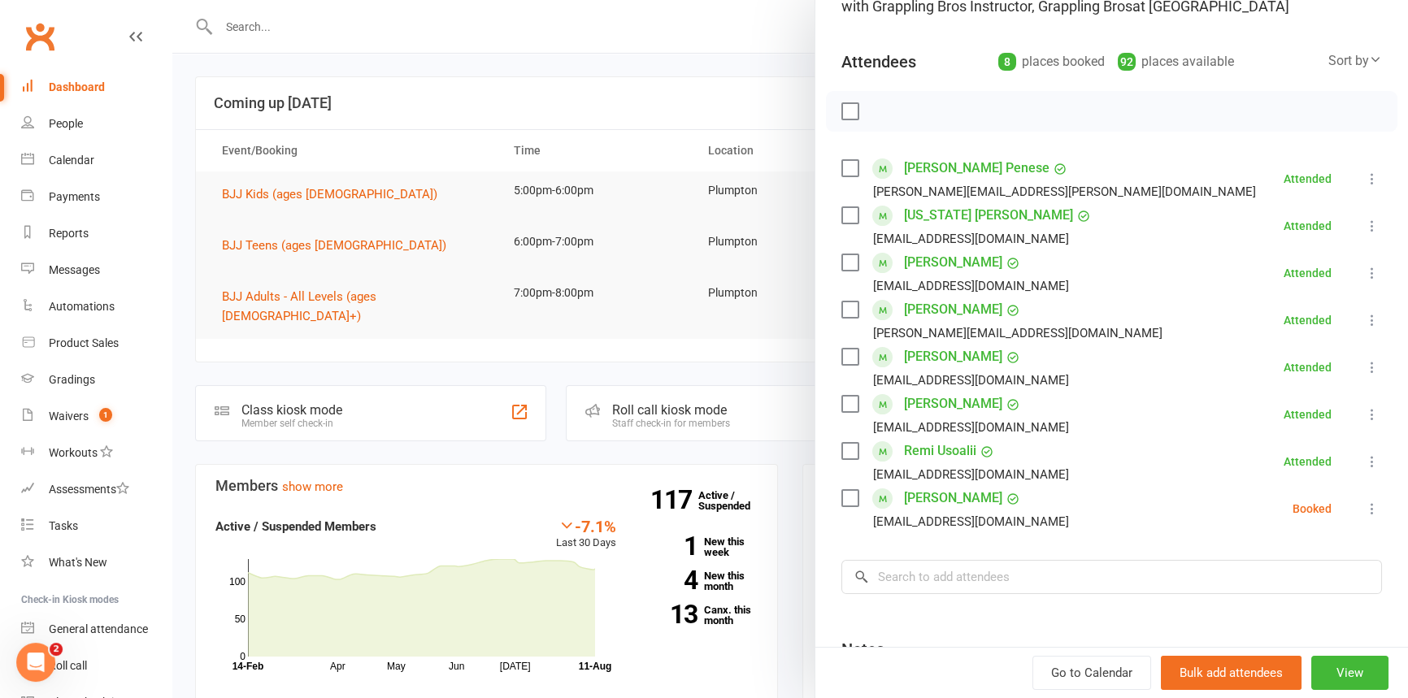
click at [1364, 505] on icon at bounding box center [1372, 509] width 16 height 16
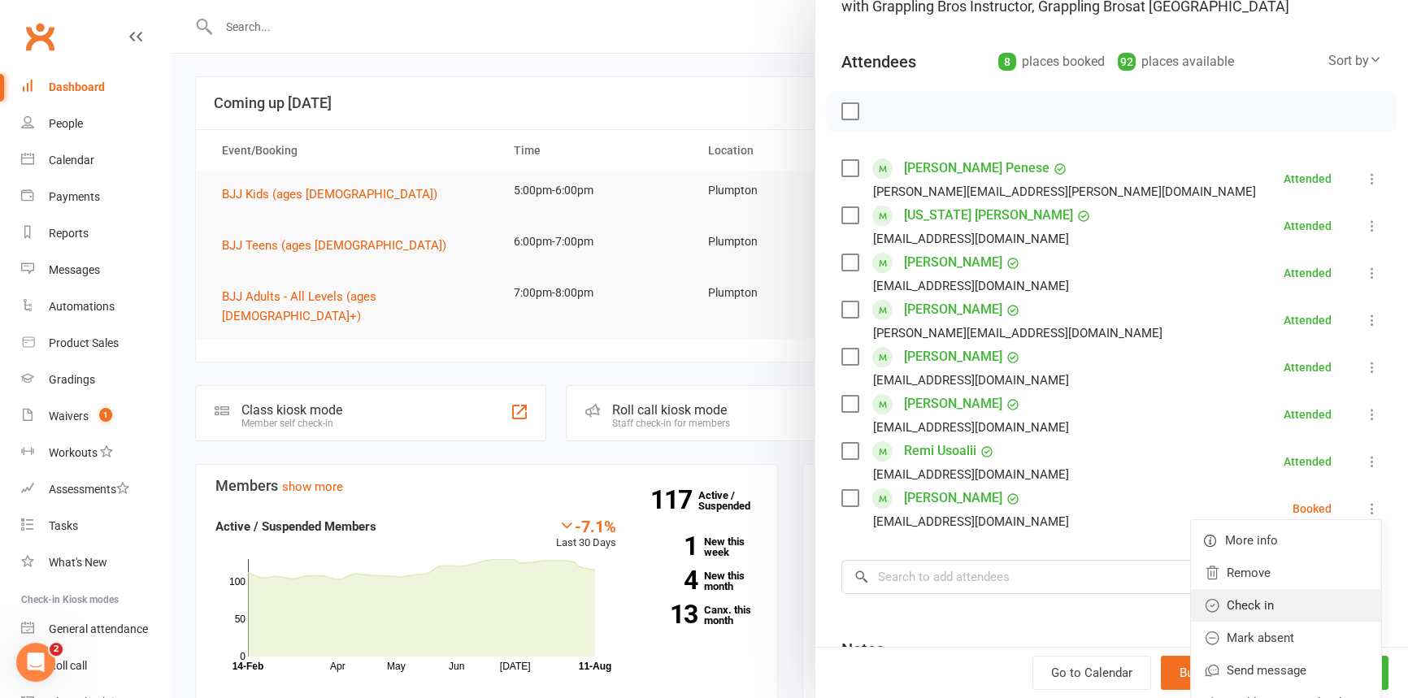
click at [1249, 610] on link "Check in" at bounding box center [1286, 605] width 190 height 33
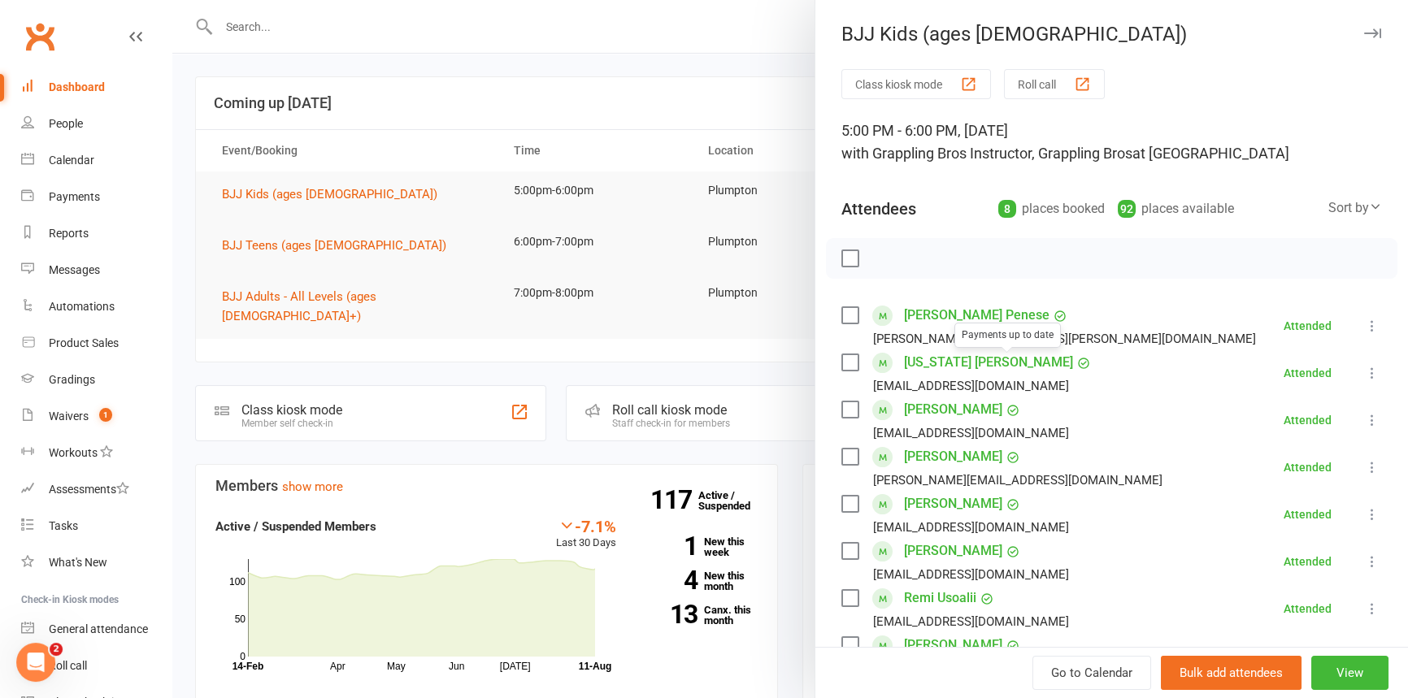
scroll to position [324, 0]
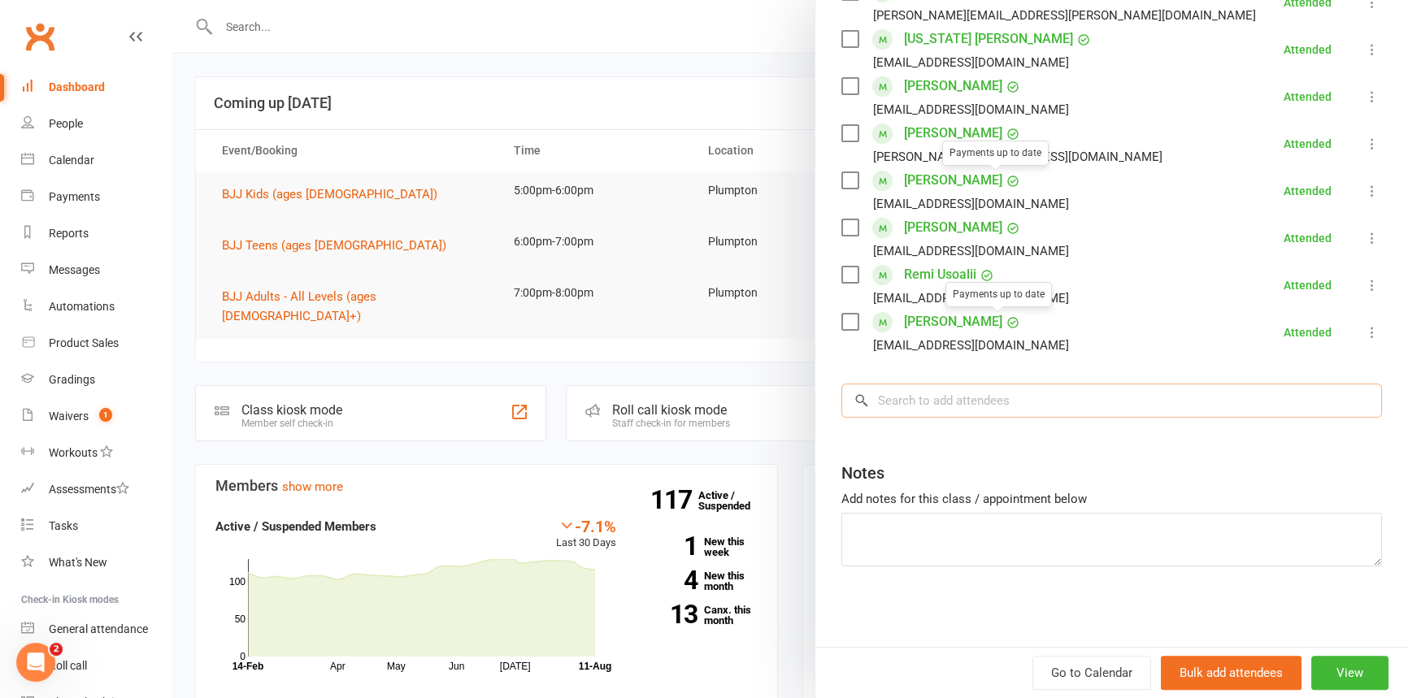
click at [927, 397] on input "search" at bounding box center [1111, 401] width 541 height 34
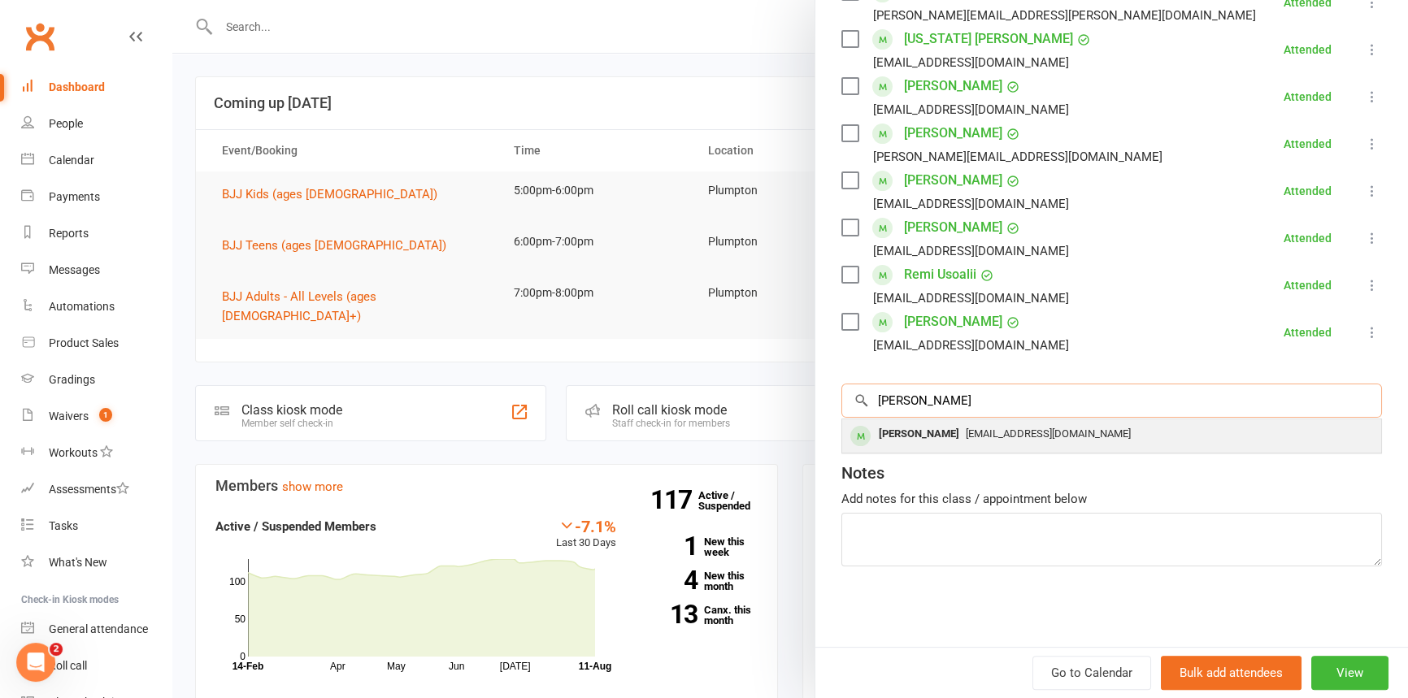
type input "[PERSON_NAME]"
click at [929, 441] on div "[PERSON_NAME]" at bounding box center [918, 435] width 93 height 24
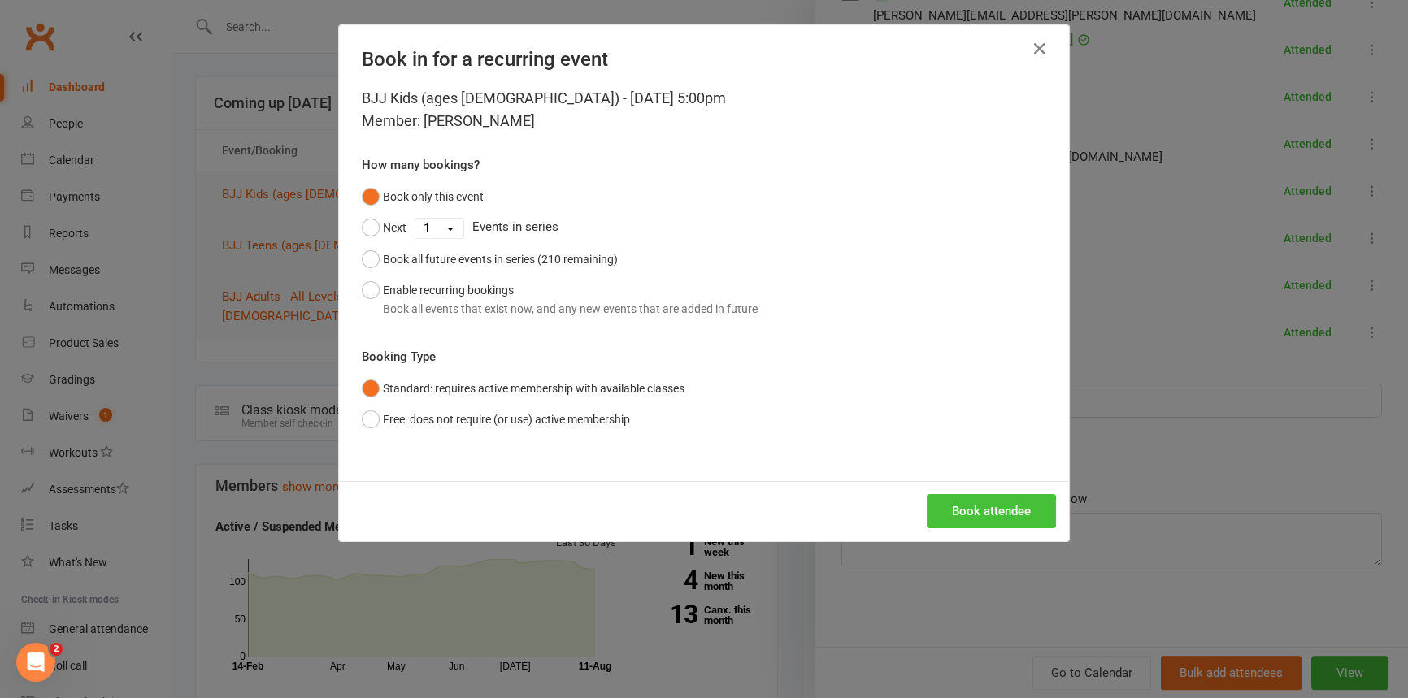
click at [965, 510] on button "Book attendee" at bounding box center [991, 511] width 129 height 34
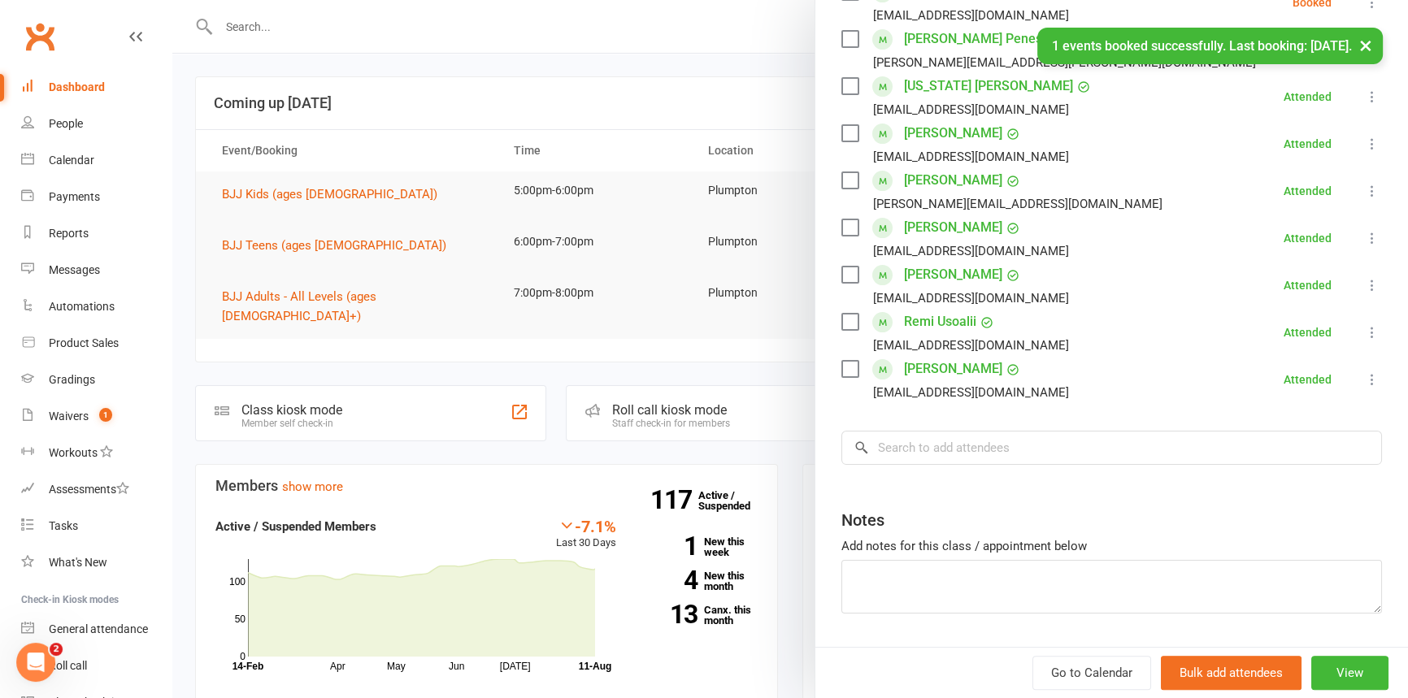
scroll to position [371, 0]
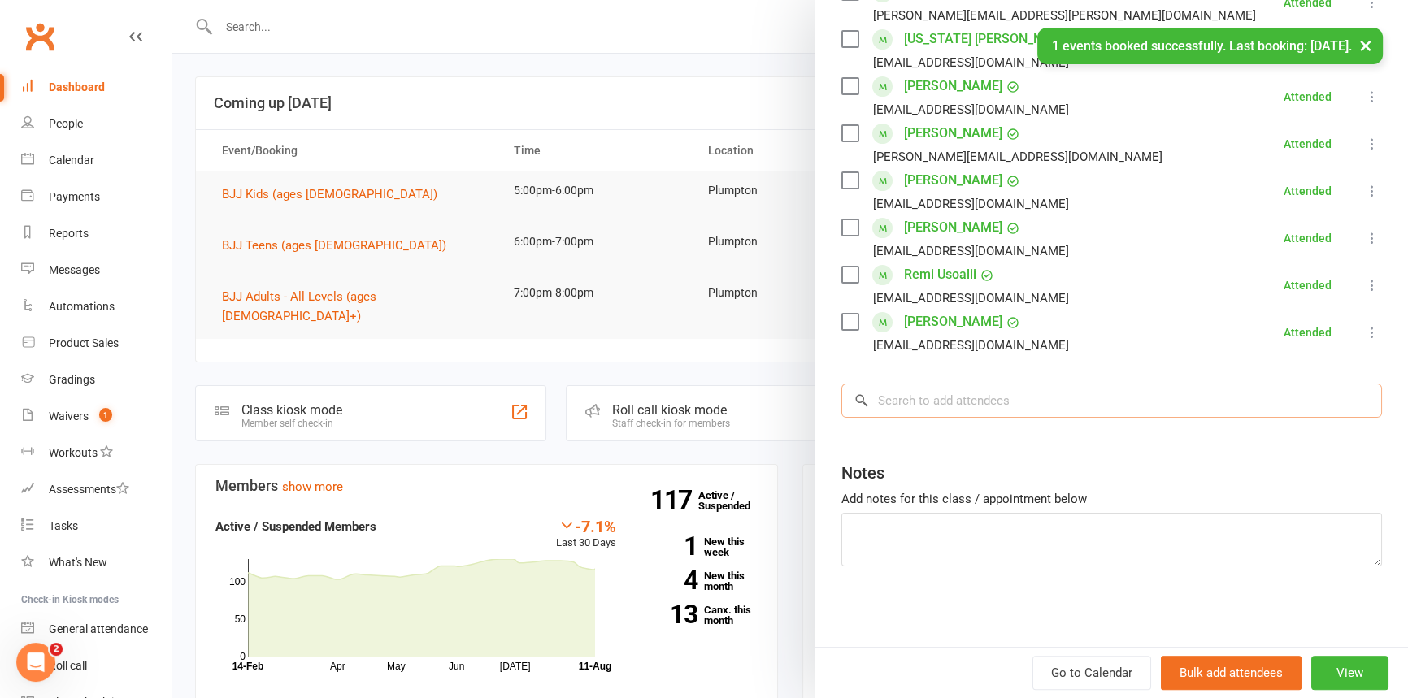
click at [906, 407] on input "search" at bounding box center [1111, 401] width 541 height 34
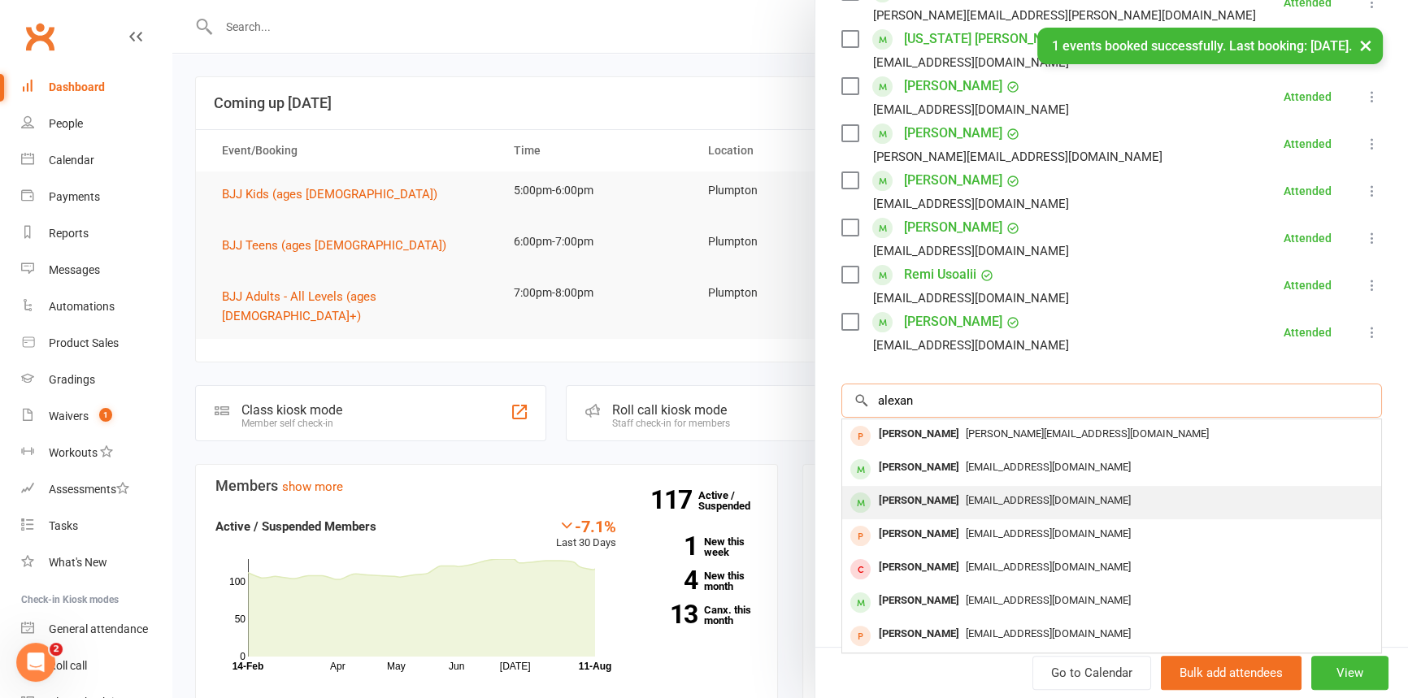
type input "alexan"
click at [922, 498] on div "[PERSON_NAME]" at bounding box center [918, 501] width 93 height 24
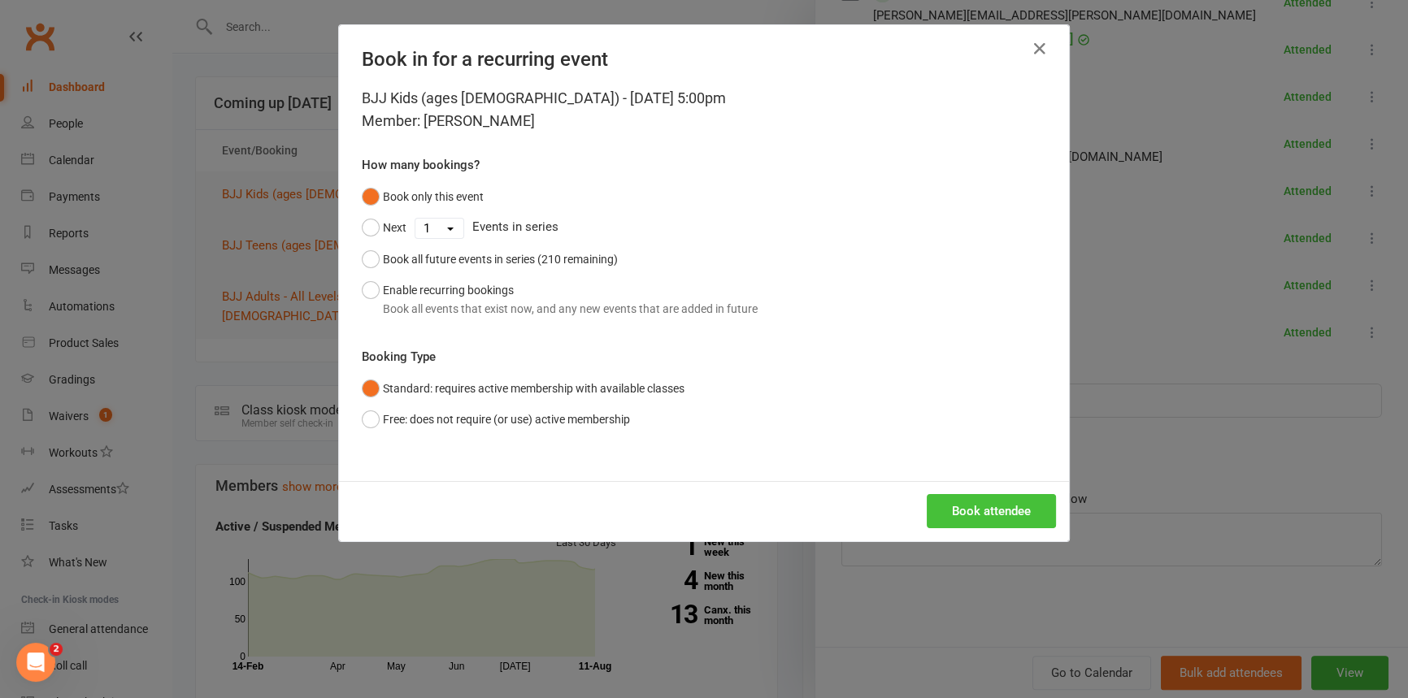
click at [984, 516] on button "Book attendee" at bounding box center [991, 511] width 129 height 34
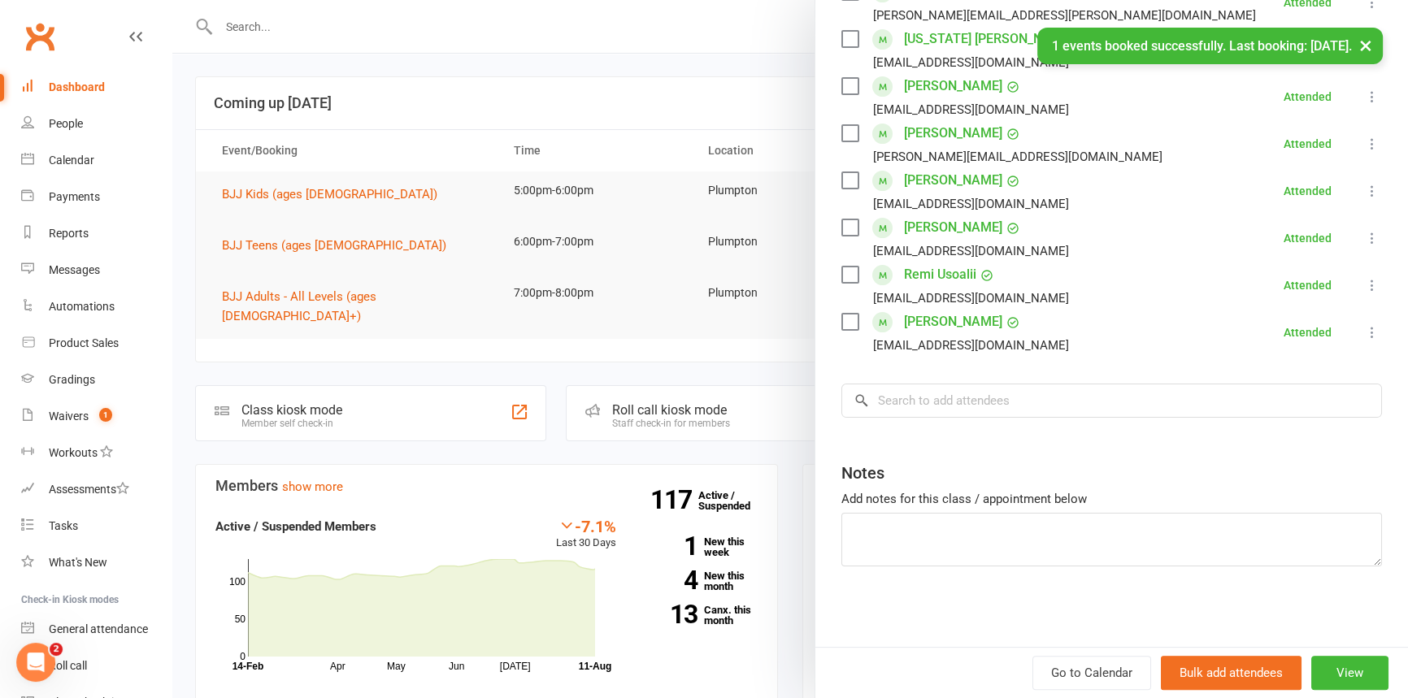
scroll to position [418, 0]
click at [916, 410] on input "search" at bounding box center [1111, 401] width 541 height 34
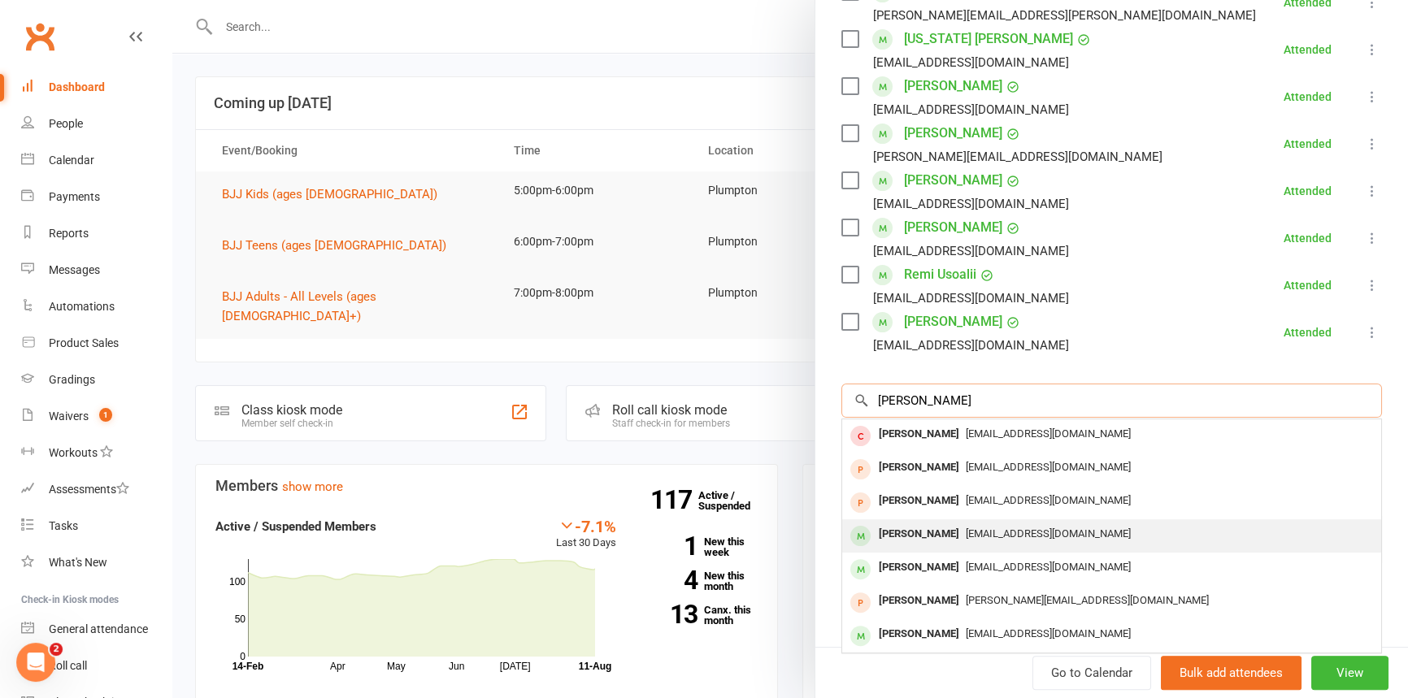
type input "[PERSON_NAME]"
click at [900, 535] on div "[PERSON_NAME]" at bounding box center [918, 535] width 93 height 24
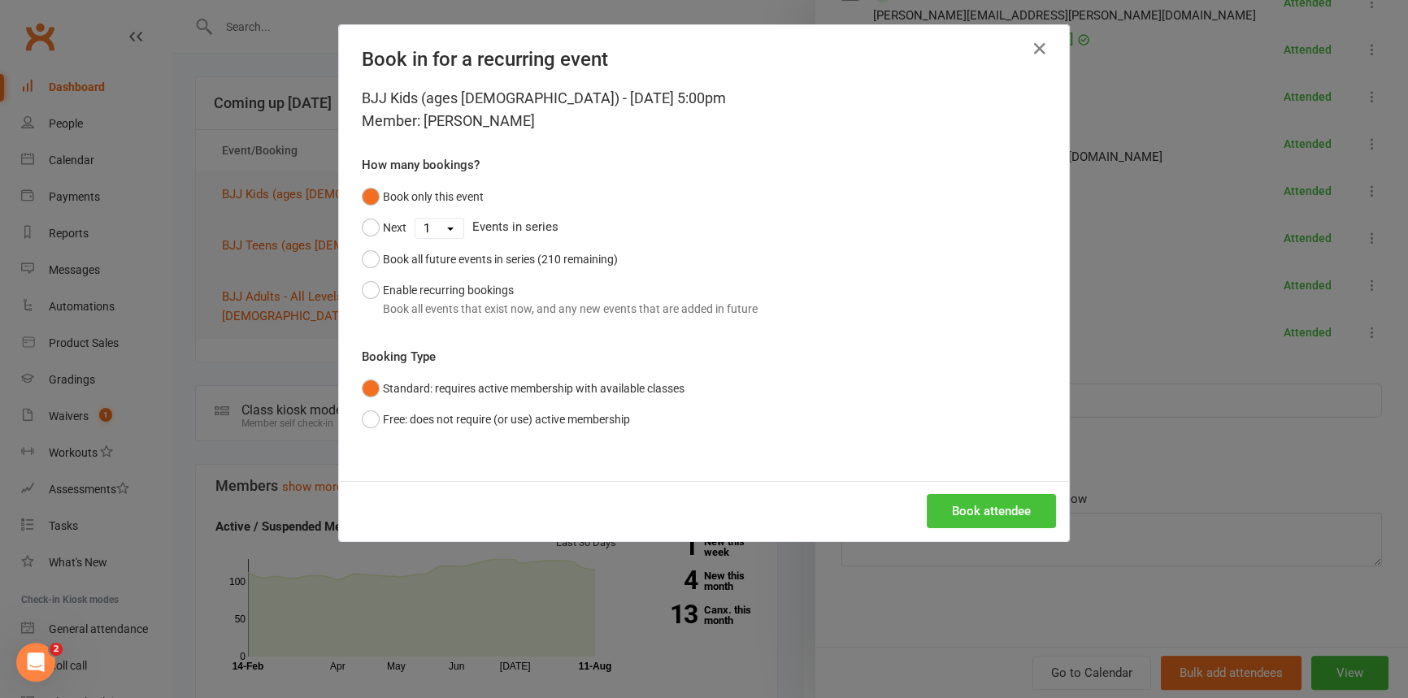
click at [950, 501] on button "Book attendee" at bounding box center [991, 511] width 129 height 34
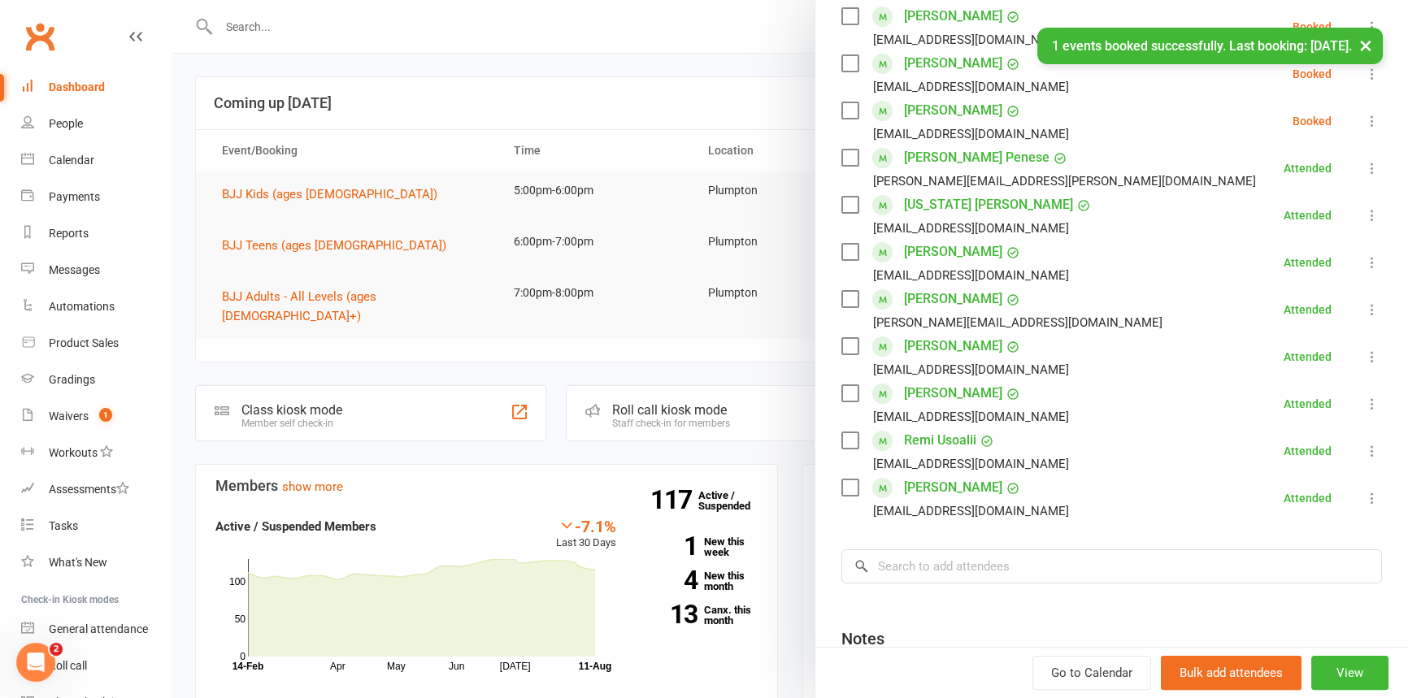
scroll to position [95, 0]
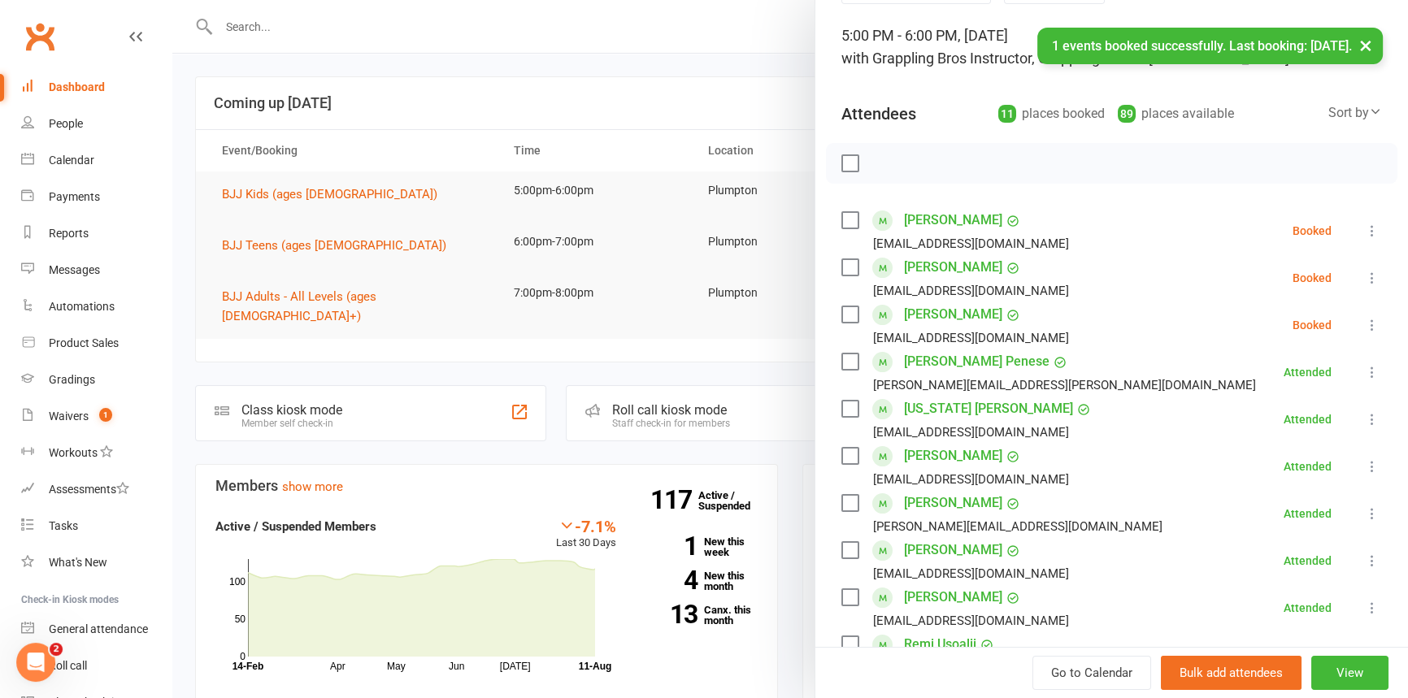
click at [1364, 224] on icon at bounding box center [1372, 231] width 16 height 16
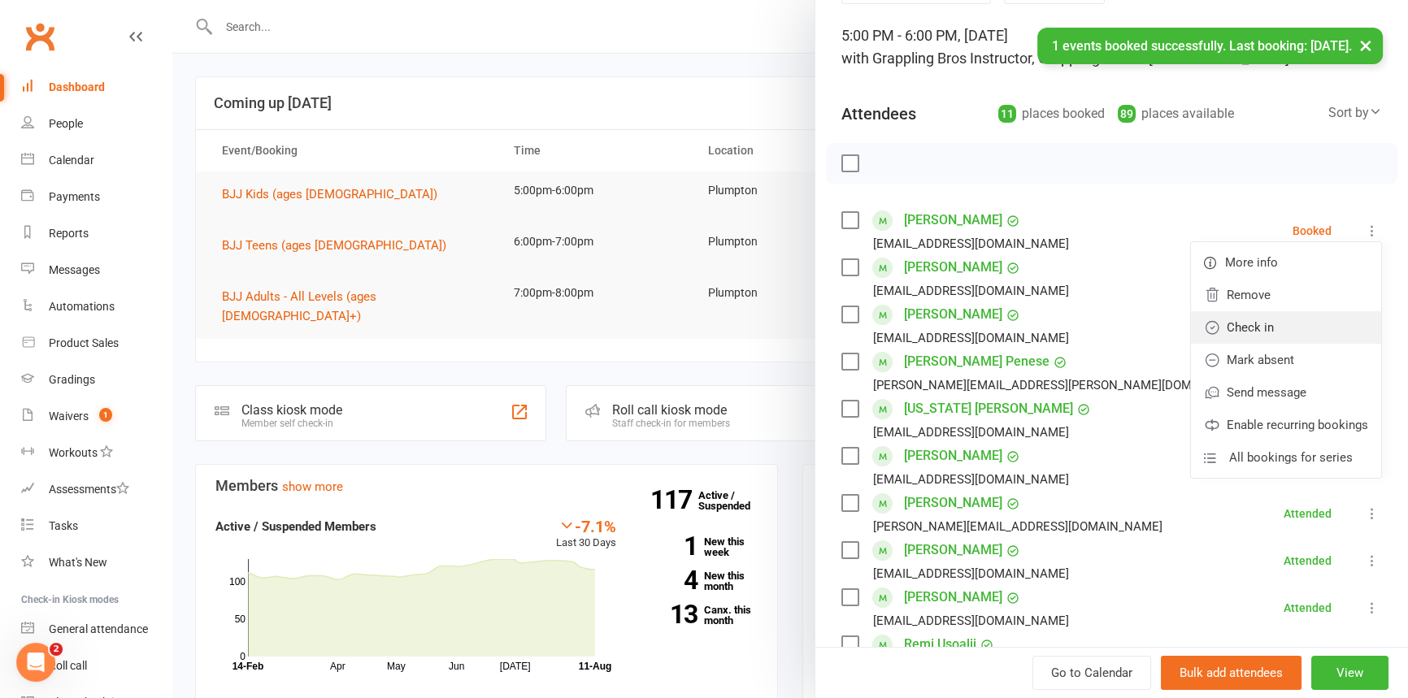
click at [1257, 319] on link "Check in" at bounding box center [1286, 327] width 190 height 33
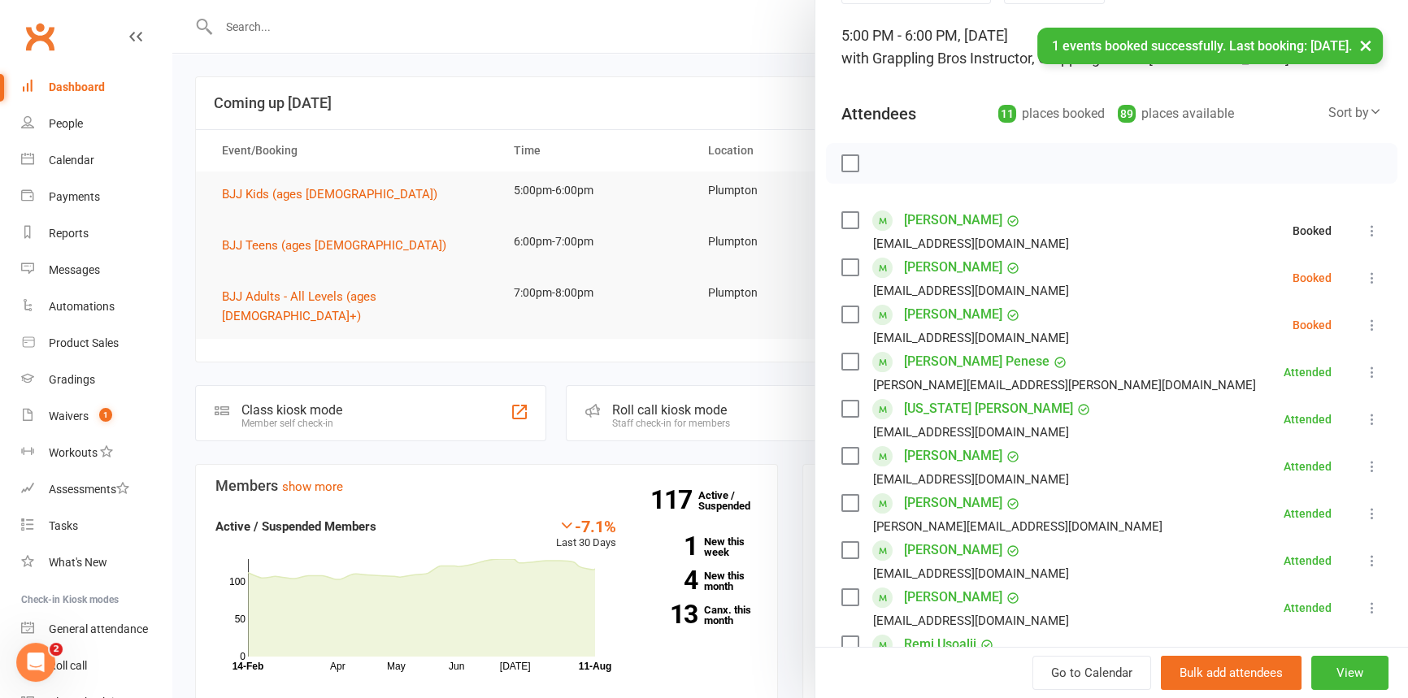
click at [1364, 271] on icon at bounding box center [1372, 278] width 16 height 16
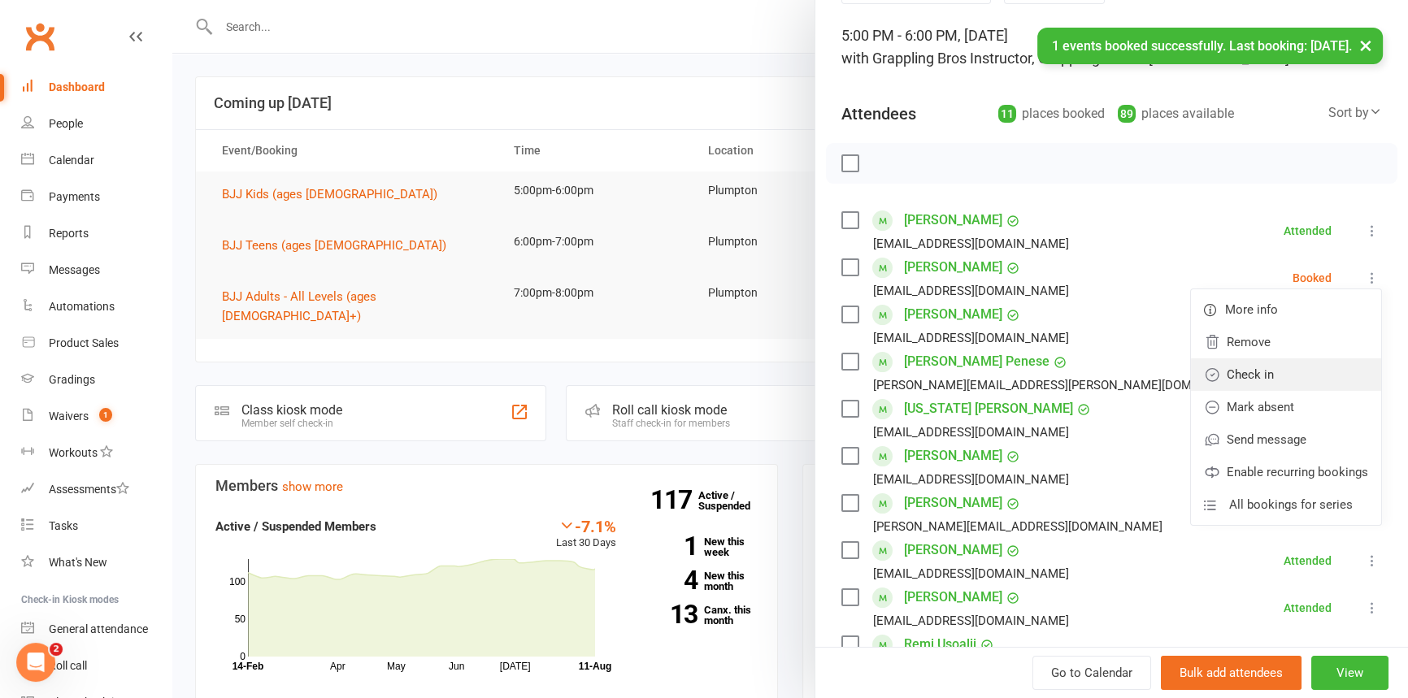
click at [1257, 371] on link "Check in" at bounding box center [1286, 374] width 190 height 33
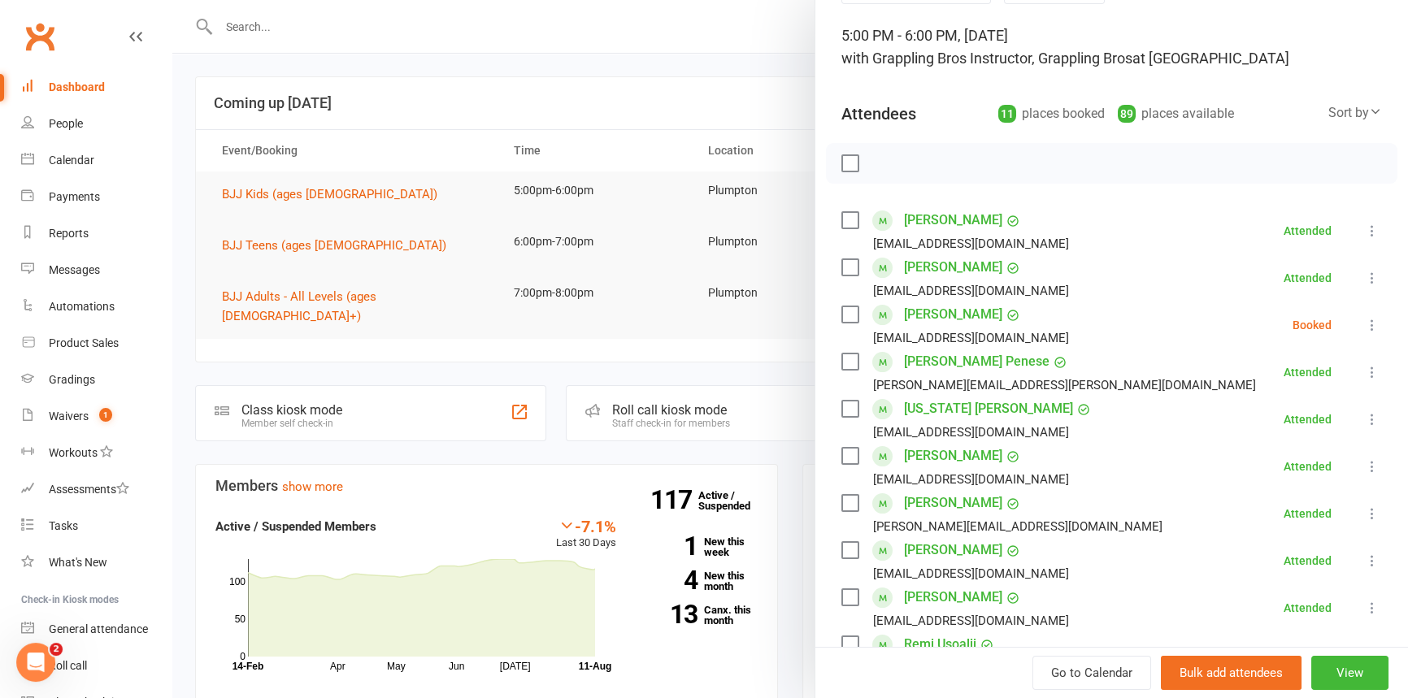
click at [1364, 324] on icon at bounding box center [1372, 325] width 16 height 16
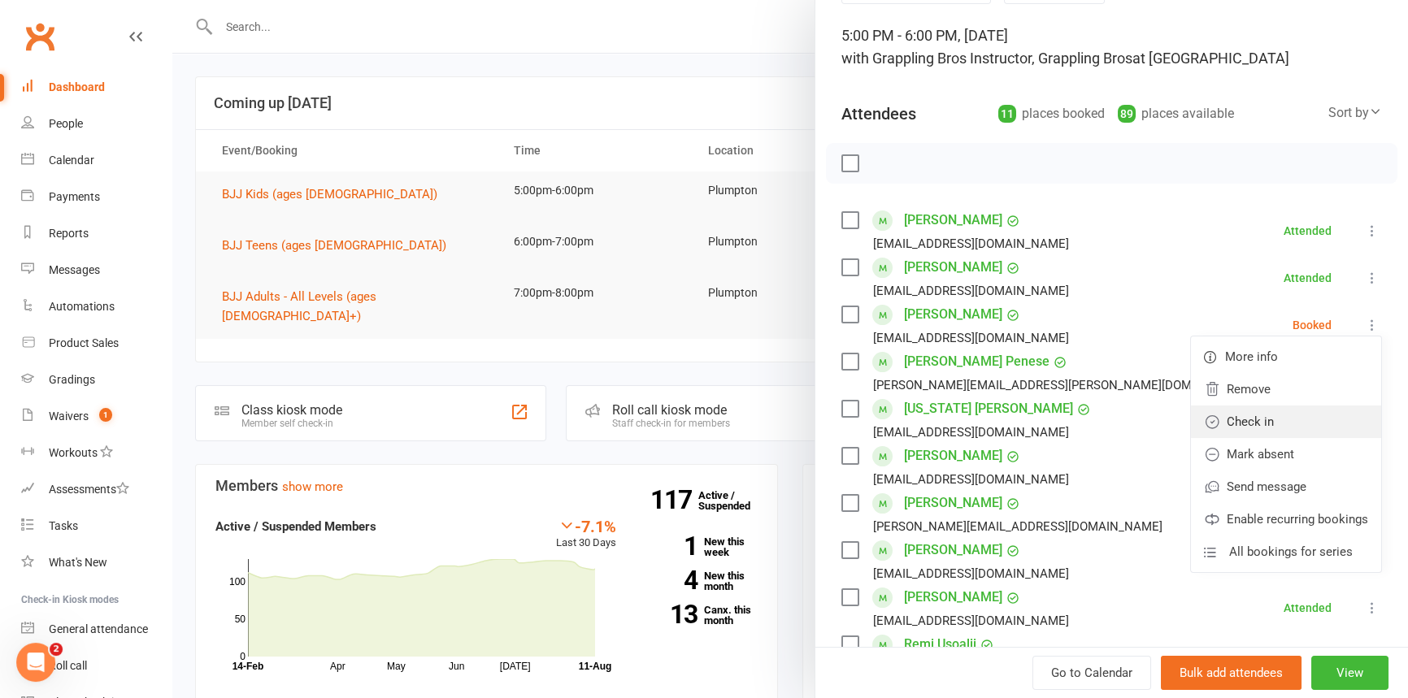
click at [1236, 416] on link "Check in" at bounding box center [1286, 422] width 190 height 33
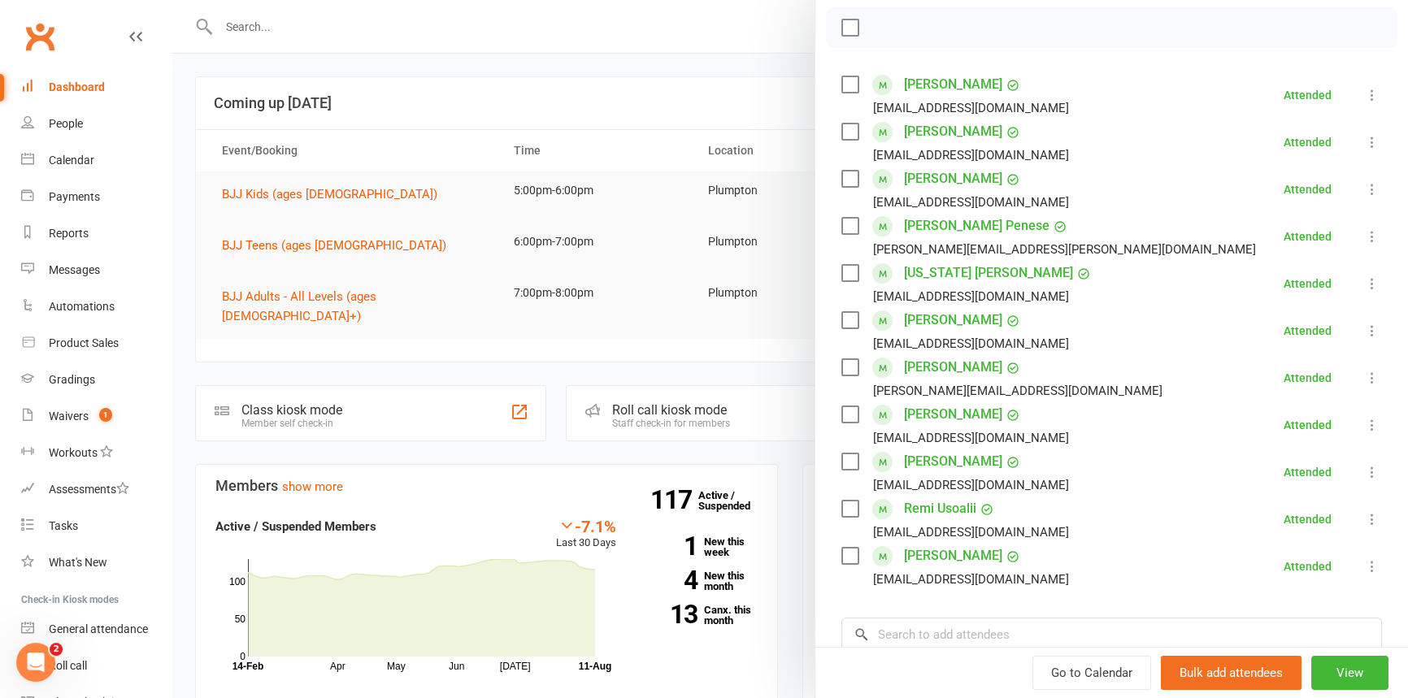
scroll to position [464, 0]
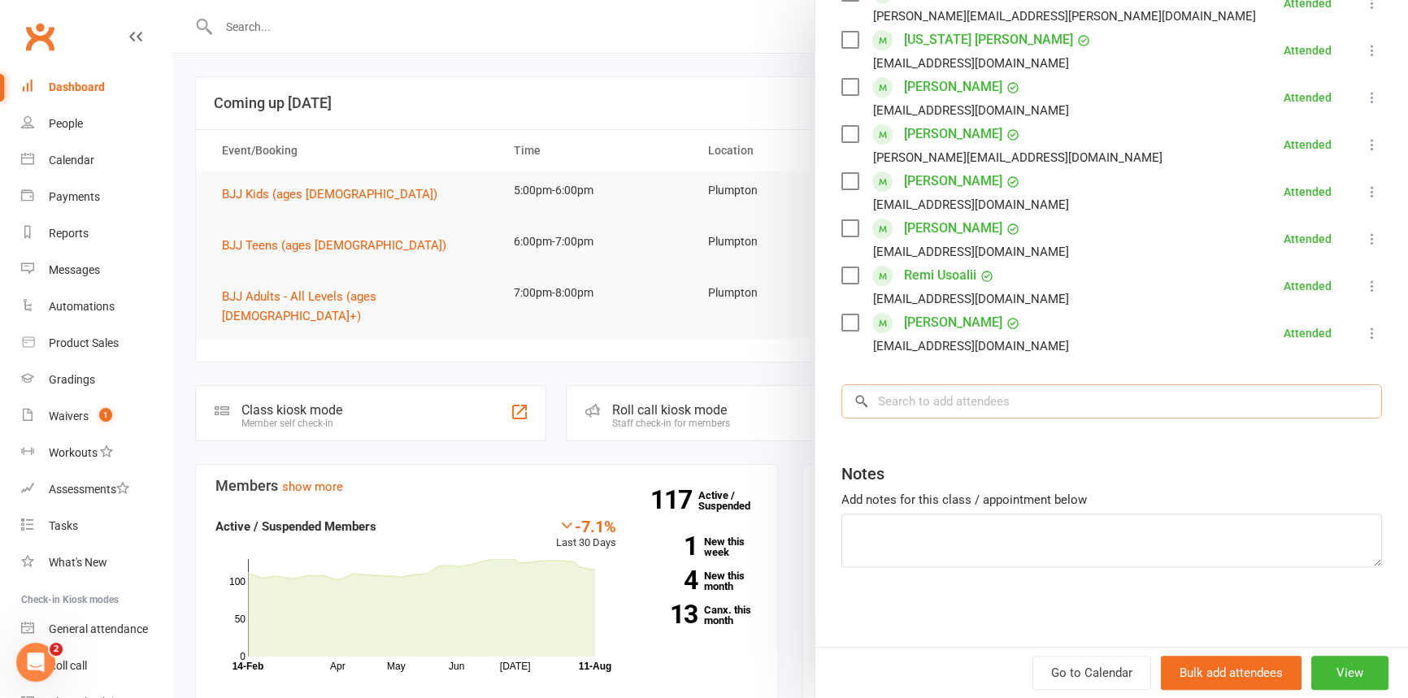
click at [910, 403] on input "search" at bounding box center [1111, 401] width 541 height 34
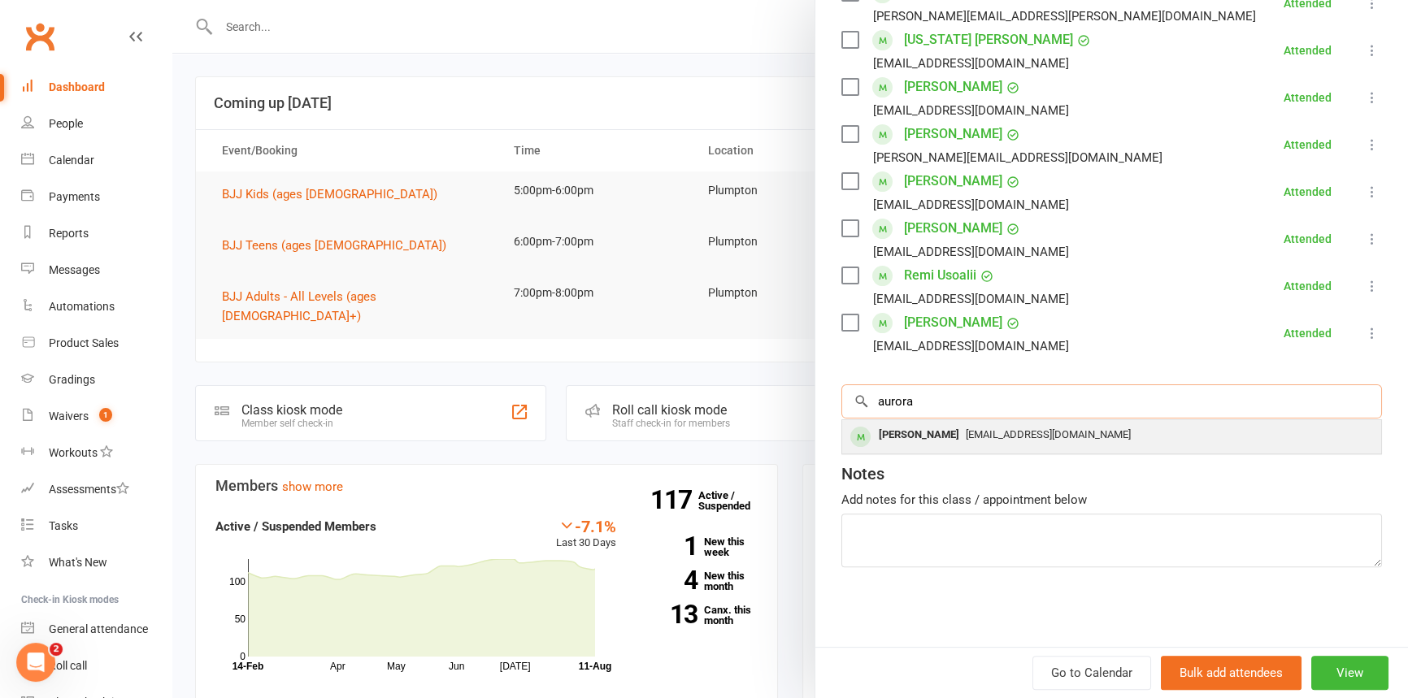
type input "aurora"
click at [923, 431] on div "[PERSON_NAME]" at bounding box center [918, 435] width 93 height 24
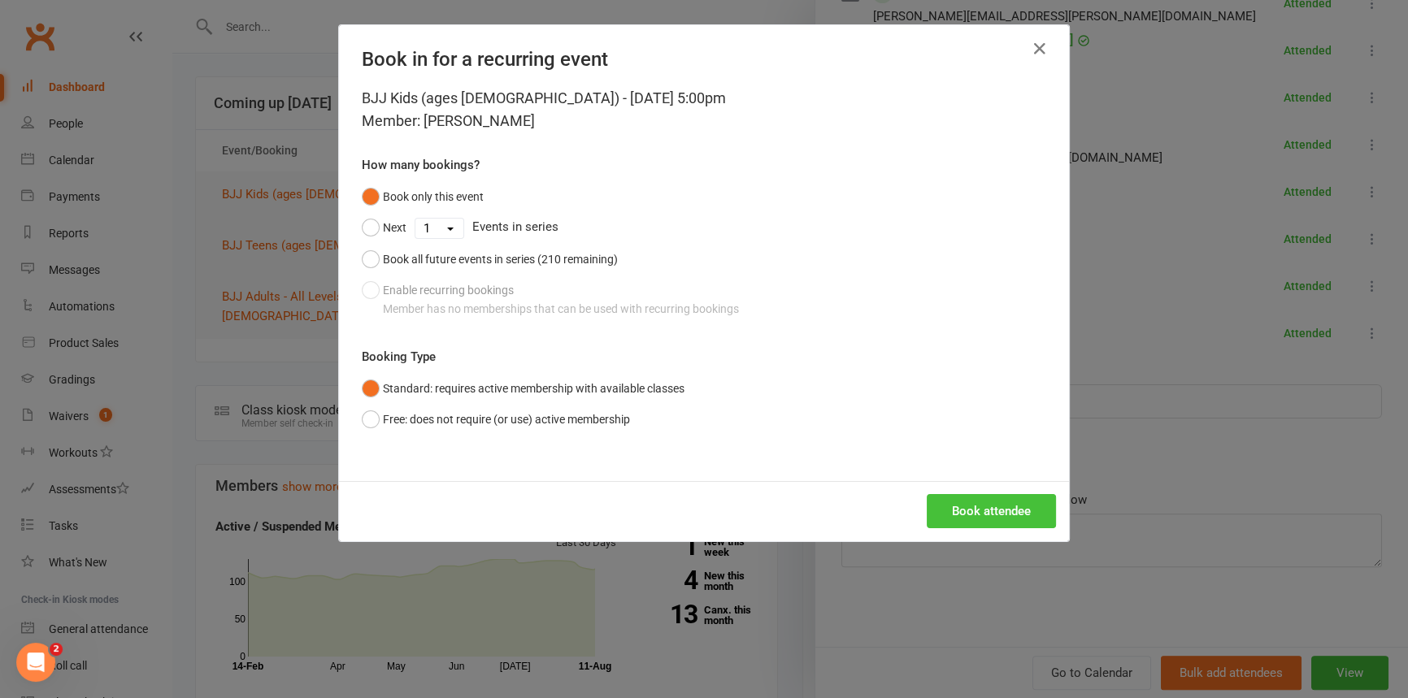
click at [990, 502] on button "Book attendee" at bounding box center [991, 511] width 129 height 34
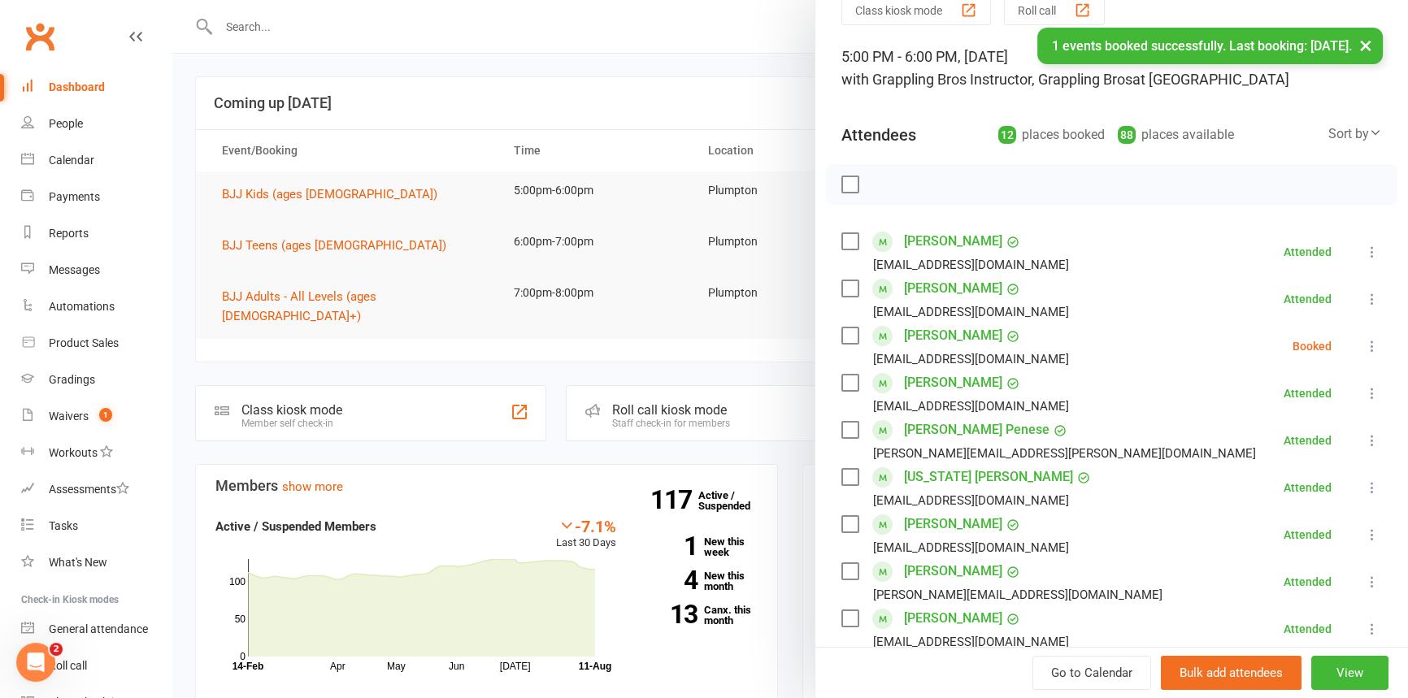
scroll to position [68, 0]
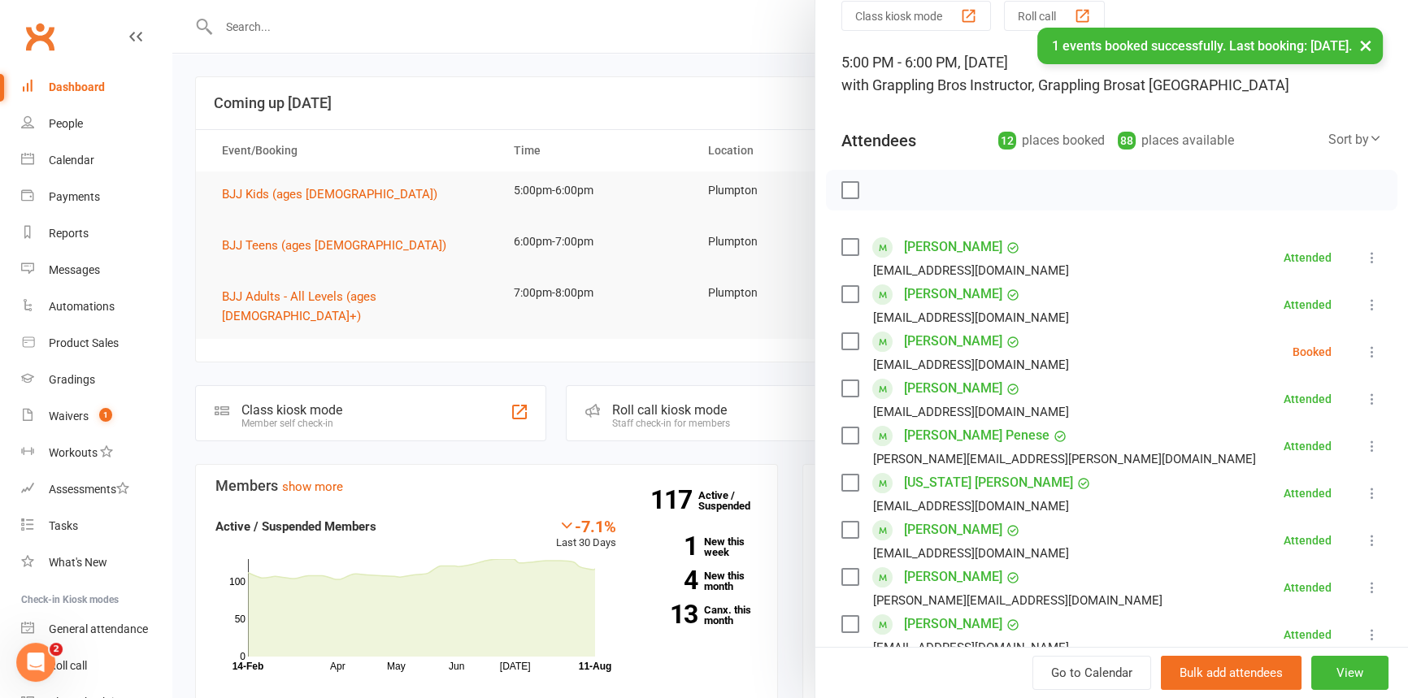
click at [1364, 350] on icon at bounding box center [1372, 352] width 16 height 16
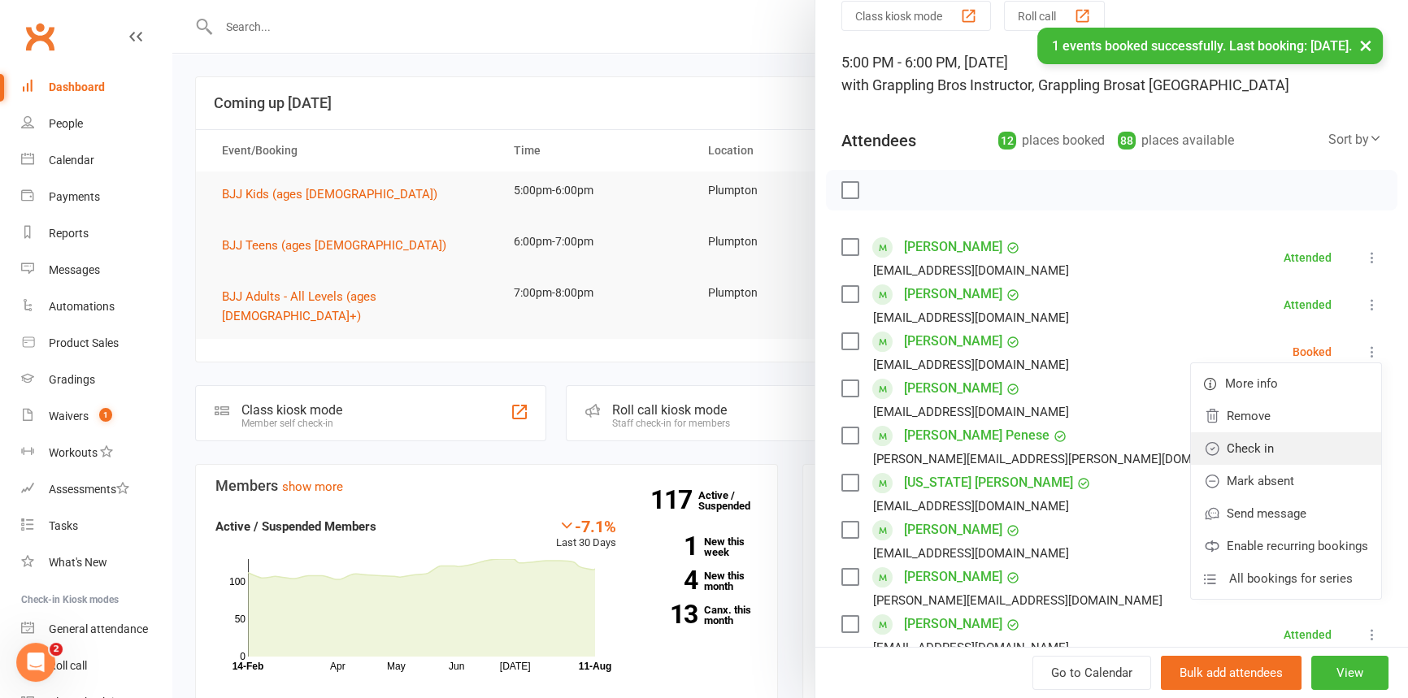
click at [1239, 441] on link "Check in" at bounding box center [1286, 448] width 190 height 33
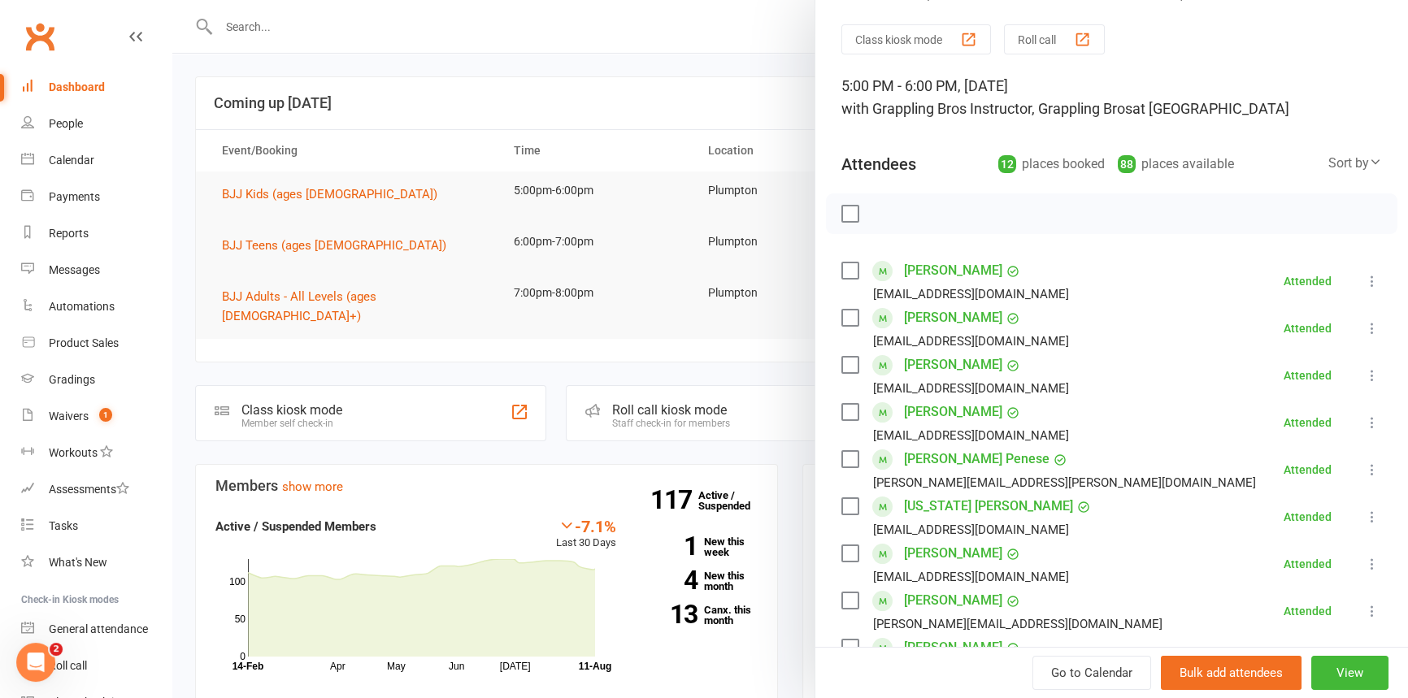
scroll to position [0, 0]
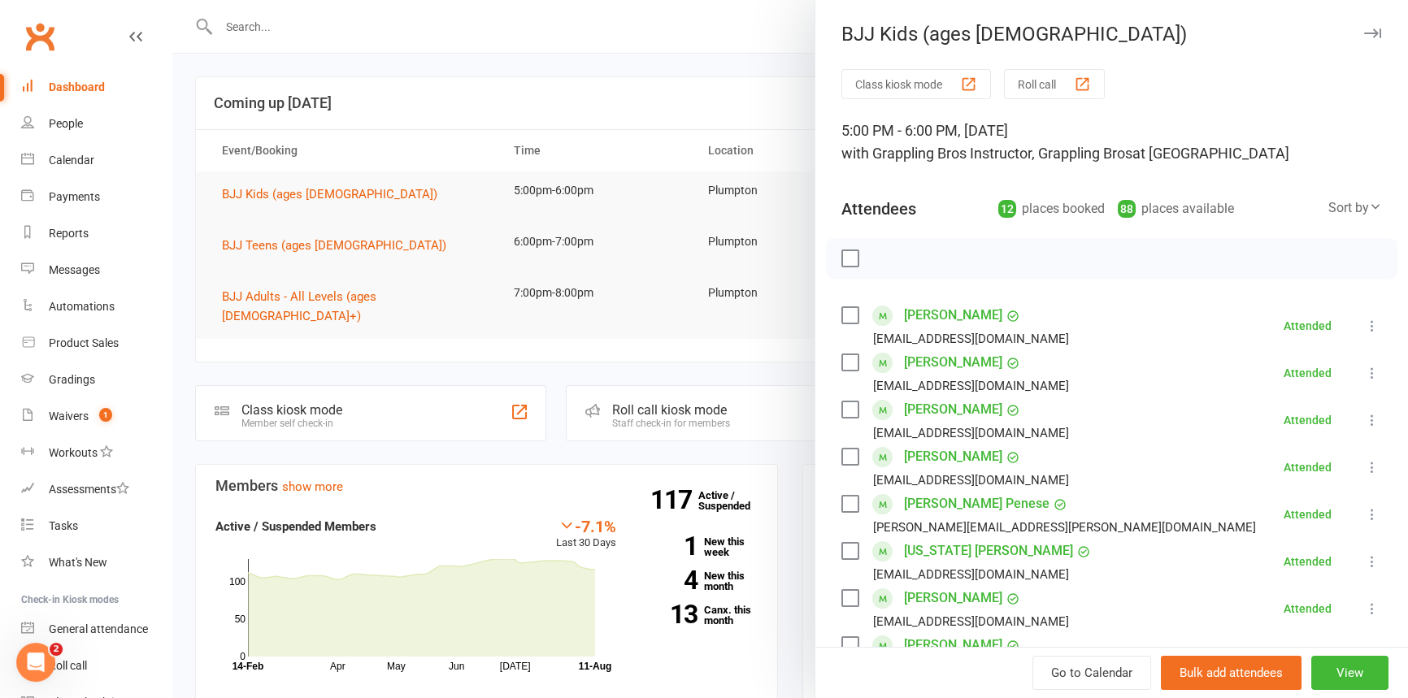
click at [1364, 35] on icon "button" at bounding box center [1372, 33] width 17 height 10
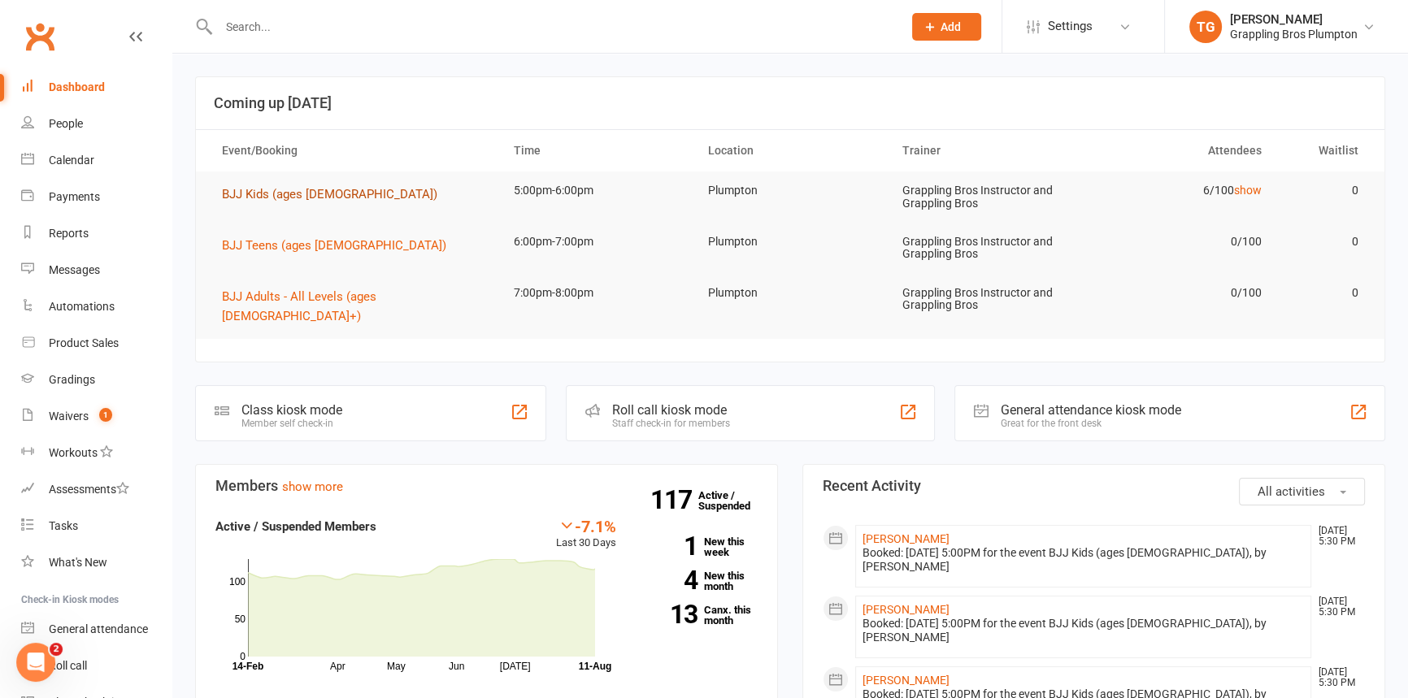
click at [249, 191] on span "BJJ Kids (ages [DEMOGRAPHIC_DATA])" at bounding box center [329, 194] width 215 height 15
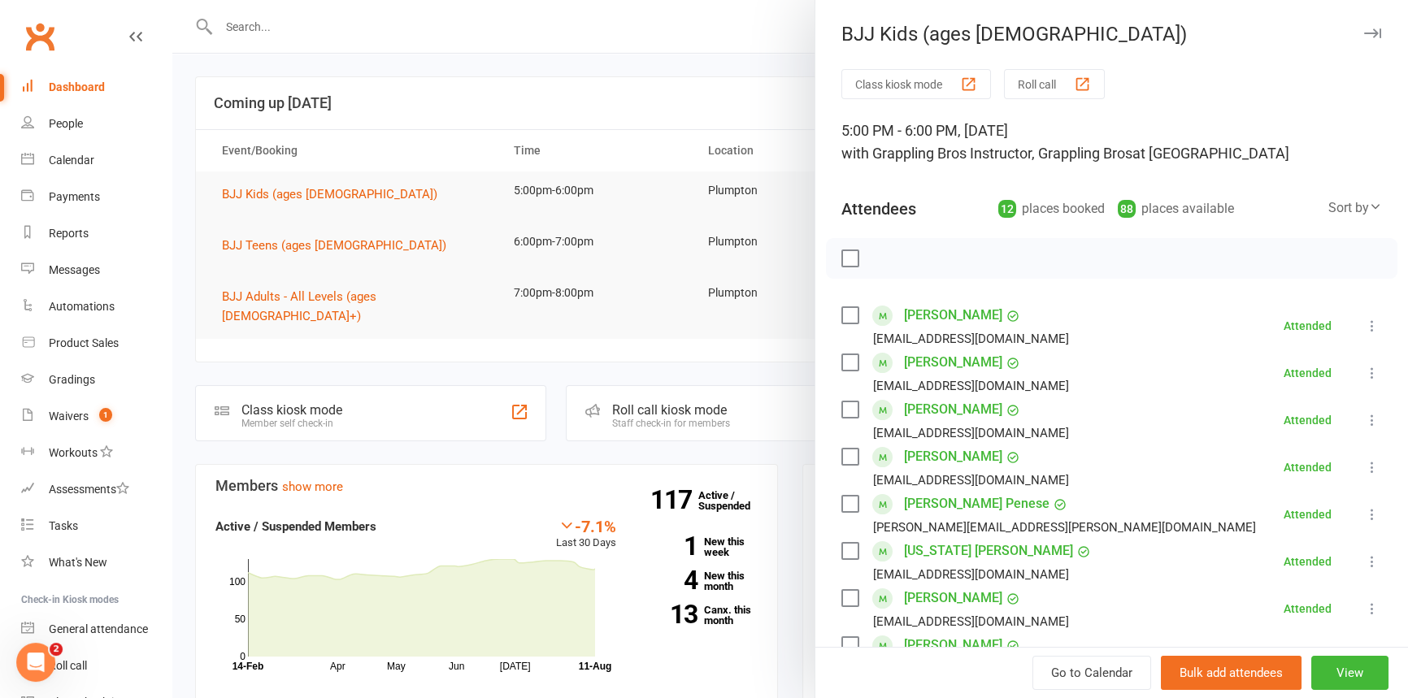
click at [1364, 37] on icon "button" at bounding box center [1372, 33] width 17 height 10
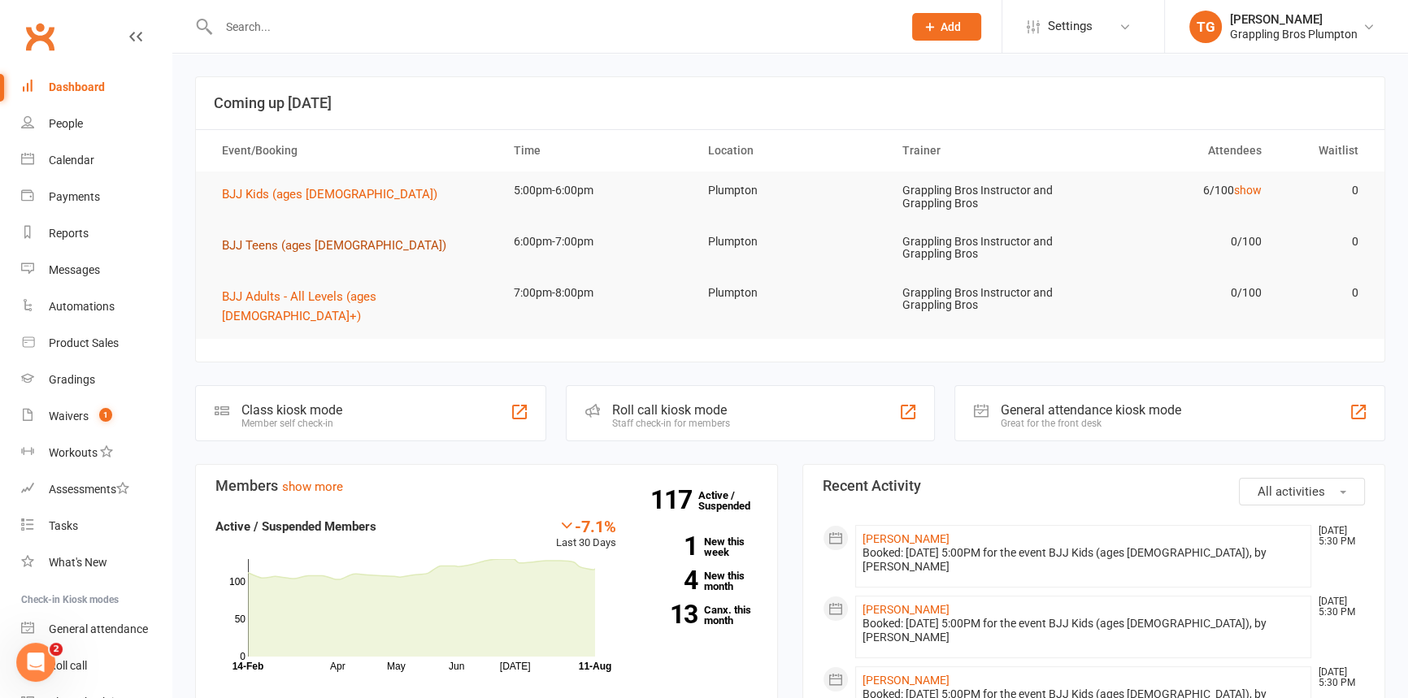
click at [256, 248] on span "BJJ Teens (ages [DEMOGRAPHIC_DATA])" at bounding box center [334, 245] width 224 height 15
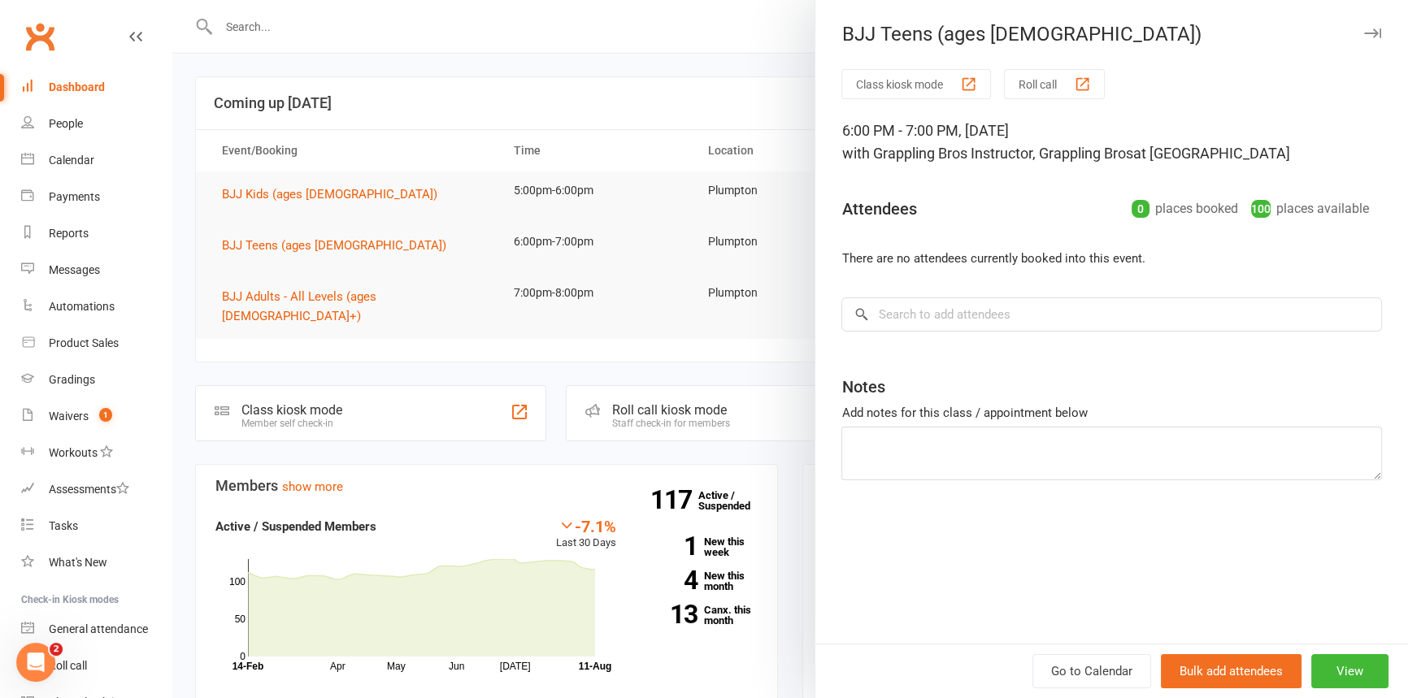
click at [1364, 33] on icon "button" at bounding box center [1372, 33] width 17 height 10
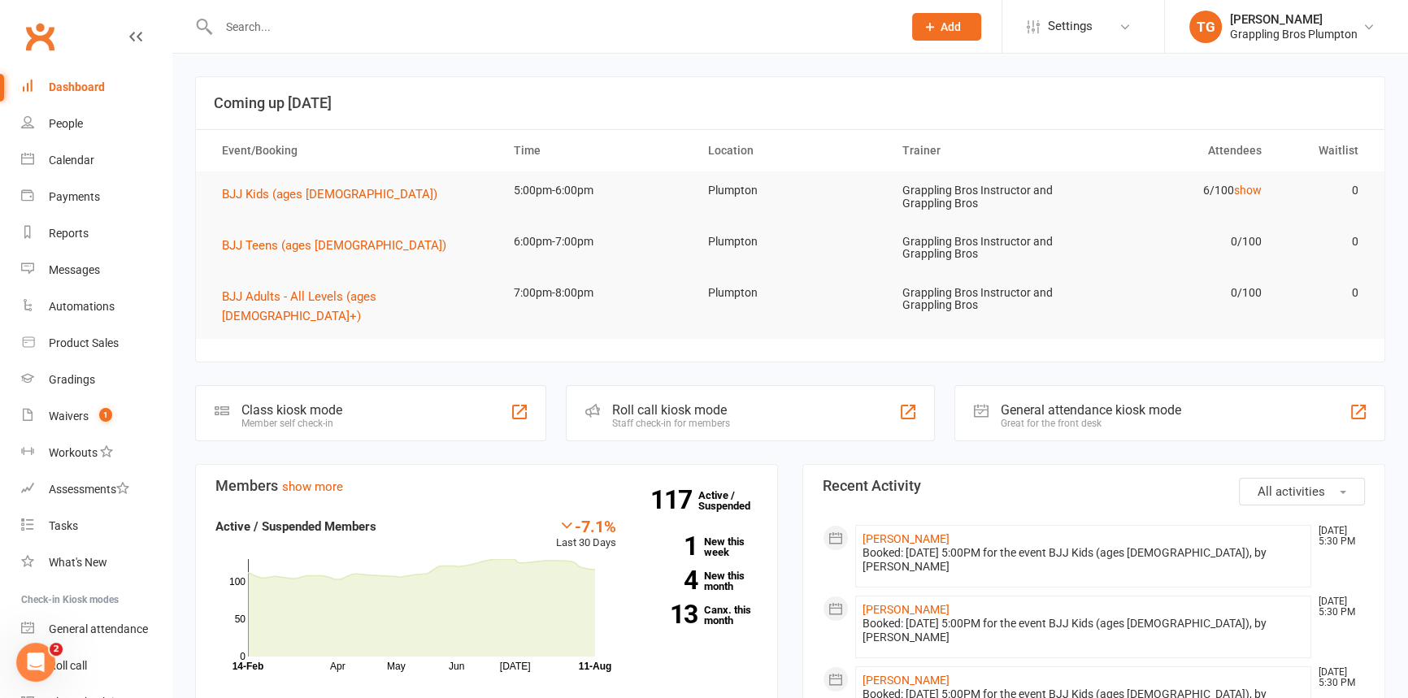
click at [276, 23] on input "text" at bounding box center [552, 26] width 677 height 23
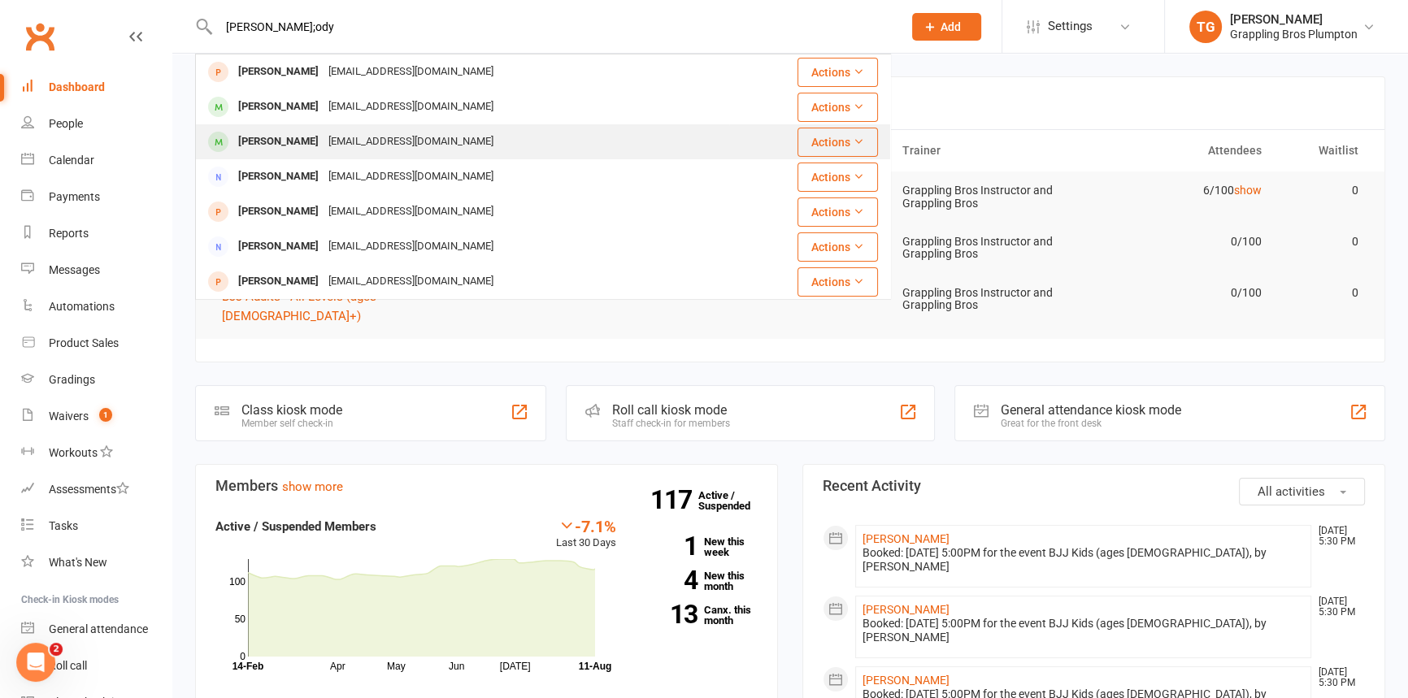
type input "[PERSON_NAME];ody"
click at [276, 140] on div "[PERSON_NAME]" at bounding box center [278, 142] width 90 height 24
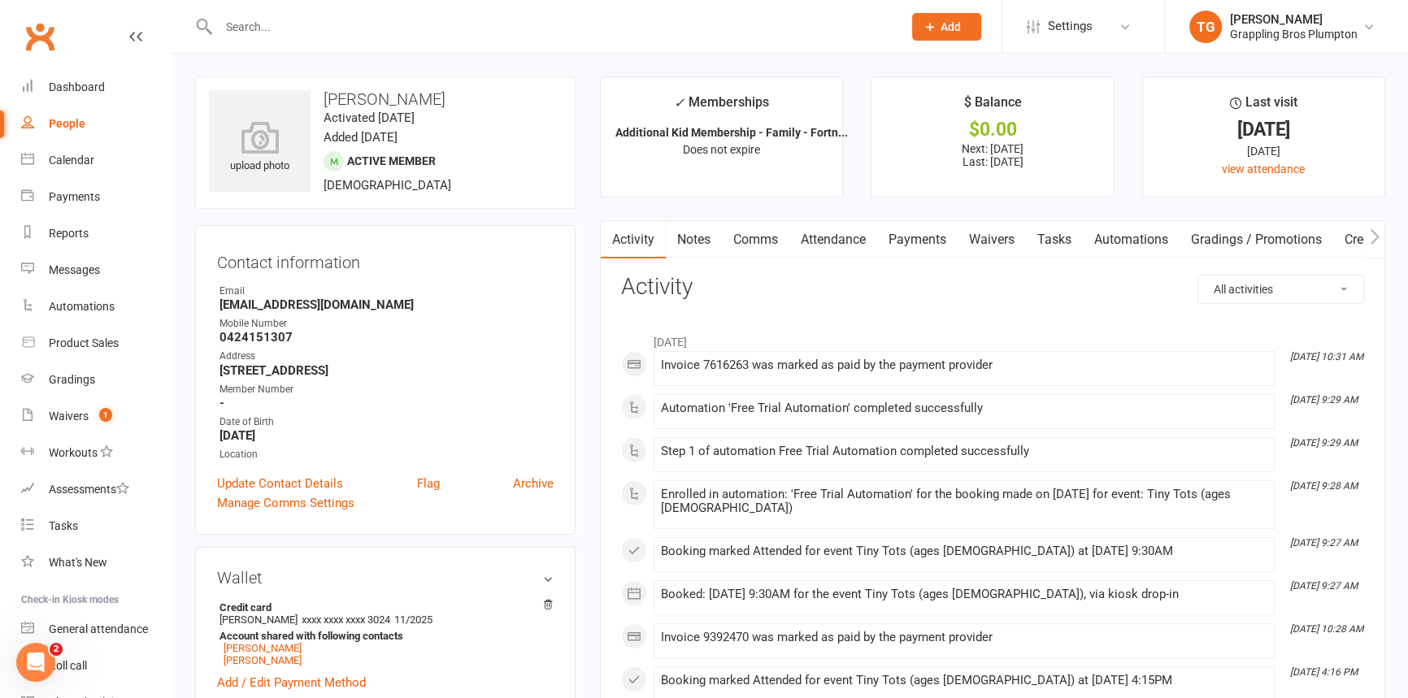
click at [920, 241] on link "Payments" at bounding box center [917, 239] width 80 height 37
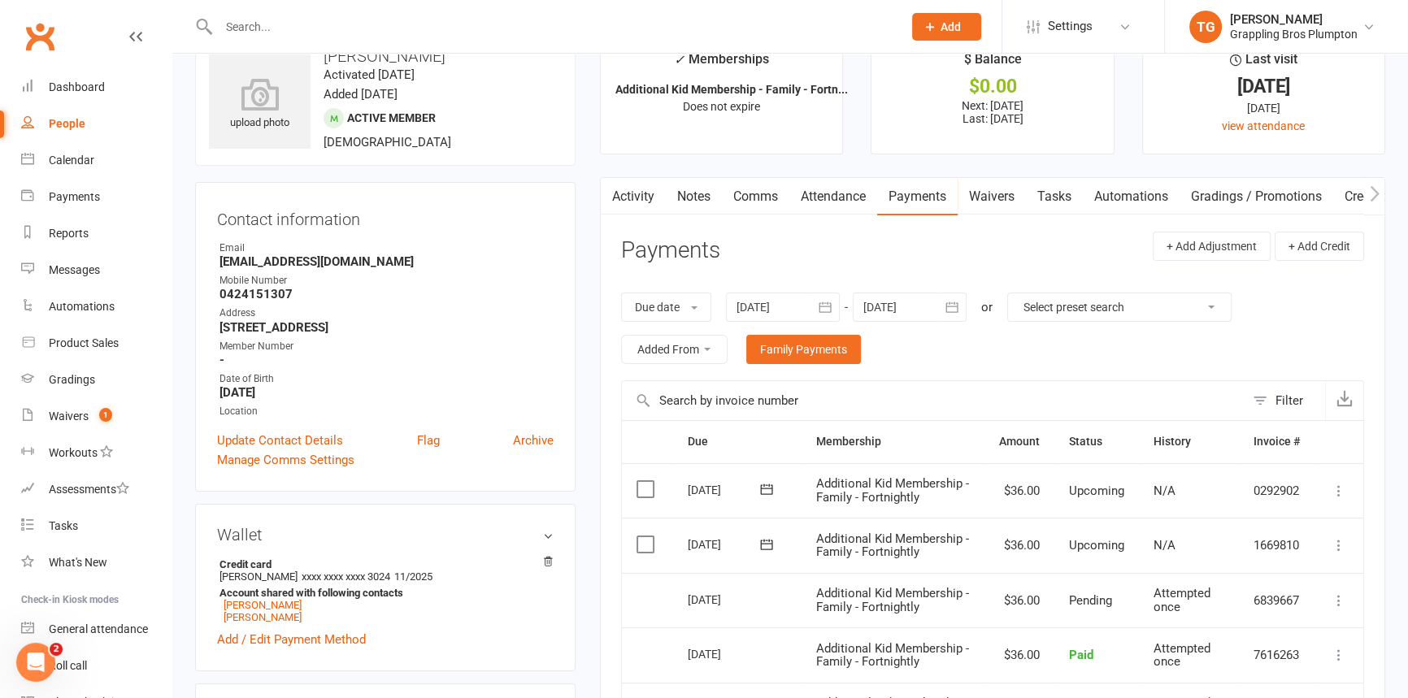
scroll to position [166, 0]
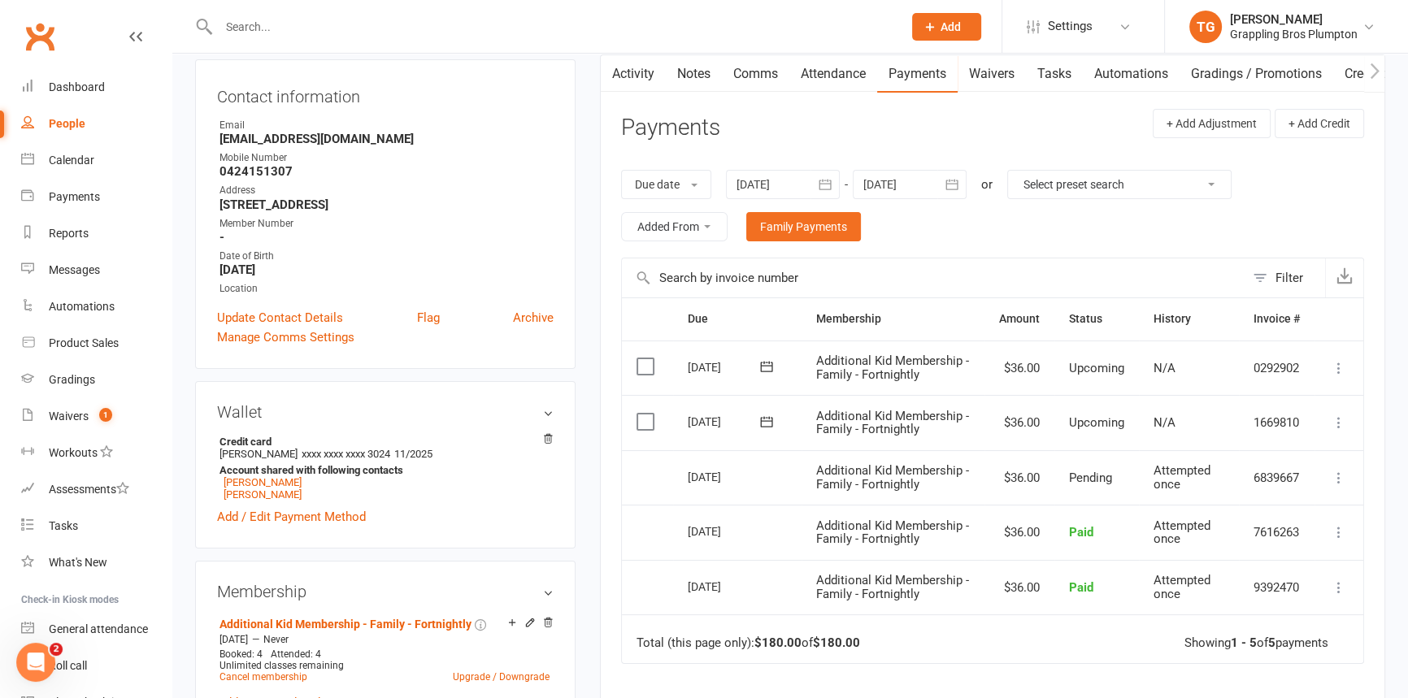
click at [1343, 416] on icon at bounding box center [1339, 423] width 16 height 16
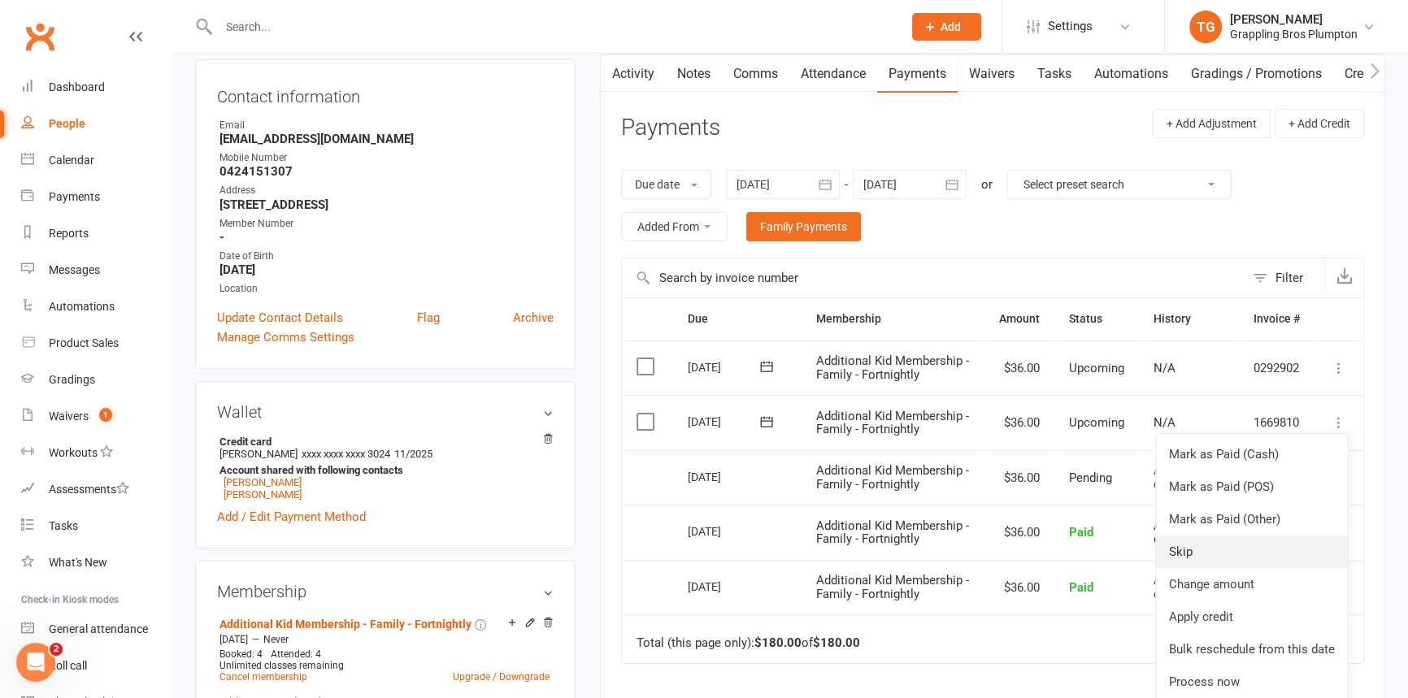
click at [1201, 549] on link "Skip" at bounding box center [1252, 552] width 192 height 33
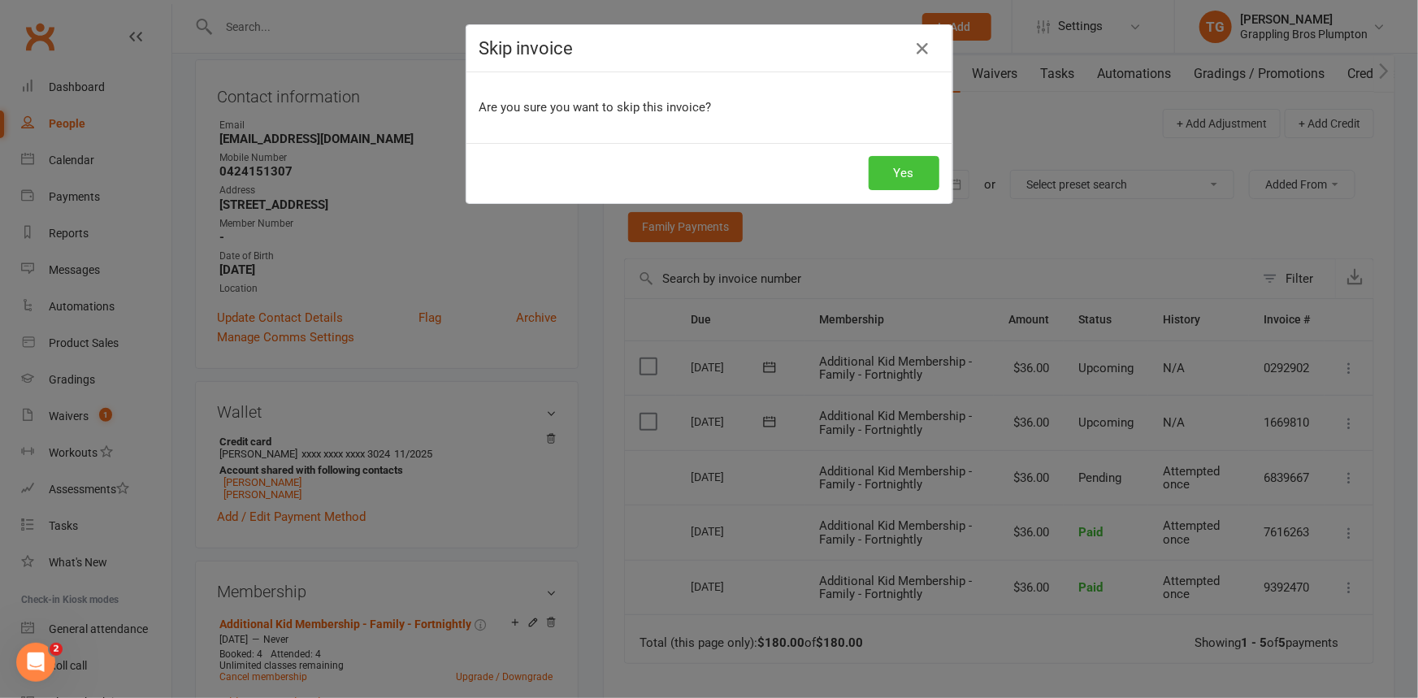
click at [902, 172] on button "Yes" at bounding box center [904, 173] width 71 height 34
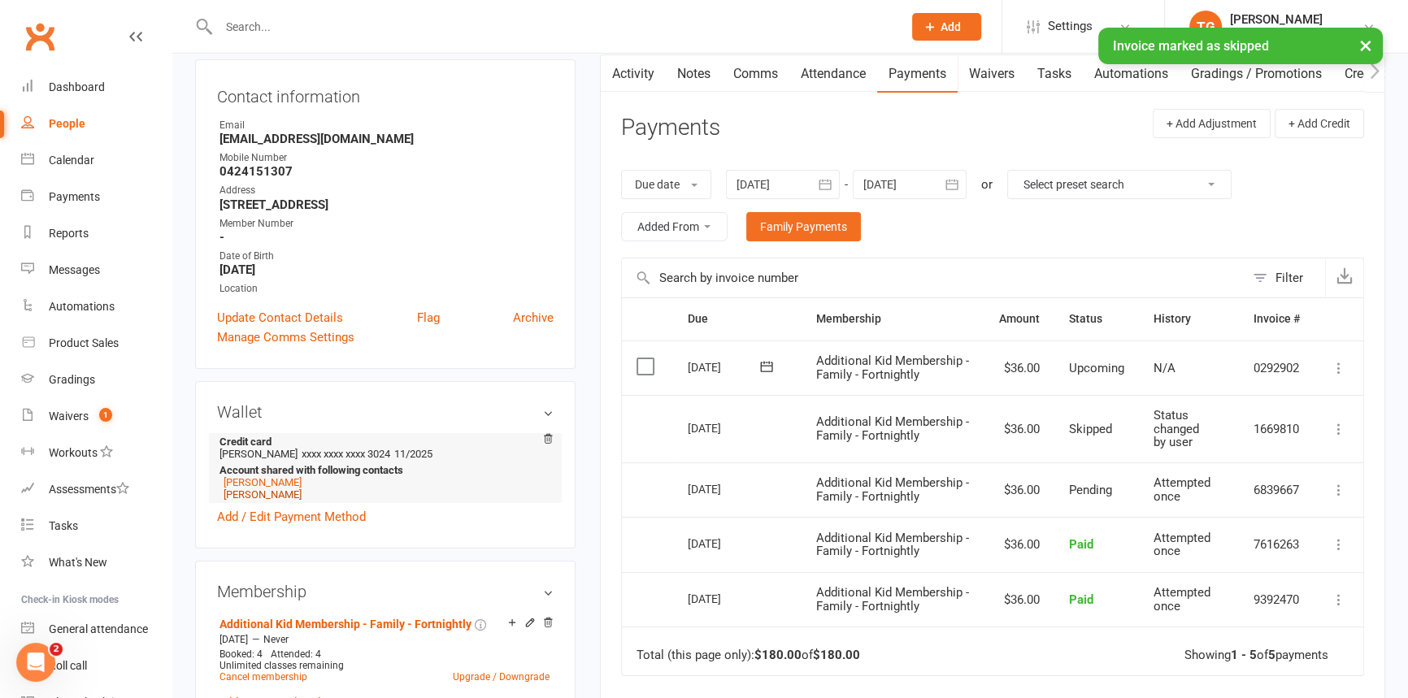
click at [240, 499] on link "[PERSON_NAME]" at bounding box center [263, 495] width 78 height 12
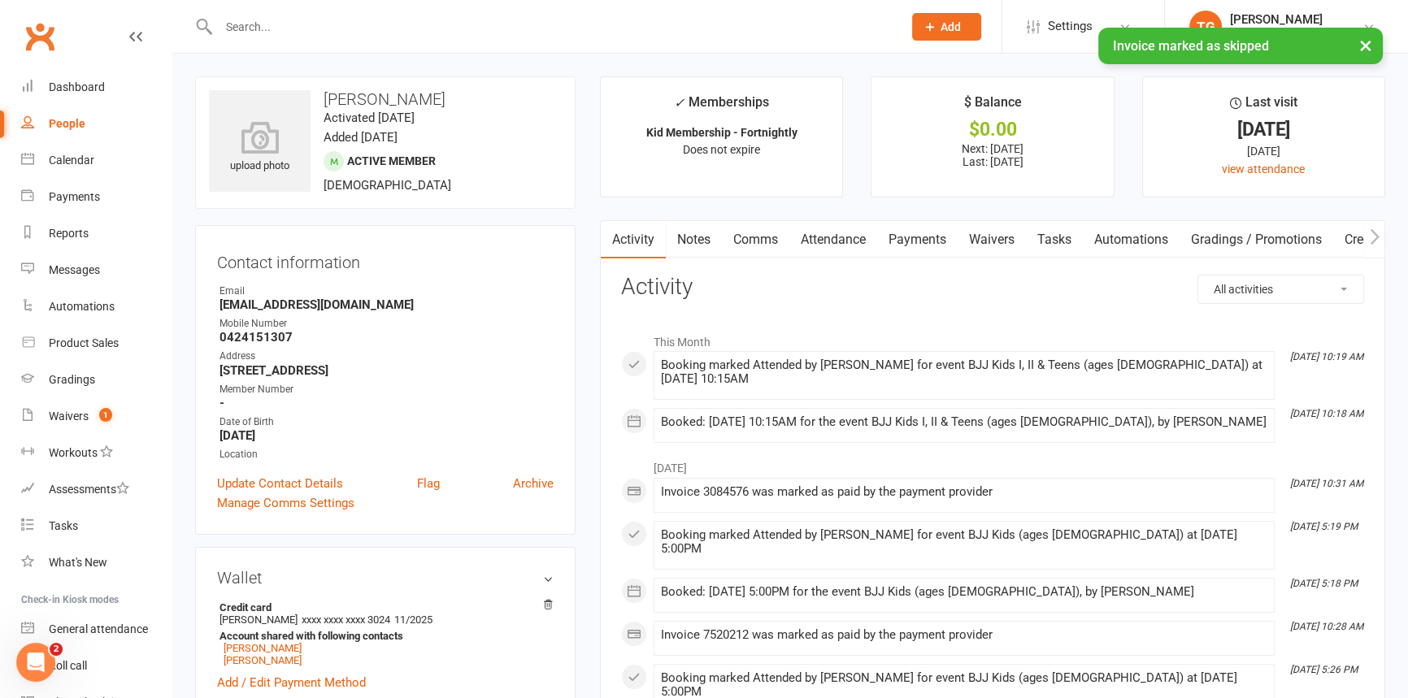
click at [927, 238] on link "Payments" at bounding box center [917, 239] width 80 height 37
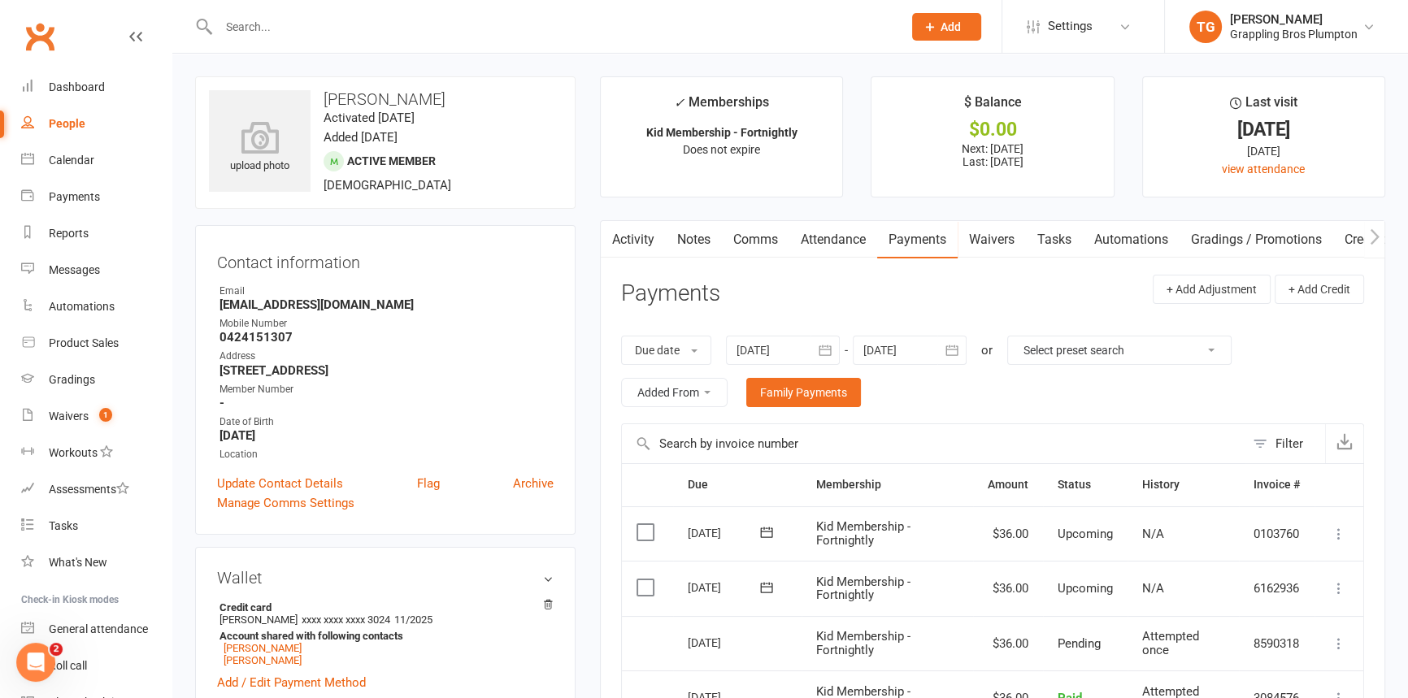
click at [1337, 583] on icon at bounding box center [1339, 588] width 16 height 16
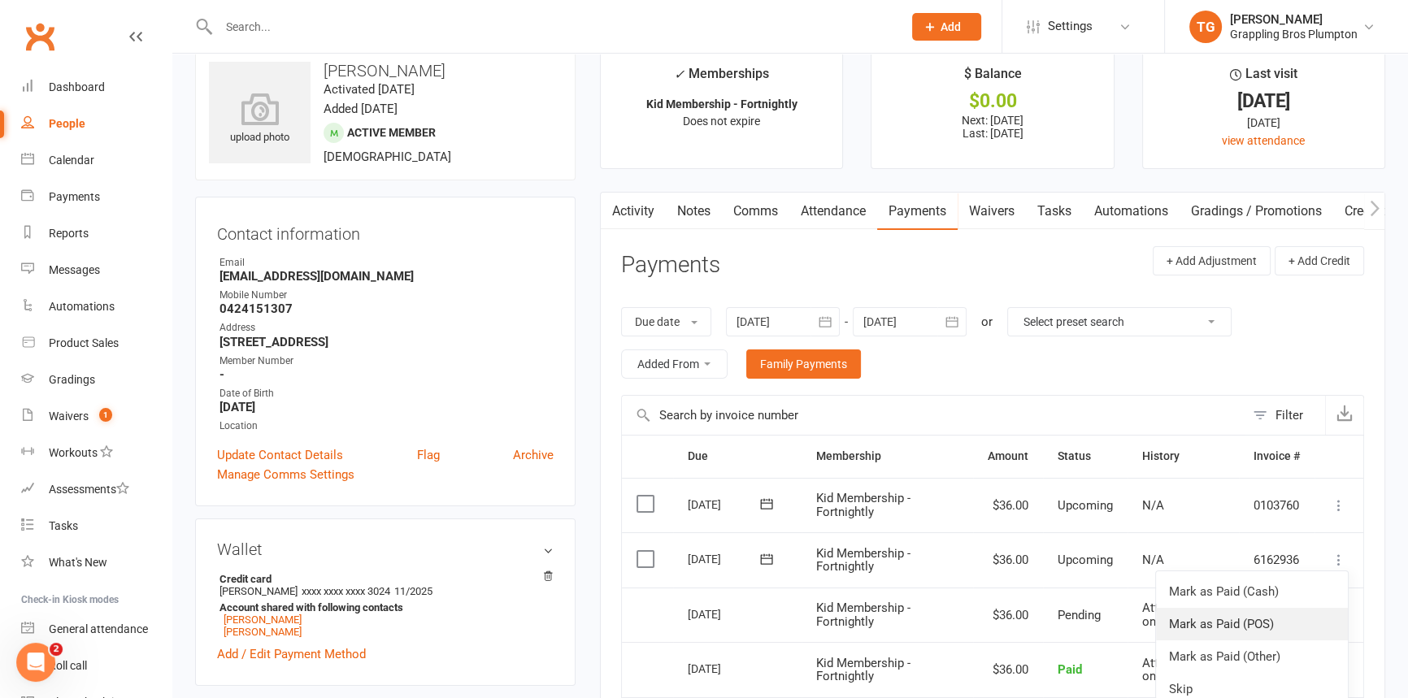
scroll to position [111, 0]
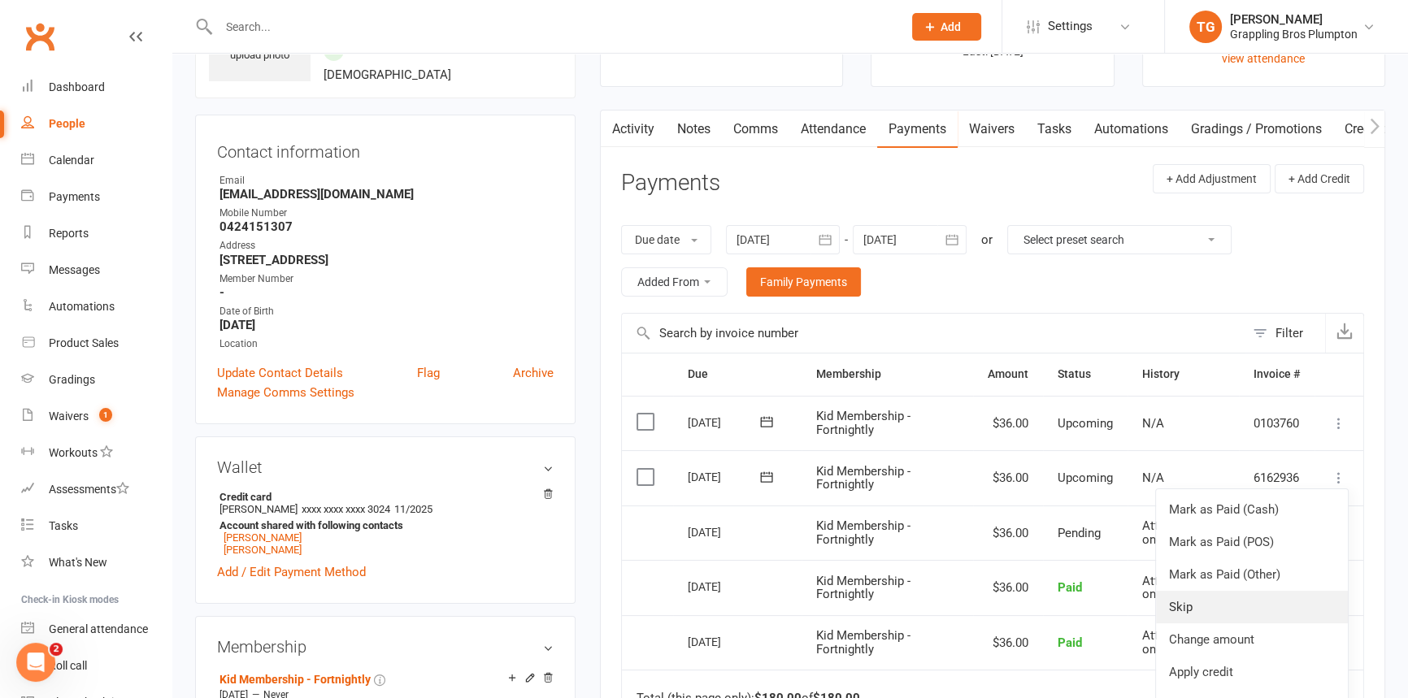
click at [1179, 609] on link "Skip" at bounding box center [1252, 607] width 192 height 33
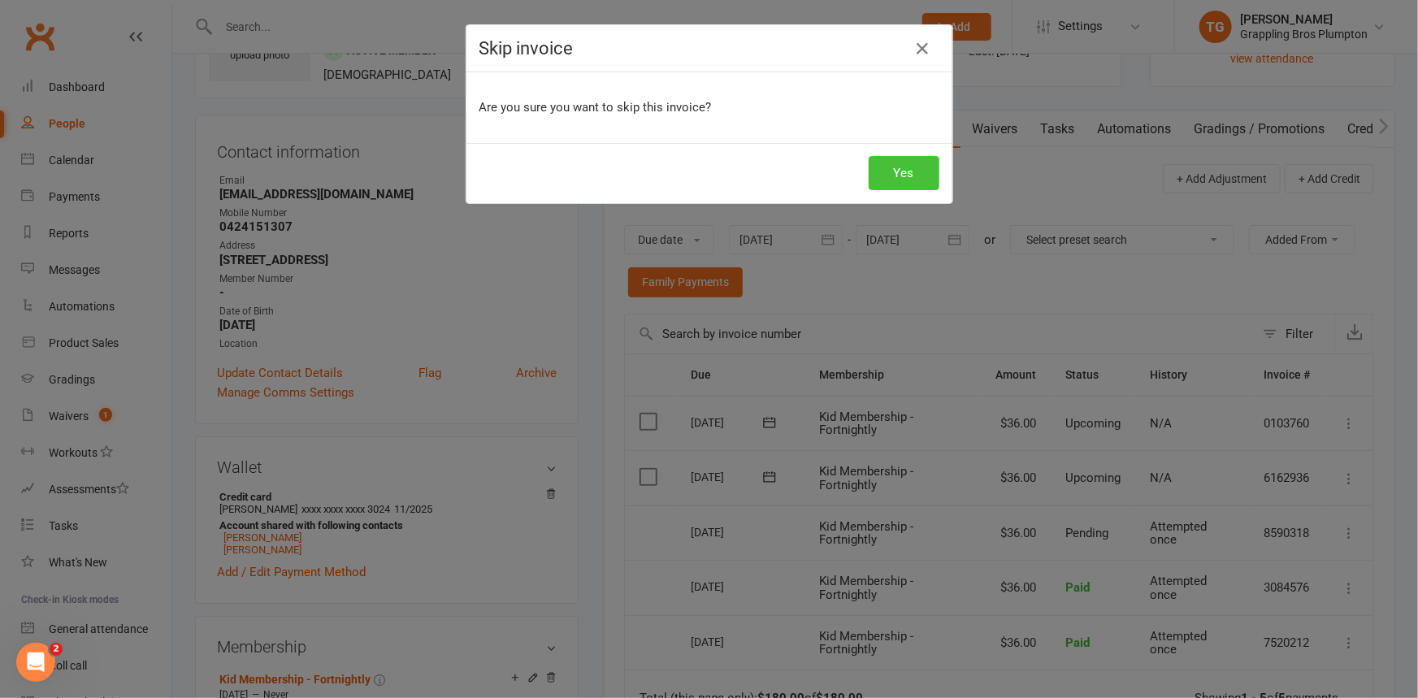
click at [918, 170] on button "Yes" at bounding box center [904, 173] width 71 height 34
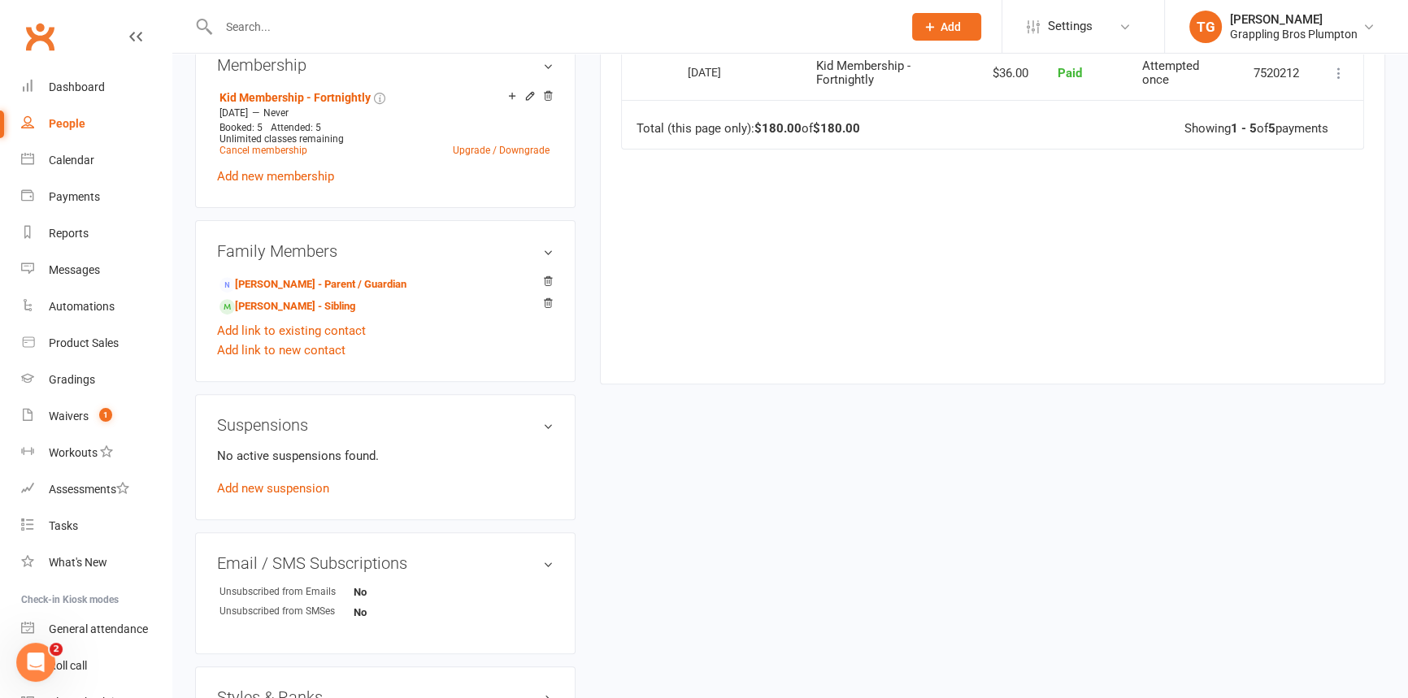
scroll to position [721, 0]
